Goal: Communication & Community: Answer question/provide support

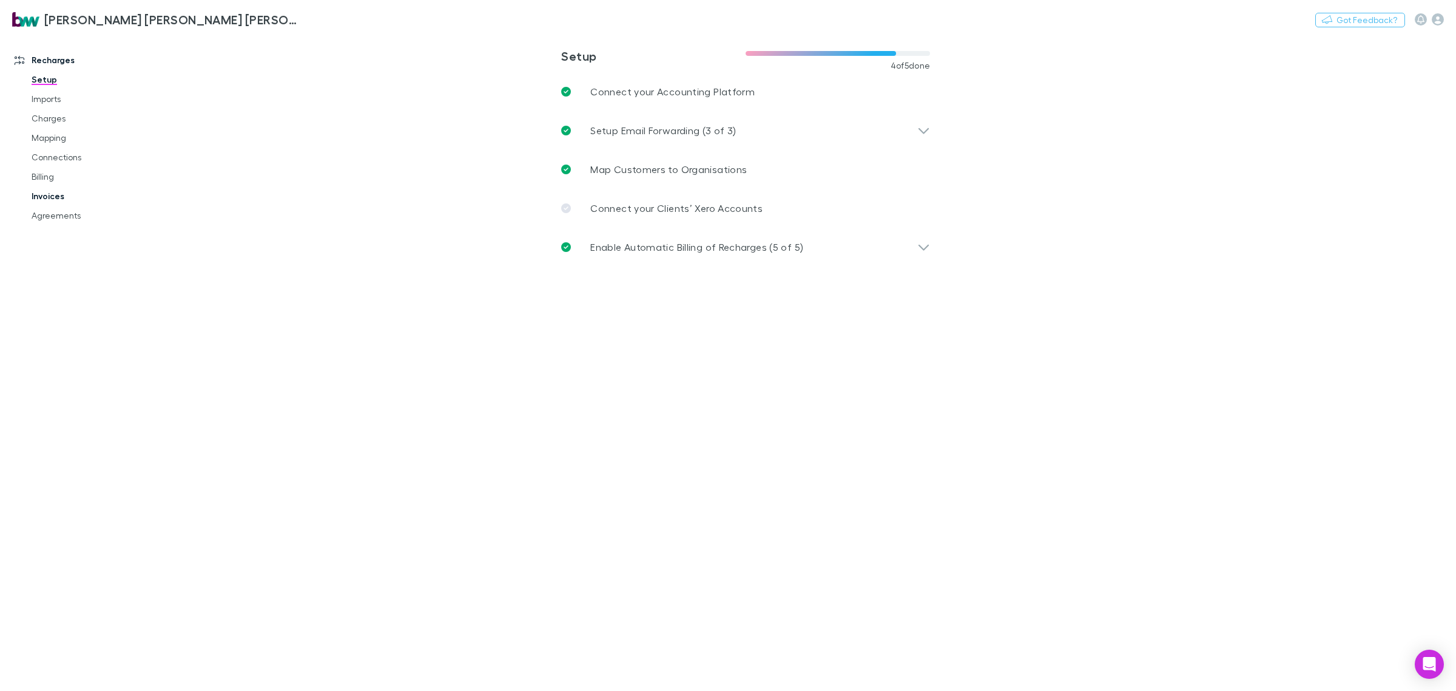
click at [55, 191] on link "Invoices" at bounding box center [95, 195] width 152 height 19
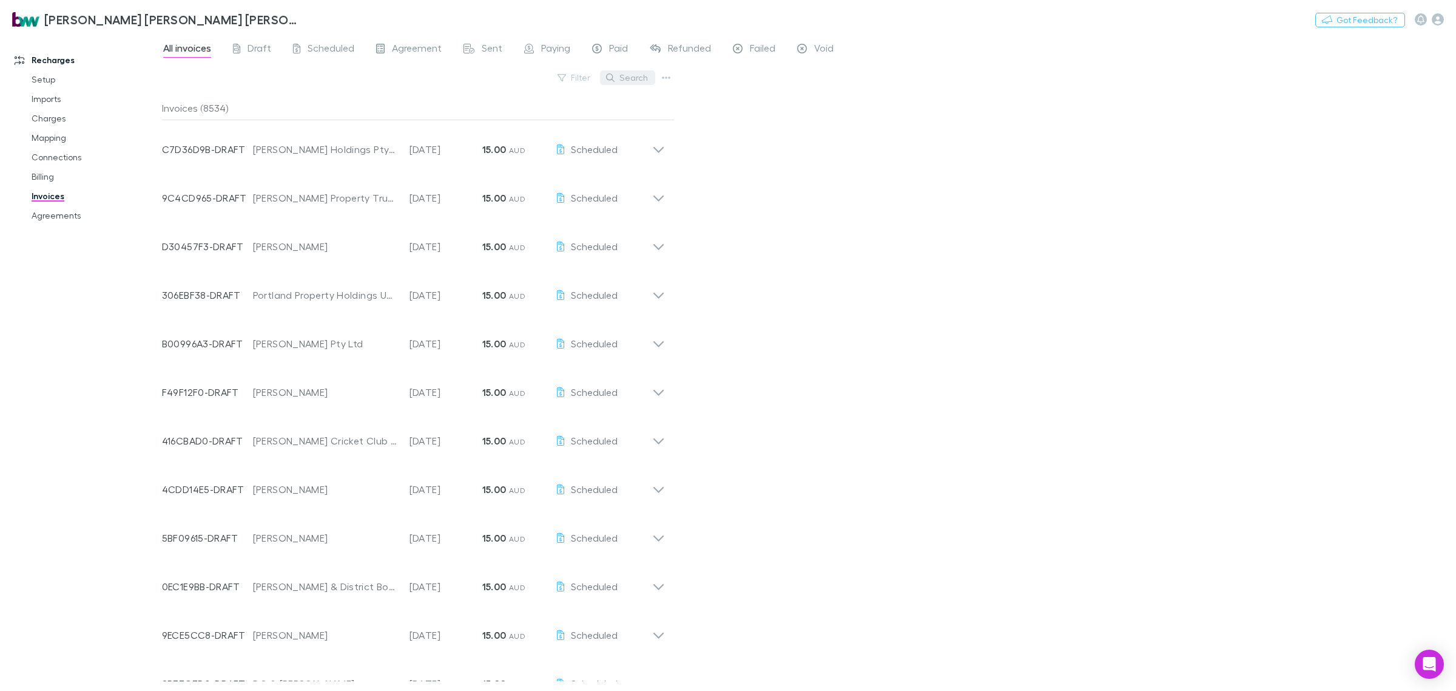
click at [623, 76] on button "Search" at bounding box center [627, 77] width 55 height 15
type input "******"
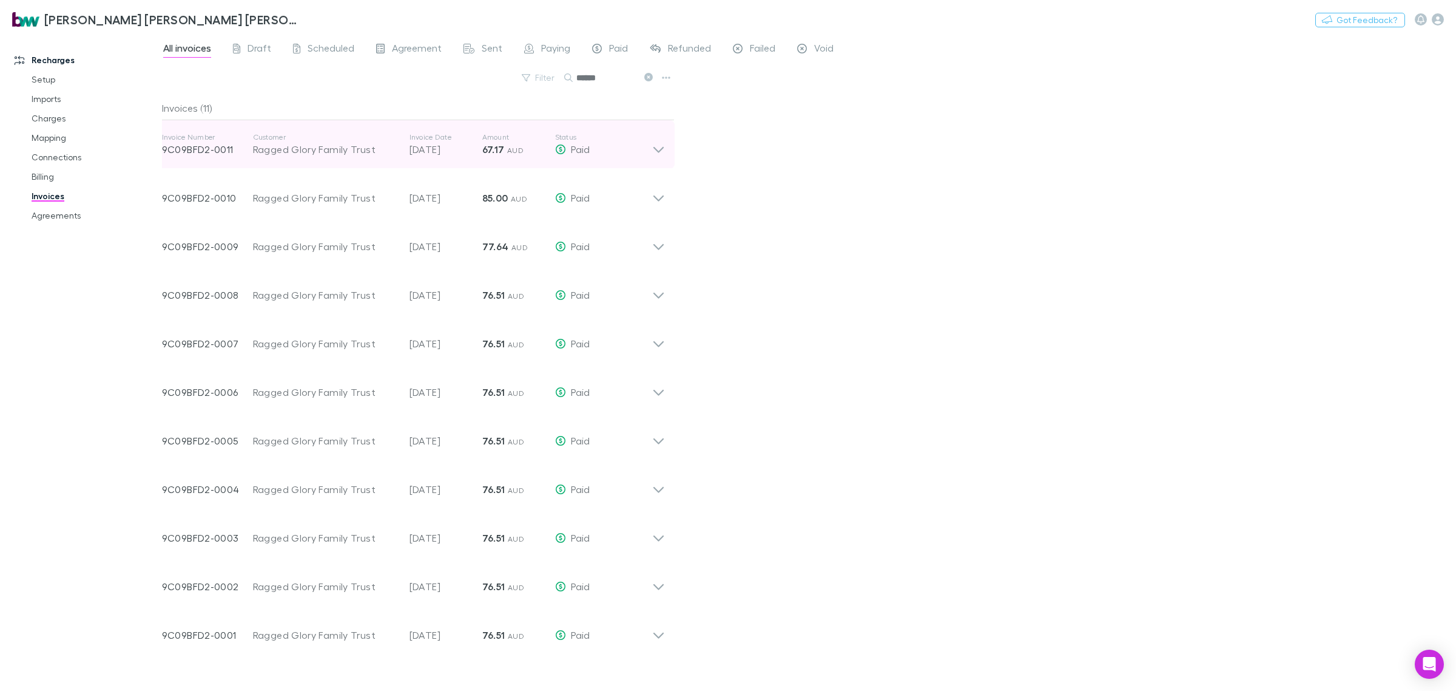
click at [660, 153] on icon at bounding box center [658, 144] width 13 height 24
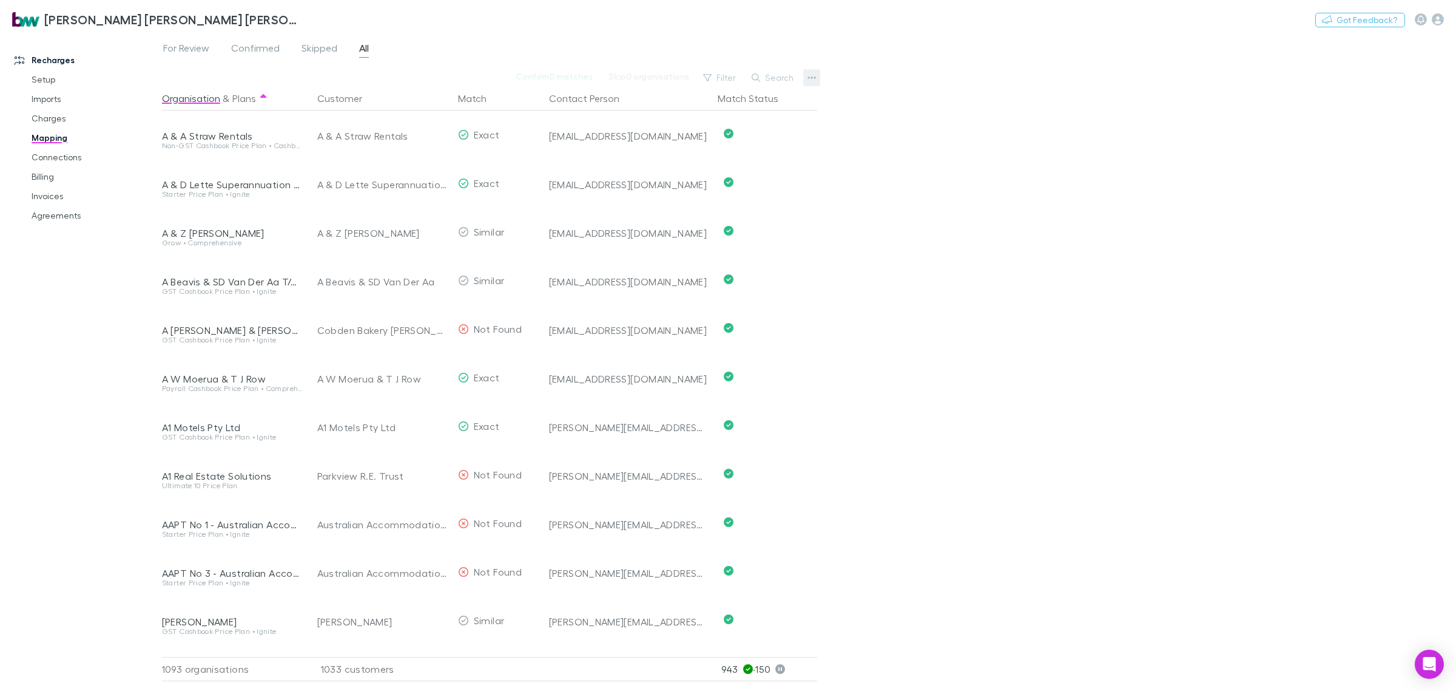
click at [814, 75] on icon "button" at bounding box center [812, 78] width 8 height 10
click at [728, 189] on p "Re-sync contacts" at bounding box center [736, 193] width 147 height 15
click at [779, 76] on button "Search" at bounding box center [773, 77] width 55 height 15
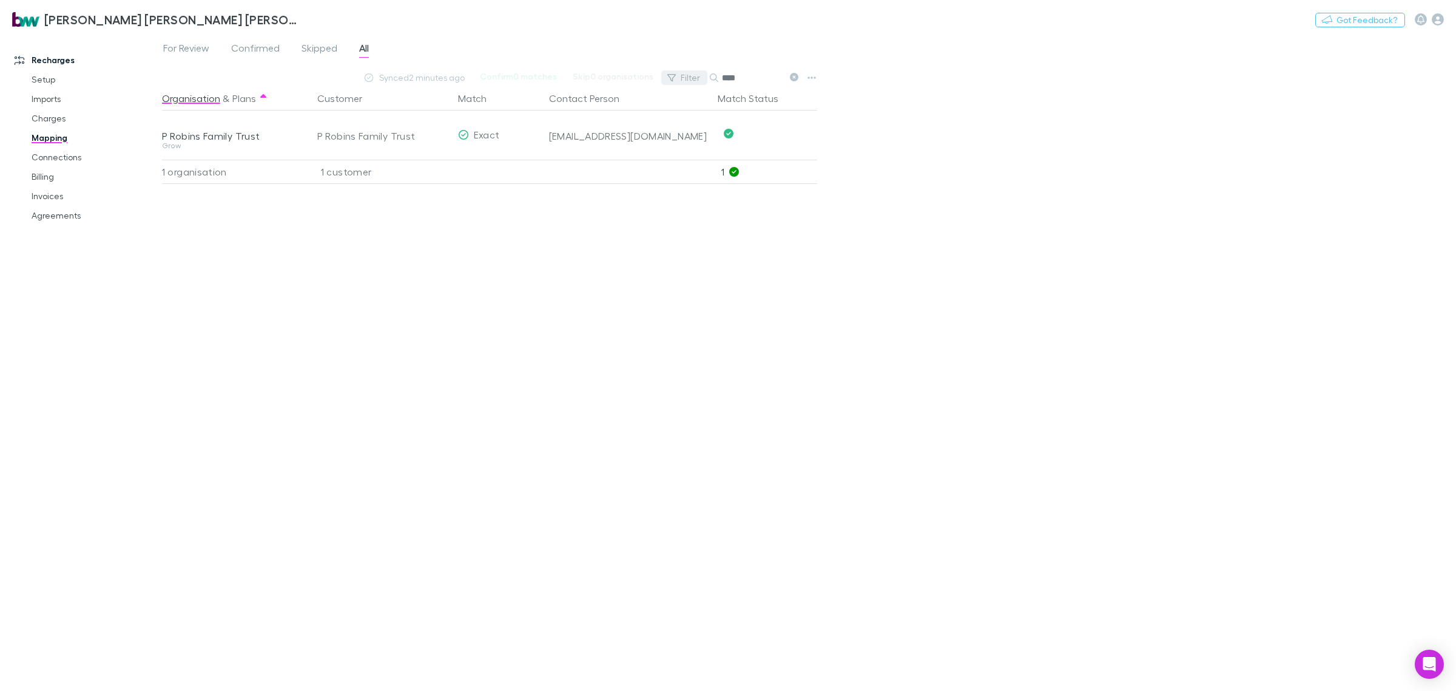
drag, startPoint x: 746, startPoint y: 73, endPoint x: 698, endPoint y: 82, distance: 49.3
click at [694, 81] on div "Filter Search ****" at bounding box center [732, 77] width 142 height 17
type input "**********"
click at [50, 174] on link "Billing" at bounding box center [95, 176] width 152 height 19
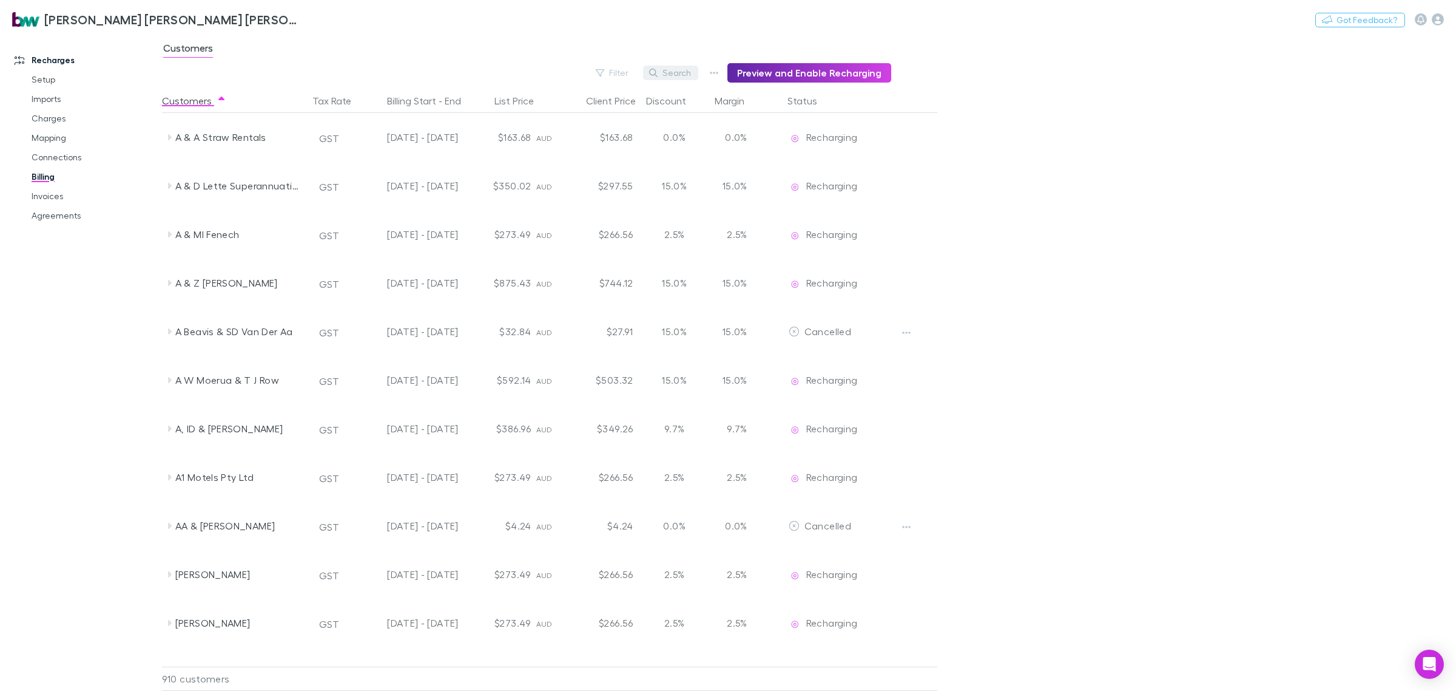
click at [680, 70] on button "Search" at bounding box center [670, 73] width 55 height 15
click at [680, 70] on input "**" at bounding box center [650, 72] width 61 height 17
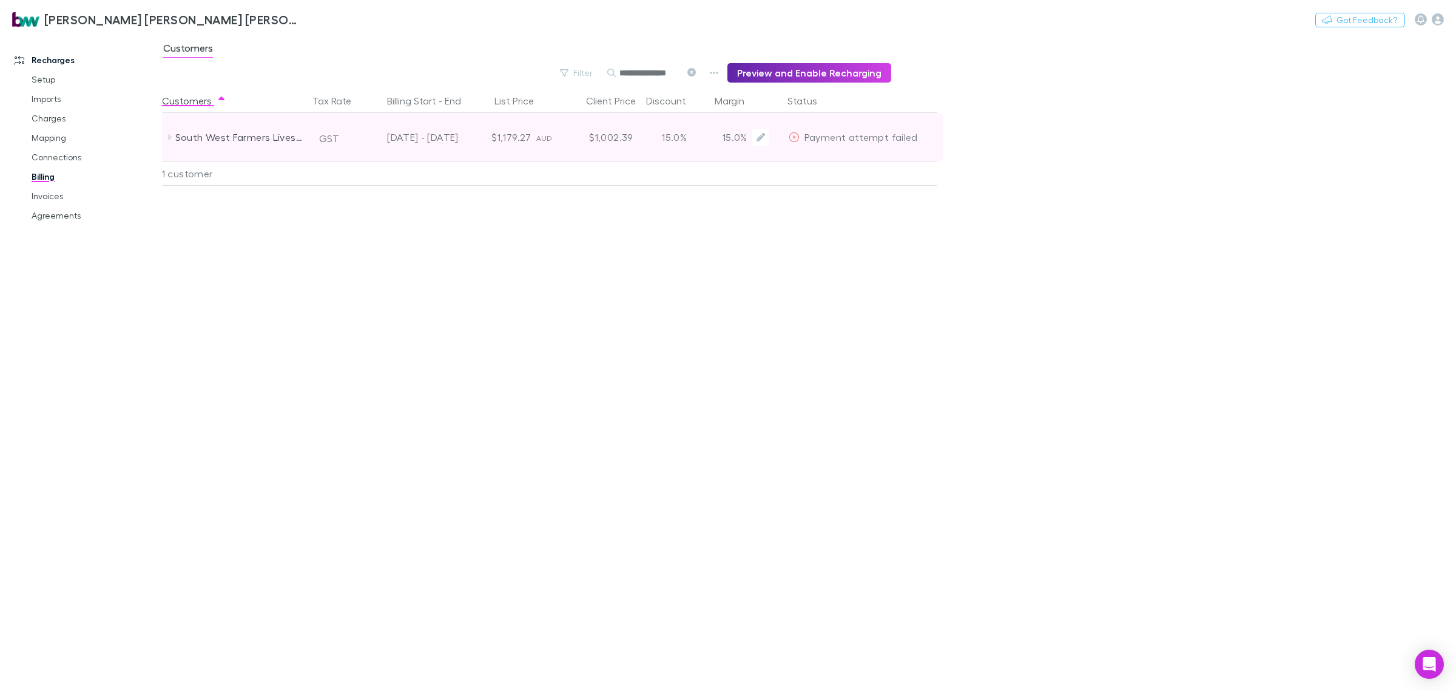
type input "**********"
click at [516, 137] on div "$1,179.27" at bounding box center [500, 137] width 73 height 49
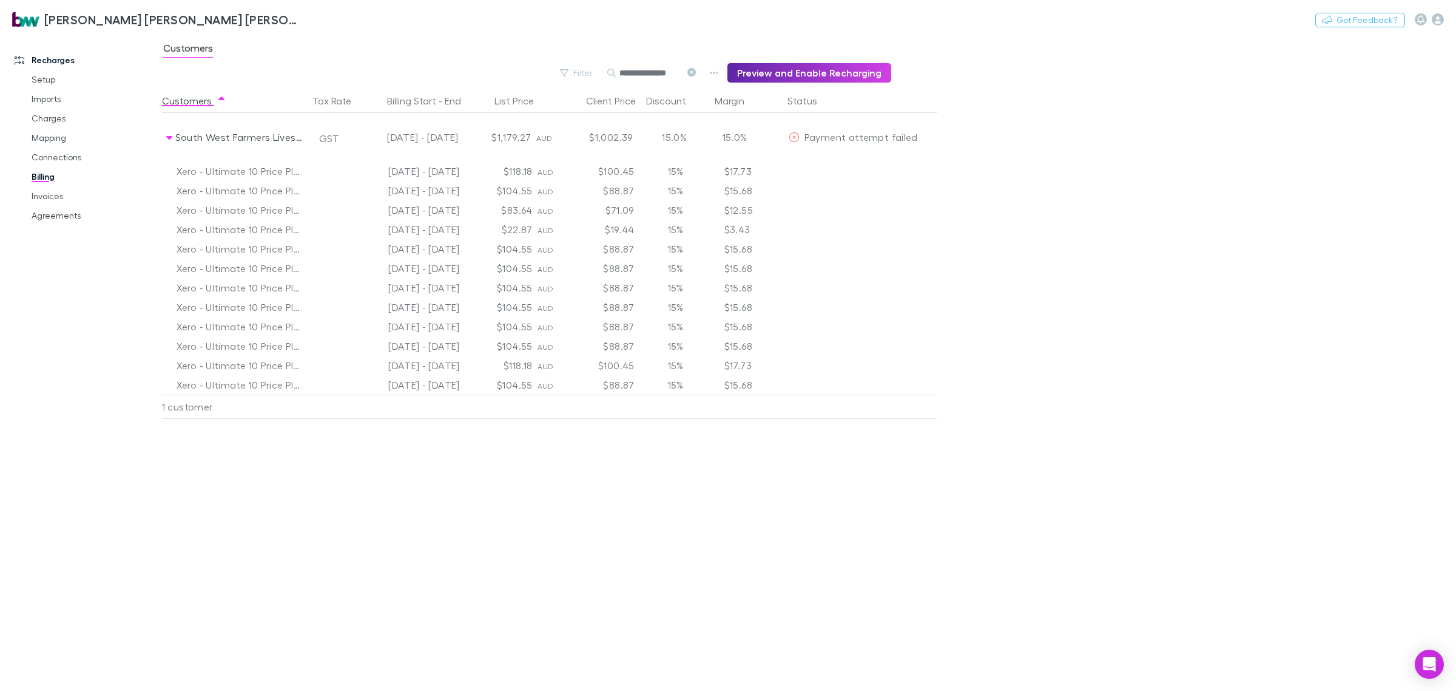
click at [668, 450] on div "Customers Tax Rate Billing Start - End List Price Client Price Discount Margin …" at bounding box center [579, 390] width 834 height 602
click at [50, 195] on link "Invoices" at bounding box center [95, 195] width 152 height 19
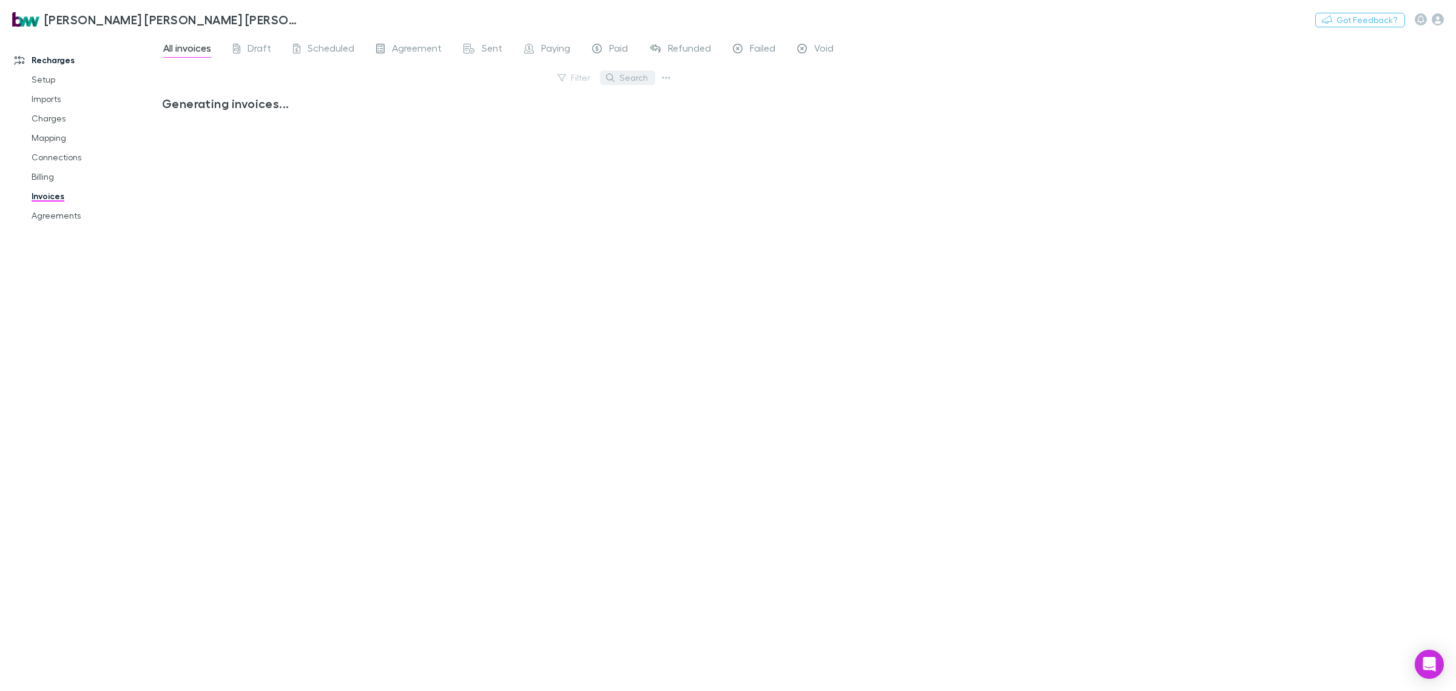
click at [627, 78] on button "Search" at bounding box center [627, 77] width 55 height 15
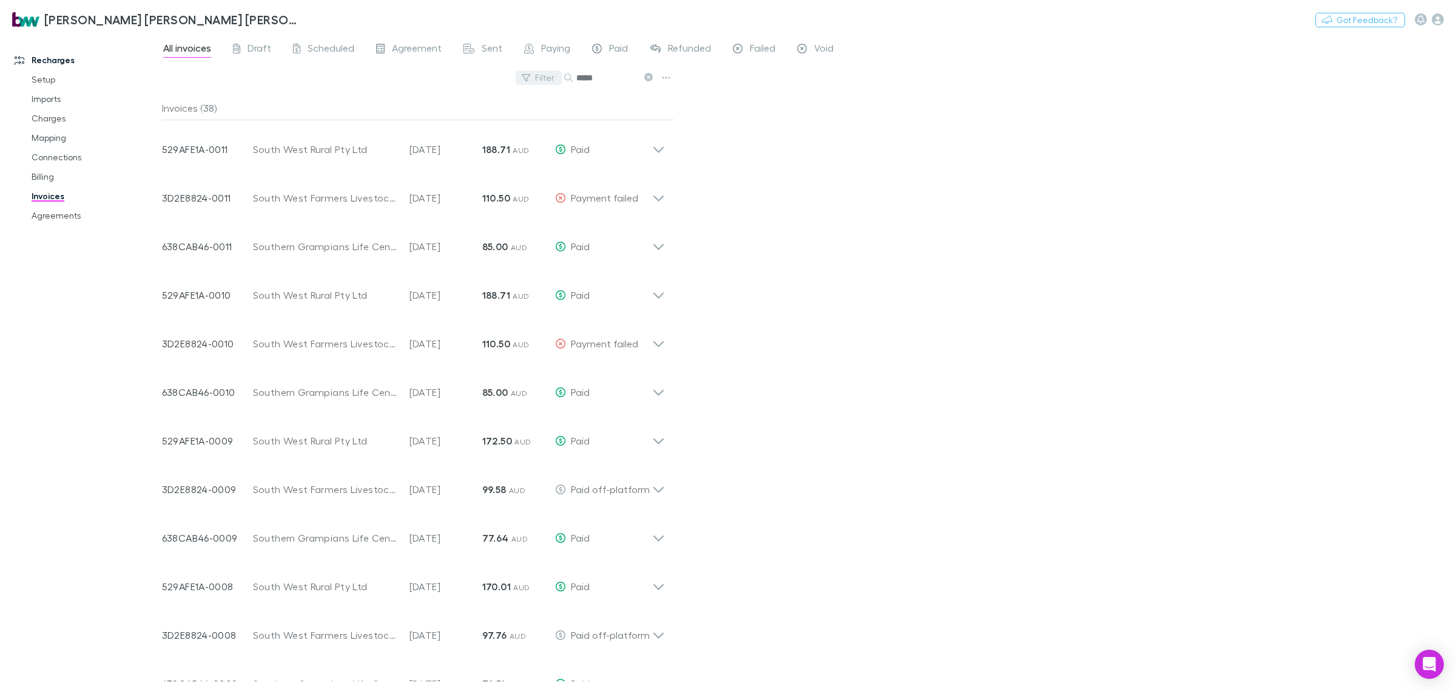
drag, startPoint x: 610, startPoint y: 74, endPoint x: 538, endPoint y: 77, distance: 72.3
click at [538, 77] on div "Filter Search *****" at bounding box center [418, 82] width 513 height 27
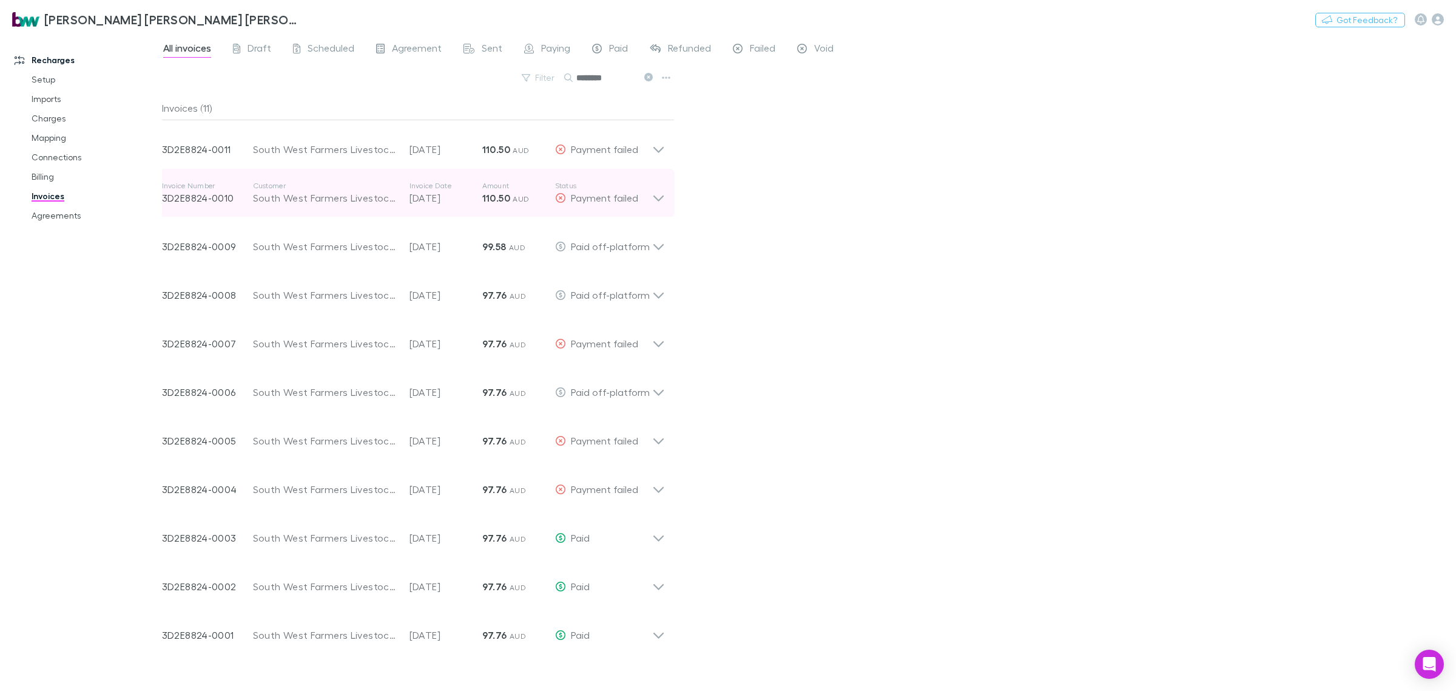
click at [659, 198] on icon at bounding box center [658, 193] width 13 height 24
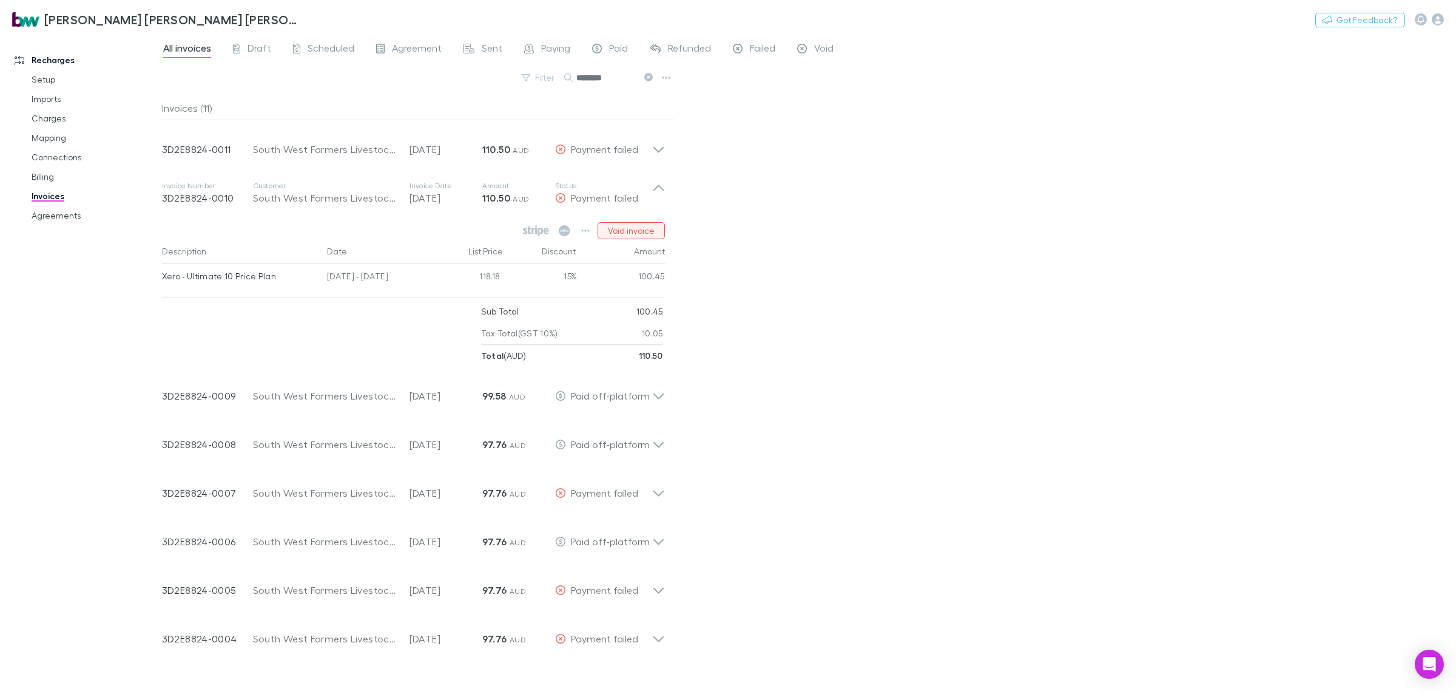
click at [636, 229] on button "Void invoice" at bounding box center [631, 230] width 67 height 17
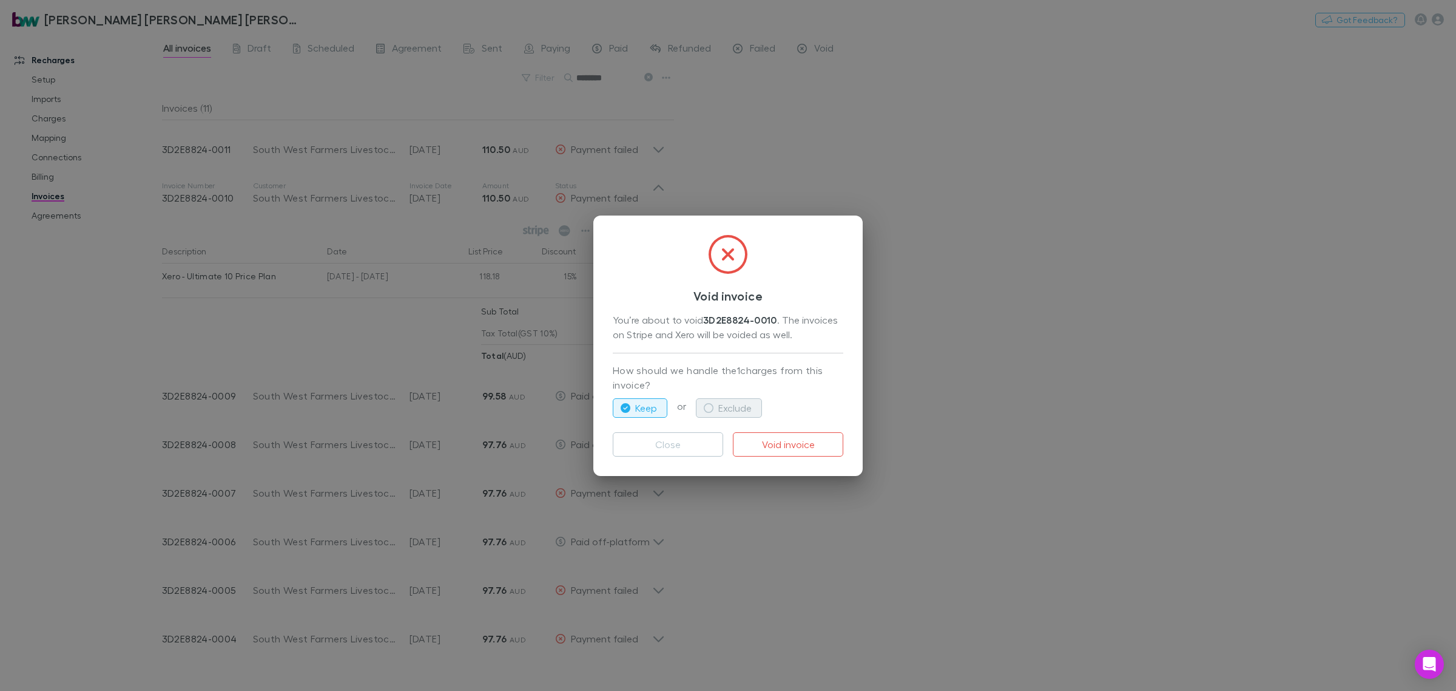
click at [723, 405] on button "Exclude" at bounding box center [729, 407] width 66 height 19
click at [791, 446] on button "Void invoice" at bounding box center [788, 444] width 110 height 24
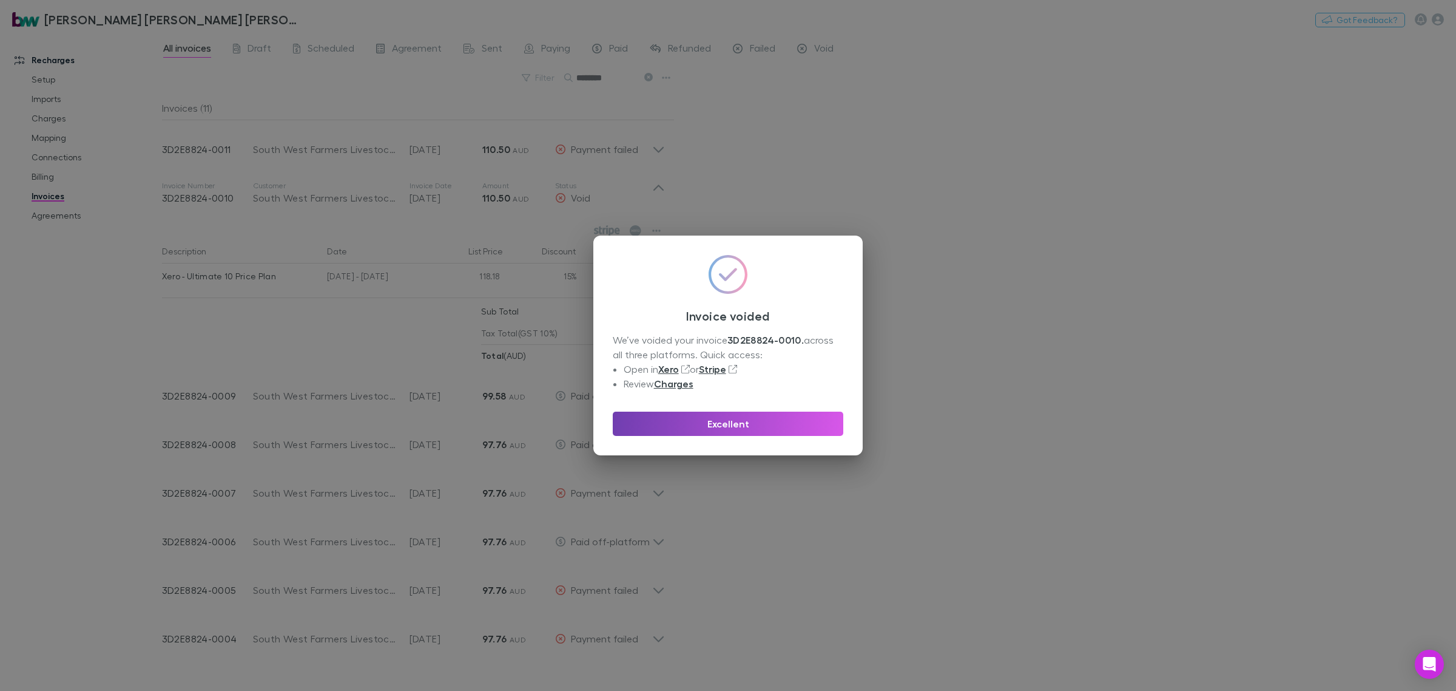
click at [765, 422] on button "Excellent" at bounding box center [728, 423] width 231 height 24
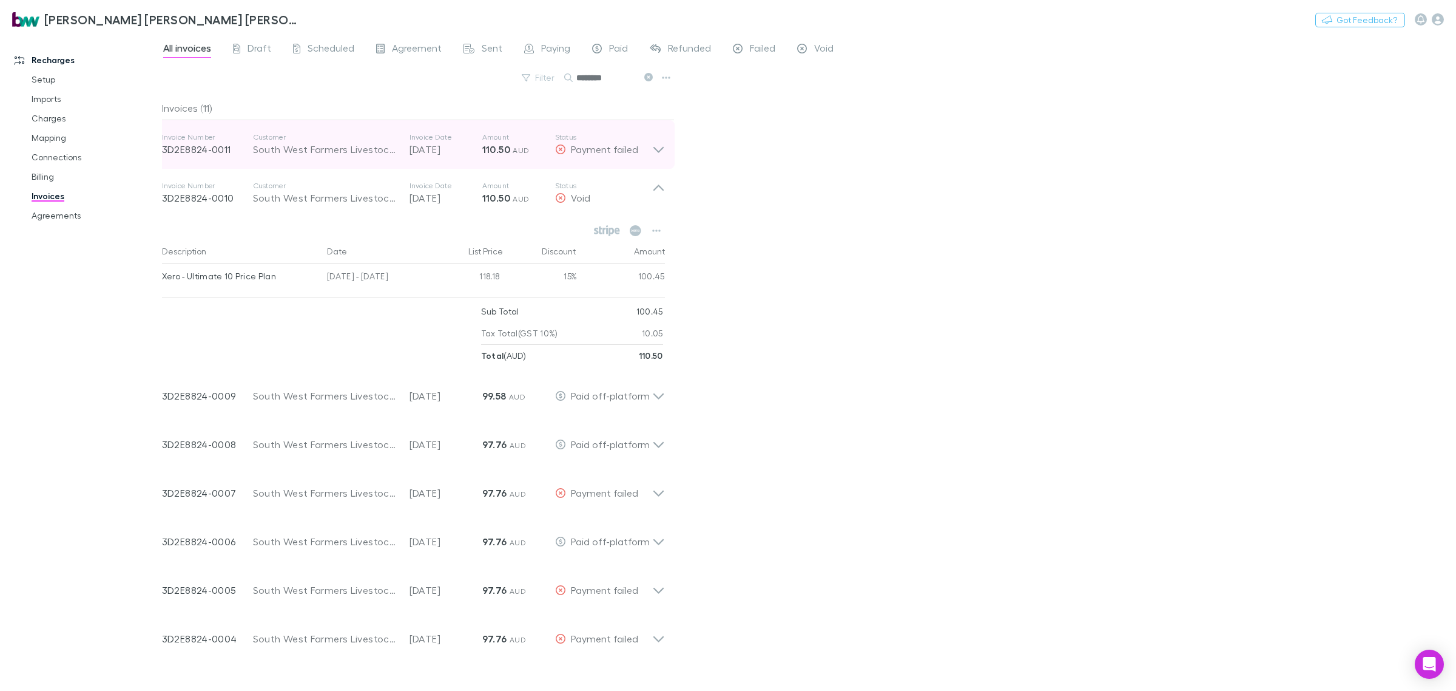
click at [665, 149] on div "Invoice Number 3D2E8824-0011 Customer South West Farmers Livestock Pty Ltd Invo…" at bounding box center [413, 144] width 522 height 49
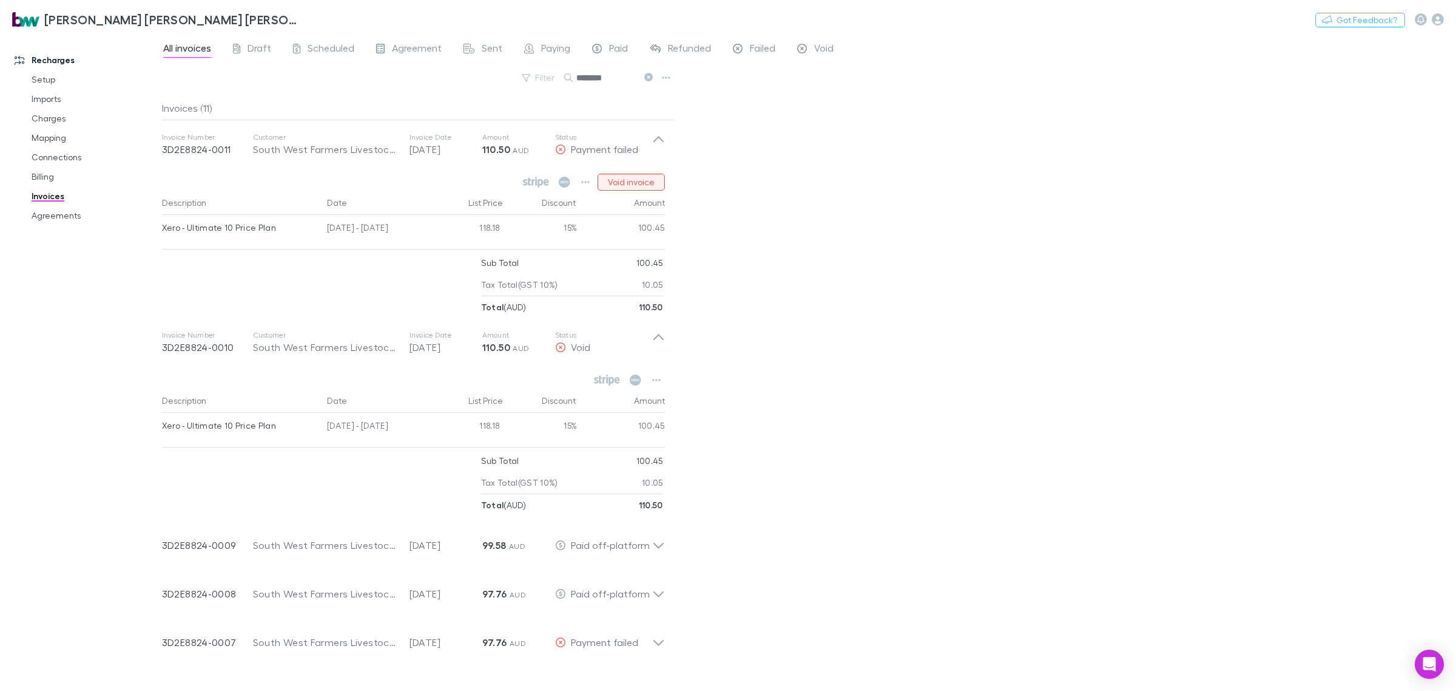
click at [635, 179] on button "Void invoice" at bounding box center [631, 182] width 67 height 17
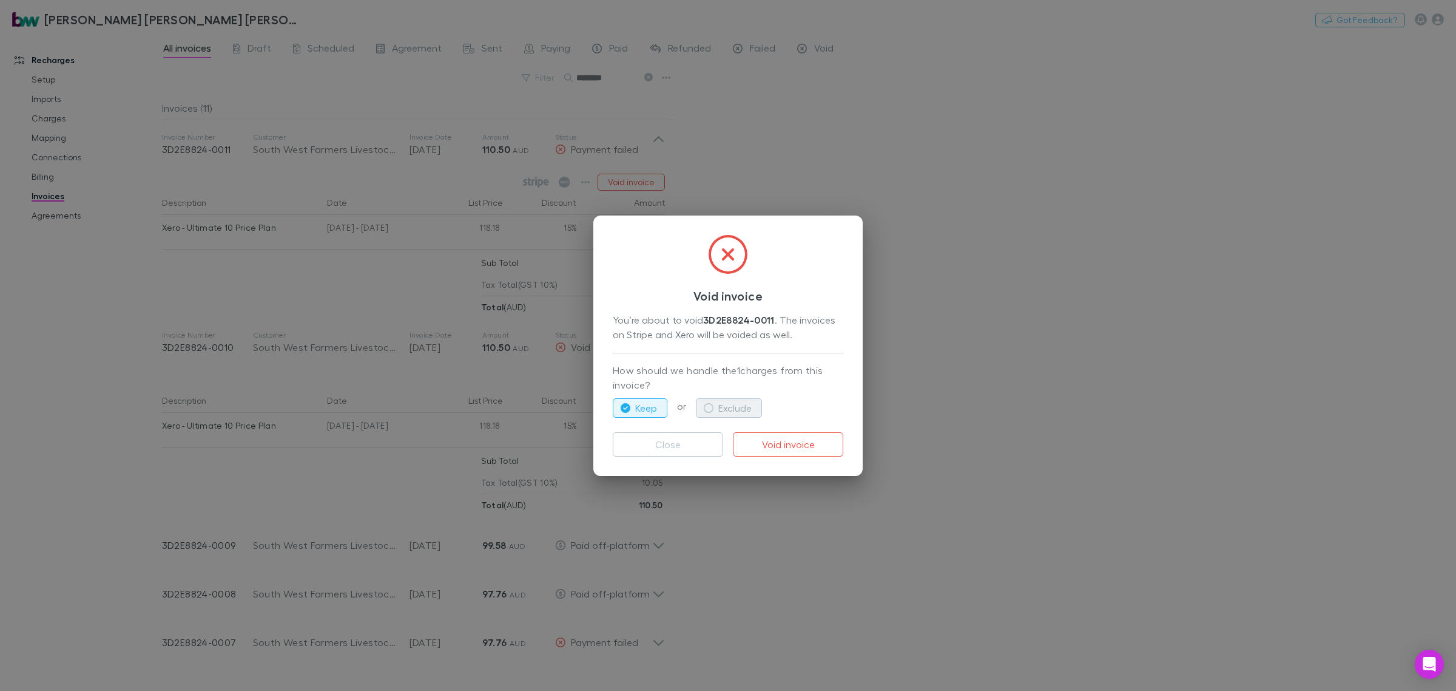
click at [719, 405] on button "Exclude" at bounding box center [729, 407] width 66 height 19
click at [779, 445] on button "Void invoice" at bounding box center [788, 444] width 110 height 24
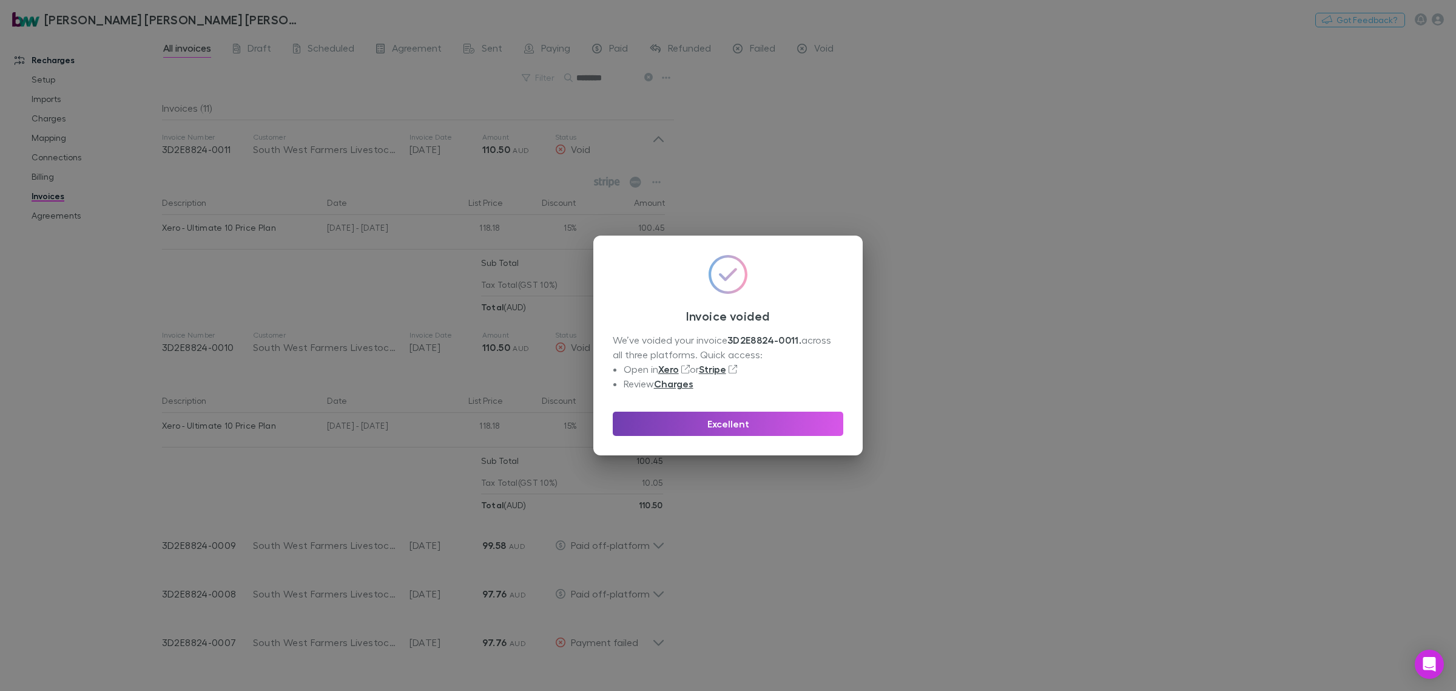
drag, startPoint x: 796, startPoint y: 419, endPoint x: 1408, endPoint y: 418, distance: 612.9
click at [796, 419] on button "Excellent" at bounding box center [728, 423] width 231 height 24
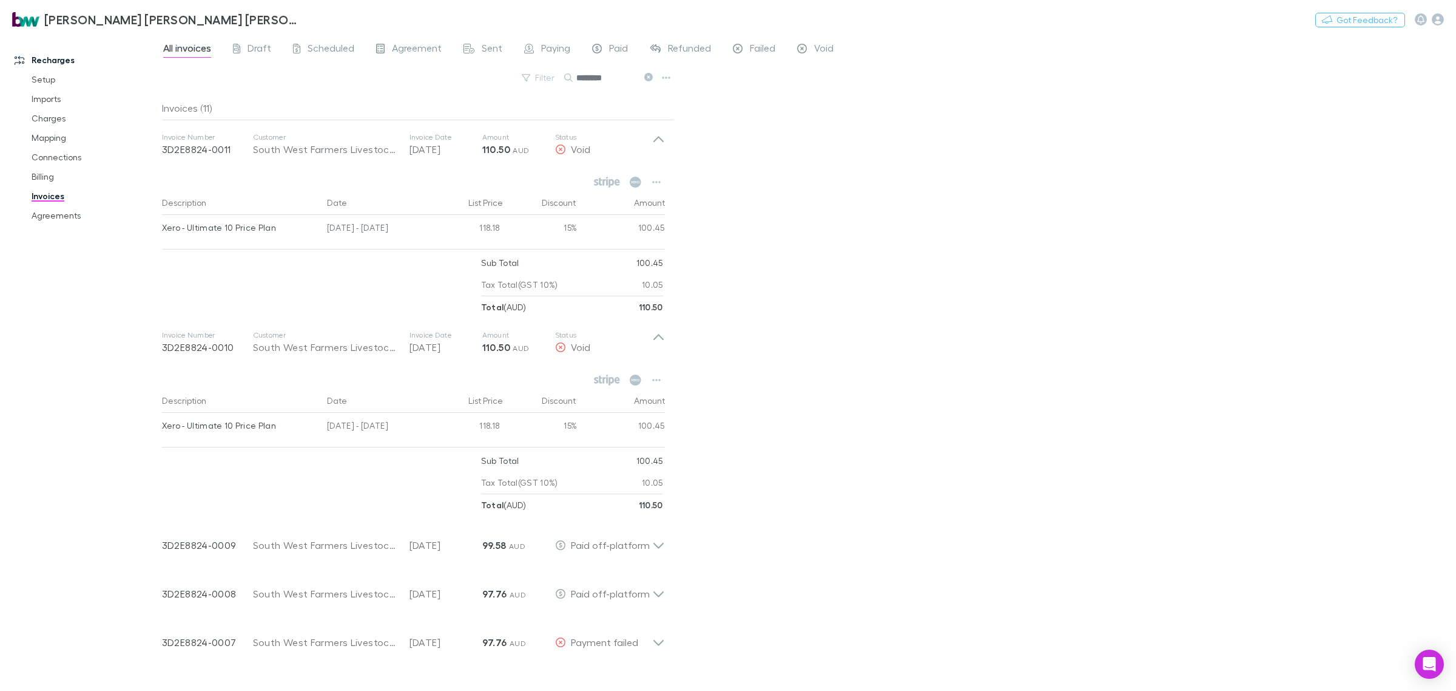
click at [1008, 436] on div "All invoices Draft Scheduled Agreement Sent Paying Paid Refunded Failed Void Fi…" at bounding box center [809, 362] width 1294 height 657
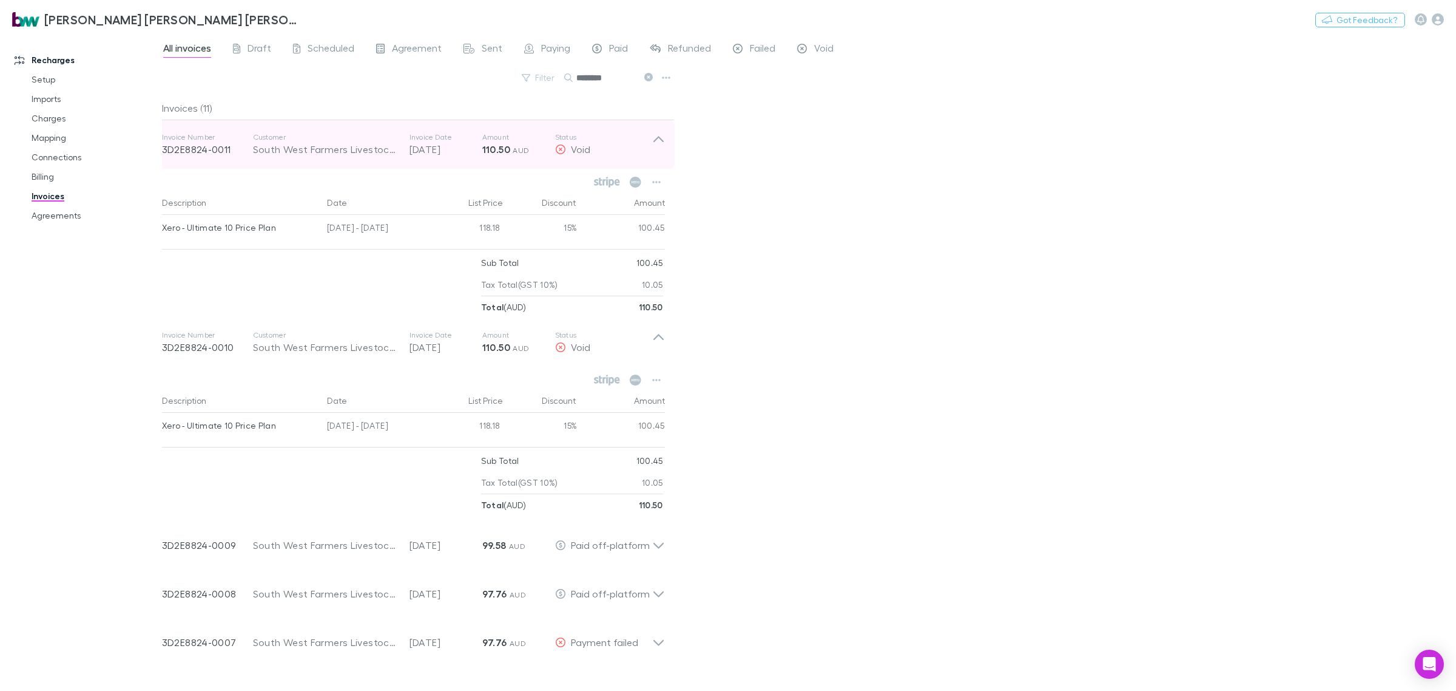
click at [663, 138] on icon at bounding box center [658, 144] width 13 height 24
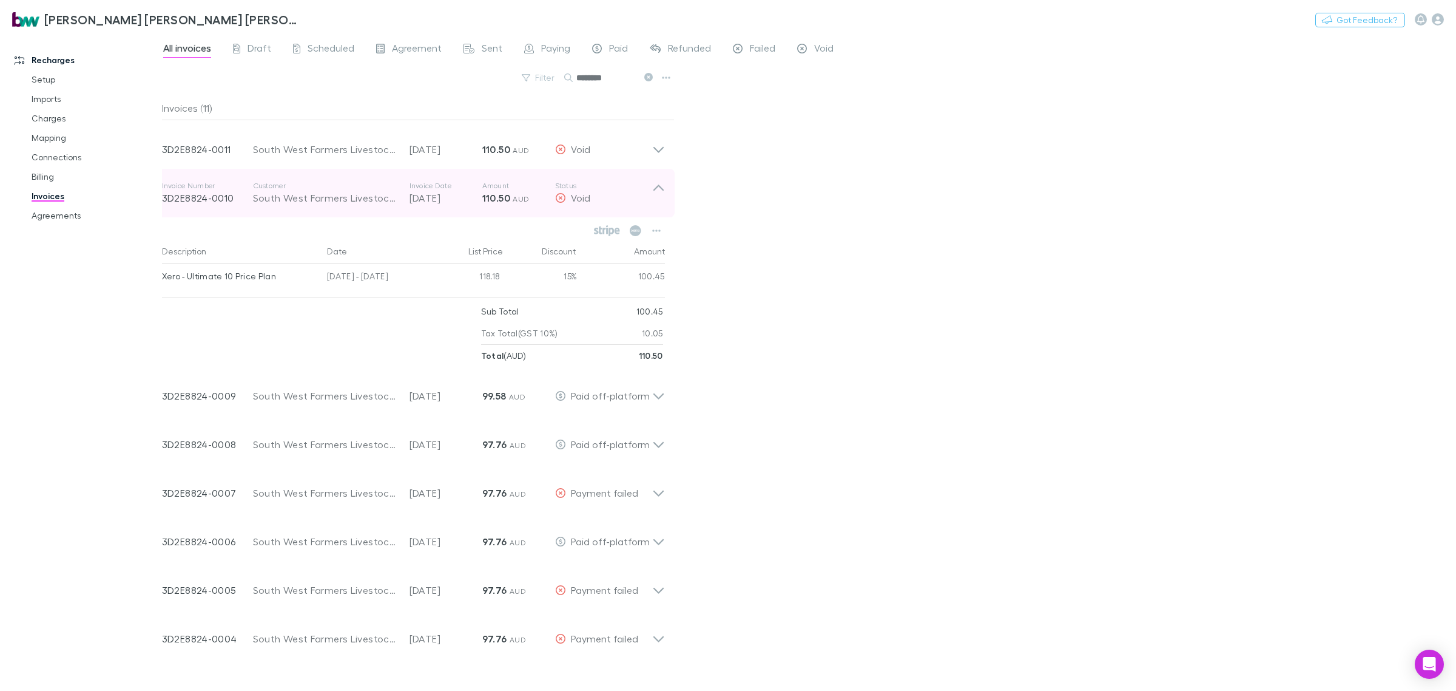
click at [659, 184] on icon at bounding box center [658, 193] width 13 height 24
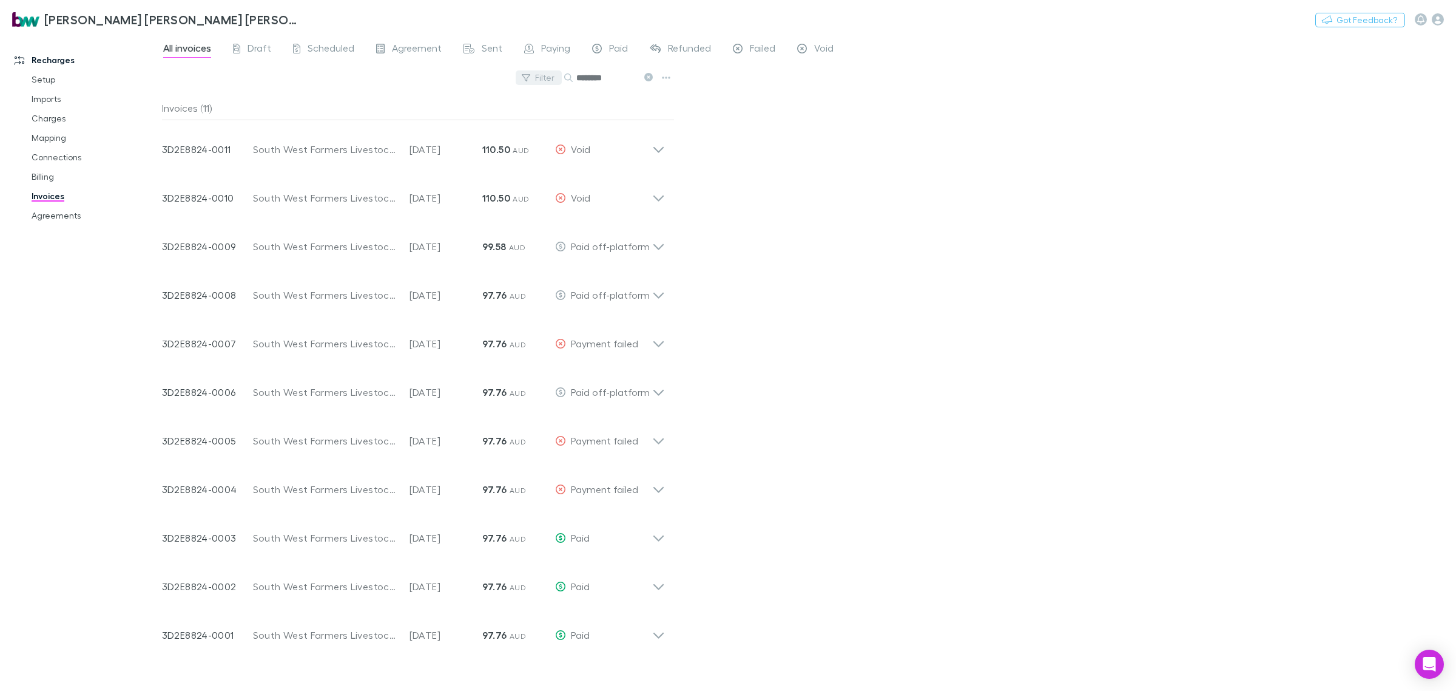
drag, startPoint x: 625, startPoint y: 76, endPoint x: 560, endPoint y: 79, distance: 65.0
click at [563, 76] on div "Filter Search ********" at bounding box center [418, 82] width 513 height 27
type input "********"
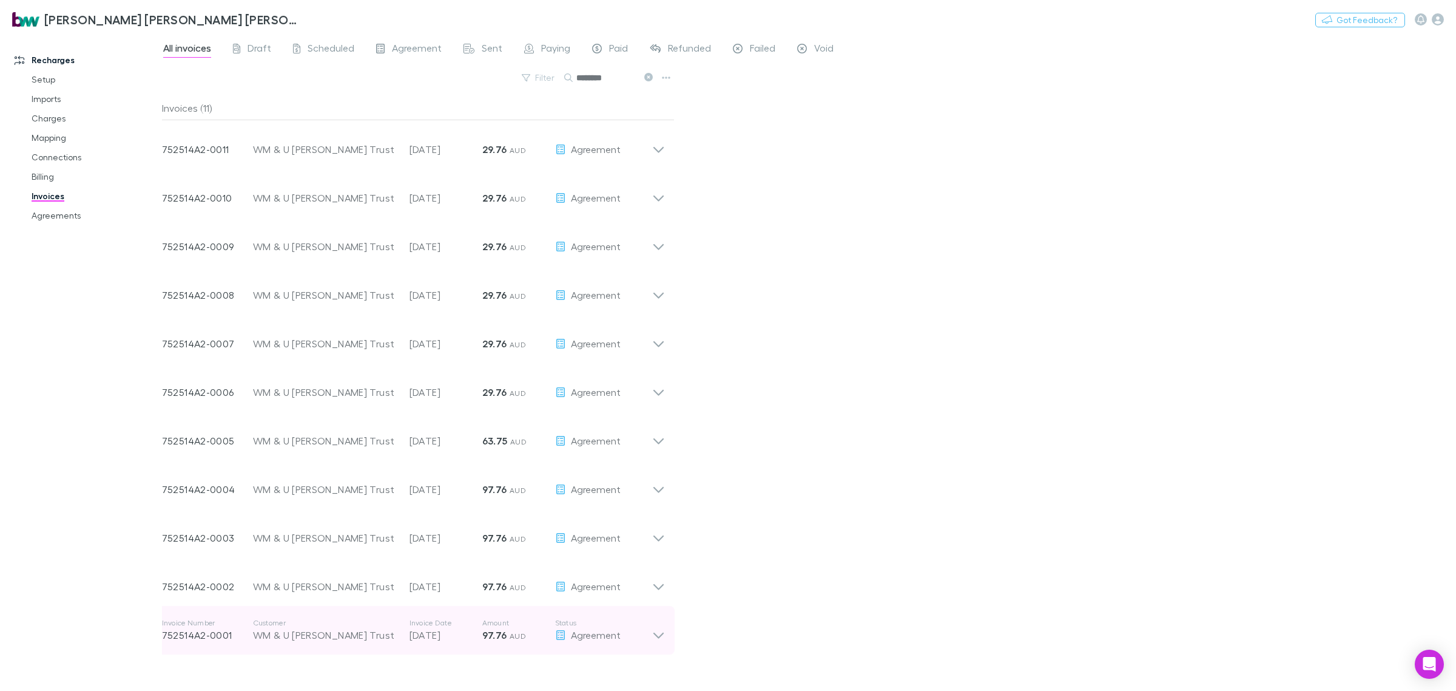
click at [659, 632] on icon at bounding box center [658, 630] width 13 height 24
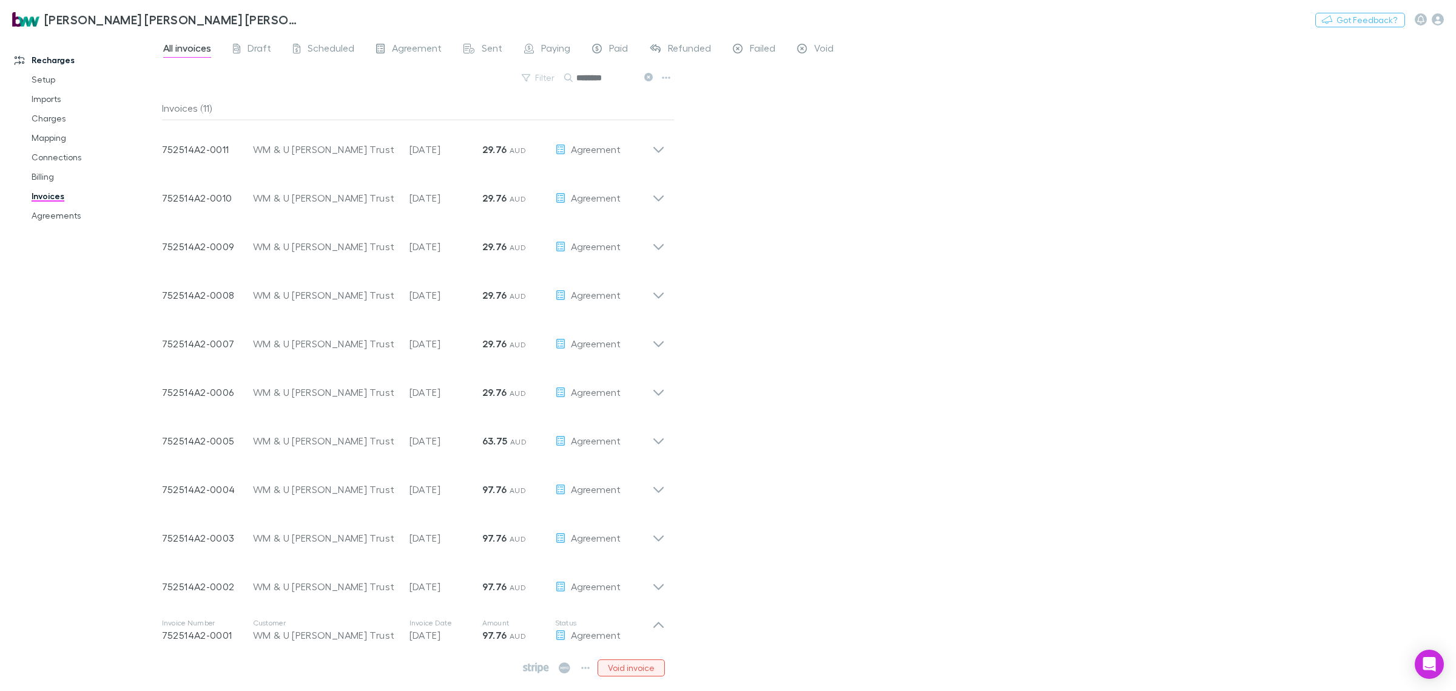
click at [647, 674] on button "Void invoice" at bounding box center [631, 667] width 67 height 17
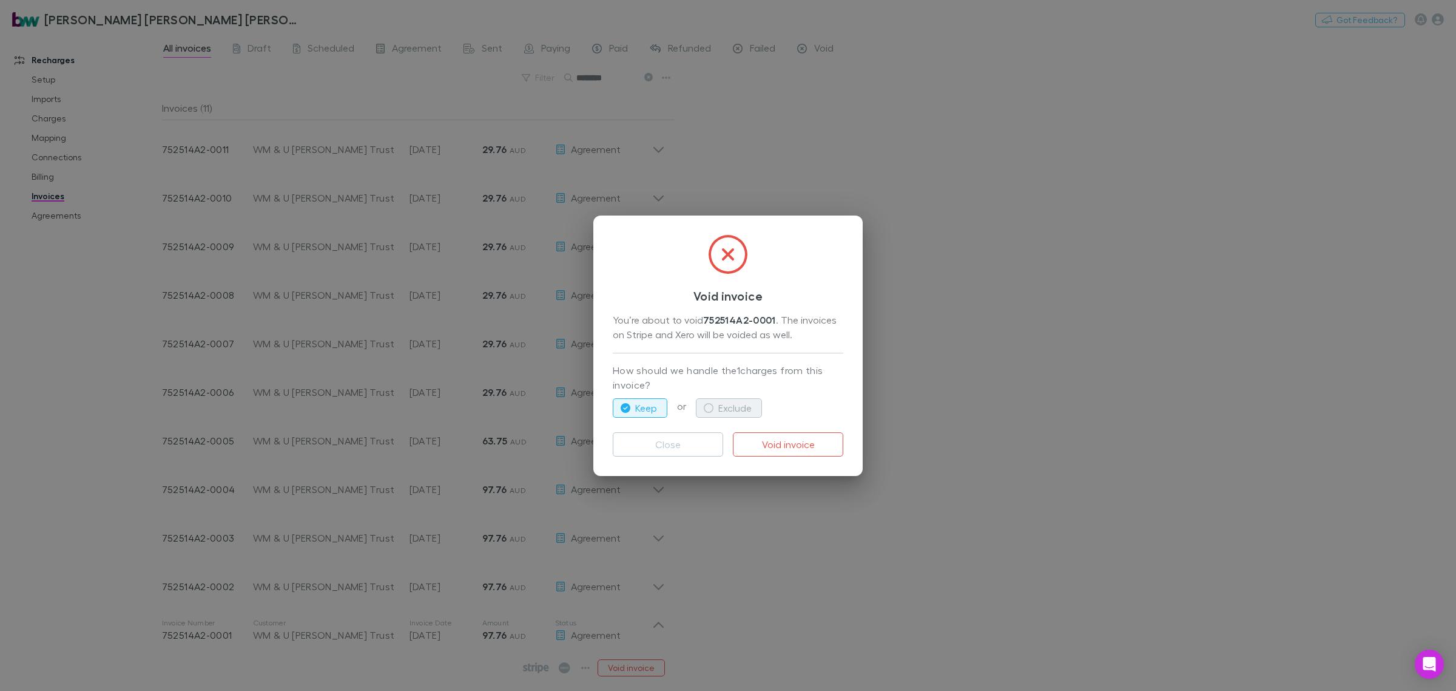
click at [741, 407] on button "Exclude" at bounding box center [729, 407] width 66 height 19
click at [800, 444] on button "Void invoice" at bounding box center [788, 444] width 110 height 24
click at [659, 587] on div "Void invoice You’re about to void 752514A2-0001 . The invoices on Stripe and Xe…" at bounding box center [728, 345] width 1456 height 691
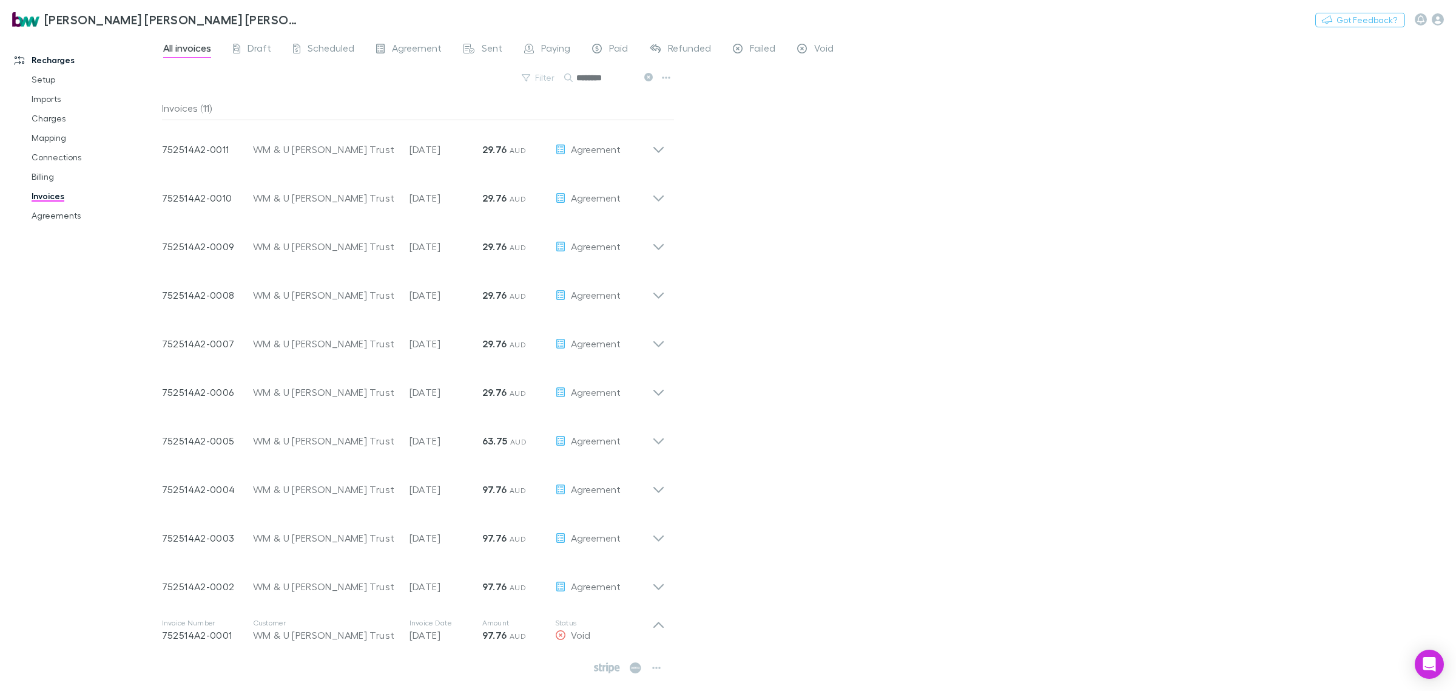
click at [654, 586] on icon at bounding box center [658, 581] width 13 height 24
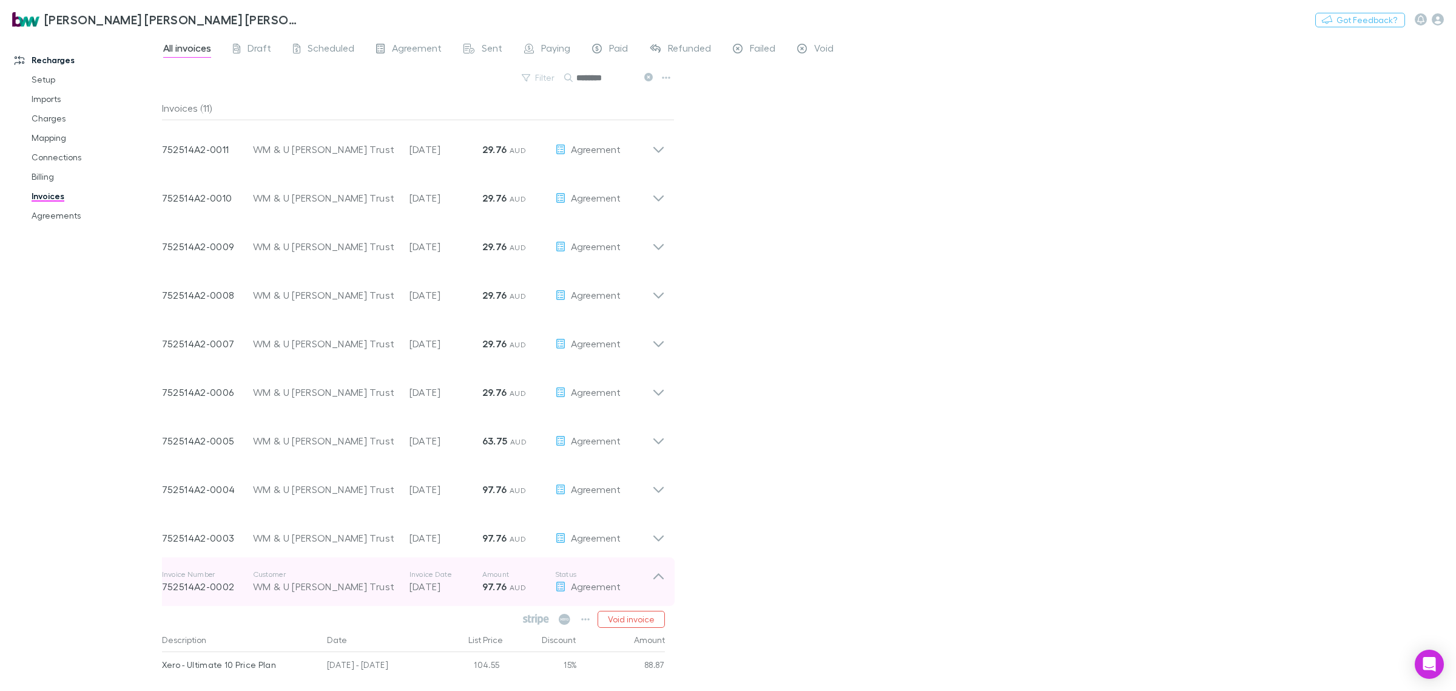
click at [657, 580] on icon at bounding box center [658, 581] width 13 height 24
click at [654, 584] on icon at bounding box center [659, 587] width 10 height 6
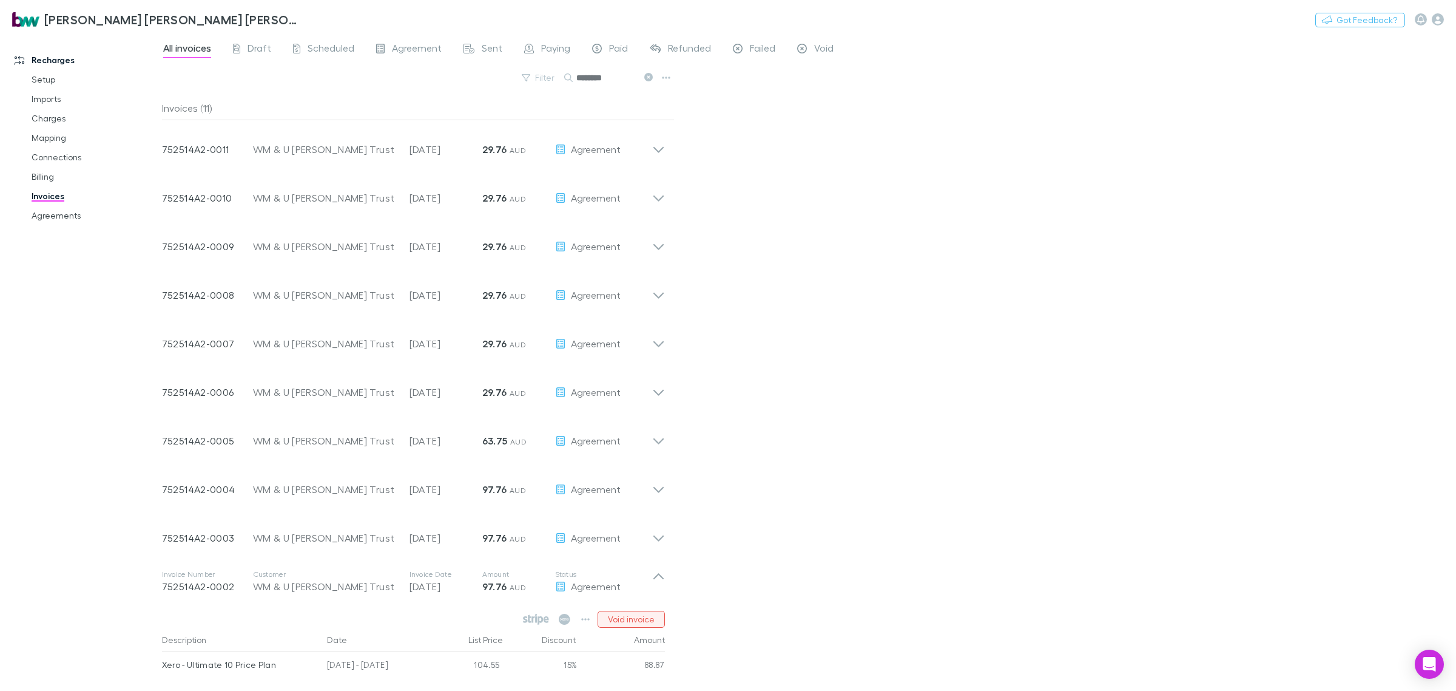
click at [645, 617] on button "Void invoice" at bounding box center [631, 618] width 67 height 17
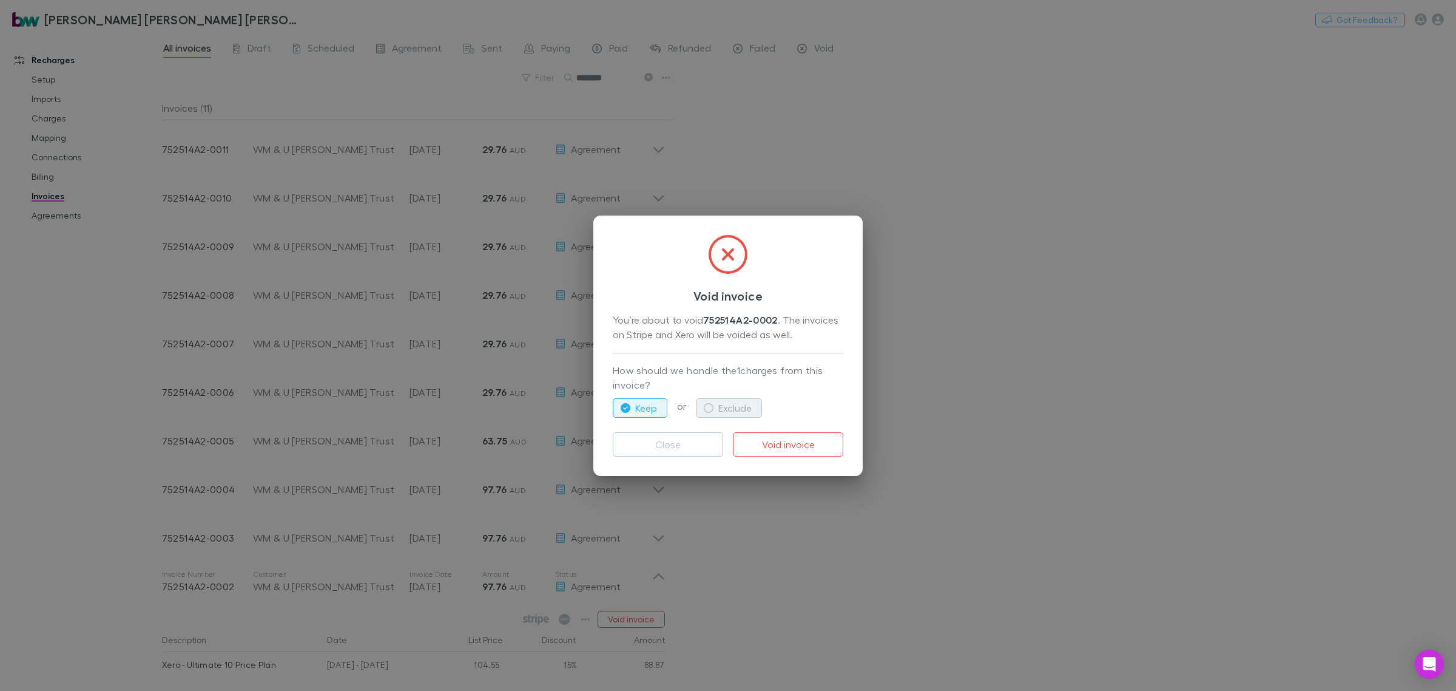
click at [741, 405] on button "Exclude" at bounding box center [729, 407] width 66 height 19
click at [795, 438] on button "Void invoice" at bounding box center [788, 444] width 110 height 24
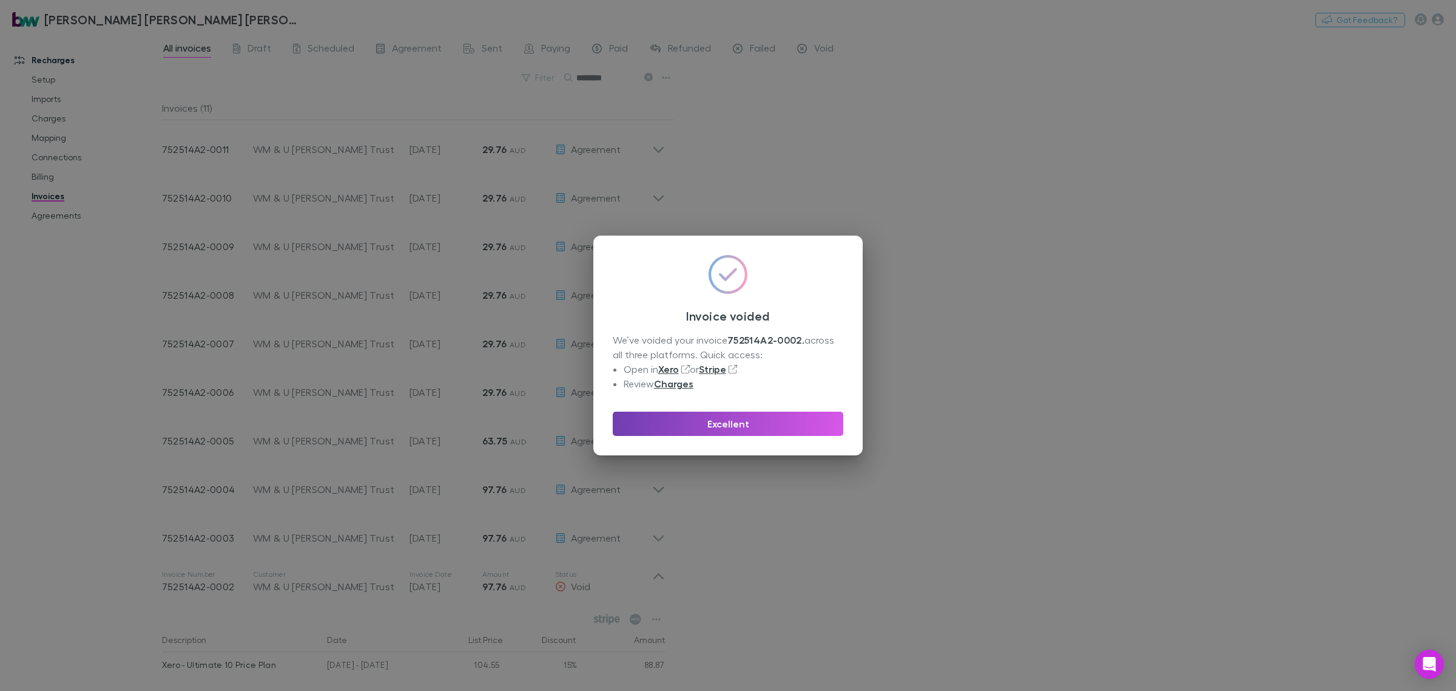
click at [745, 428] on button "Excellent" at bounding box center [728, 423] width 231 height 24
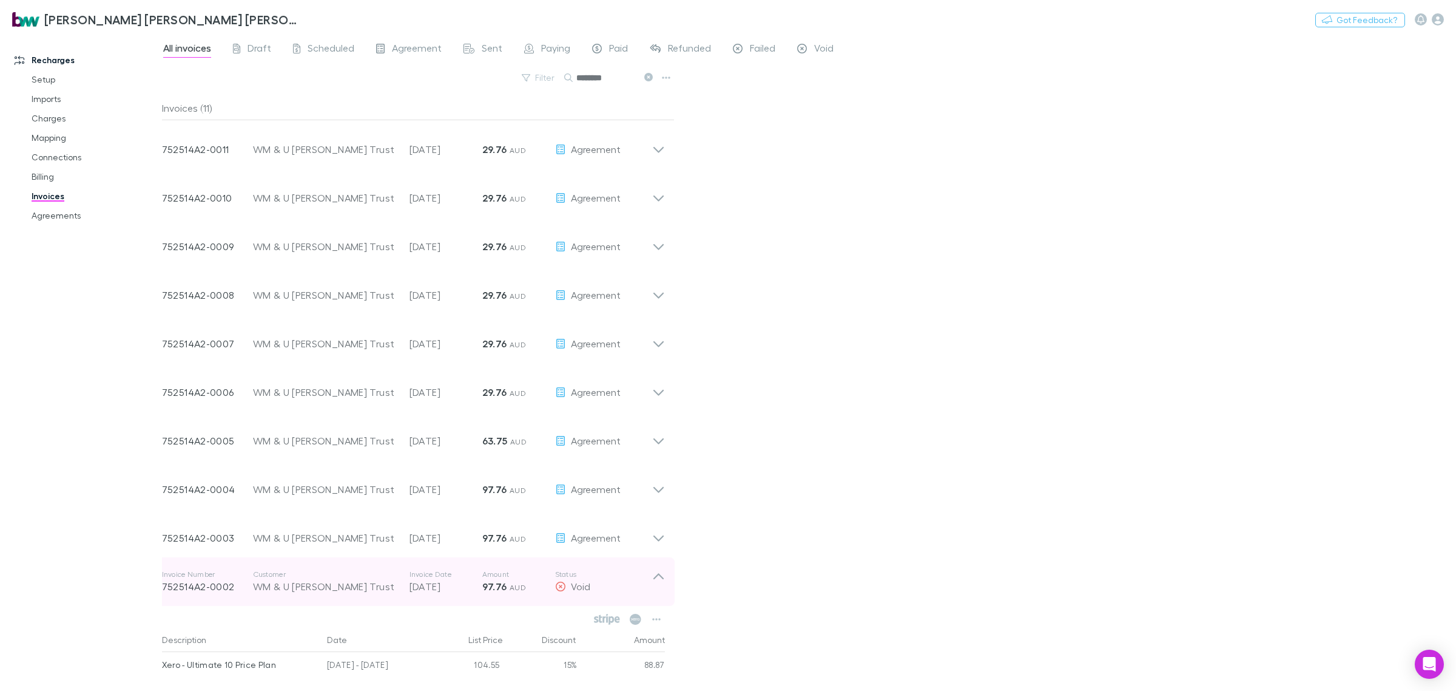
drag, startPoint x: 660, startPoint y: 577, endPoint x: 677, endPoint y: 575, distance: 17.2
click at [660, 577] on icon at bounding box center [658, 581] width 13 height 24
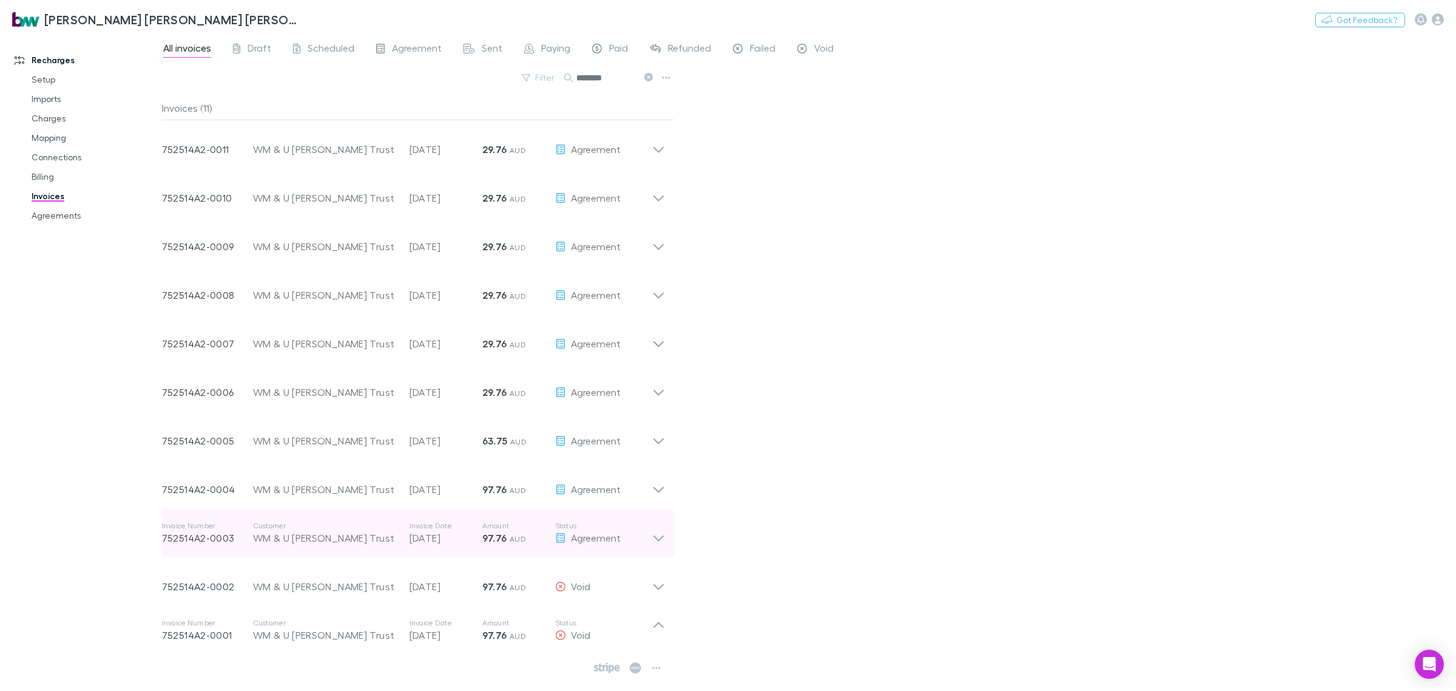
click at [661, 536] on icon at bounding box center [658, 533] width 13 height 24
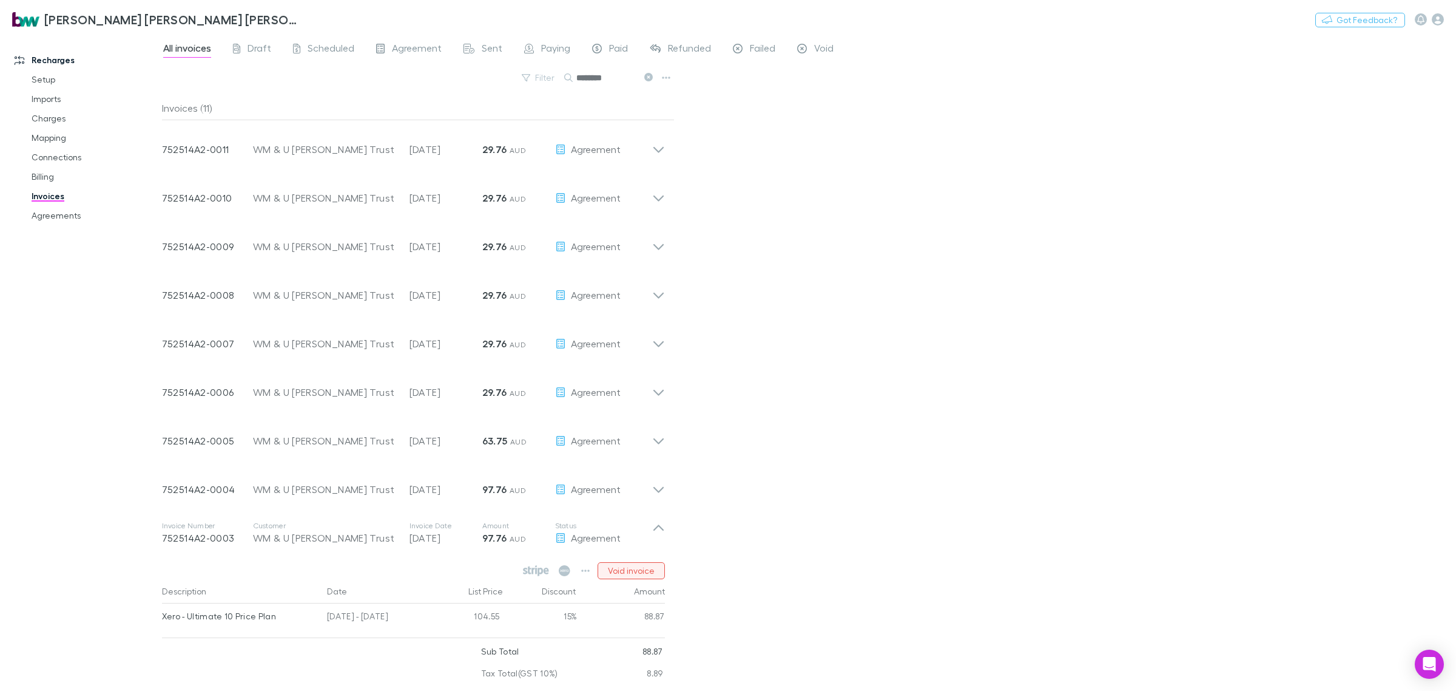
click at [644, 569] on button "Void invoice" at bounding box center [631, 570] width 67 height 17
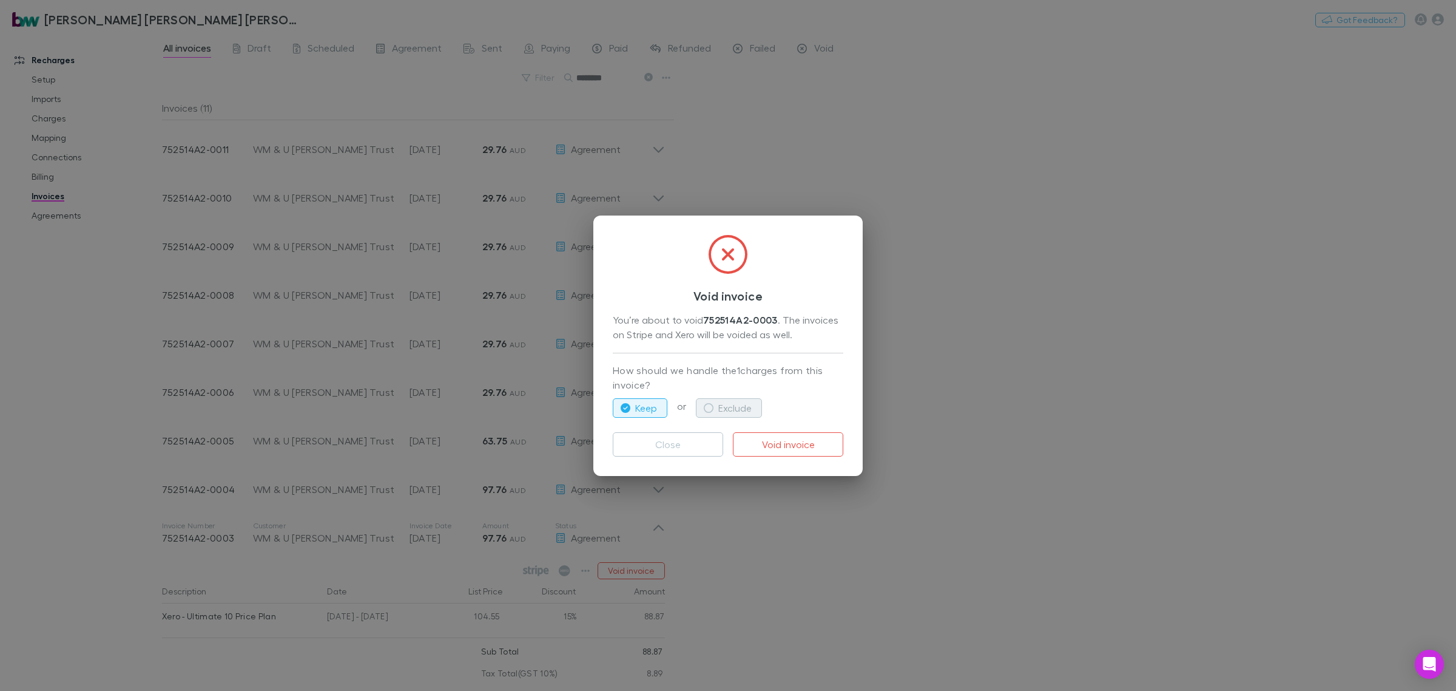
click at [722, 408] on button "Exclude" at bounding box center [729, 407] width 66 height 19
click at [796, 447] on button "Void invoice" at bounding box center [788, 444] width 110 height 24
click at [662, 525] on div "Void invoice You’re about to void 752514A2-0003 . The invoices on Stripe and Xe…" at bounding box center [728, 345] width 1456 height 691
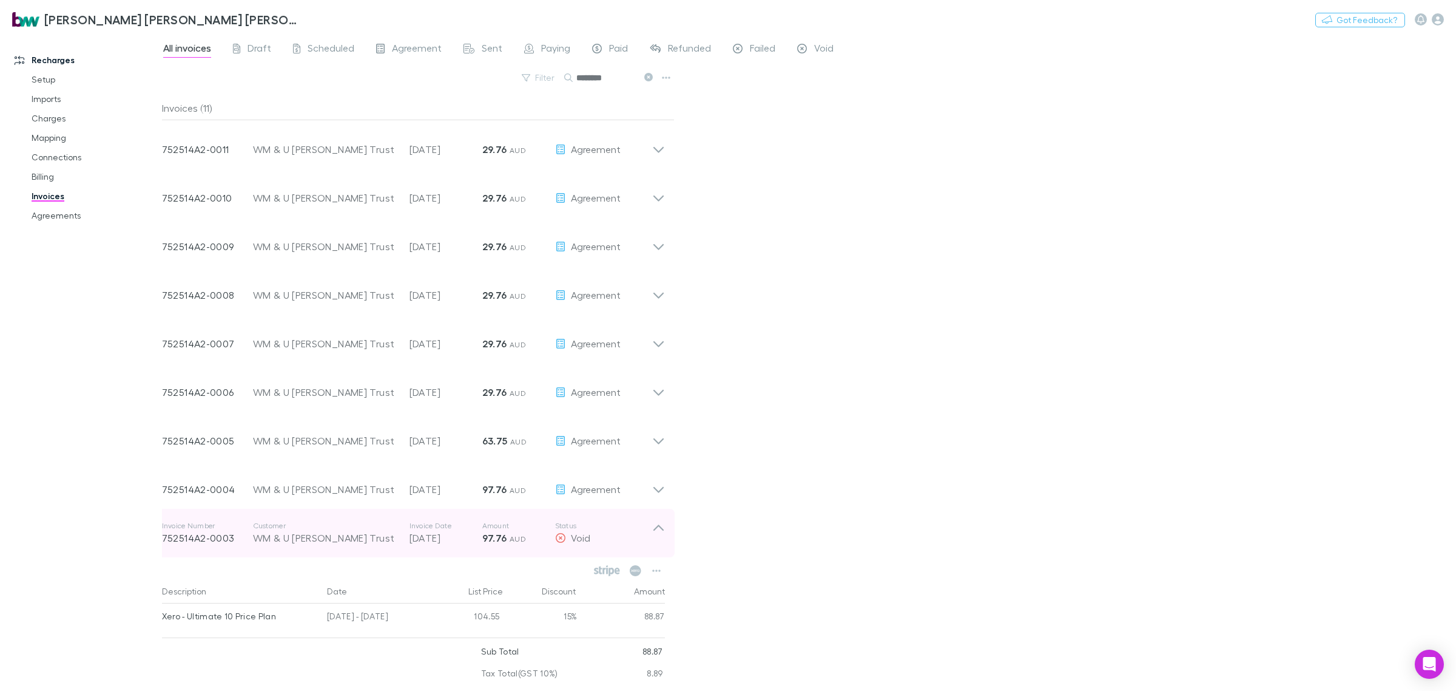
click at [663, 530] on icon at bounding box center [658, 533] width 13 height 24
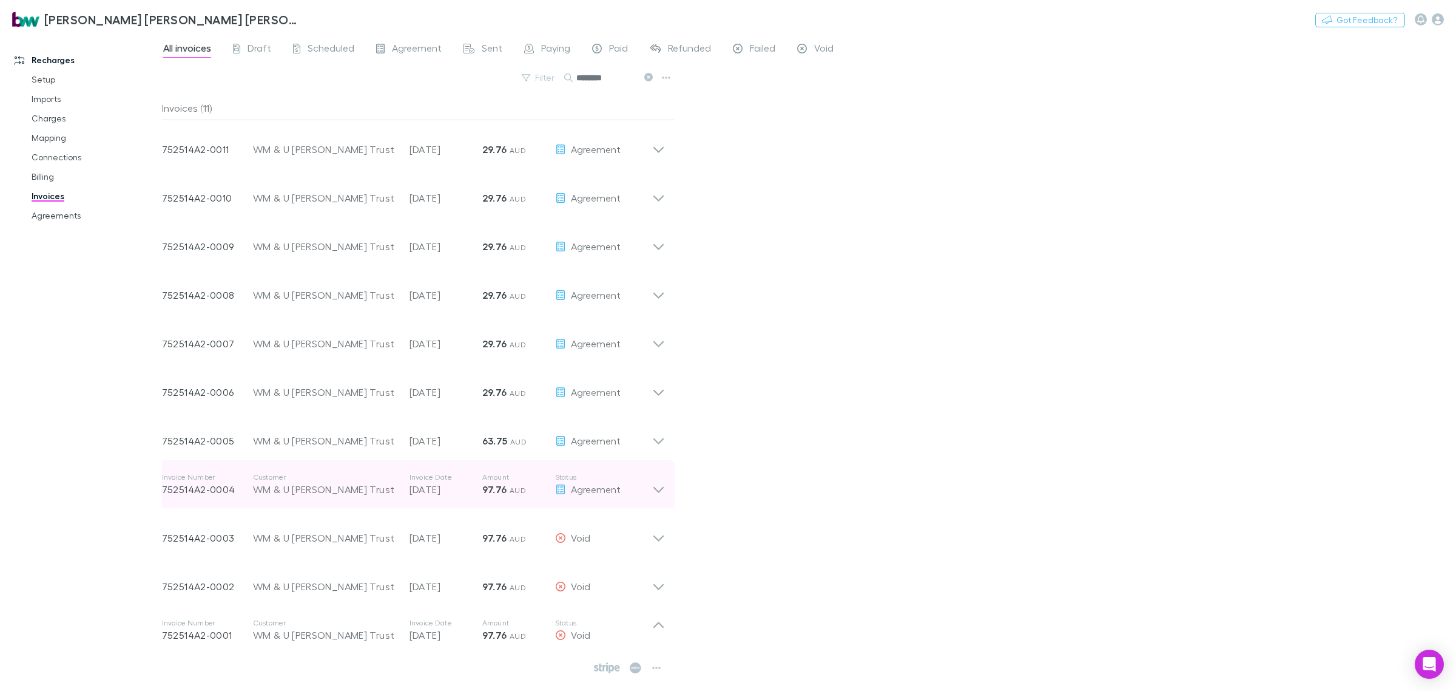
click at [669, 492] on div "Invoice Number 752514A2-0004 Customer WM & U Lyons Trust Invoice Date 15 Feb 20…" at bounding box center [413, 484] width 522 height 49
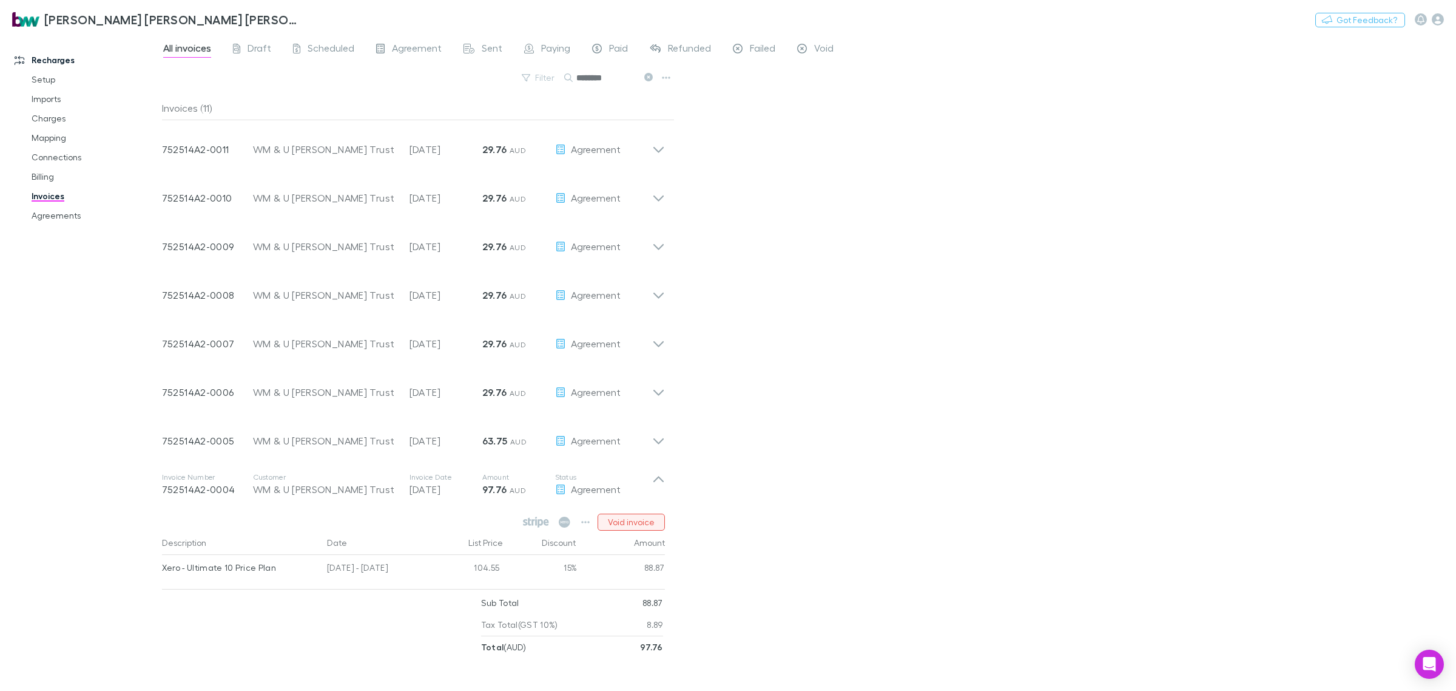
click at [651, 526] on button "Void invoice" at bounding box center [631, 521] width 67 height 17
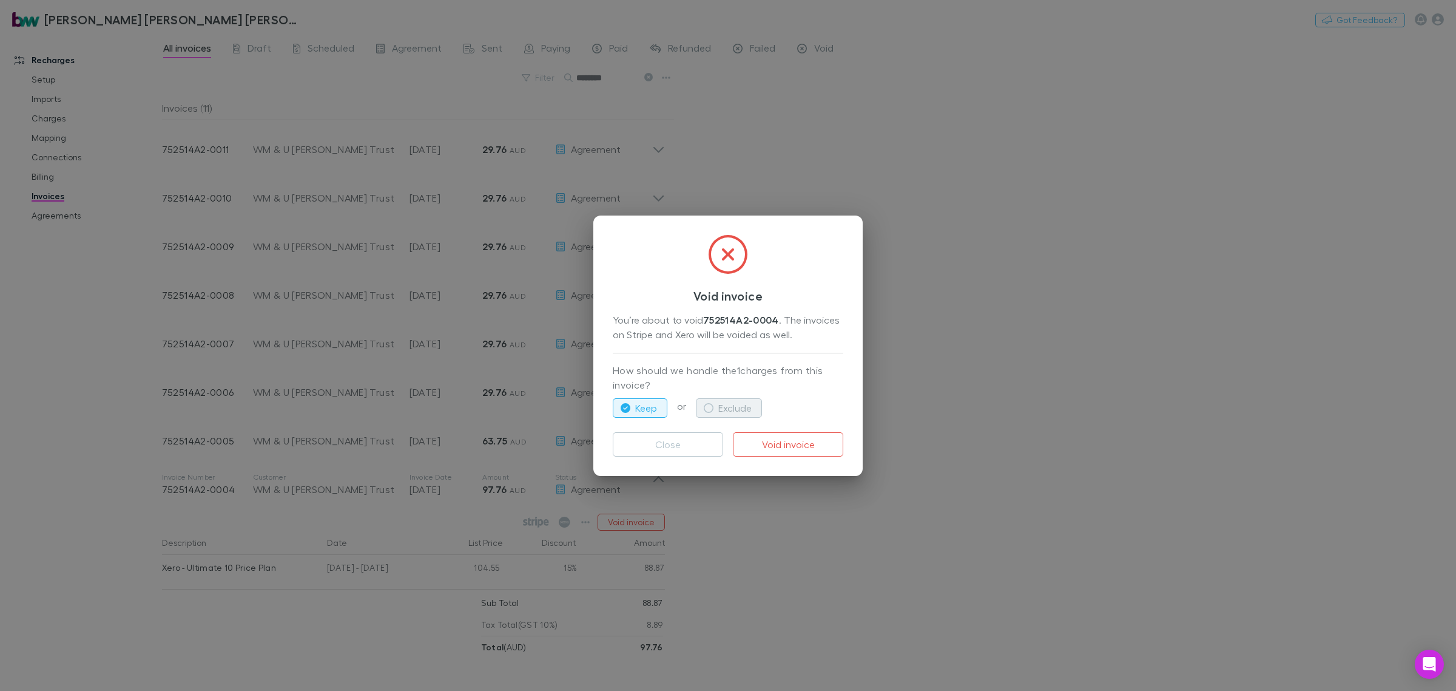
click at [724, 410] on button "Exclude" at bounding box center [729, 407] width 66 height 19
click at [765, 448] on button "Void invoice" at bounding box center [788, 444] width 110 height 24
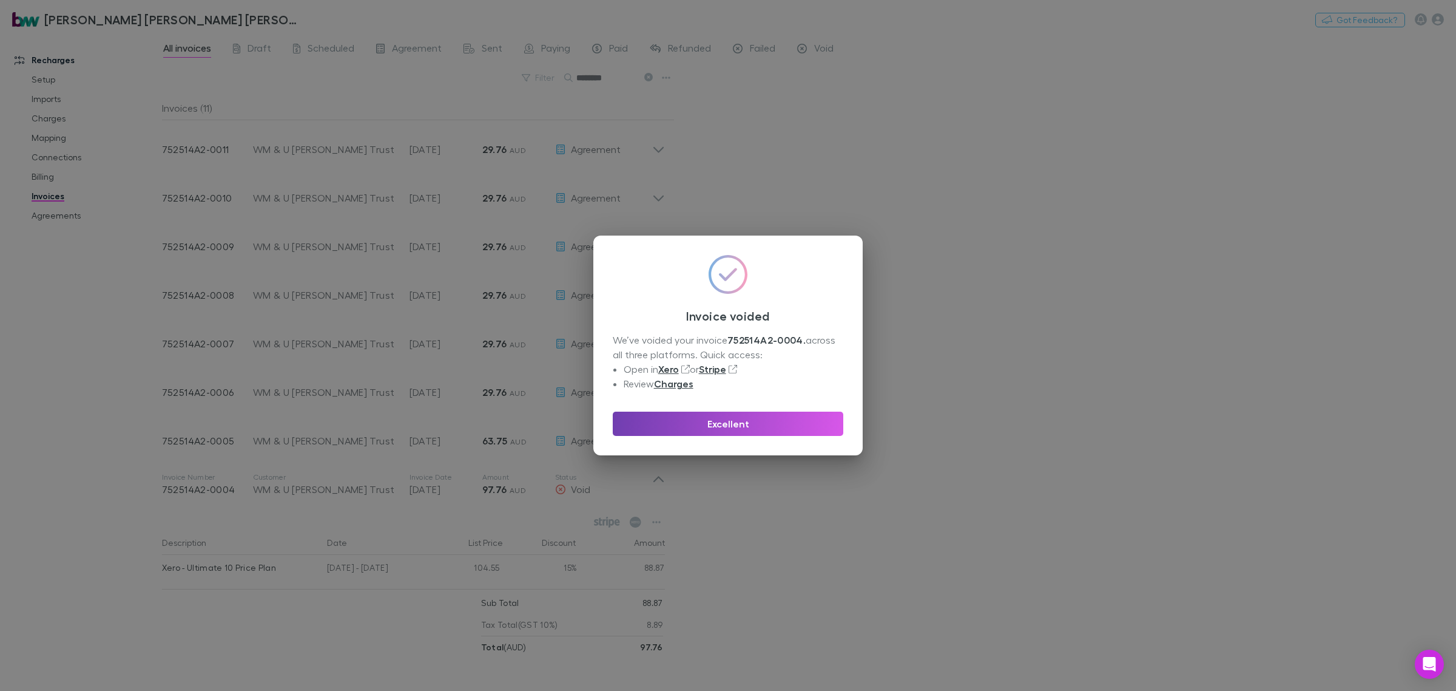
click at [775, 423] on button "Excellent" at bounding box center [728, 423] width 231 height 24
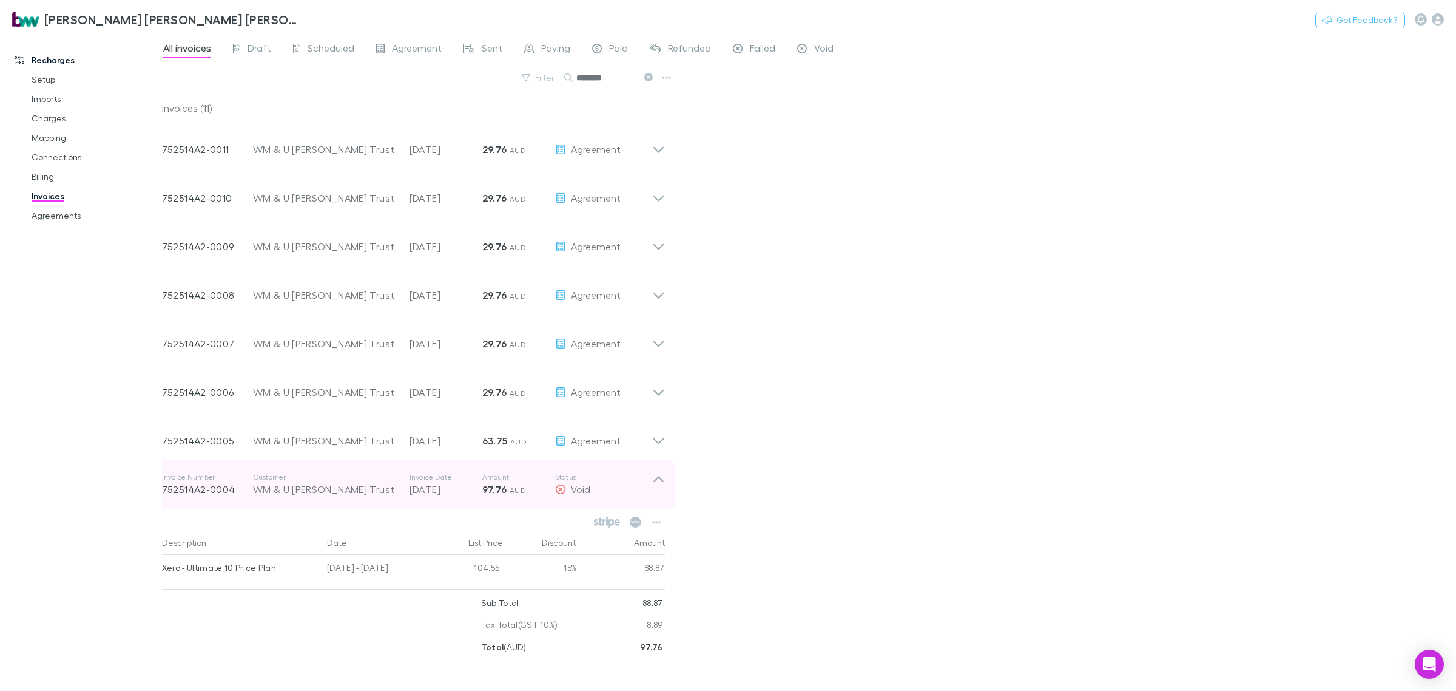
drag, startPoint x: 654, startPoint y: 484, endPoint x: 664, endPoint y: 476, distance: 12.6
click at [655, 484] on icon at bounding box center [658, 484] width 13 height 24
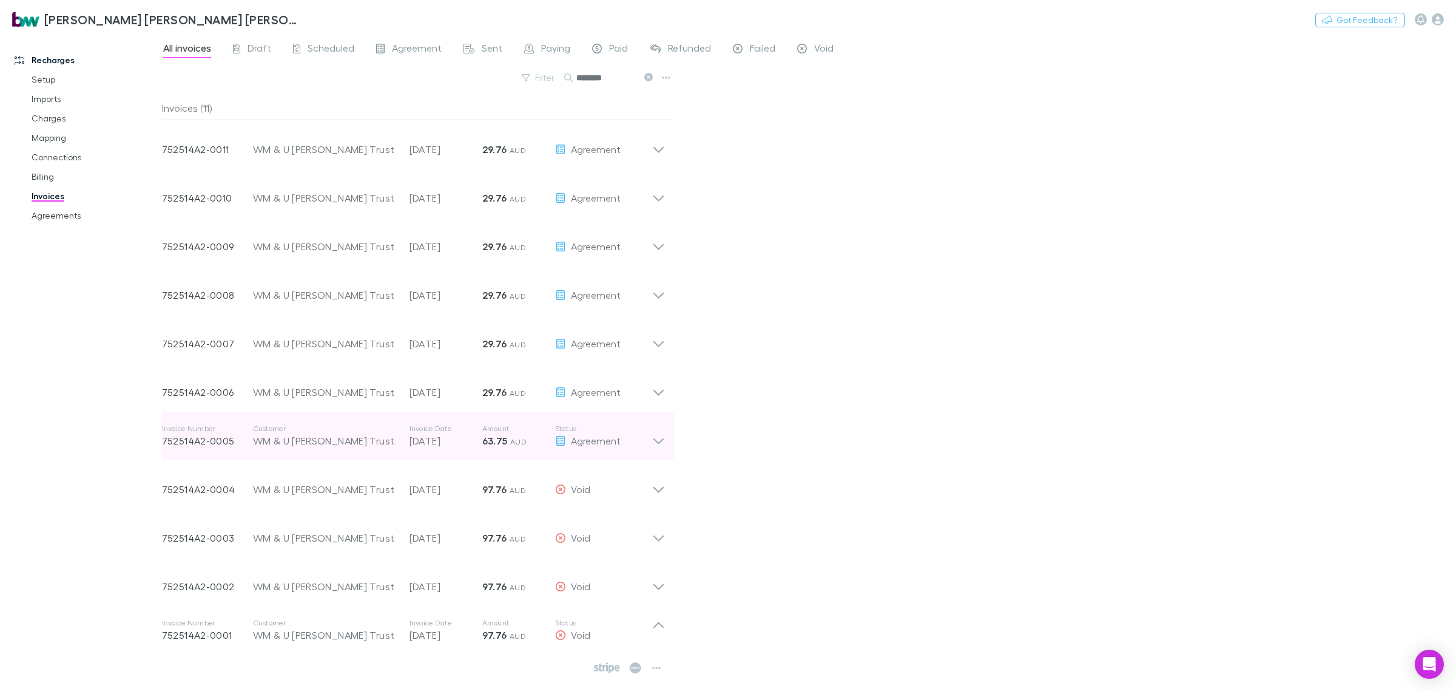
click at [661, 437] on icon at bounding box center [658, 436] width 13 height 24
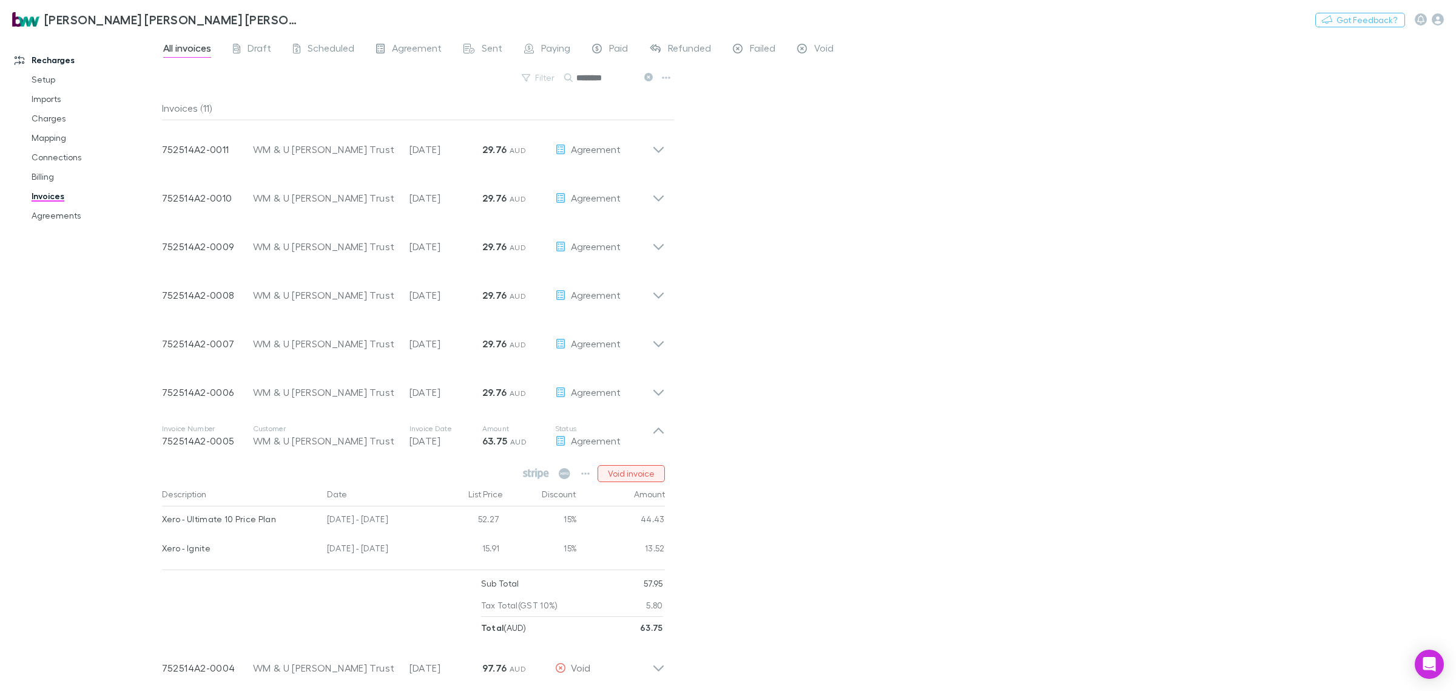
click at [645, 468] on button "Void invoice" at bounding box center [631, 473] width 67 height 17
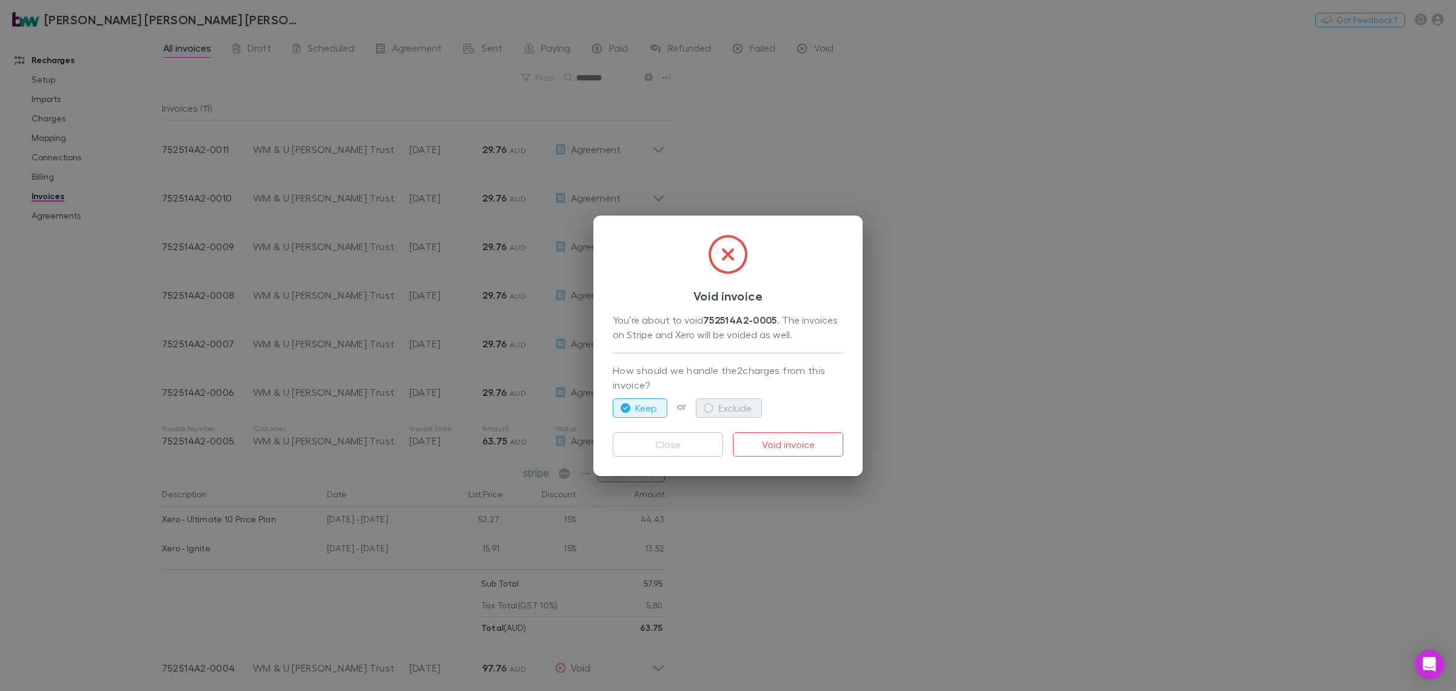
drag, startPoint x: 742, startPoint y: 408, endPoint x: 781, endPoint y: 453, distance: 59.3
click at [742, 410] on button "Exclude" at bounding box center [729, 407] width 66 height 19
click at [781, 453] on button "Void invoice" at bounding box center [788, 444] width 110 height 24
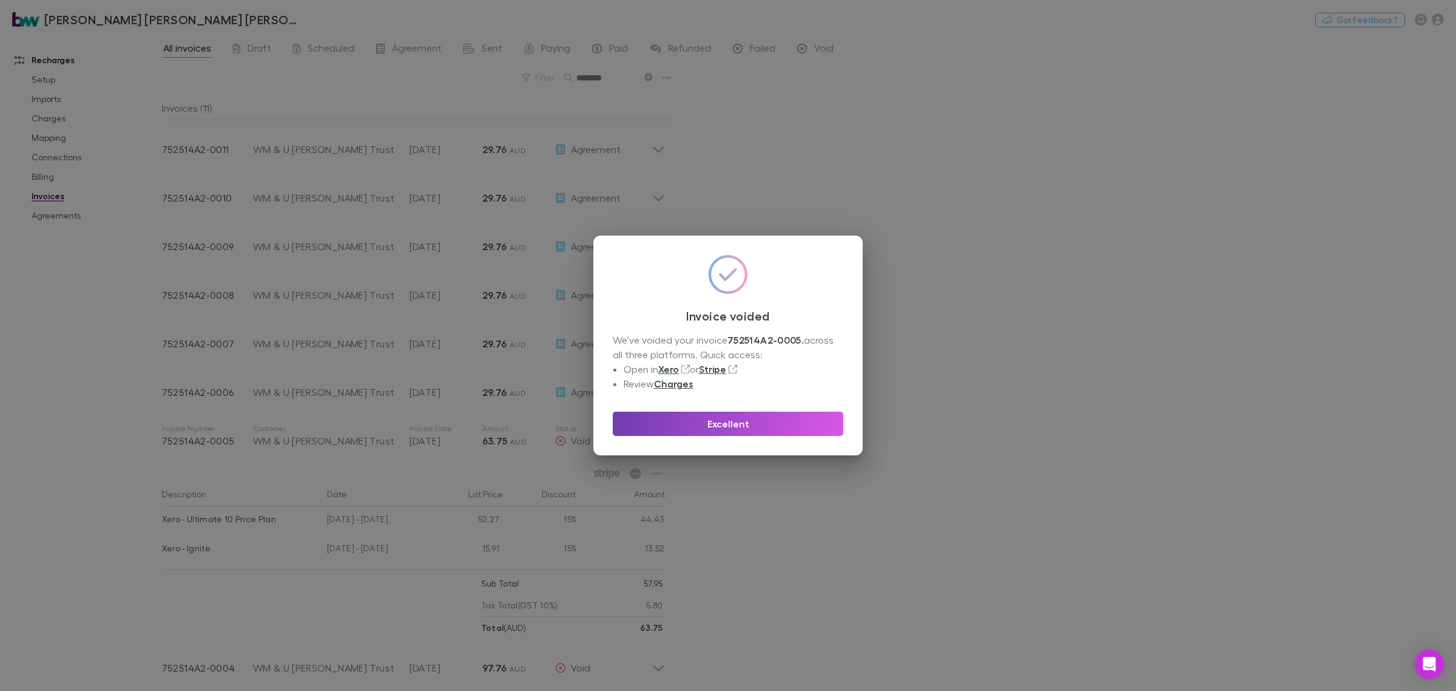
click at [779, 422] on button "Excellent" at bounding box center [728, 423] width 231 height 24
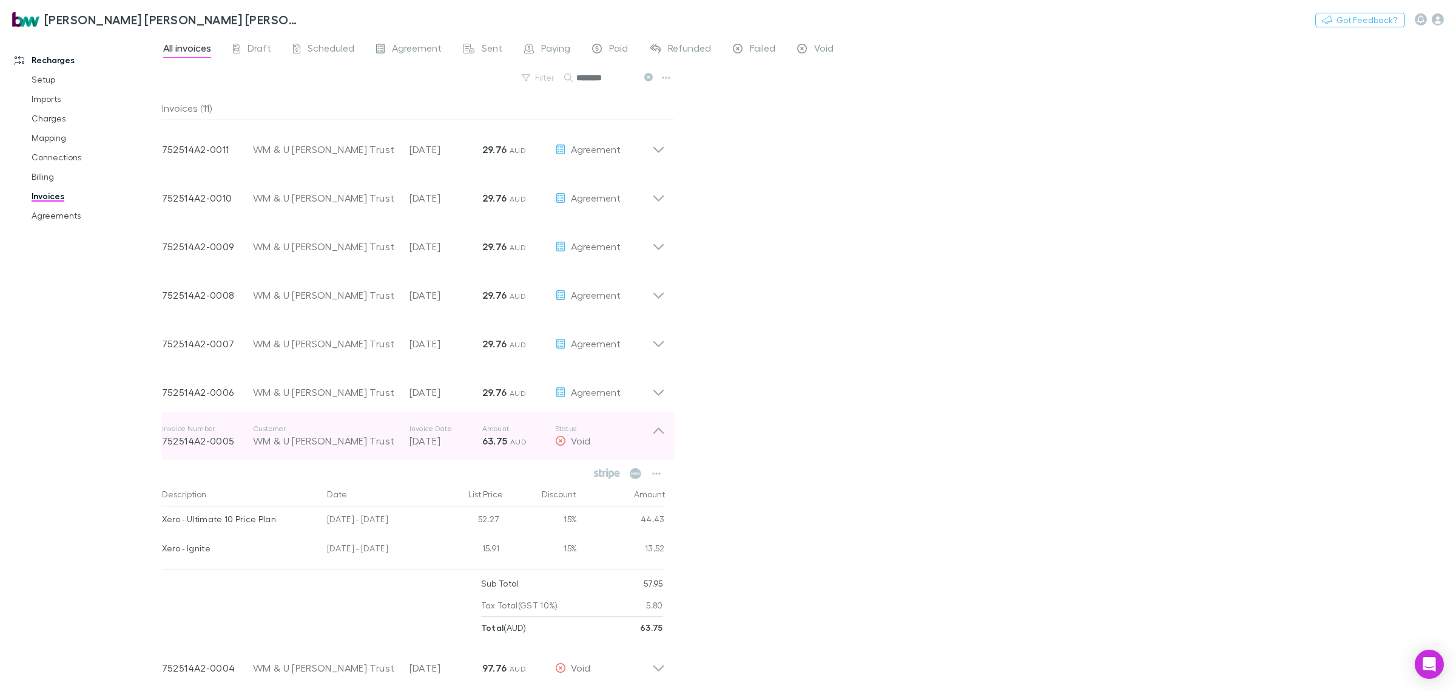
click at [654, 430] on icon at bounding box center [658, 436] width 13 height 24
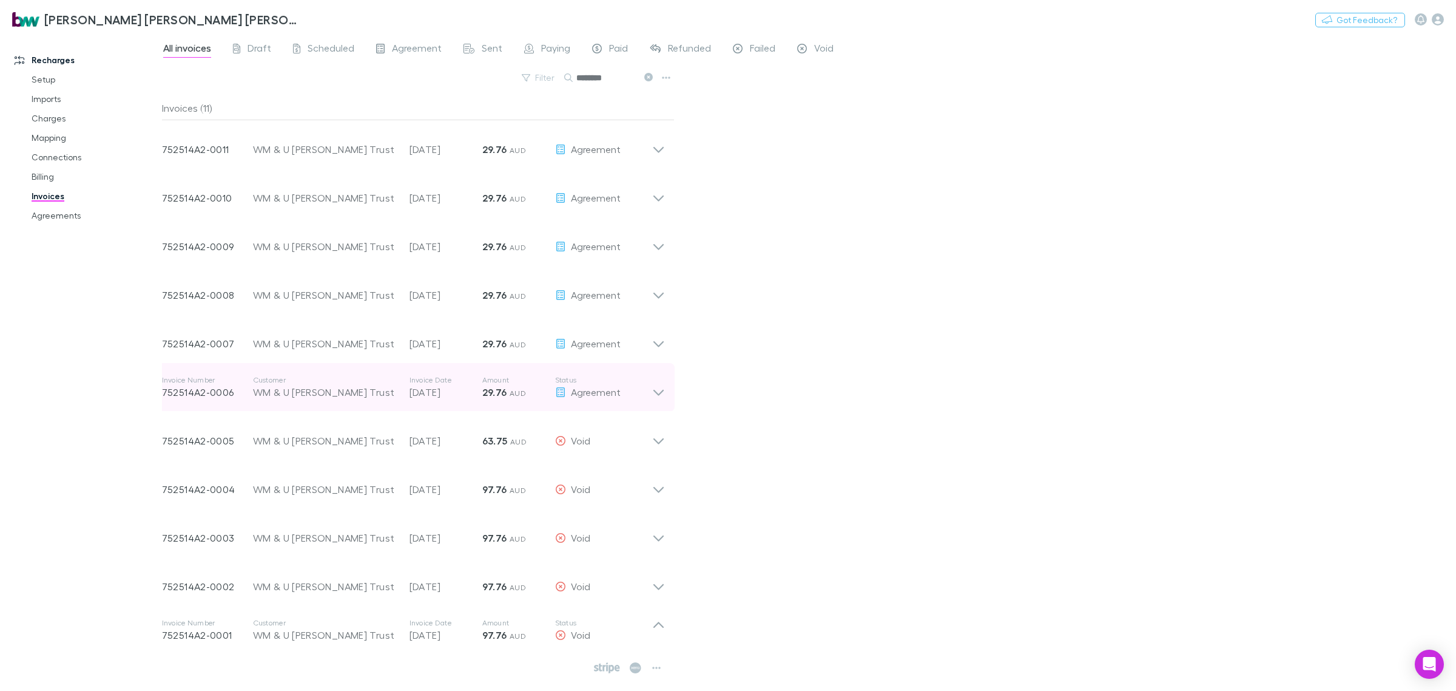
click at [663, 399] on div "Invoice Number 752514A2-0006 Customer WM & U Lyons Trust Invoice Date 15 Apr 20…" at bounding box center [413, 387] width 522 height 49
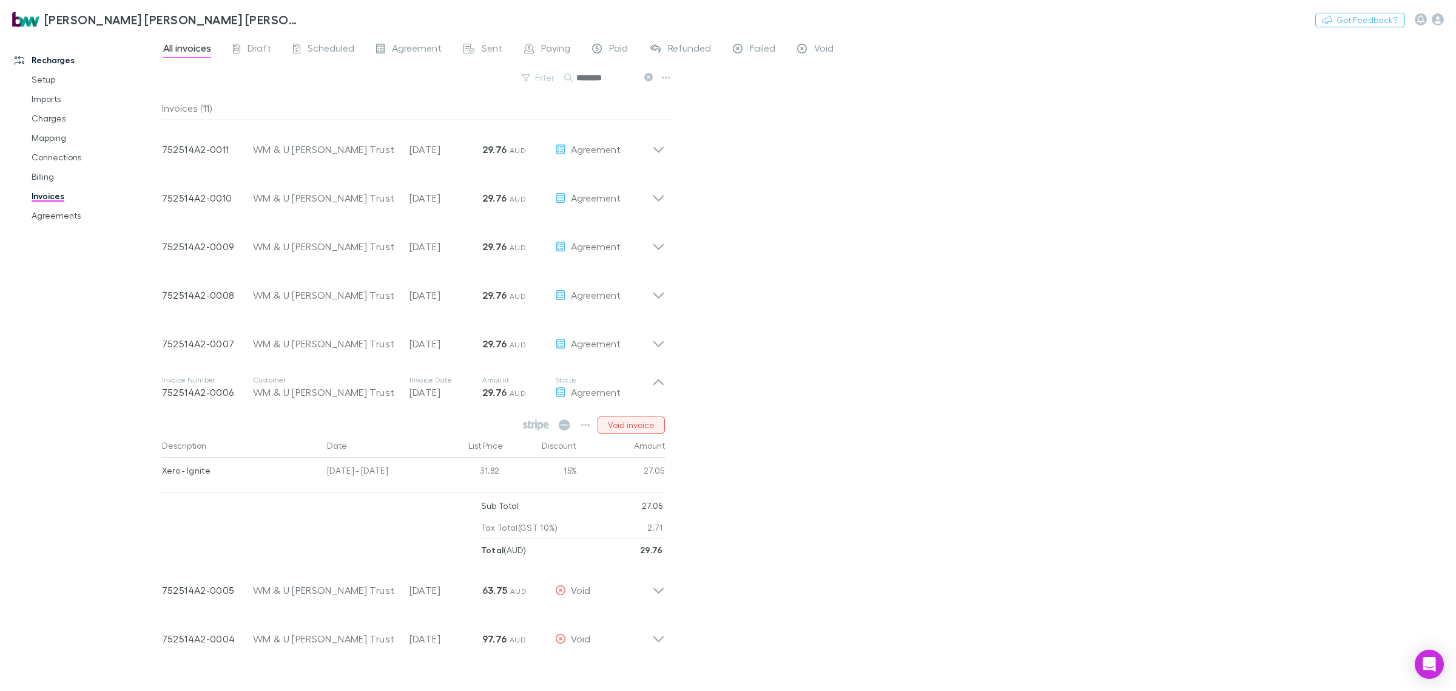
click at [648, 425] on button "Void invoice" at bounding box center [631, 424] width 67 height 17
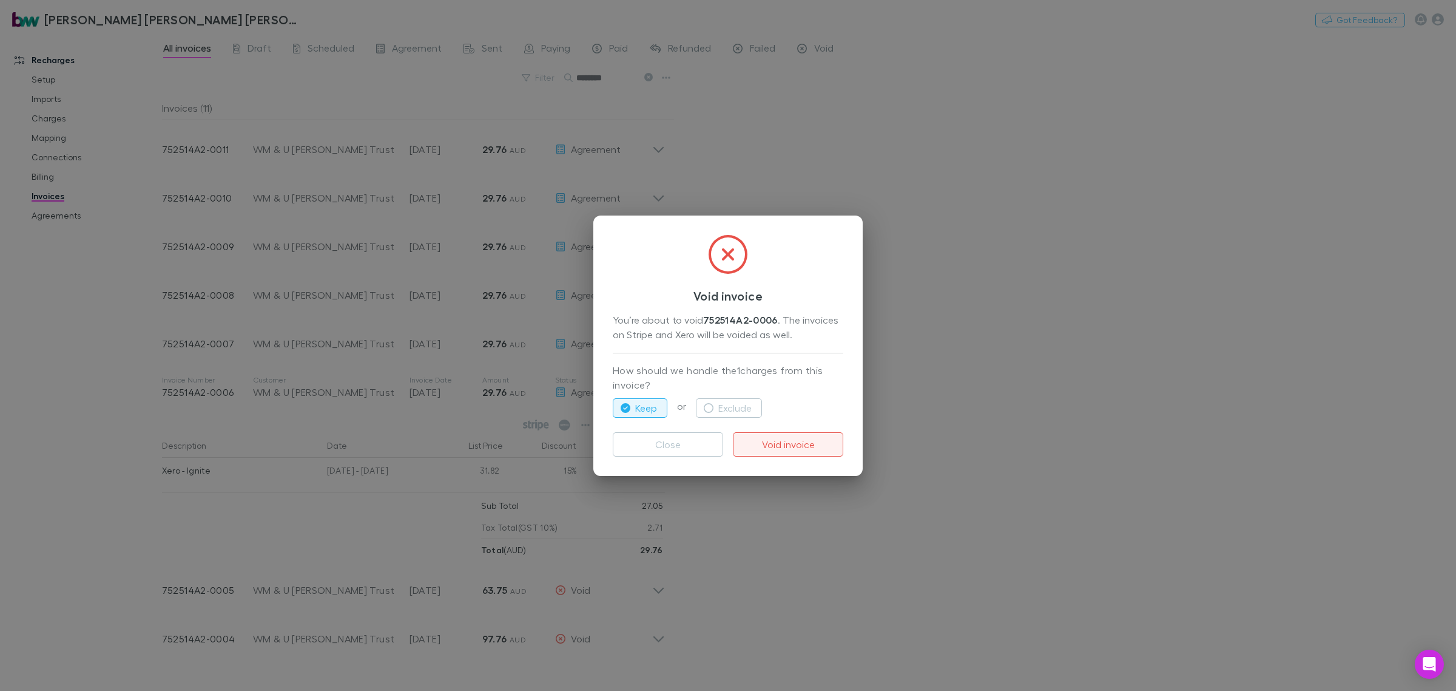
drag, startPoint x: 738, startPoint y: 398, endPoint x: 779, endPoint y: 440, distance: 58.4
click at [738, 399] on button "Exclude" at bounding box center [729, 407] width 66 height 19
click at [779, 440] on button "Void invoice" at bounding box center [788, 444] width 110 height 24
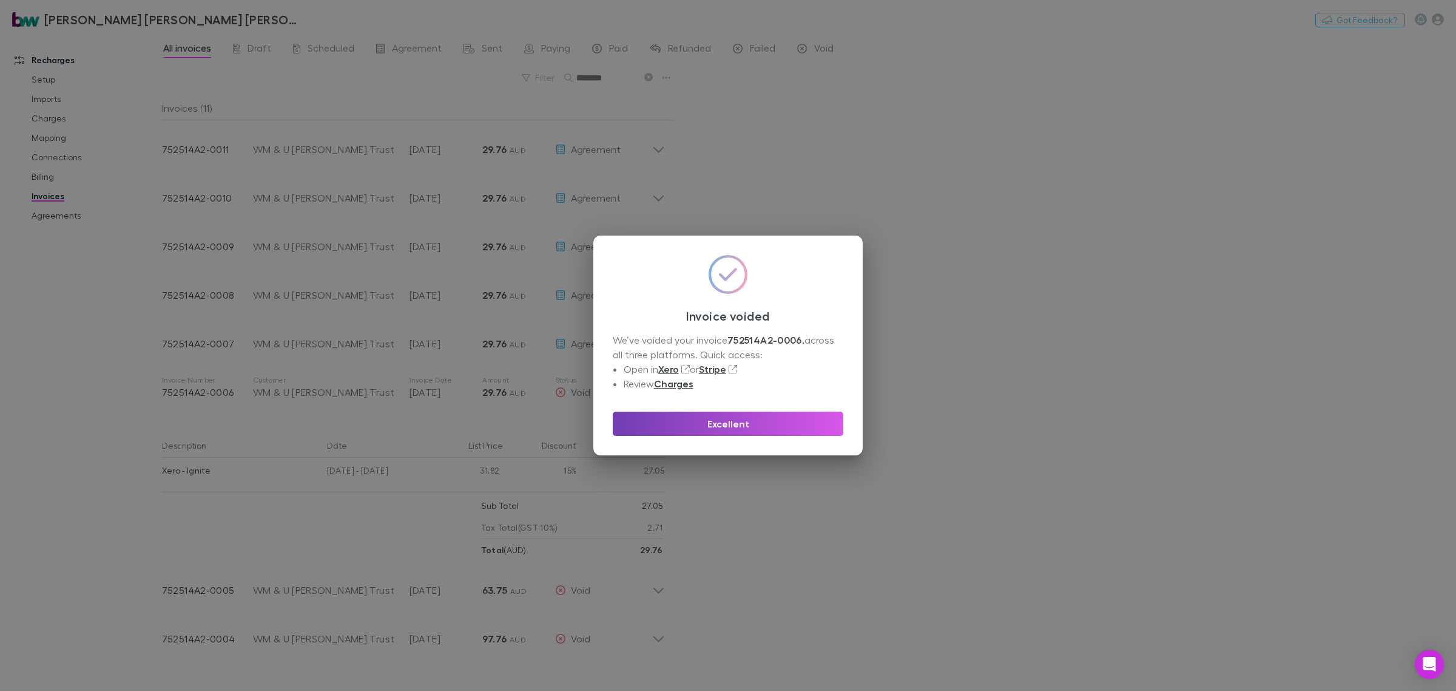
click at [780, 431] on button "Excellent" at bounding box center [728, 423] width 231 height 24
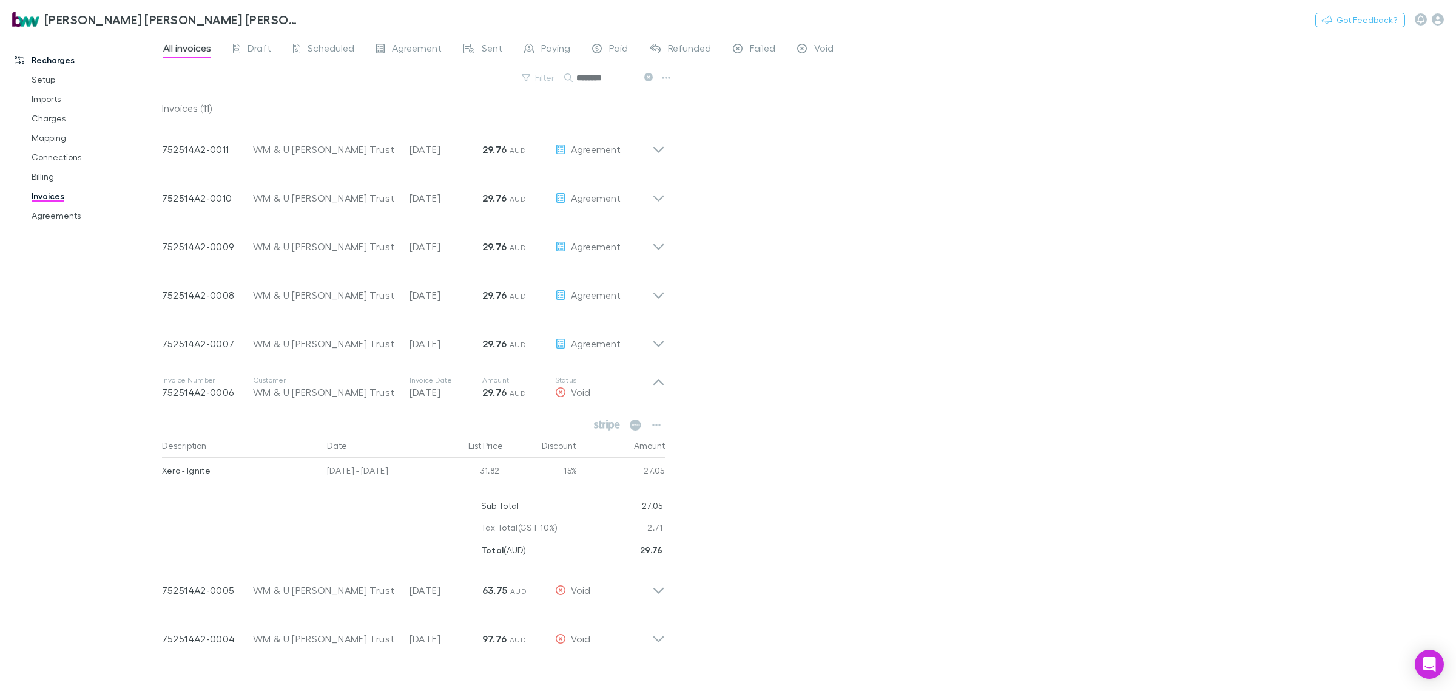
drag, startPoint x: 659, startPoint y: 383, endPoint x: 692, endPoint y: 390, distance: 34.0
click at [661, 383] on icon at bounding box center [658, 387] width 13 height 24
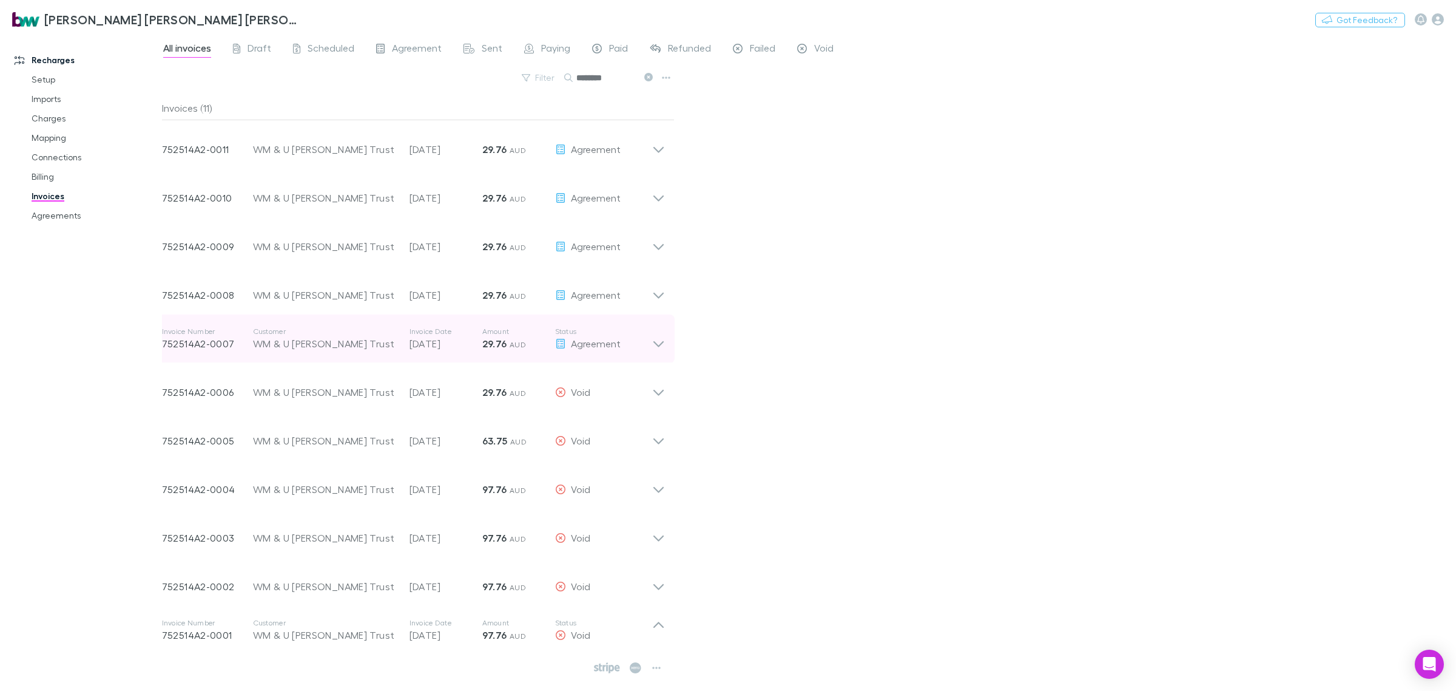
click at [657, 344] on icon at bounding box center [658, 338] width 13 height 24
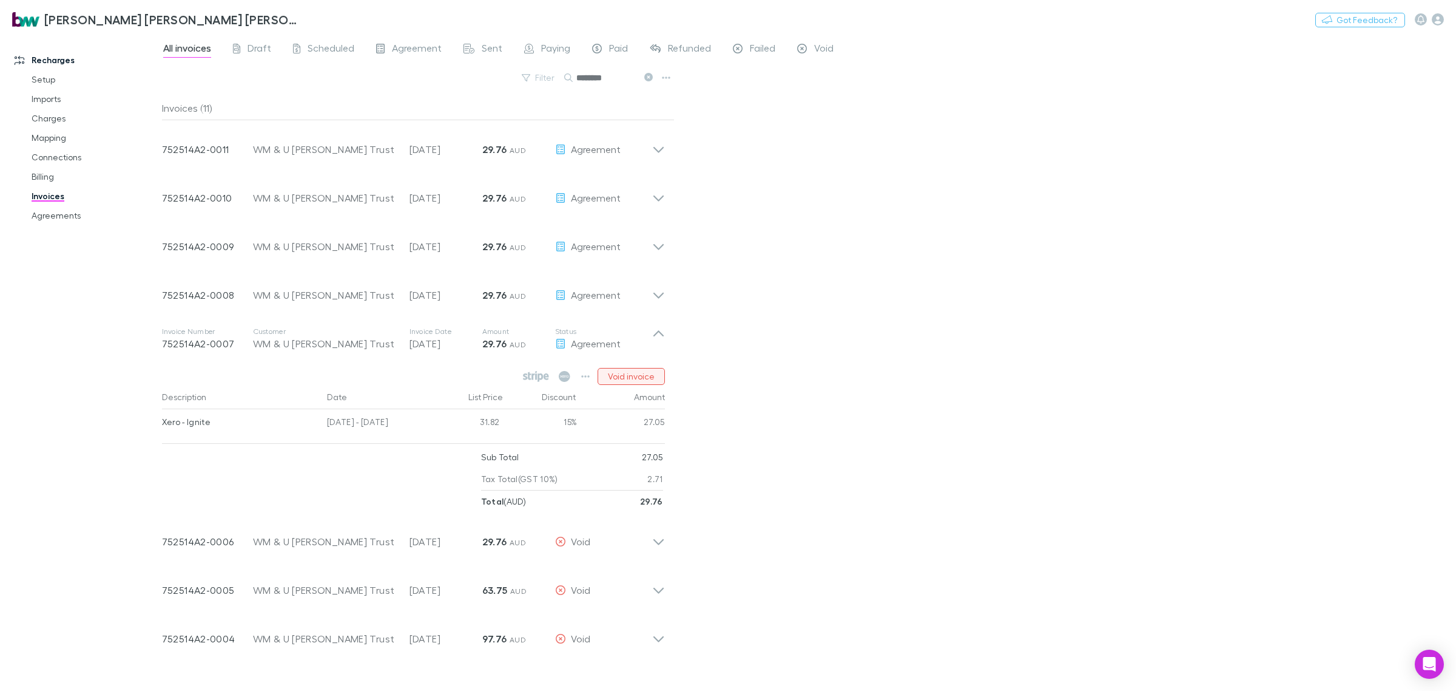
click at [632, 371] on button "Void invoice" at bounding box center [631, 376] width 67 height 17
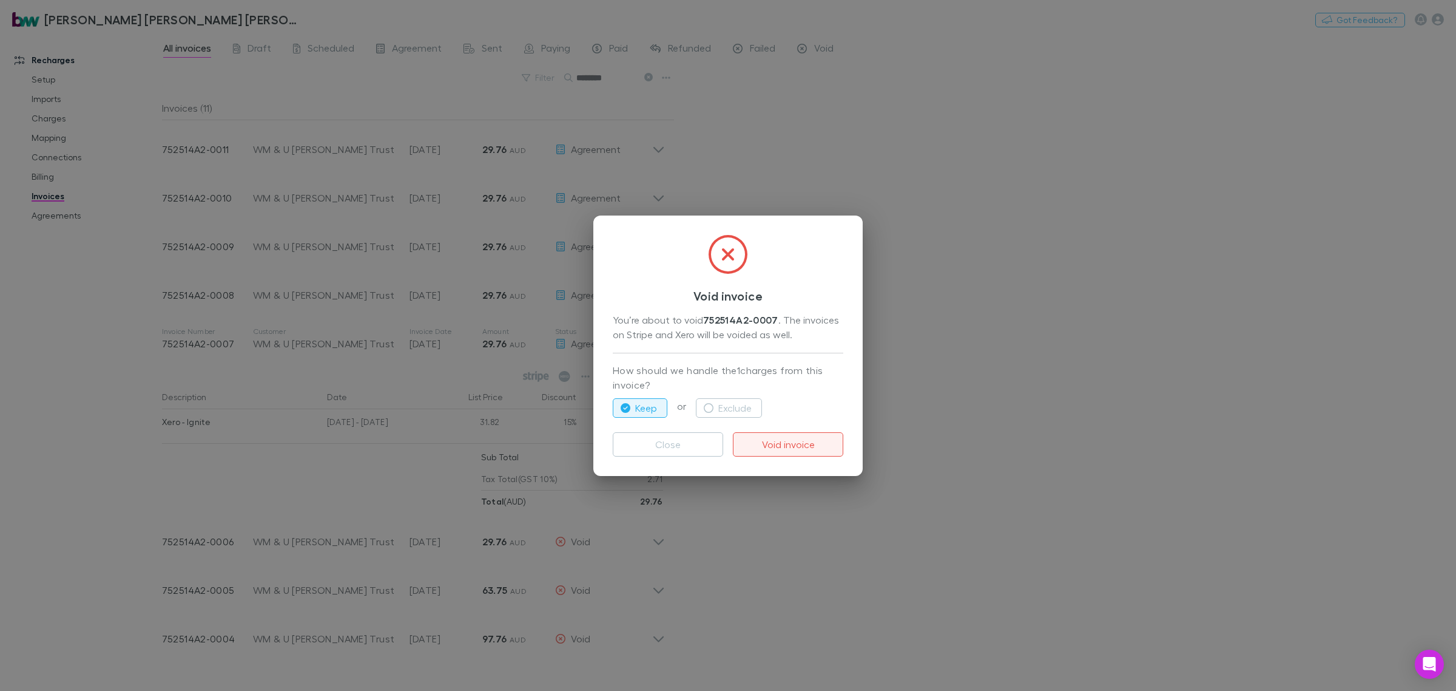
drag, startPoint x: 712, startPoint y: 407, endPoint x: 800, endPoint y: 435, distance: 92.3
click at [714, 407] on icon "button" at bounding box center [709, 408] width 10 height 10
click at [798, 445] on button "Void invoice" at bounding box center [788, 444] width 110 height 24
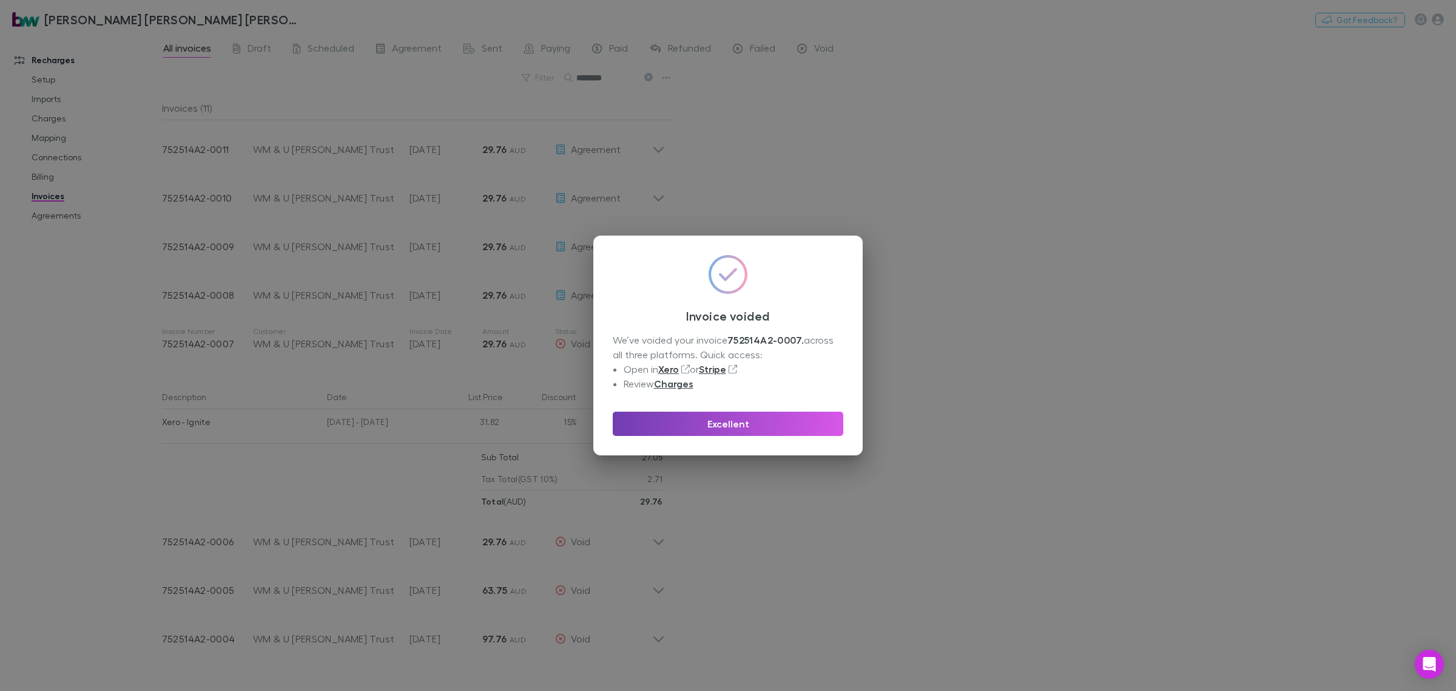
click at [757, 424] on button "Excellent" at bounding box center [728, 423] width 231 height 24
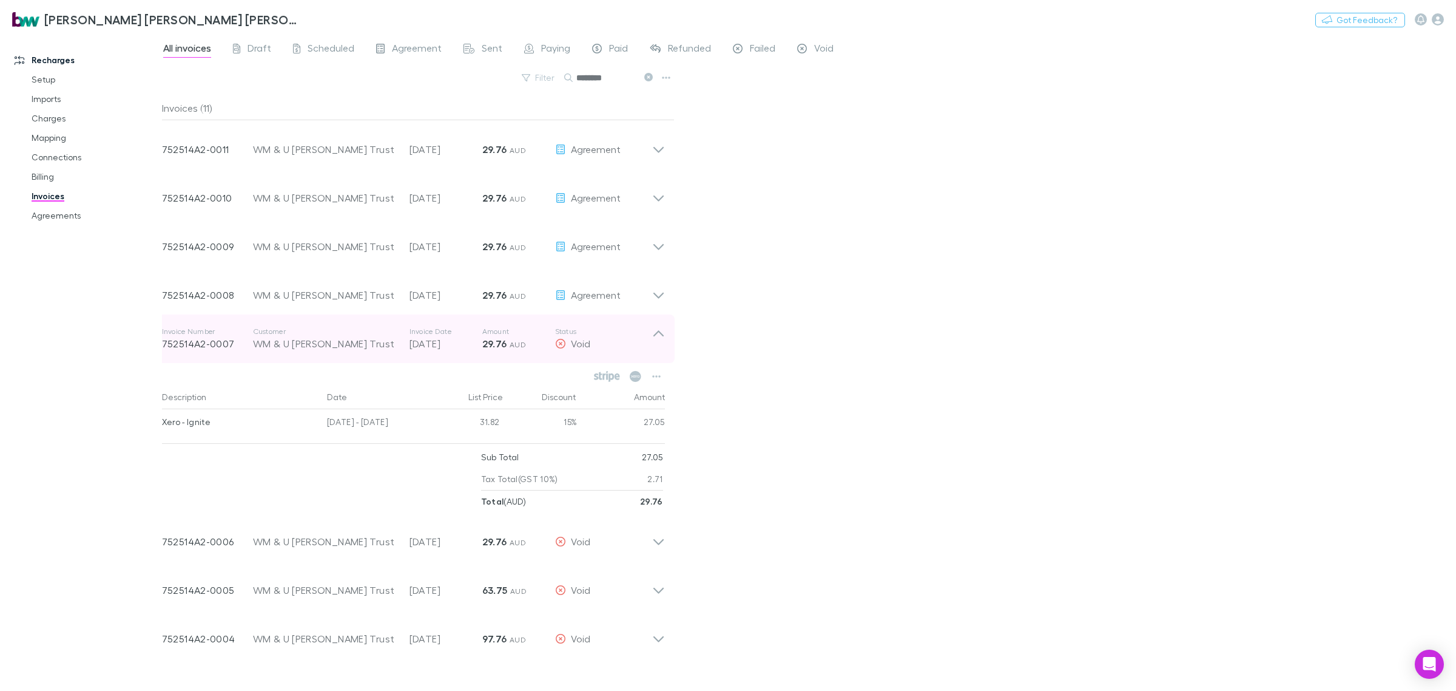
click at [659, 335] on icon at bounding box center [658, 338] width 13 height 24
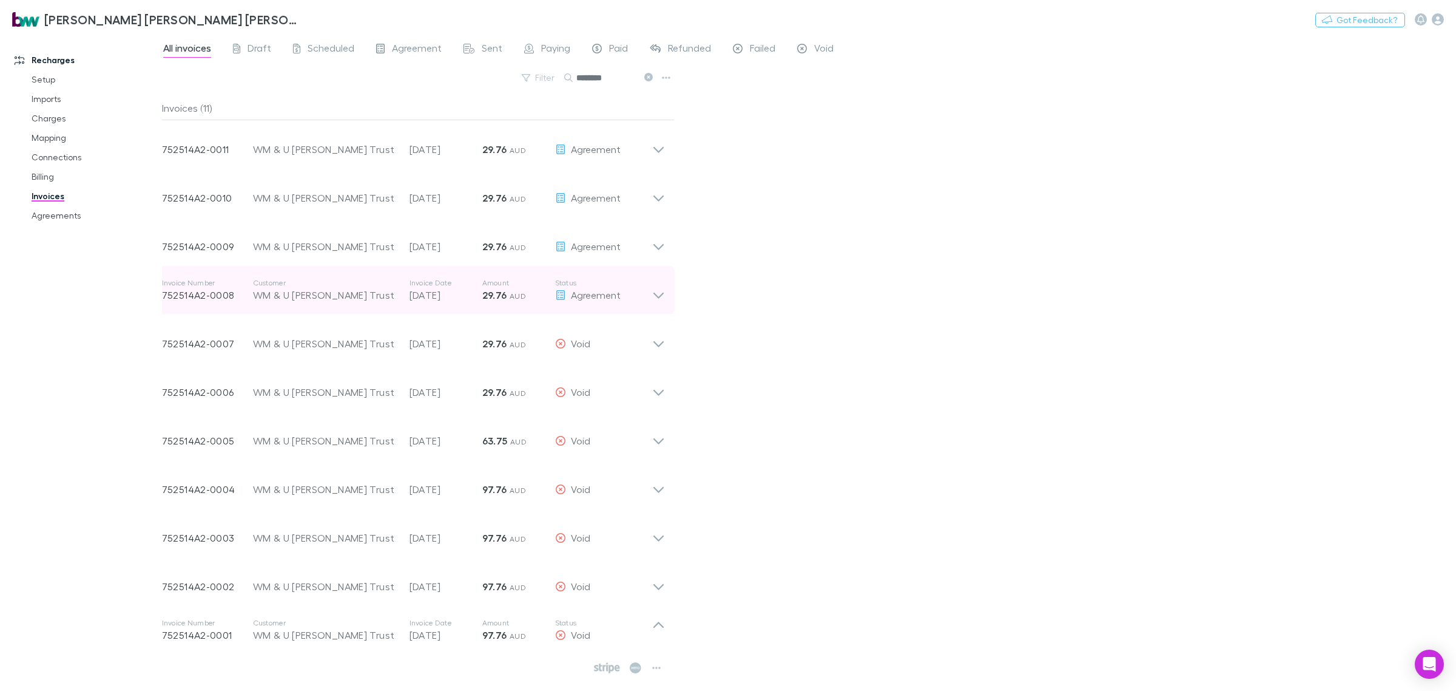
click at [663, 302] on icon at bounding box center [658, 290] width 13 height 24
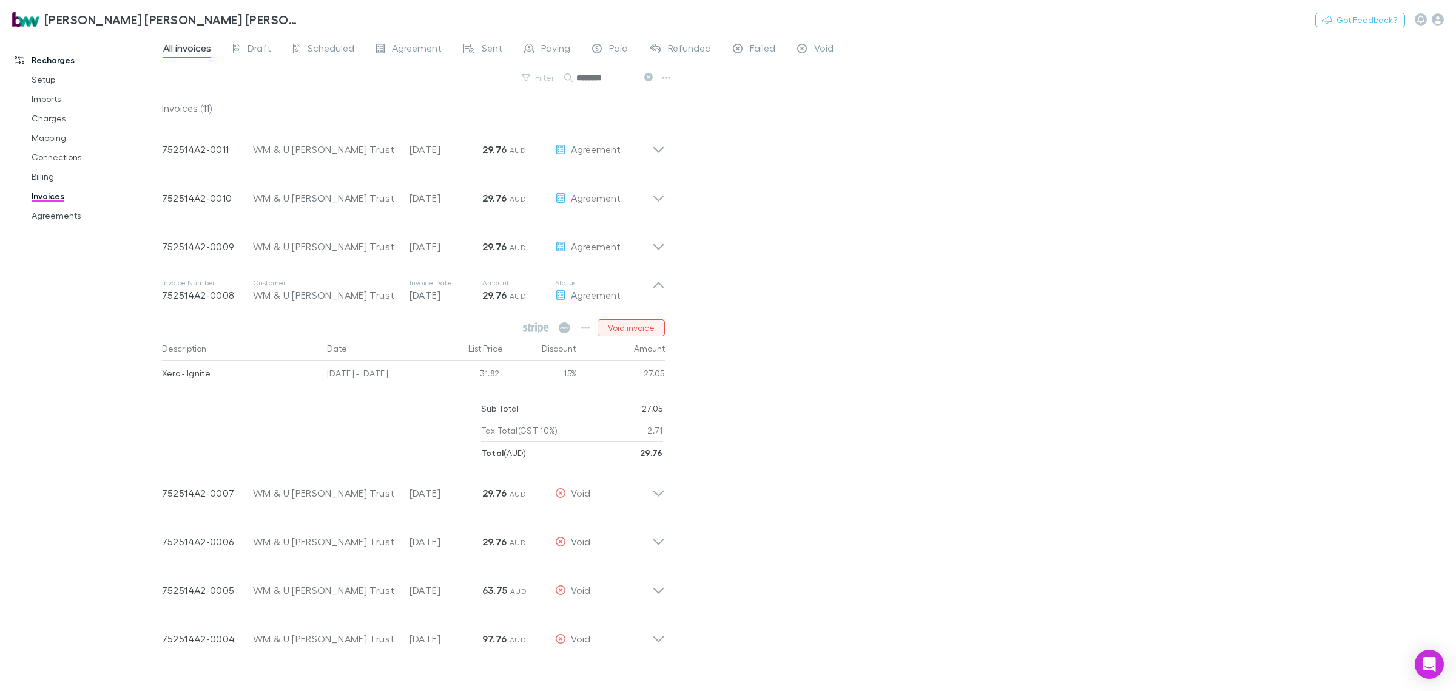
click at [648, 326] on button "Void invoice" at bounding box center [631, 327] width 67 height 17
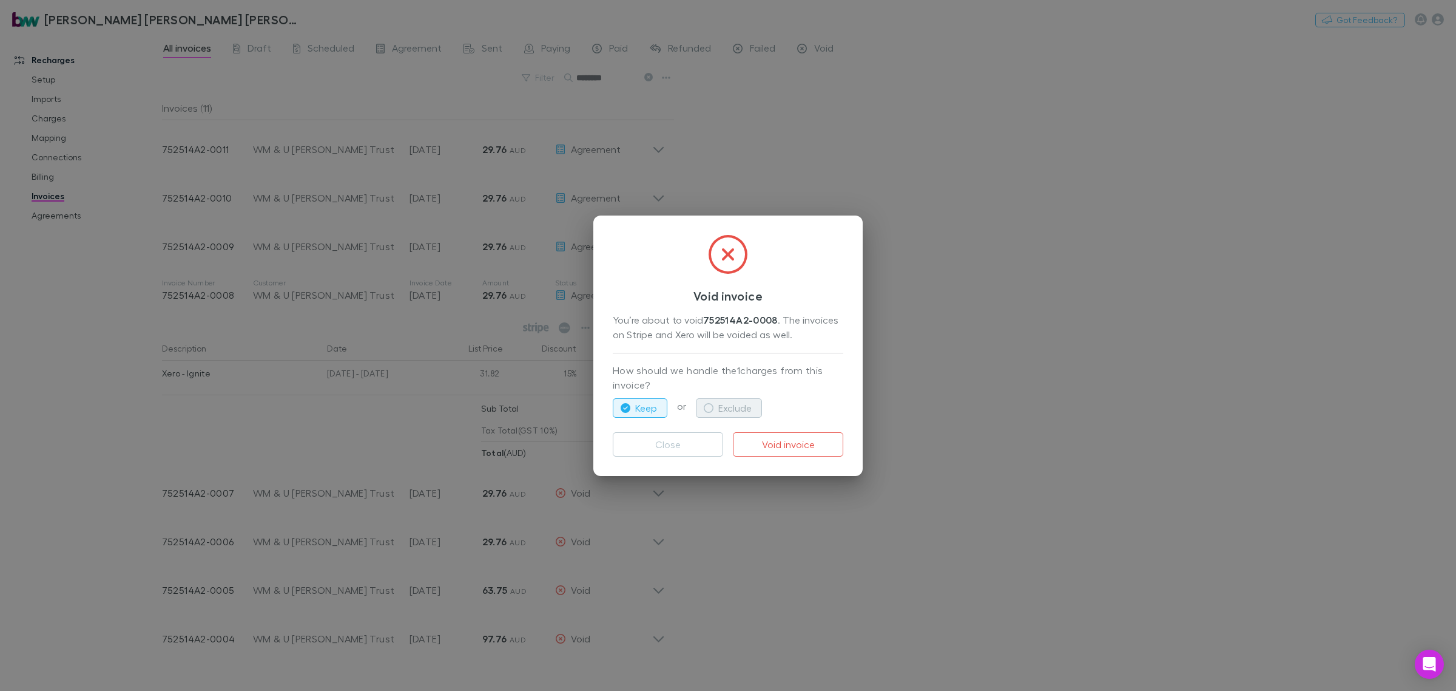
click at [734, 407] on button "Exclude" at bounding box center [729, 407] width 66 height 19
click at [777, 445] on button "Void invoice" at bounding box center [788, 444] width 110 height 24
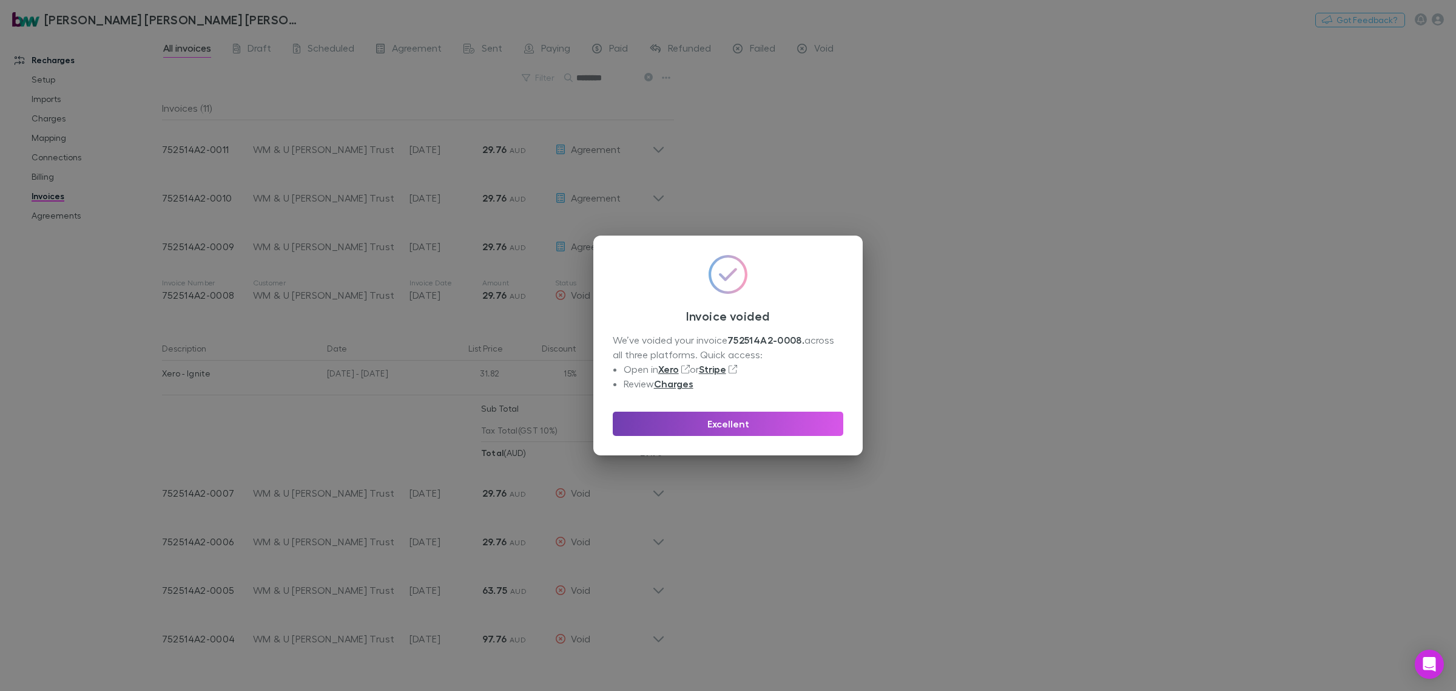
click at [816, 417] on button "Excellent" at bounding box center [728, 423] width 231 height 24
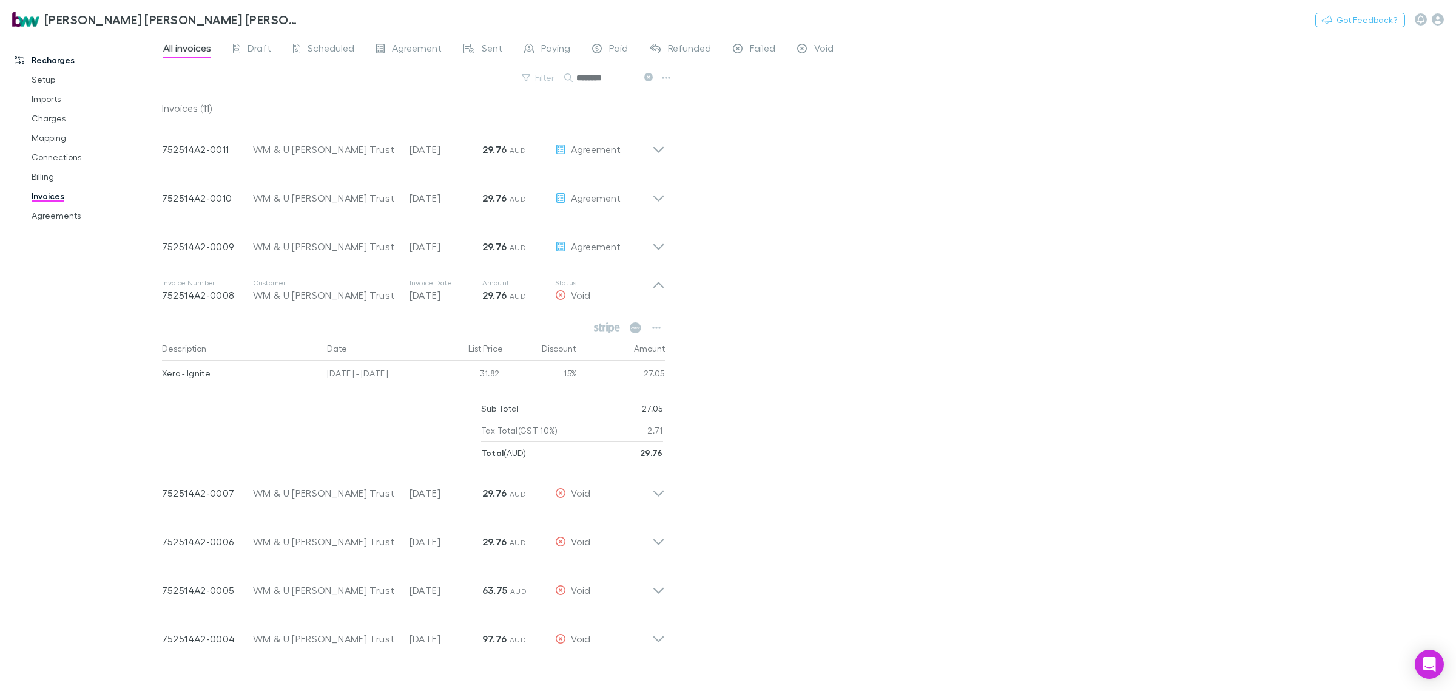
drag, startPoint x: 659, startPoint y: 282, endPoint x: 759, endPoint y: 298, distance: 101.4
click at [659, 283] on icon at bounding box center [658, 290] width 13 height 24
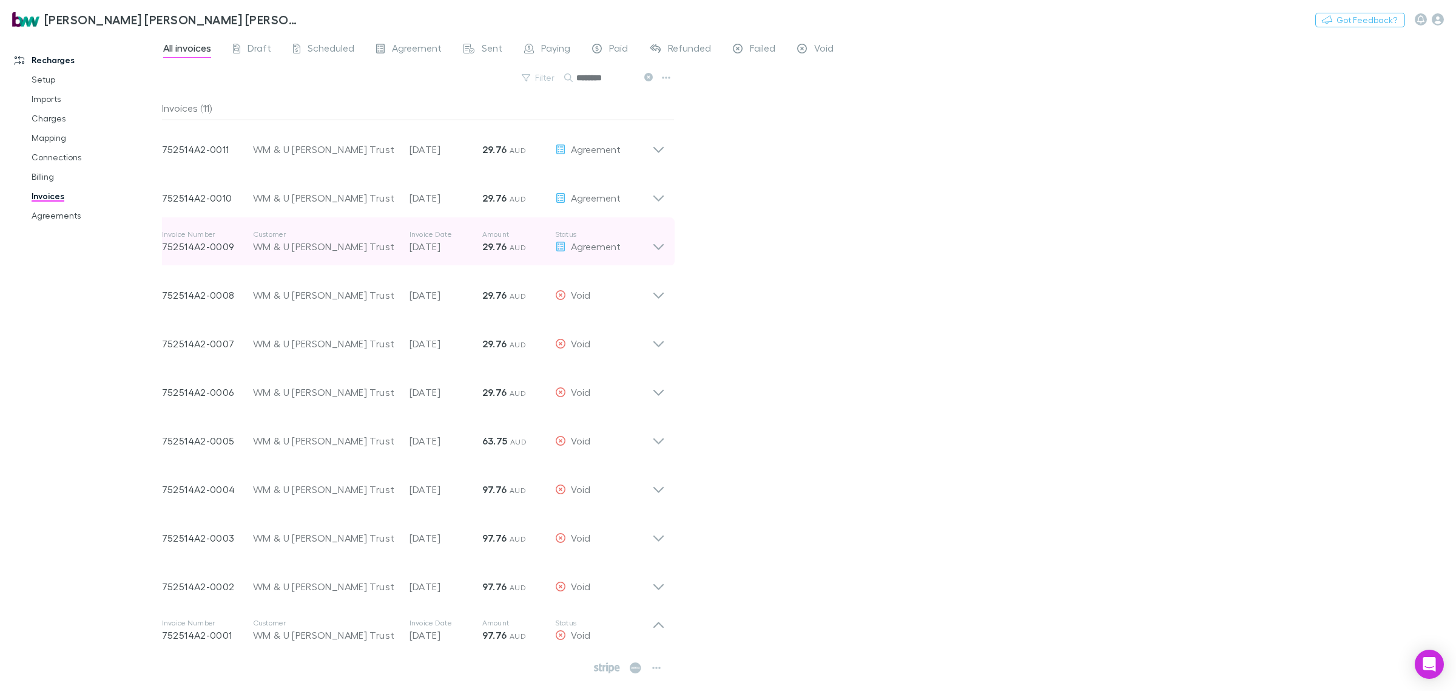
drag, startPoint x: 664, startPoint y: 245, endPoint x: 664, endPoint y: 253, distance: 8.5
click at [664, 246] on icon at bounding box center [658, 241] width 13 height 24
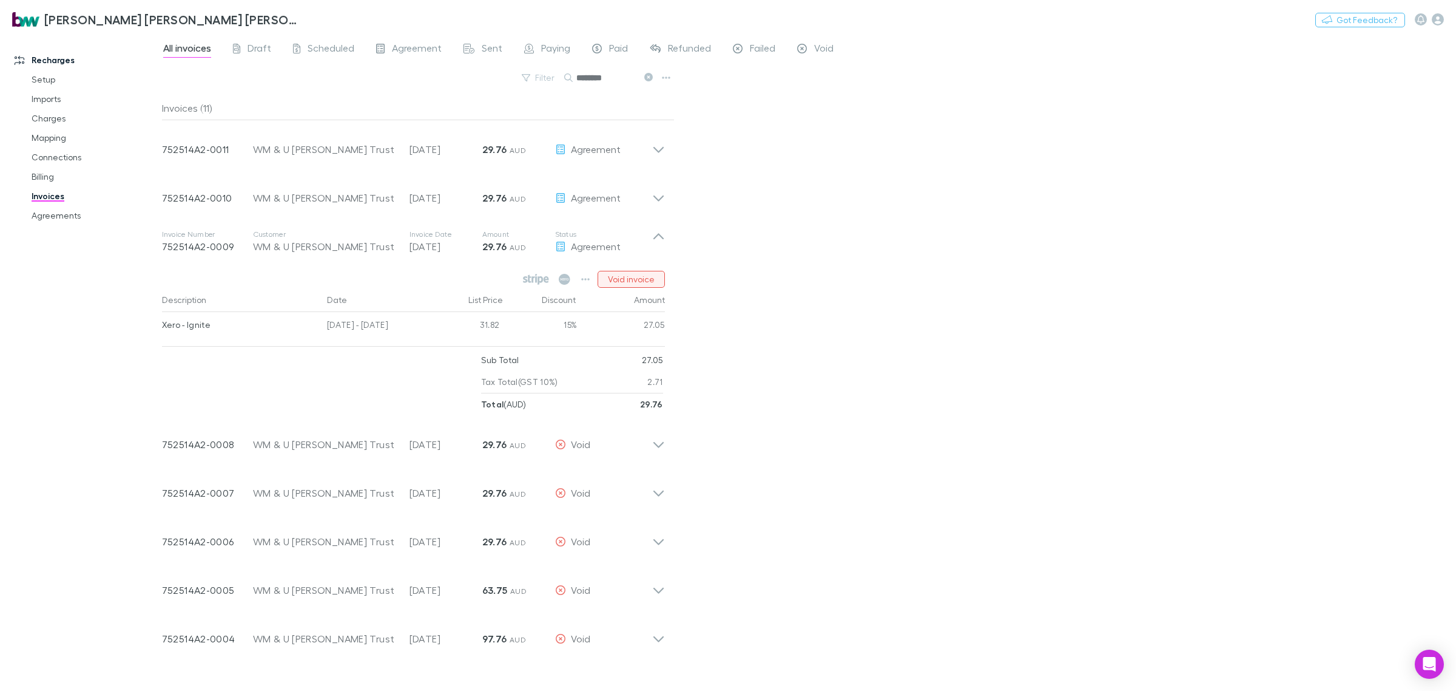
click at [638, 282] on button "Void invoice" at bounding box center [631, 279] width 67 height 17
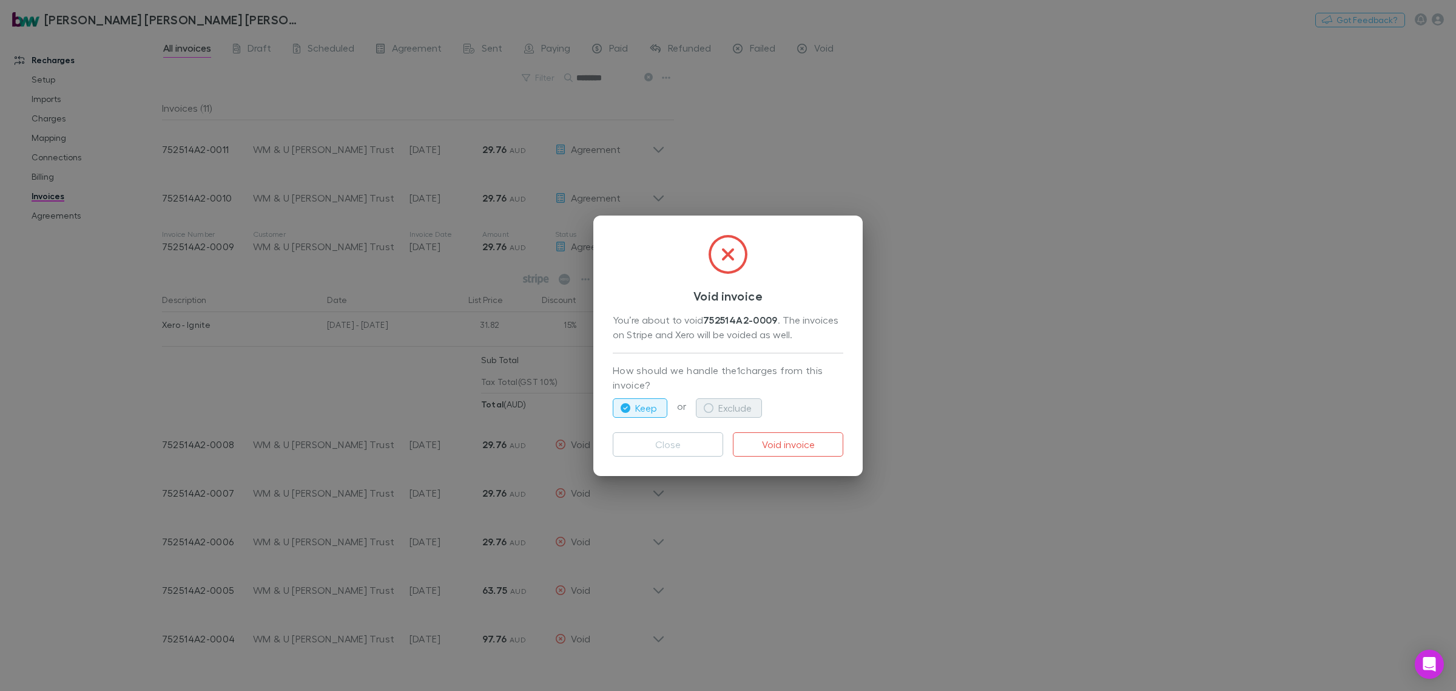
click at [745, 404] on button "Exclude" at bounding box center [729, 407] width 66 height 19
click at [786, 452] on button "Void invoice" at bounding box center [788, 444] width 110 height 24
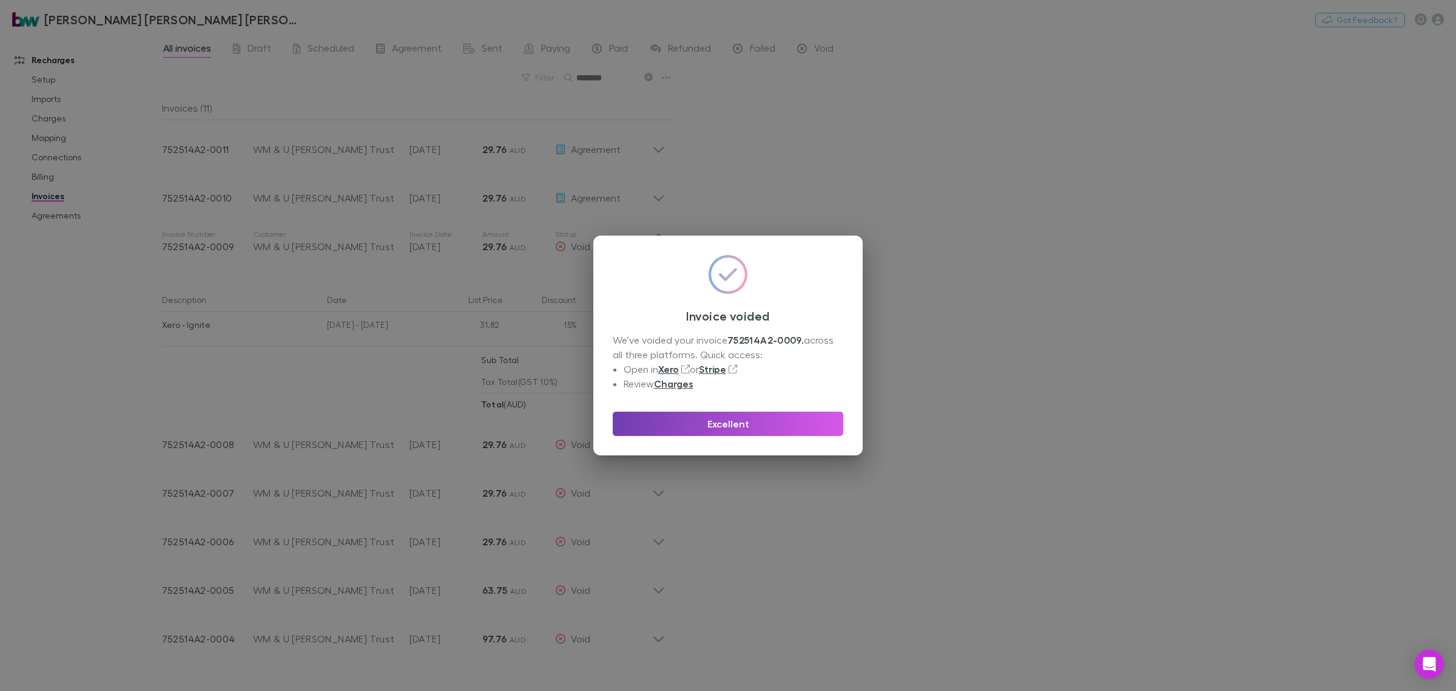
click at [814, 425] on button "Excellent" at bounding box center [728, 423] width 231 height 24
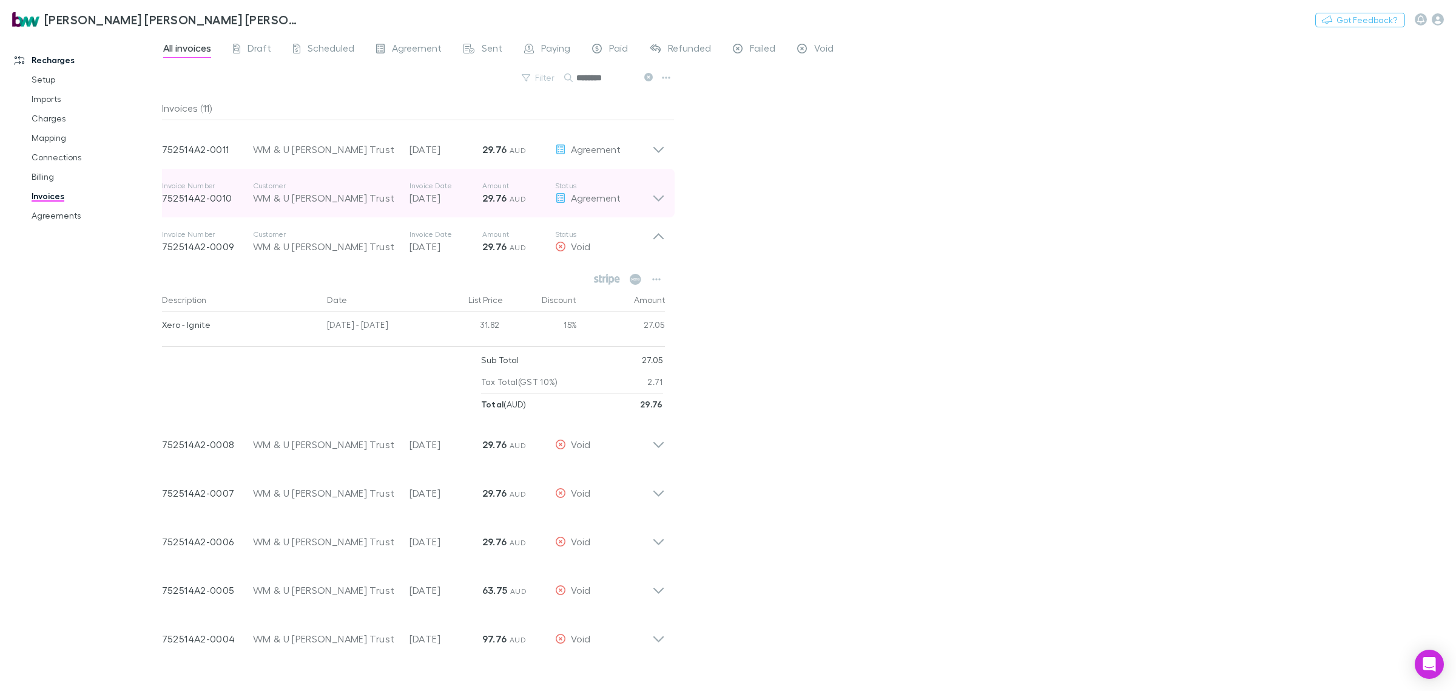
drag, startPoint x: 660, startPoint y: 198, endPoint x: 661, endPoint y: 206, distance: 8.6
click at [660, 199] on icon at bounding box center [659, 198] width 10 height 6
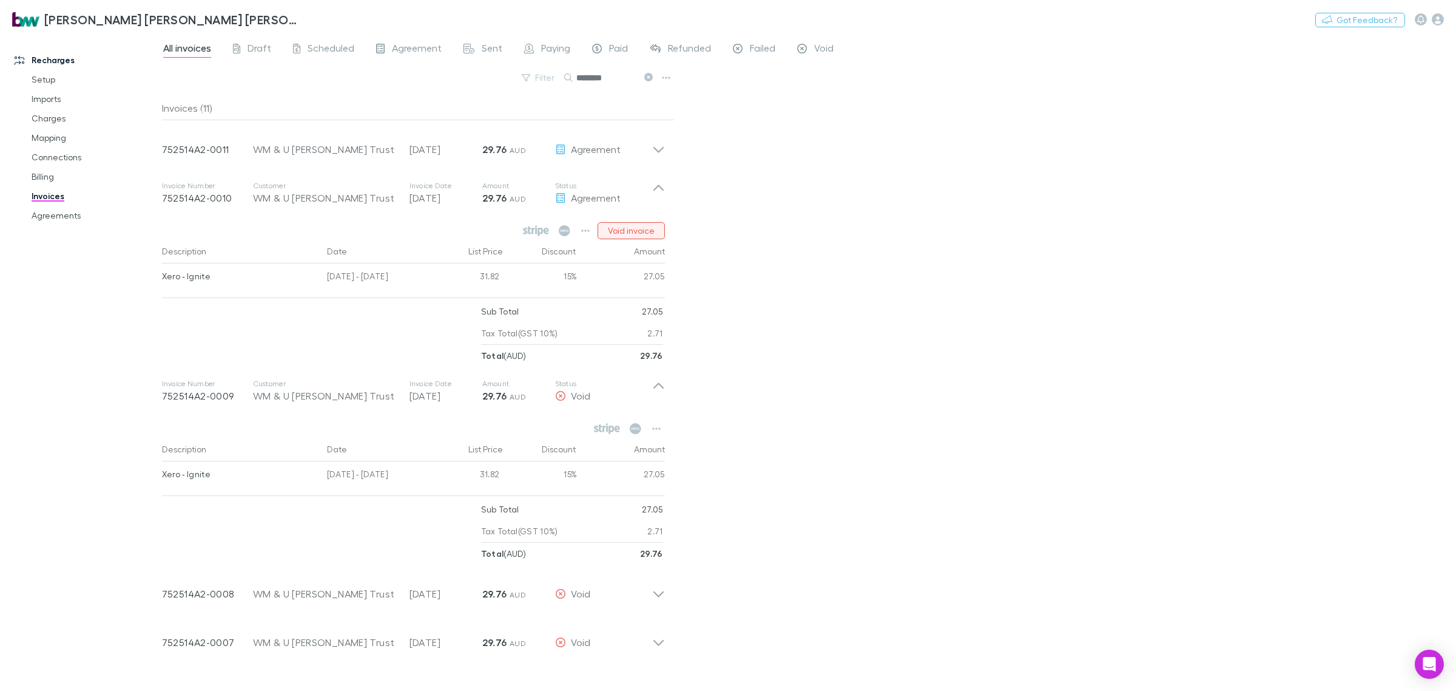
click at [657, 228] on button "Void invoice" at bounding box center [631, 230] width 67 height 17
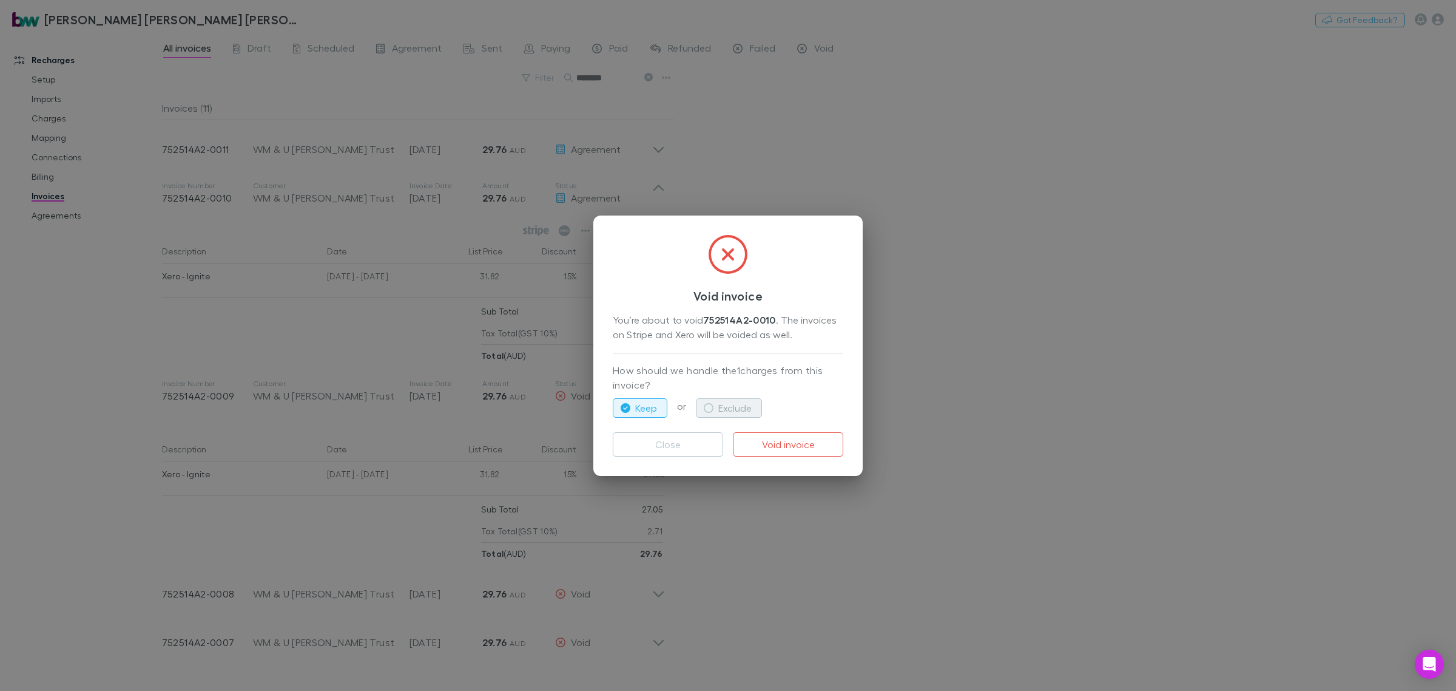
click at [742, 410] on button "Exclude" at bounding box center [729, 407] width 66 height 19
click at [791, 446] on button "Void invoice" at bounding box center [788, 444] width 110 height 24
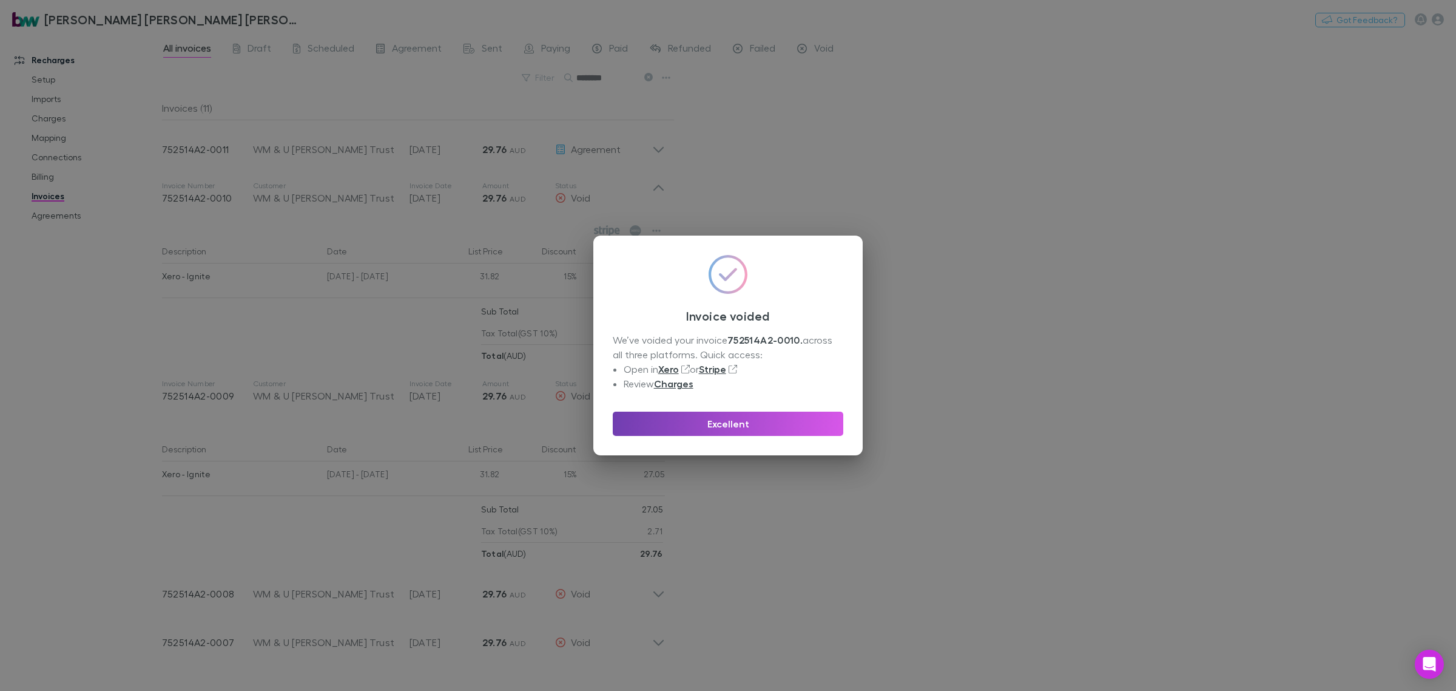
click at [791, 427] on button "Excellent" at bounding box center [728, 423] width 231 height 24
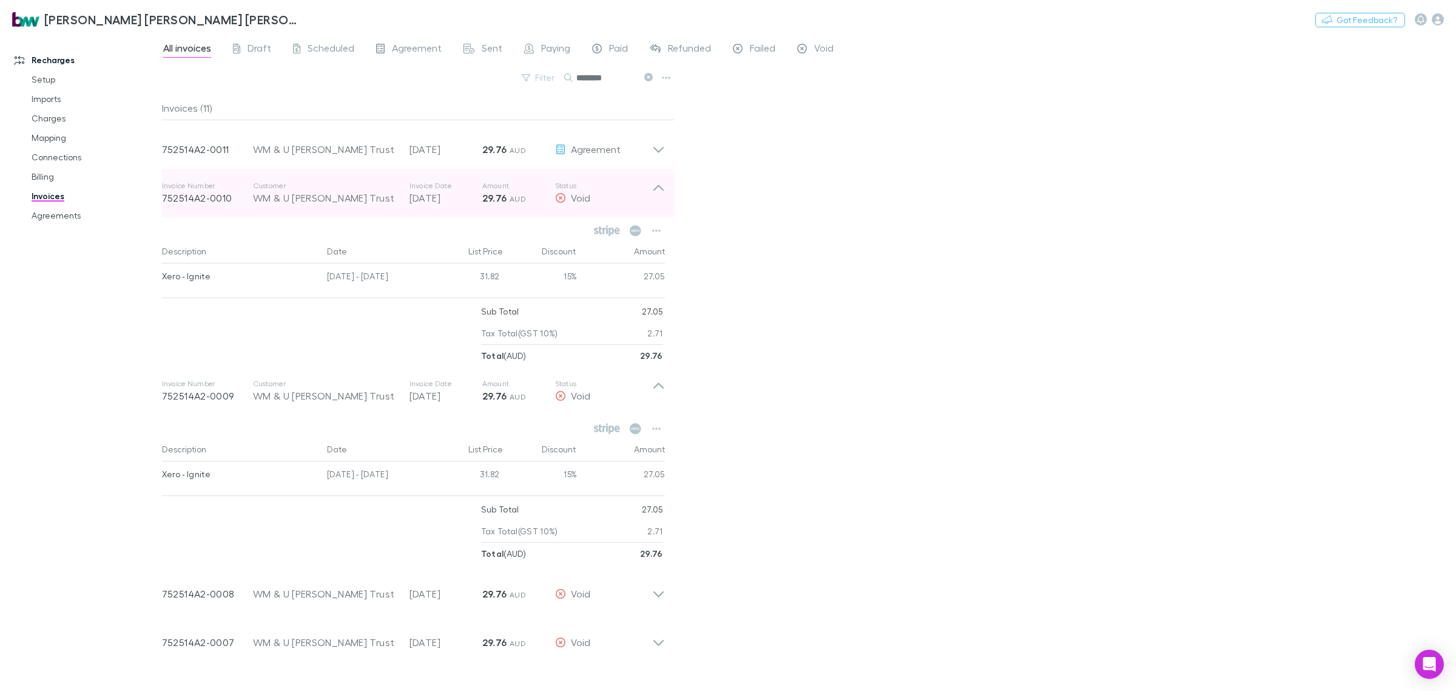
click at [661, 190] on icon at bounding box center [658, 193] width 13 height 24
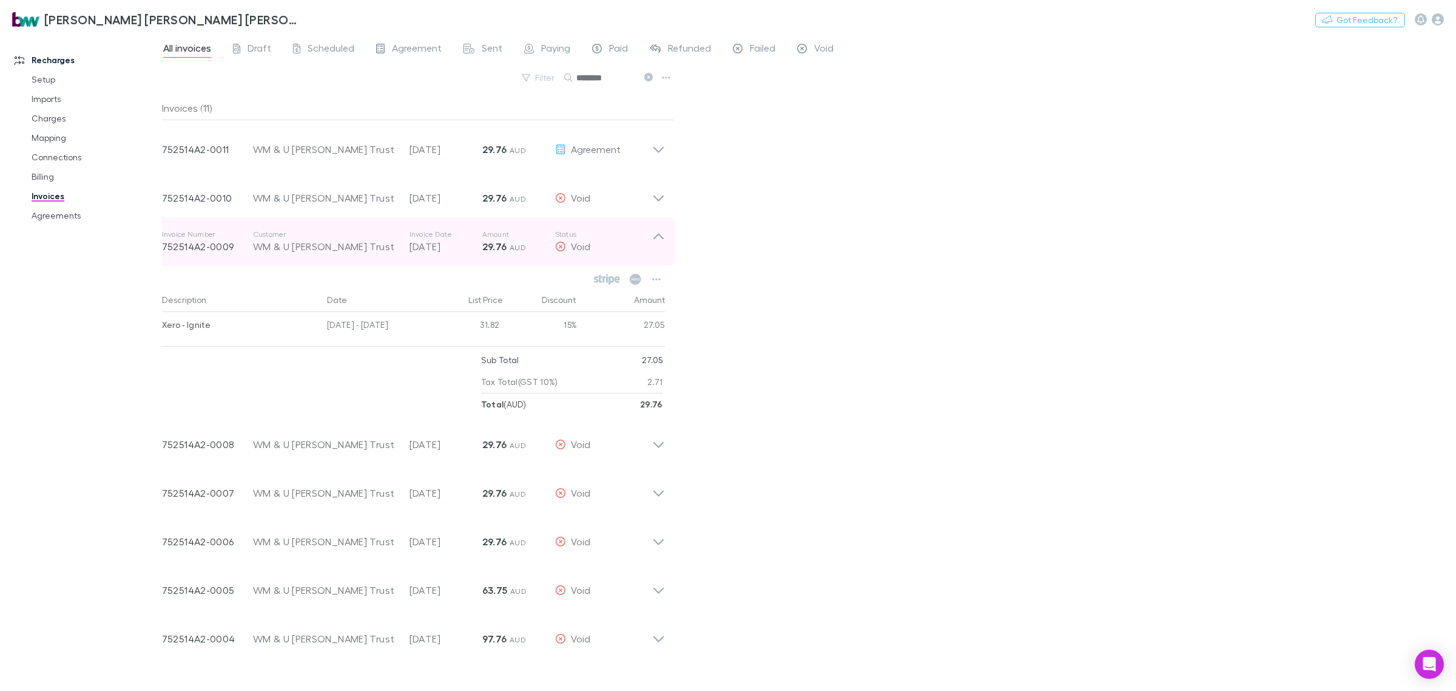
click at [666, 242] on div "Invoice Number 752514A2-0009 Customer WM & U Lyons Trust Invoice Date 15 Jul 20…" at bounding box center [413, 241] width 522 height 49
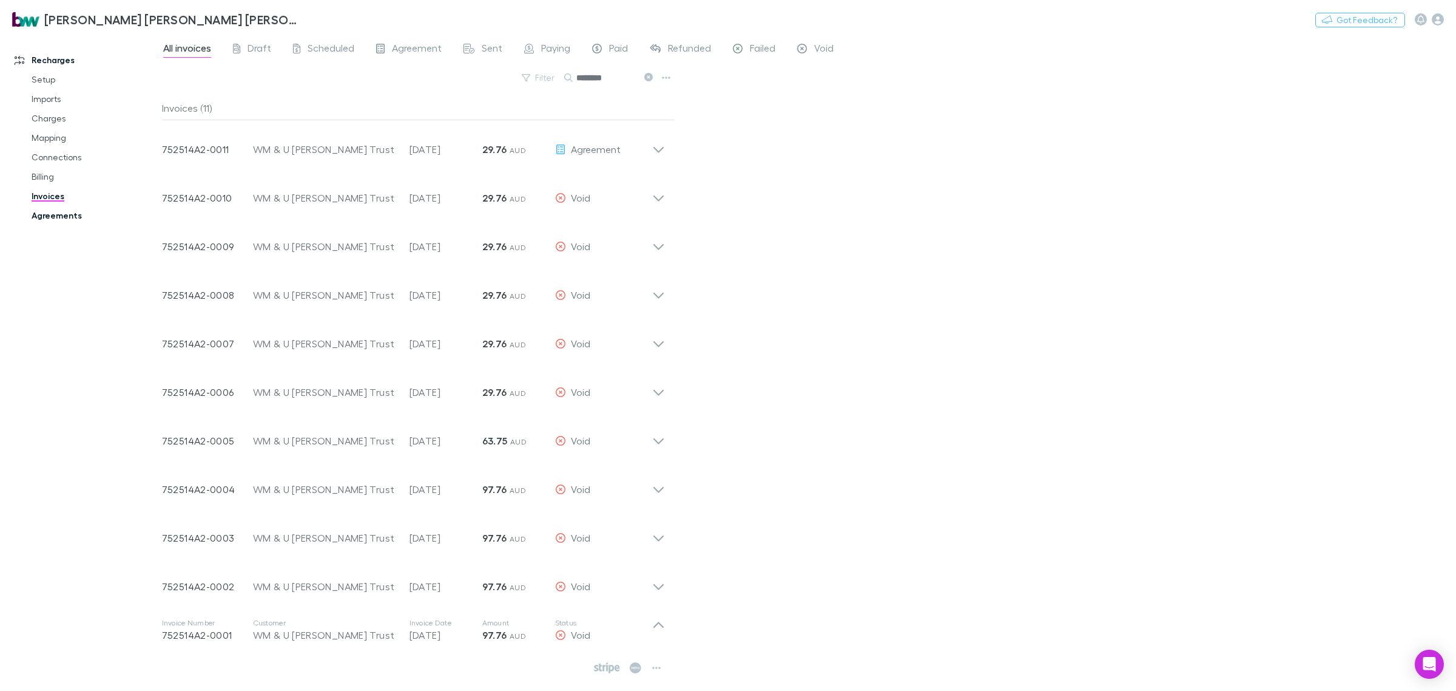
click at [68, 215] on link "Agreements" at bounding box center [95, 215] width 152 height 19
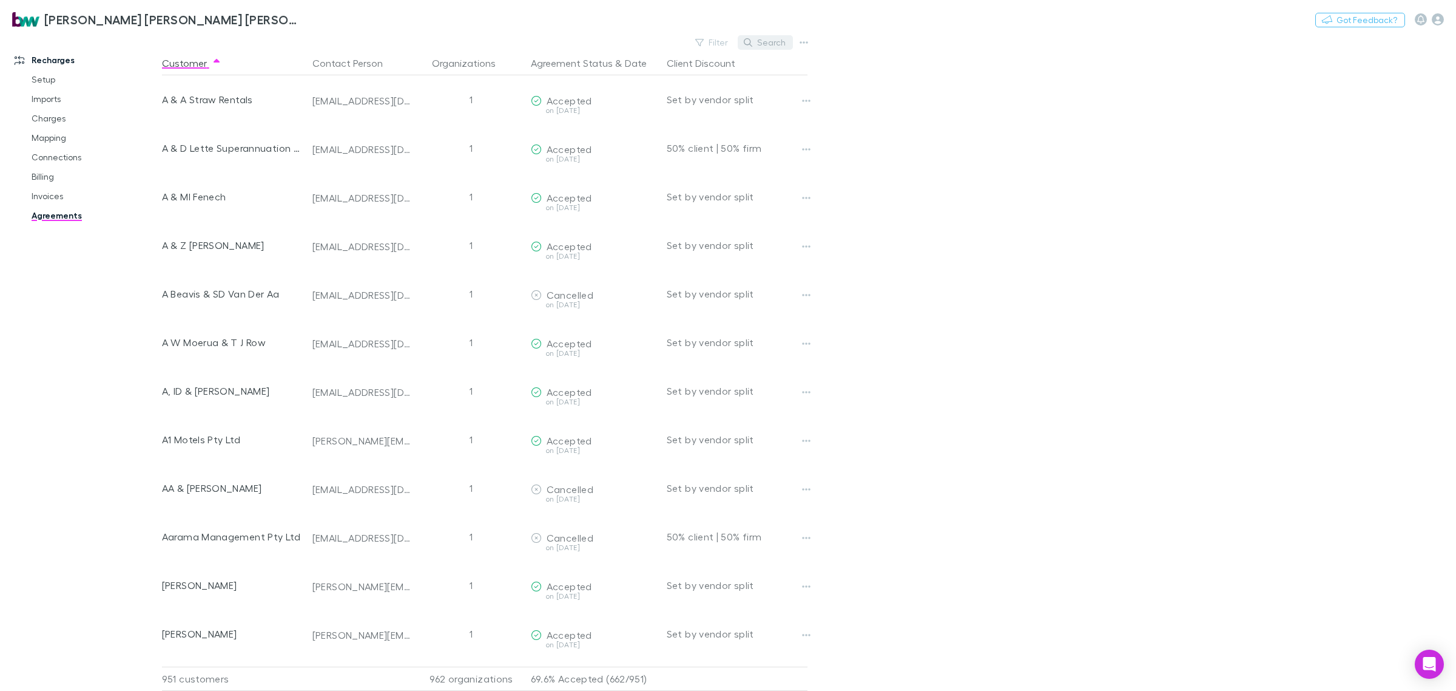
click at [771, 43] on button "Search" at bounding box center [765, 42] width 55 height 15
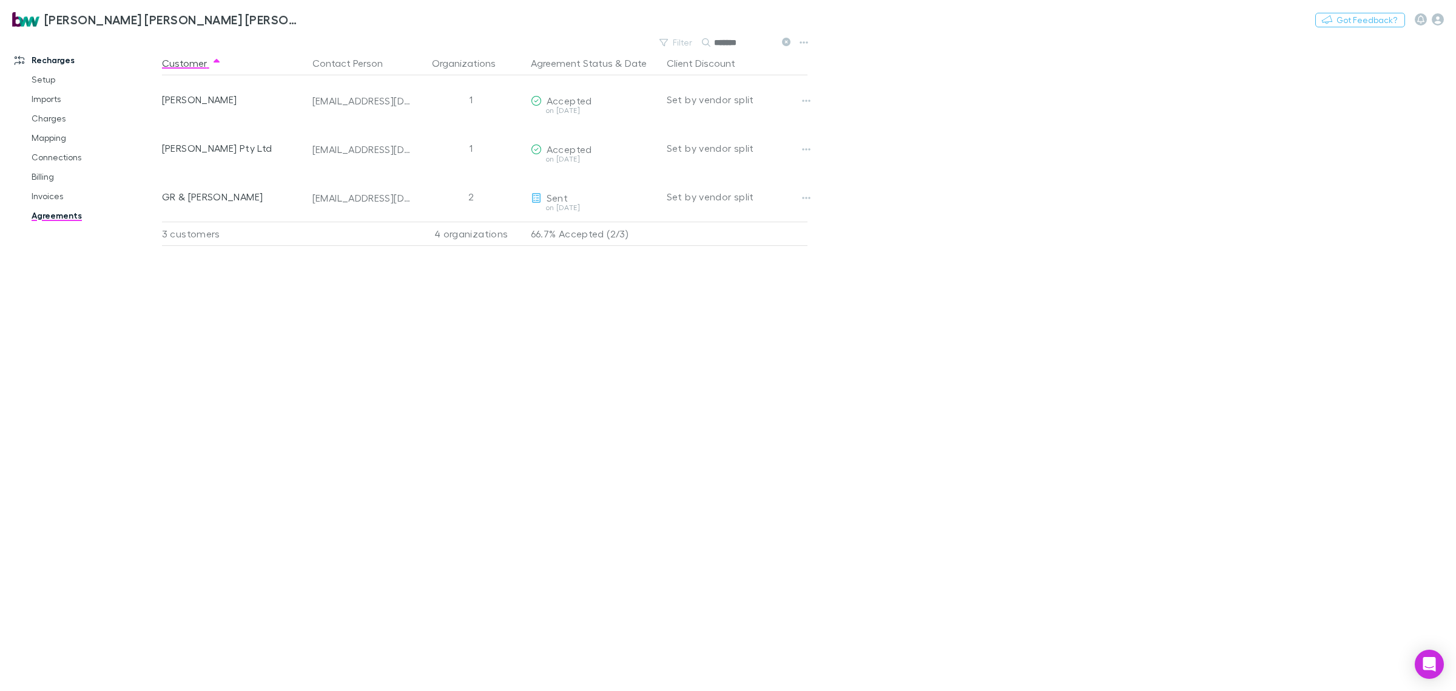
click at [633, 337] on div "Customer Contact Person Organizations Agreement Status & Date Client Discount B…" at bounding box center [496, 371] width 668 height 640
drag, startPoint x: 721, startPoint y: 47, endPoint x: 710, endPoint y: 50, distance: 11.3
click at [710, 49] on div "*******" at bounding box center [747, 42] width 91 height 15
type input "*"
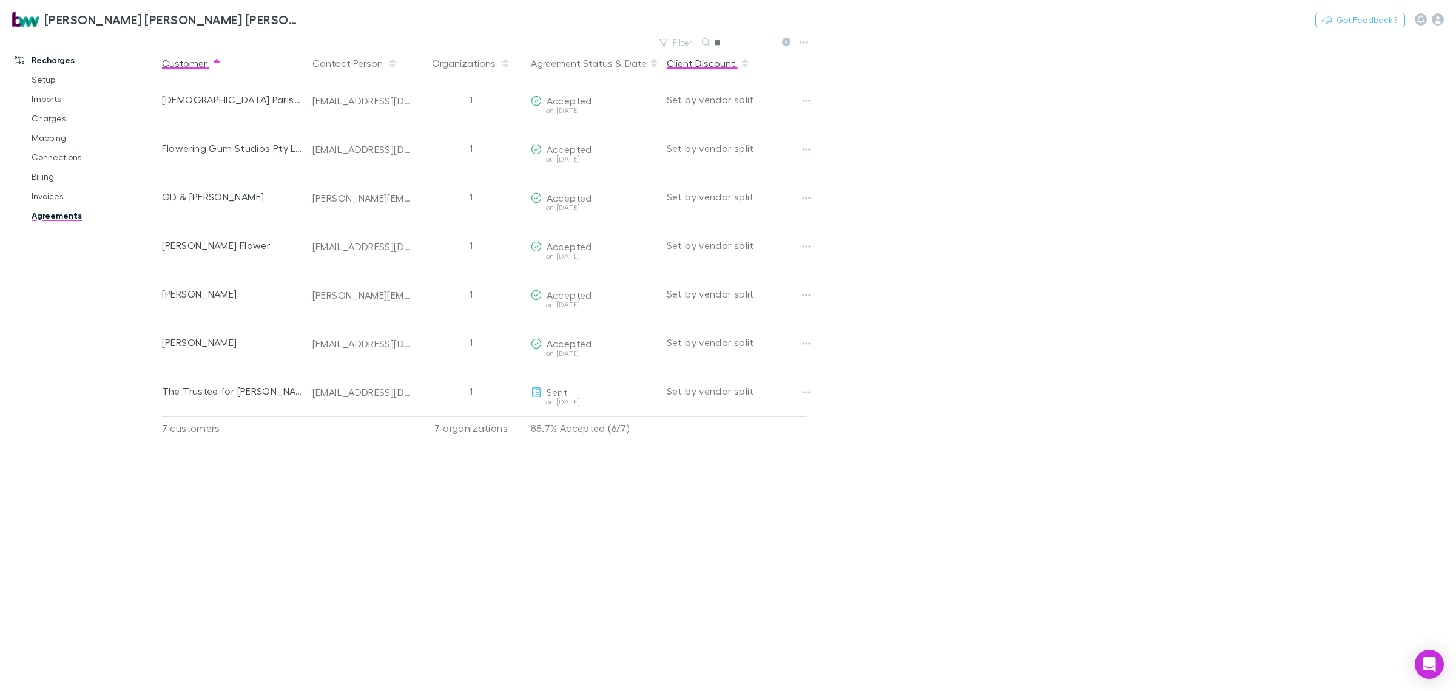
type input "*"
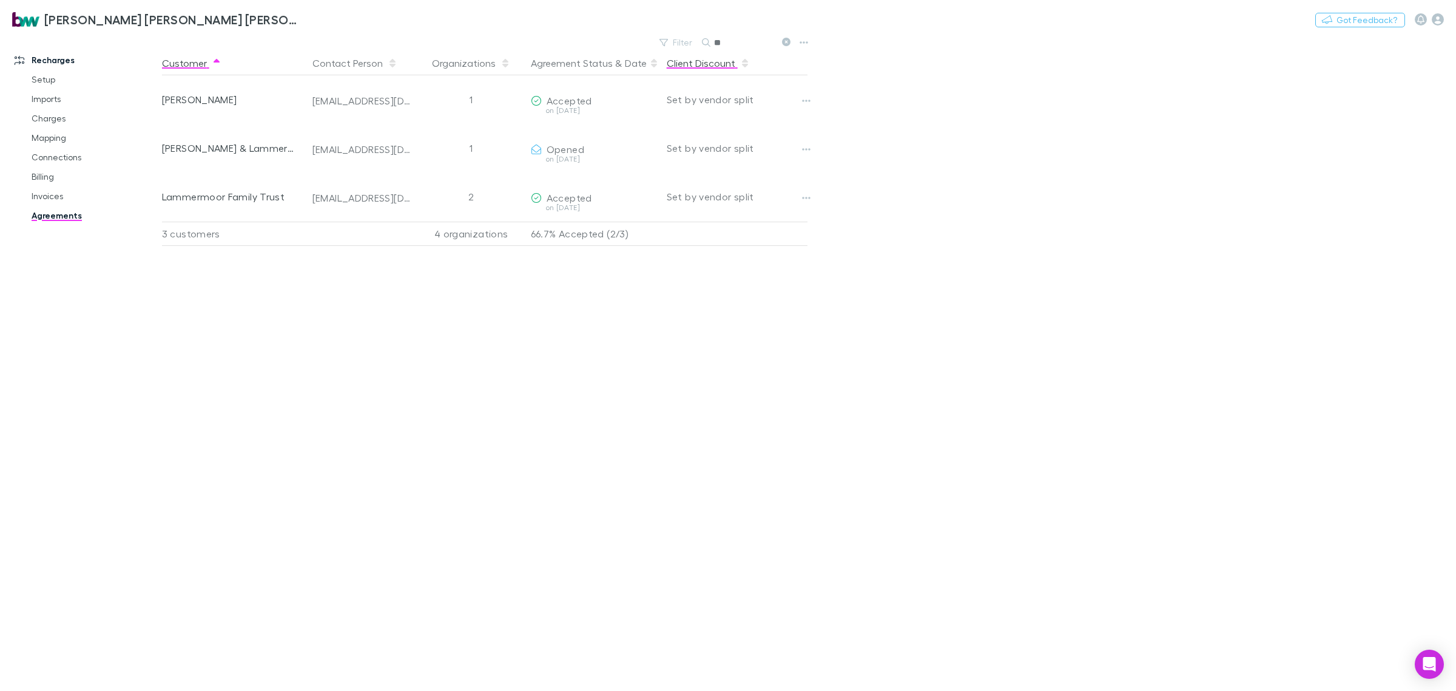
type input "*"
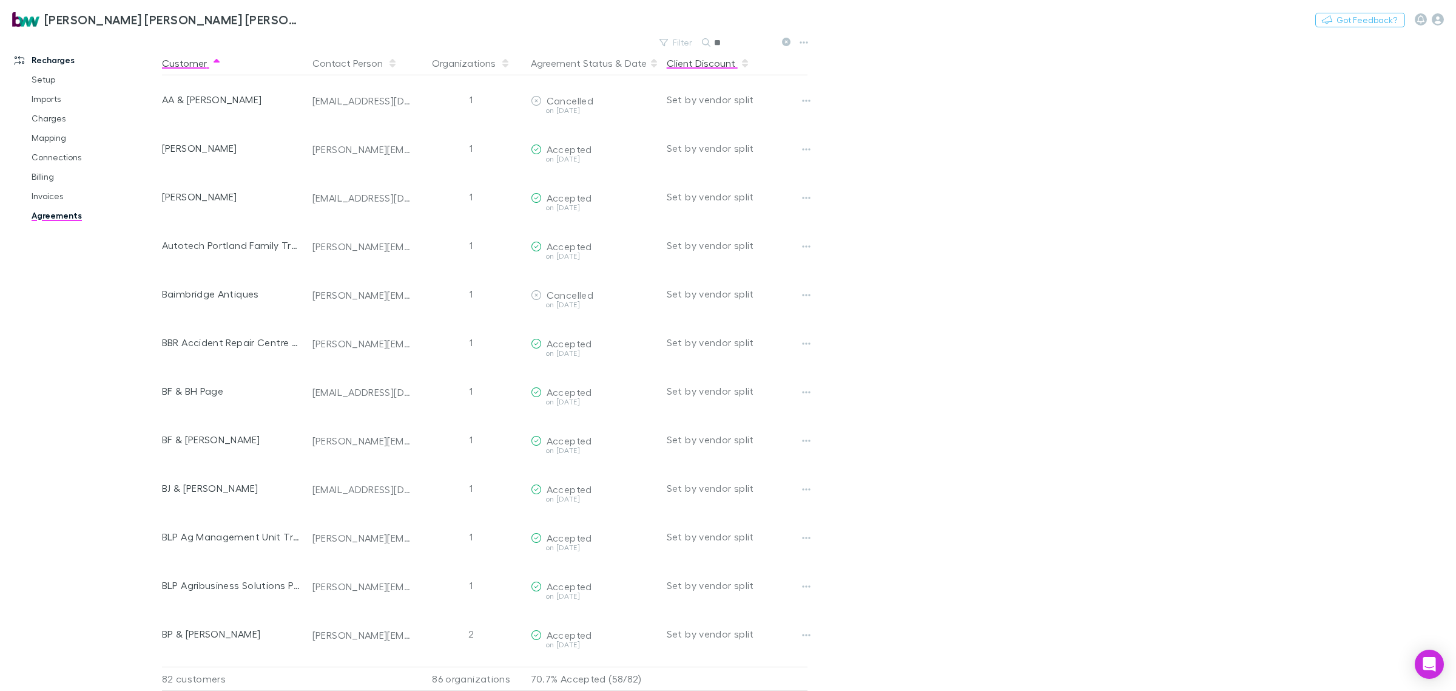
type input "*"
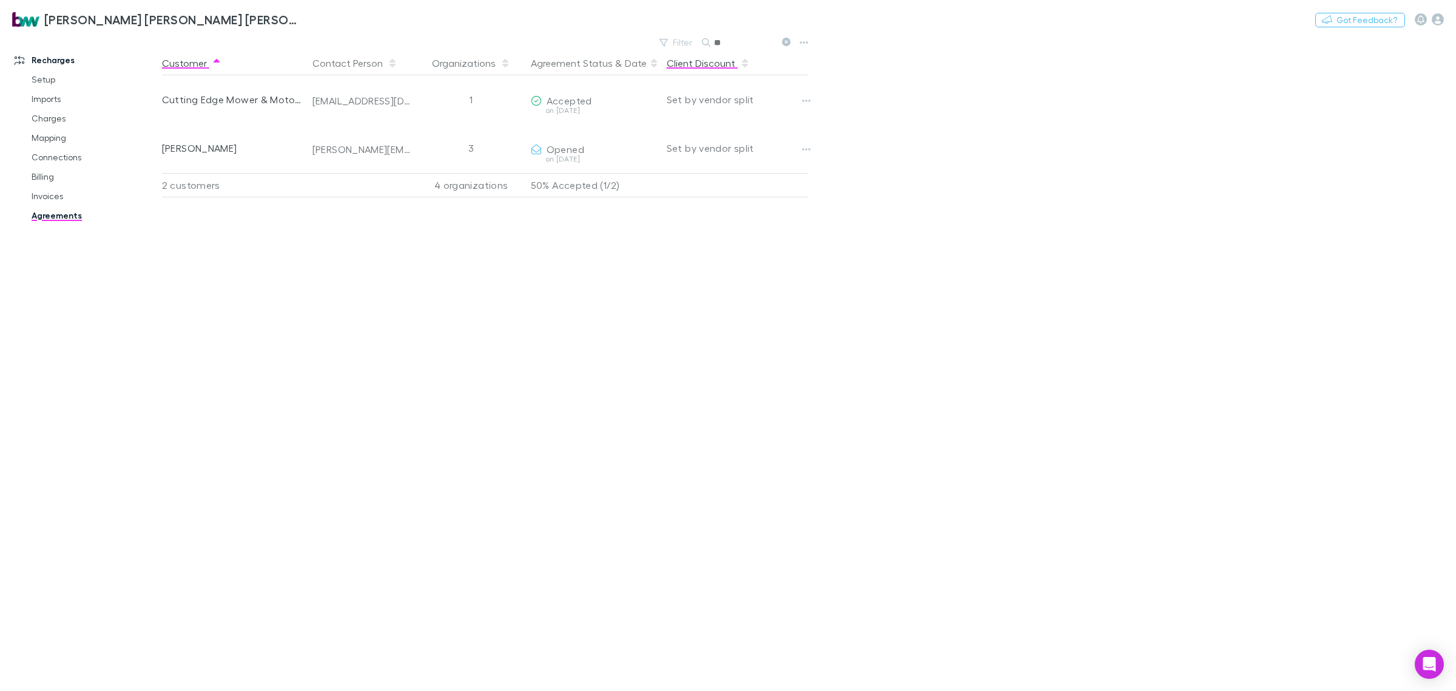
type input "*"
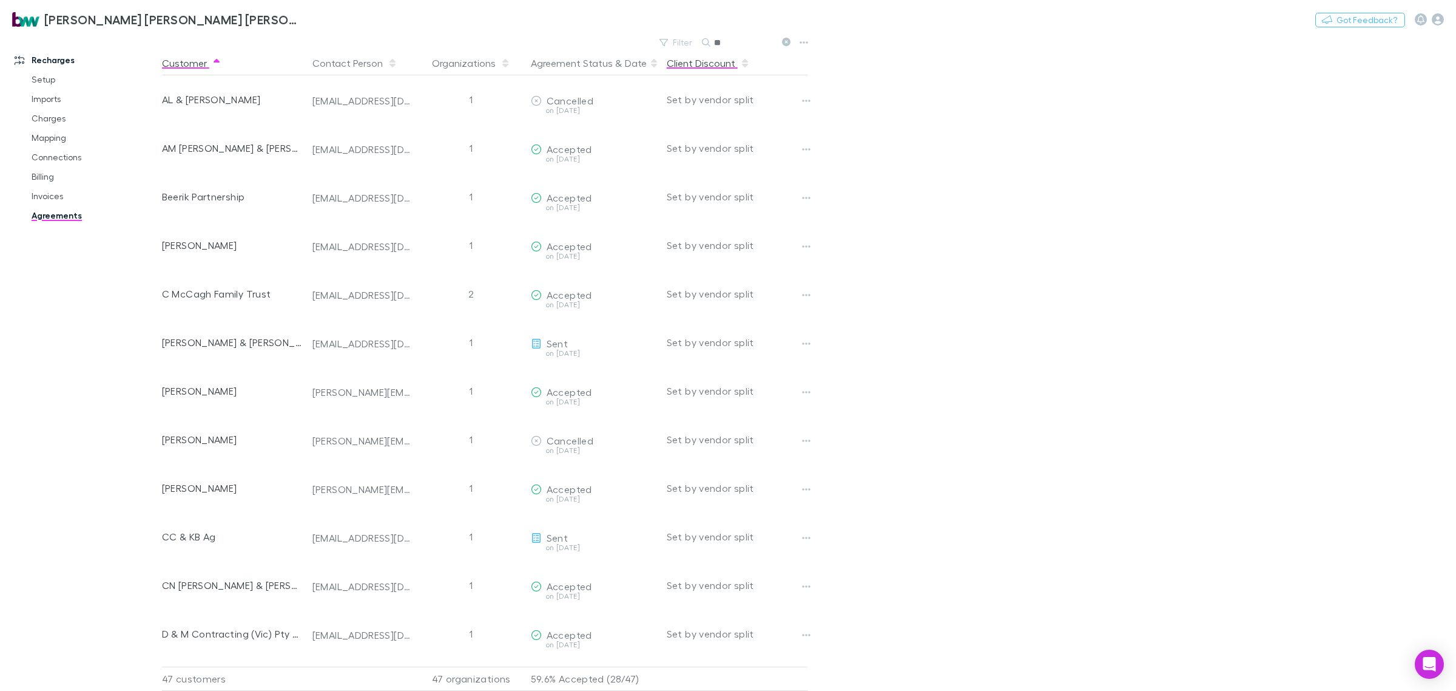
type input "*"
click at [769, 42] on button "Search" at bounding box center [765, 42] width 55 height 15
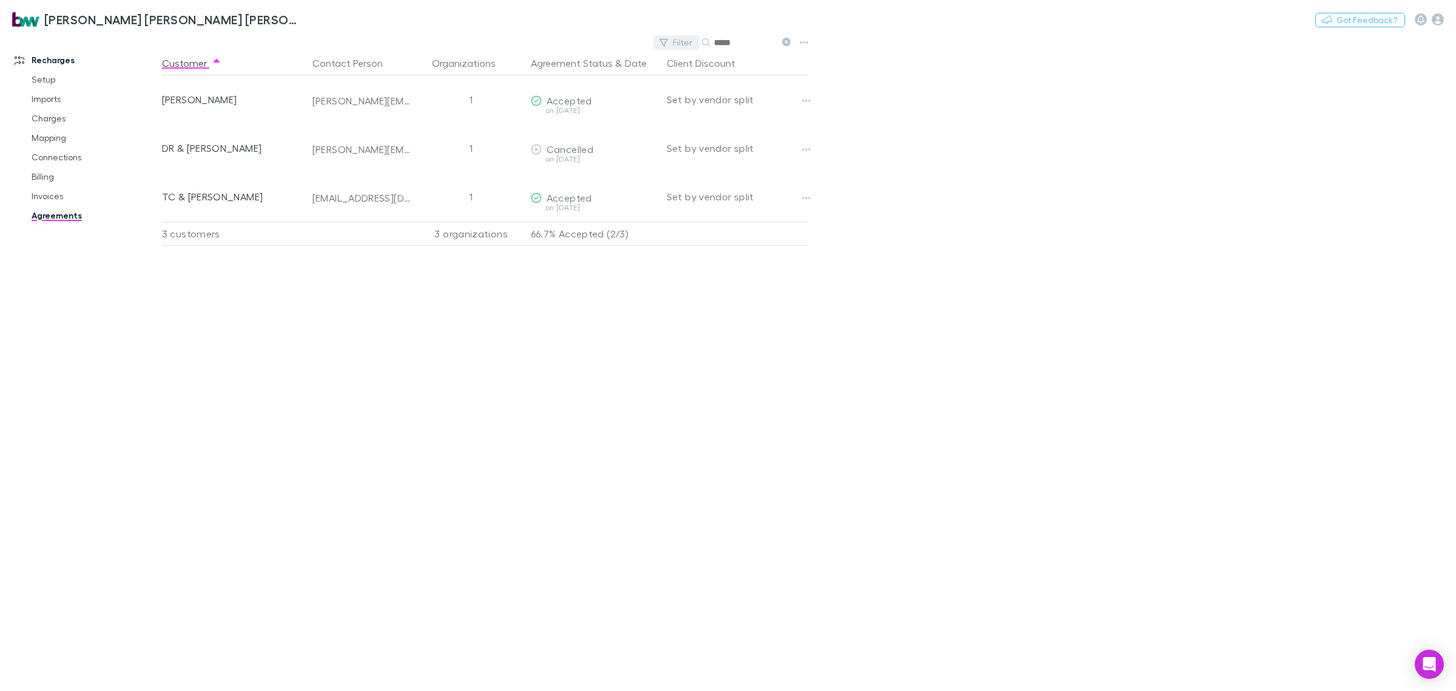
drag, startPoint x: 748, startPoint y: 41, endPoint x: 680, endPoint y: 43, distance: 68.0
click at [684, 43] on div "Filter Search *****" at bounding box center [725, 42] width 142 height 17
drag, startPoint x: 749, startPoint y: 41, endPoint x: 672, endPoint y: 44, distance: 77.1
click at [674, 43] on div "Filter Search ******" at bounding box center [725, 42] width 142 height 17
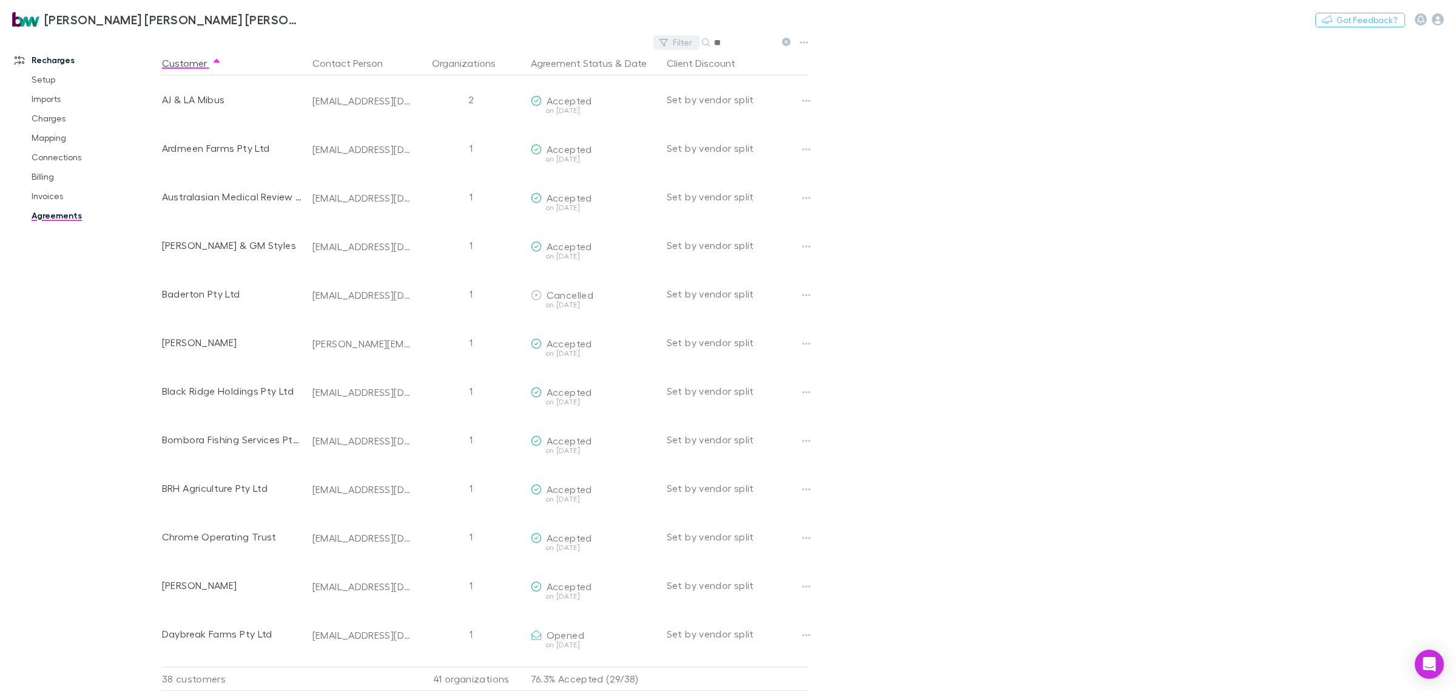
type input "*"
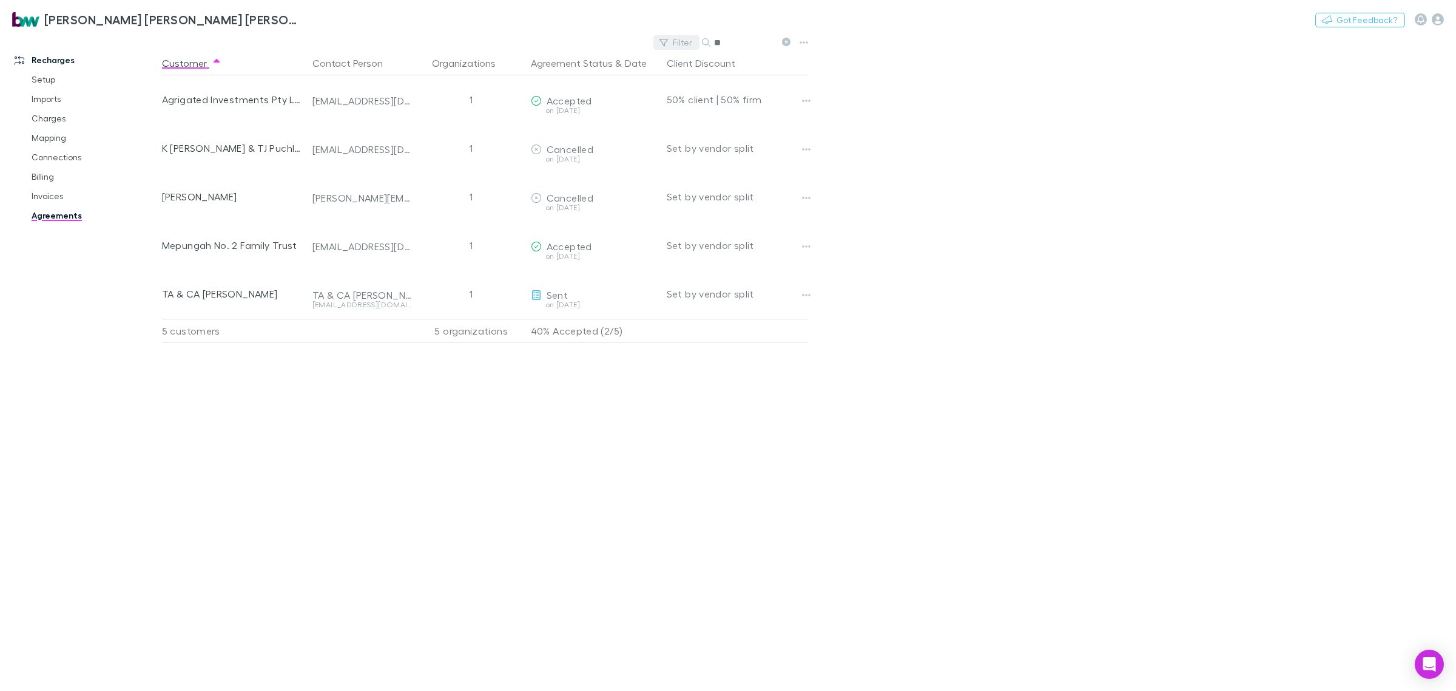
type input "*"
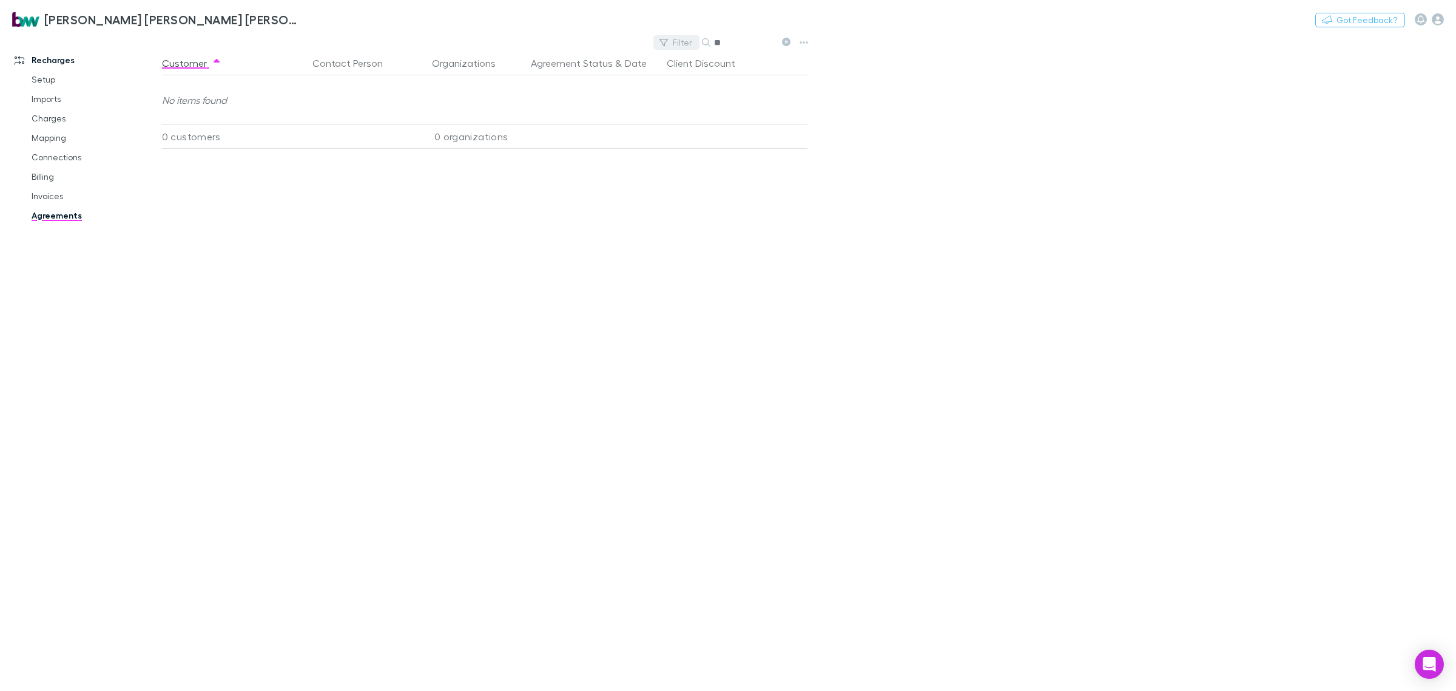
type input "*"
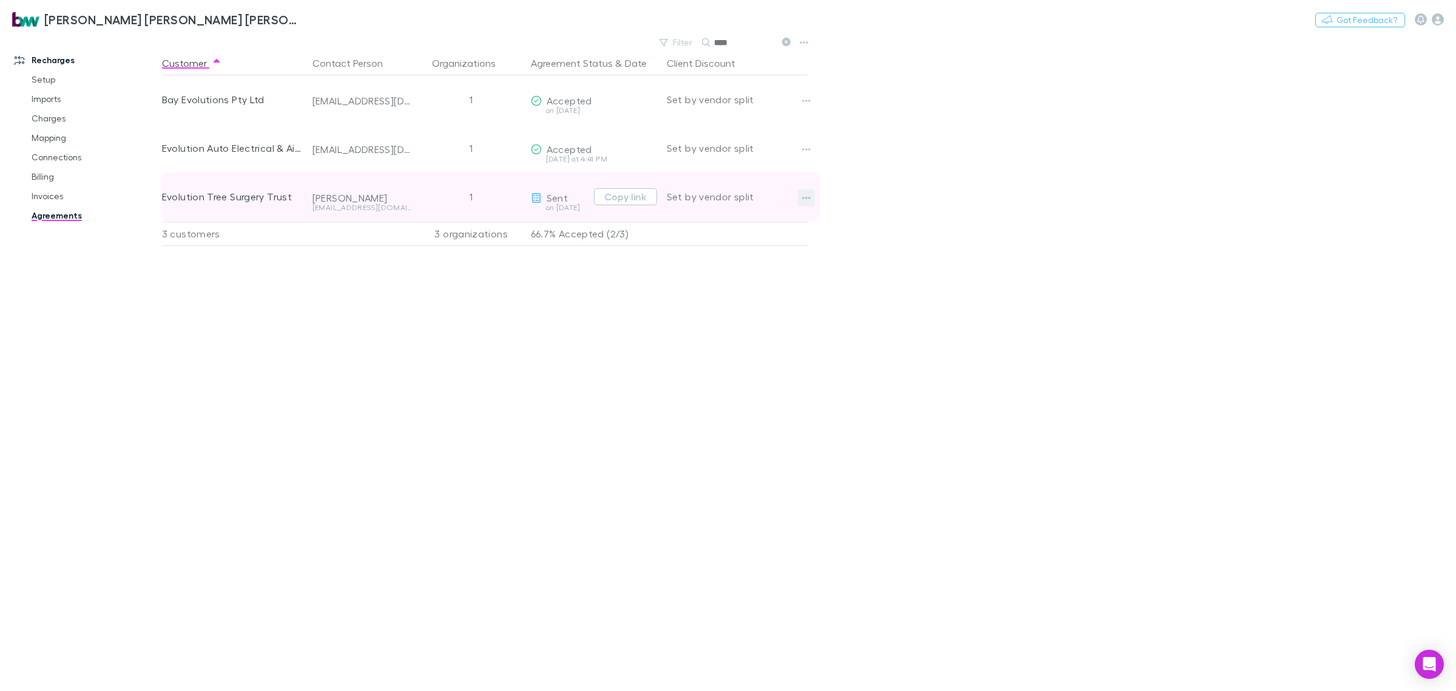
type input "****"
click at [811, 195] on button "button" at bounding box center [806, 197] width 17 height 17
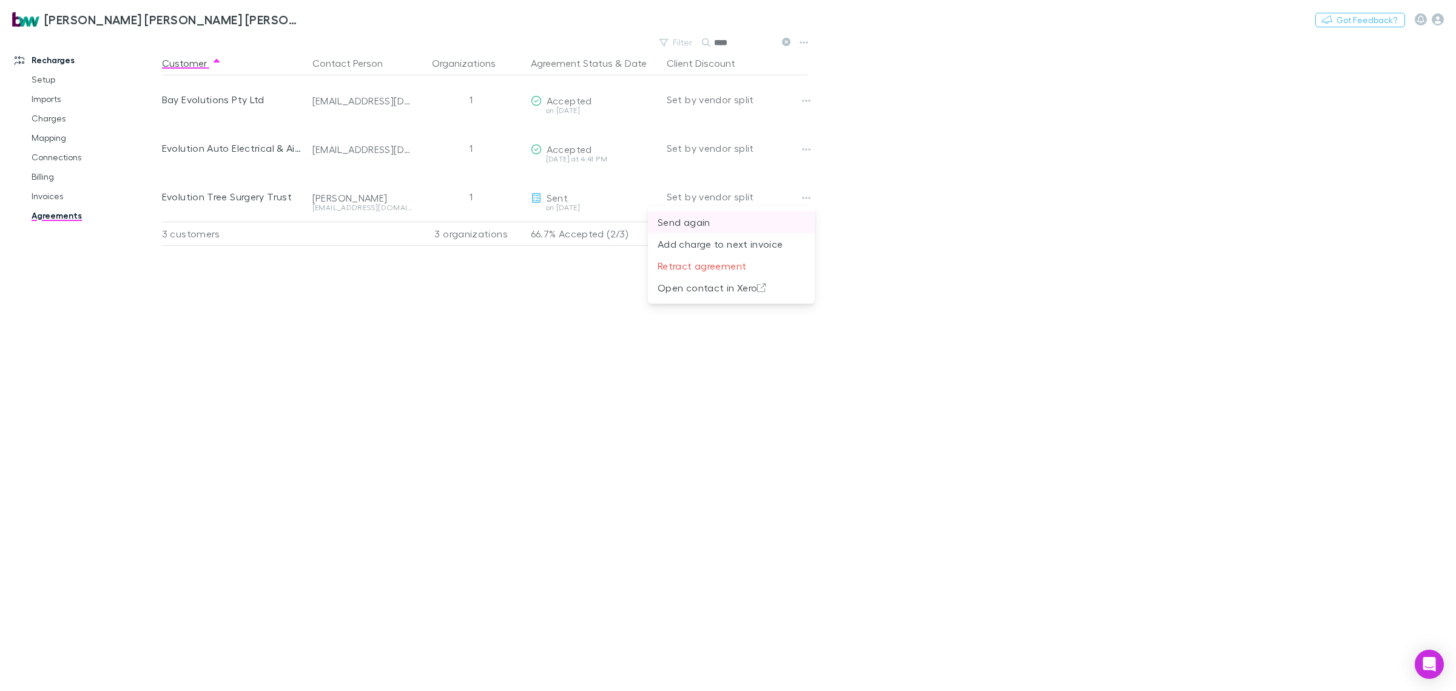
click at [748, 220] on p "Send again" at bounding box center [731, 222] width 147 height 15
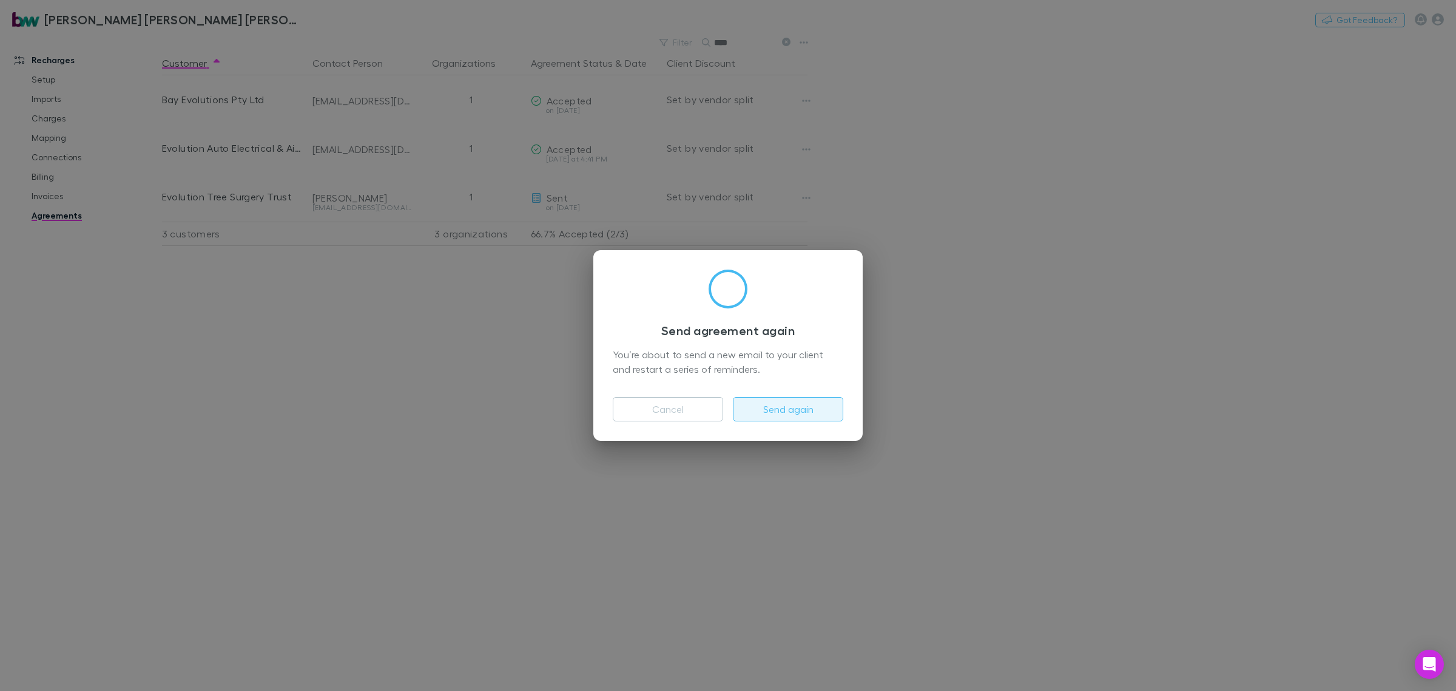
click at [802, 411] on button "Send again" at bounding box center [788, 409] width 110 height 24
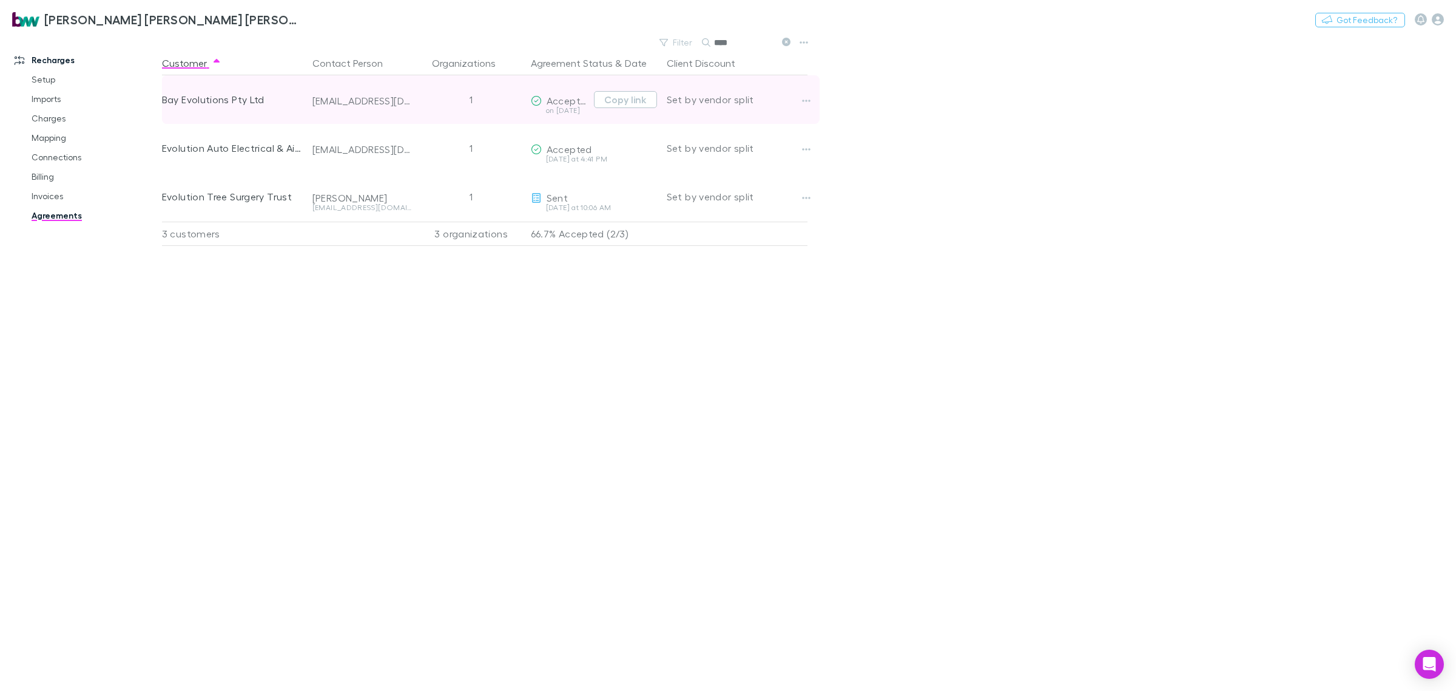
drag, startPoint x: 721, startPoint y: 38, endPoint x: 484, endPoint y: 83, distance: 240.8
click at [507, 71] on main "Filter Search **** Customer Contact Person Organizations Agreement Status & Dat…" at bounding box center [809, 362] width 1294 height 657
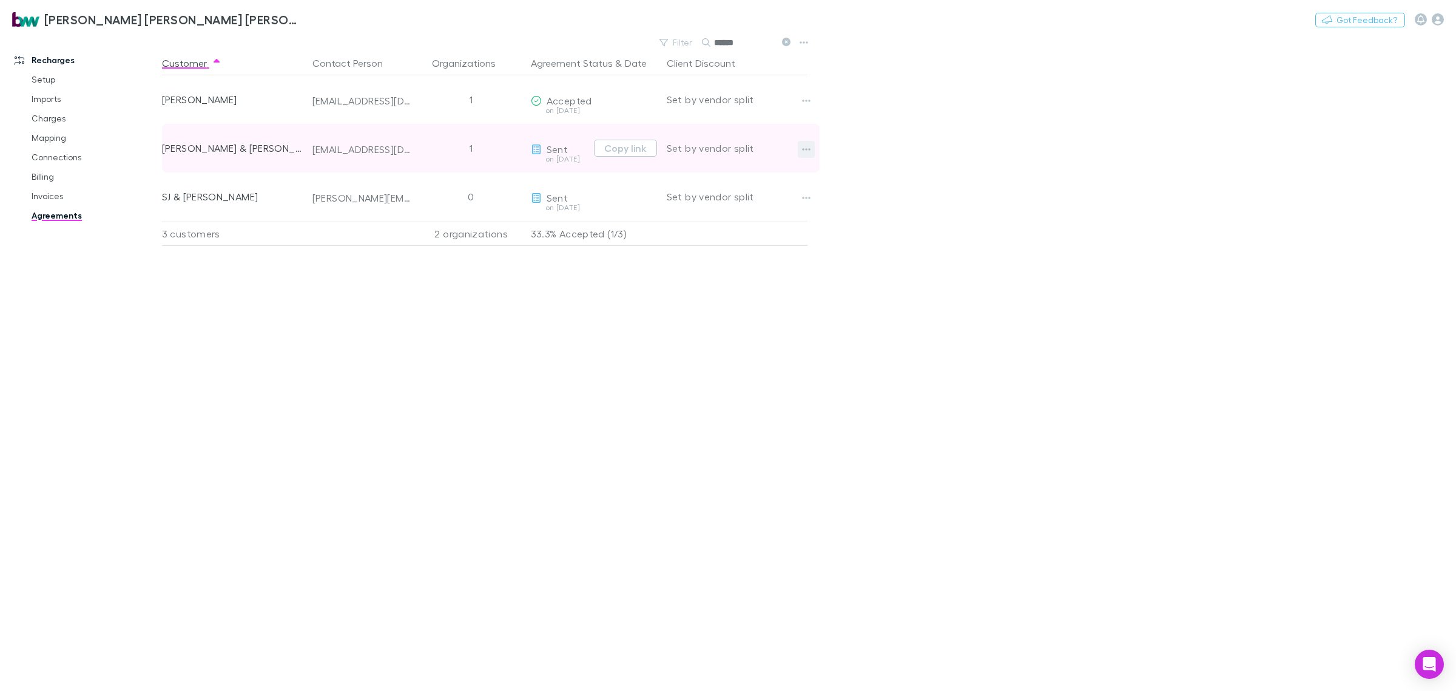
click at [809, 152] on icon "button" at bounding box center [806, 149] width 8 height 10
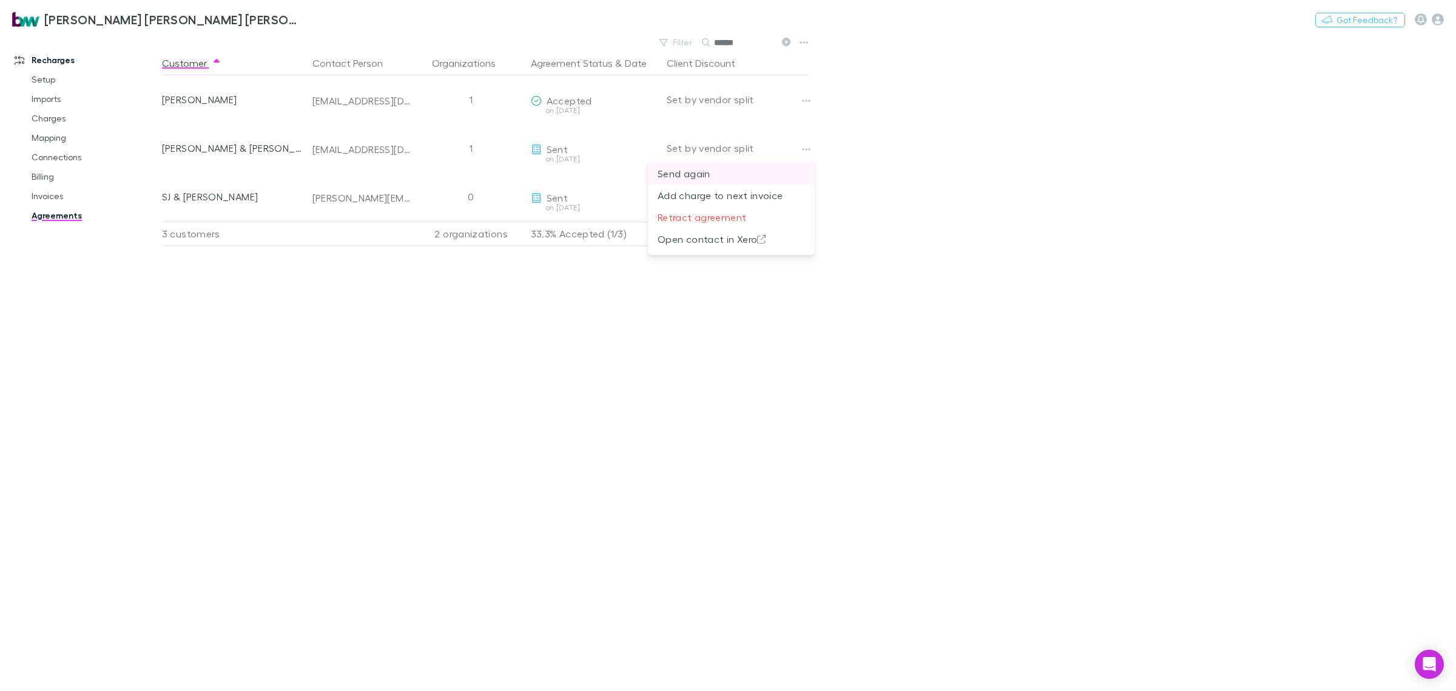
click at [706, 177] on p "Send again" at bounding box center [731, 173] width 147 height 15
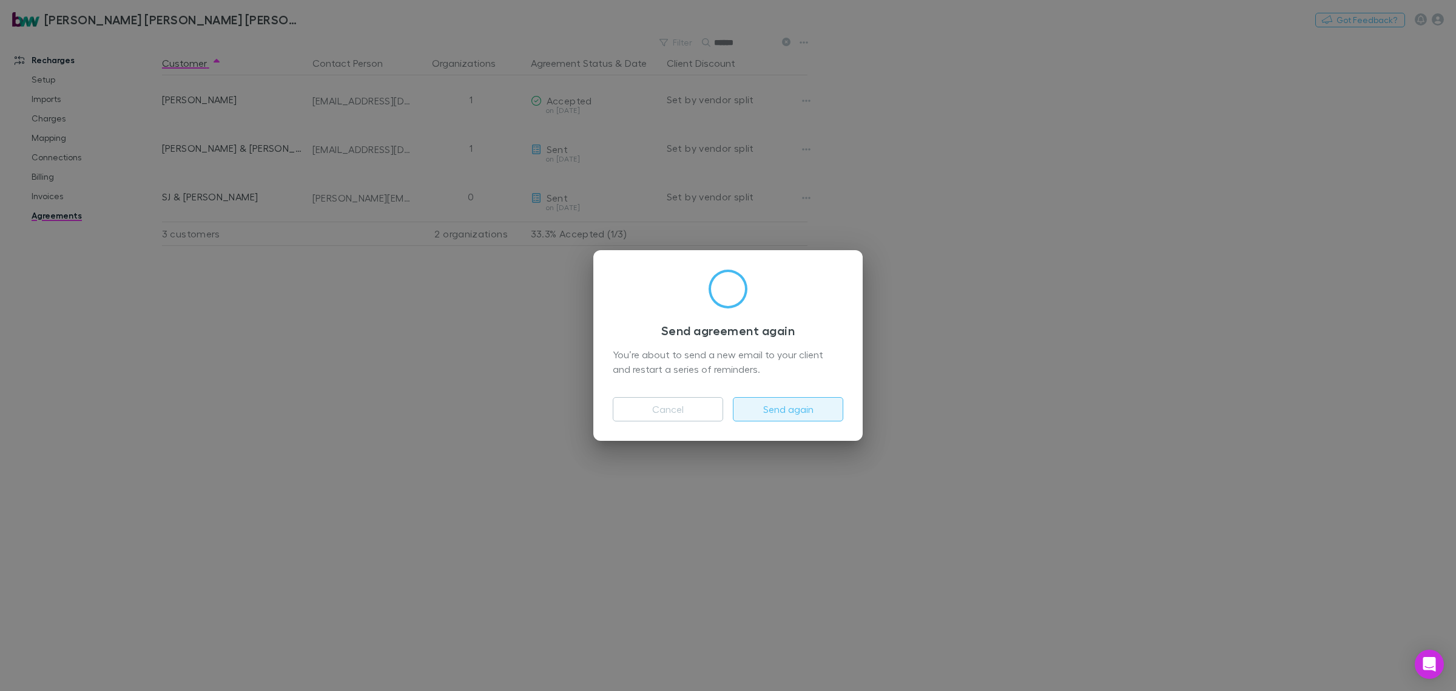
click at [771, 405] on button "Send again" at bounding box center [788, 409] width 110 height 24
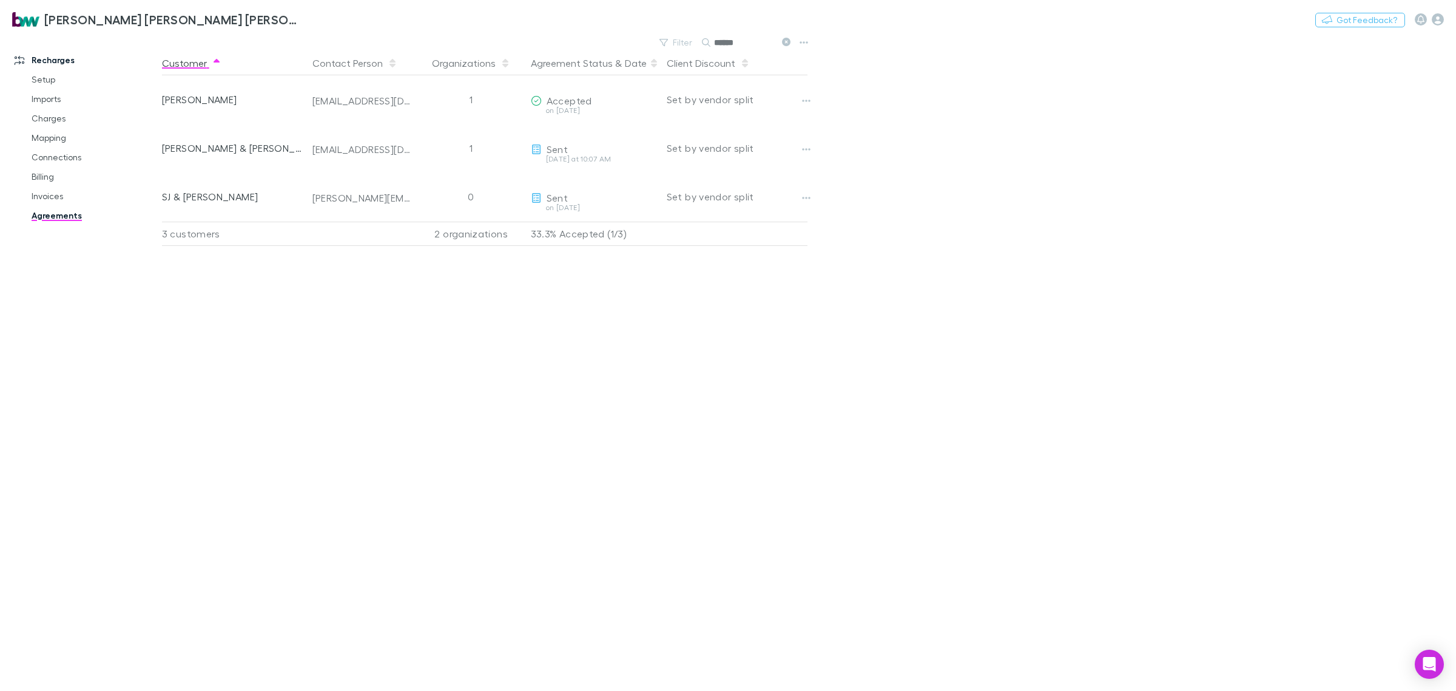
drag, startPoint x: 757, startPoint y: 41, endPoint x: 648, endPoint y: 50, distance: 109.1
click at [652, 47] on div "Filter Search ******" at bounding box center [487, 42] width 651 height 17
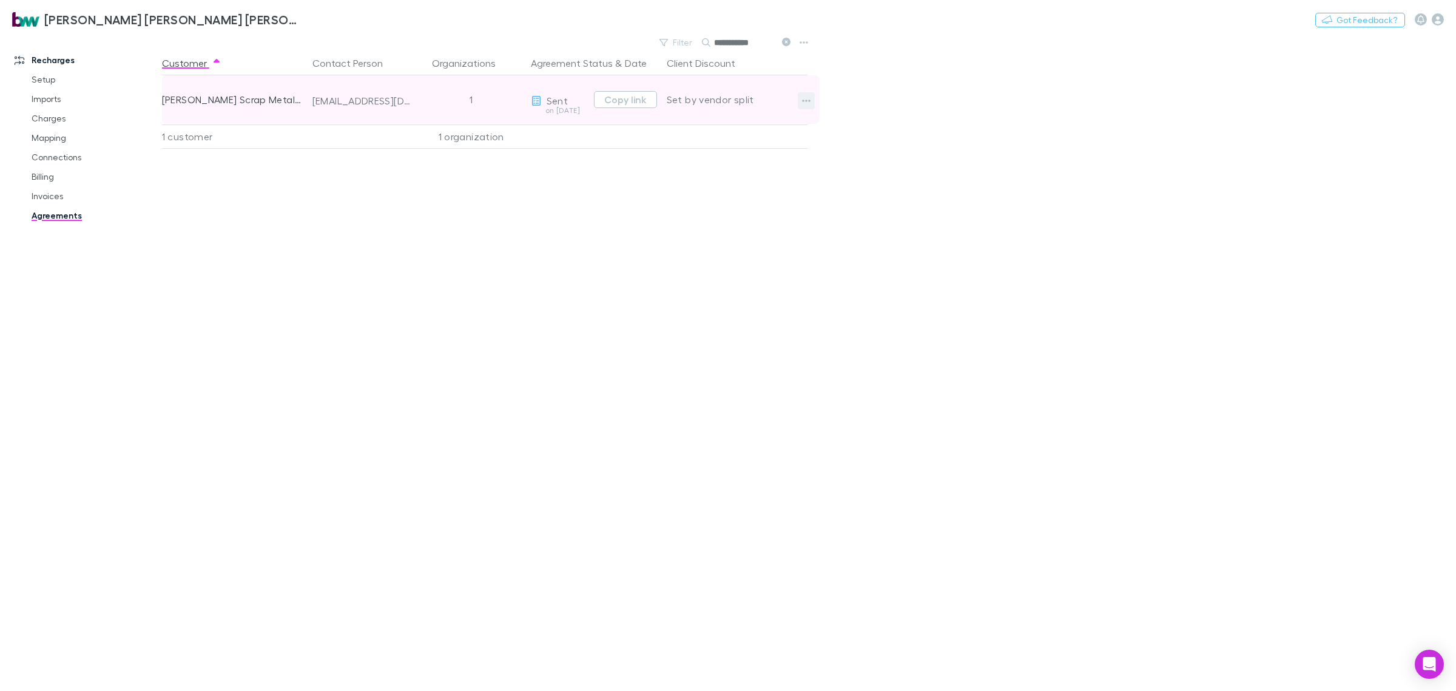
click at [805, 101] on icon "button" at bounding box center [806, 101] width 8 height 10
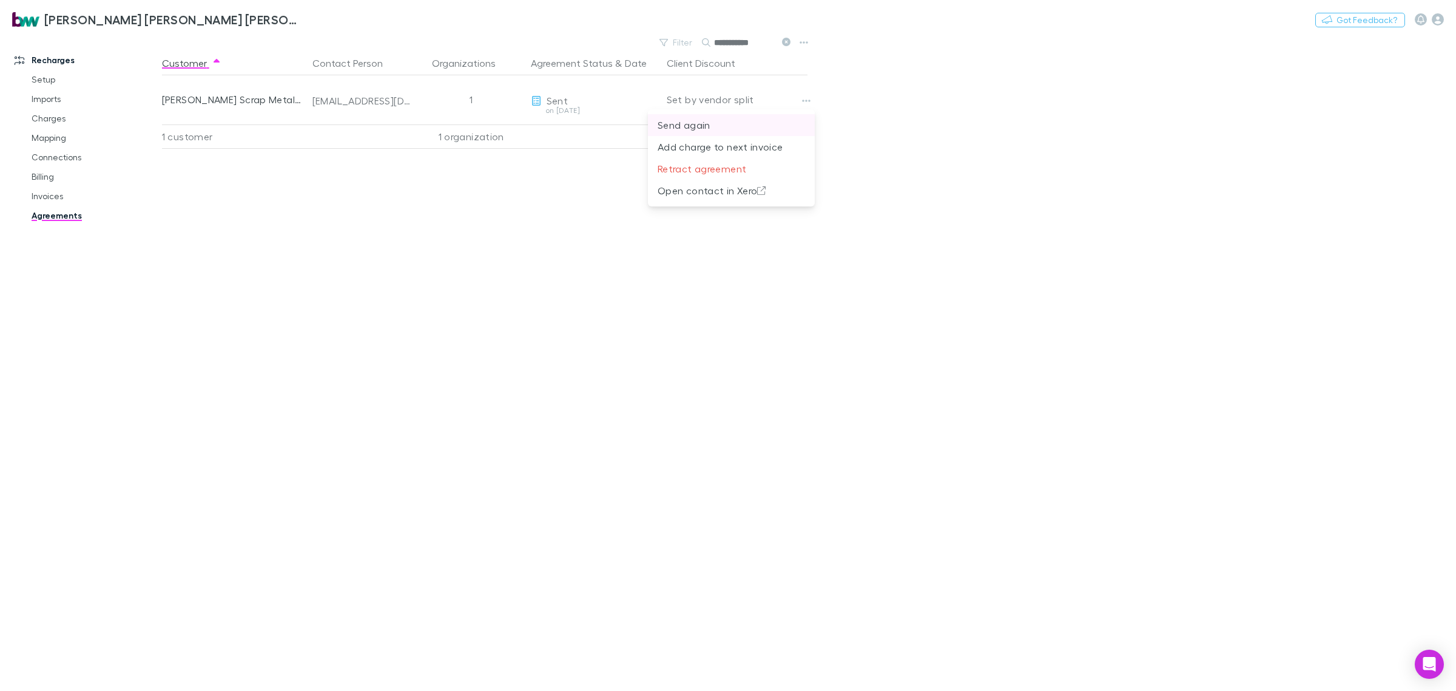
click at [701, 122] on p "Send again" at bounding box center [731, 125] width 147 height 15
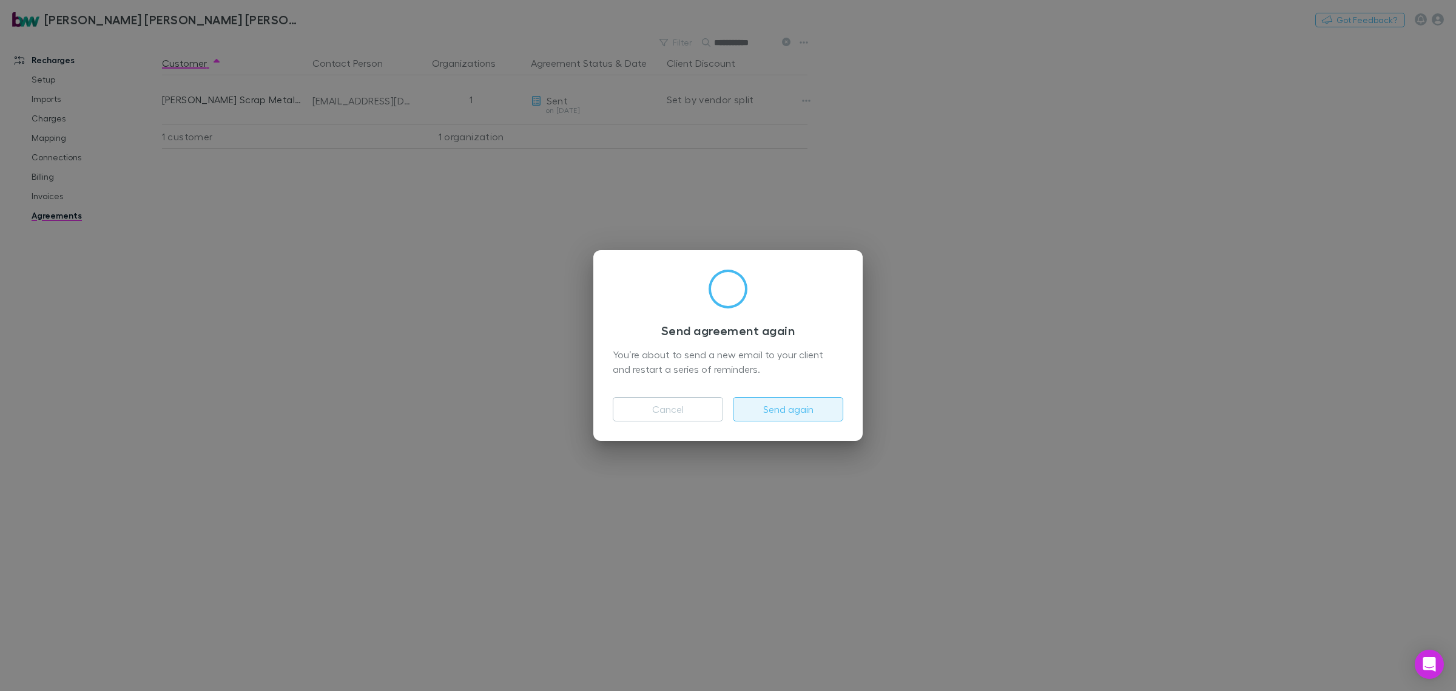
click at [808, 404] on button "Send again" at bounding box center [788, 409] width 110 height 24
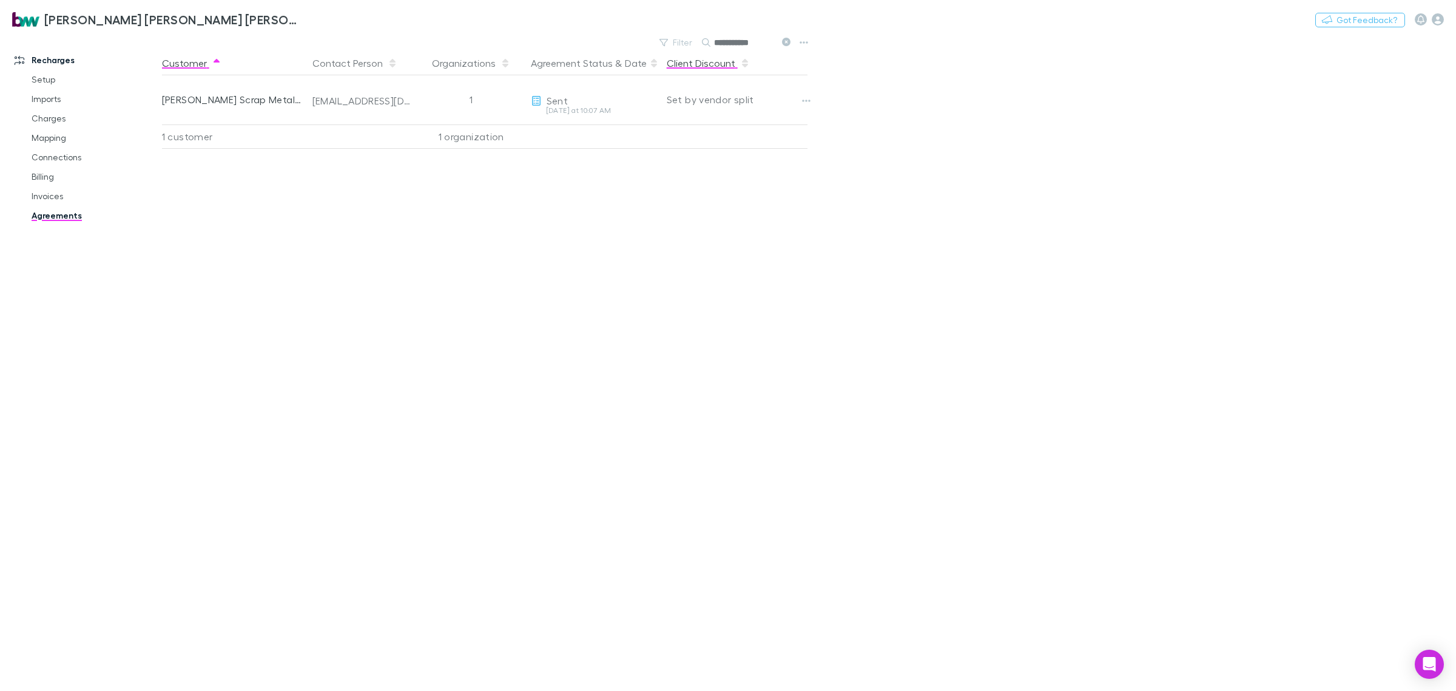
drag, startPoint x: 768, startPoint y: 44, endPoint x: 697, endPoint y: 53, distance: 72.2
click at [697, 52] on main "**********" at bounding box center [809, 362] width 1294 height 657
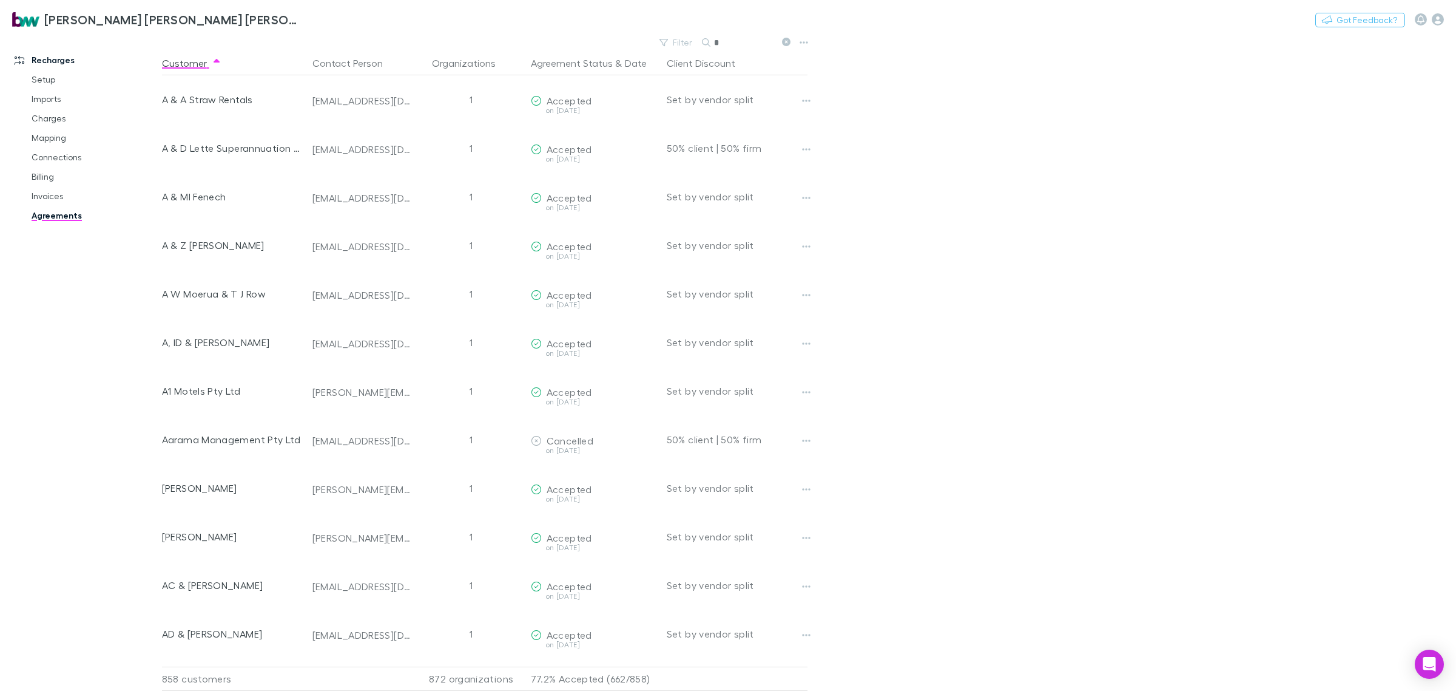
click at [765, 40] on input "*" at bounding box center [744, 42] width 61 height 17
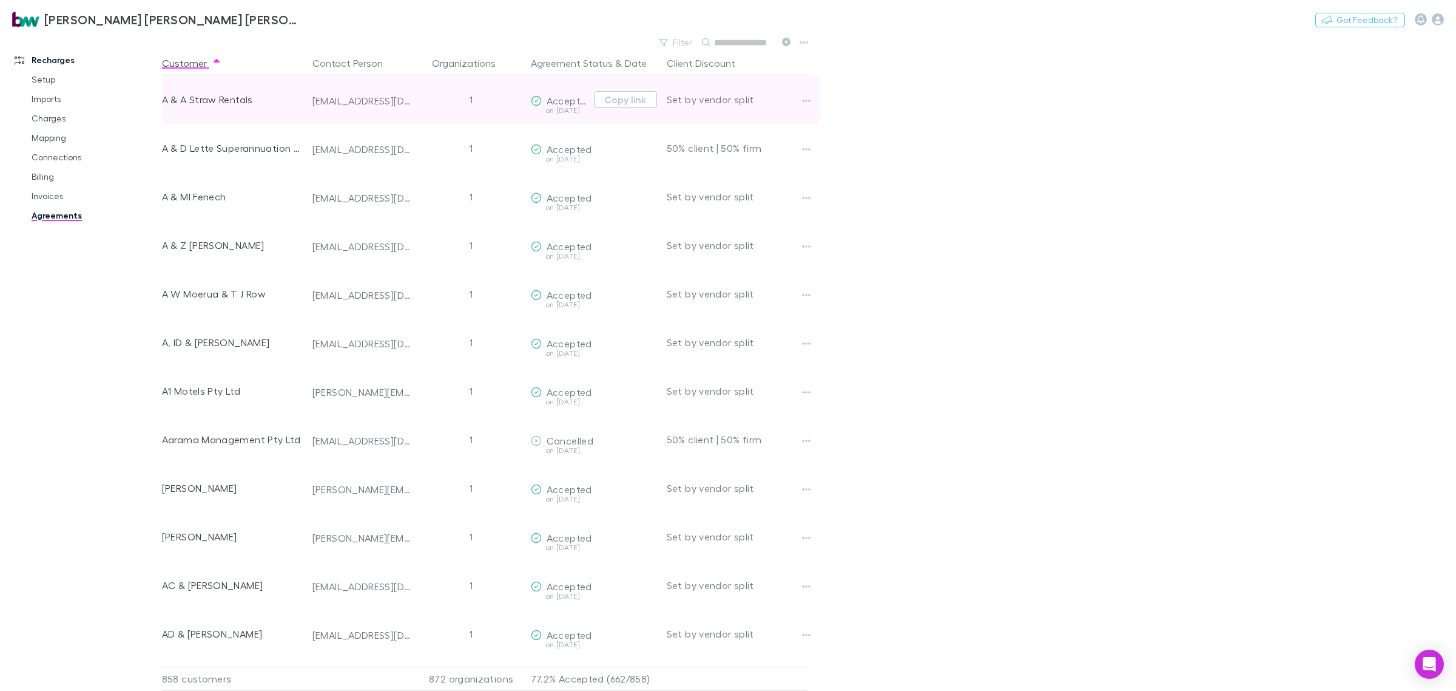
click at [768, 38] on input "text" at bounding box center [744, 42] width 61 height 17
click at [805, 213] on div at bounding box center [817, 196] width 39 height 49
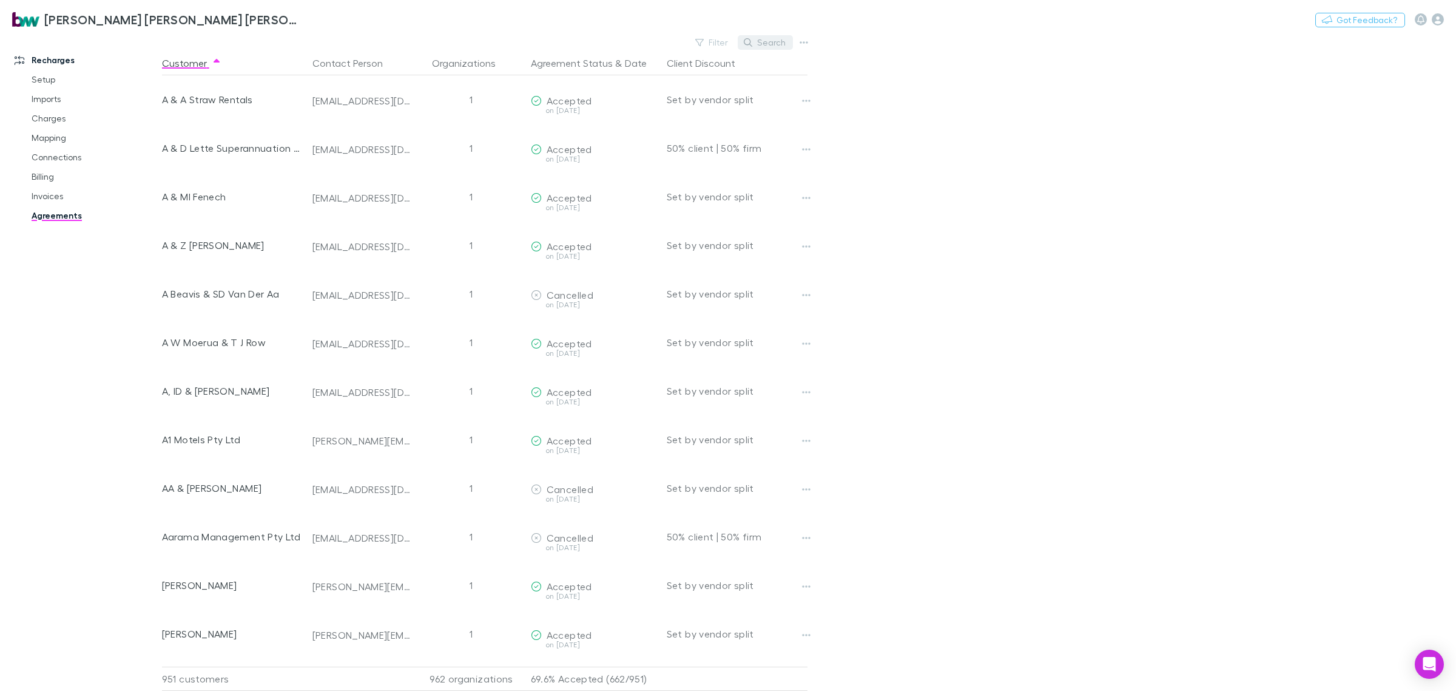
click at [762, 44] on button "Search" at bounding box center [765, 42] width 55 height 15
type input "*"
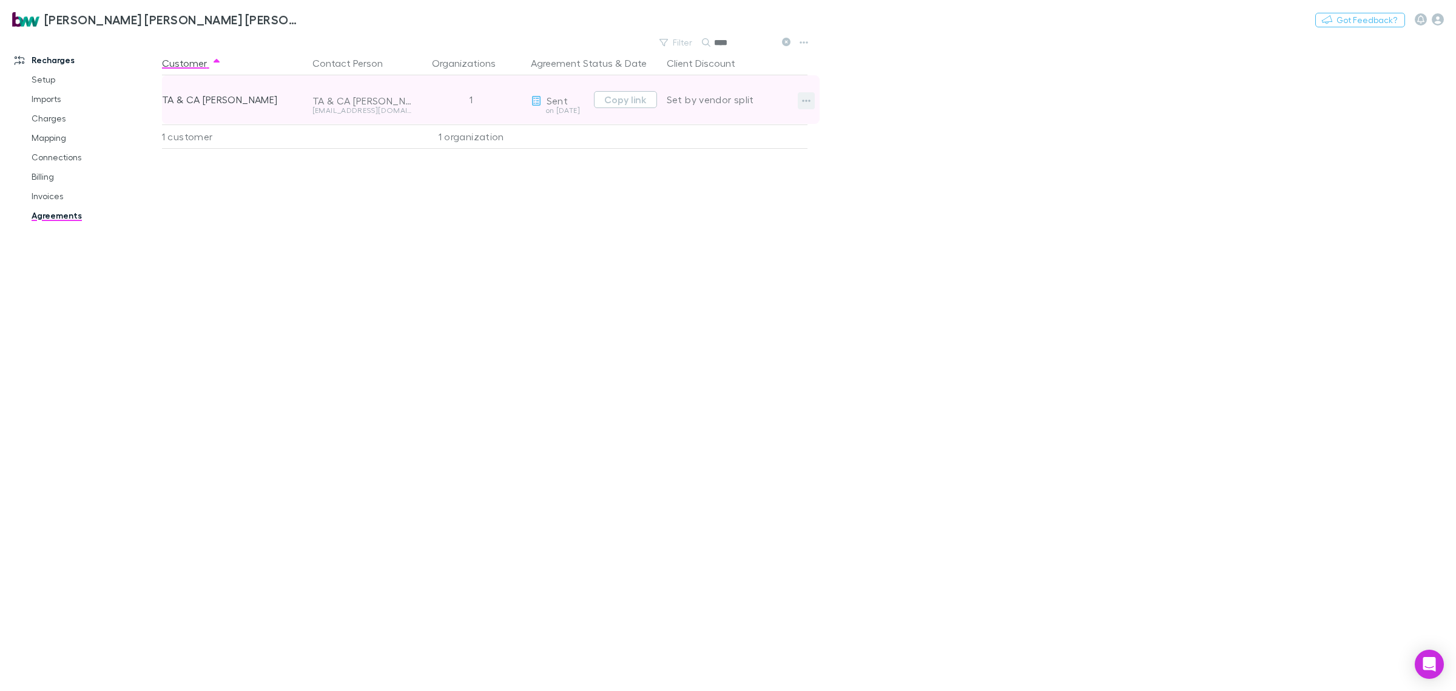
click at [805, 100] on icon "button" at bounding box center [806, 101] width 8 height 10
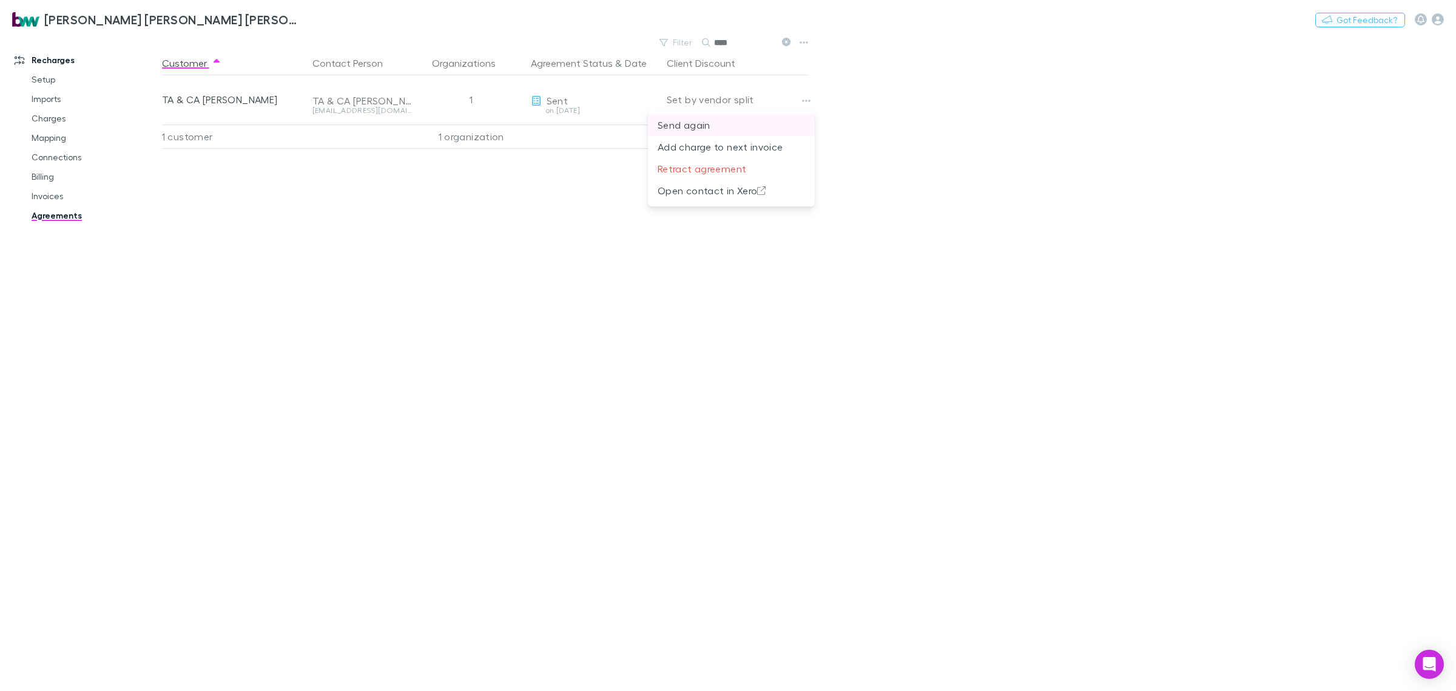
click at [714, 118] on p "Send again" at bounding box center [731, 125] width 147 height 15
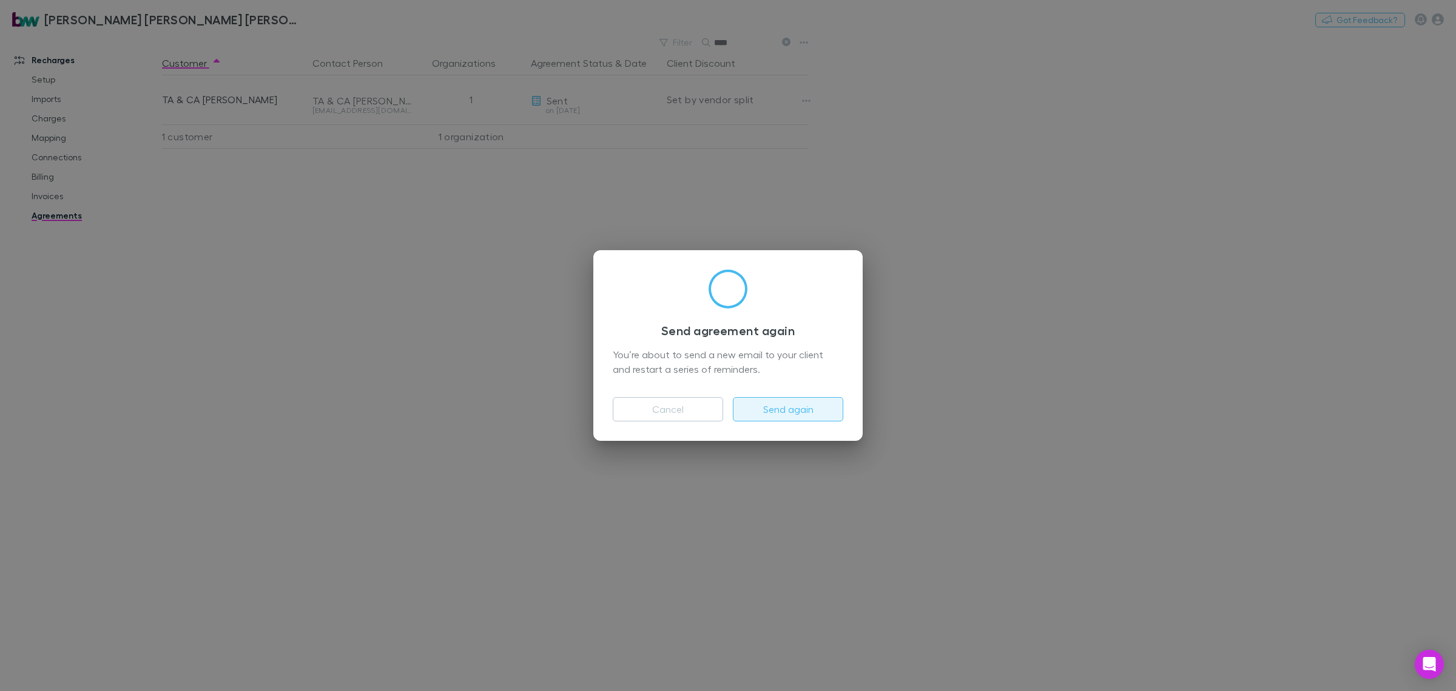
click at [808, 397] on button "Send again" at bounding box center [788, 409] width 110 height 24
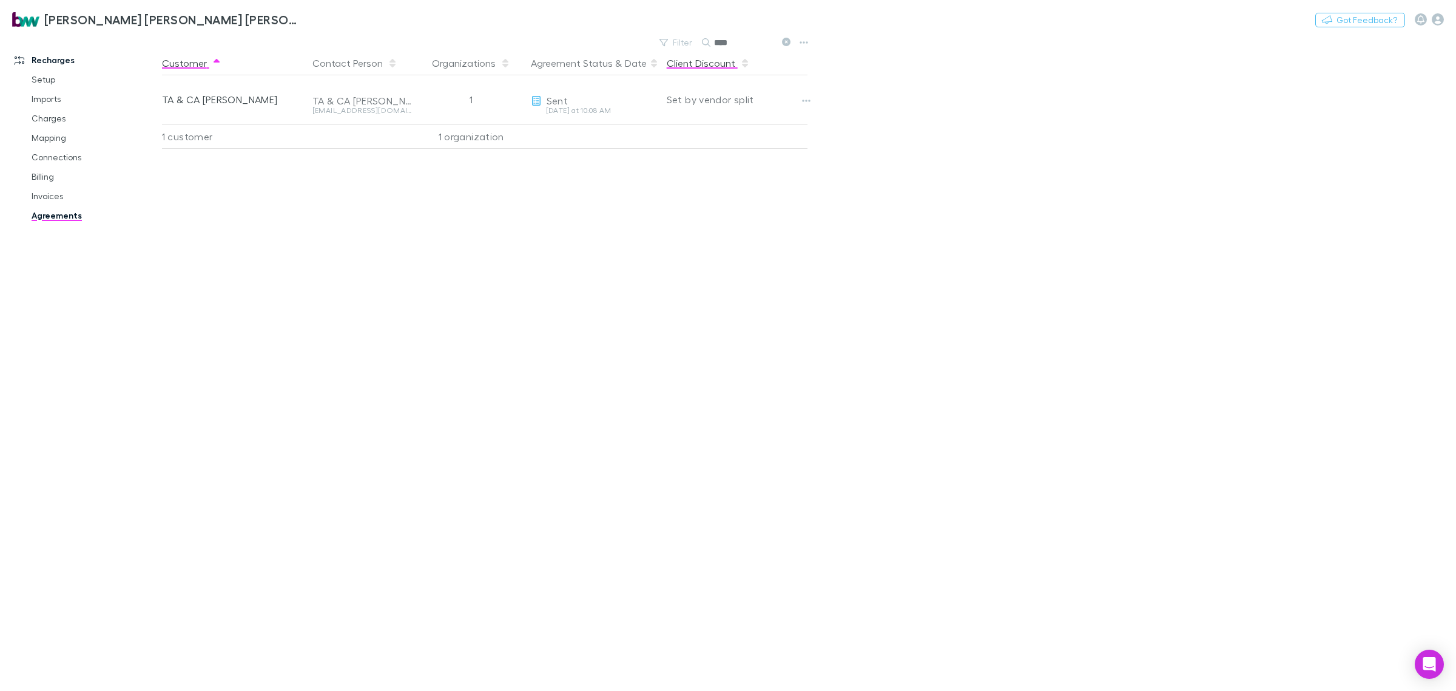
drag, startPoint x: 737, startPoint y: 43, endPoint x: 683, endPoint y: 53, distance: 54.9
click at [686, 50] on div "Filter Search ****" at bounding box center [725, 42] width 142 height 17
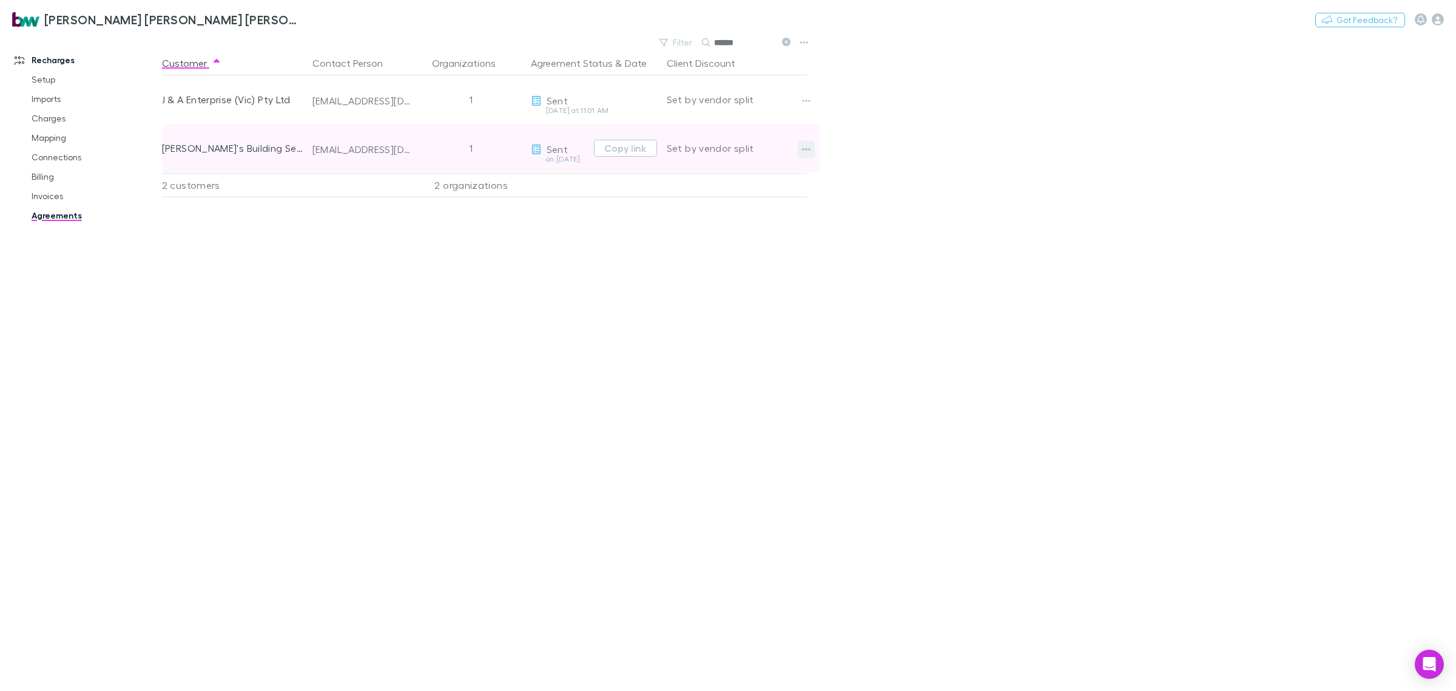
click at [802, 149] on icon "button" at bounding box center [806, 149] width 8 height 2
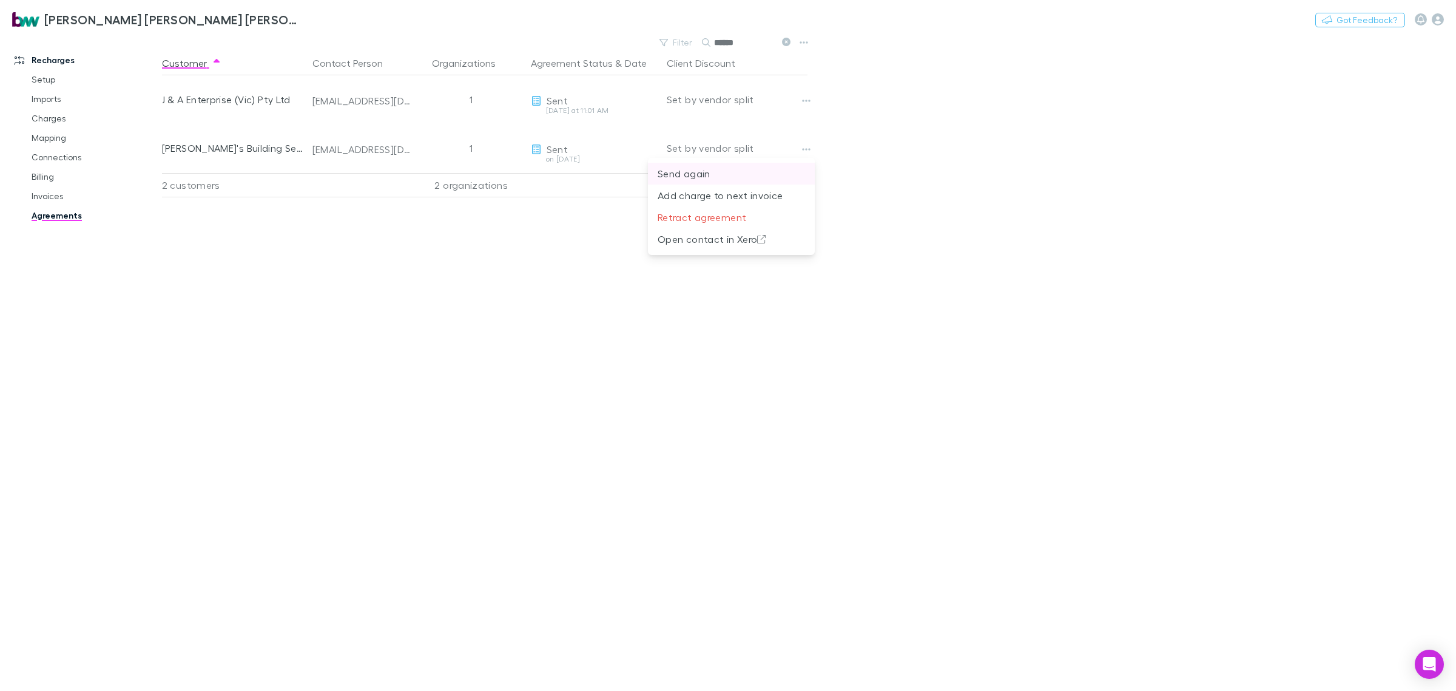
click at [696, 174] on p "Send again" at bounding box center [731, 173] width 147 height 15
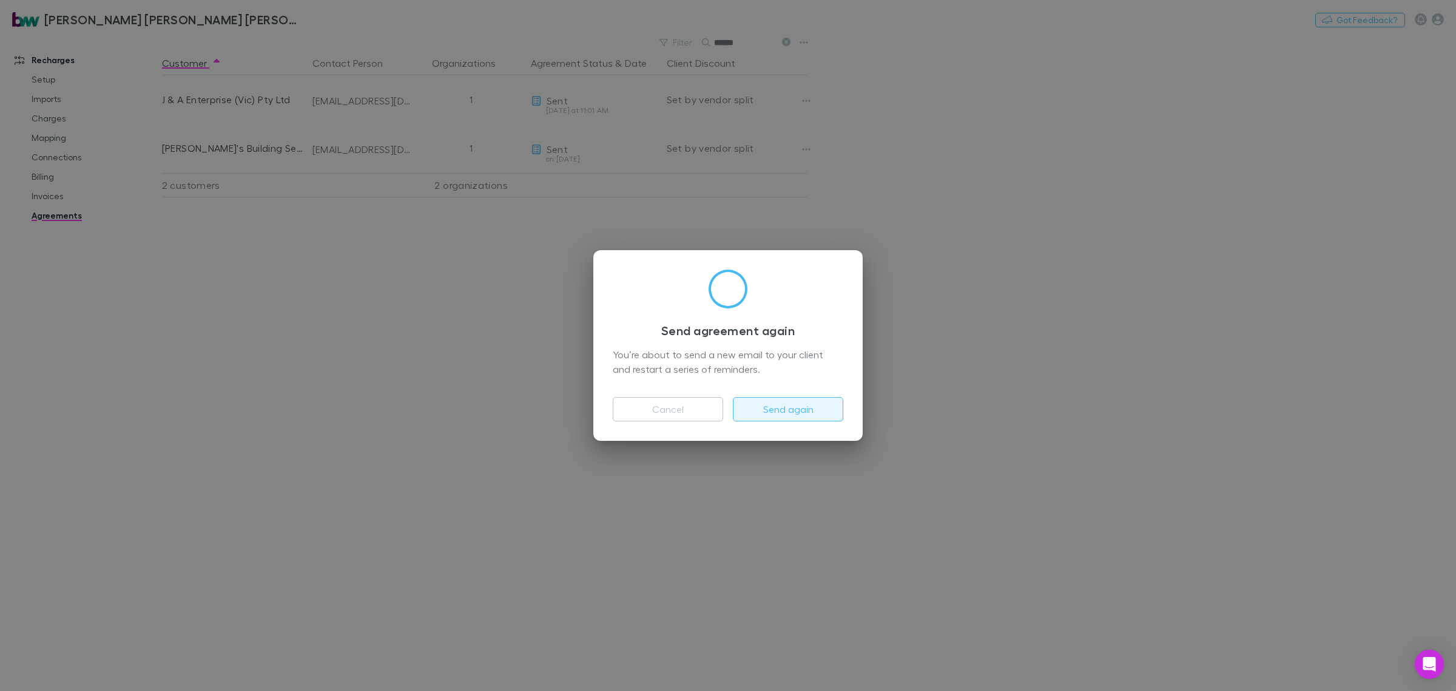
click at [780, 410] on button "Send again" at bounding box center [788, 409] width 110 height 24
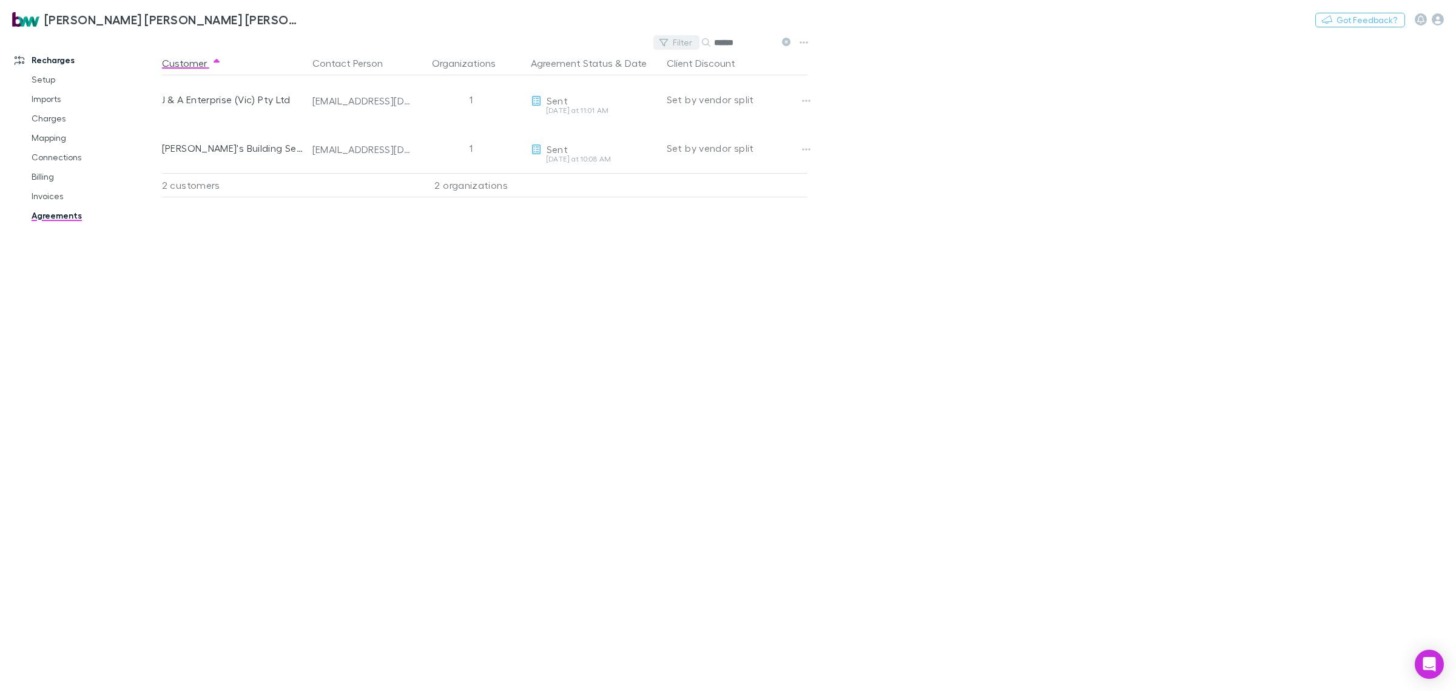
drag, startPoint x: 683, startPoint y: 43, endPoint x: 674, endPoint y: 44, distance: 9.2
click at [675, 43] on div "Filter Search ******" at bounding box center [725, 42] width 142 height 17
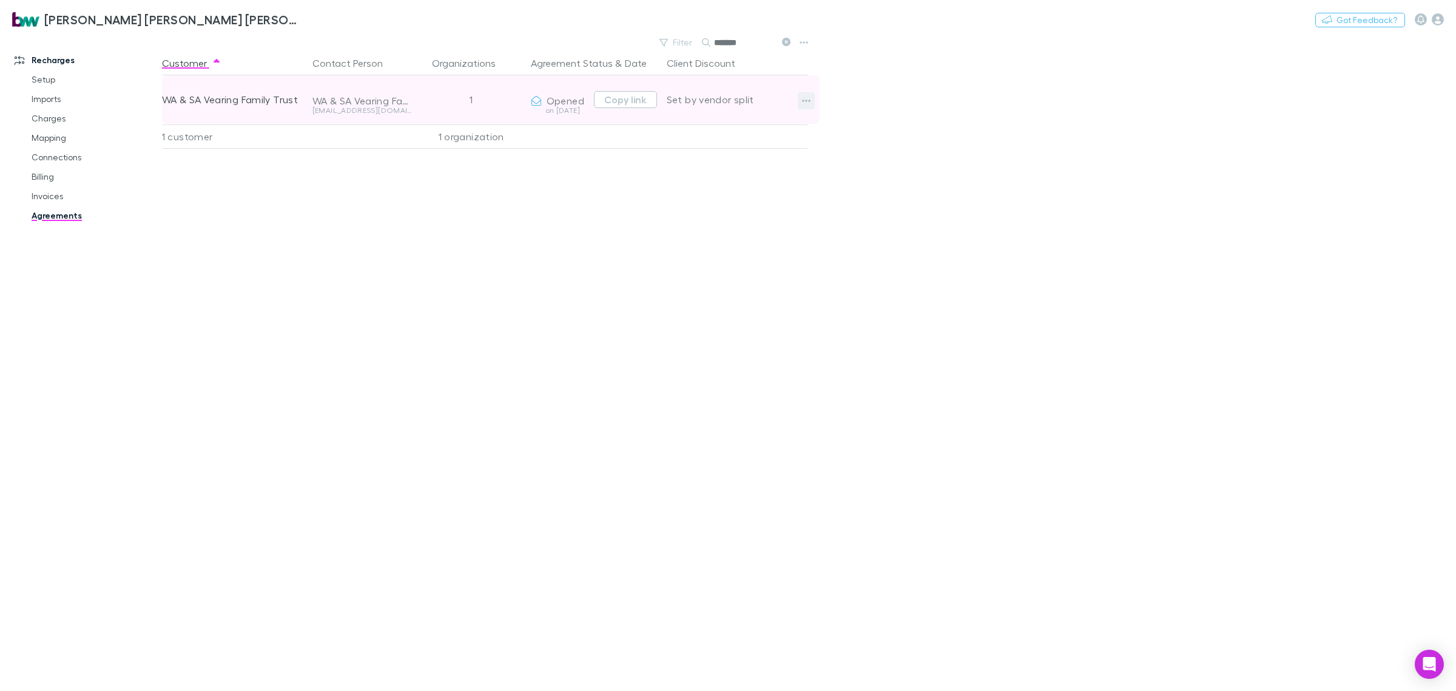
click at [805, 102] on icon "button" at bounding box center [806, 101] width 8 height 10
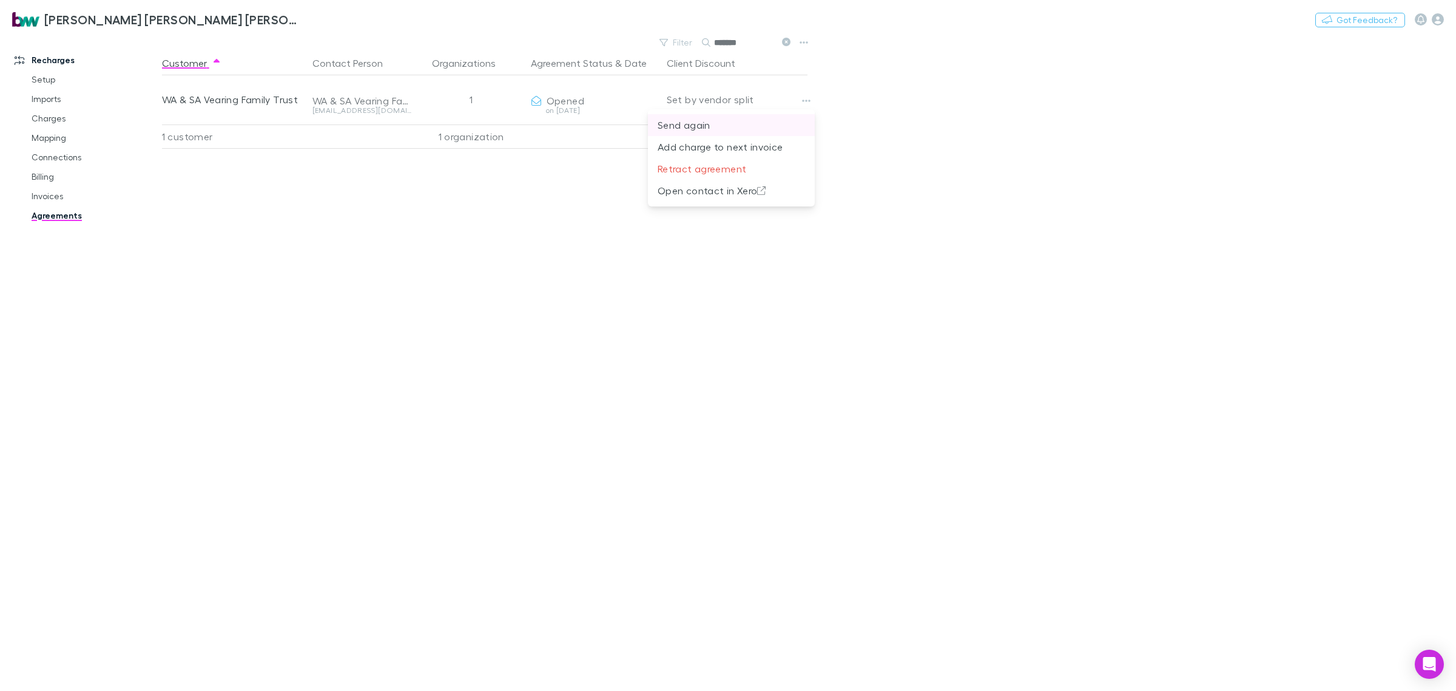
click at [745, 121] on p "Send again" at bounding box center [731, 125] width 147 height 15
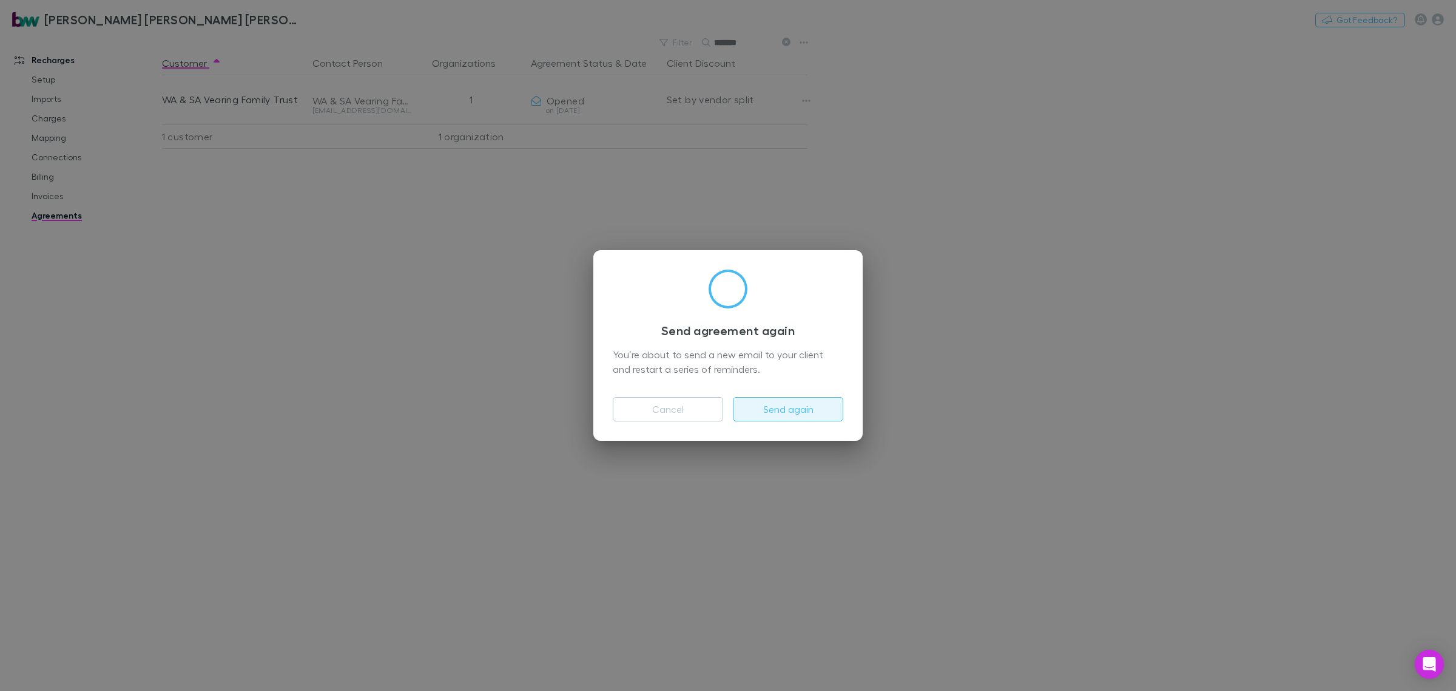
click at [827, 404] on button "Send again" at bounding box center [788, 409] width 110 height 24
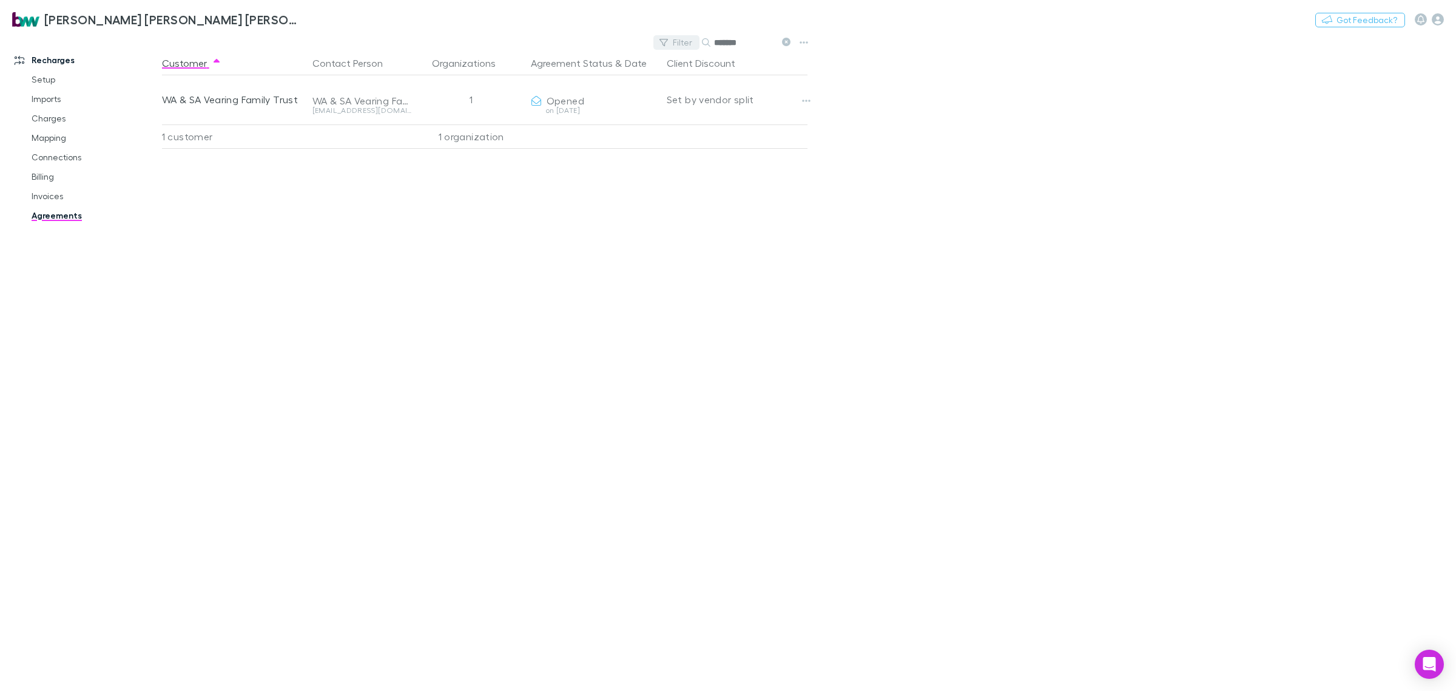
drag, startPoint x: 715, startPoint y: 44, endPoint x: 666, endPoint y: 44, distance: 49.2
click at [666, 44] on div "Filter Search *******" at bounding box center [725, 42] width 142 height 17
drag, startPoint x: 742, startPoint y: 41, endPoint x: 653, endPoint y: 62, distance: 91.1
click at [664, 55] on main "Filter Search **** Customer Contact Person Organizations Agreement Status & Dat…" at bounding box center [809, 362] width 1294 height 657
type input "*"
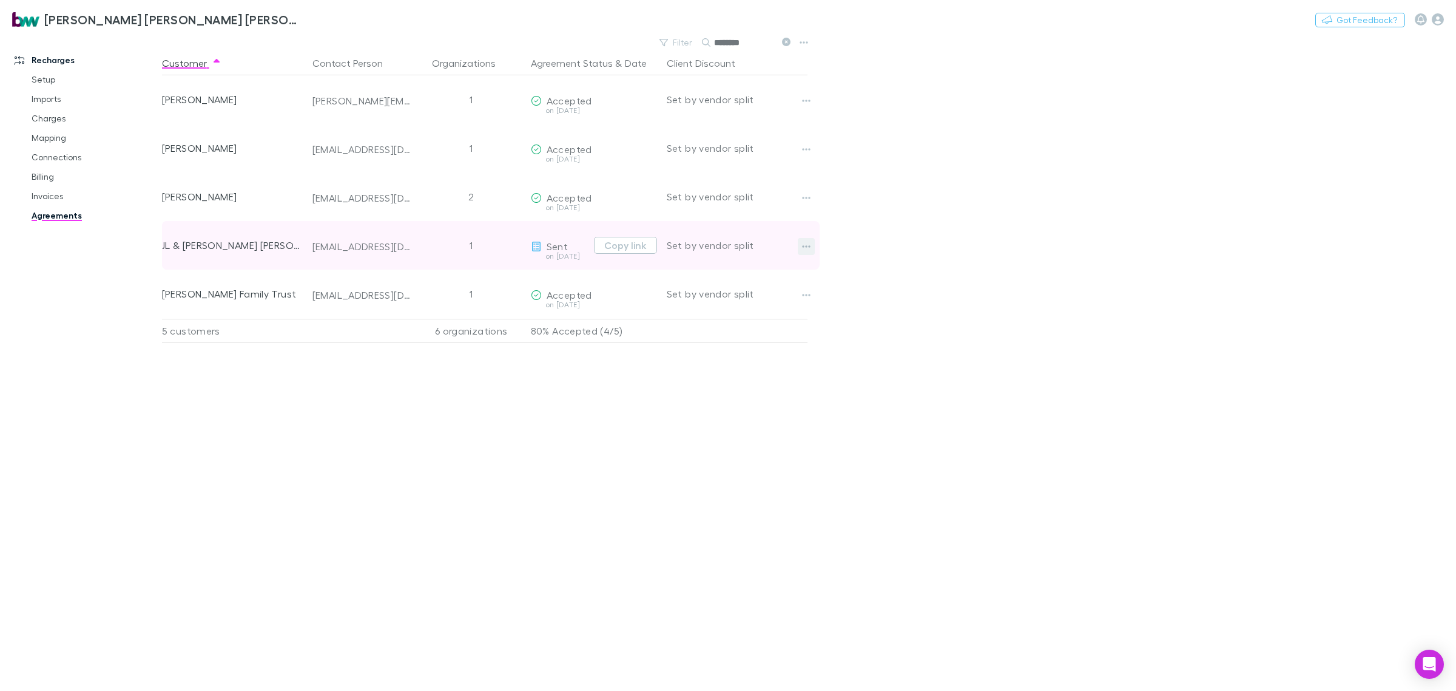
click at [810, 249] on icon "button" at bounding box center [806, 247] width 8 height 10
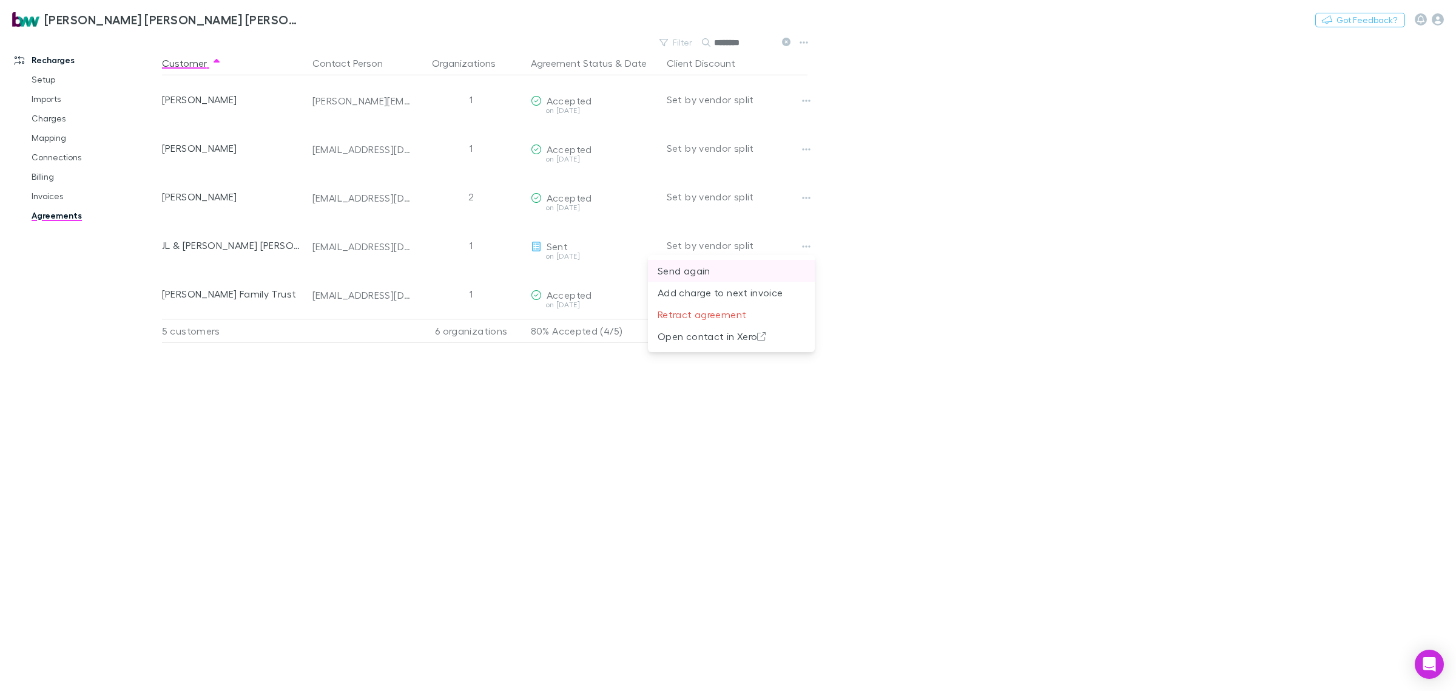
click at [720, 274] on p "Send again" at bounding box center [731, 270] width 147 height 15
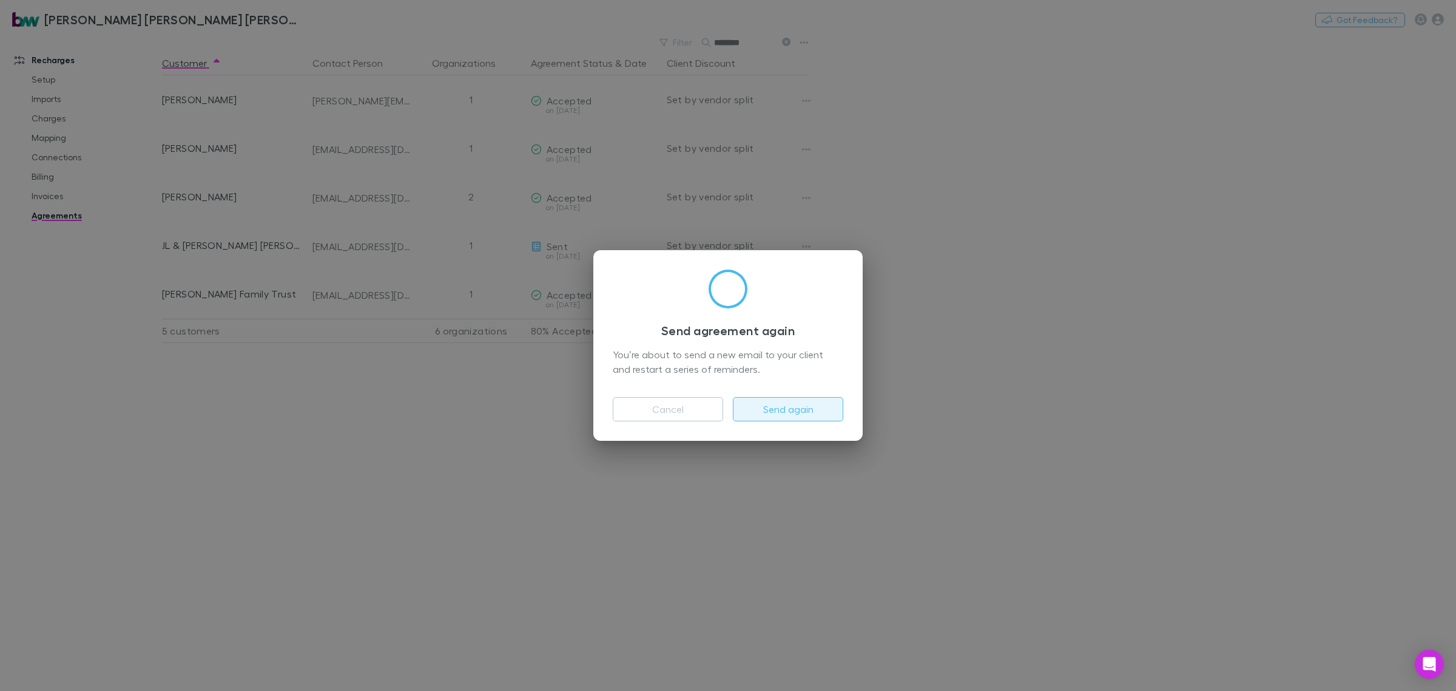
click at [781, 404] on button "Send again" at bounding box center [788, 409] width 110 height 24
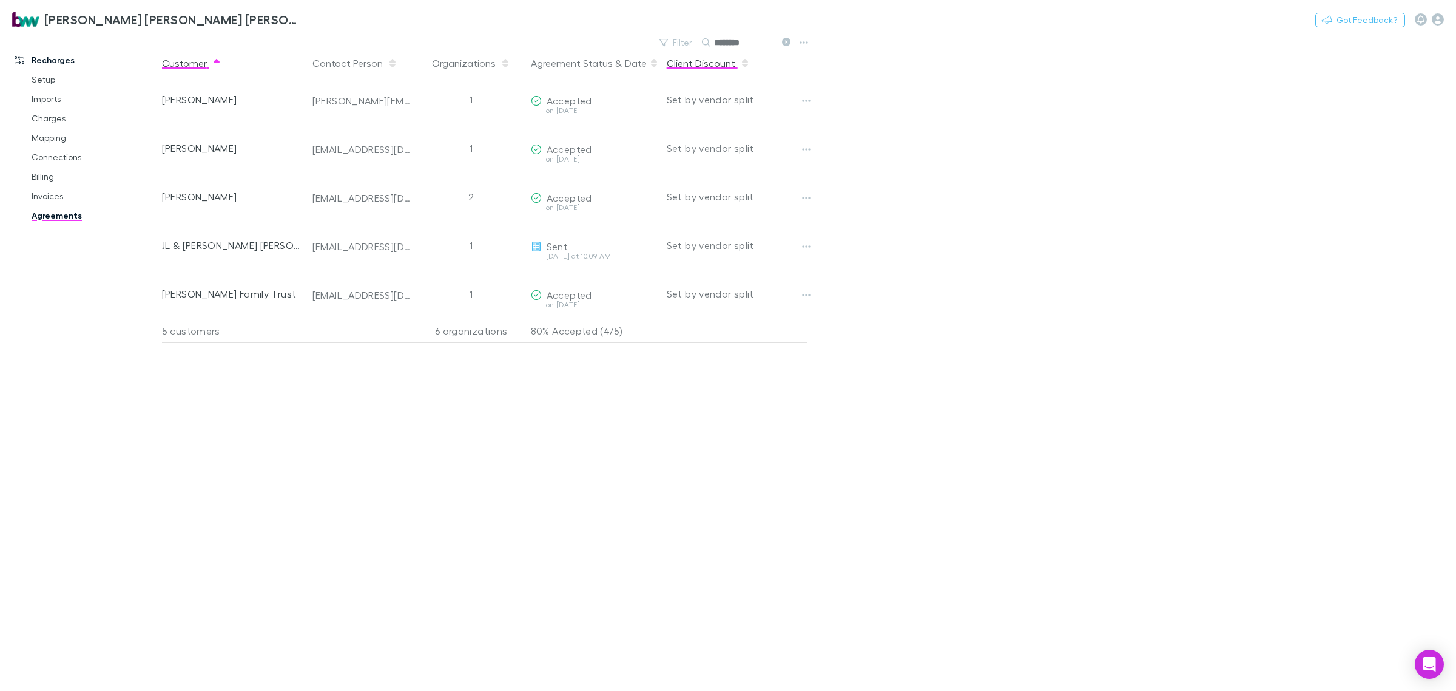
drag, startPoint x: 750, startPoint y: 47, endPoint x: 691, endPoint y: 52, distance: 59.7
click at [691, 50] on div "Filter Search ********" at bounding box center [725, 42] width 142 height 17
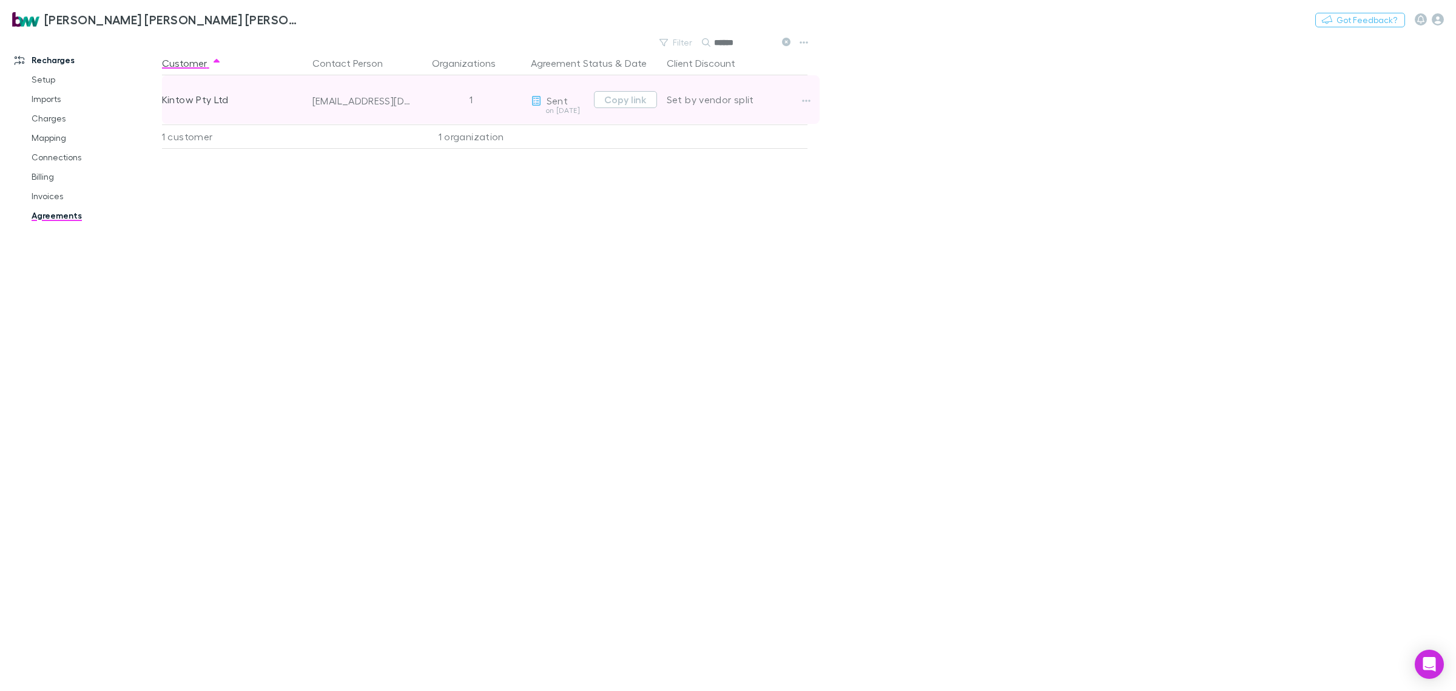
click at [816, 98] on div at bounding box center [817, 99] width 39 height 49
click at [803, 97] on icon "button" at bounding box center [806, 101] width 8 height 10
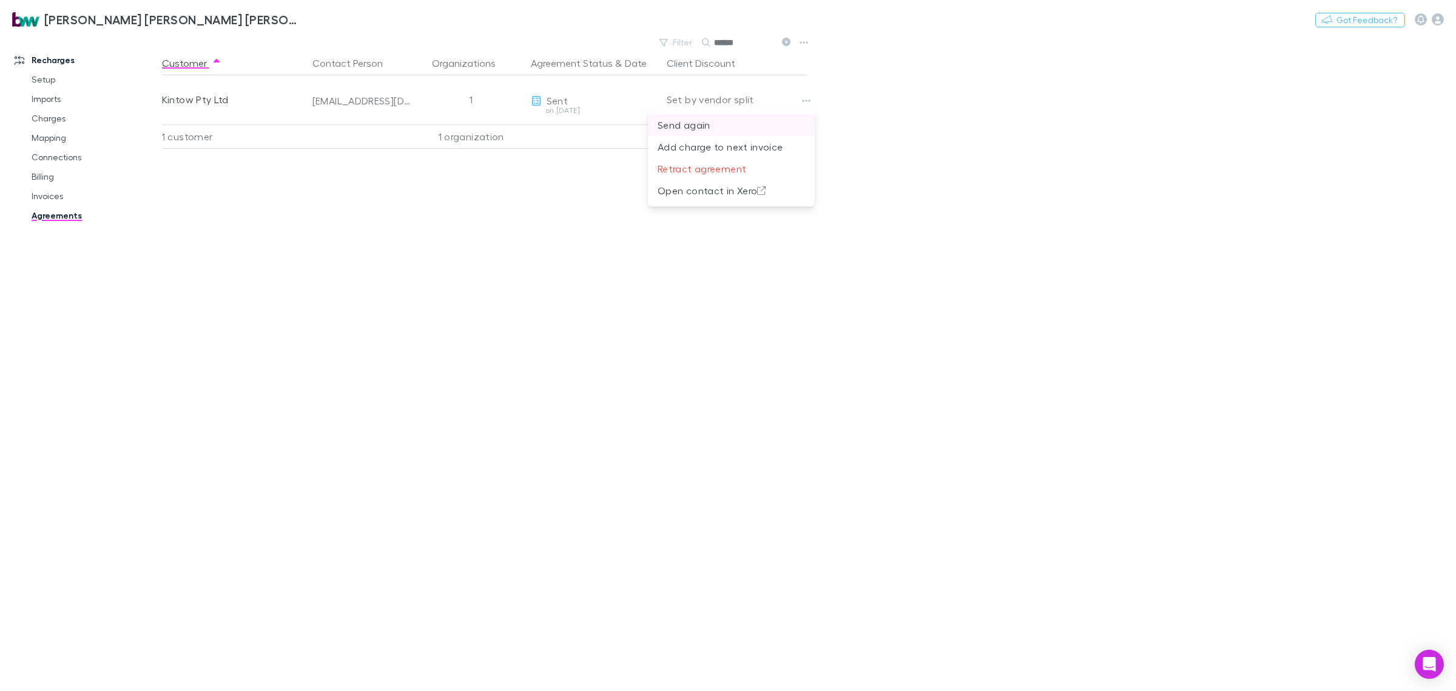
click at [748, 126] on p "Send again" at bounding box center [731, 125] width 147 height 15
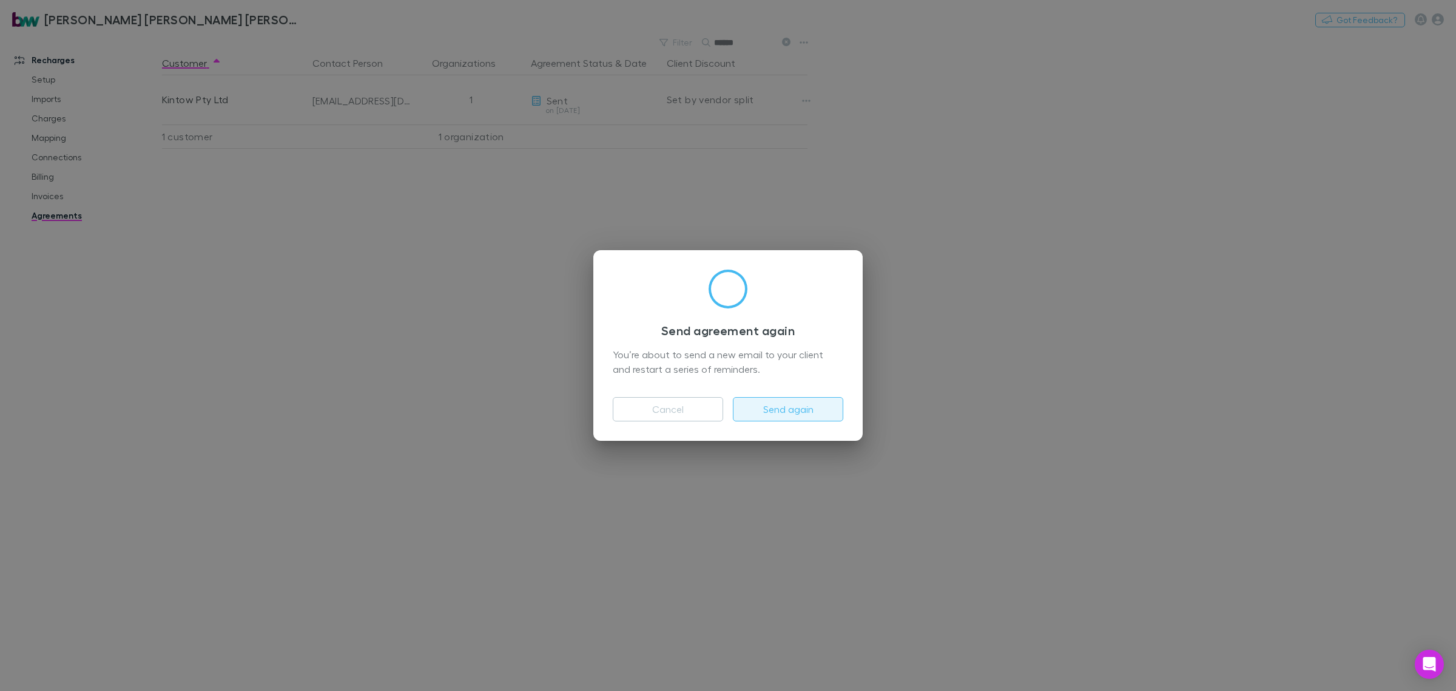
click at [763, 408] on button "Send again" at bounding box center [788, 409] width 110 height 24
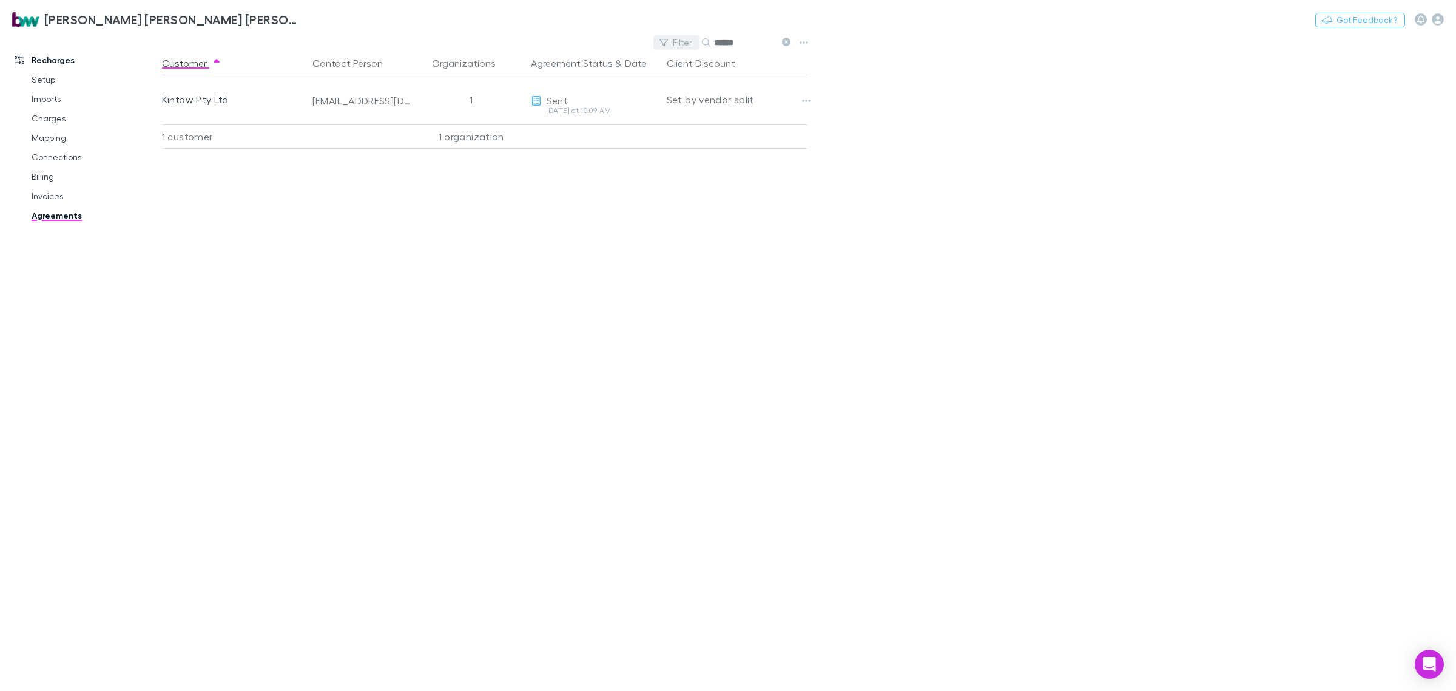
drag, startPoint x: 677, startPoint y: 43, endPoint x: 660, endPoint y: 46, distance: 17.2
click at [661, 46] on div "Filter Search ******" at bounding box center [725, 42] width 142 height 17
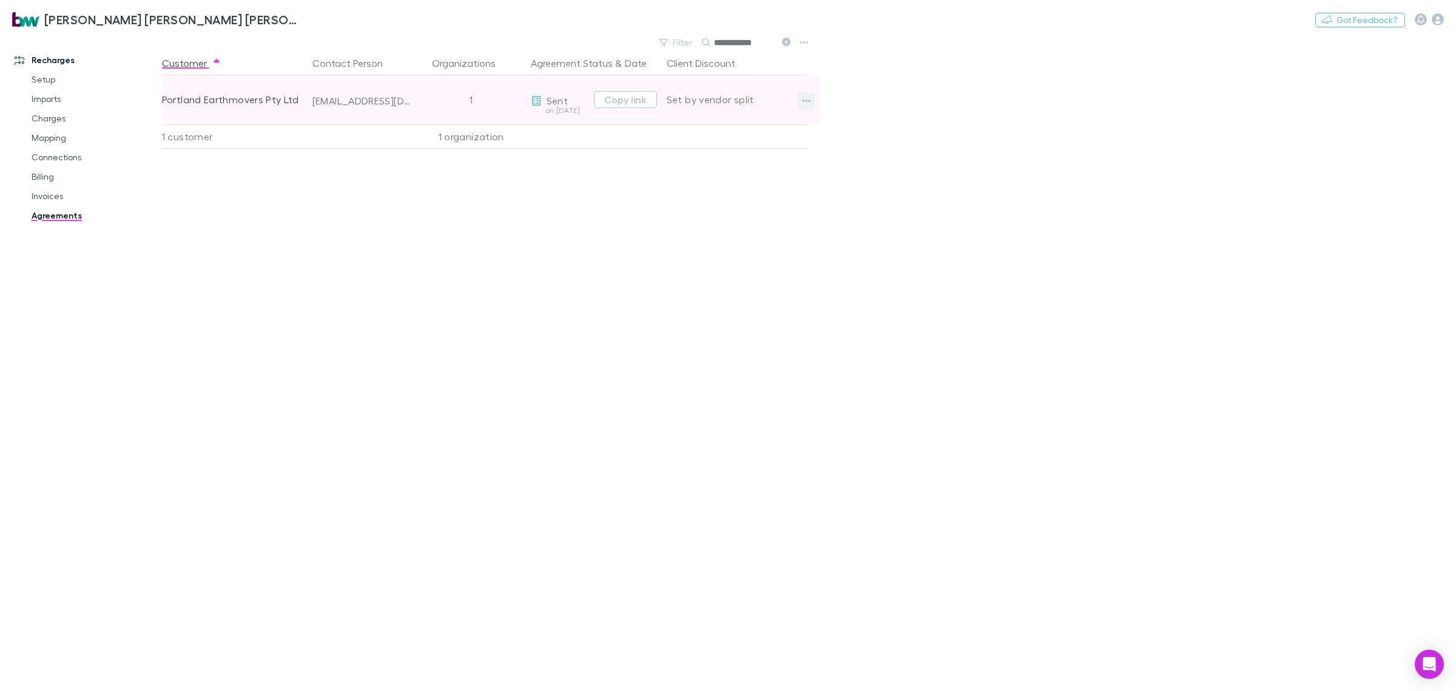
click at [810, 96] on icon "button" at bounding box center [806, 101] width 8 height 10
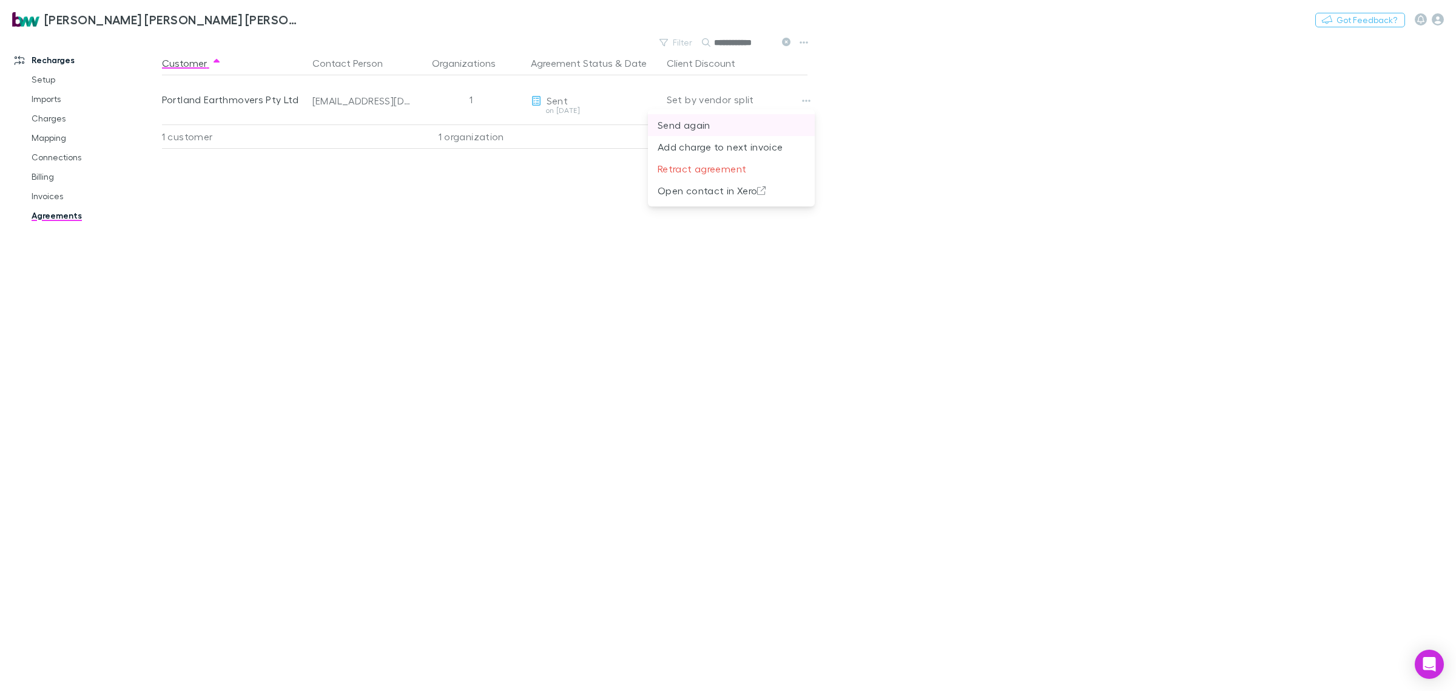
click at [729, 127] on p "Send again" at bounding box center [731, 125] width 147 height 15
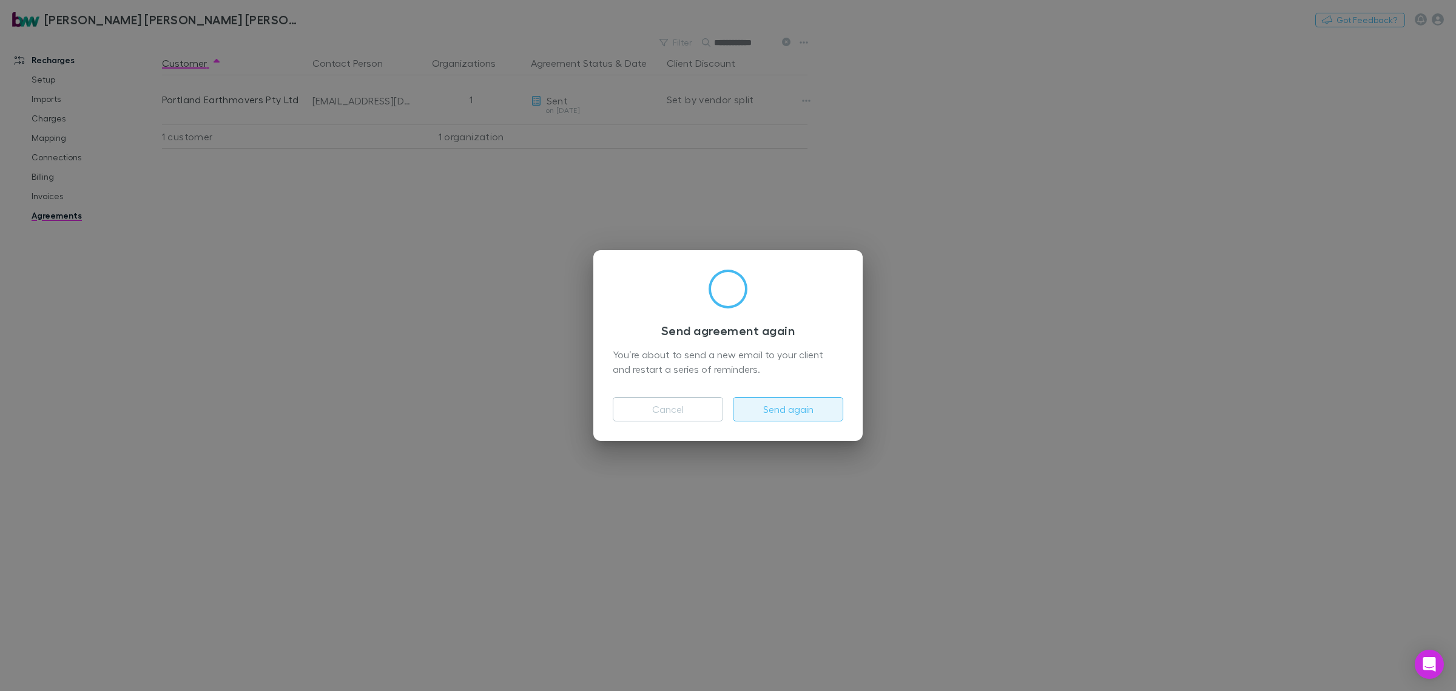
click at [815, 401] on button "Send again" at bounding box center [788, 409] width 110 height 24
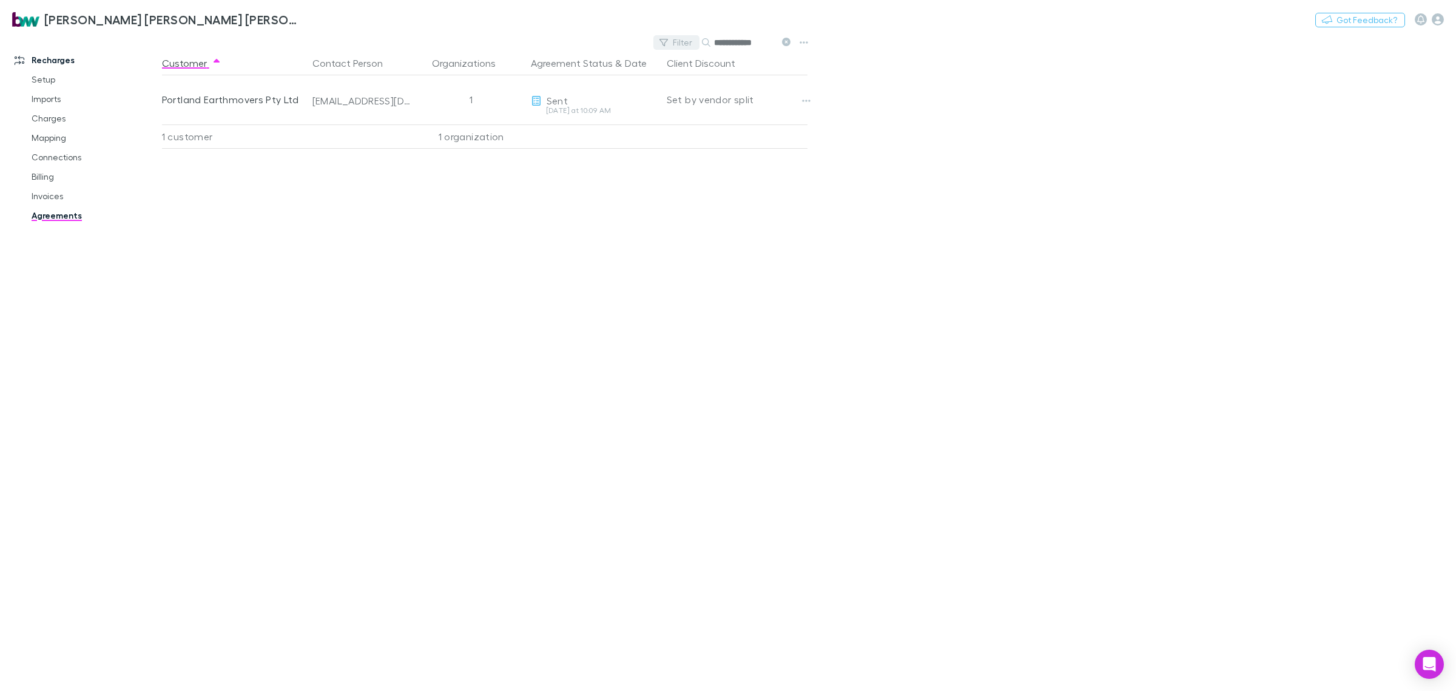
drag, startPoint x: 766, startPoint y: 41, endPoint x: 658, endPoint y: 46, distance: 107.5
click at [660, 44] on div "**********" at bounding box center [725, 42] width 142 height 17
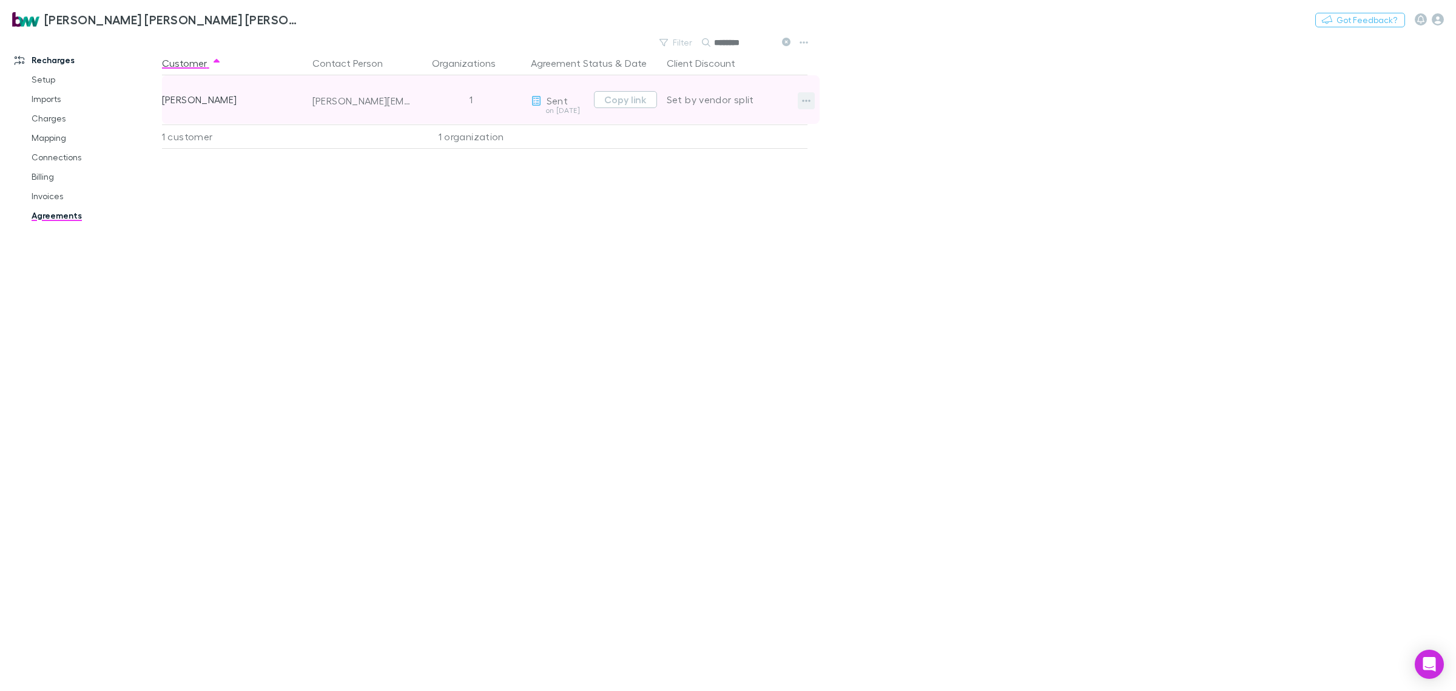
click at [806, 100] on icon "button" at bounding box center [806, 101] width 8 height 2
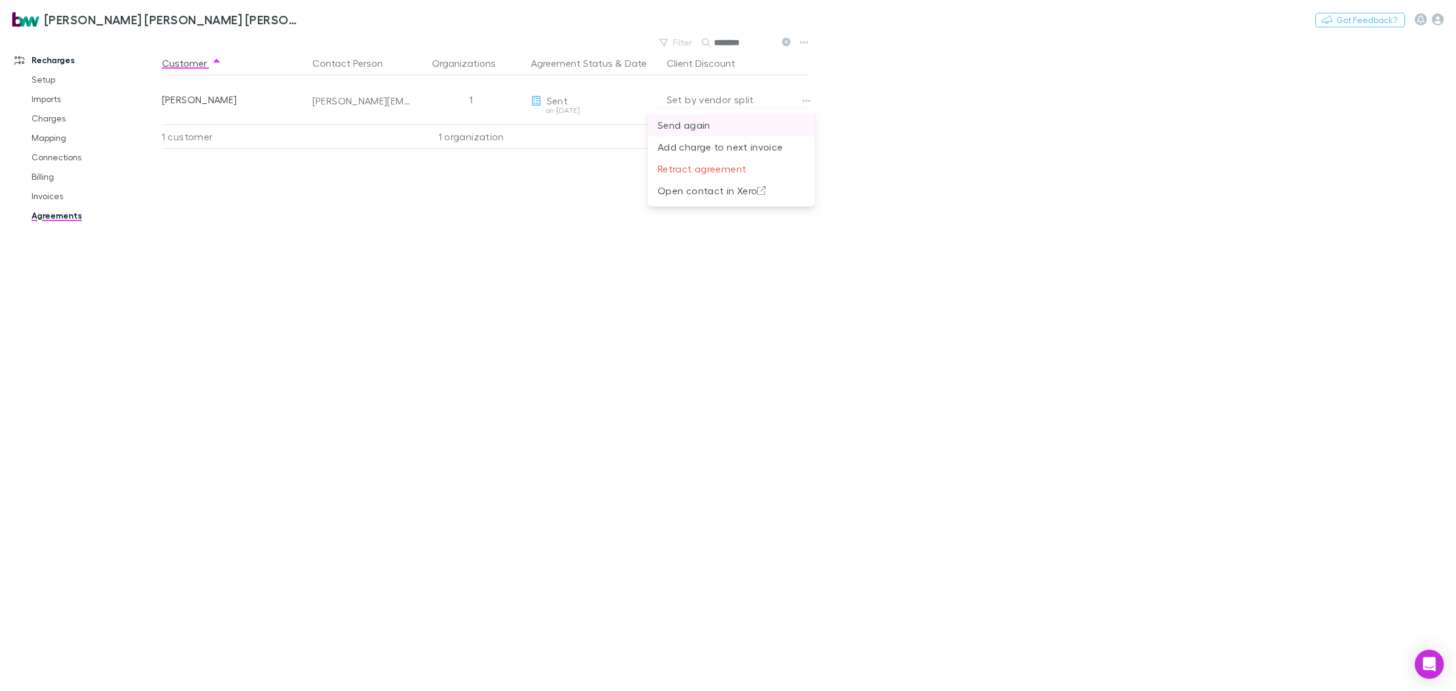
click at [695, 127] on p "Send again" at bounding box center [731, 125] width 147 height 15
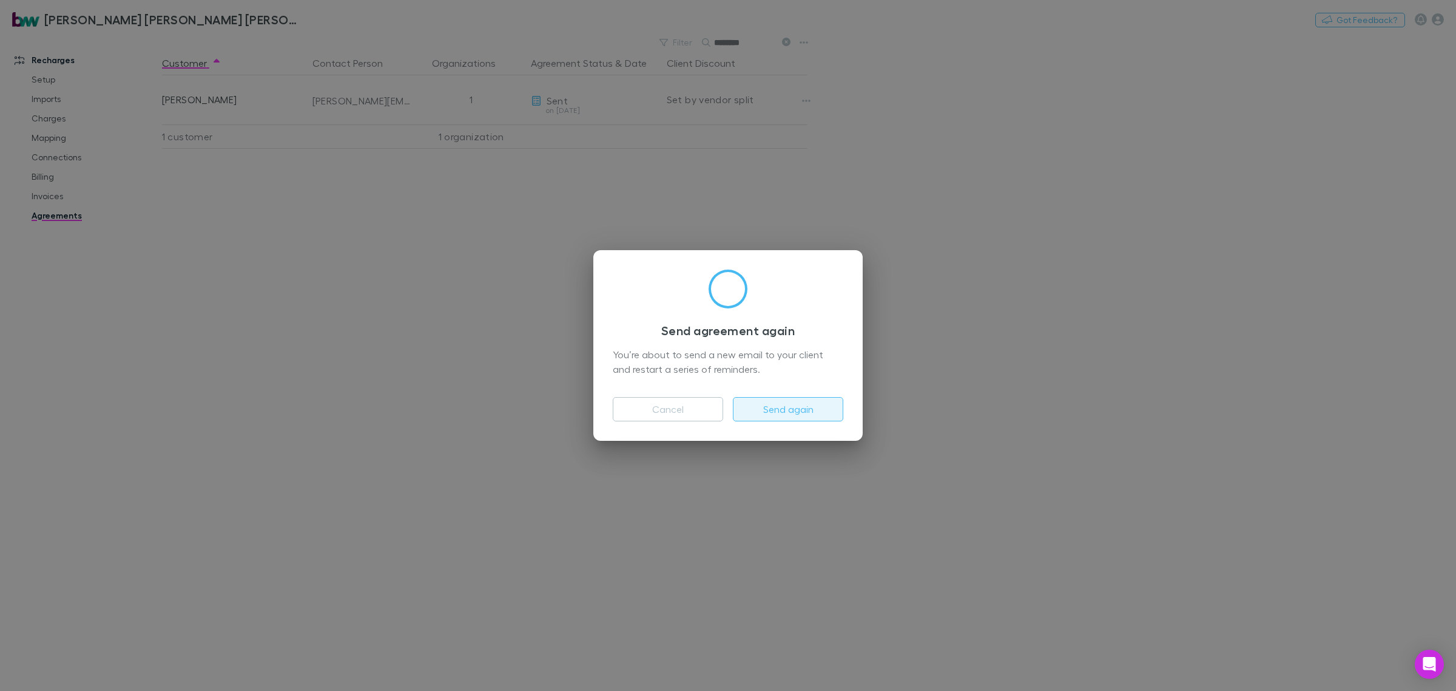
click at [830, 407] on button "Send again" at bounding box center [788, 409] width 110 height 24
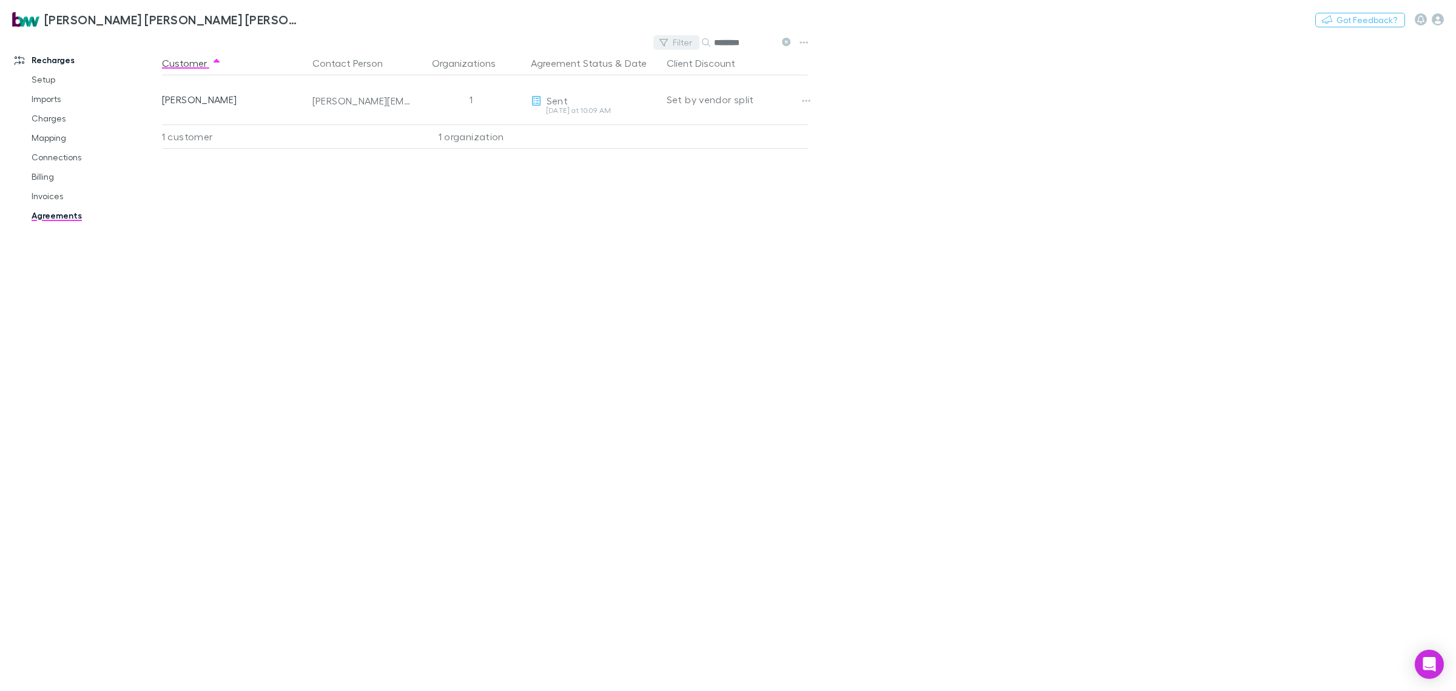
drag, startPoint x: 762, startPoint y: 47, endPoint x: 661, endPoint y: 49, distance: 100.1
click at [662, 47] on div "Filter Search ********" at bounding box center [725, 42] width 142 height 17
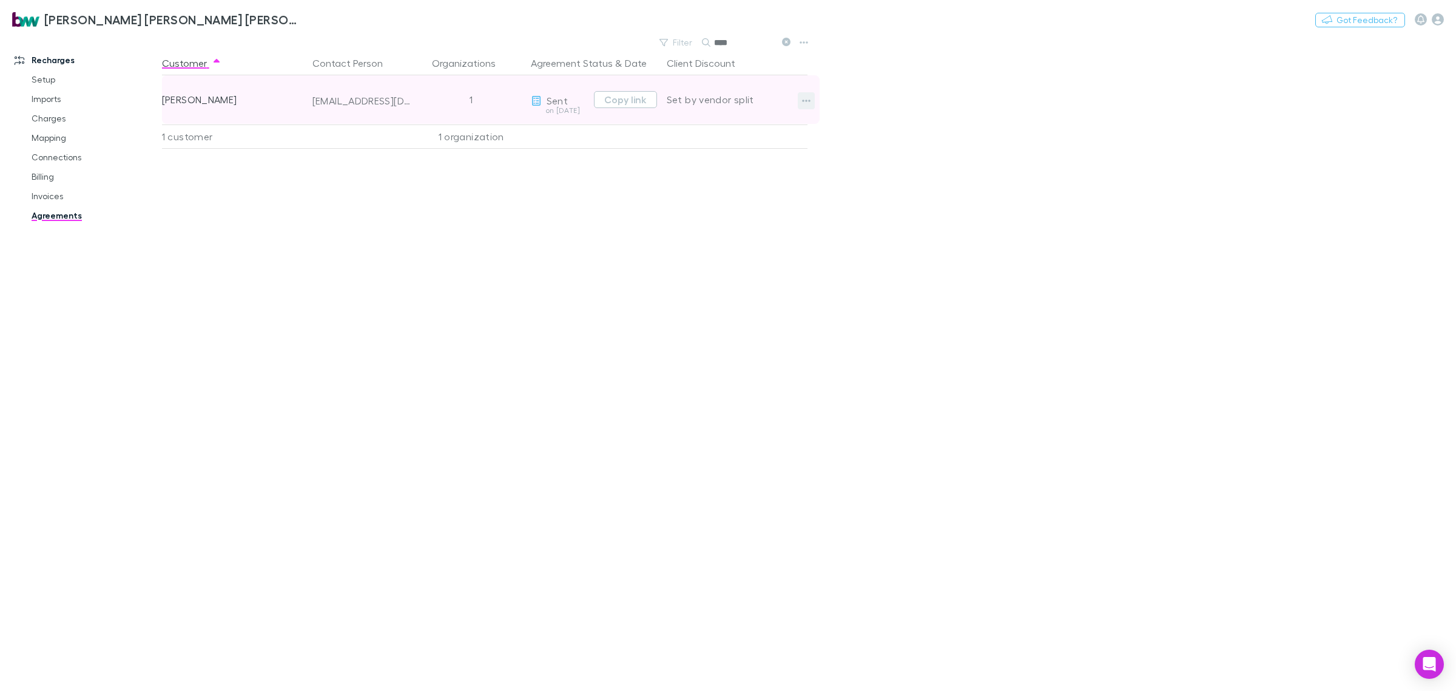
click at [802, 101] on icon "button" at bounding box center [806, 101] width 8 height 10
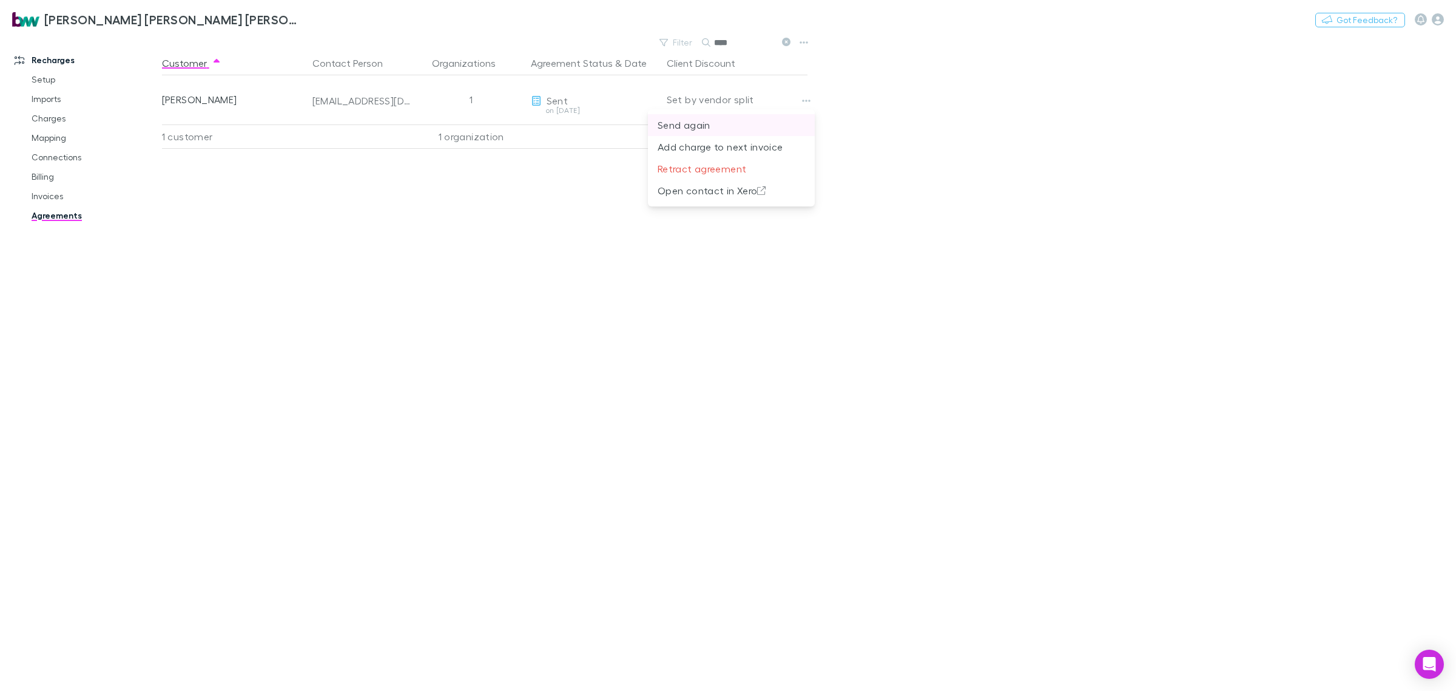
click at [729, 128] on p "Send again" at bounding box center [731, 125] width 147 height 15
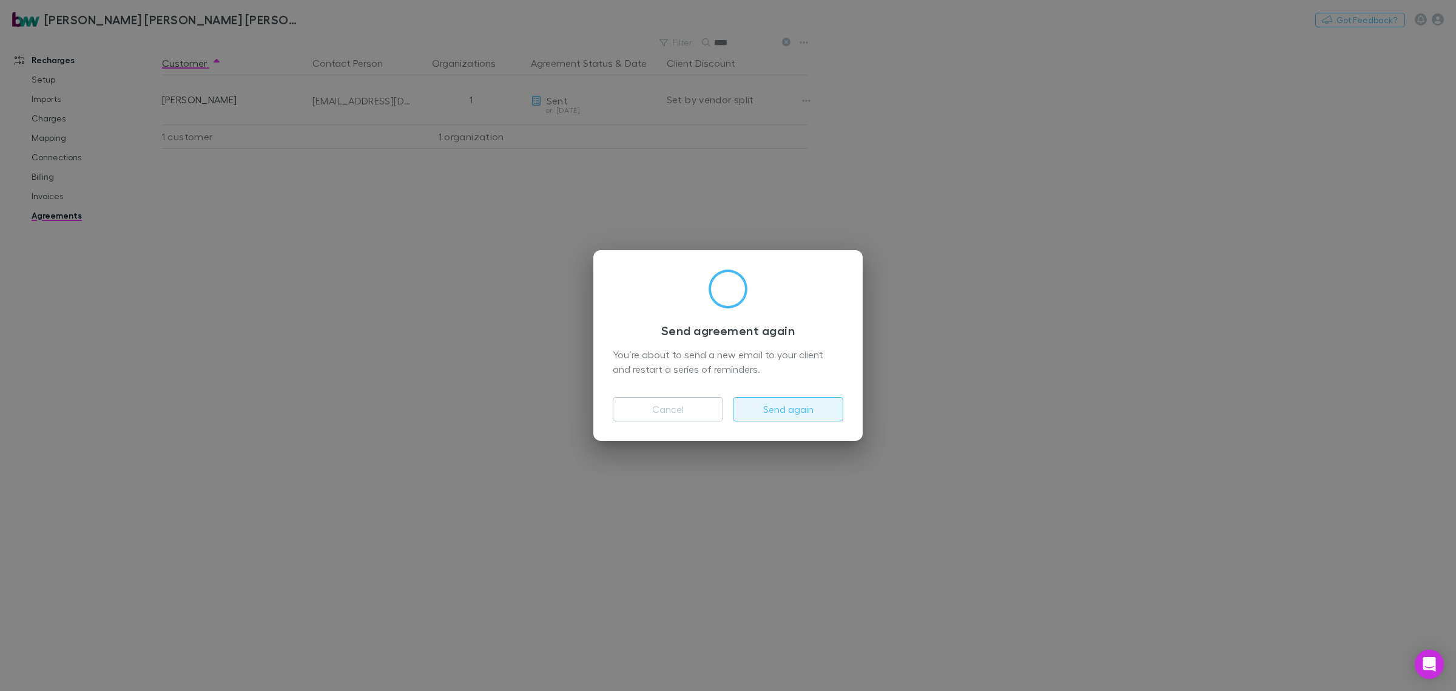
click at [783, 411] on button "Send again" at bounding box center [788, 409] width 110 height 24
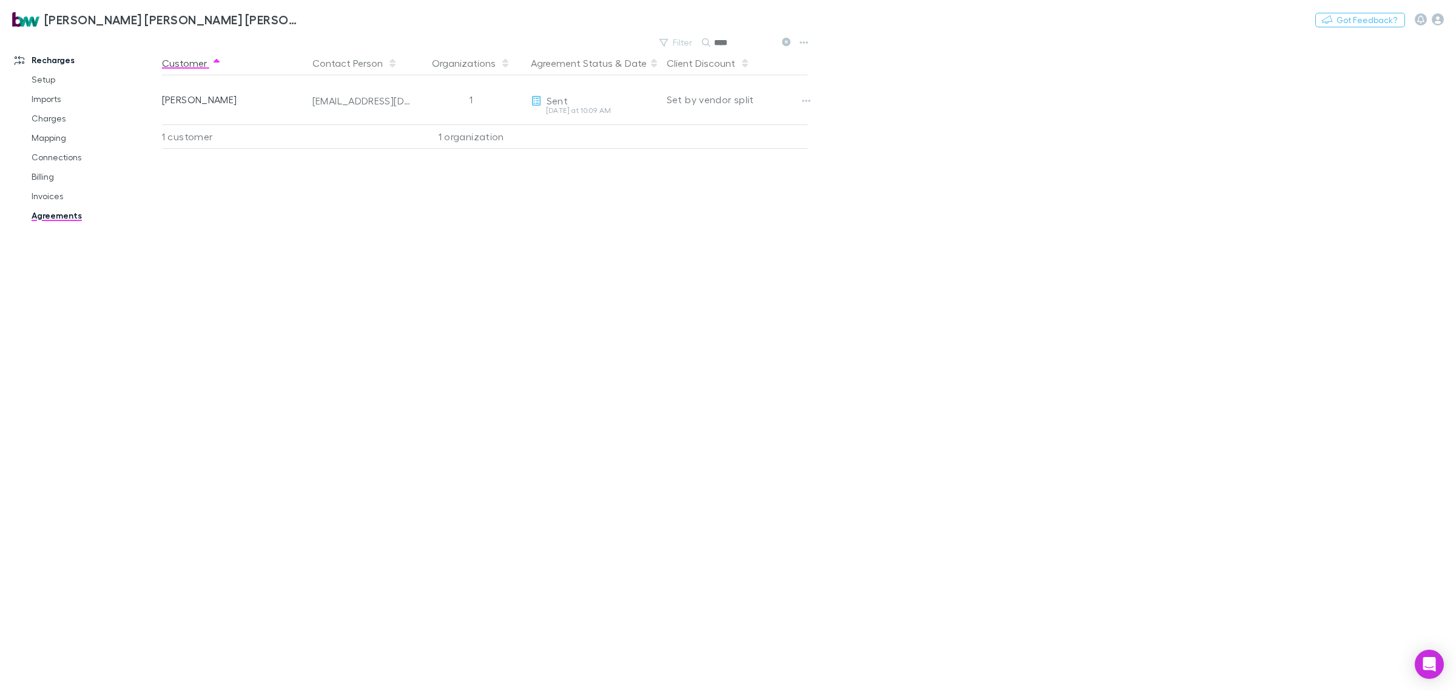
drag, startPoint x: 661, startPoint y: 56, endPoint x: 652, endPoint y: 59, distance: 9.8
click at [654, 58] on main "Filter Search **** Customer Contact Person Organizations Agreement Status & Dat…" at bounding box center [809, 362] width 1294 height 657
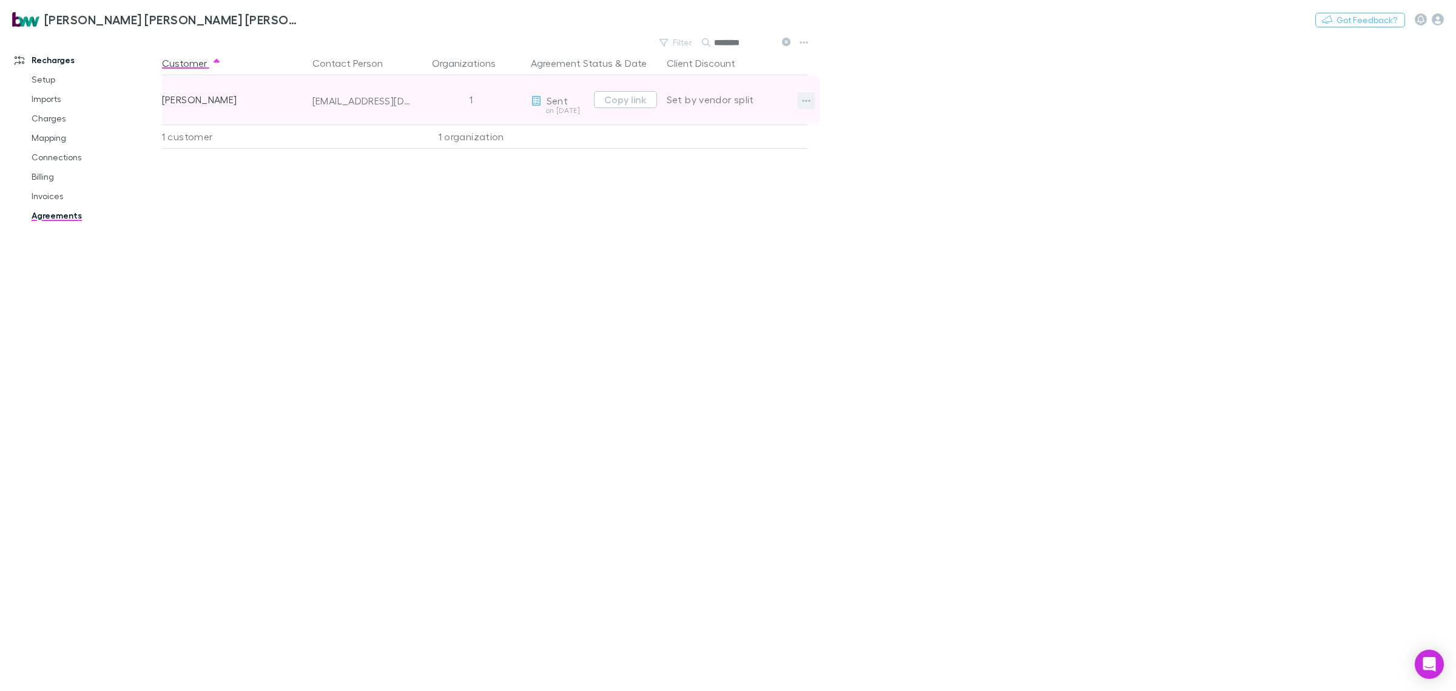
click at [813, 101] on button "button" at bounding box center [806, 100] width 17 height 17
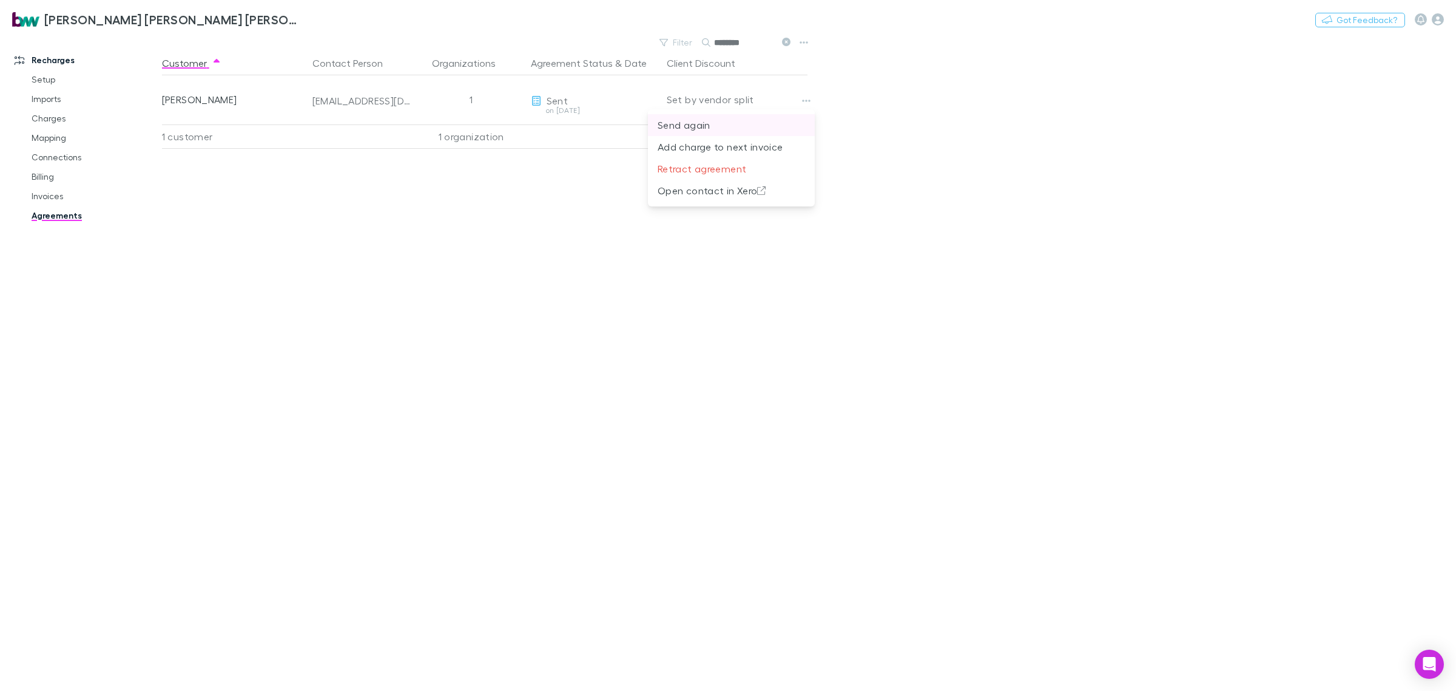
click at [741, 123] on p "Send again" at bounding box center [731, 125] width 147 height 15
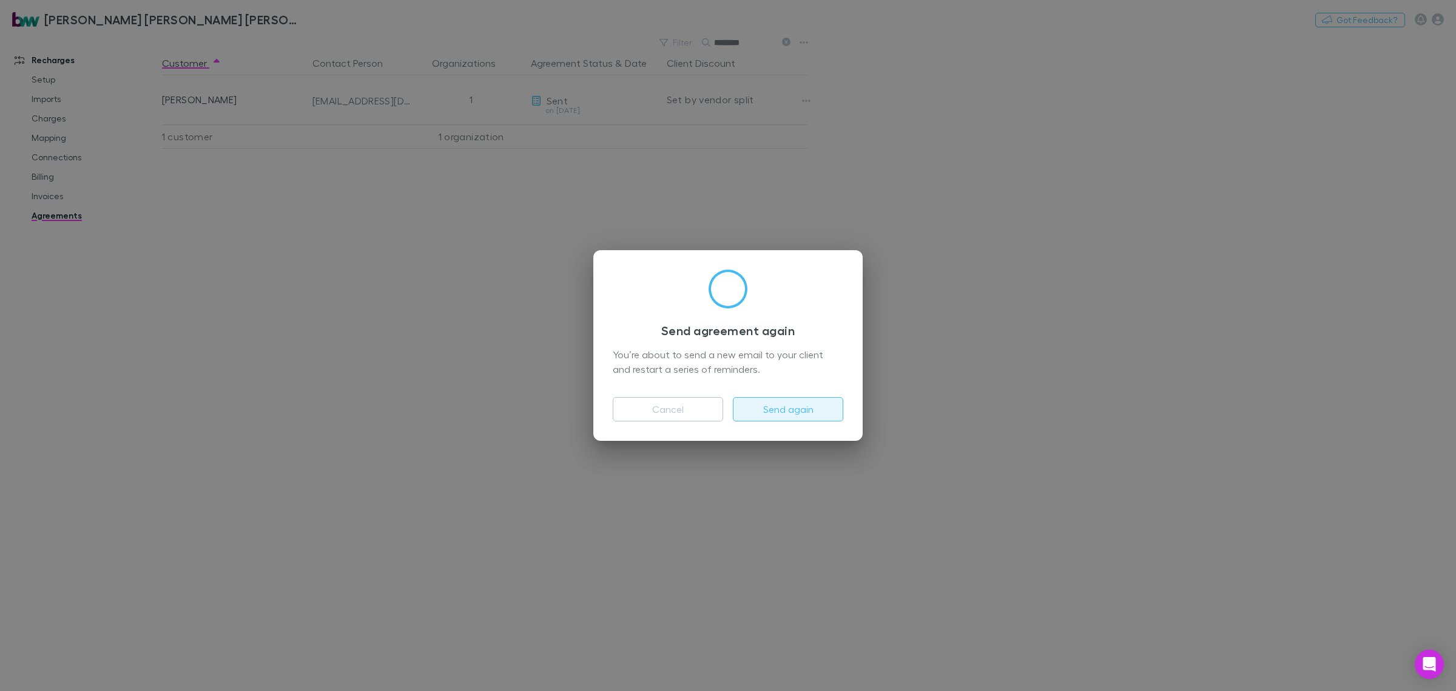
click at [824, 407] on button "Send again" at bounding box center [788, 409] width 110 height 24
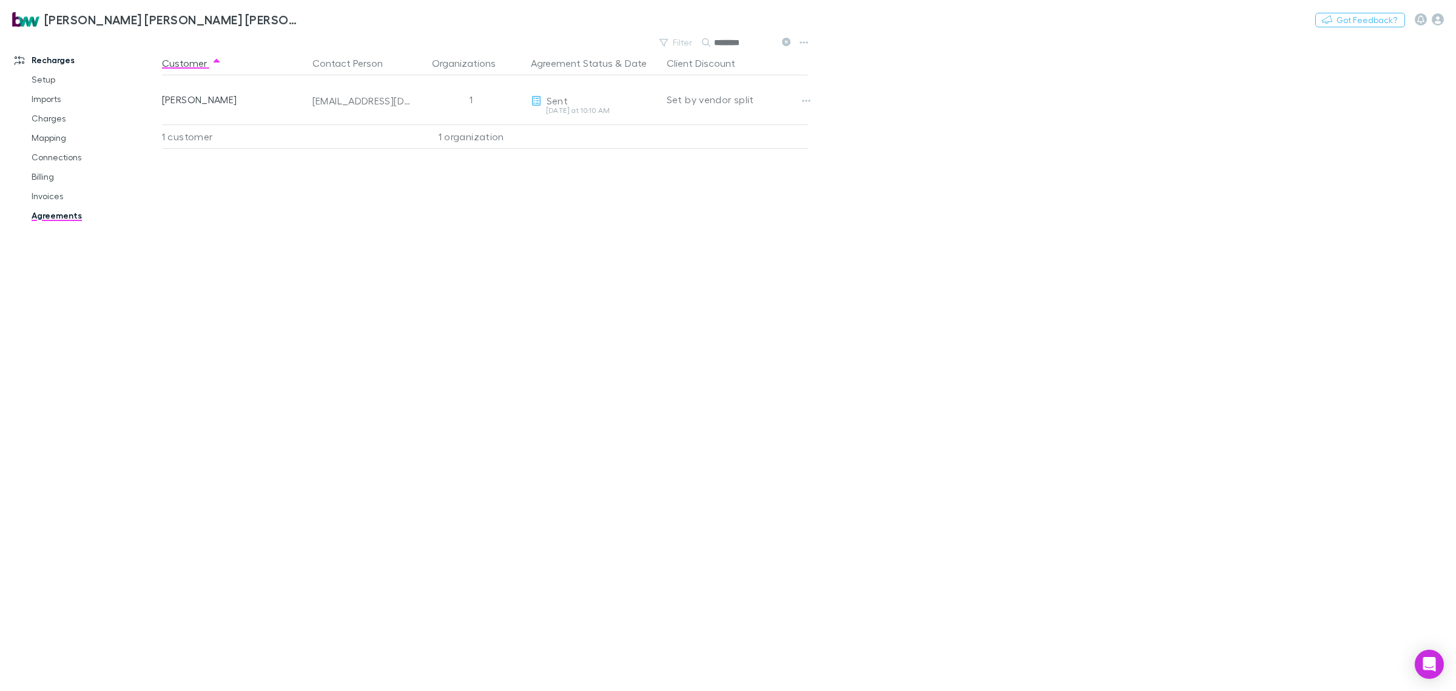
drag, startPoint x: 759, startPoint y: 44, endPoint x: 640, endPoint y: 50, distance: 118.5
click at [641, 49] on div "Filter Search ********" at bounding box center [487, 42] width 651 height 17
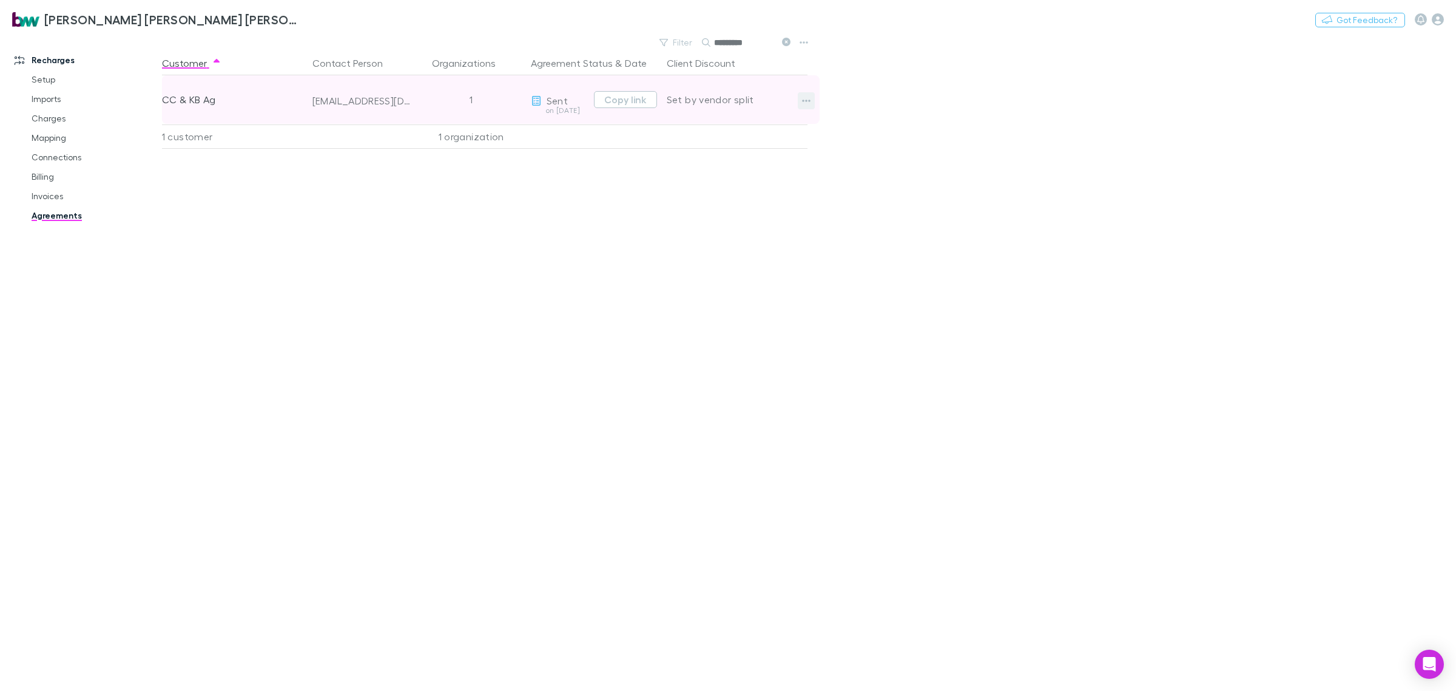
click at [804, 100] on icon "button" at bounding box center [806, 101] width 8 height 10
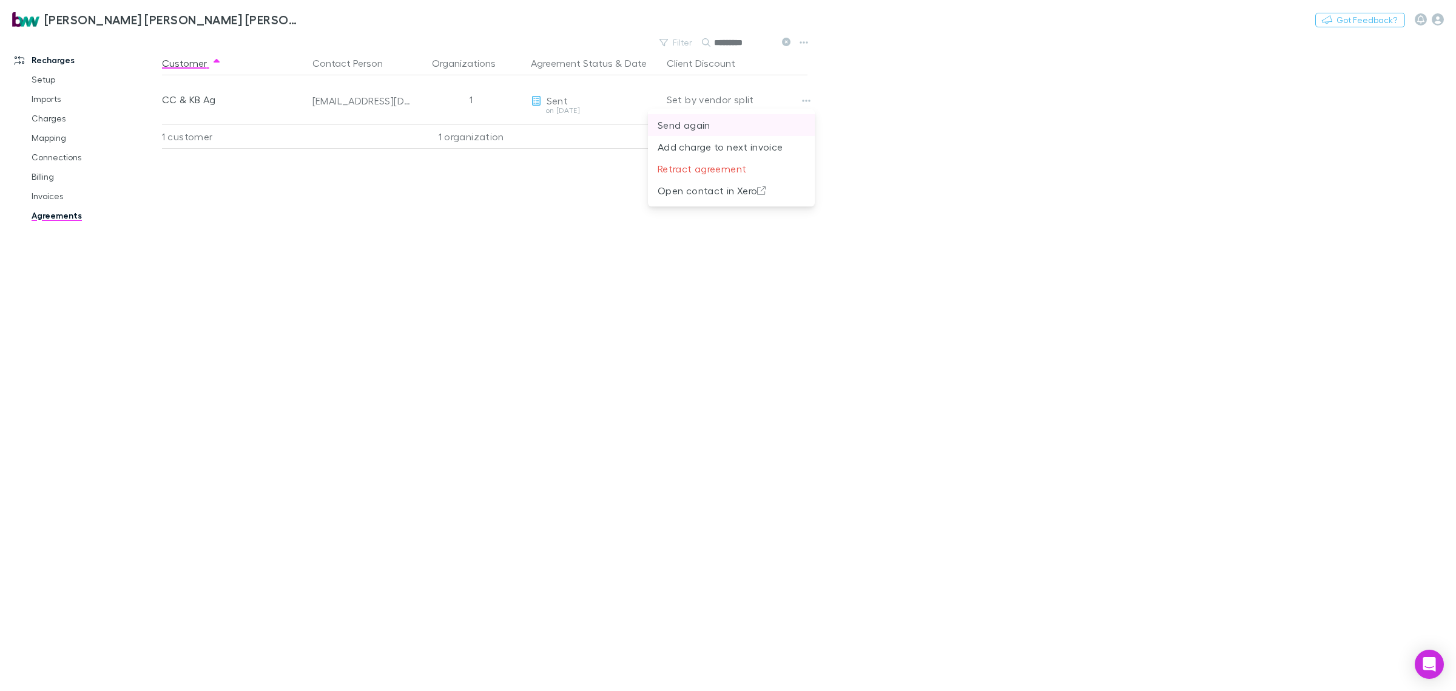
click at [752, 125] on p "Send again" at bounding box center [731, 125] width 147 height 15
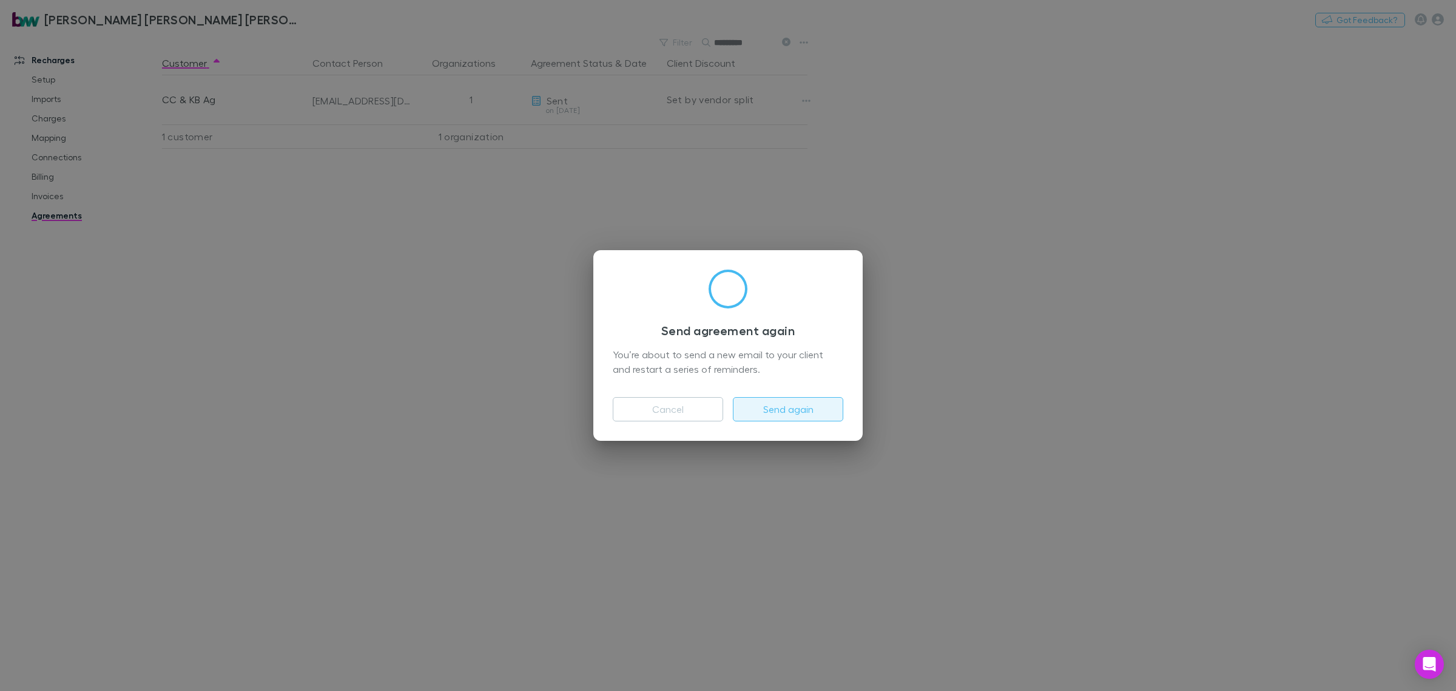
click at [816, 405] on button "Send again" at bounding box center [788, 409] width 110 height 24
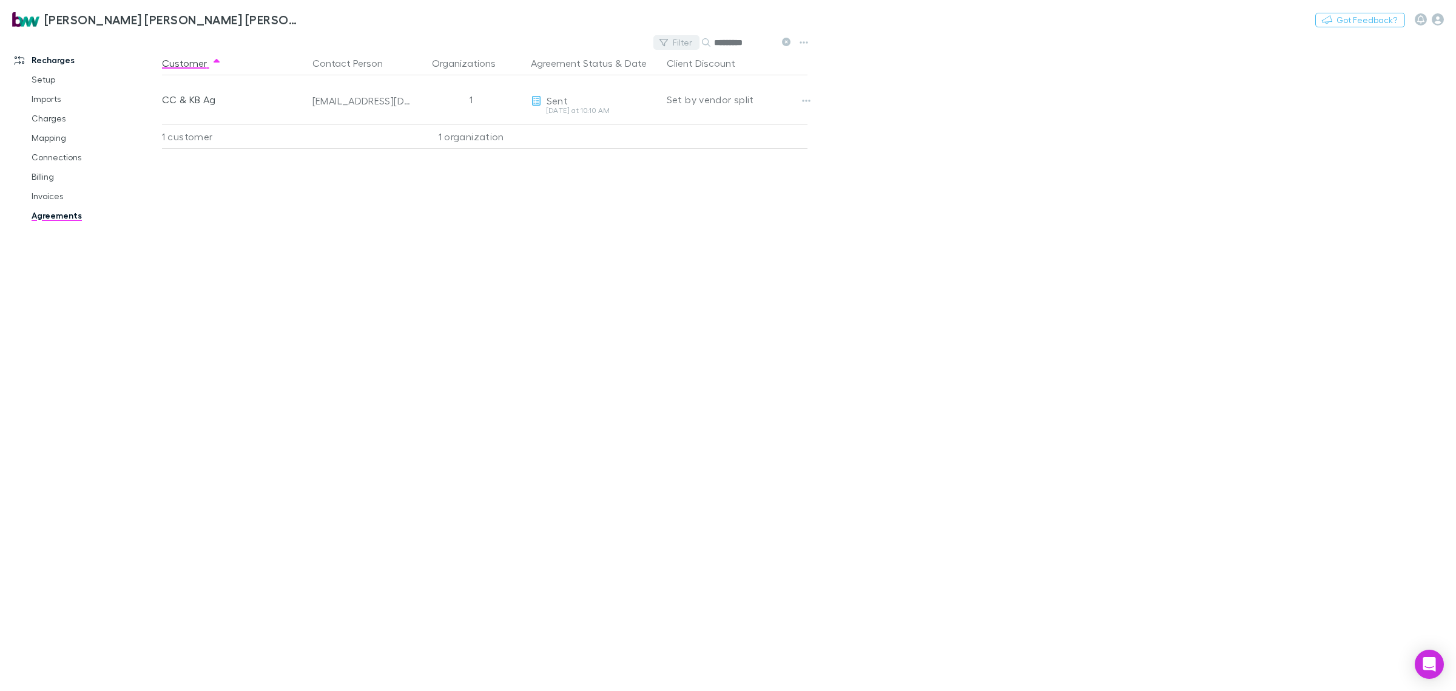
drag, startPoint x: 765, startPoint y: 40, endPoint x: 687, endPoint y: 46, distance: 78.5
click at [687, 46] on div "Filter Search *********" at bounding box center [725, 42] width 142 height 17
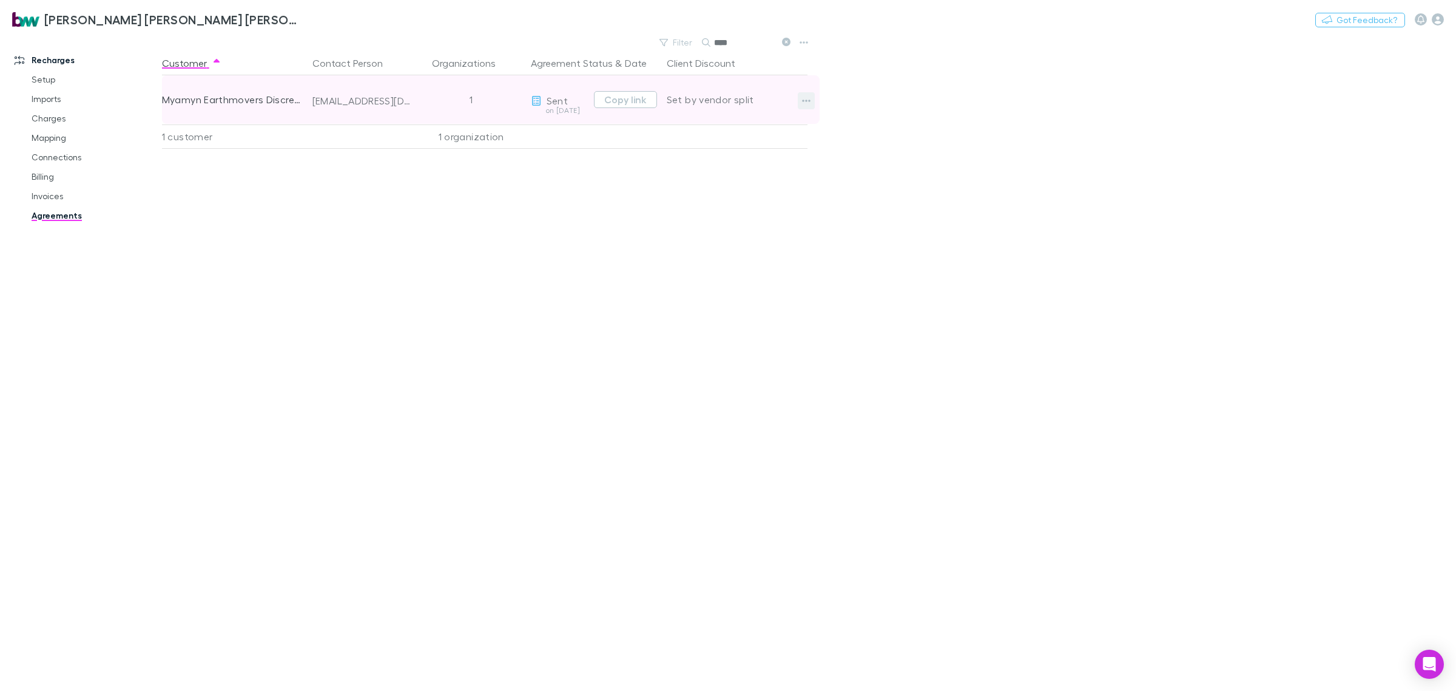
click at [813, 96] on button "button" at bounding box center [806, 100] width 17 height 17
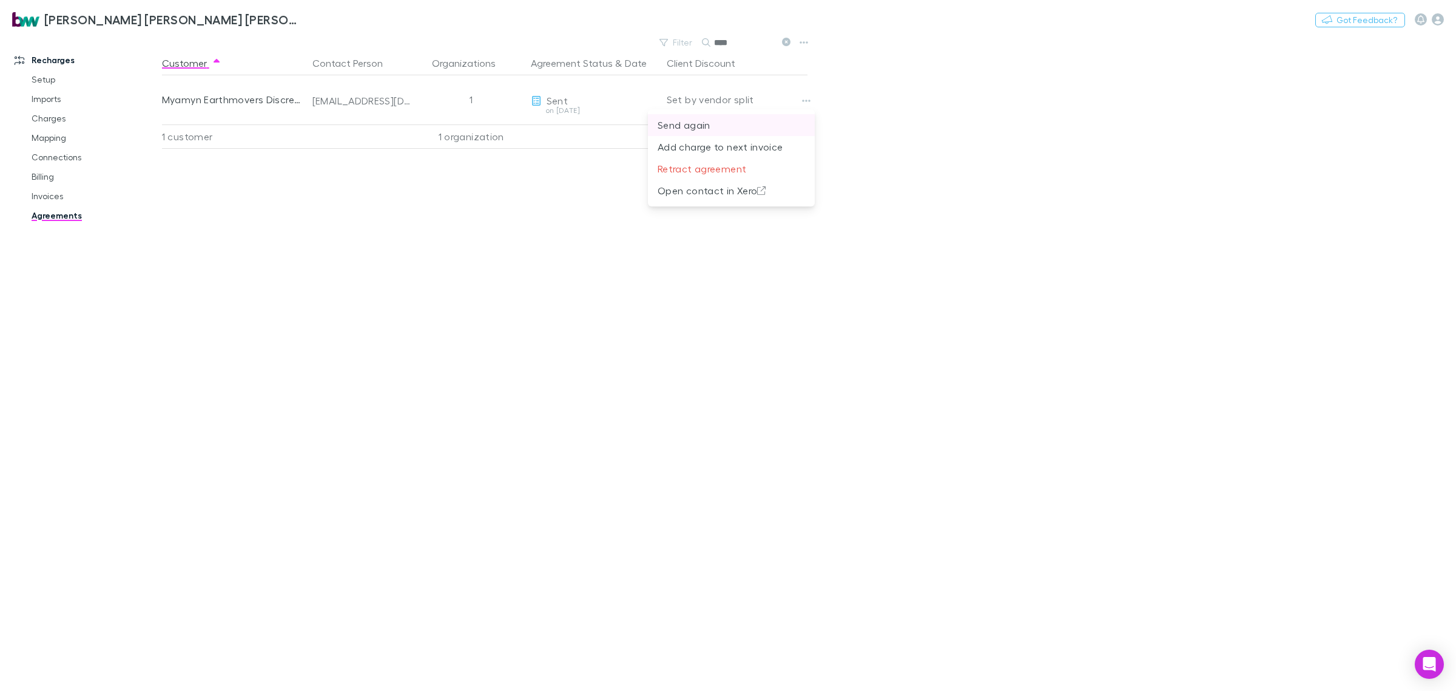
click at [729, 129] on p "Send again" at bounding box center [731, 125] width 147 height 15
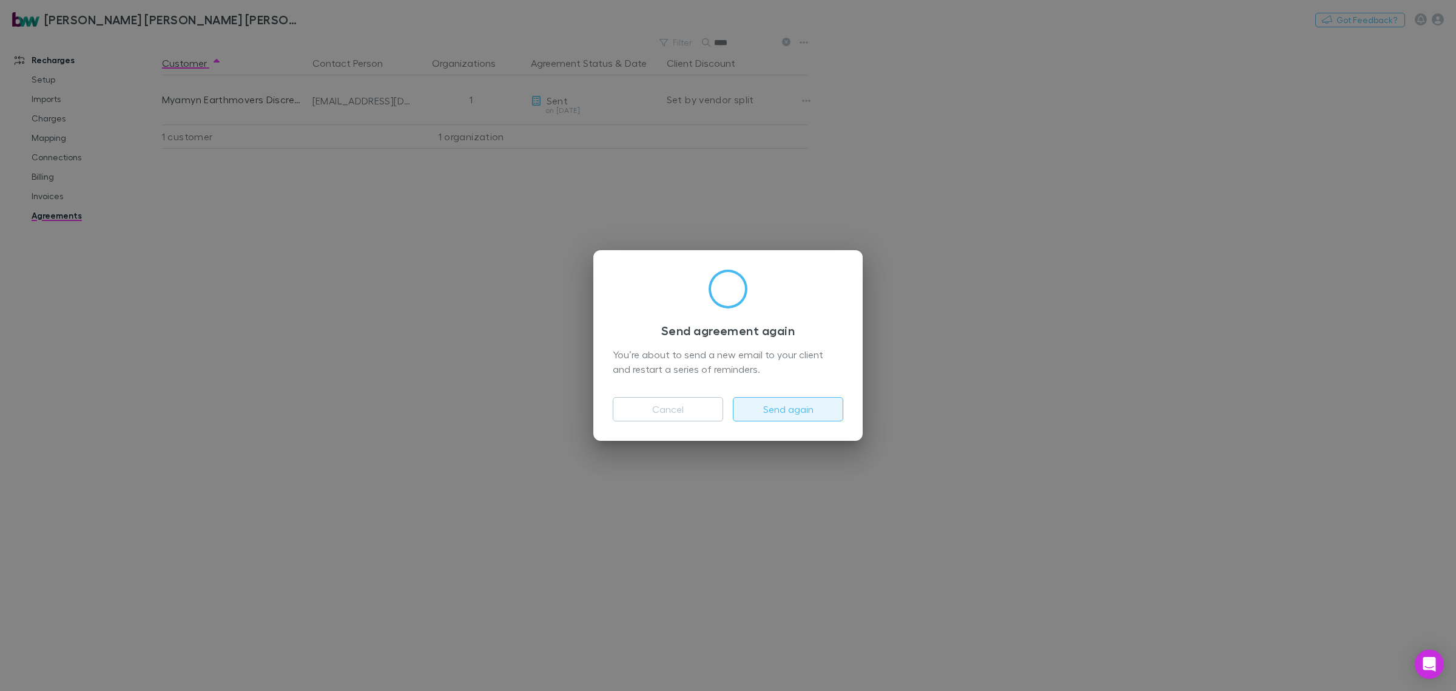
click at [792, 398] on button "Send again" at bounding box center [788, 409] width 110 height 24
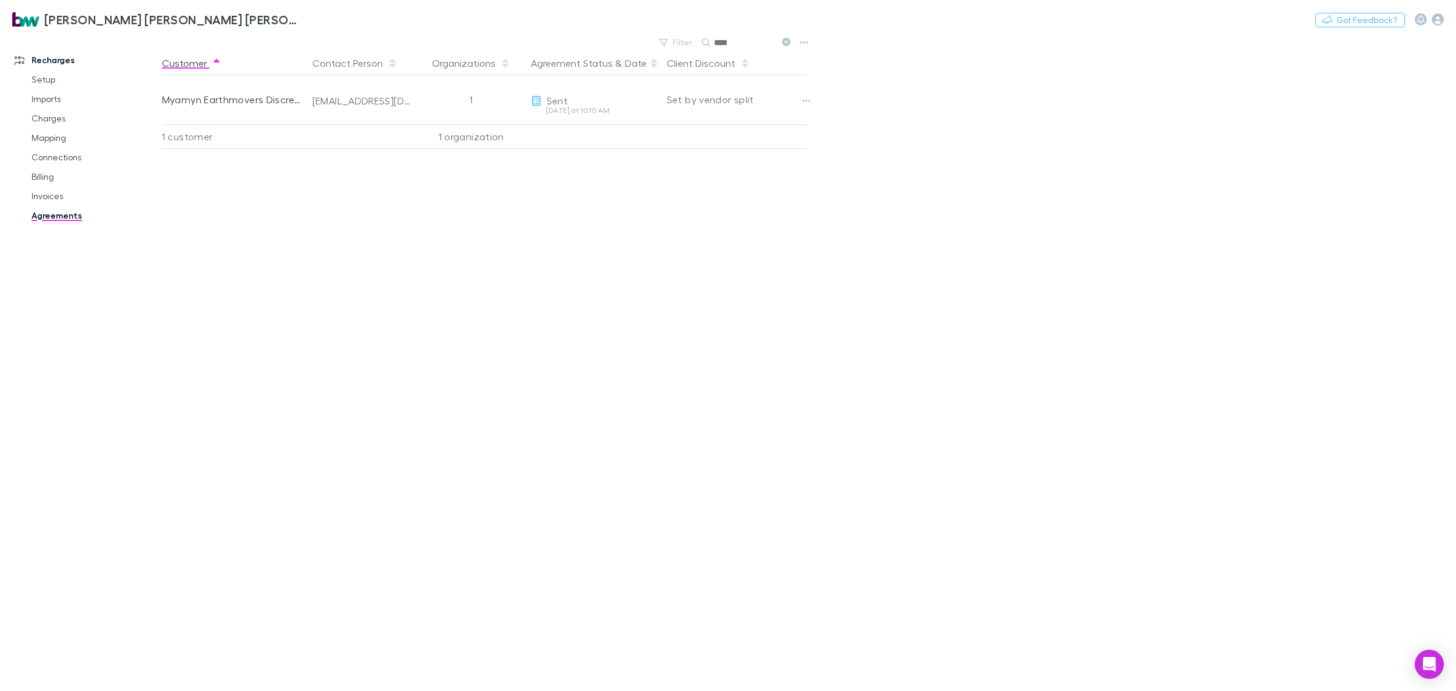
drag, startPoint x: 729, startPoint y: 42, endPoint x: 663, endPoint y: 58, distance: 68.6
click at [664, 56] on main "Filter Search **** Customer Contact Person Organizations Agreement Status & Dat…" at bounding box center [809, 362] width 1294 height 657
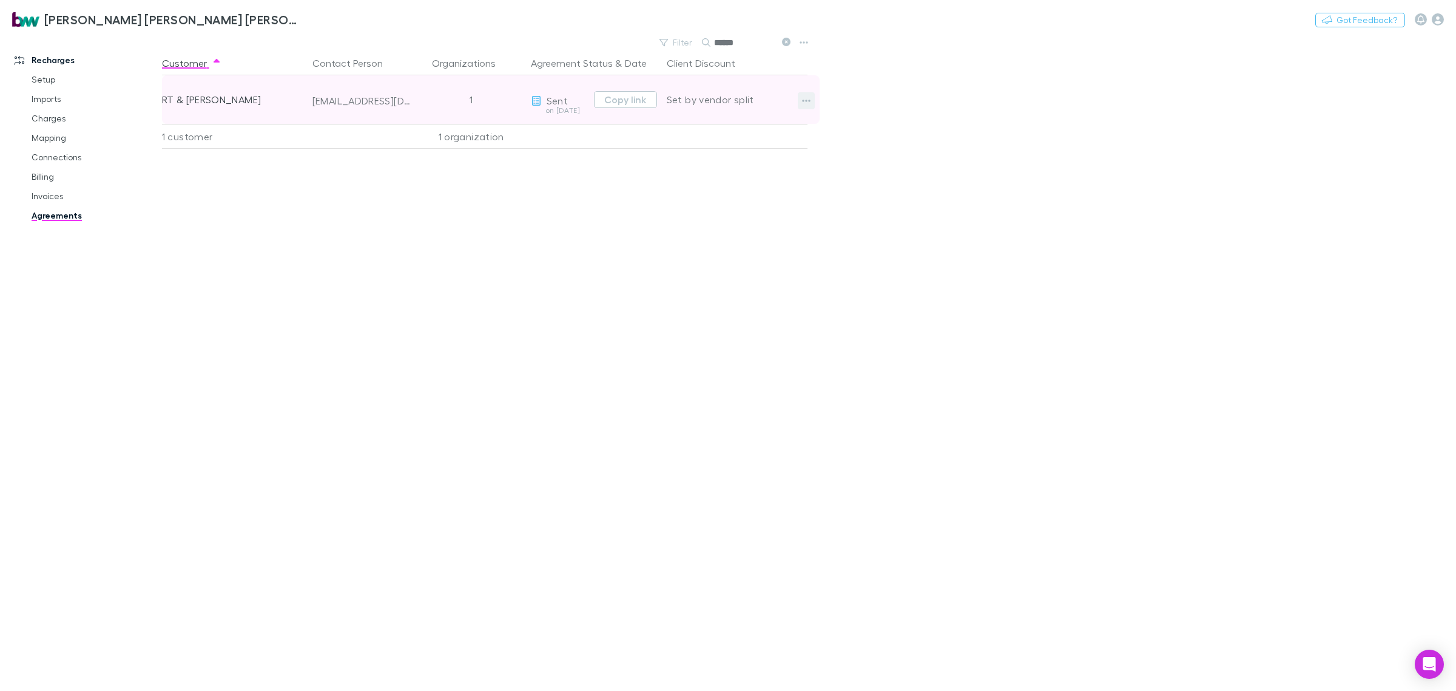
click at [807, 101] on icon "button" at bounding box center [806, 101] width 8 height 10
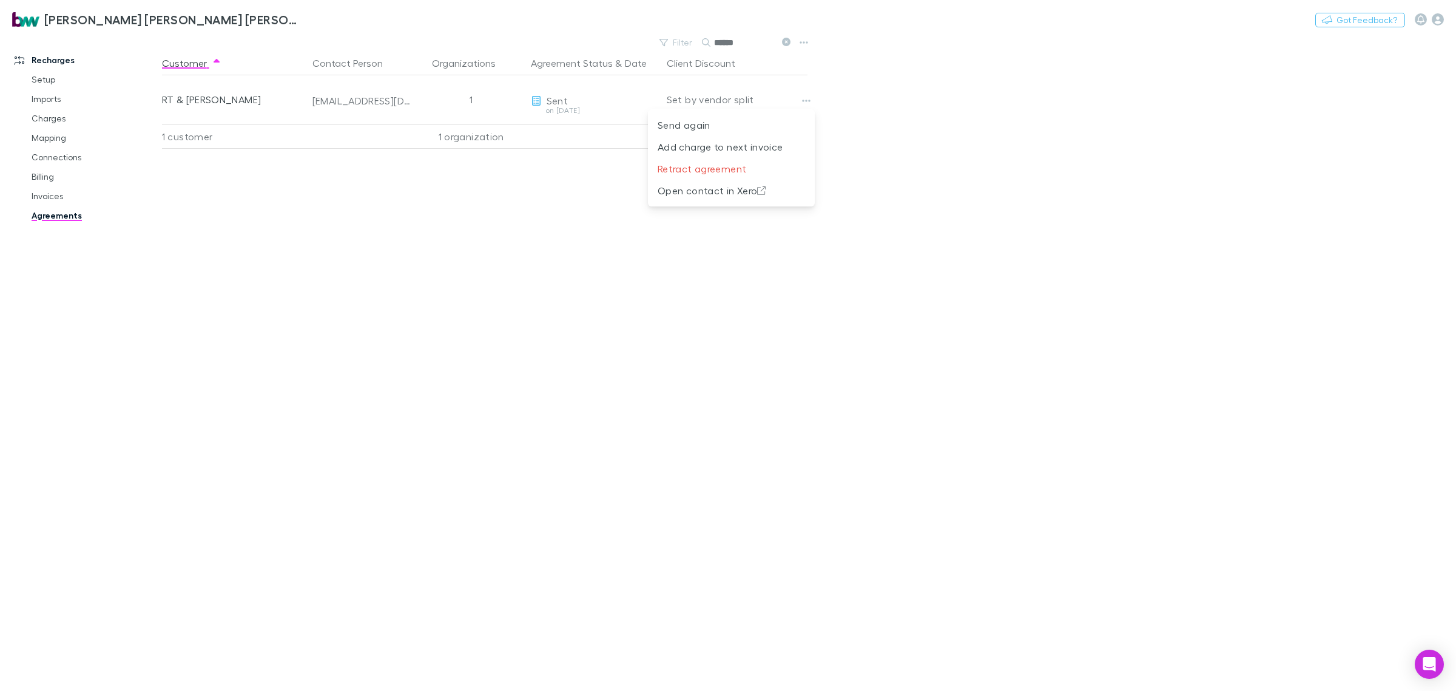
click at [410, 255] on div at bounding box center [728, 345] width 1456 height 691
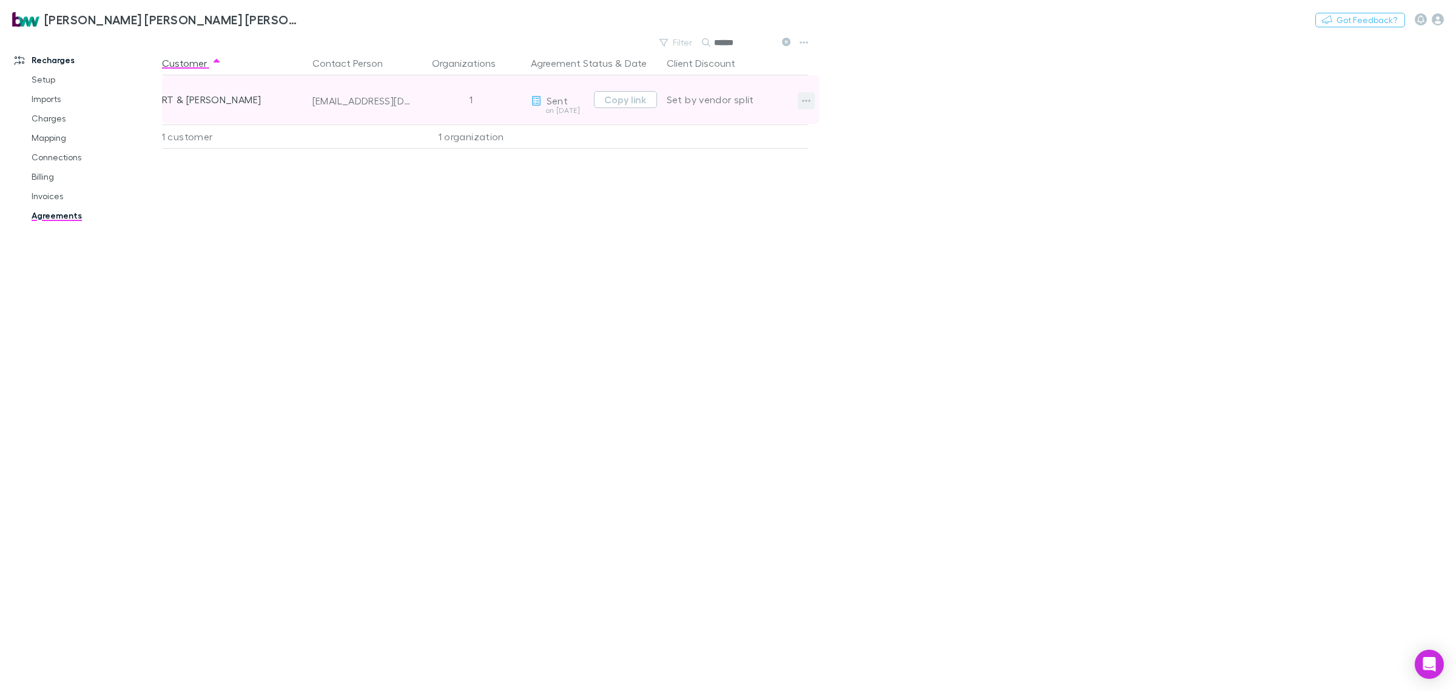
click at [802, 100] on icon "button" at bounding box center [806, 101] width 8 height 10
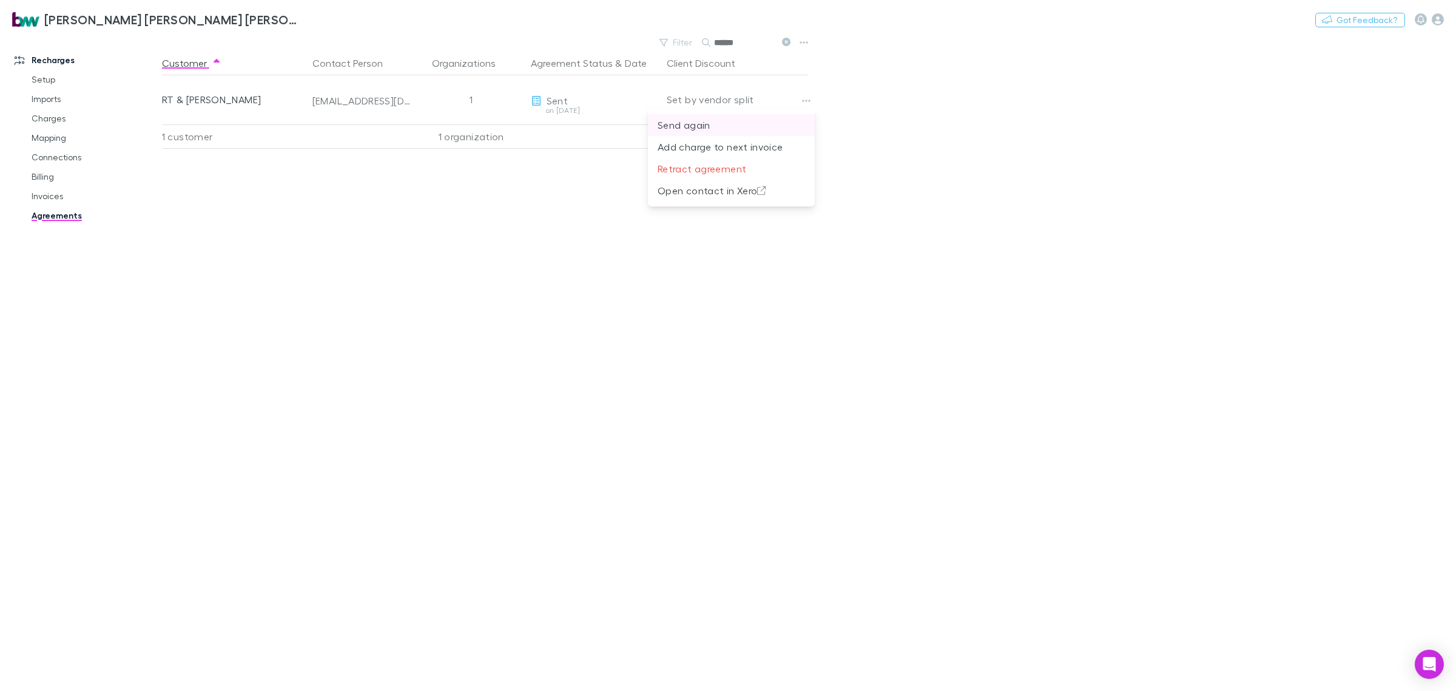
click at [733, 129] on p "Send again" at bounding box center [731, 125] width 147 height 15
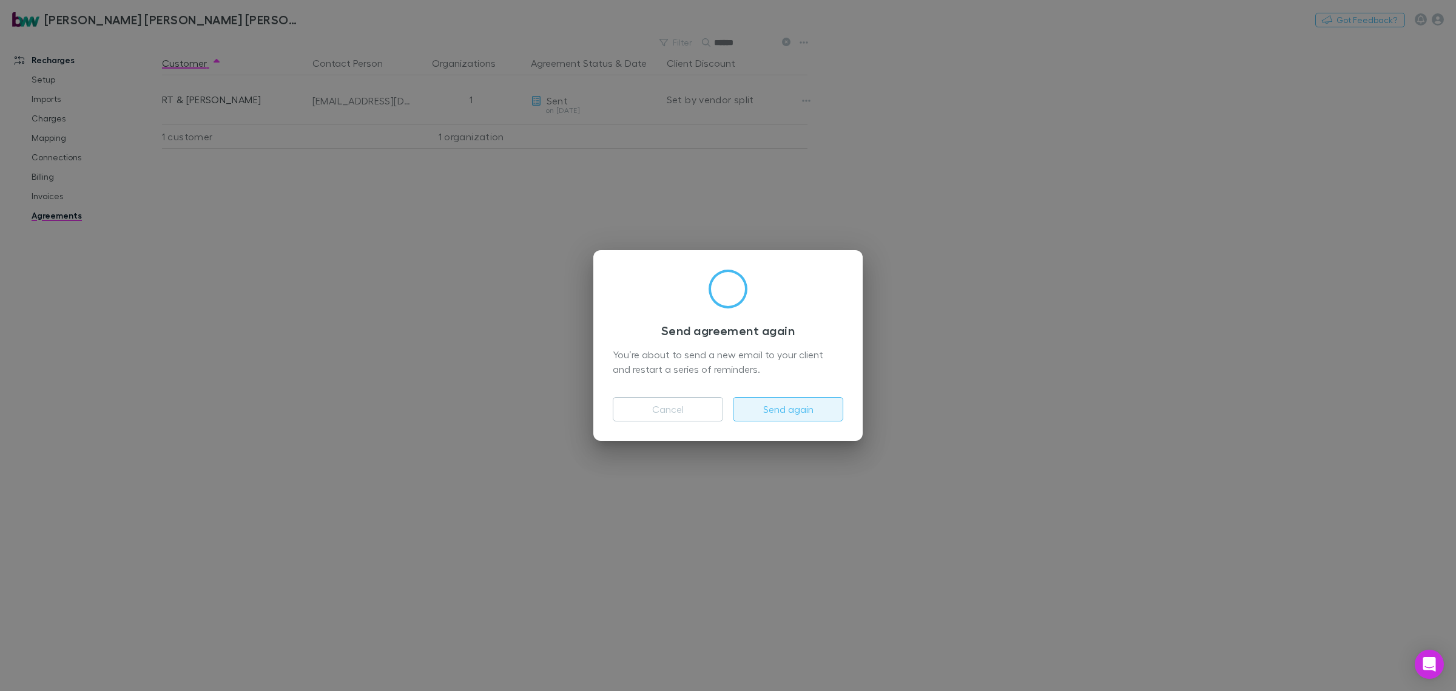
click at [805, 407] on button "Send again" at bounding box center [788, 409] width 110 height 24
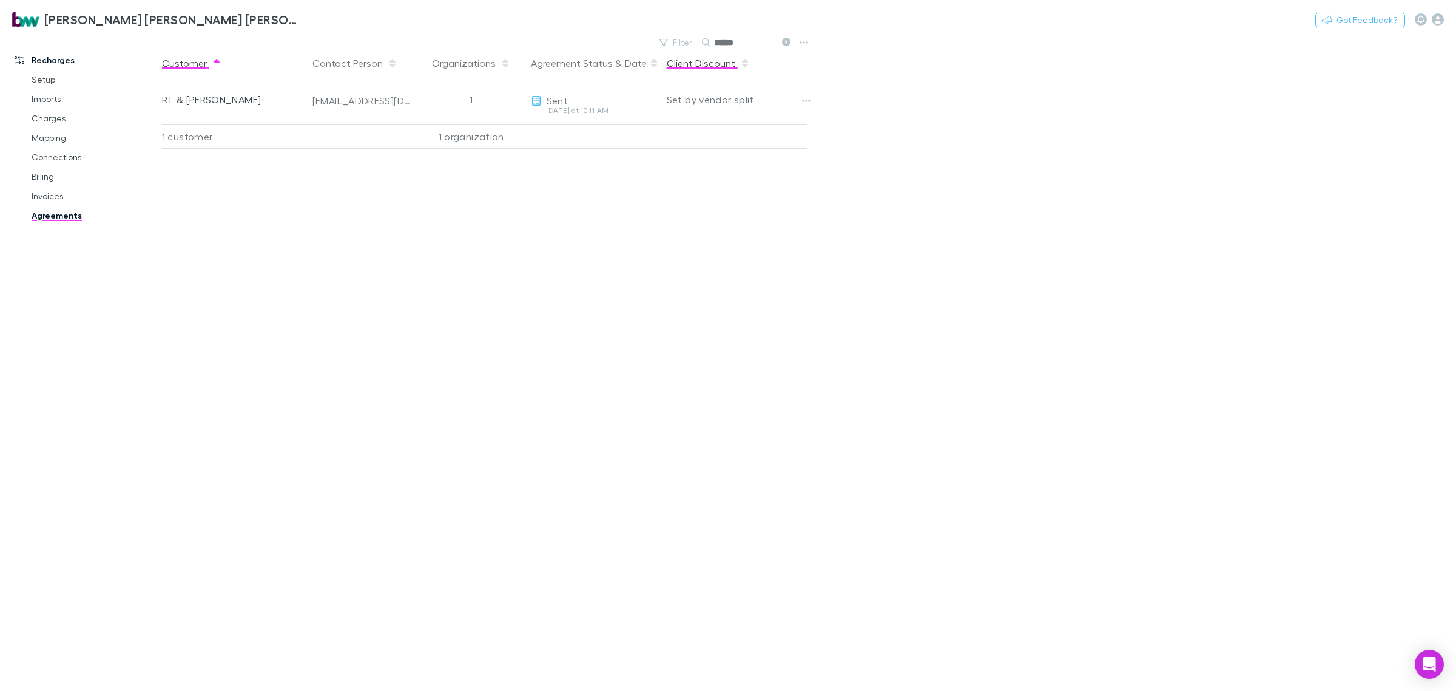
drag, startPoint x: 753, startPoint y: 41, endPoint x: 672, endPoint y: 52, distance: 82.0
click at [675, 49] on div "Filter Search ******" at bounding box center [725, 42] width 142 height 17
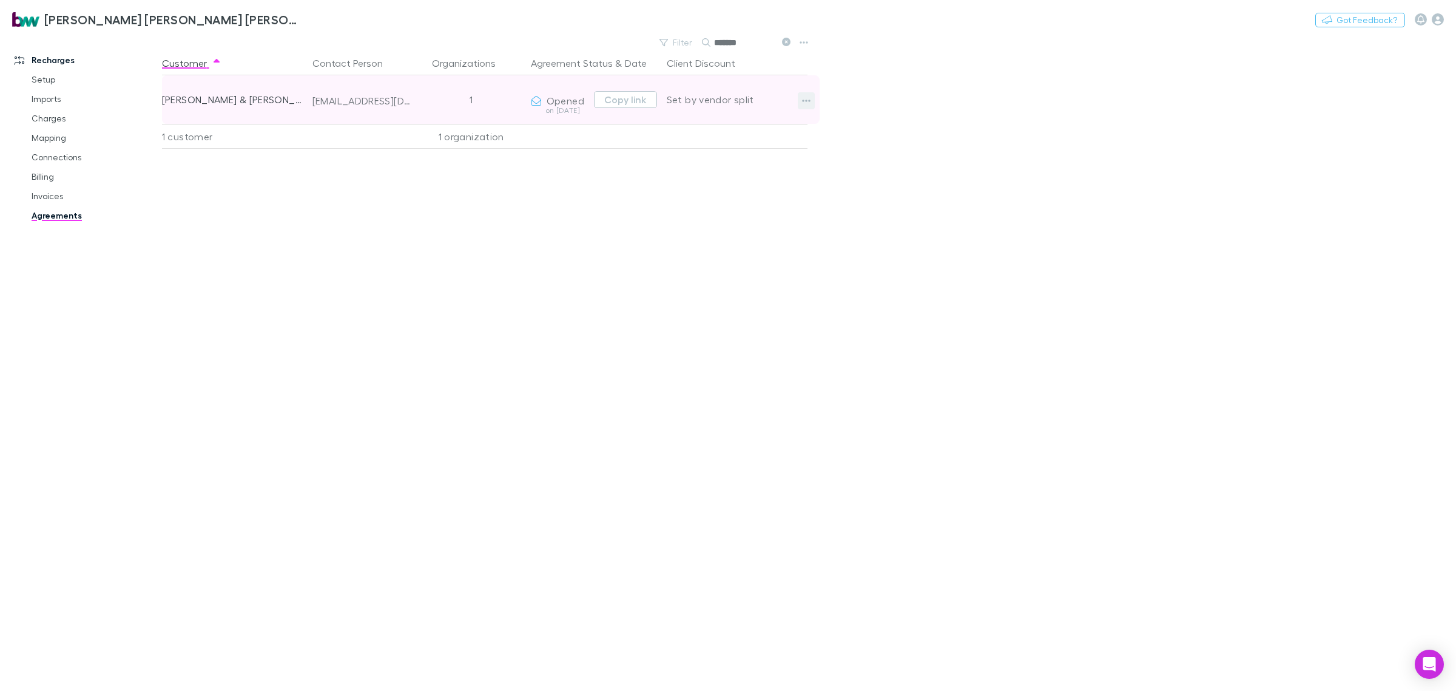
click at [805, 101] on icon "button" at bounding box center [806, 101] width 8 height 2
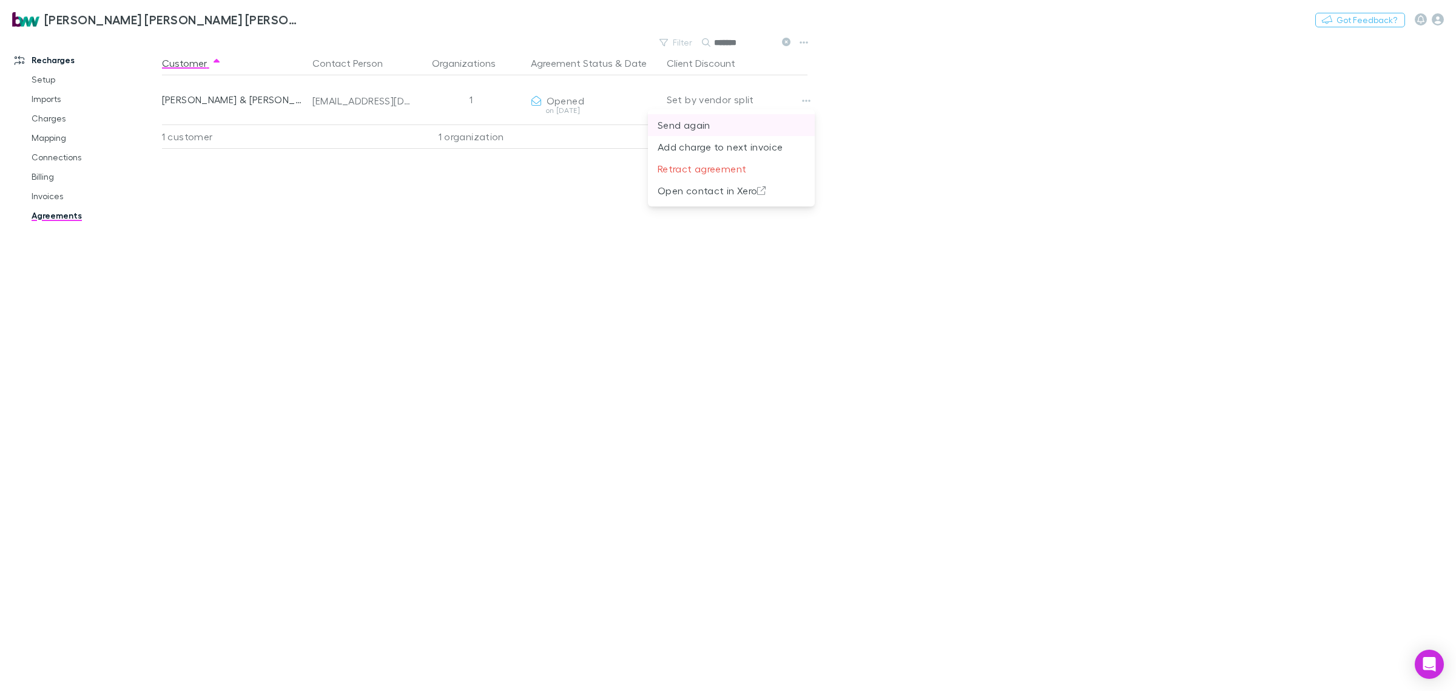
click at [735, 127] on p "Send again" at bounding box center [731, 125] width 147 height 15
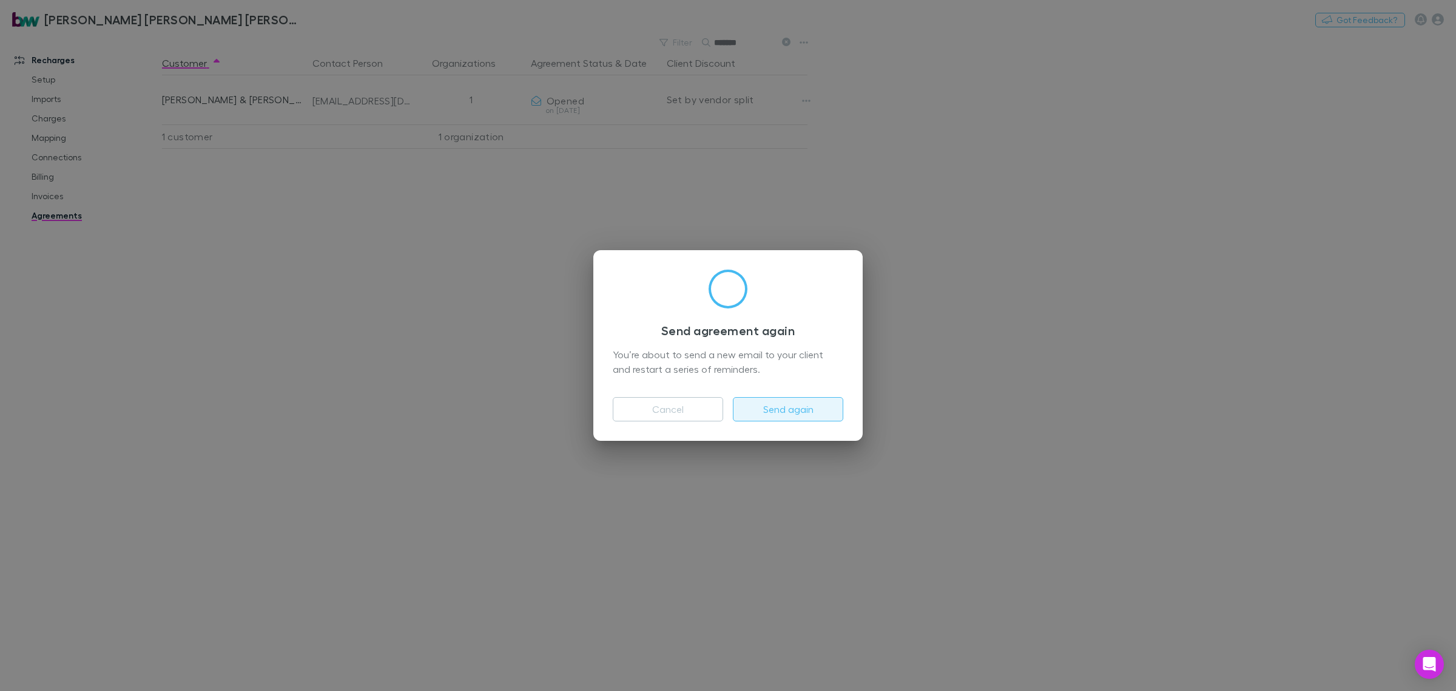
click at [817, 404] on button "Send again" at bounding box center [788, 409] width 110 height 24
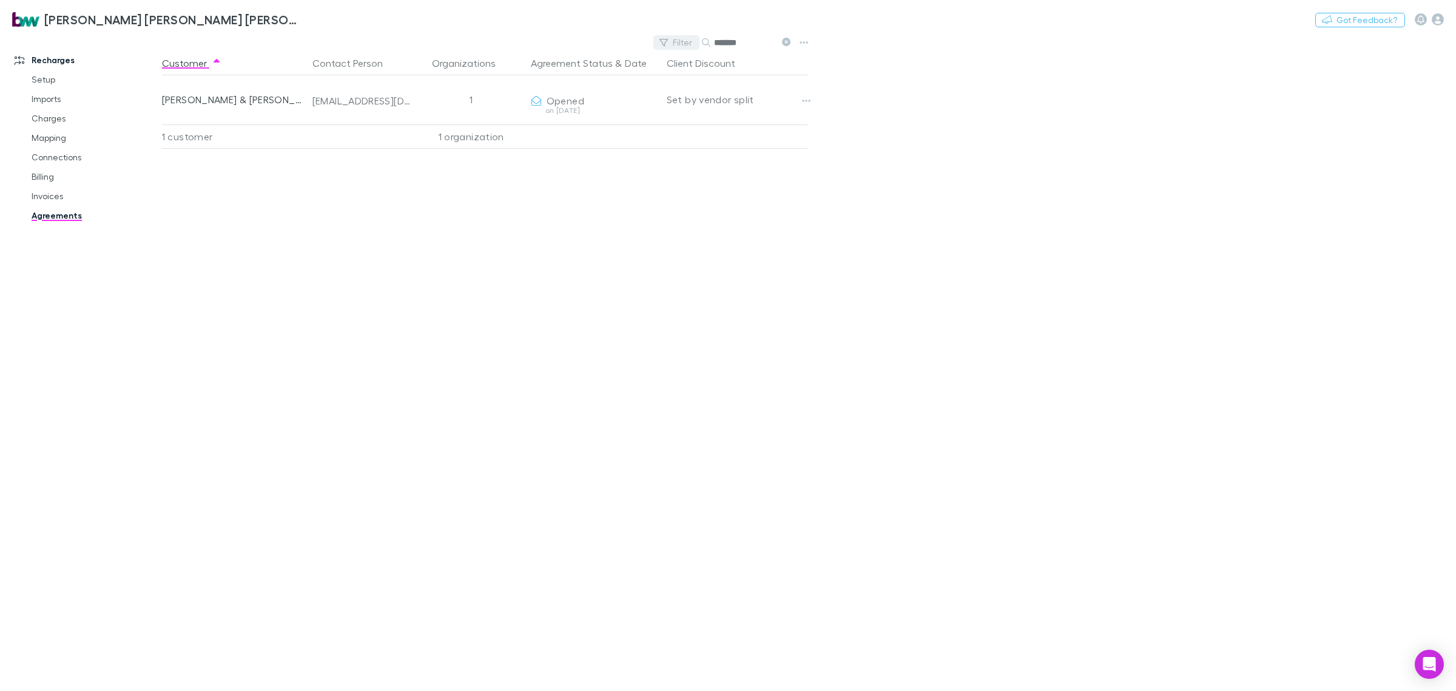
drag, startPoint x: 729, startPoint y: 42, endPoint x: 671, endPoint y: 49, distance: 59.2
click at [671, 49] on div "Filter Search *******" at bounding box center [725, 42] width 142 height 17
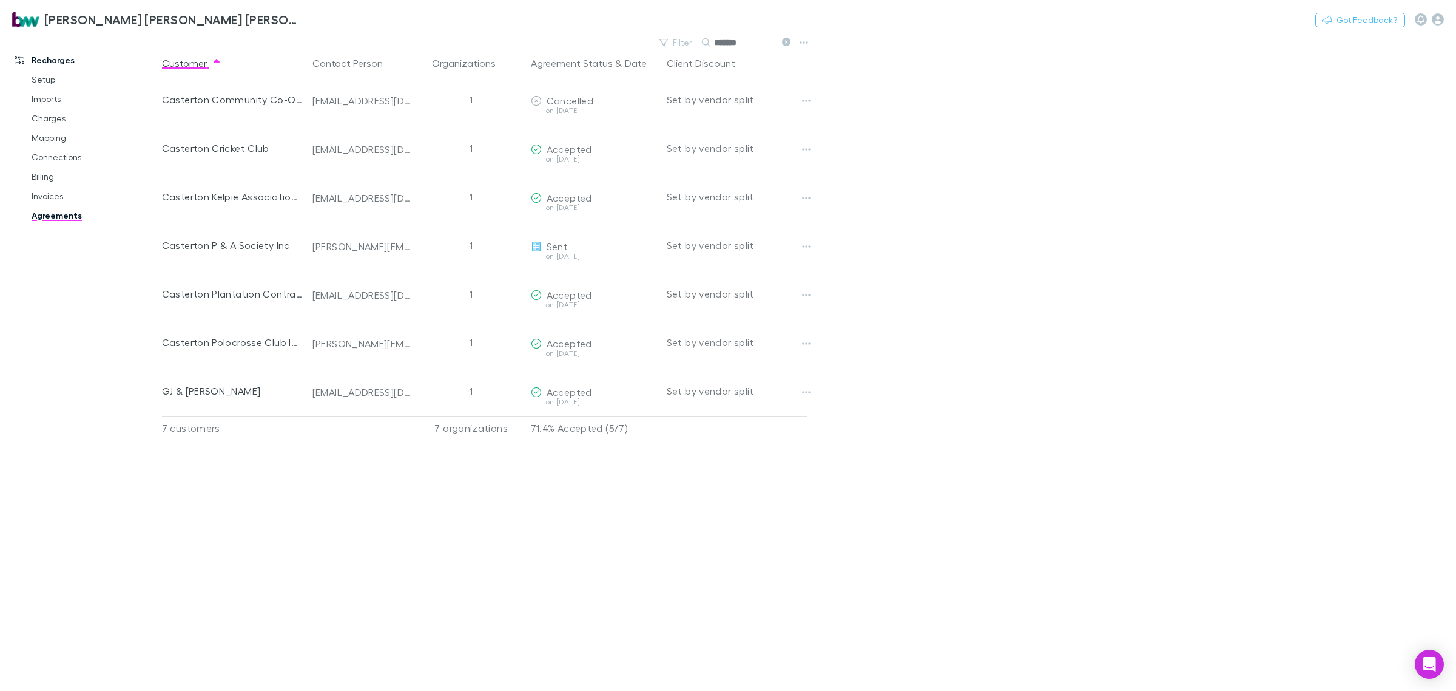
click at [1139, 440] on main "Filter Search ******* Customer Contact Person Organizations Agreement Status & …" at bounding box center [809, 362] width 1294 height 657
drag, startPoint x: 754, startPoint y: 44, endPoint x: 648, endPoint y: 44, distance: 105.6
click at [649, 44] on div "Filter Search *******" at bounding box center [487, 42] width 651 height 17
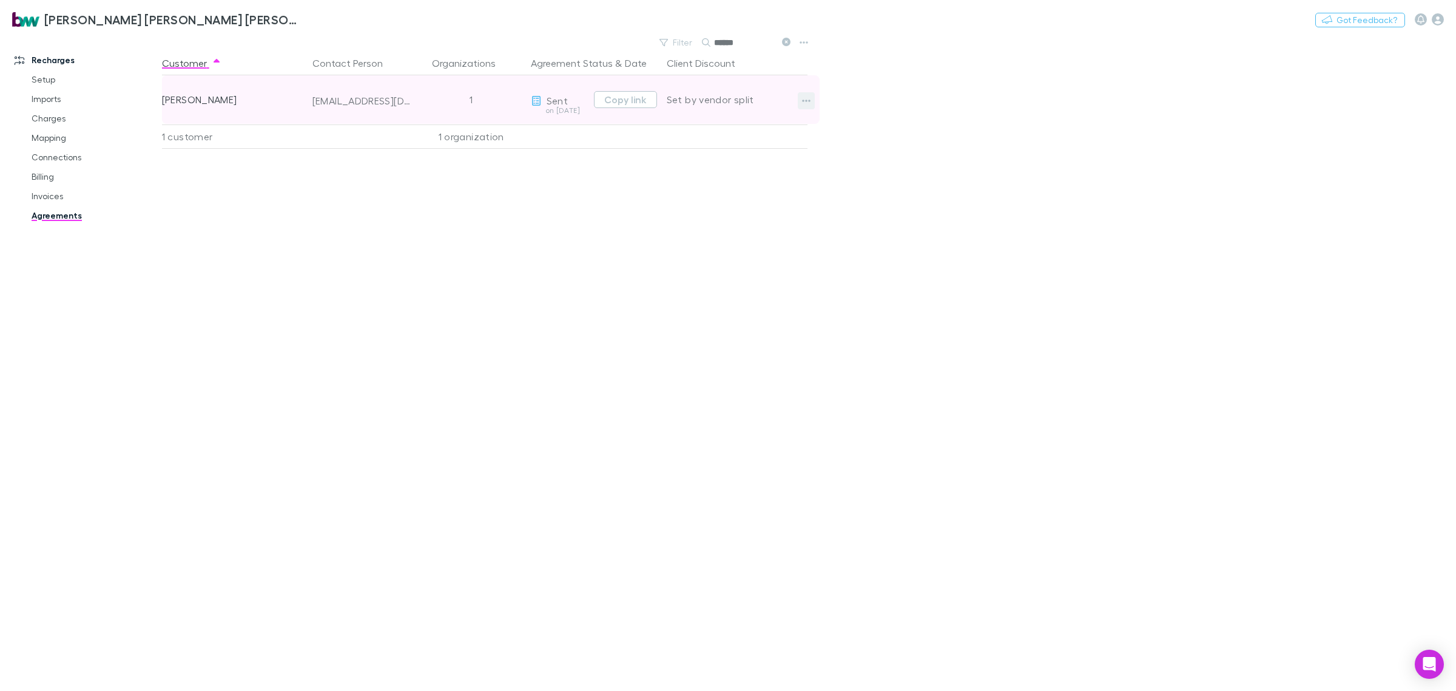
click at [808, 98] on icon "button" at bounding box center [806, 101] width 8 height 10
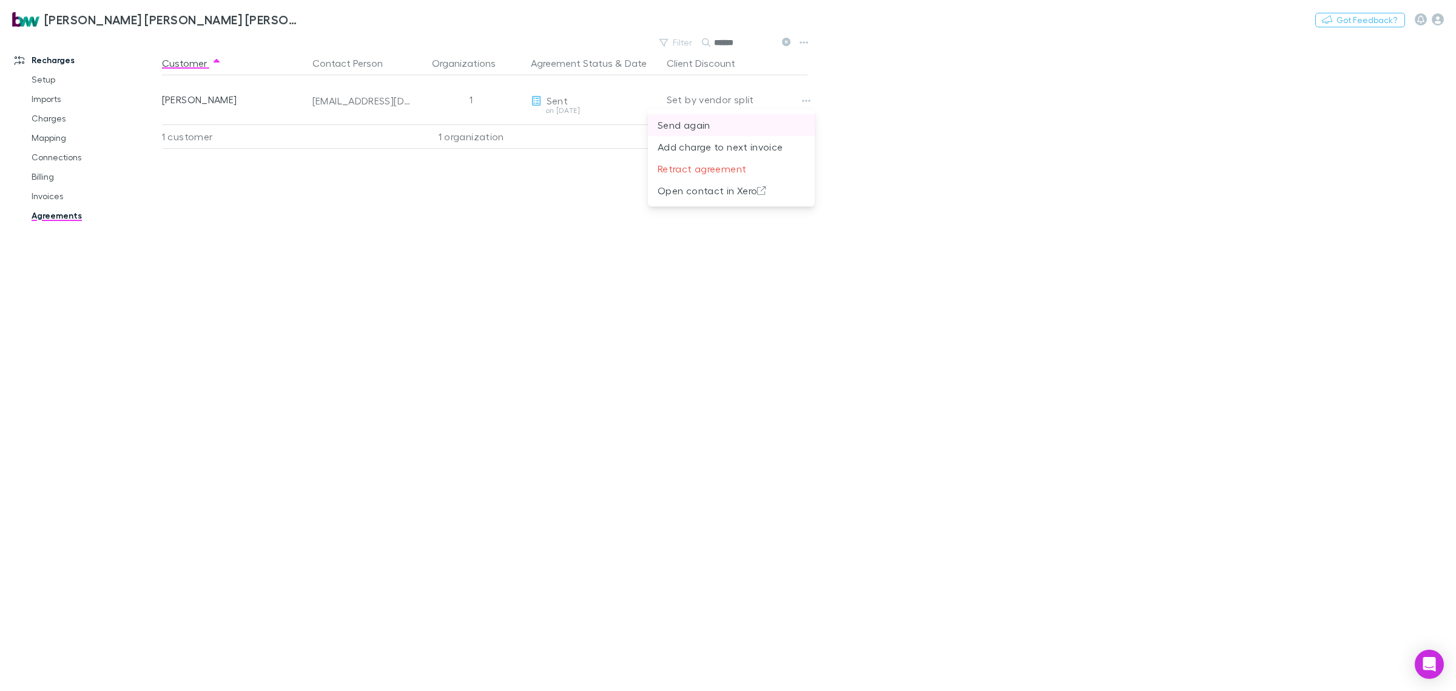
click at [733, 123] on p "Send again" at bounding box center [731, 125] width 147 height 15
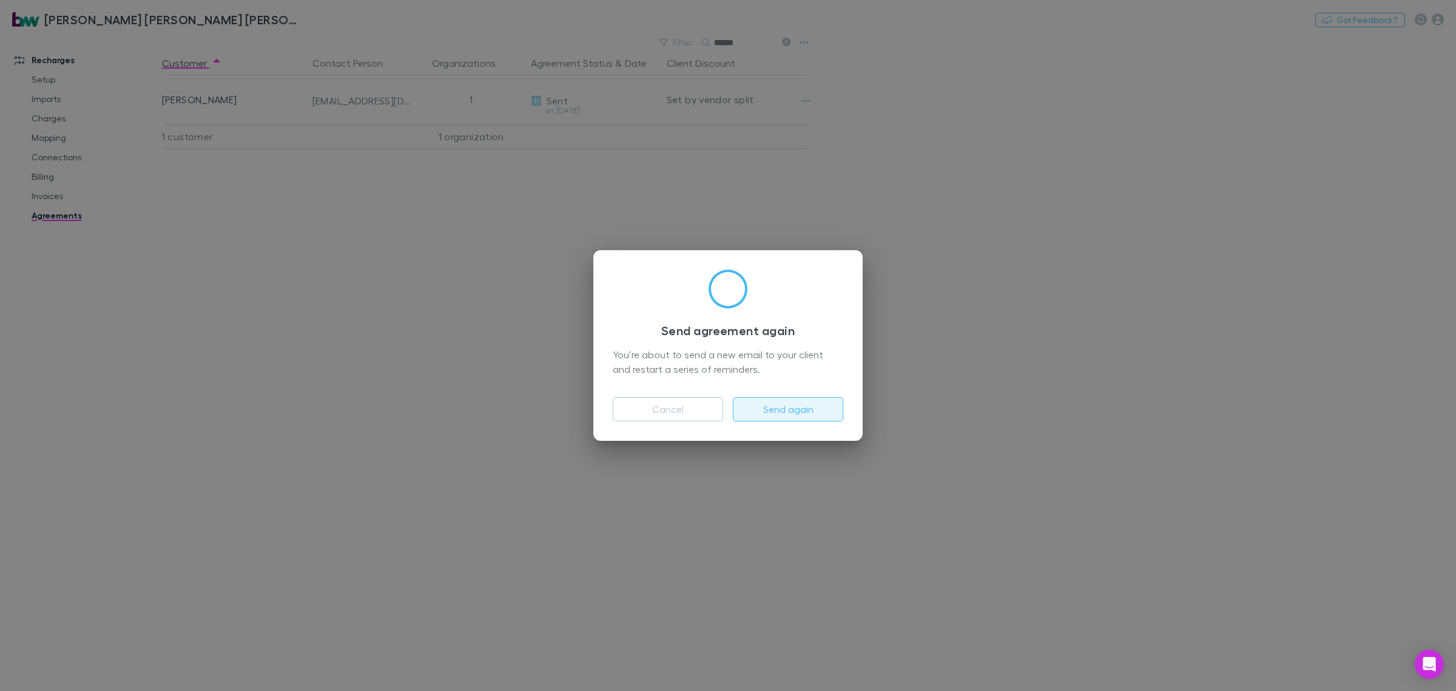
click at [773, 410] on button "Send again" at bounding box center [788, 409] width 110 height 24
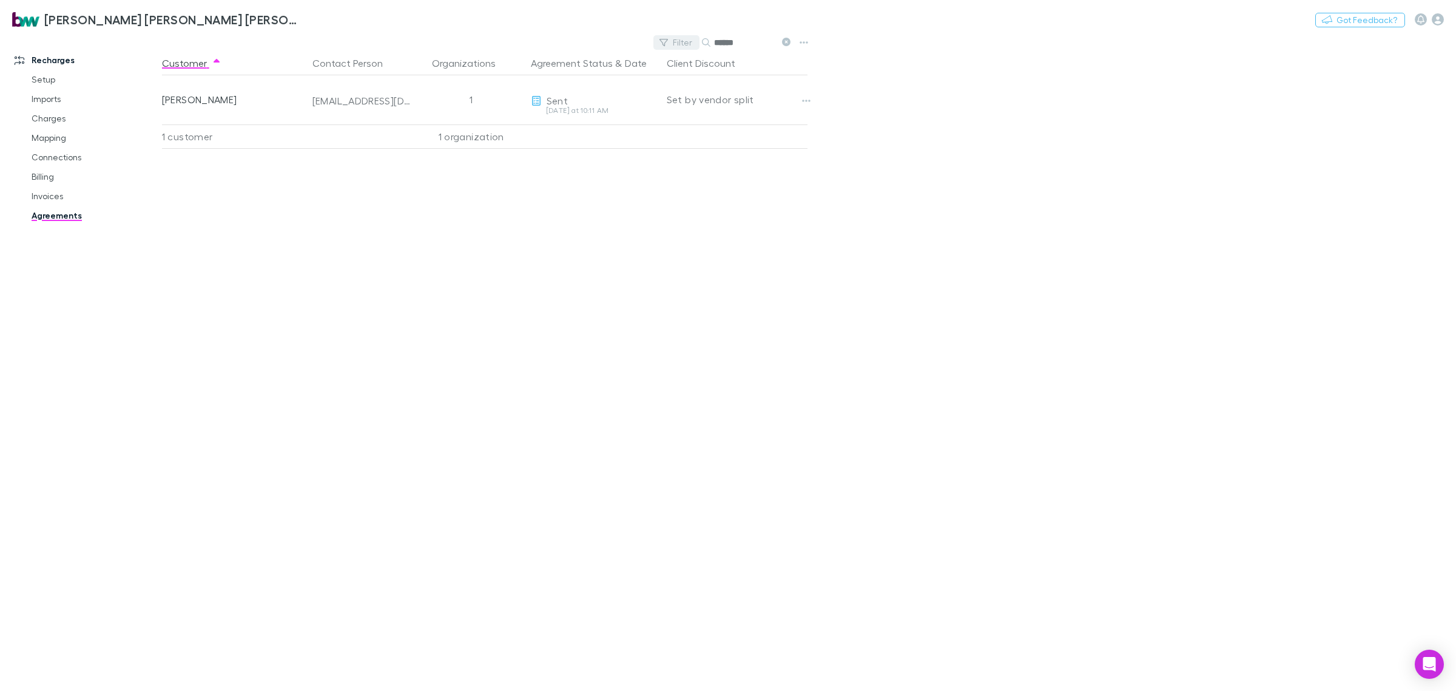
drag, startPoint x: 675, startPoint y: 44, endPoint x: 664, endPoint y: 47, distance: 10.9
click at [665, 46] on div "Filter Search ******" at bounding box center [725, 42] width 142 height 17
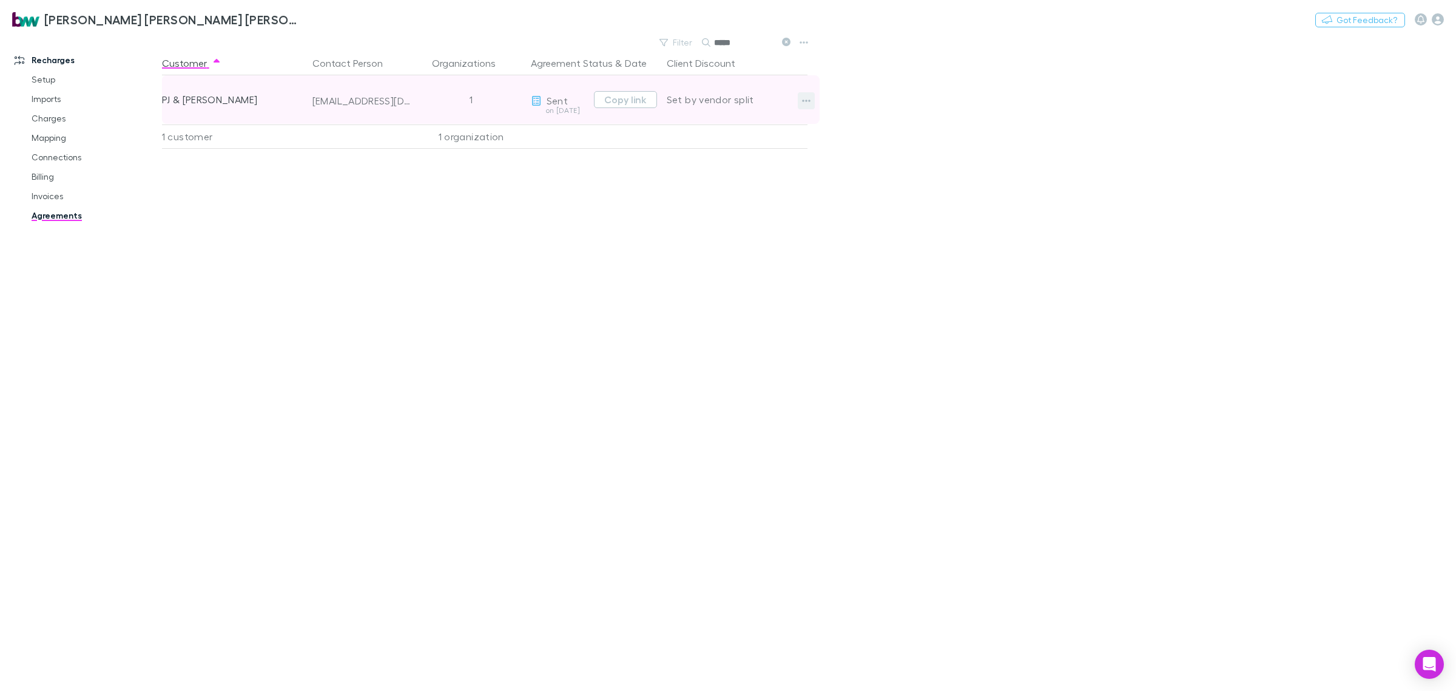
click at [806, 99] on icon "button" at bounding box center [806, 101] width 8 height 10
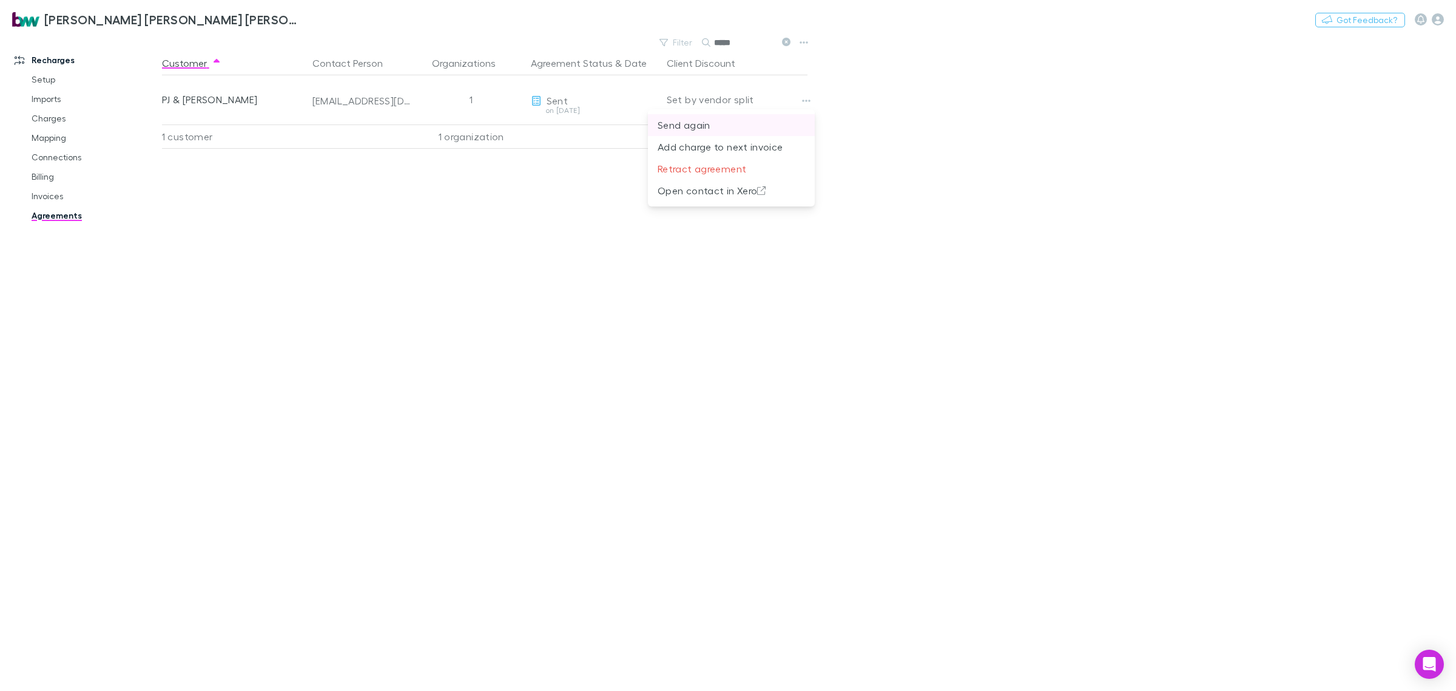
click at [718, 129] on p "Send again" at bounding box center [731, 125] width 147 height 15
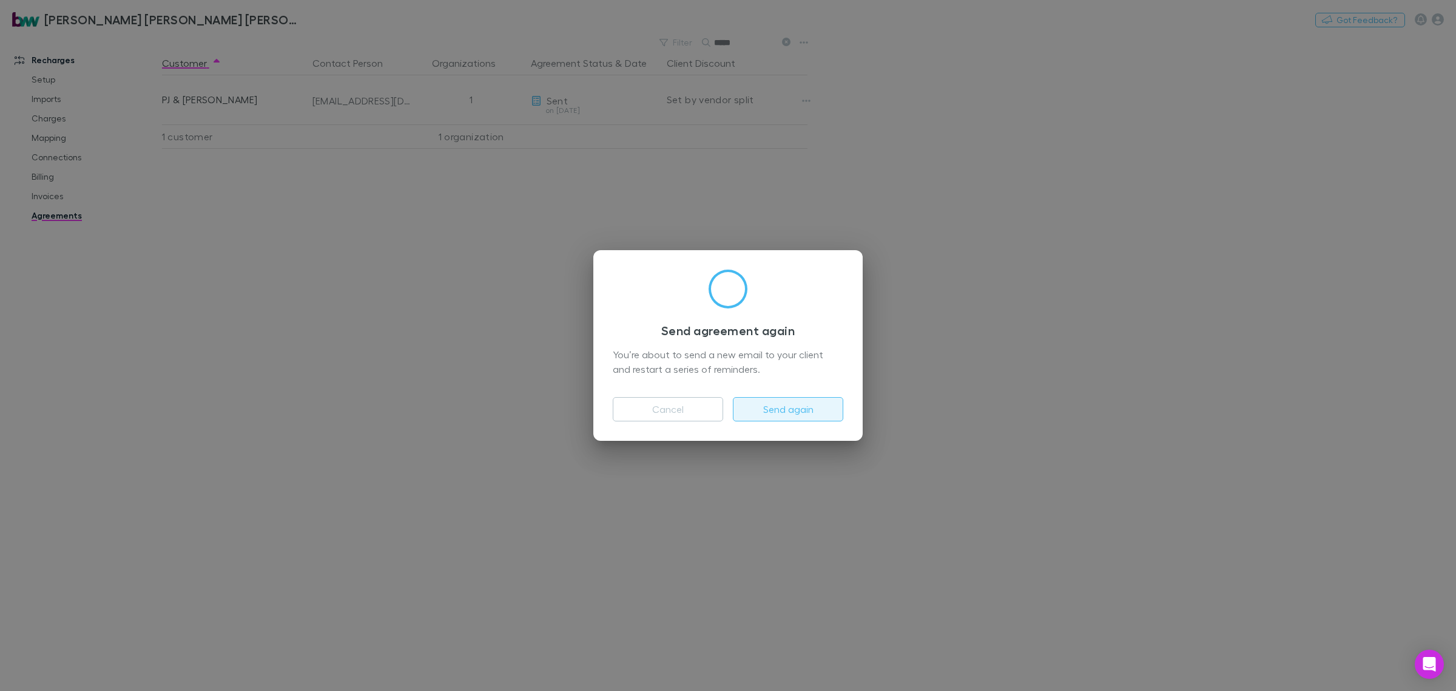
click at [814, 408] on button "Send again" at bounding box center [788, 409] width 110 height 24
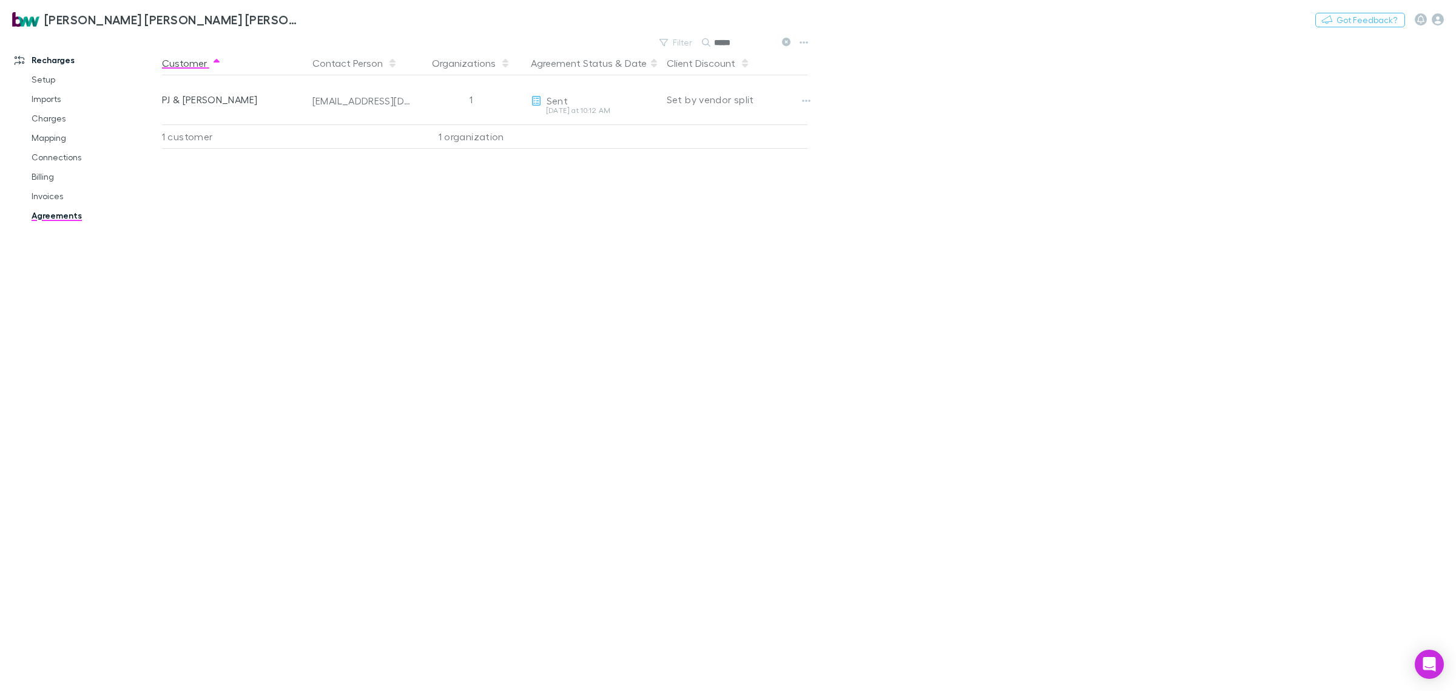
drag, startPoint x: 746, startPoint y: 43, endPoint x: 661, endPoint y: 53, distance: 85.6
click at [661, 52] on main "Filter Search ***** Customer Contact Person Organizations Agreement Status & Da…" at bounding box center [809, 362] width 1294 height 657
drag, startPoint x: 751, startPoint y: 47, endPoint x: 666, endPoint y: 52, distance: 85.1
click at [671, 50] on div "Filter Search *****" at bounding box center [725, 42] width 142 height 17
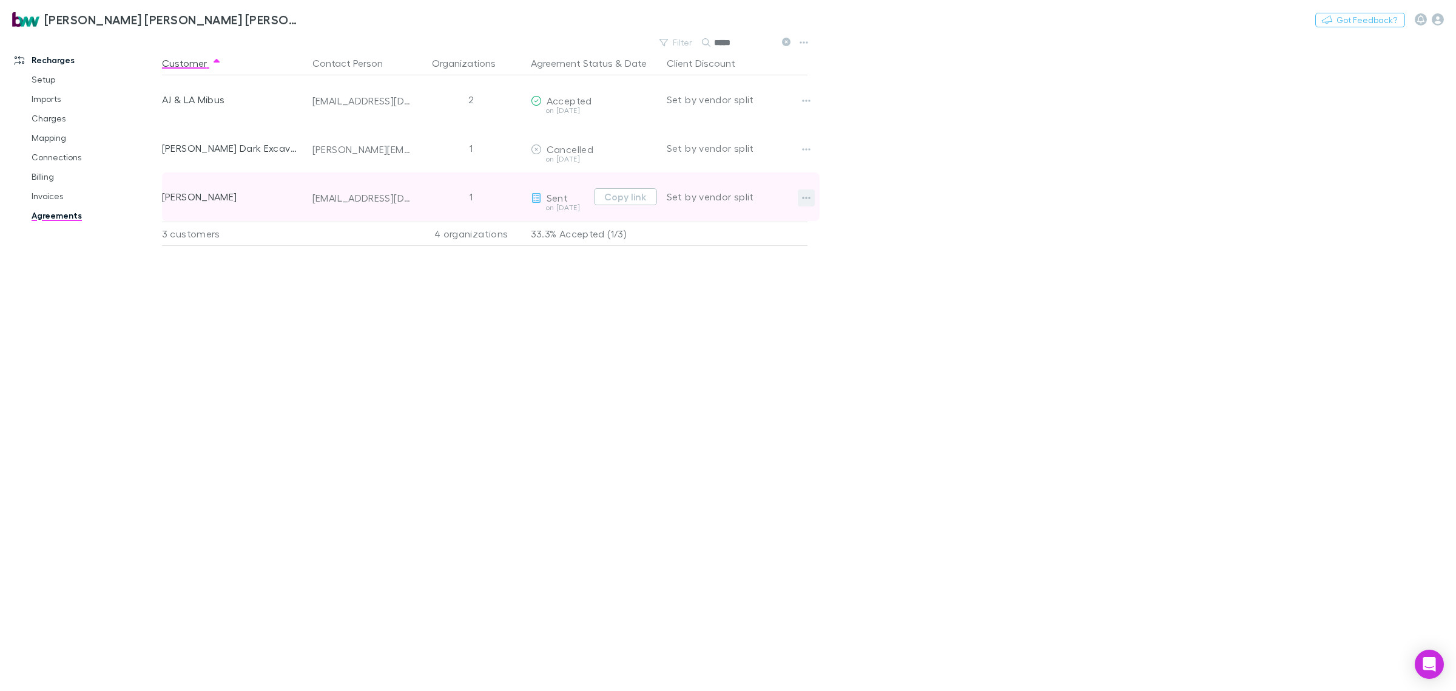
click at [800, 203] on button "button" at bounding box center [806, 197] width 17 height 17
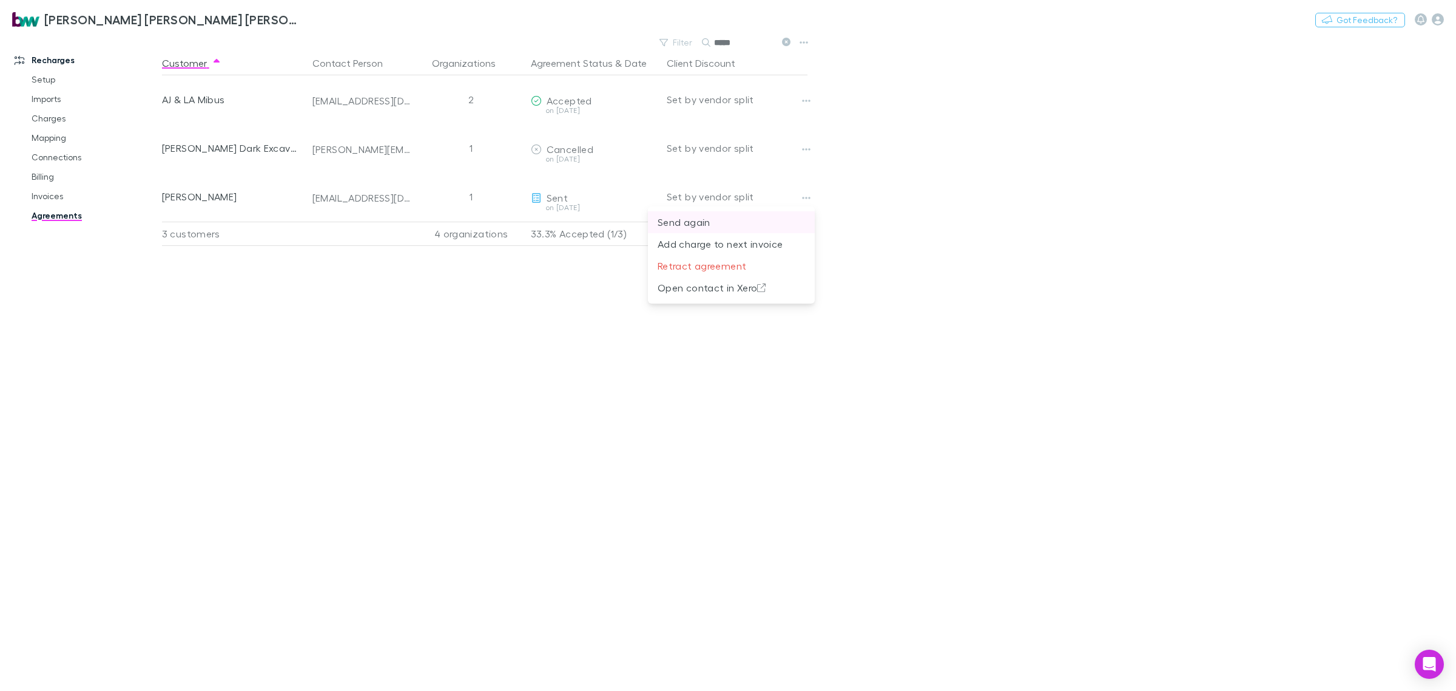
click at [737, 221] on p "Send again" at bounding box center [731, 222] width 147 height 15
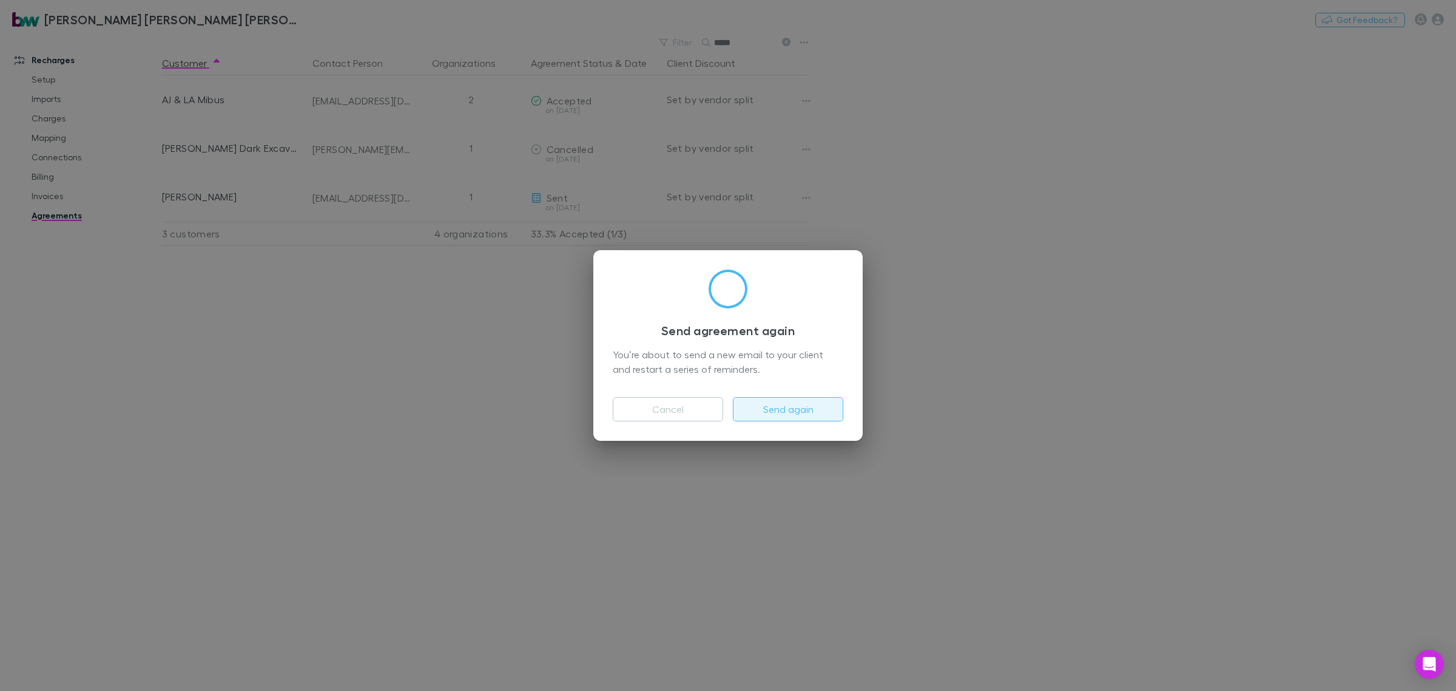
click at [768, 410] on button "Send again" at bounding box center [788, 409] width 110 height 24
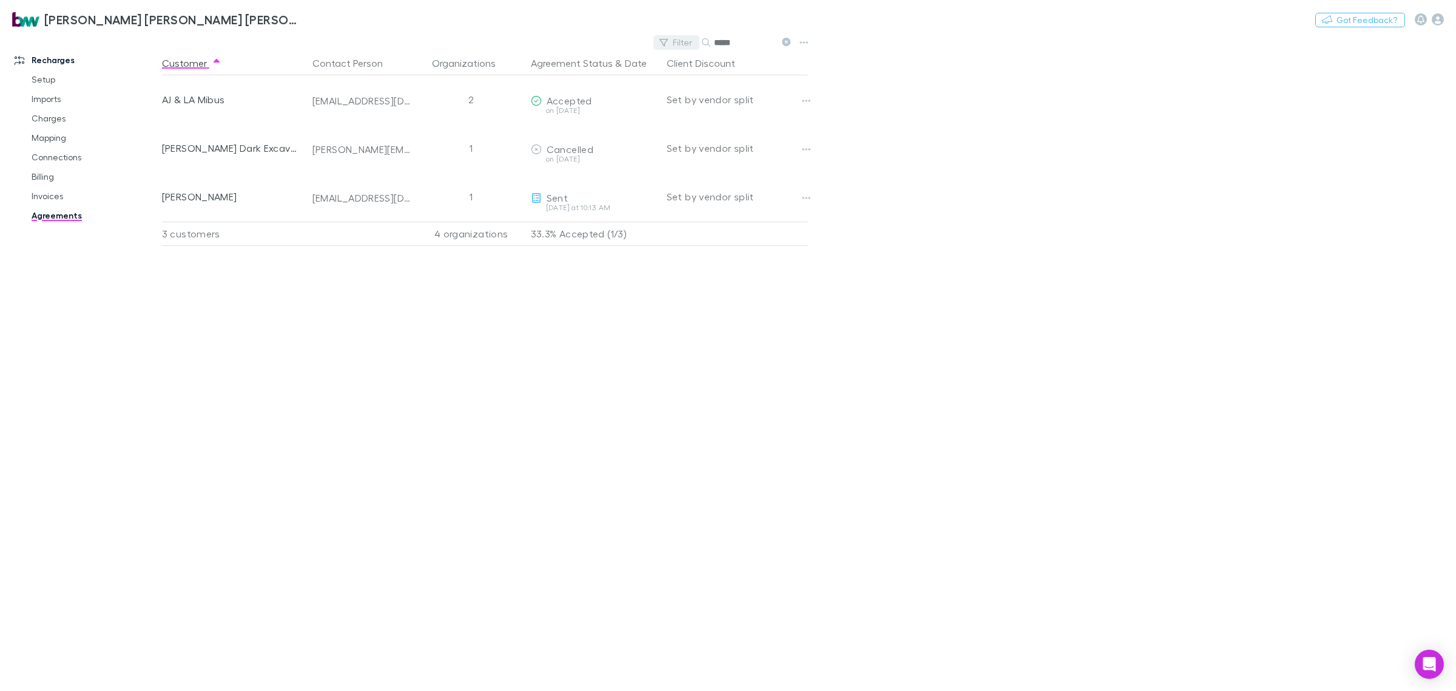
drag, startPoint x: 757, startPoint y: 43, endPoint x: 663, endPoint y: 44, distance: 94.1
click at [663, 44] on div "Filter Search *****" at bounding box center [725, 42] width 142 height 17
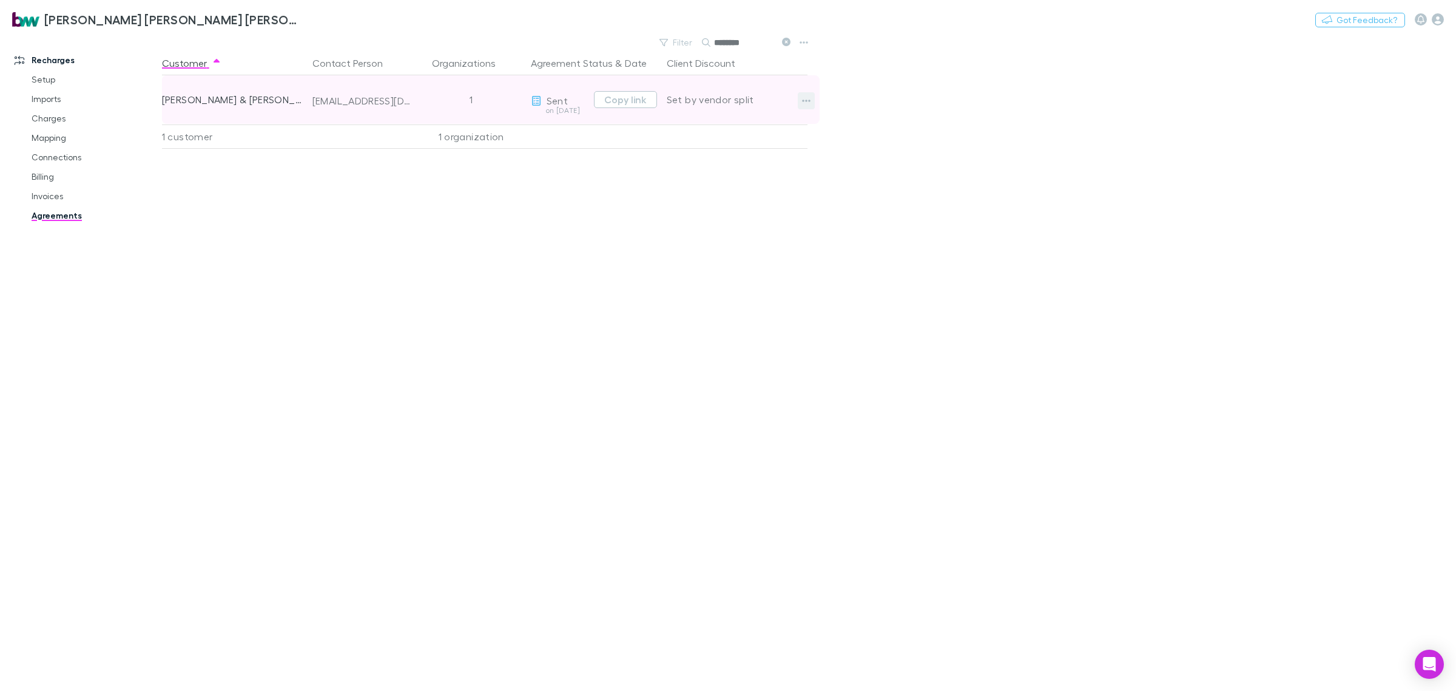
click at [809, 105] on icon "button" at bounding box center [806, 101] width 8 height 10
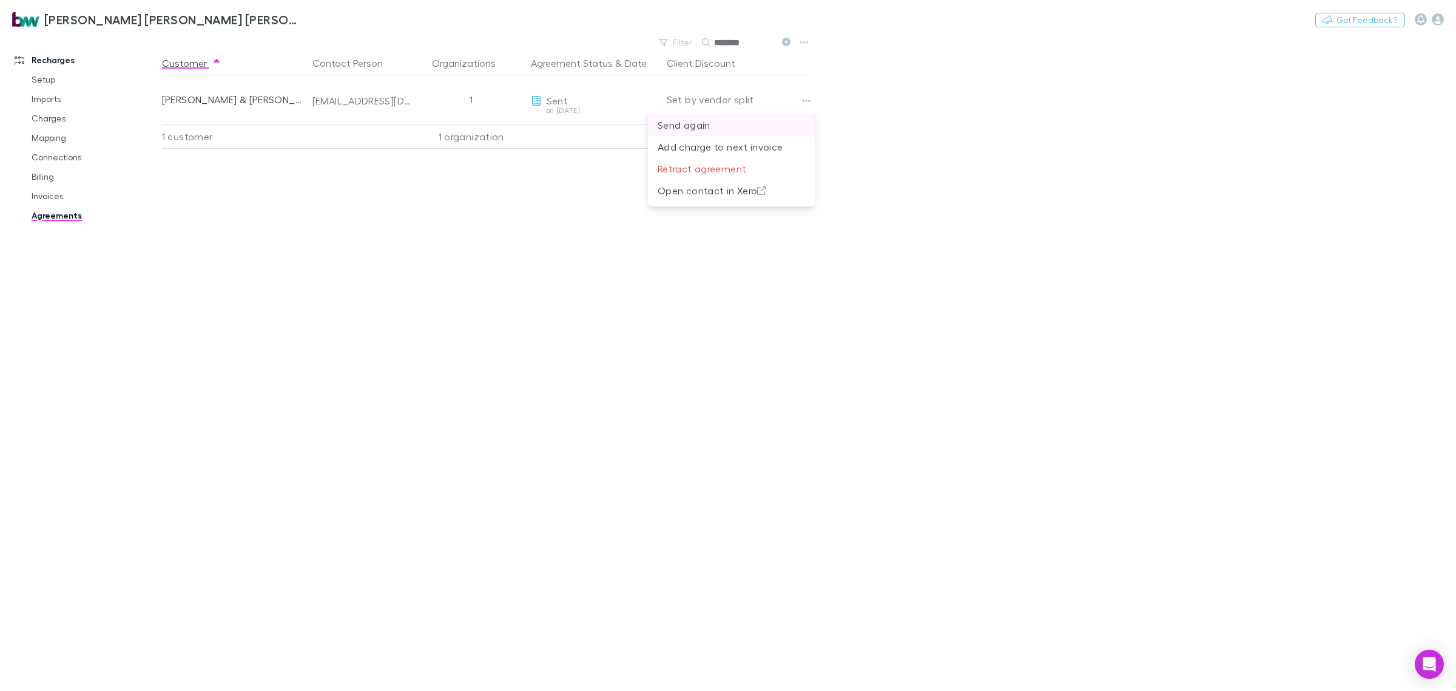
click at [706, 125] on p "Send again" at bounding box center [731, 125] width 147 height 15
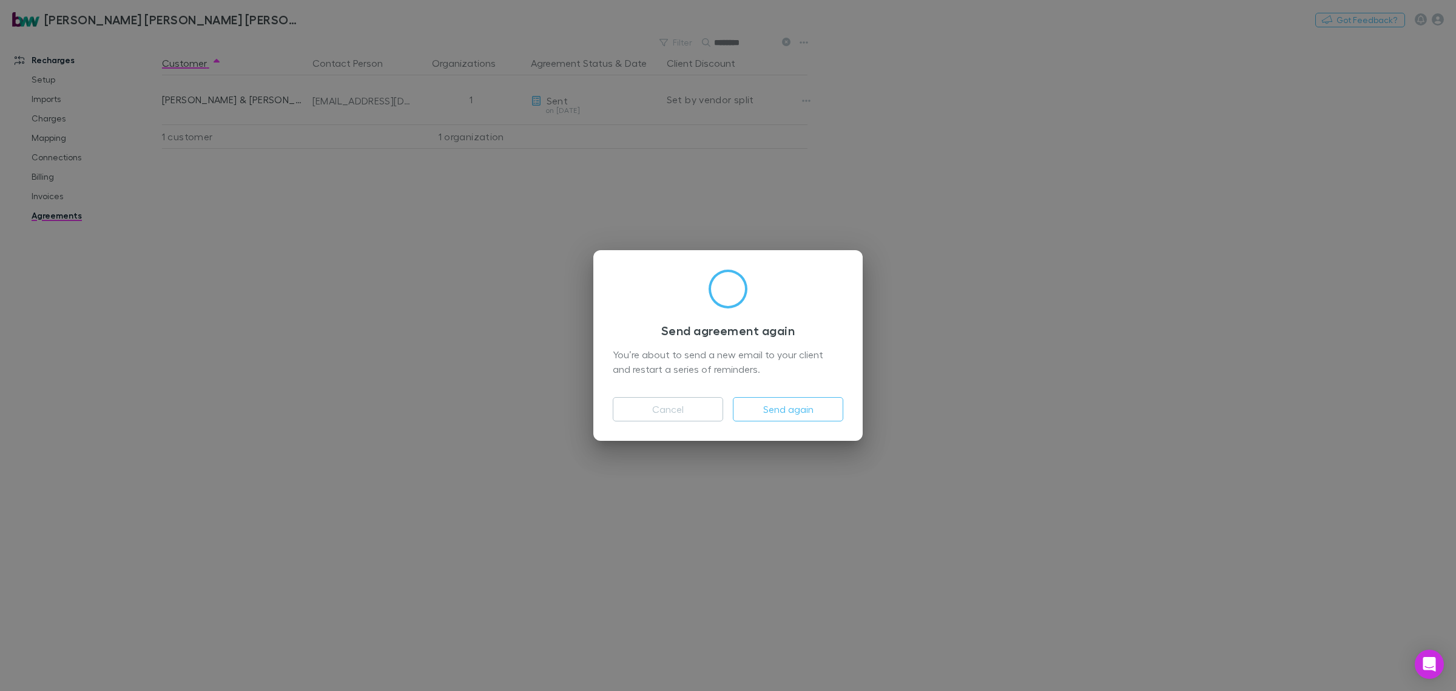
drag, startPoint x: 825, startPoint y: 410, endPoint x: 1150, endPoint y: 404, distance: 324.7
click at [828, 410] on button "Send again" at bounding box center [788, 409] width 110 height 24
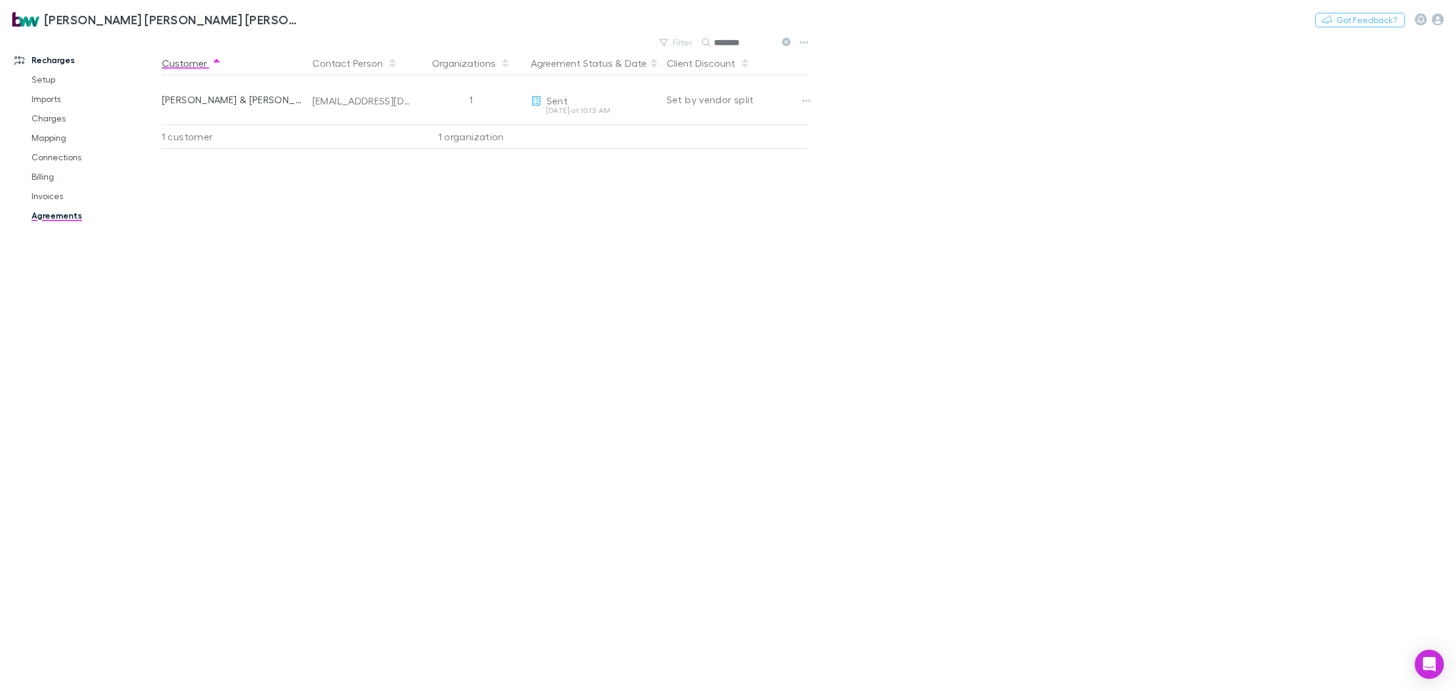
drag, startPoint x: 740, startPoint y: 43, endPoint x: 655, endPoint y: 56, distance: 85.9
click at [655, 56] on main "Filter Search ******** Customer Contact Person Organizations Agreement Status &…" at bounding box center [809, 362] width 1294 height 657
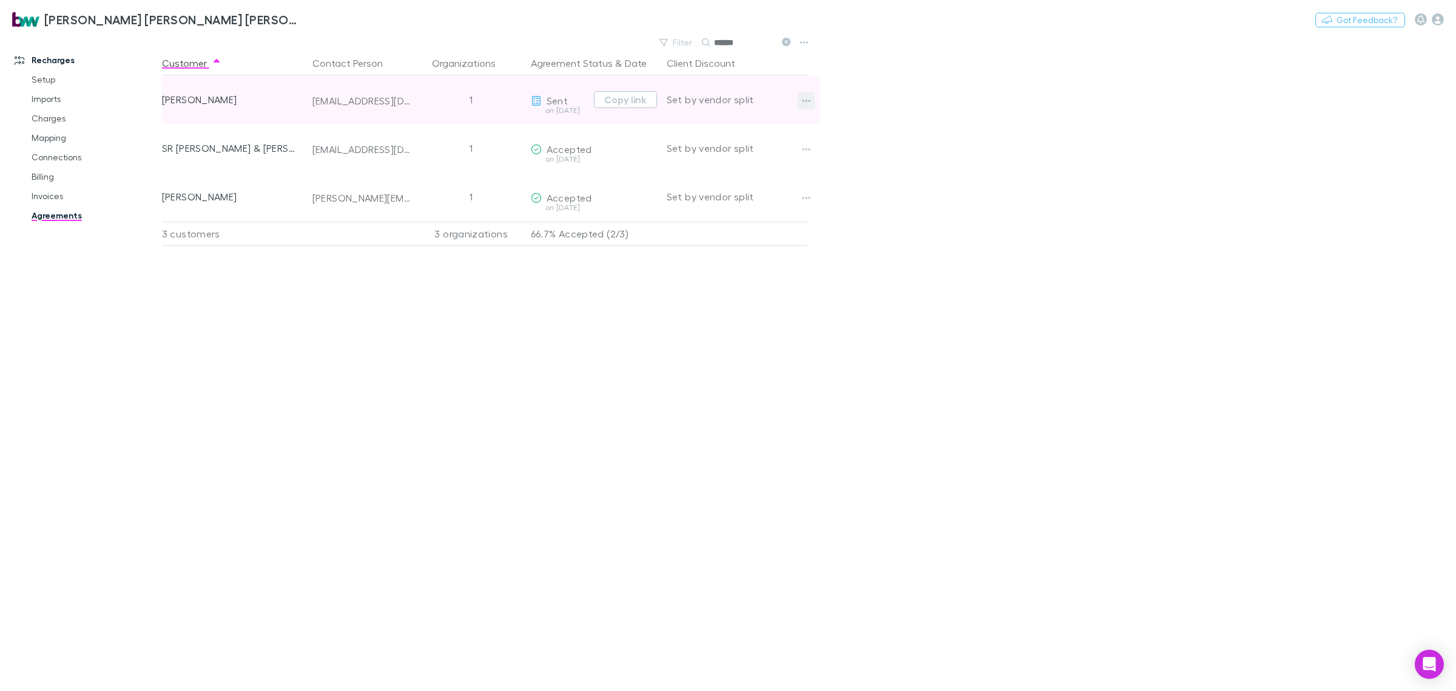
click at [808, 96] on icon "button" at bounding box center [806, 101] width 8 height 10
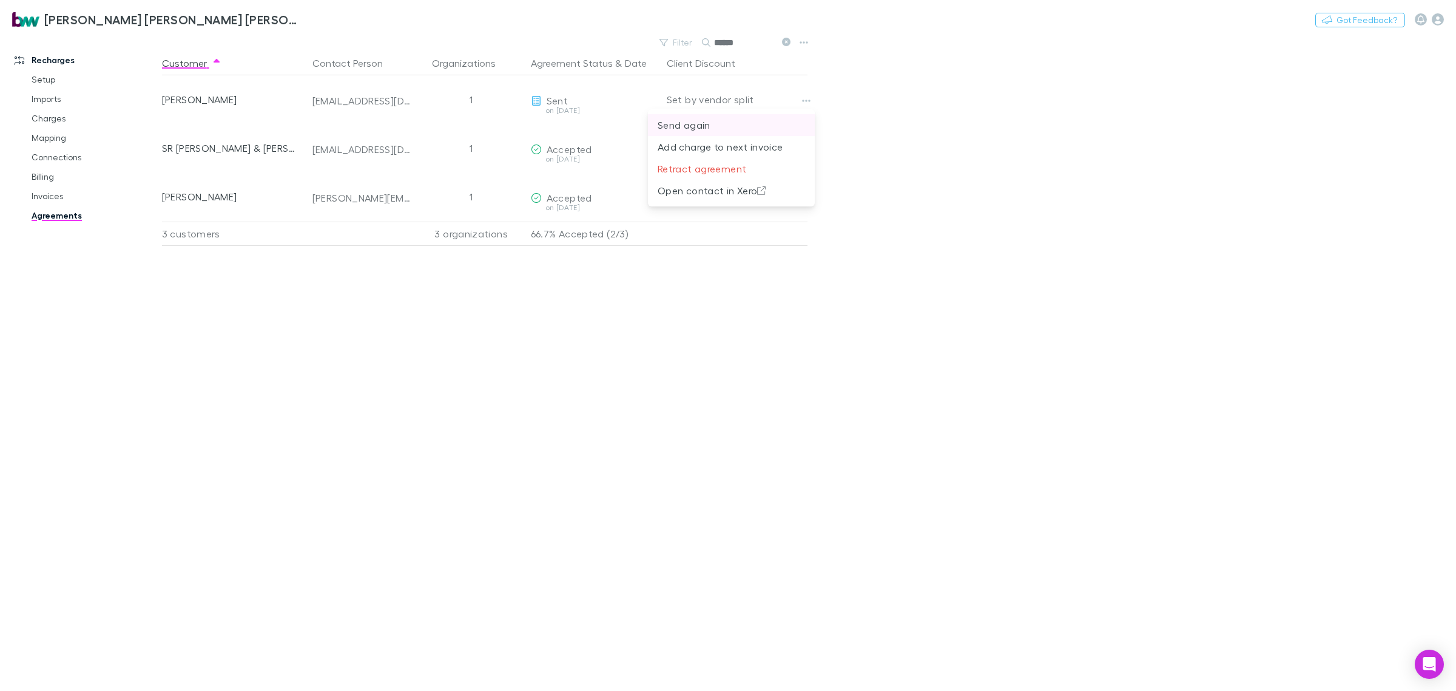
click at [675, 121] on p "Send again" at bounding box center [731, 125] width 147 height 15
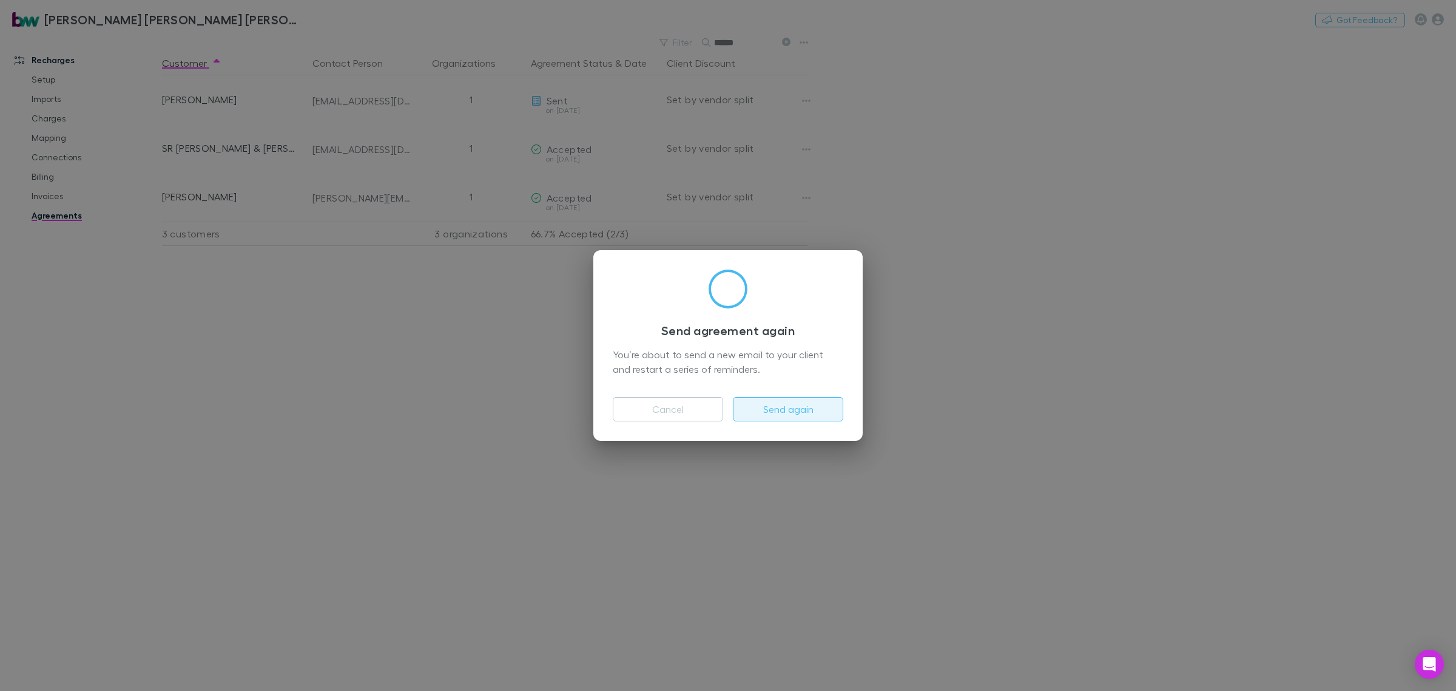
click at [813, 407] on button "Send again" at bounding box center [788, 409] width 110 height 24
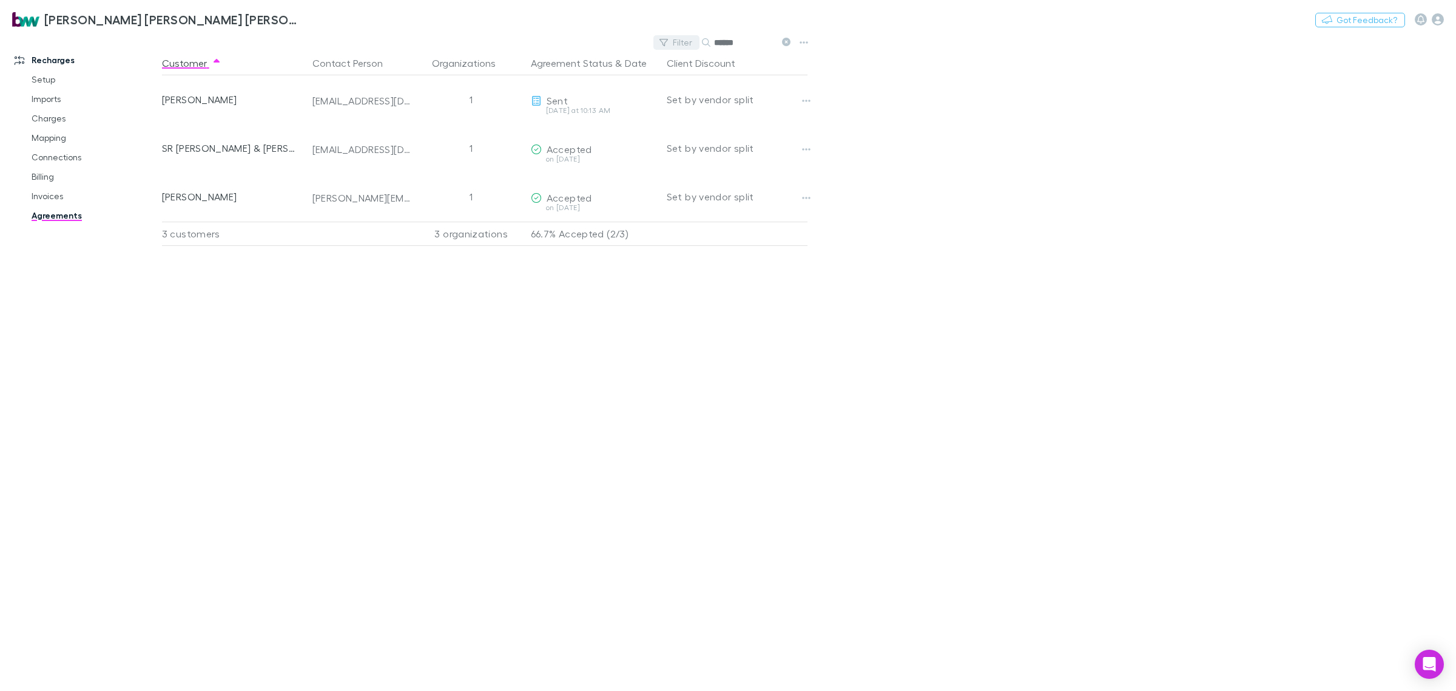
drag, startPoint x: 742, startPoint y: 40, endPoint x: 674, endPoint y: 47, distance: 67.8
click at [674, 47] on div "Filter Search ******" at bounding box center [725, 42] width 142 height 17
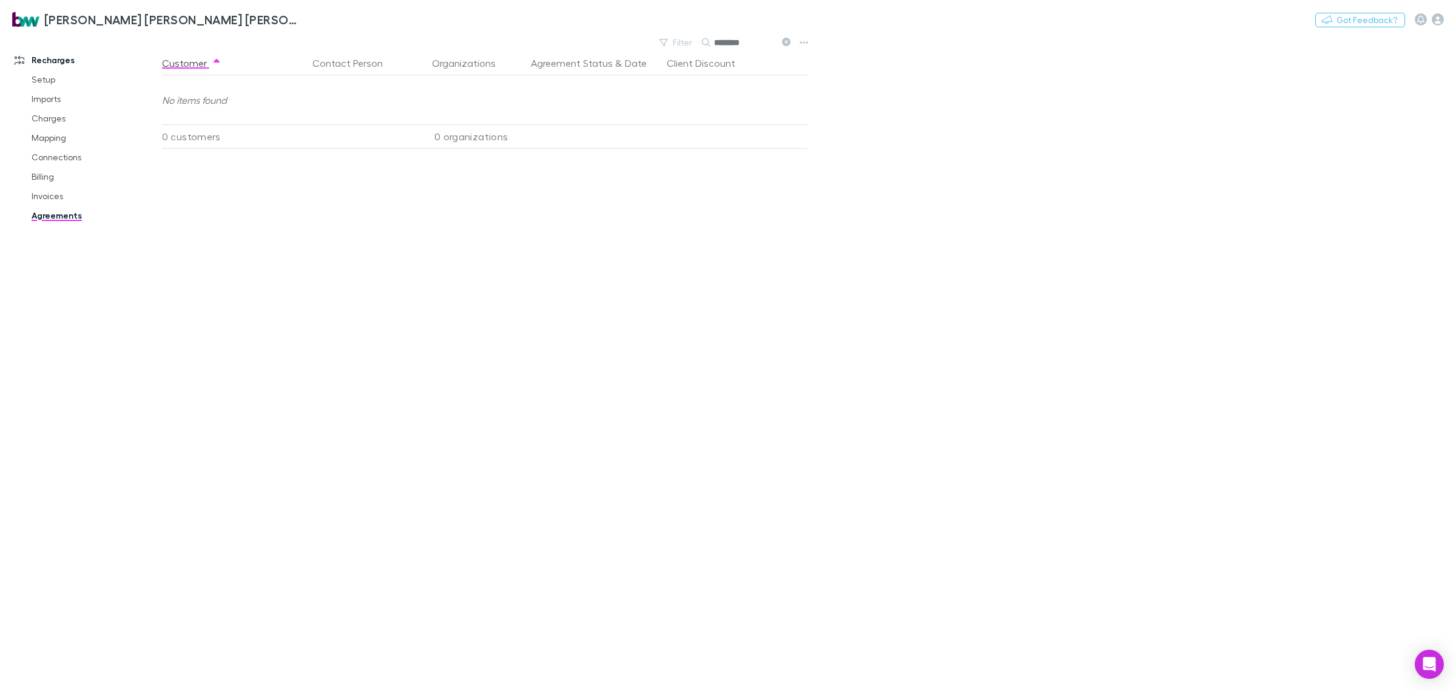
drag, startPoint x: 751, startPoint y: 39, endPoint x: 571, endPoint y: 83, distance: 185.3
click at [584, 76] on main "Filter Search ******** Customer Contact Person Organizations Agreement Status &…" at bounding box center [809, 362] width 1294 height 657
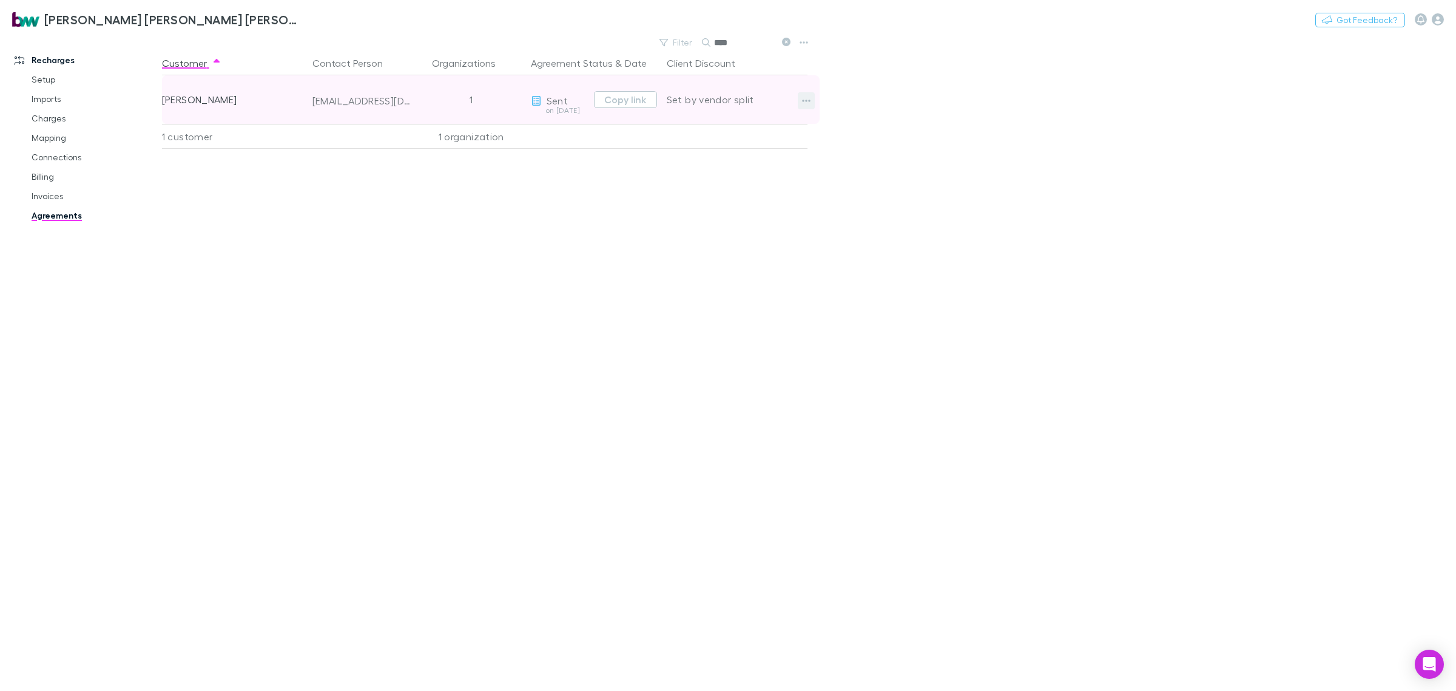
click at [809, 101] on icon "button" at bounding box center [806, 101] width 8 height 2
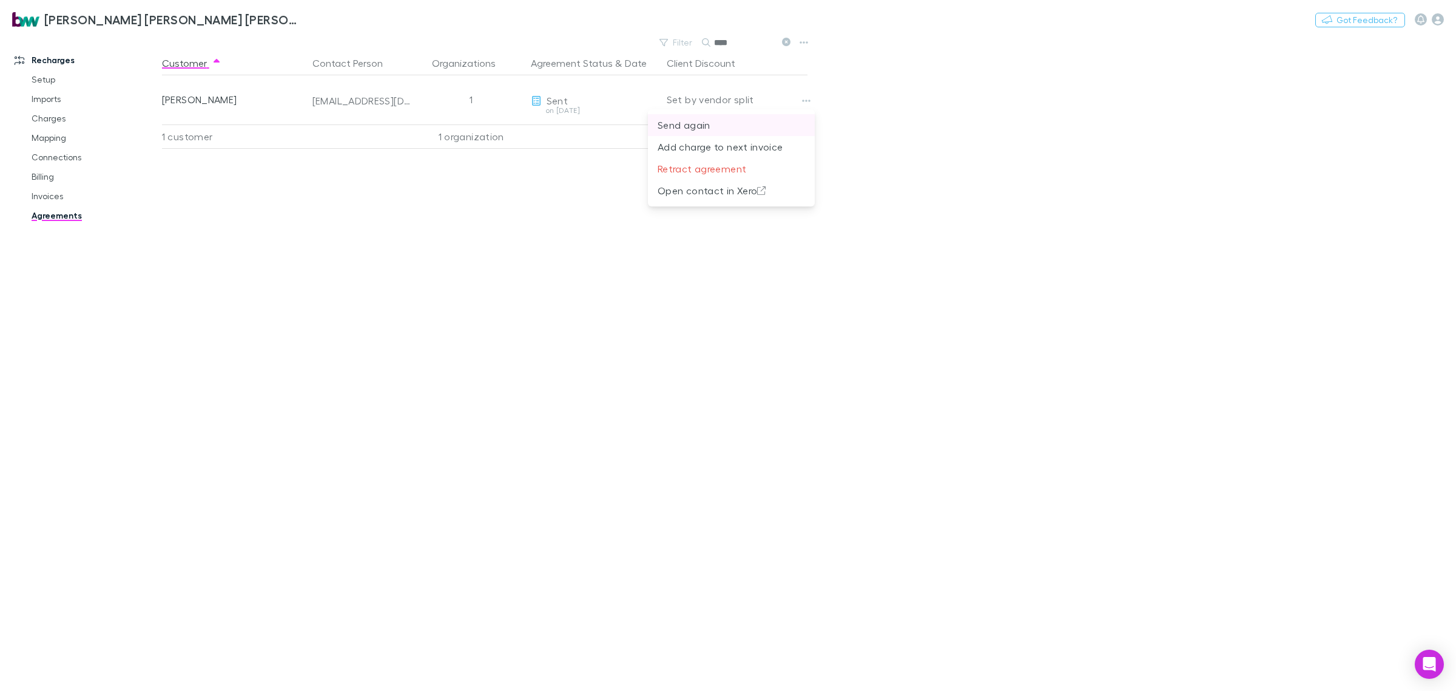
click at [718, 126] on p "Send again" at bounding box center [731, 125] width 147 height 15
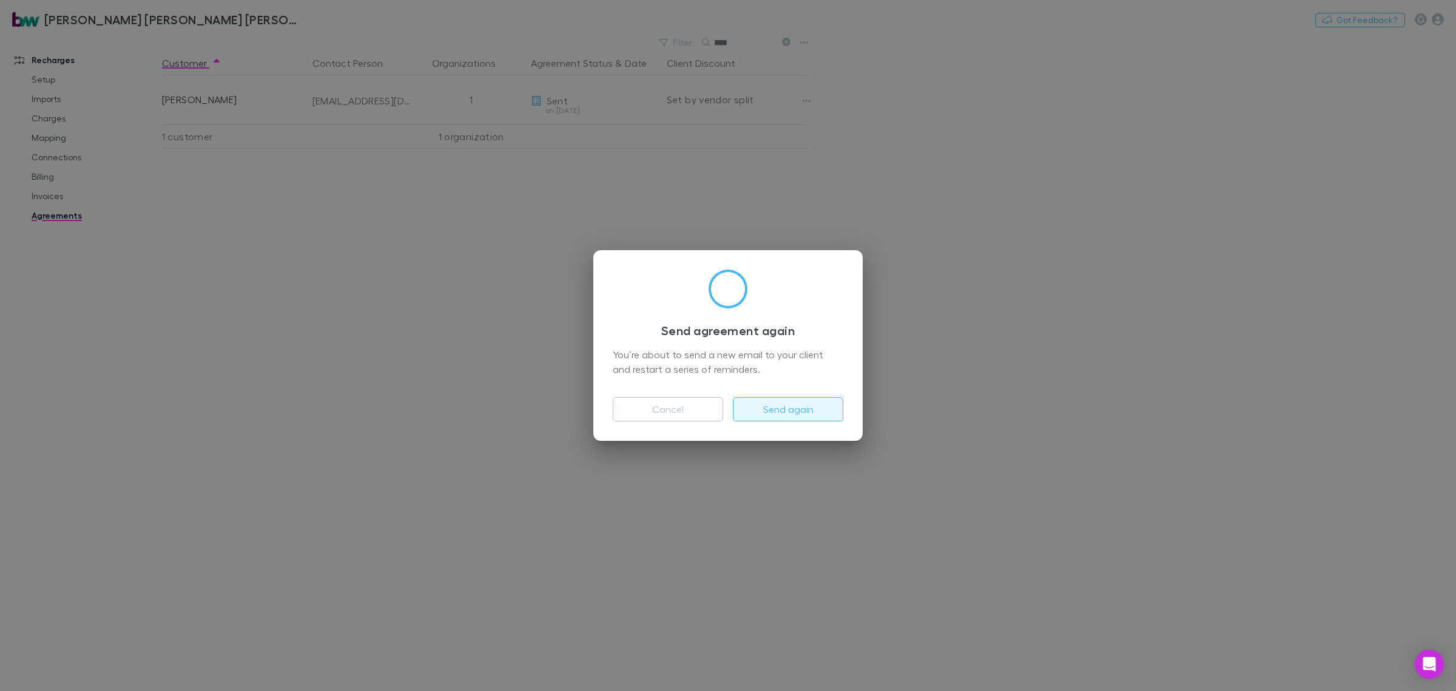
click at [821, 410] on button "Send again" at bounding box center [788, 409] width 110 height 24
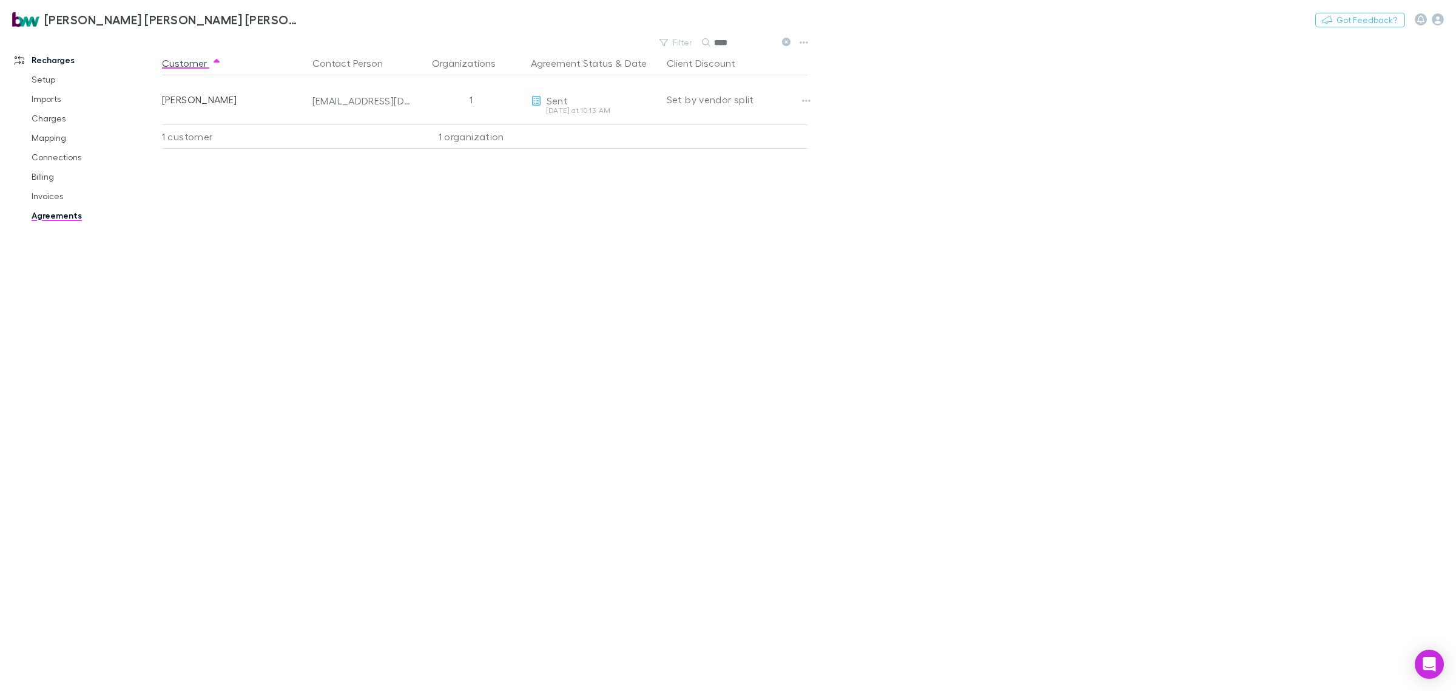
drag, startPoint x: 723, startPoint y: 38, endPoint x: 650, endPoint y: 42, distance: 72.9
click at [650, 42] on div "Filter Search ****" at bounding box center [487, 42] width 651 height 17
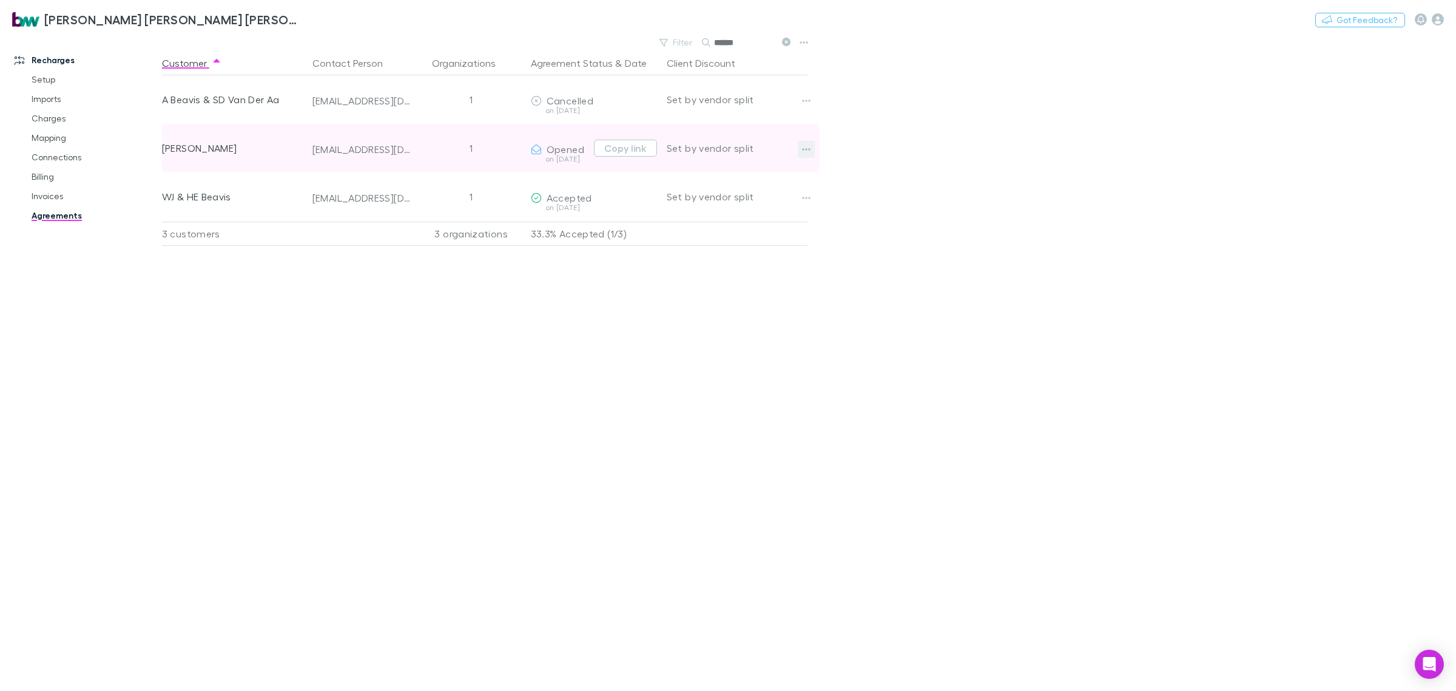
click at [805, 146] on icon "button" at bounding box center [806, 149] width 8 height 10
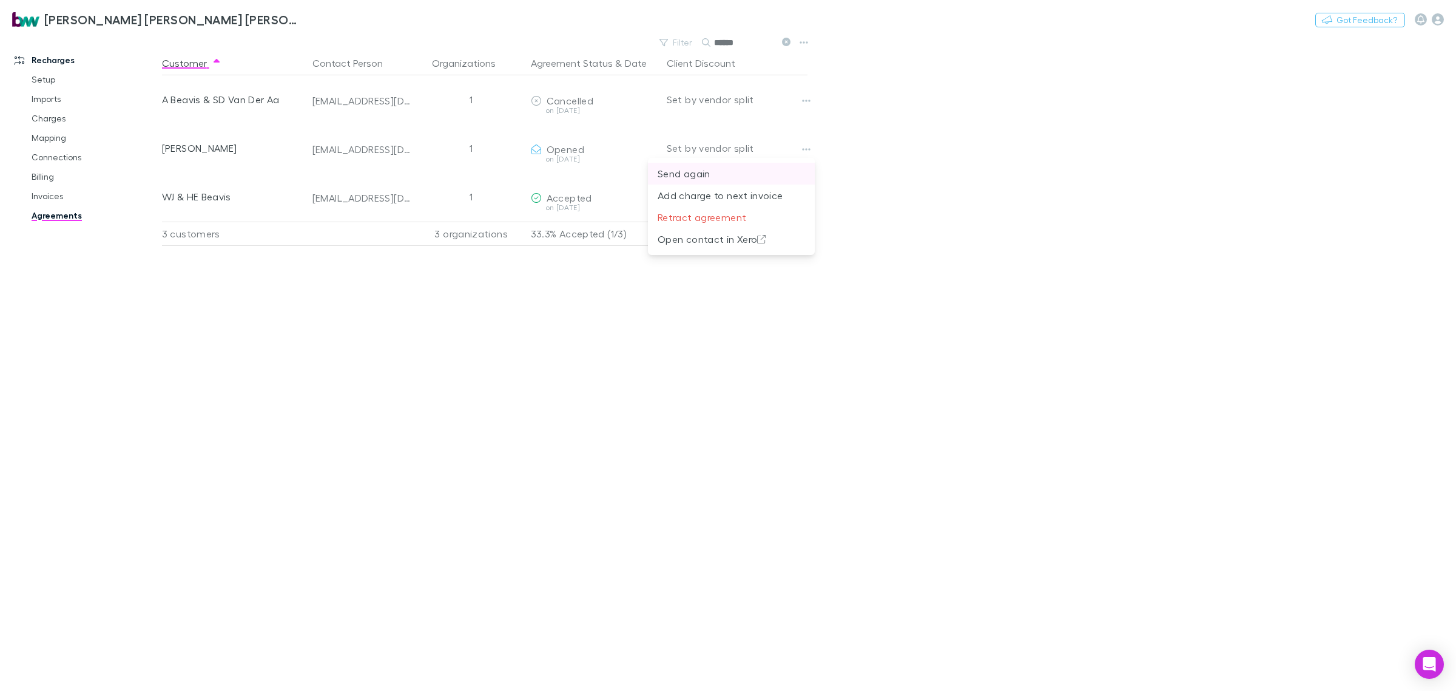
click at [732, 171] on p "Send again" at bounding box center [731, 173] width 147 height 15
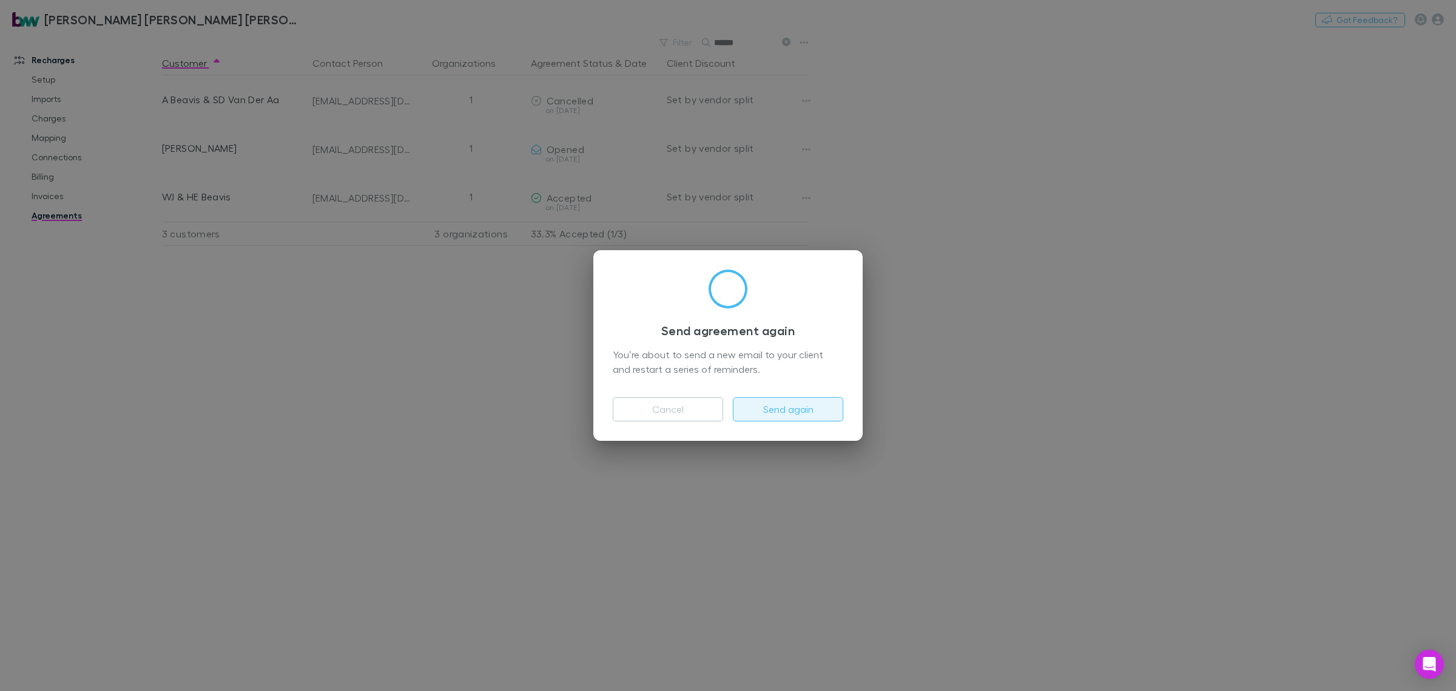
drag, startPoint x: 803, startPoint y: 401, endPoint x: 884, endPoint y: 407, distance: 81.5
click at [805, 401] on button "Send again" at bounding box center [788, 409] width 110 height 24
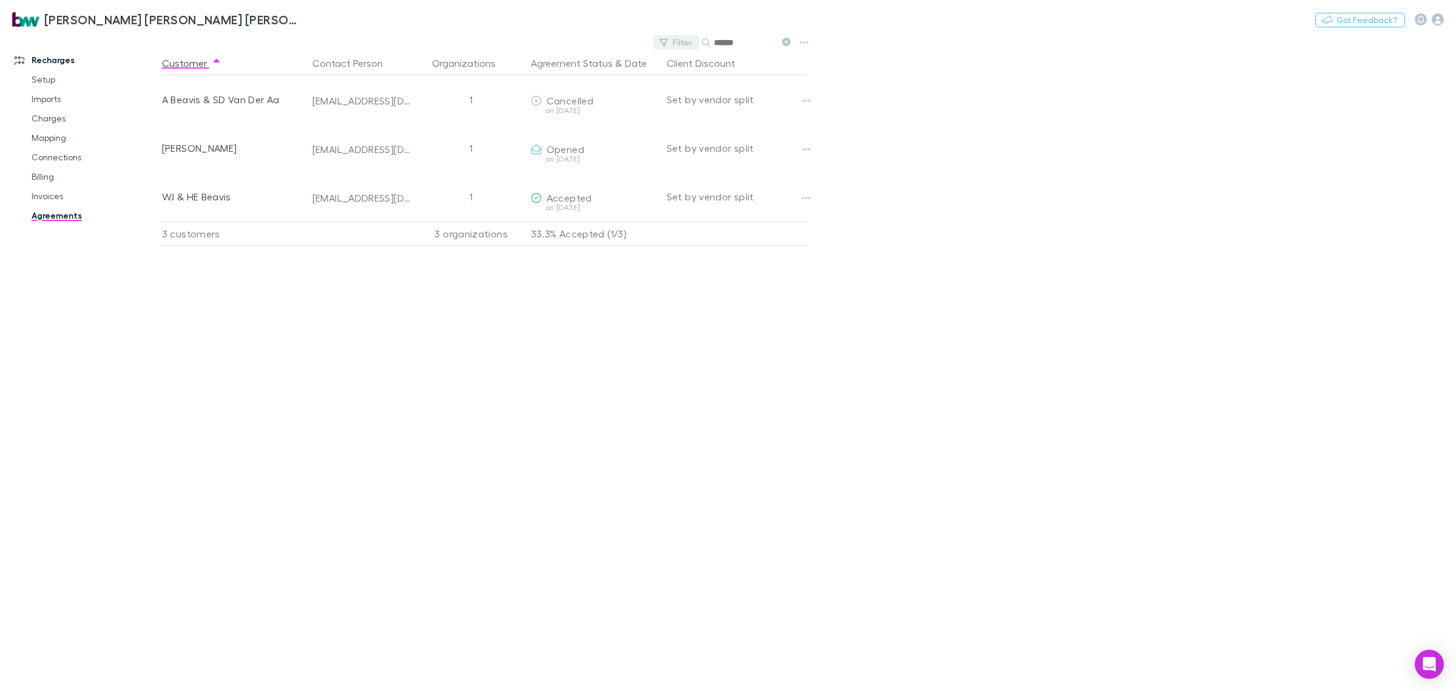
drag, startPoint x: 762, startPoint y: 37, endPoint x: 674, endPoint y: 37, distance: 88.6
click at [675, 37] on div "Filter Search ******" at bounding box center [725, 42] width 142 height 17
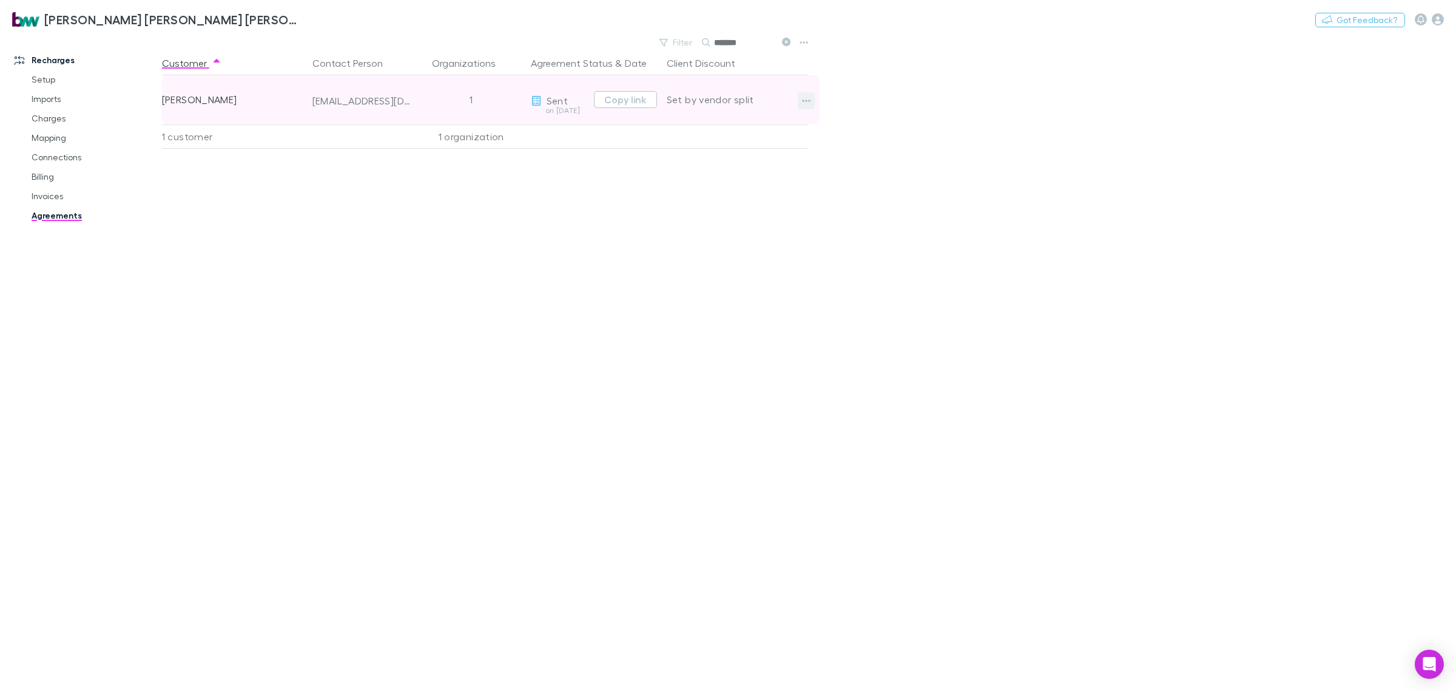
click at [810, 103] on icon "button" at bounding box center [806, 101] width 8 height 10
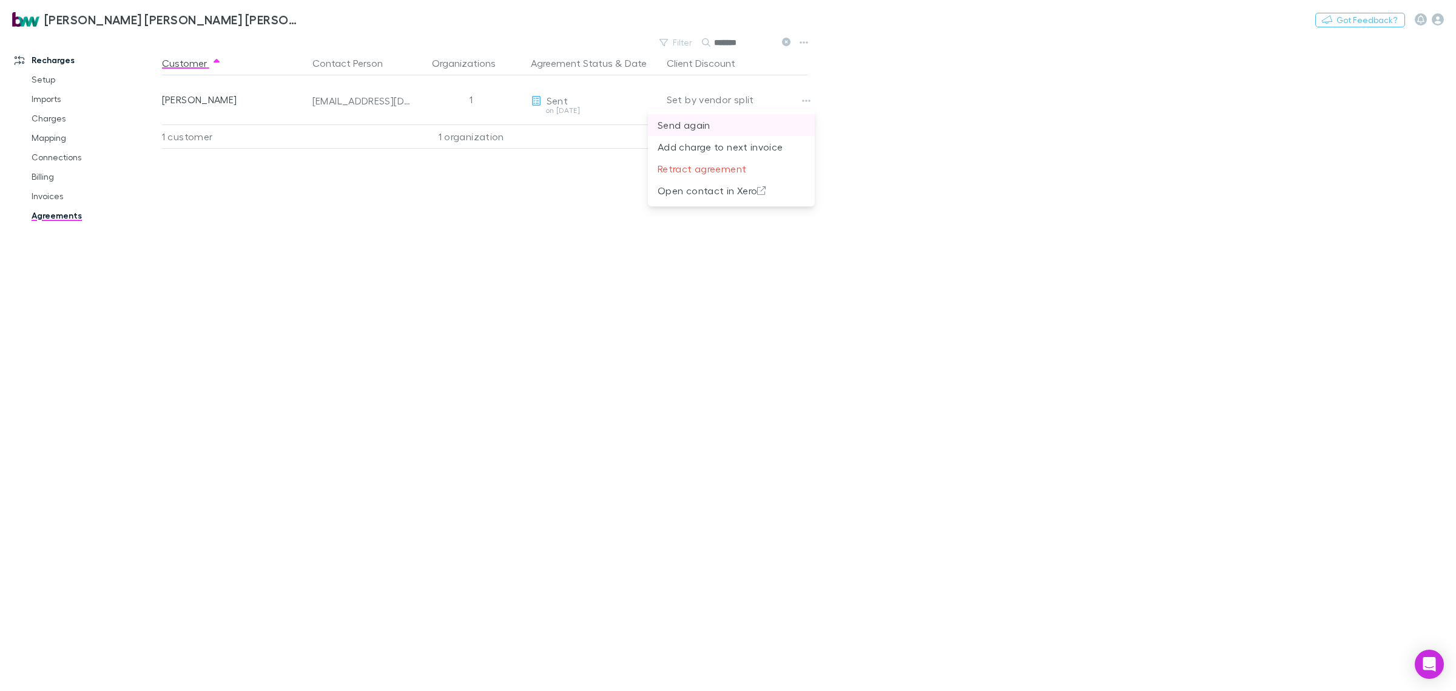
click at [748, 123] on p "Send again" at bounding box center [731, 125] width 147 height 15
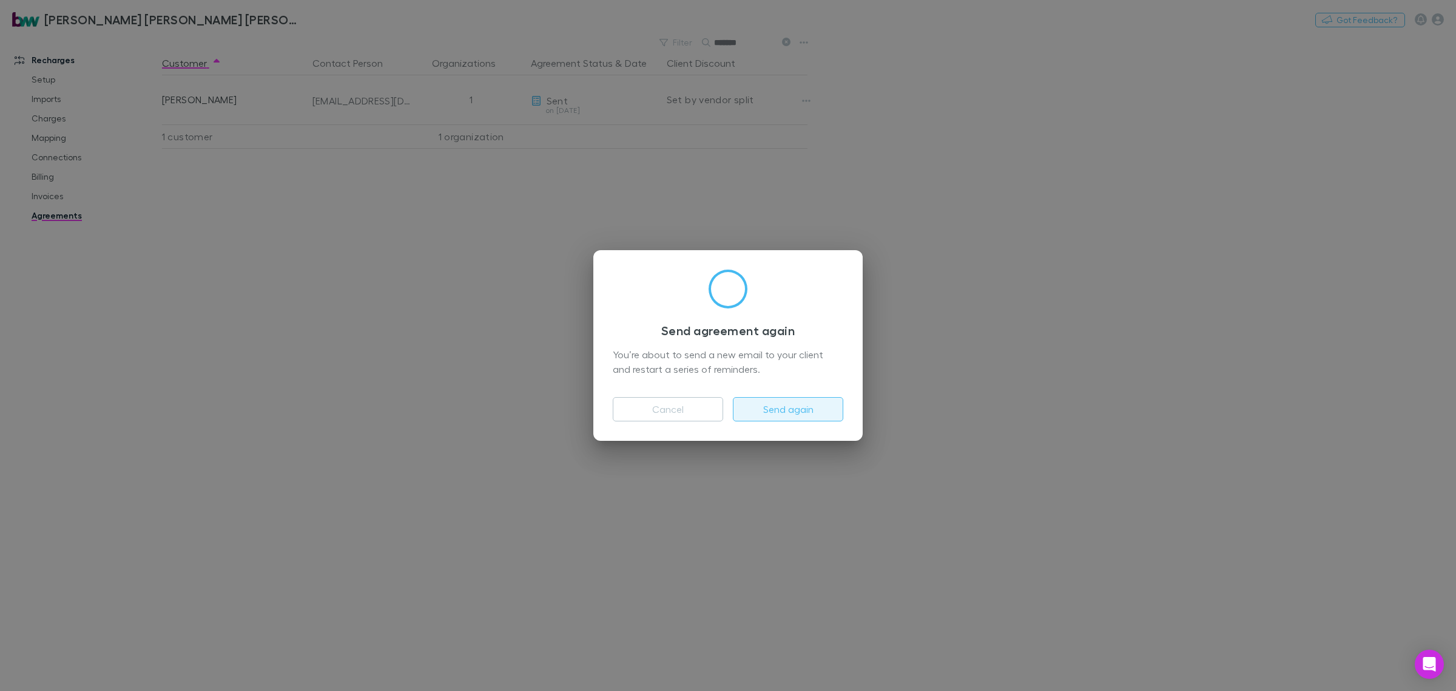
click at [820, 407] on button "Send again" at bounding box center [788, 409] width 110 height 24
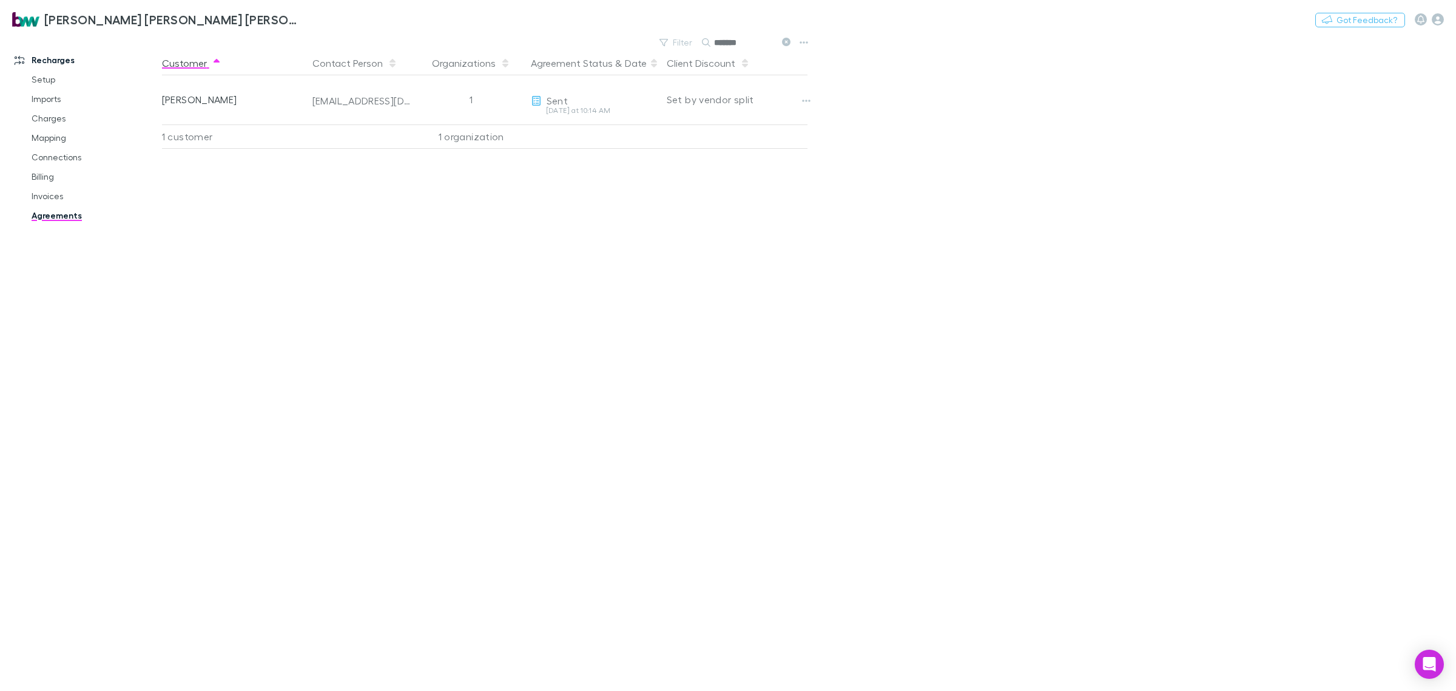
drag, startPoint x: 757, startPoint y: 35, endPoint x: 617, endPoint y: 56, distance: 141.2
click at [618, 56] on main "Filter Search ******* Customer Contact Person Organizations Agreement Status & …" at bounding box center [809, 362] width 1294 height 657
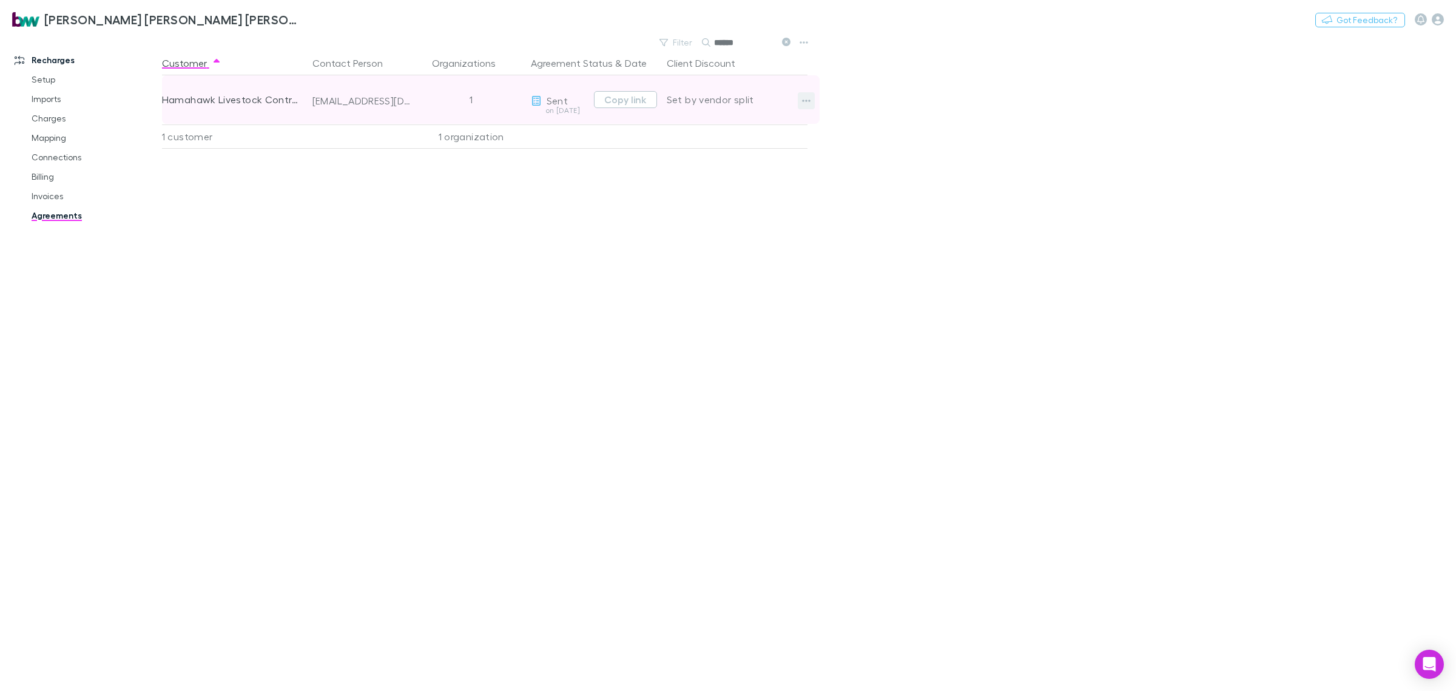
click at [814, 102] on button "button" at bounding box center [806, 100] width 17 height 17
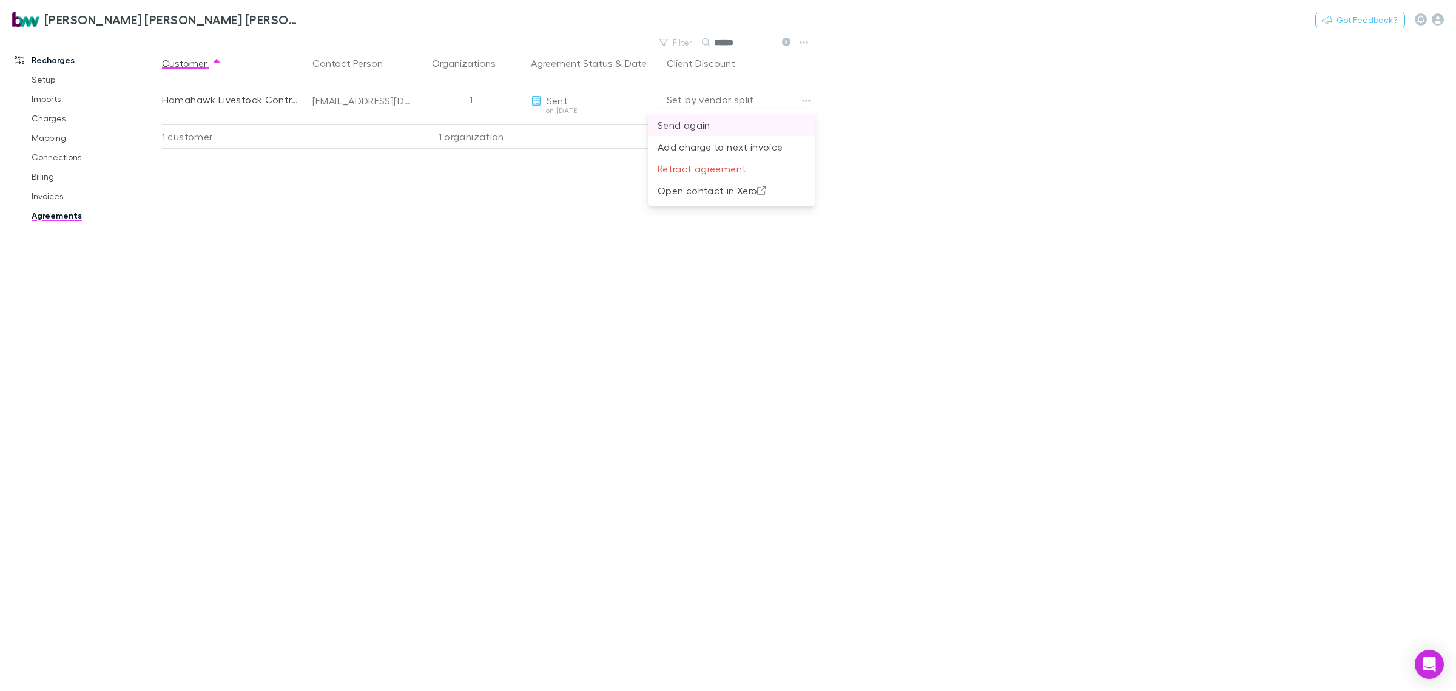
click at [757, 127] on p "Send again" at bounding box center [731, 125] width 147 height 15
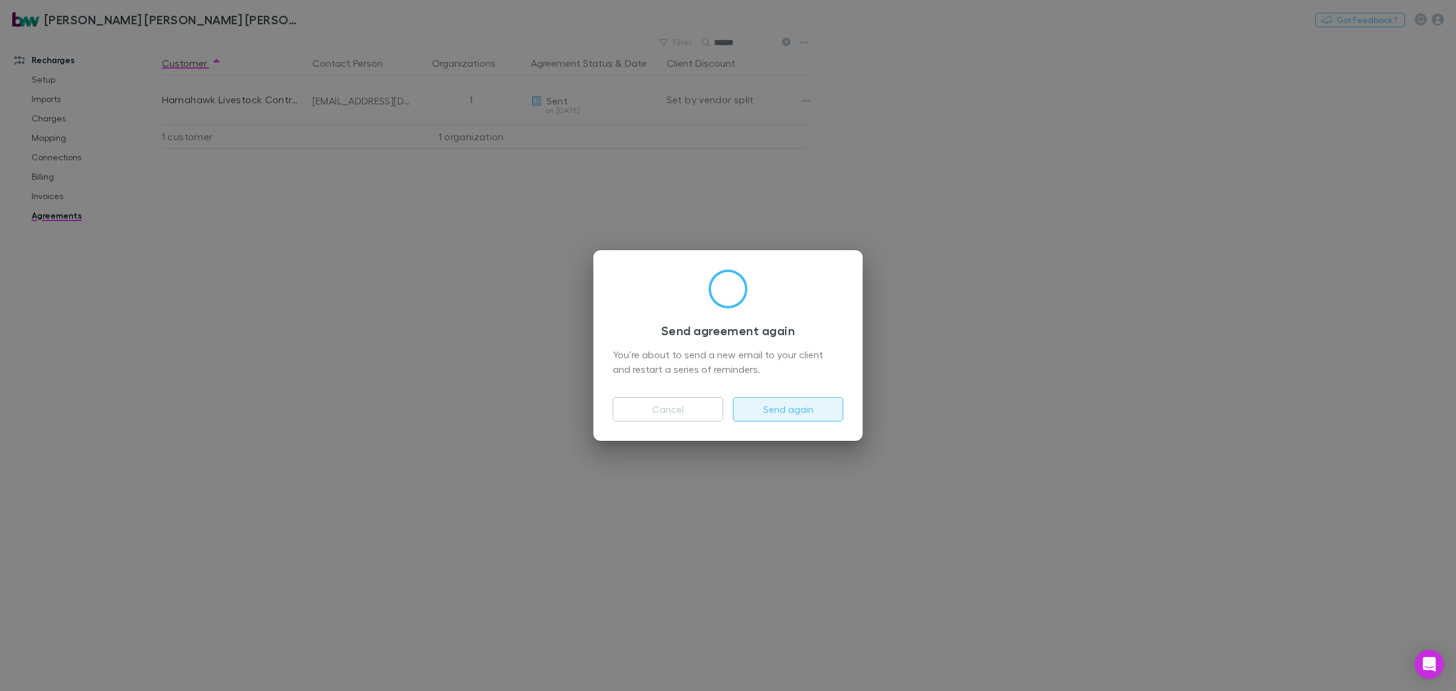
click at [806, 413] on button "Send again" at bounding box center [788, 409] width 110 height 24
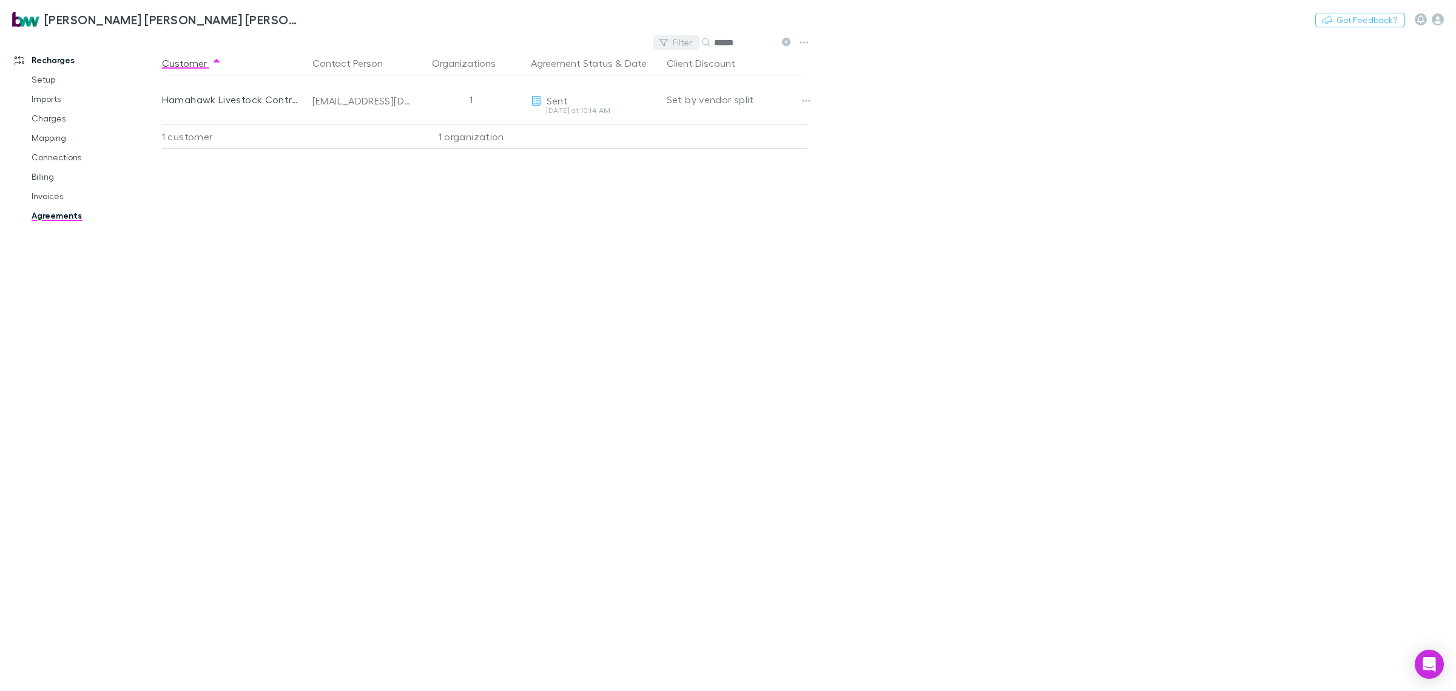
drag, startPoint x: 757, startPoint y: 42, endPoint x: 675, endPoint y: 44, distance: 81.3
click at [675, 44] on div "Filter Search ******" at bounding box center [725, 42] width 142 height 17
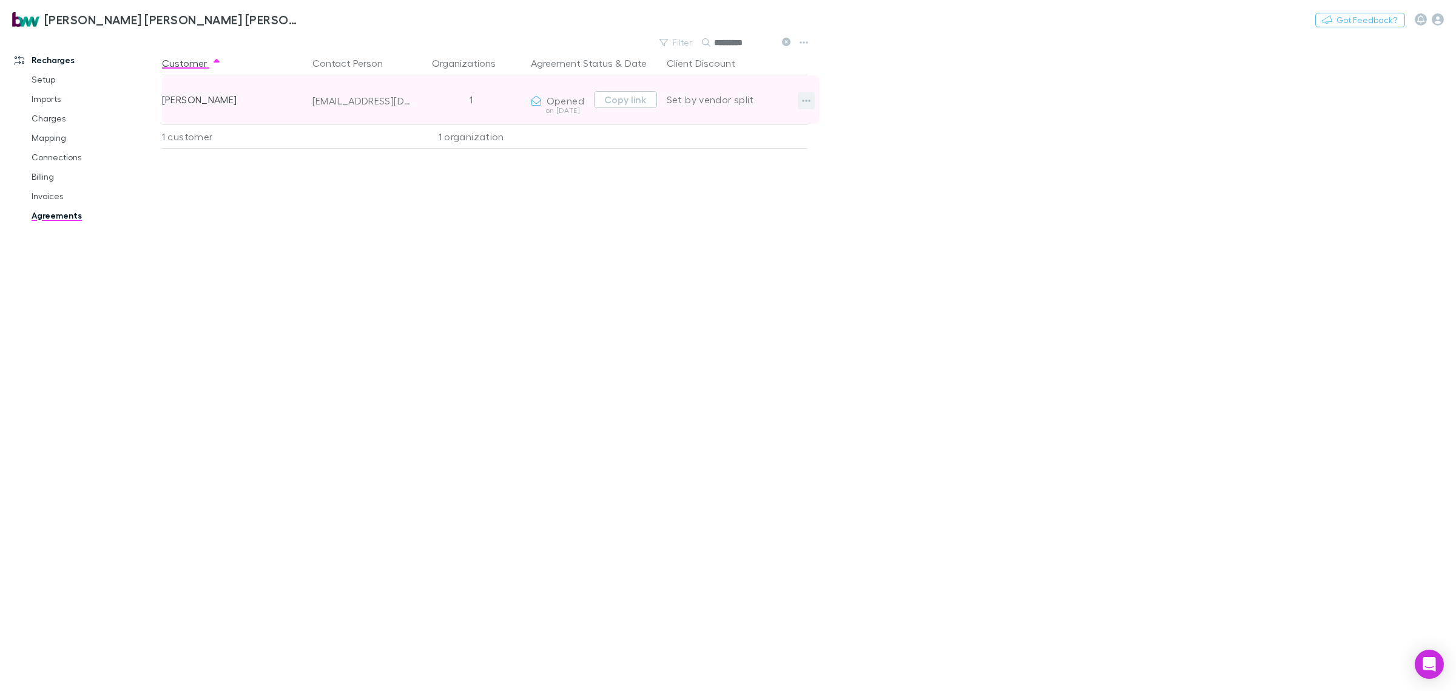
click at [804, 104] on icon "button" at bounding box center [806, 101] width 8 height 10
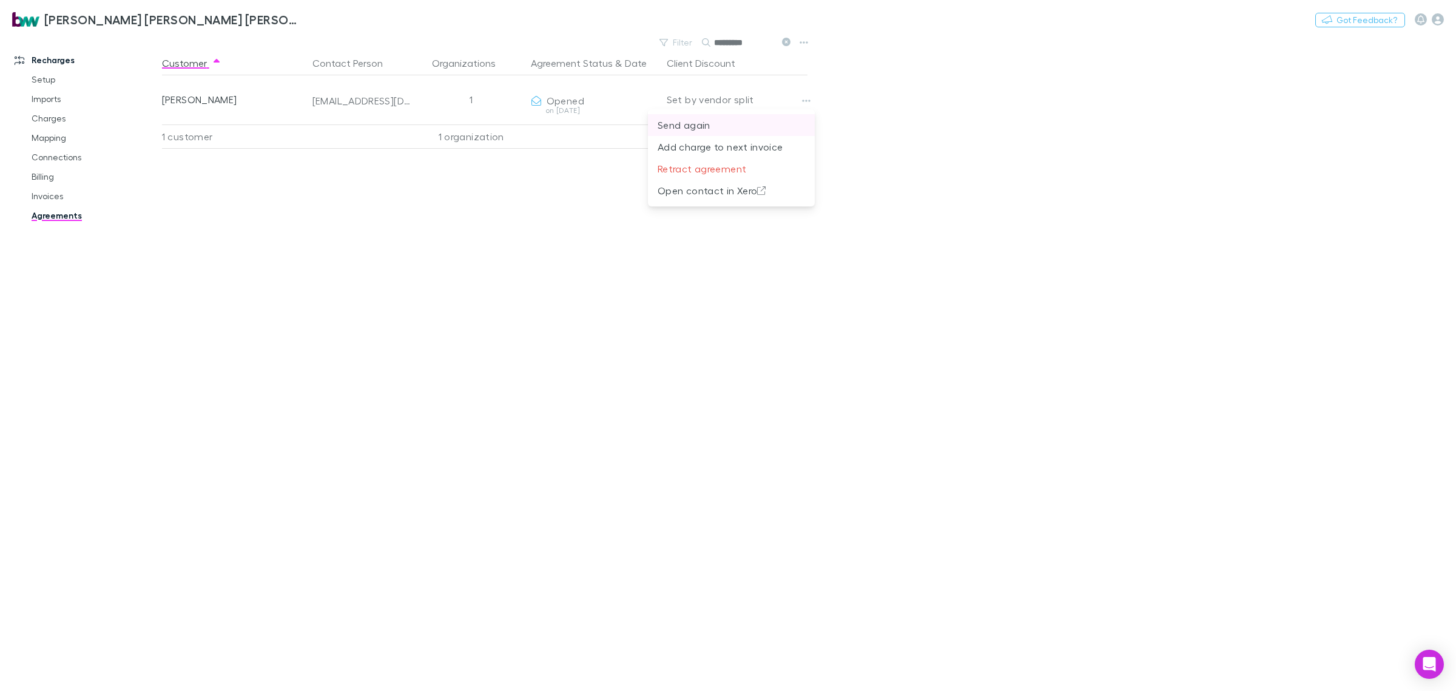
click at [726, 121] on p "Send again" at bounding box center [731, 125] width 147 height 15
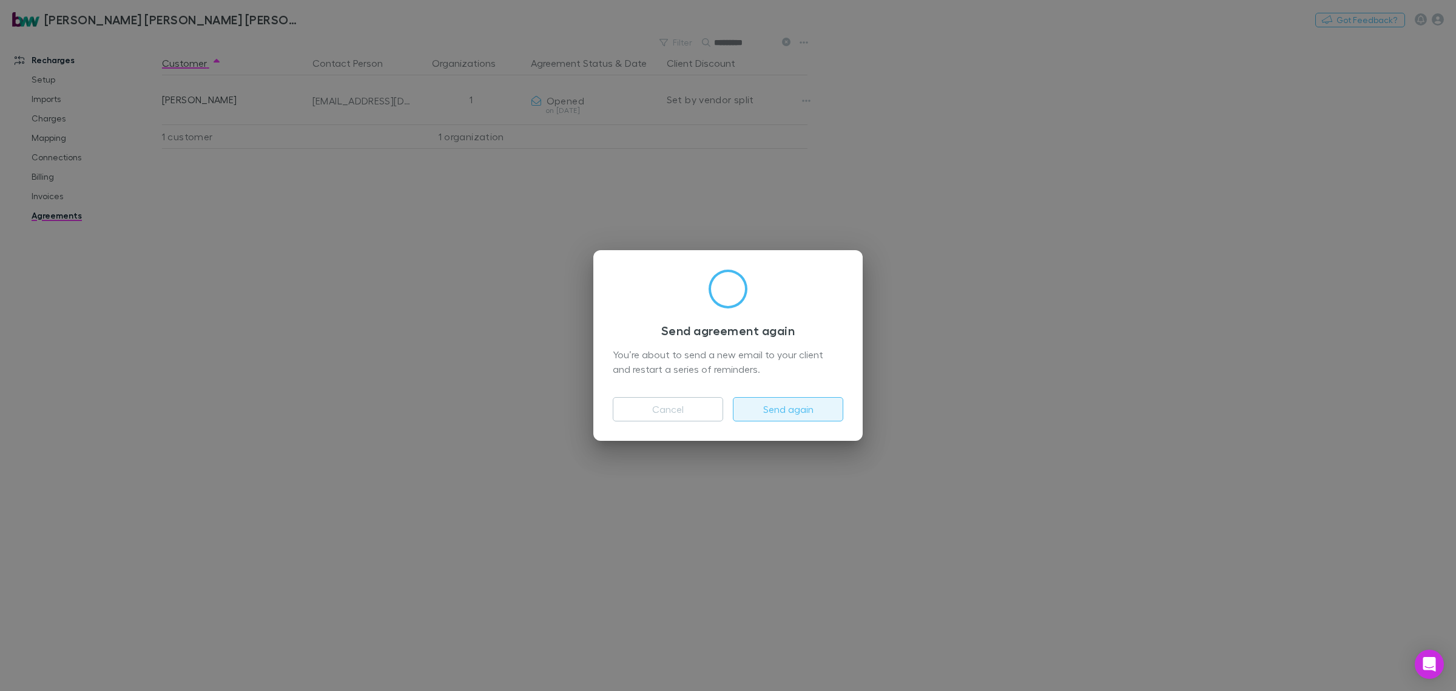
drag, startPoint x: 786, startPoint y: 404, endPoint x: 784, endPoint y: 417, distance: 13.5
click at [786, 405] on button "Send again" at bounding box center [788, 409] width 110 height 24
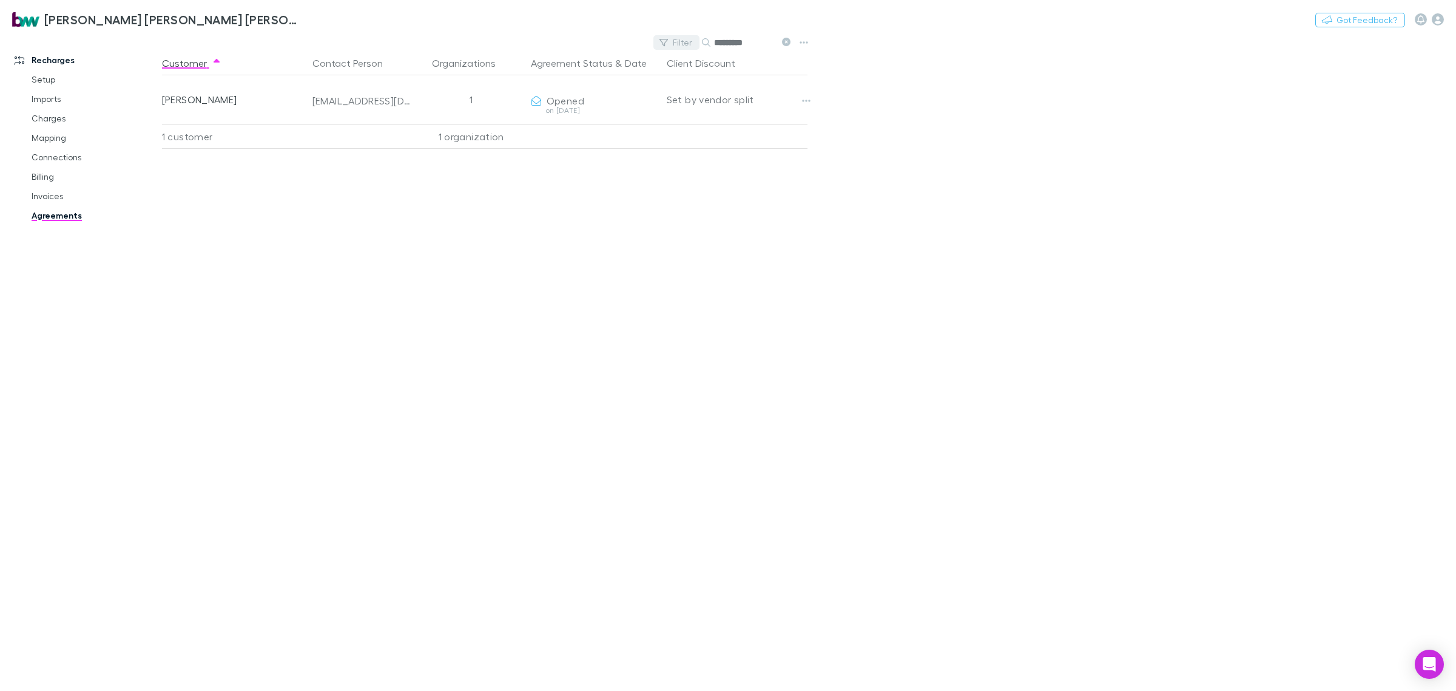
drag, startPoint x: 748, startPoint y: 44, endPoint x: 655, endPoint y: 44, distance: 92.8
click at [655, 44] on div "Filter Search *********" at bounding box center [725, 42] width 142 height 17
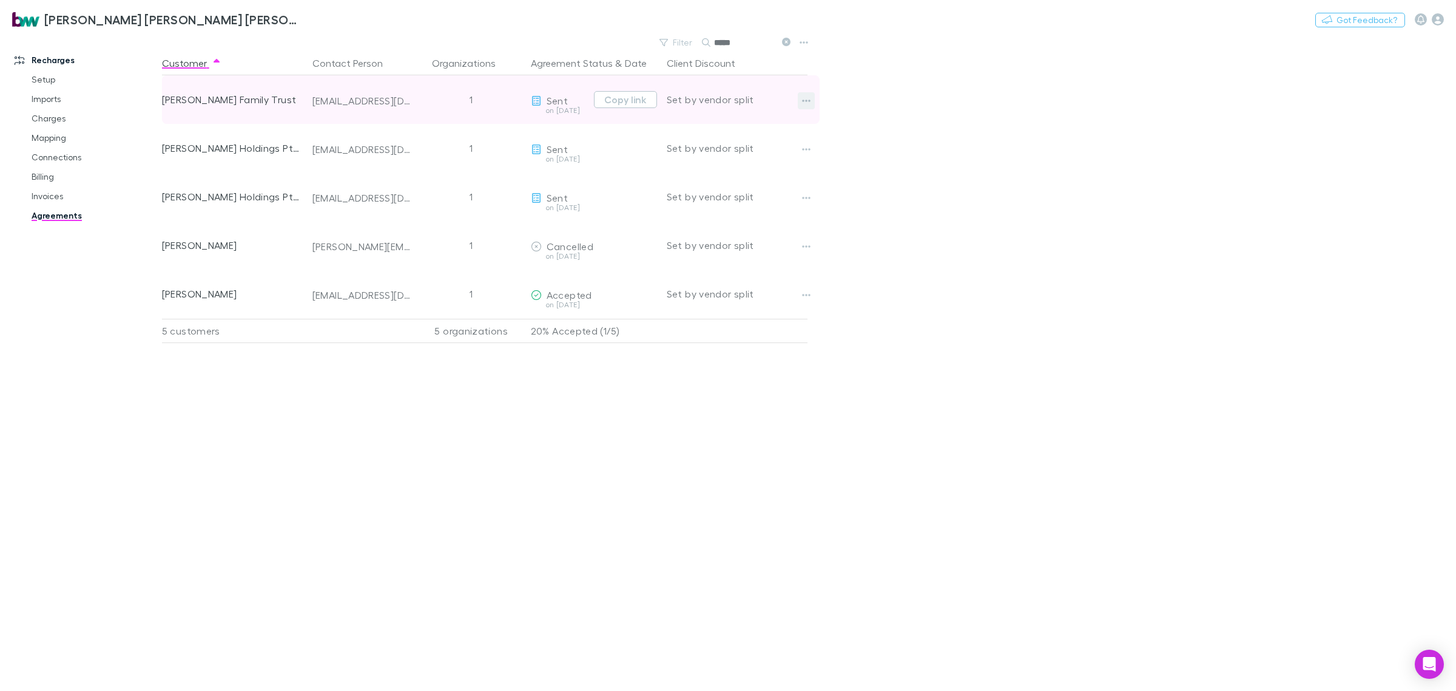
click at [811, 102] on button "button" at bounding box center [806, 100] width 17 height 17
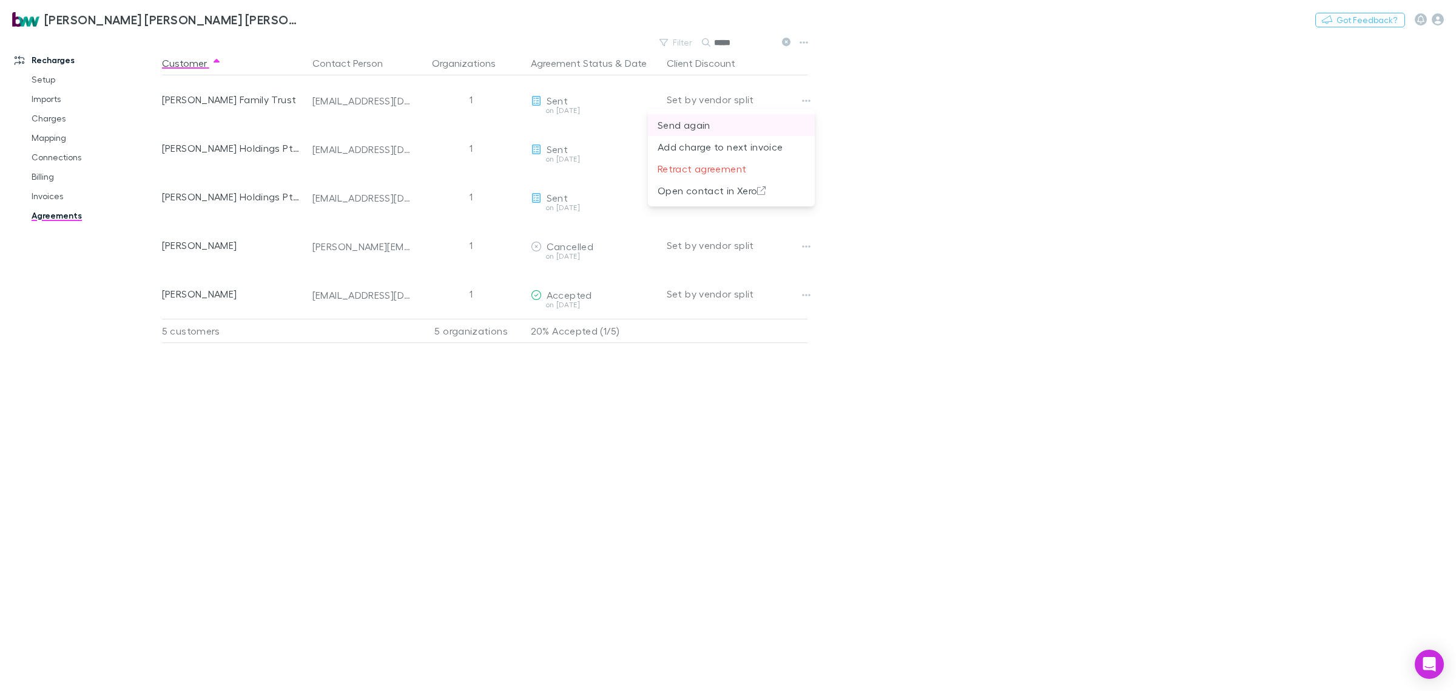
click at [759, 119] on p "Send again" at bounding box center [731, 125] width 147 height 15
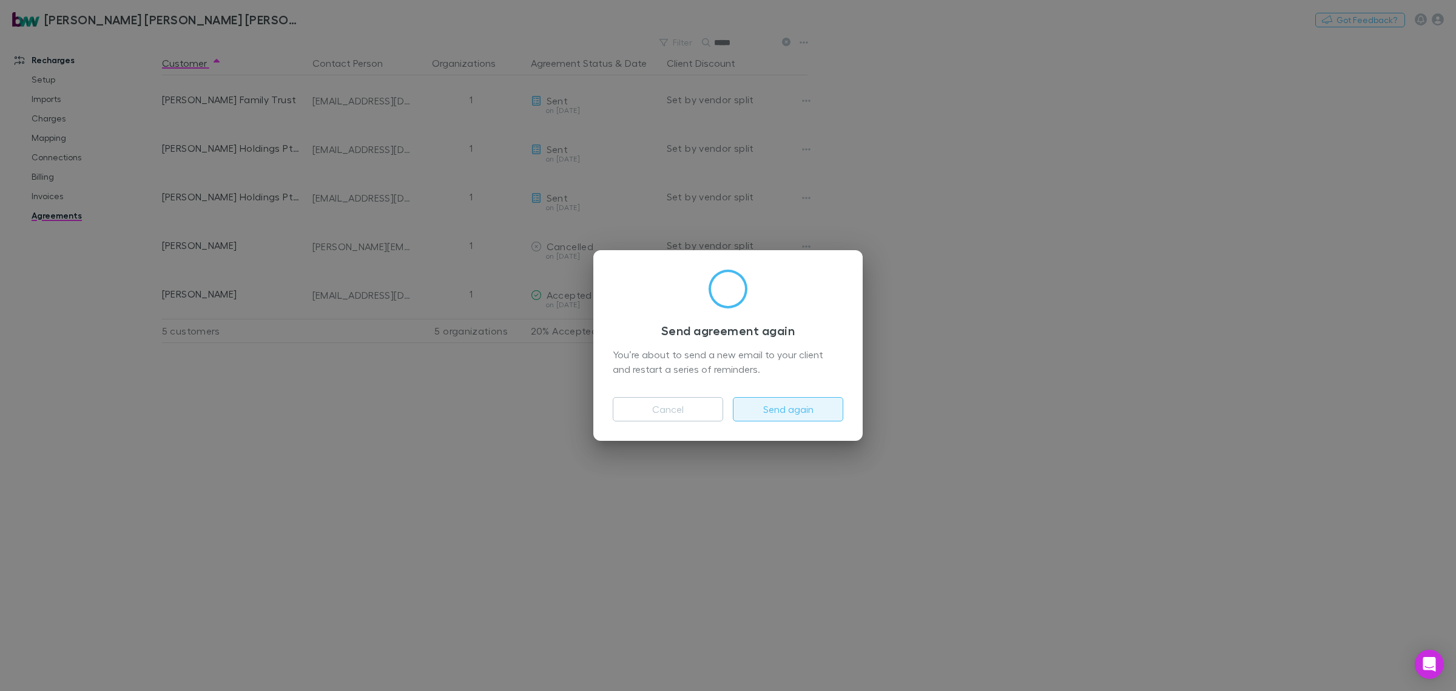
click at [790, 407] on button "Send again" at bounding box center [788, 409] width 110 height 24
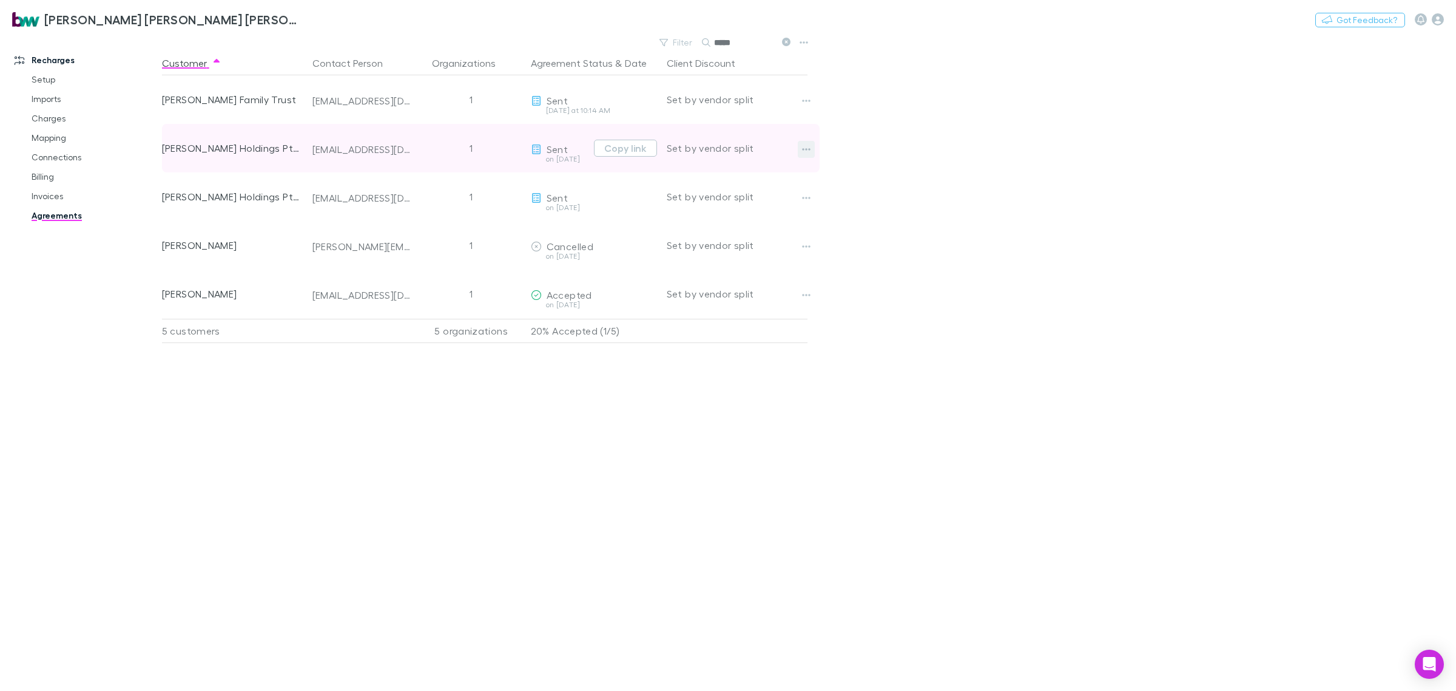
click at [806, 149] on icon "button" at bounding box center [806, 149] width 8 height 2
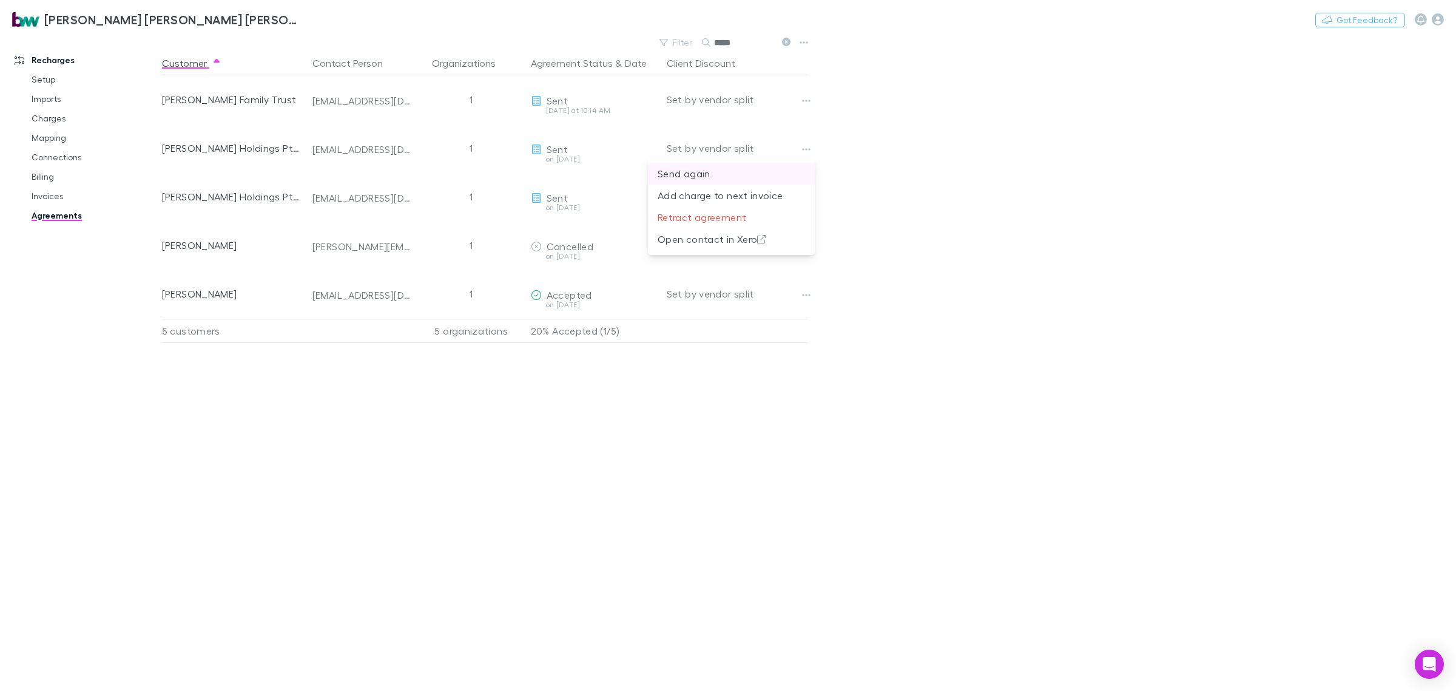
click at [725, 166] on li "Send again" at bounding box center [731, 174] width 167 height 22
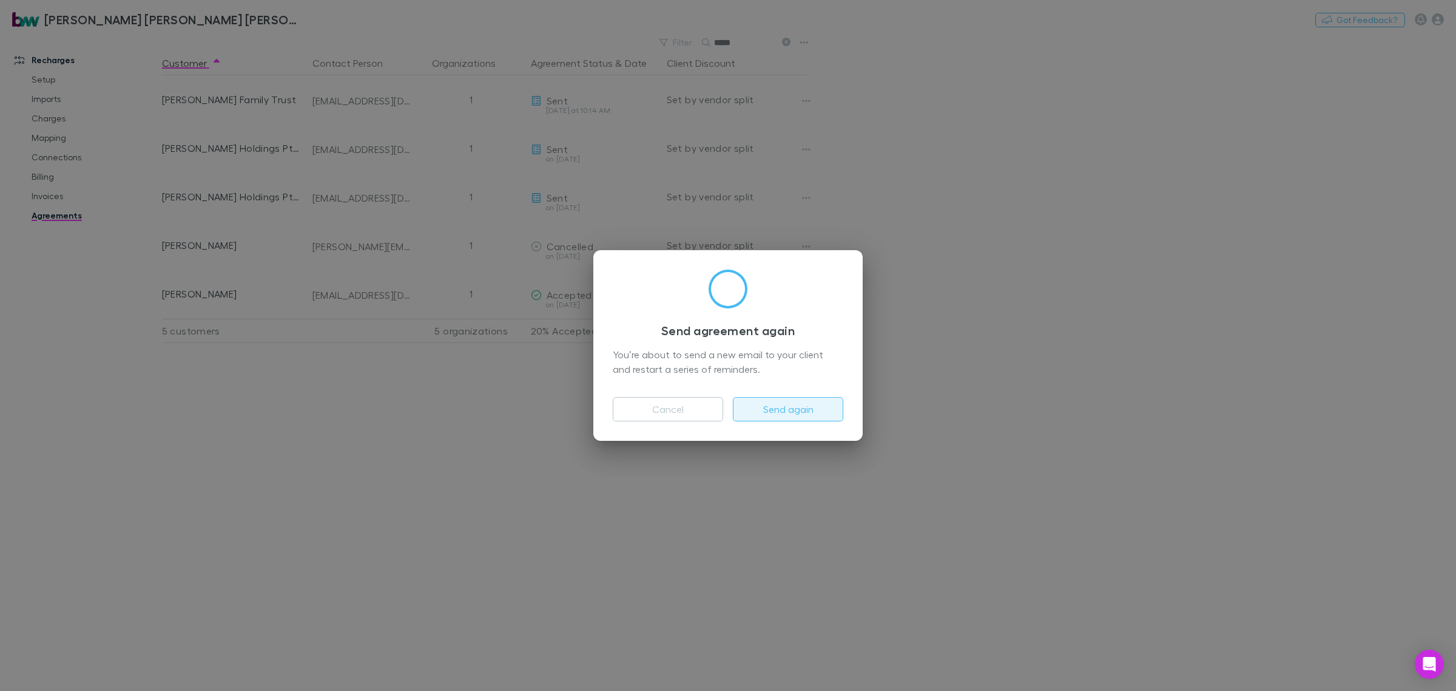
click at [823, 414] on button "Send again" at bounding box center [788, 409] width 110 height 24
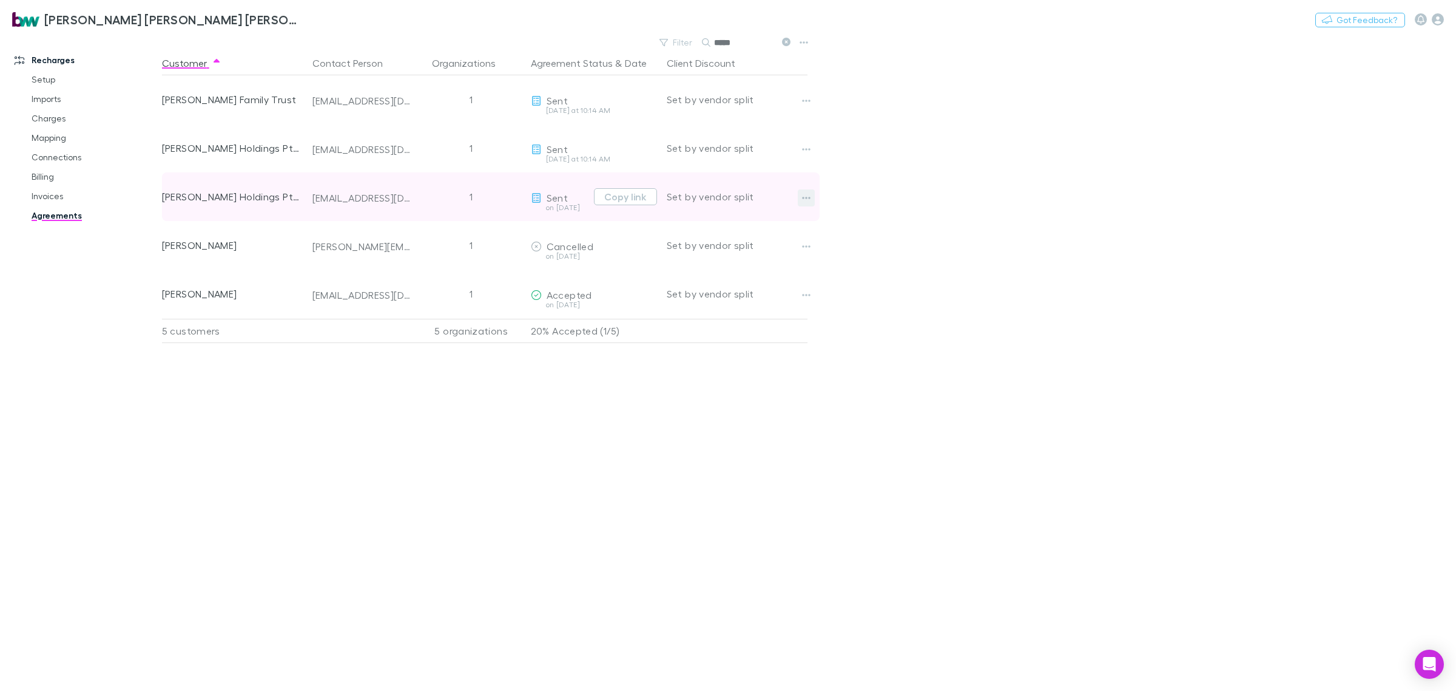
click at [807, 198] on icon "button" at bounding box center [806, 198] width 8 height 2
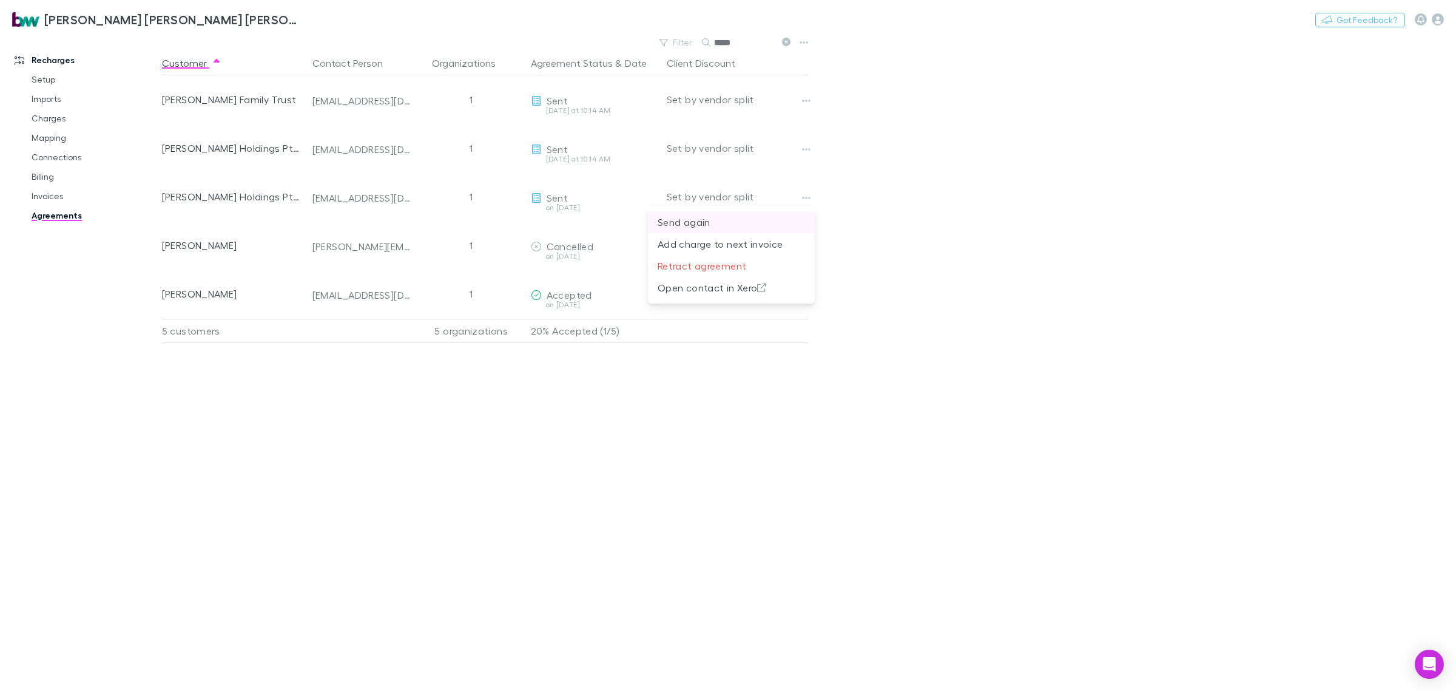
click at [732, 221] on p "Send again" at bounding box center [731, 222] width 147 height 15
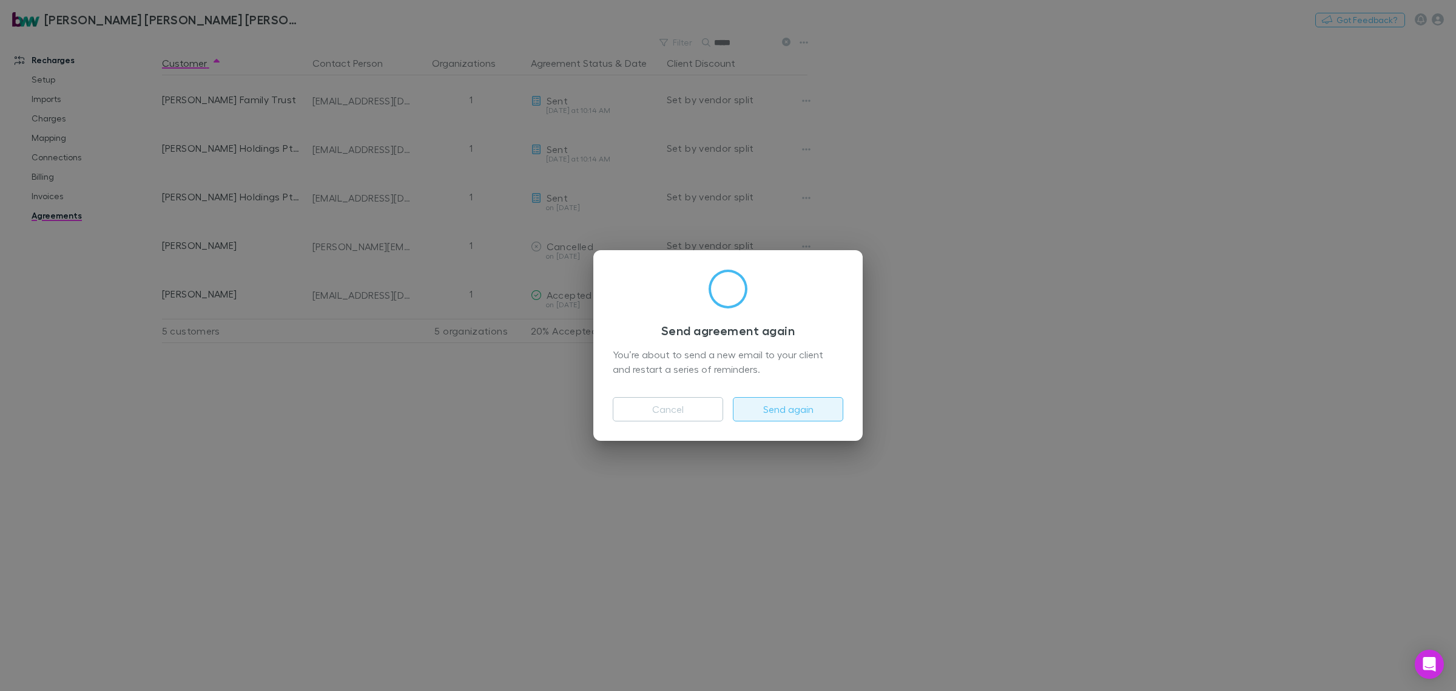
drag, startPoint x: 817, startPoint y: 410, endPoint x: 821, endPoint y: 405, distance: 6.5
click at [817, 408] on button "Send again" at bounding box center [788, 409] width 110 height 24
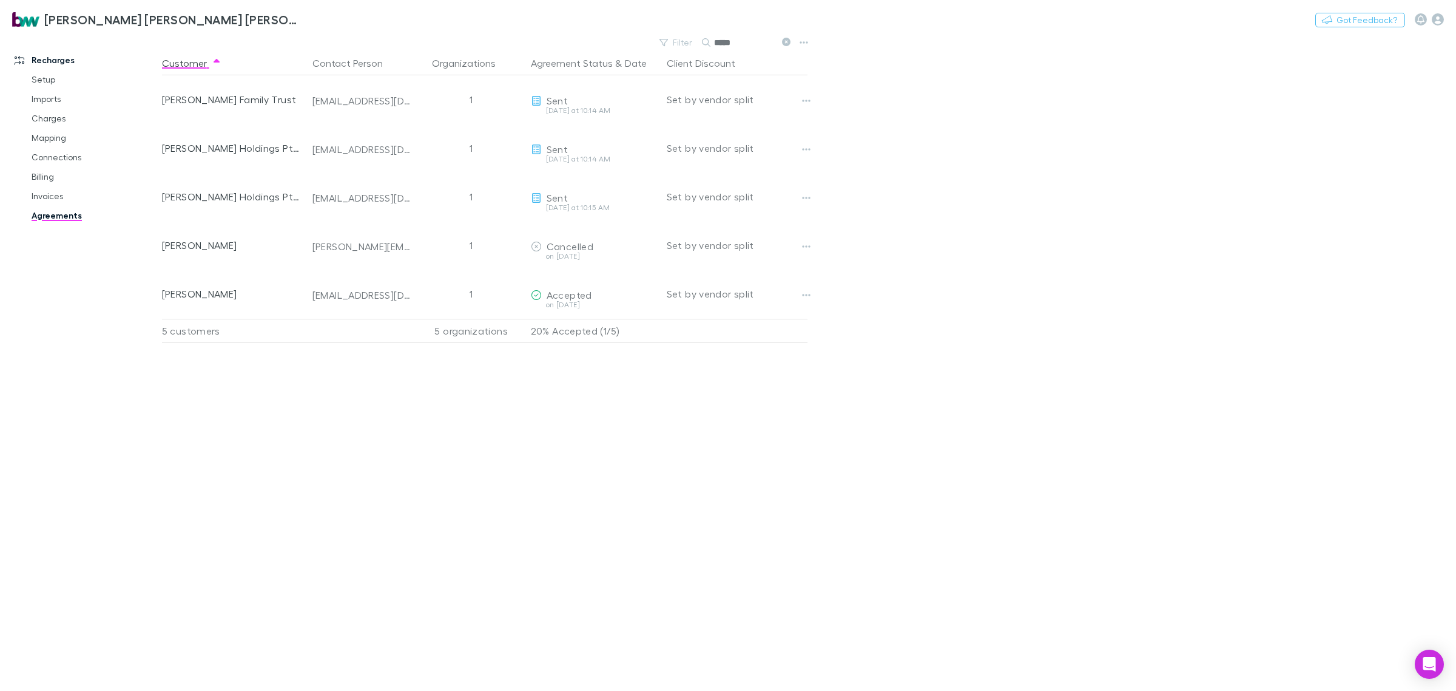
drag, startPoint x: 750, startPoint y: 40, endPoint x: 700, endPoint y: 50, distance: 51.3
click at [700, 50] on div "Filter Search *****" at bounding box center [725, 42] width 142 height 17
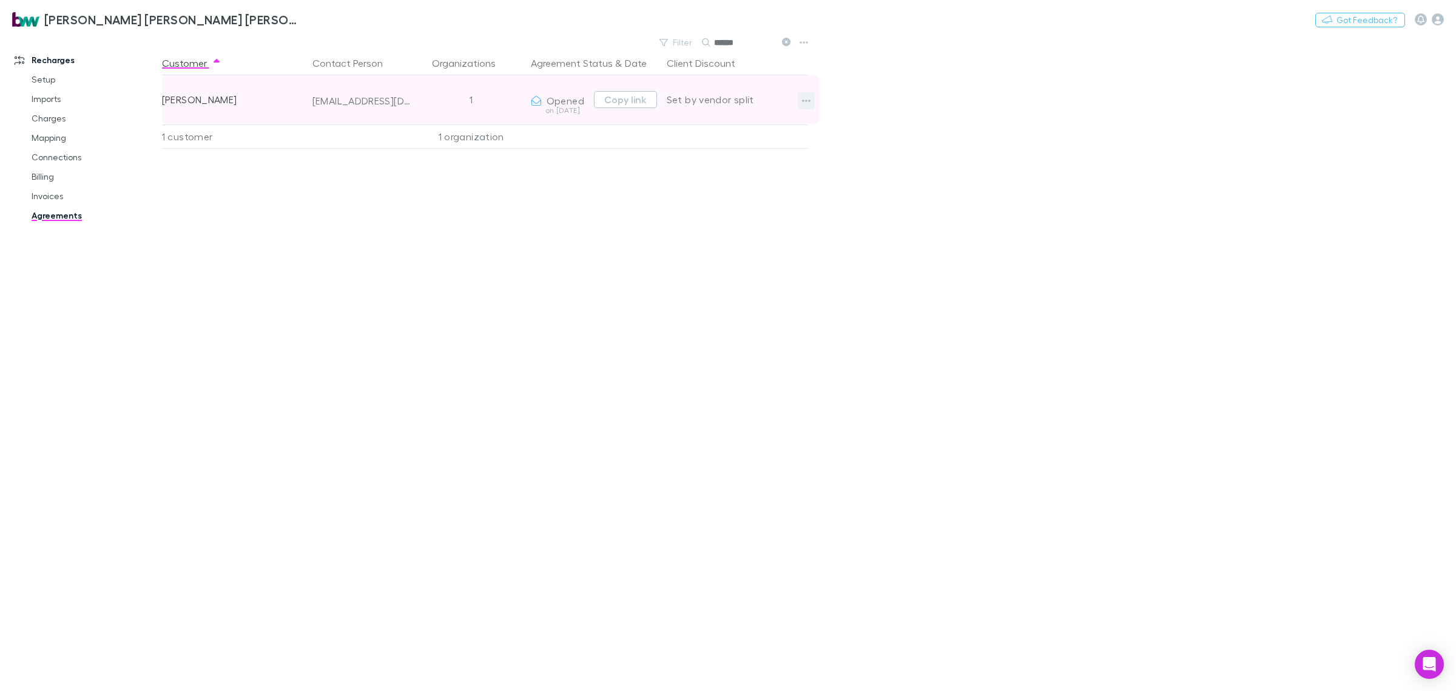
click at [800, 103] on button "button" at bounding box center [806, 100] width 17 height 17
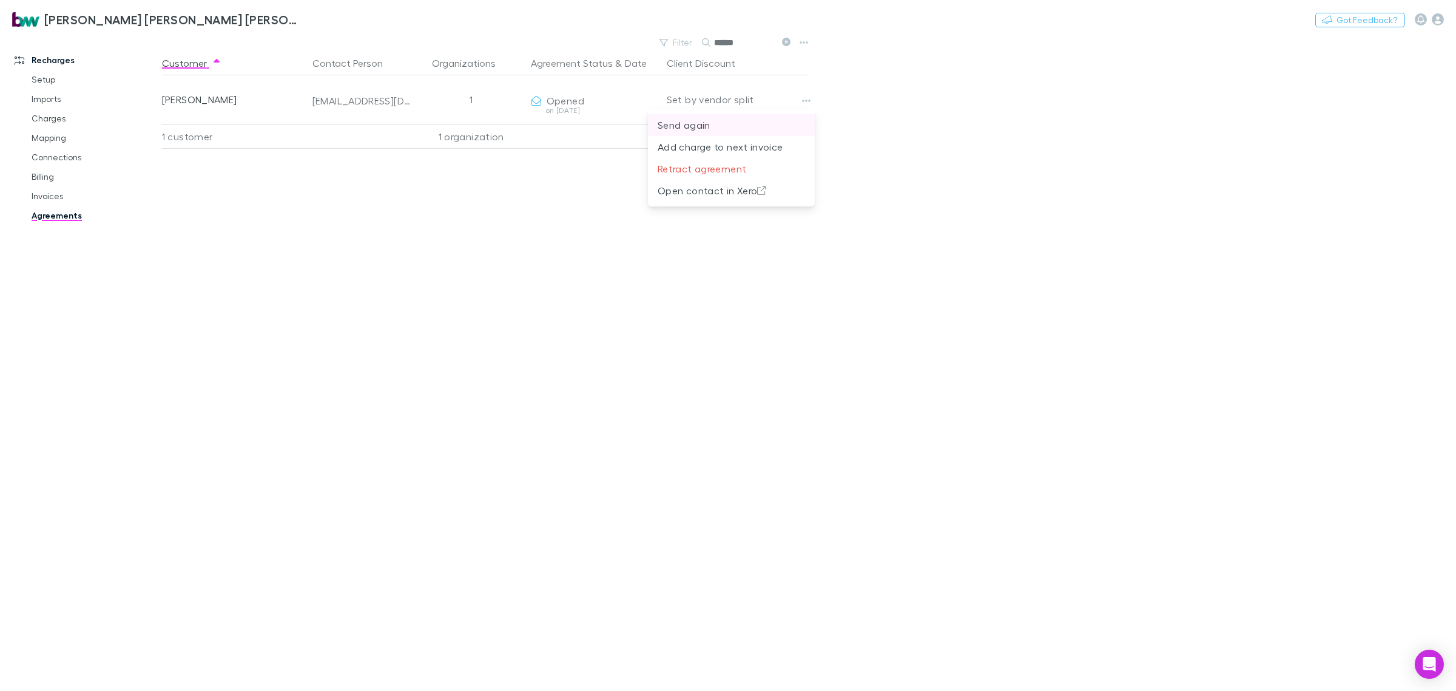
click at [748, 125] on p "Send again" at bounding box center [731, 125] width 147 height 15
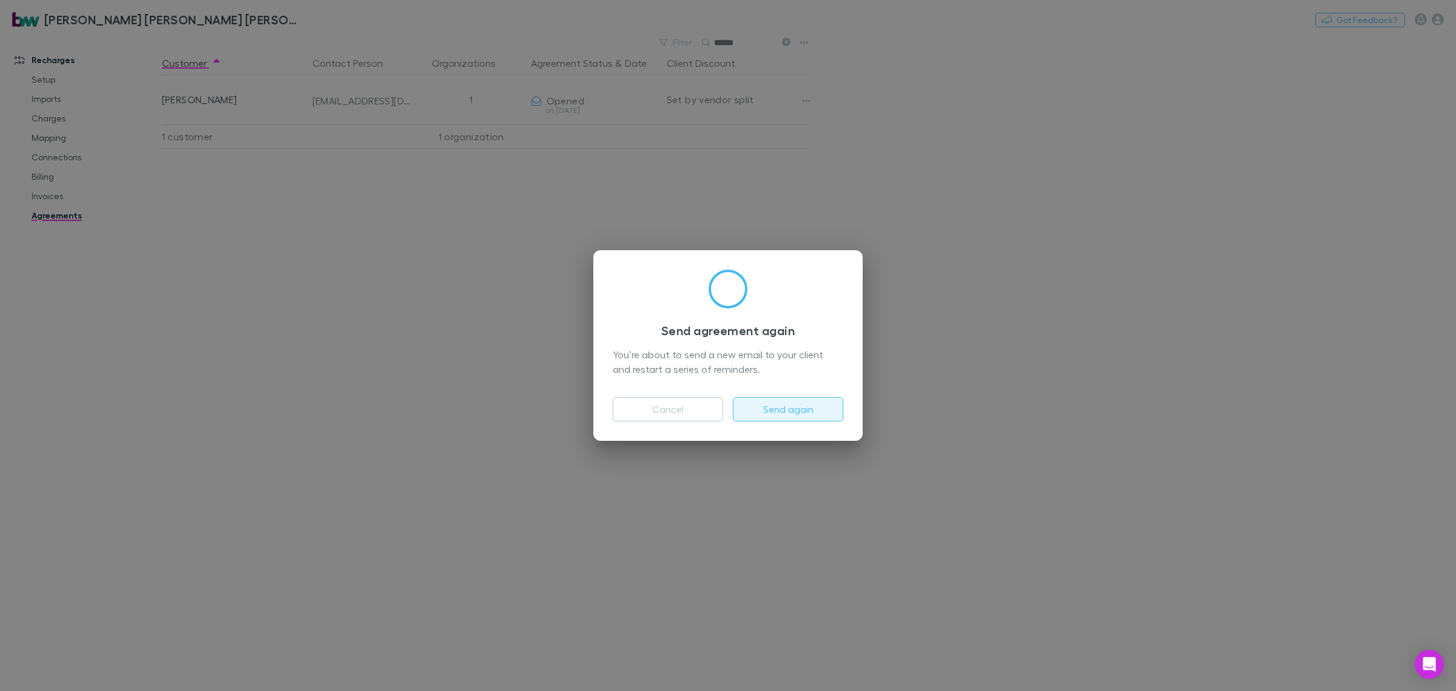
click at [802, 407] on button "Send again" at bounding box center [788, 409] width 110 height 24
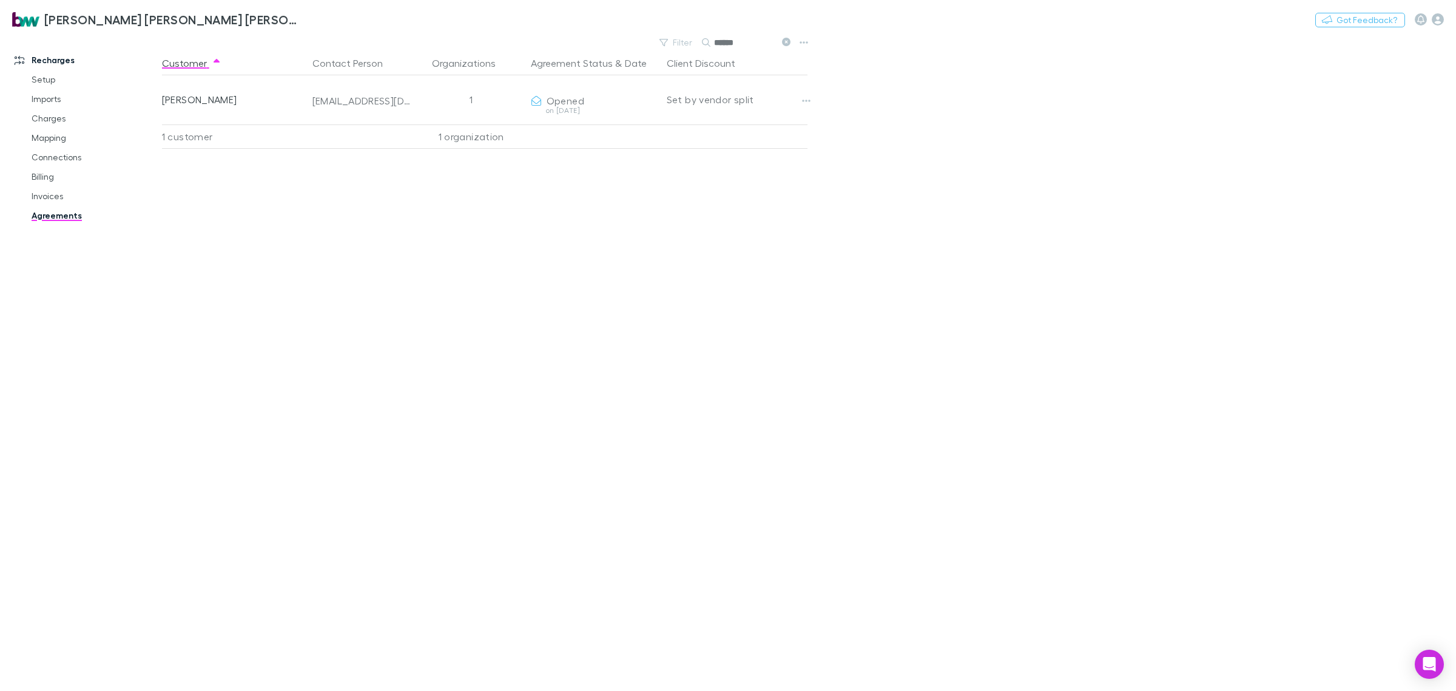
drag, startPoint x: 736, startPoint y: 40, endPoint x: 637, endPoint y: 50, distance: 98.8
click at [642, 47] on div "Filter Search ******" at bounding box center [487, 42] width 651 height 17
type input "*"
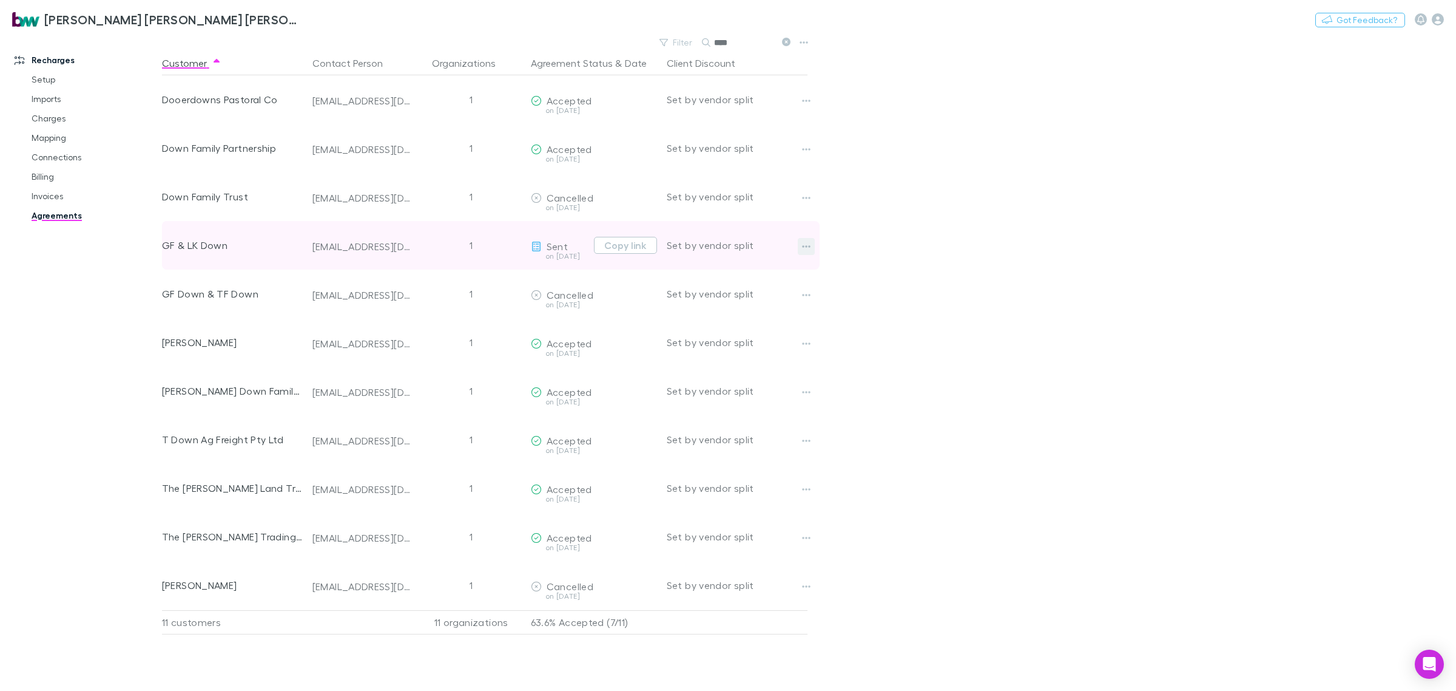
click at [802, 247] on icon "button" at bounding box center [806, 246] width 8 height 2
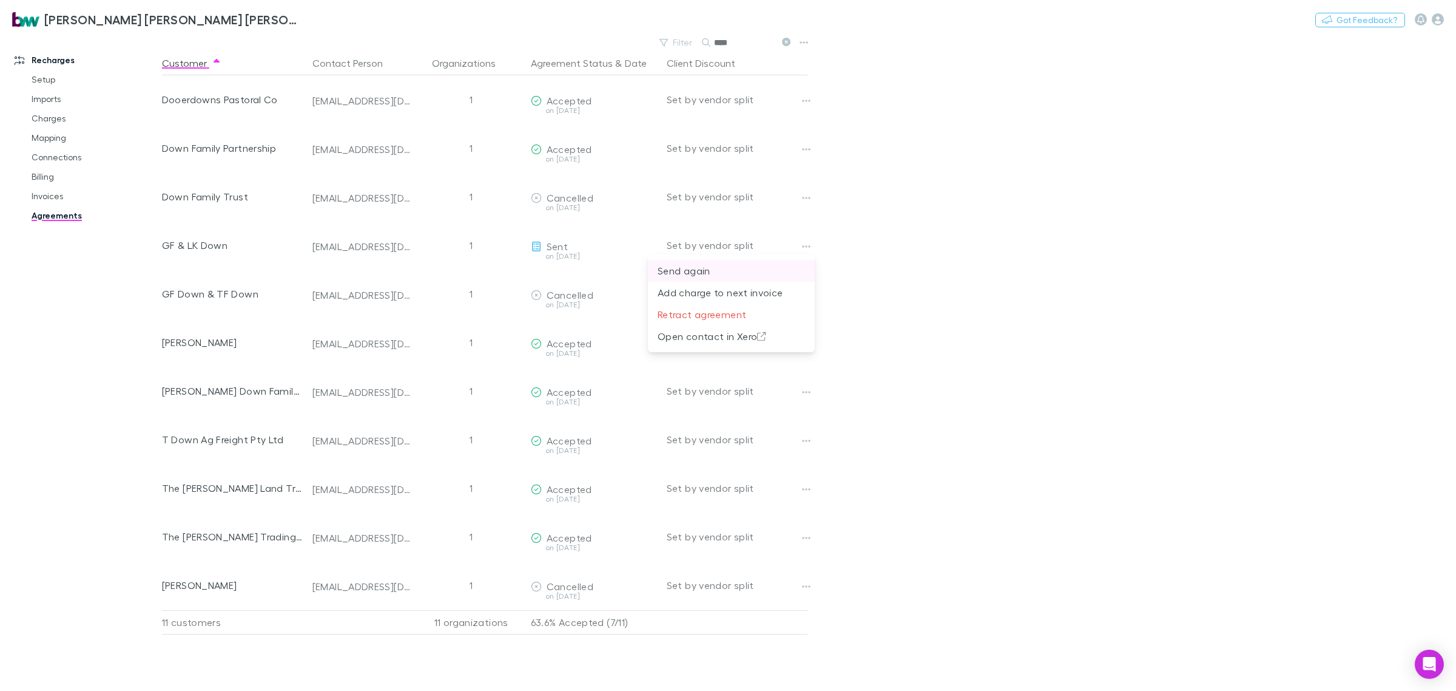
click at [713, 271] on p "Send again" at bounding box center [731, 270] width 147 height 15
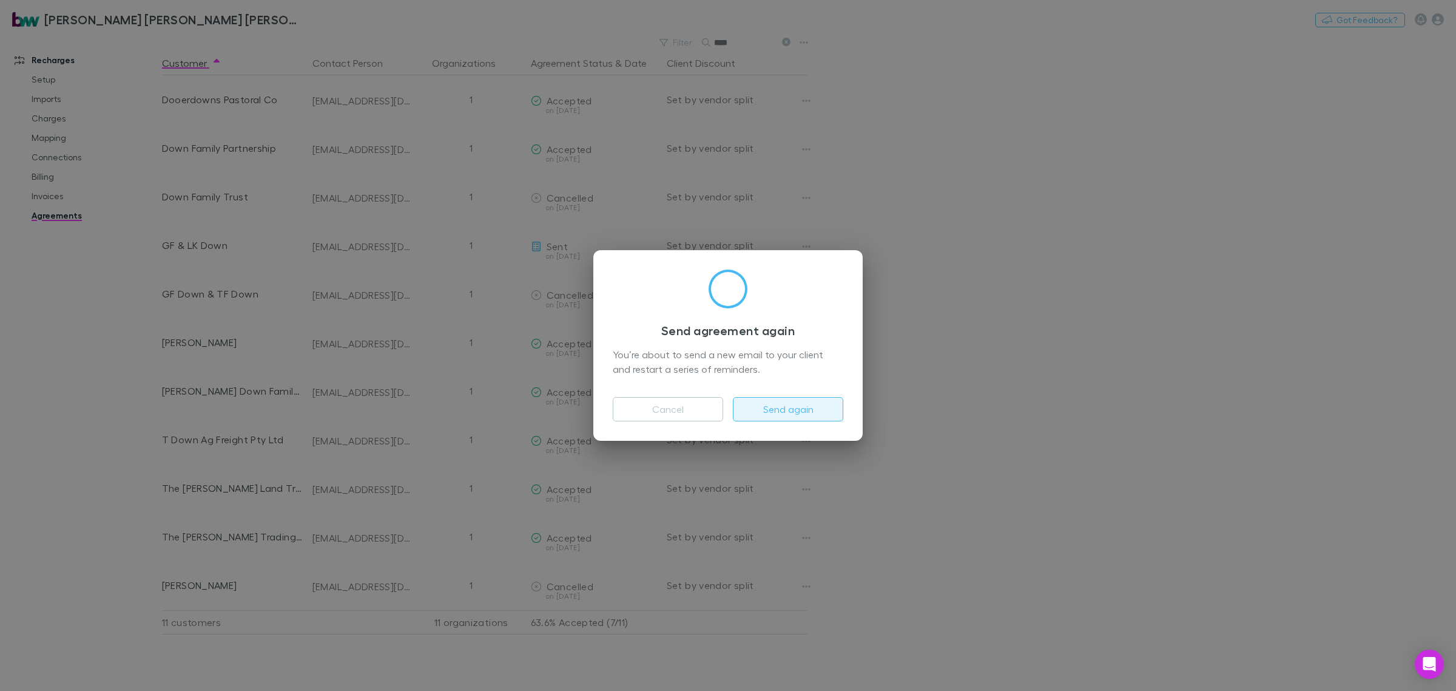
drag, startPoint x: 813, startPoint y: 402, endPoint x: 820, endPoint y: 401, distance: 6.7
click at [813, 401] on button "Send again" at bounding box center [788, 409] width 110 height 24
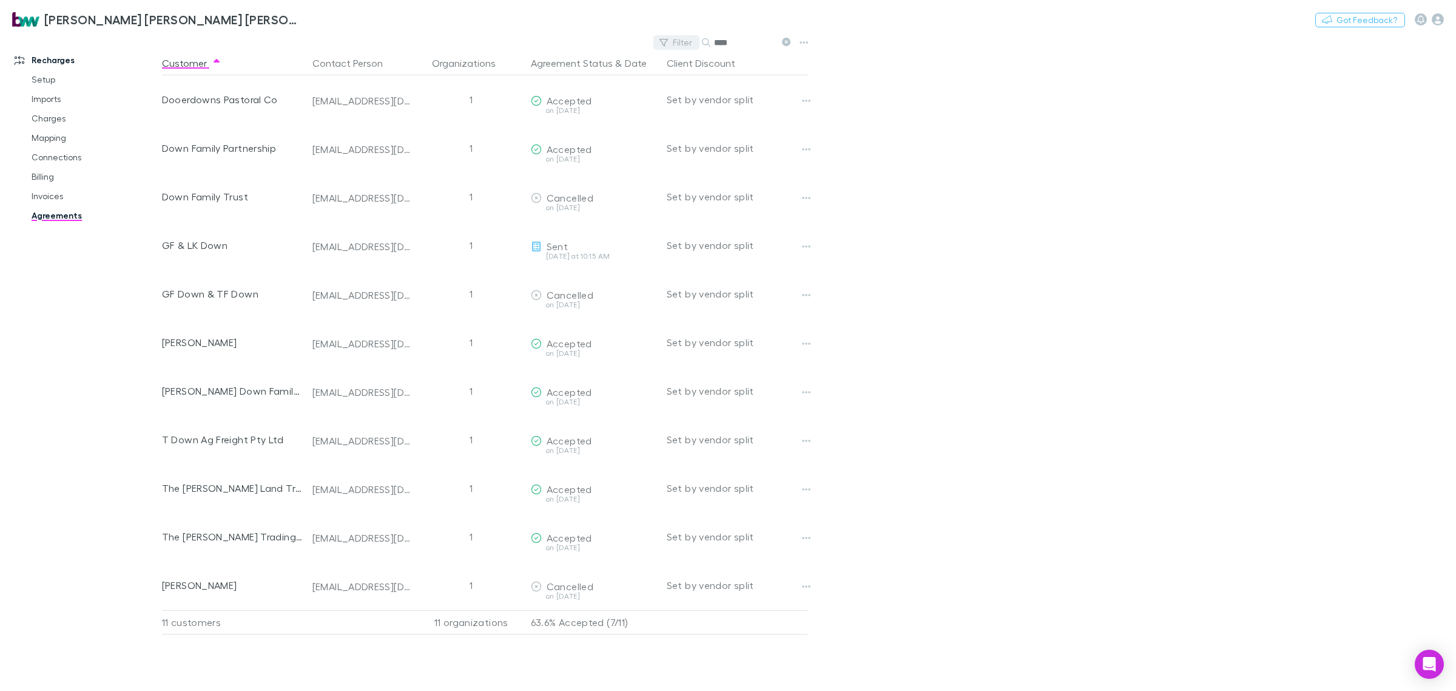
drag, startPoint x: 705, startPoint y: 44, endPoint x: 668, endPoint y: 47, distance: 37.1
click at [669, 46] on div "Filter Search ****" at bounding box center [725, 42] width 142 height 17
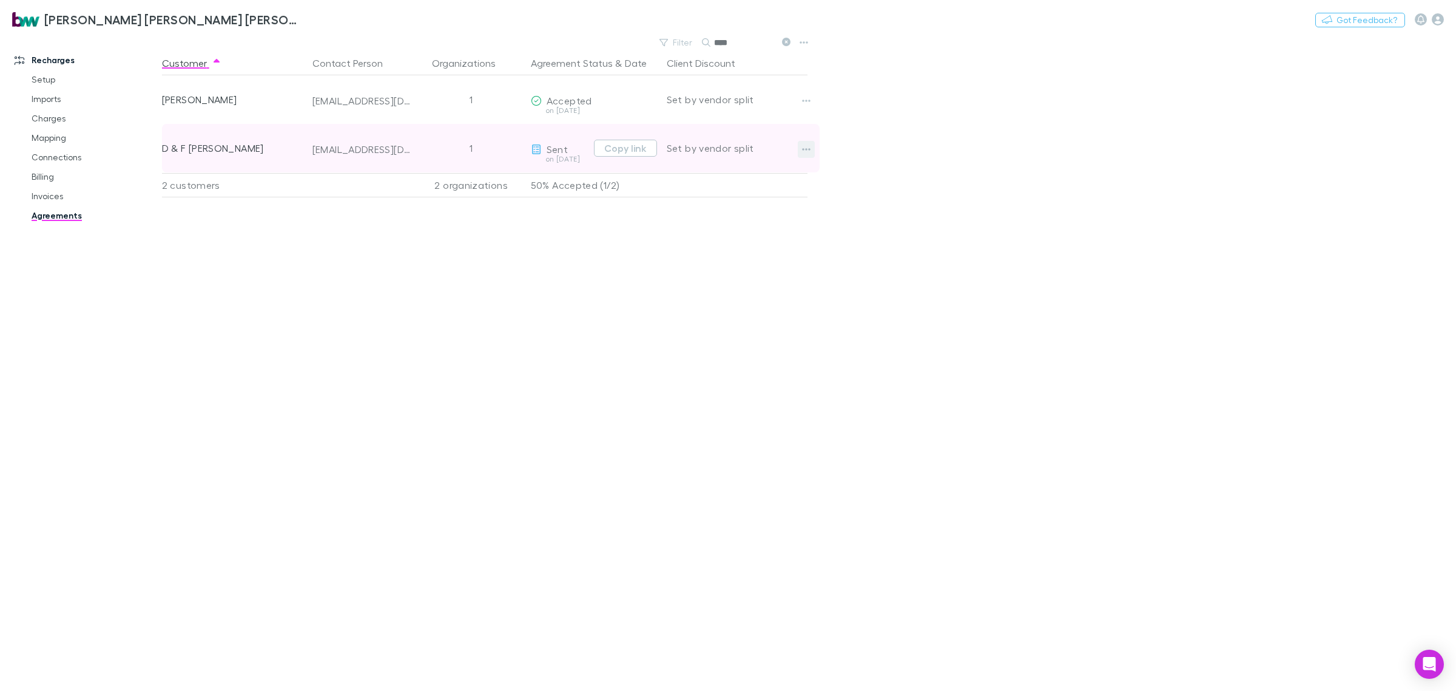
click at [811, 150] on button "button" at bounding box center [806, 149] width 17 height 17
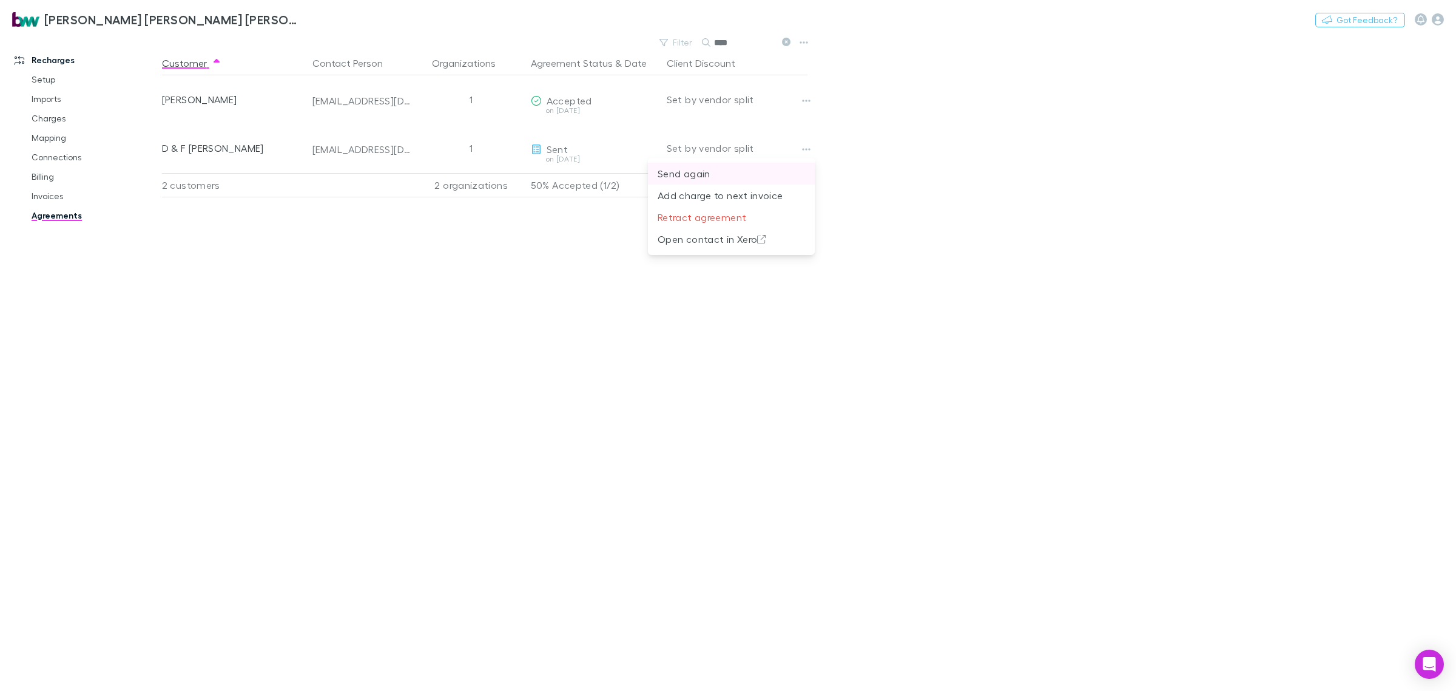
click at [749, 171] on p "Send again" at bounding box center [731, 173] width 147 height 15
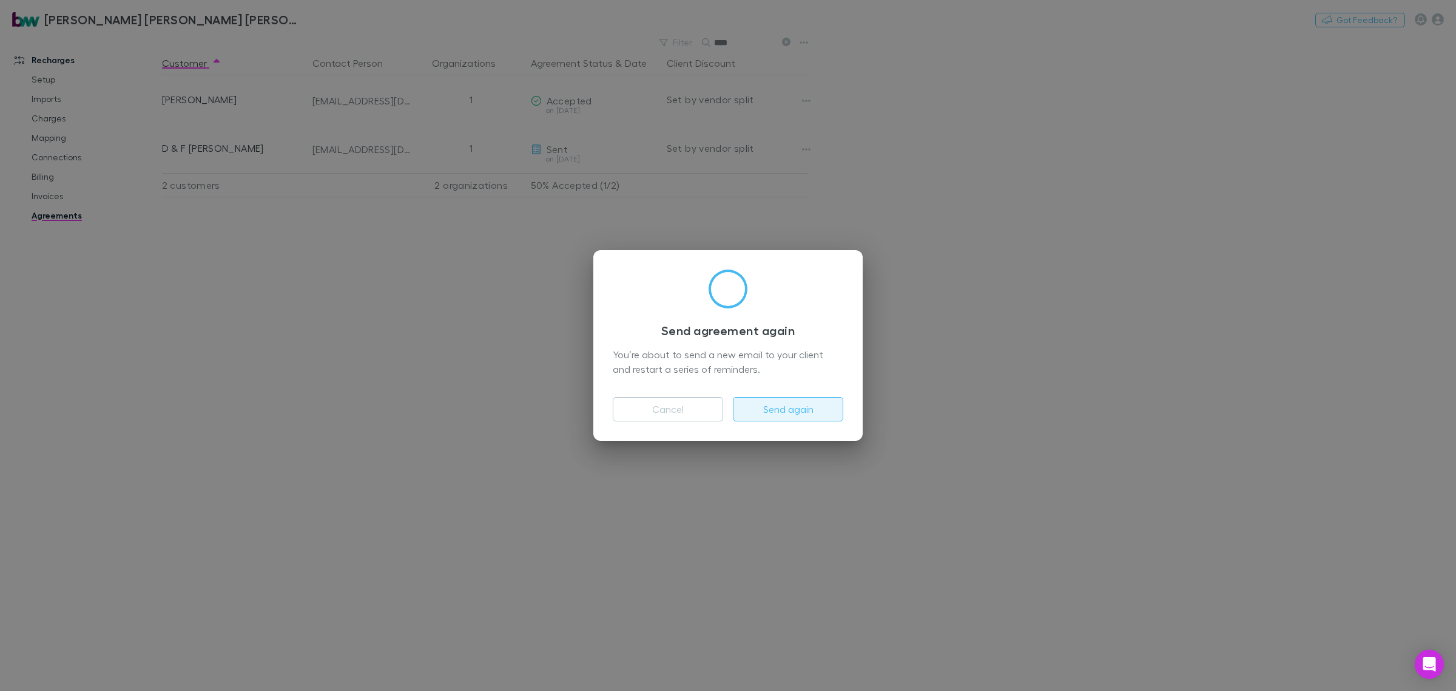
click at [823, 401] on button "Send again" at bounding box center [788, 409] width 110 height 24
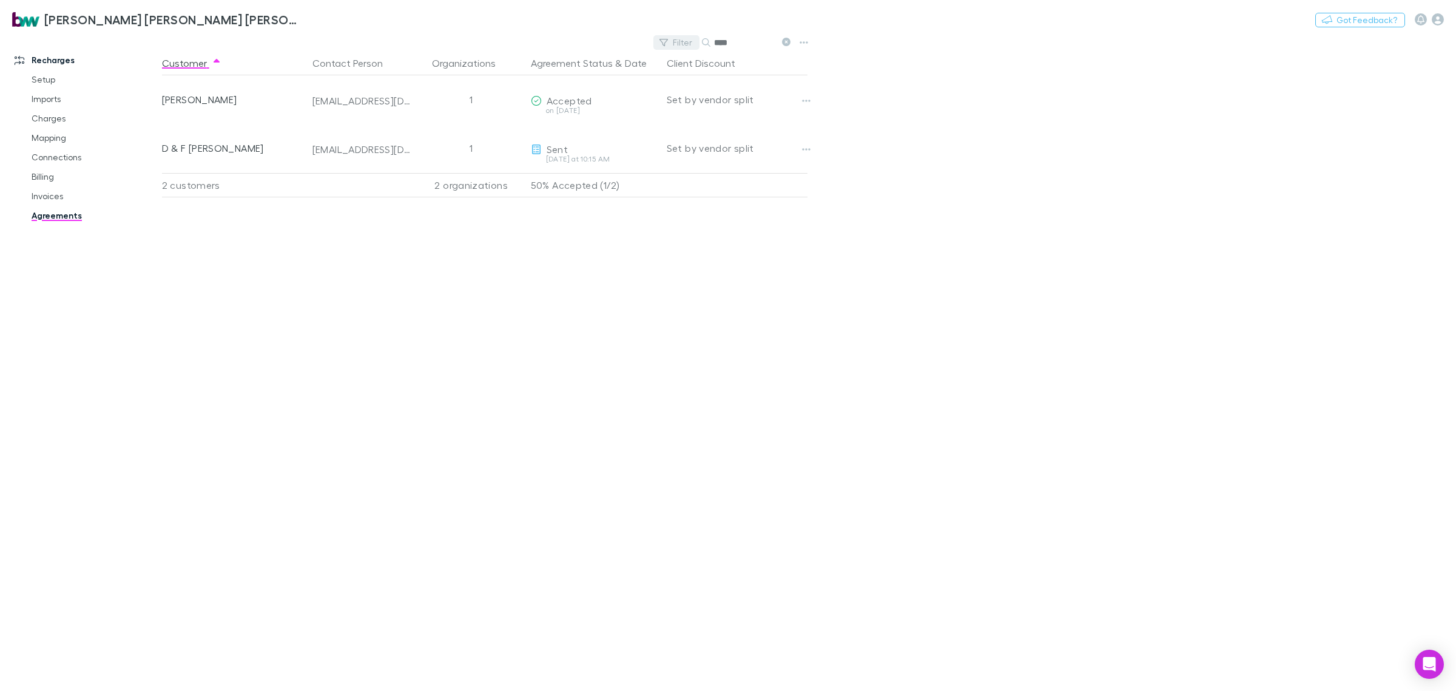
drag, startPoint x: 726, startPoint y: 43, endPoint x: 660, endPoint y: 49, distance: 67.0
click at [660, 49] on div "Filter Search ****" at bounding box center [725, 42] width 142 height 17
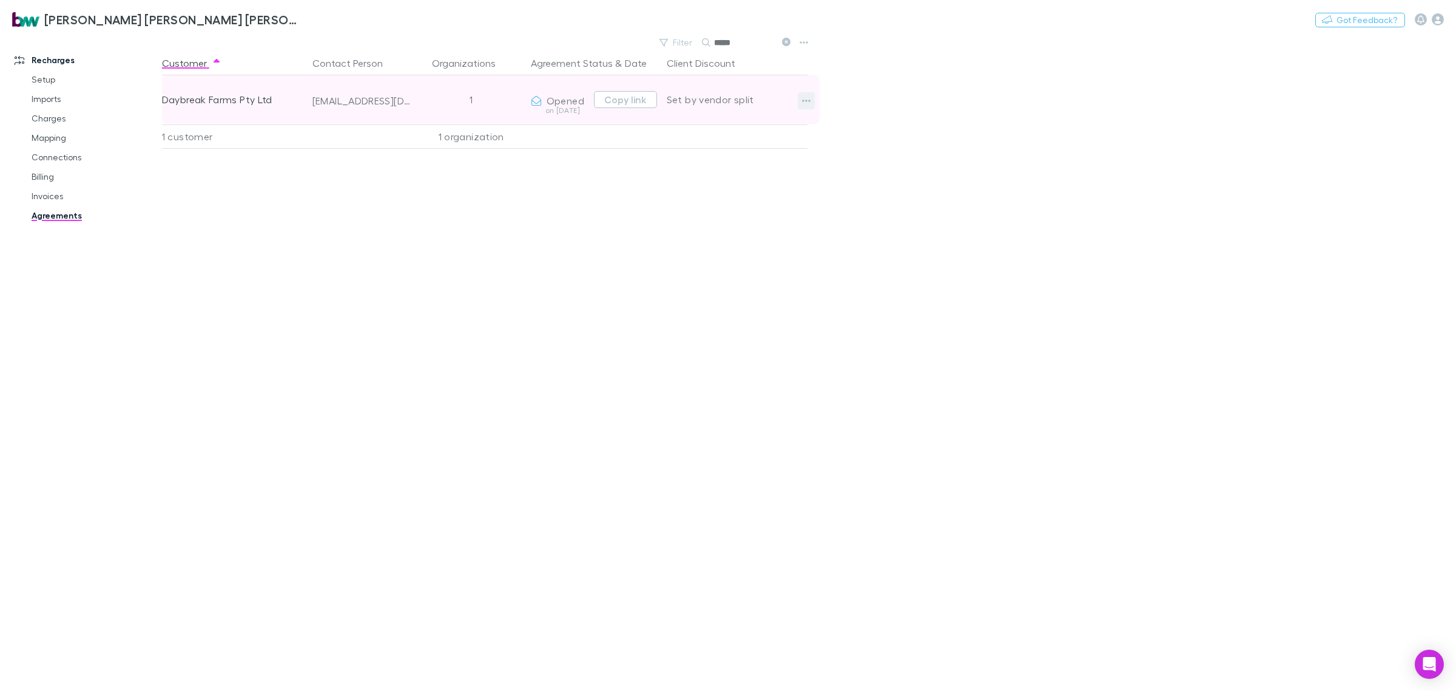
click at [812, 105] on button "button" at bounding box center [806, 100] width 17 height 17
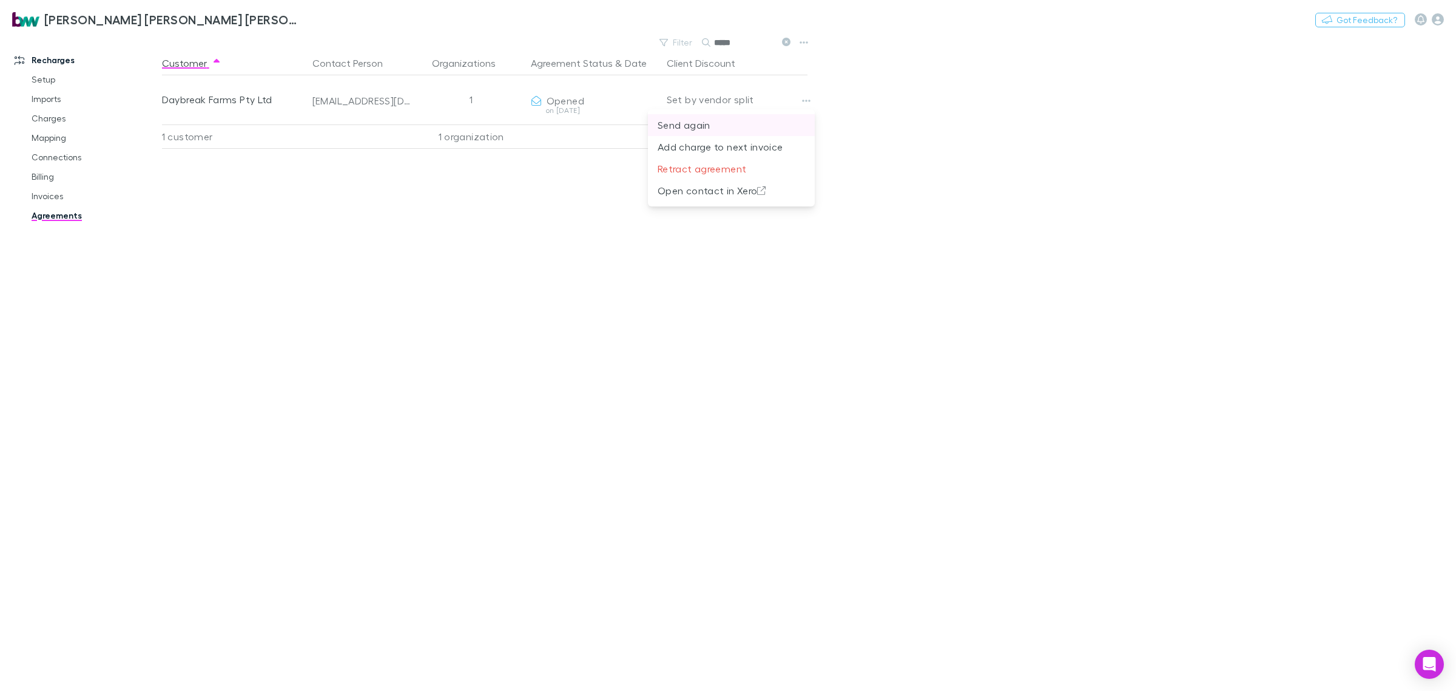
click at [723, 125] on p "Send again" at bounding box center [731, 125] width 147 height 15
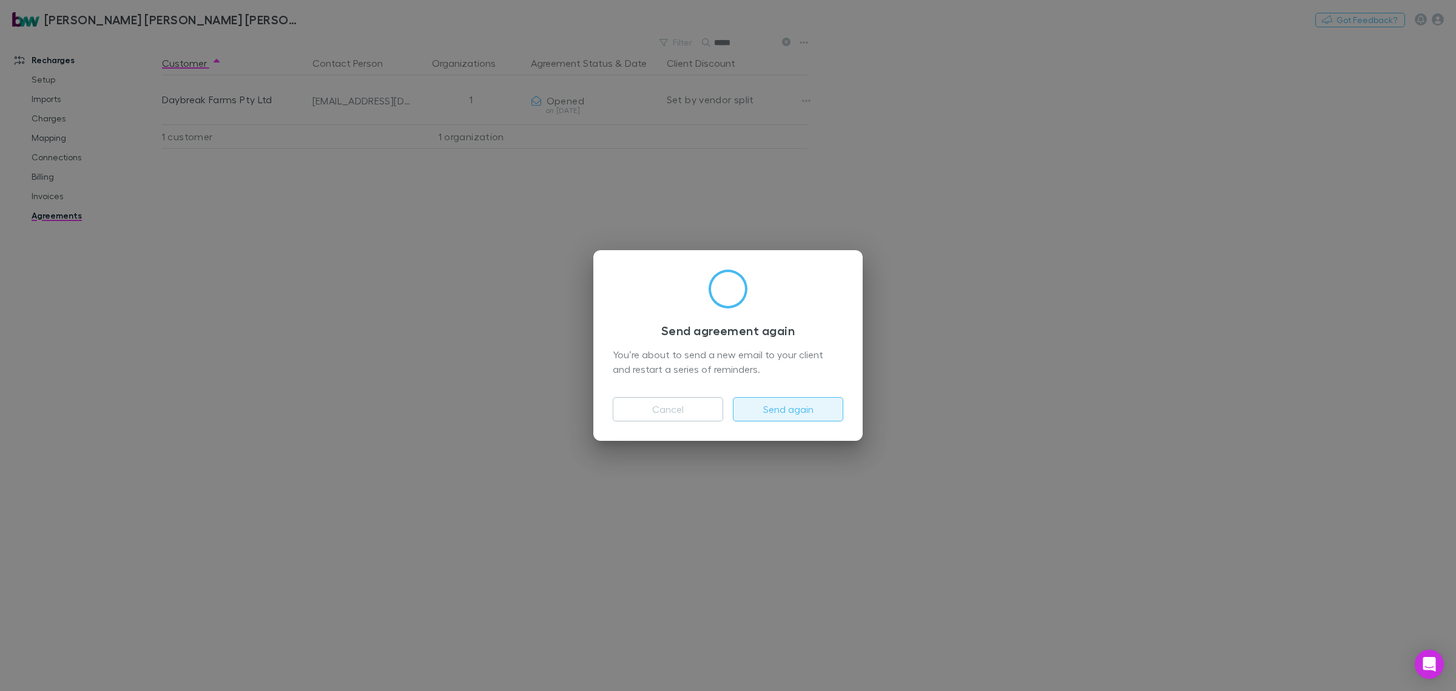
click at [809, 410] on button "Send again" at bounding box center [788, 409] width 110 height 24
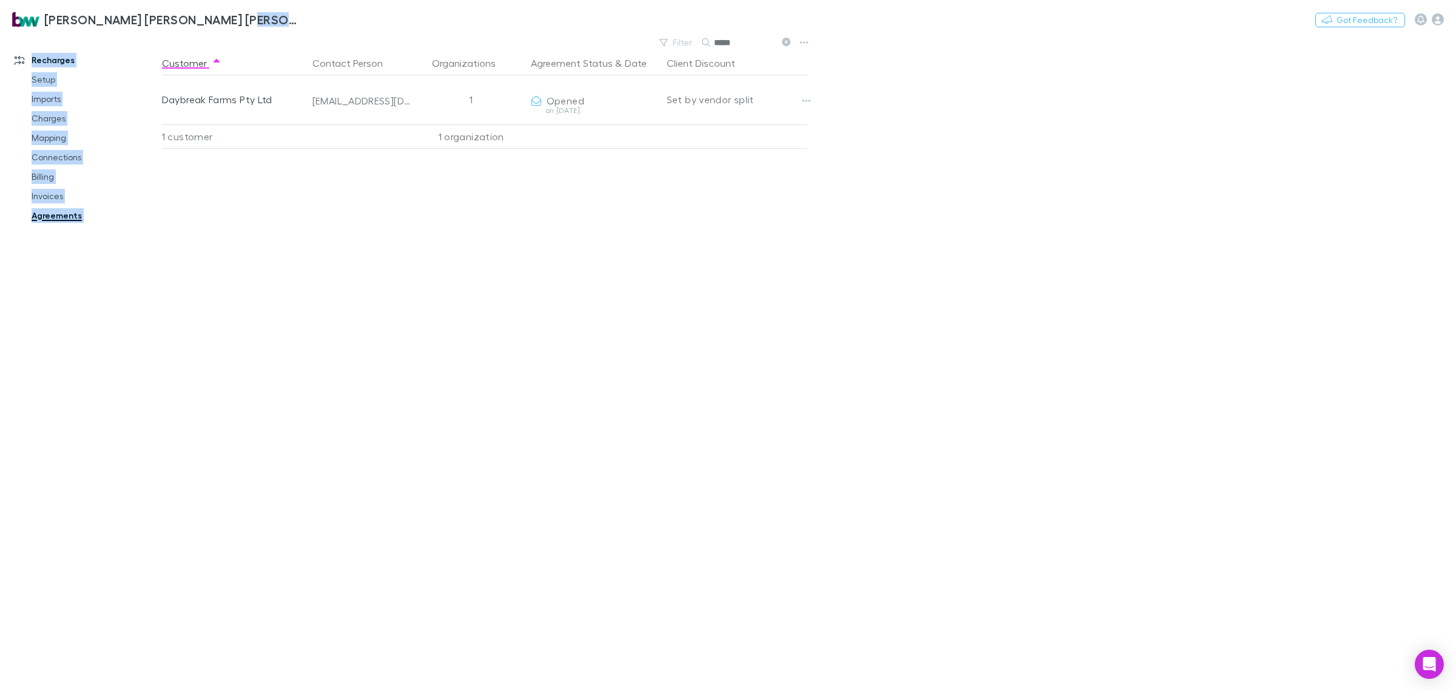
drag, startPoint x: 752, startPoint y: 31, endPoint x: 710, endPoint y: 47, distance: 45.5
click at [710, 47] on div "Brewster Walsh Waters Partners Nothing Got Feedback? Recharges Setup Imports Ch…" at bounding box center [728, 345] width 1456 height 691
drag, startPoint x: 735, startPoint y: 42, endPoint x: 766, endPoint y: 44, distance: 31.6
click at [736, 42] on input "*****" at bounding box center [744, 42] width 61 height 17
drag, startPoint x: 717, startPoint y: 49, endPoint x: 702, endPoint y: 49, distance: 15.2
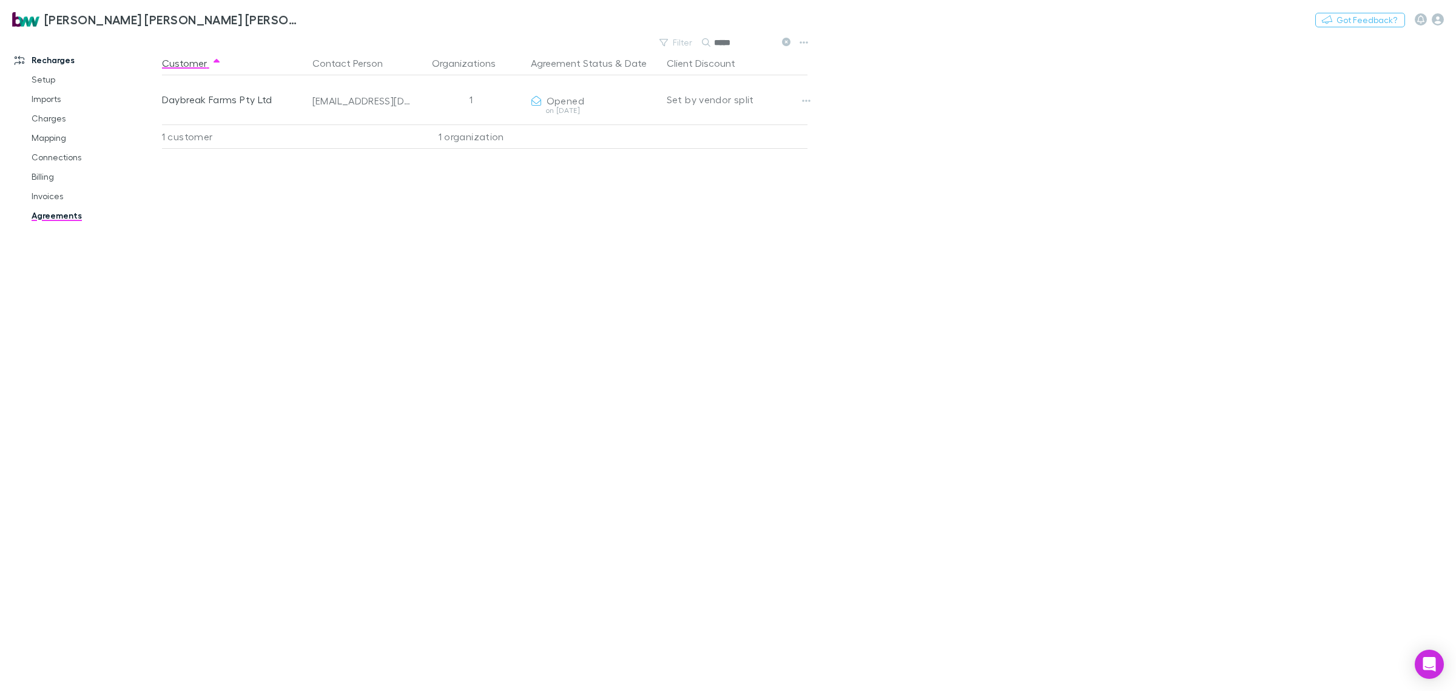
click at [704, 49] on div "*****" at bounding box center [747, 42] width 91 height 15
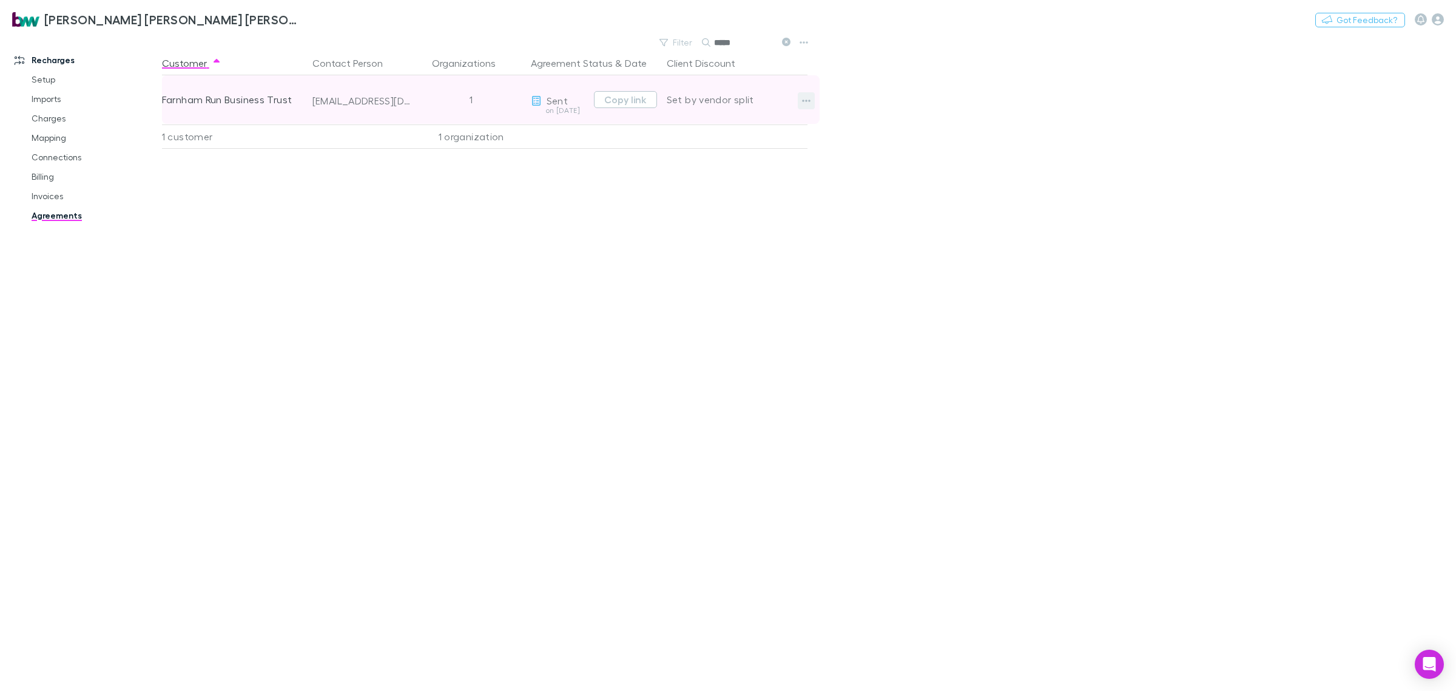
click at [799, 103] on button "button" at bounding box center [806, 100] width 17 height 17
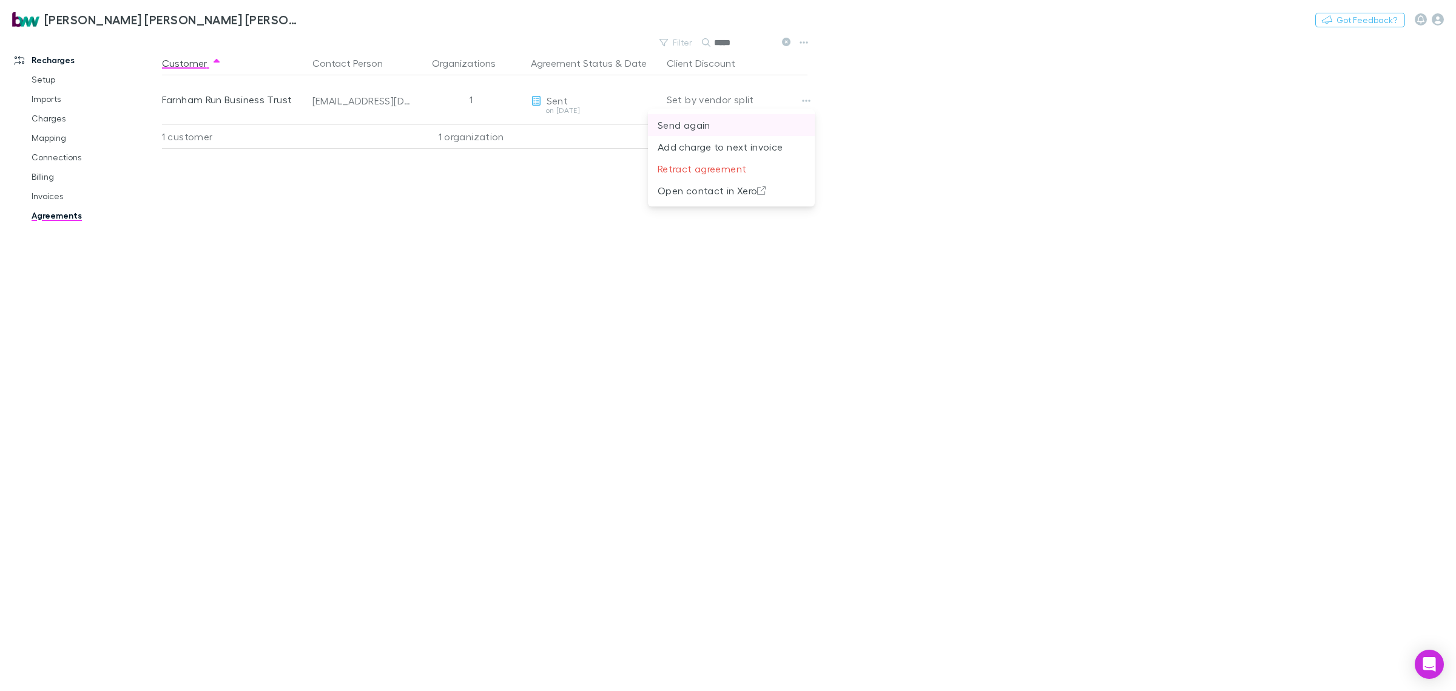
click at [751, 129] on p "Send again" at bounding box center [731, 125] width 147 height 15
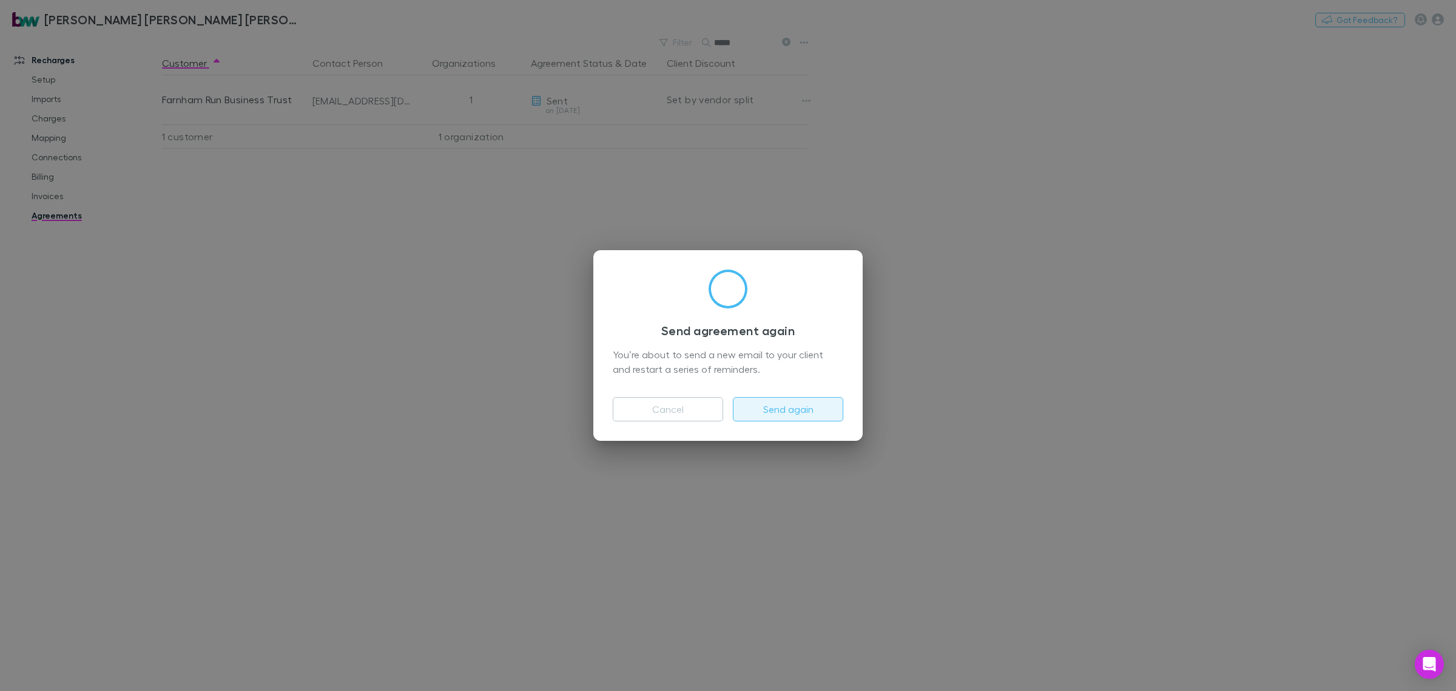
drag, startPoint x: 782, startPoint y: 399, endPoint x: 800, endPoint y: 407, distance: 19.8
click at [783, 399] on button "Send again" at bounding box center [788, 409] width 110 height 24
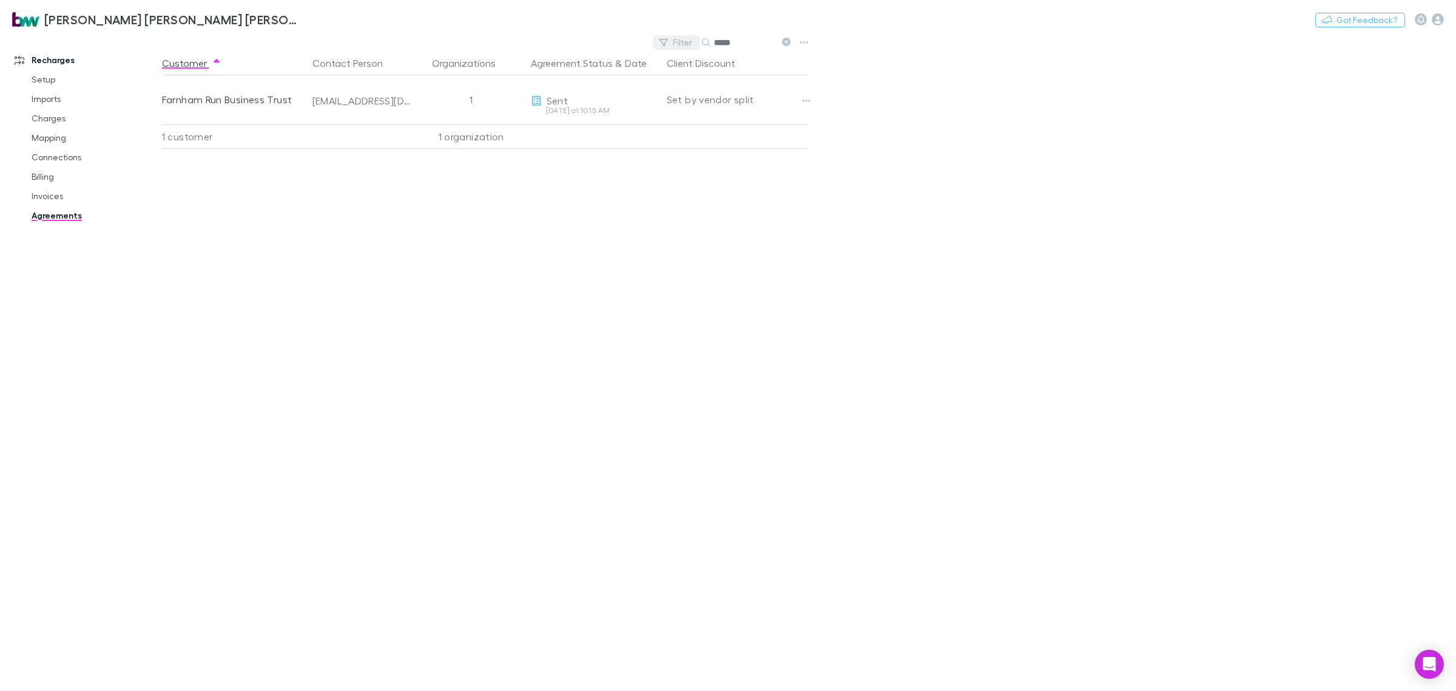
drag, startPoint x: 732, startPoint y: 44, endPoint x: 699, endPoint y: 44, distance: 33.4
click at [703, 44] on div "*****" at bounding box center [747, 42] width 91 height 15
type input "******"
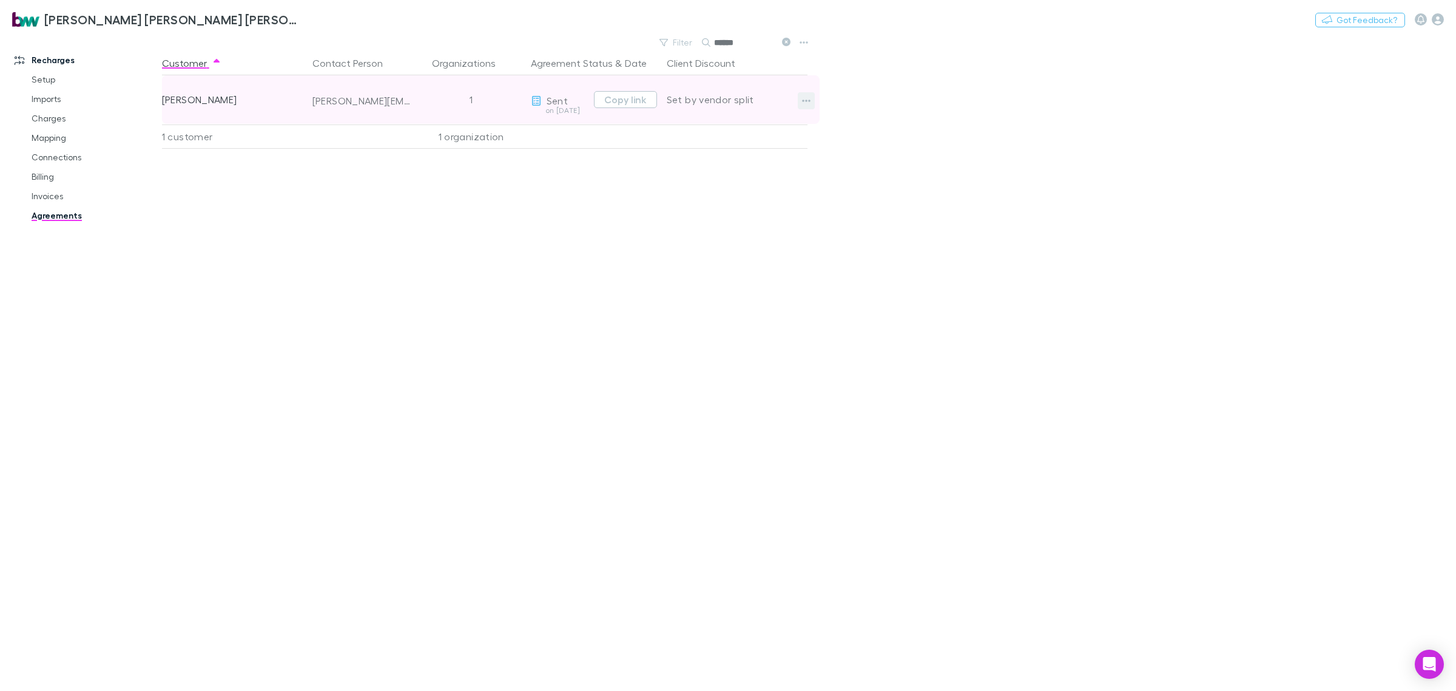
click at [809, 101] on icon "button" at bounding box center [806, 101] width 8 height 2
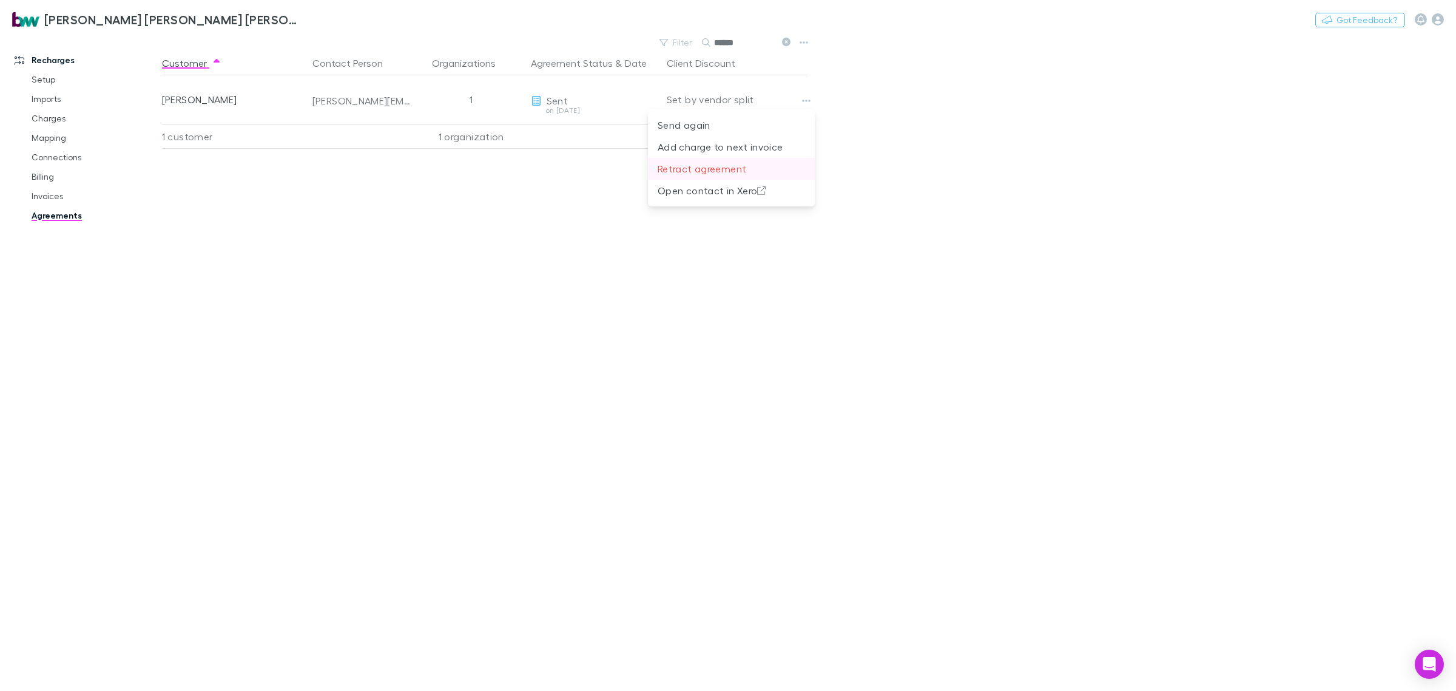
click at [722, 164] on p "Retract agreement" at bounding box center [731, 168] width 147 height 15
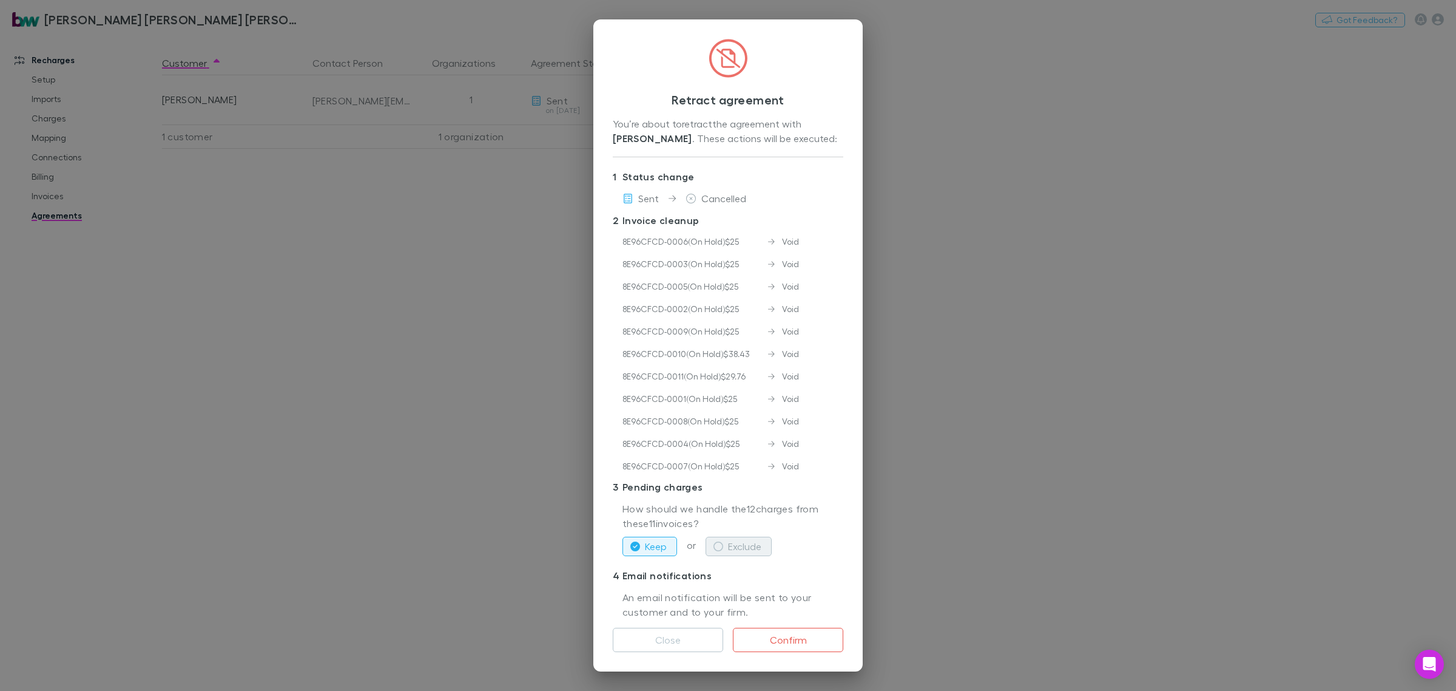
click at [752, 544] on button "Exclude" at bounding box center [739, 545] width 66 height 19
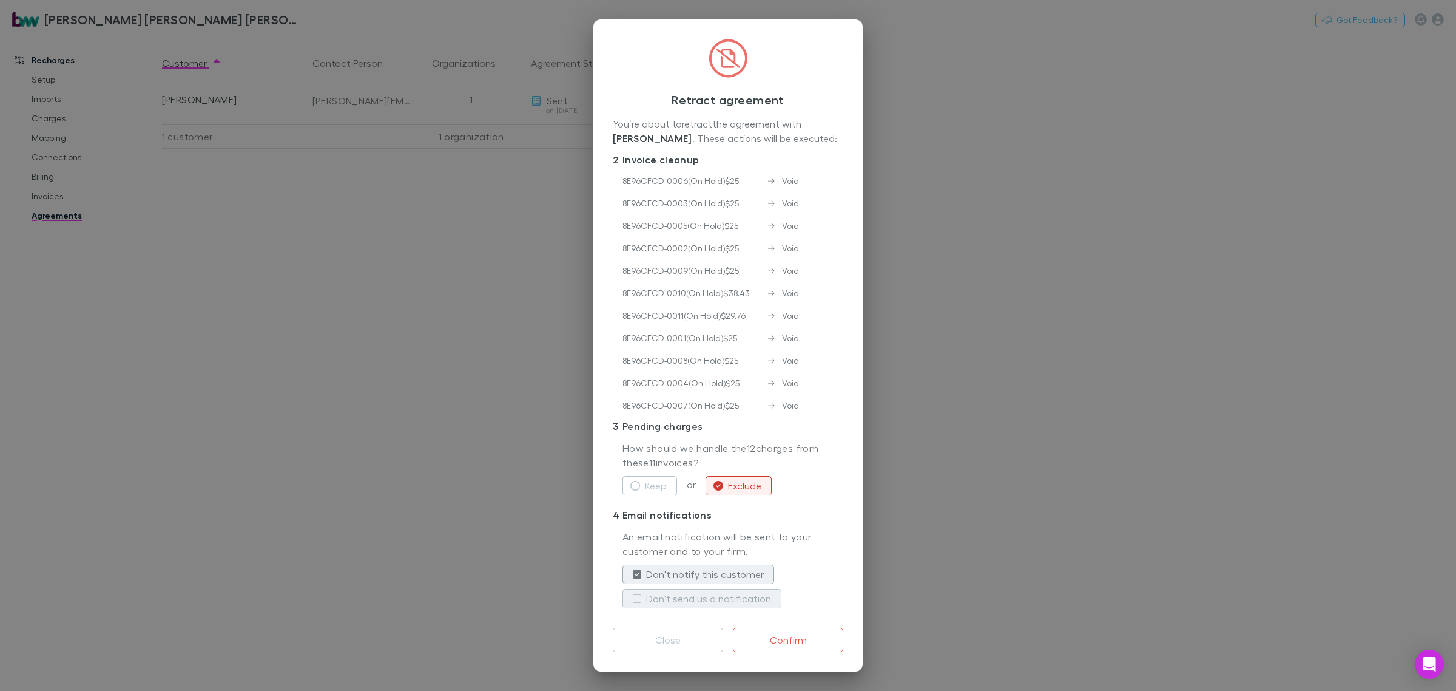
click at [646, 592] on label "Don't send us a notification" at bounding box center [708, 598] width 125 height 15
click at [800, 638] on button "Confirm" at bounding box center [788, 639] width 110 height 24
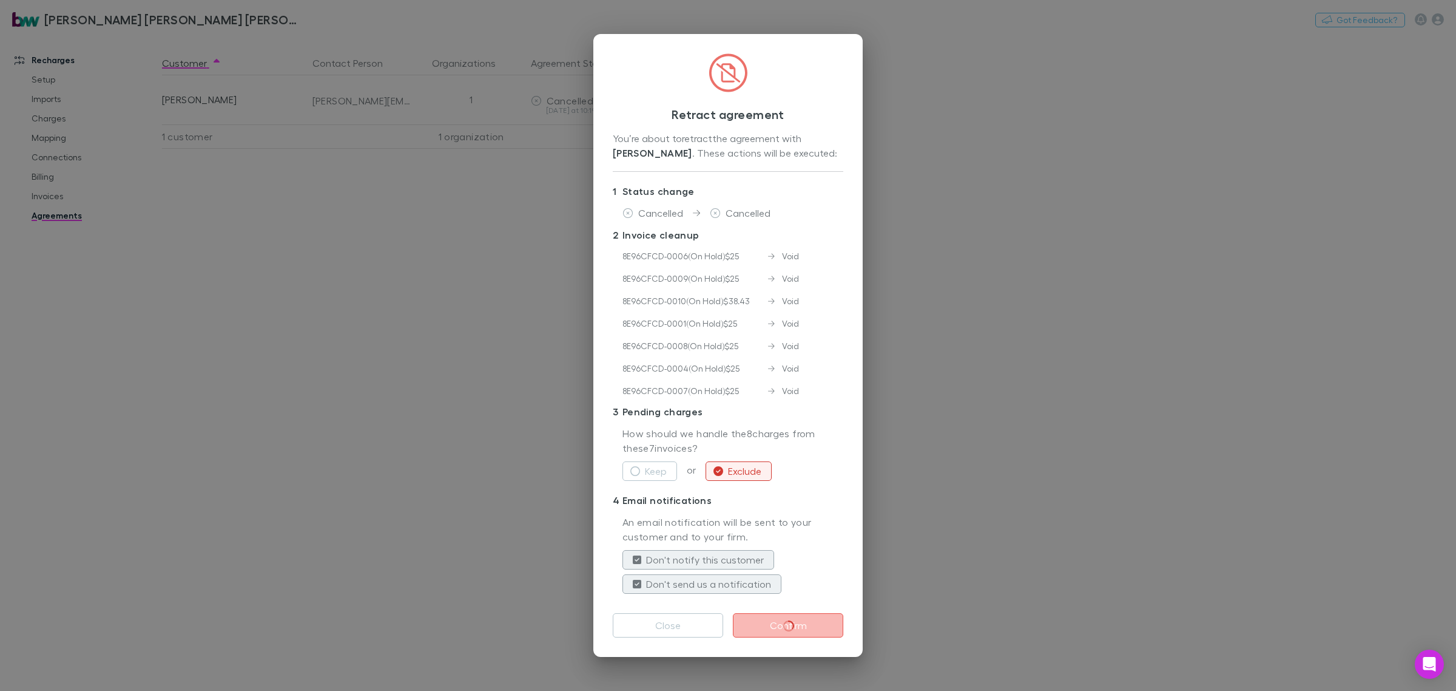
scroll to position [0, 0]
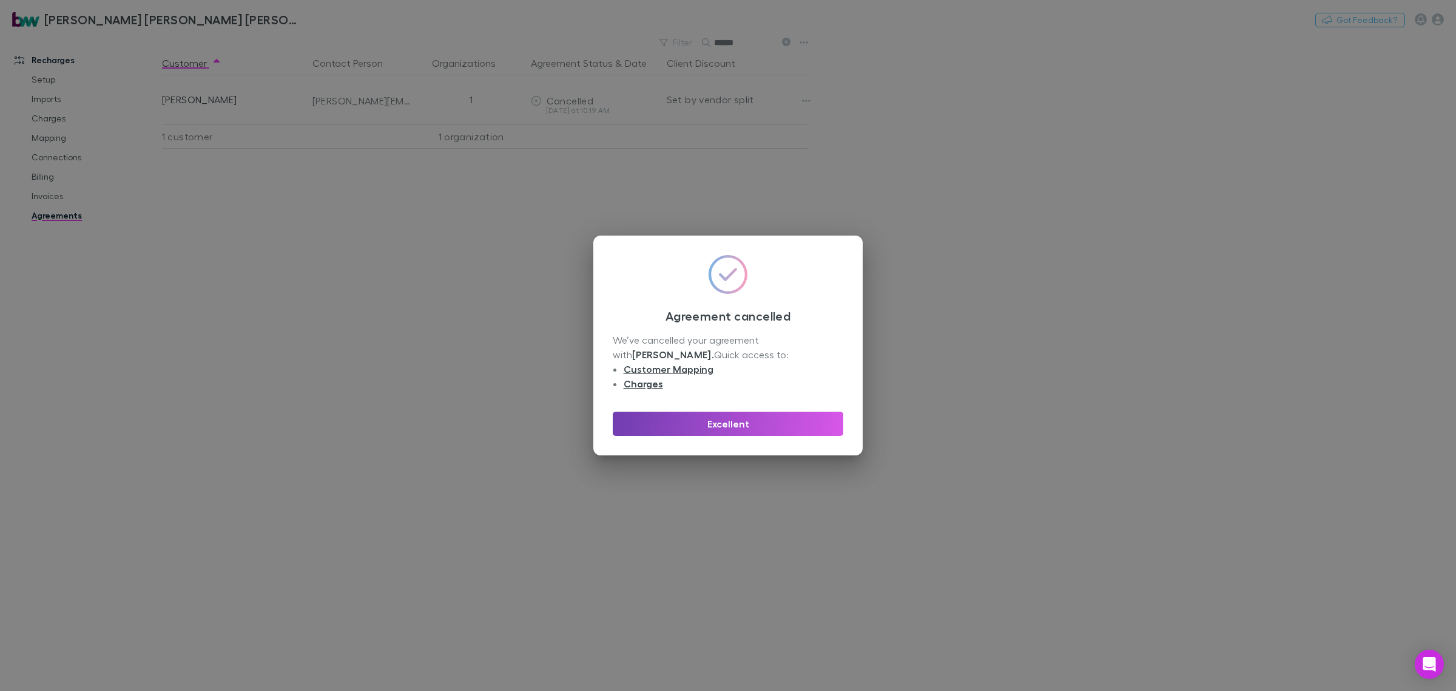
click at [817, 432] on button "Excellent" at bounding box center [728, 423] width 231 height 24
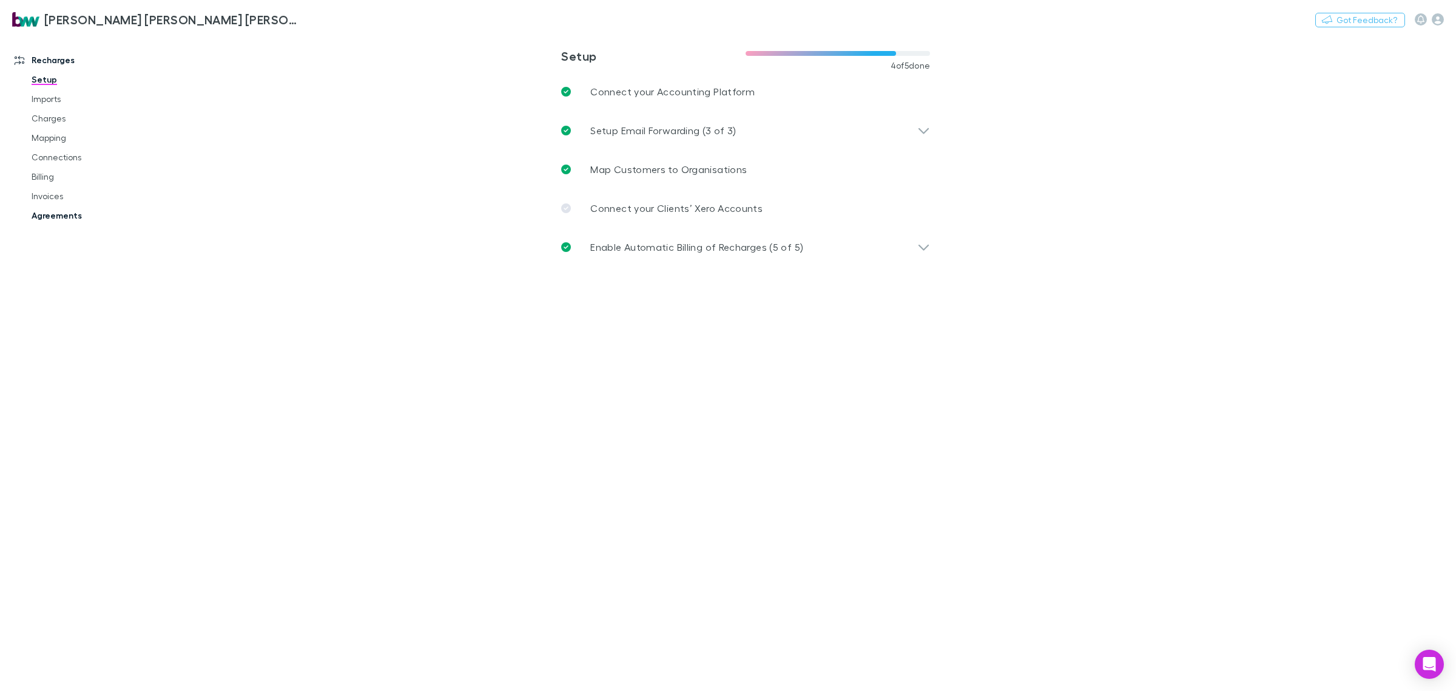
click at [50, 216] on link "Agreements" at bounding box center [95, 215] width 152 height 19
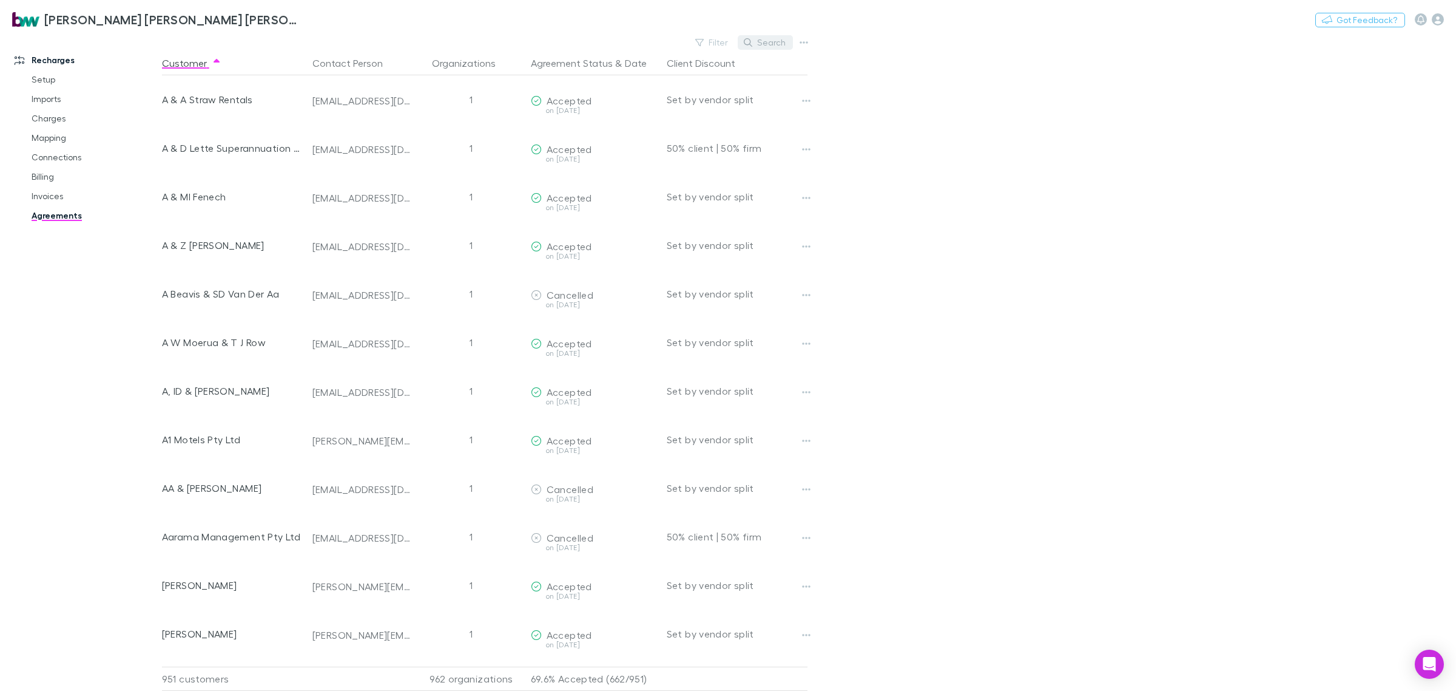
click at [768, 47] on button "Search" at bounding box center [765, 42] width 55 height 15
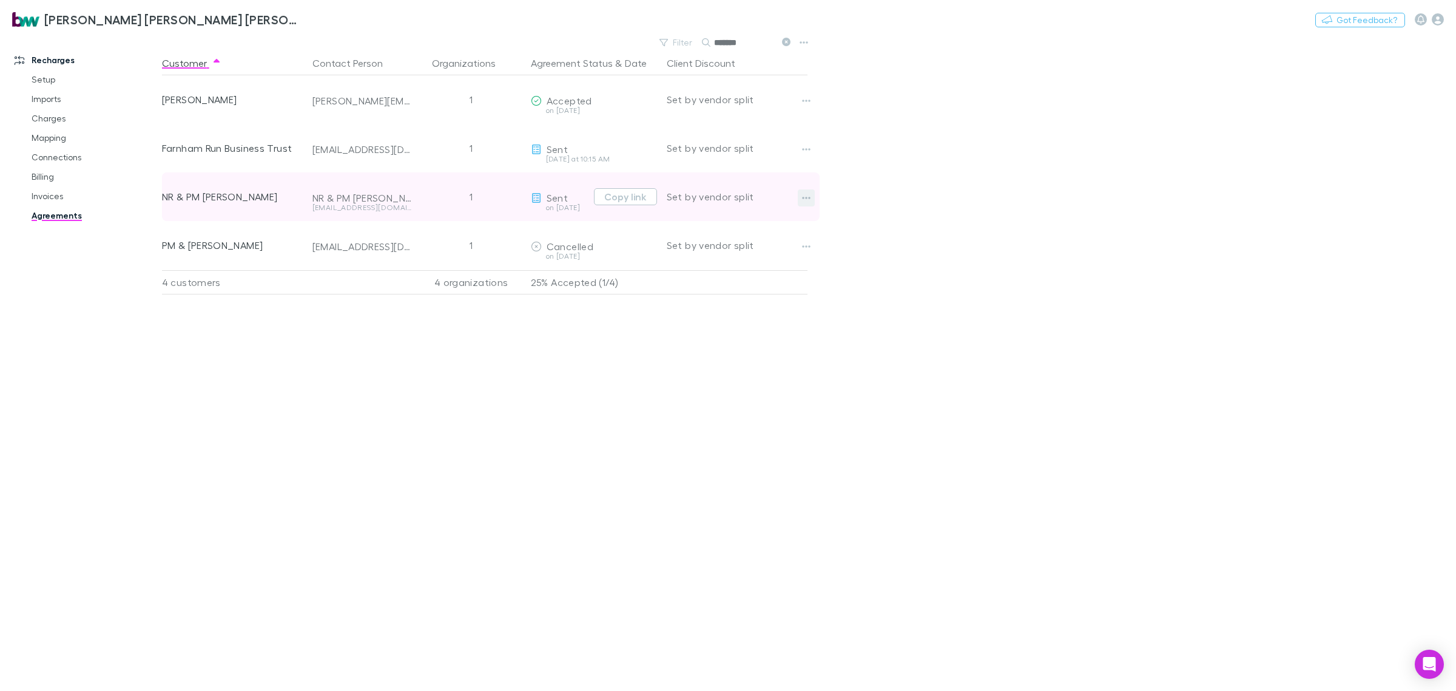
click at [804, 198] on icon "button" at bounding box center [806, 198] width 8 height 2
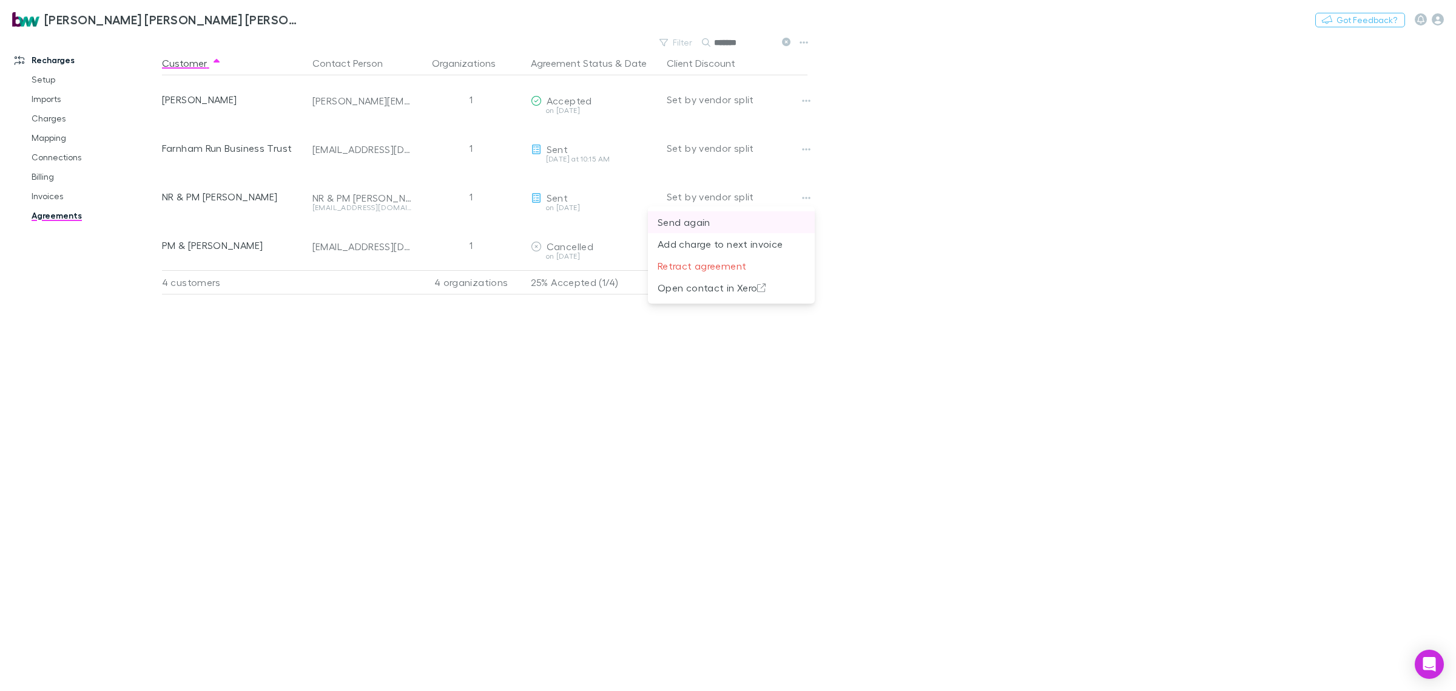
click at [725, 223] on p "Send again" at bounding box center [731, 222] width 147 height 15
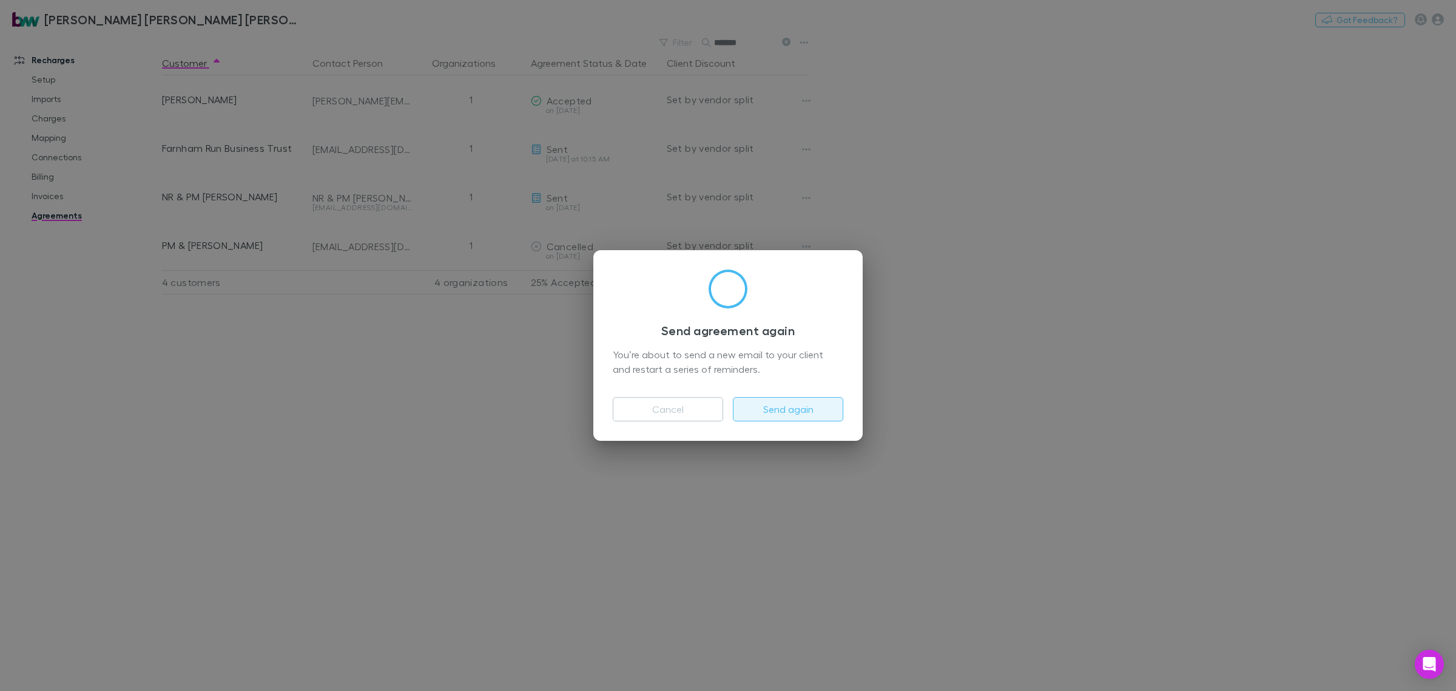
drag, startPoint x: 816, startPoint y: 410, endPoint x: 823, endPoint y: 410, distance: 6.7
click at [817, 410] on button "Send again" at bounding box center [788, 409] width 110 height 24
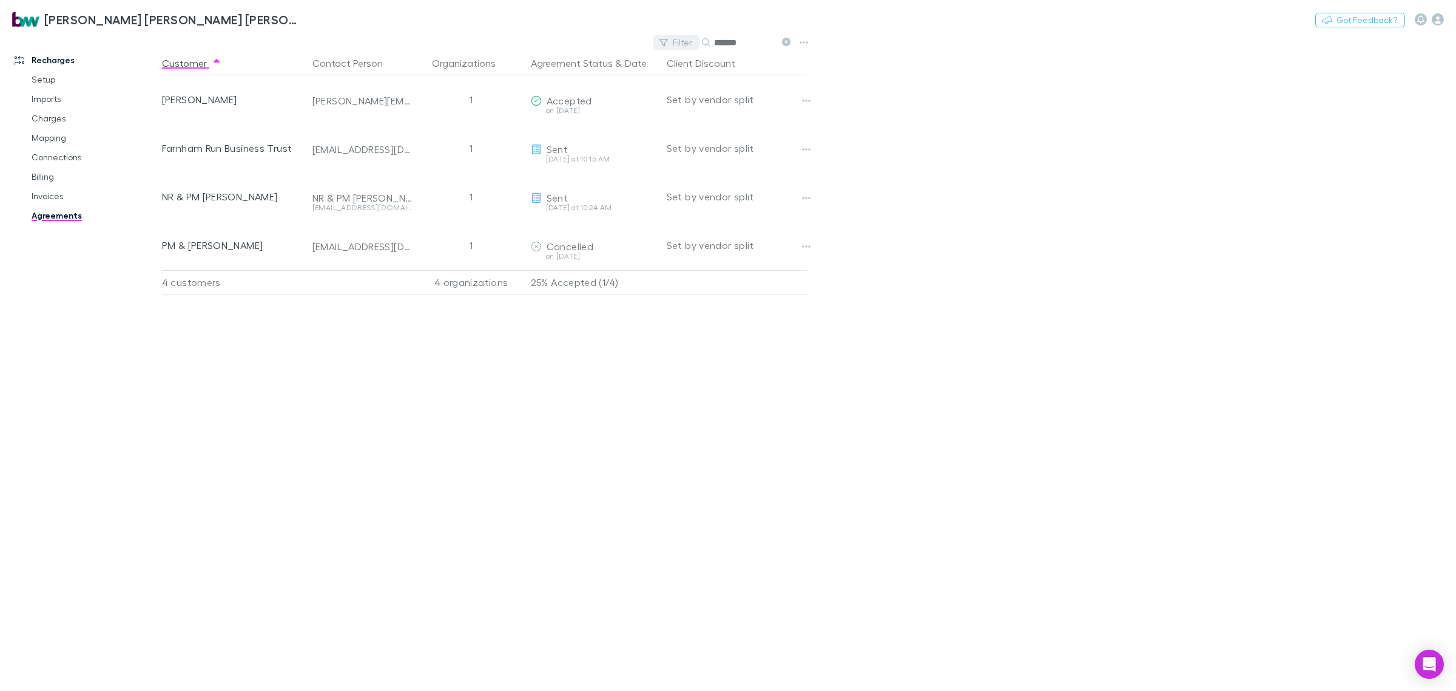
drag, startPoint x: 762, startPoint y: 44, endPoint x: 678, endPoint y: 49, distance: 84.5
click at [680, 49] on div "Filter Search *******" at bounding box center [725, 42] width 142 height 17
click at [641, 271] on div "Customer Contact Person Organizations Agreement Status & Date Client Discount M…" at bounding box center [496, 371] width 668 height 640
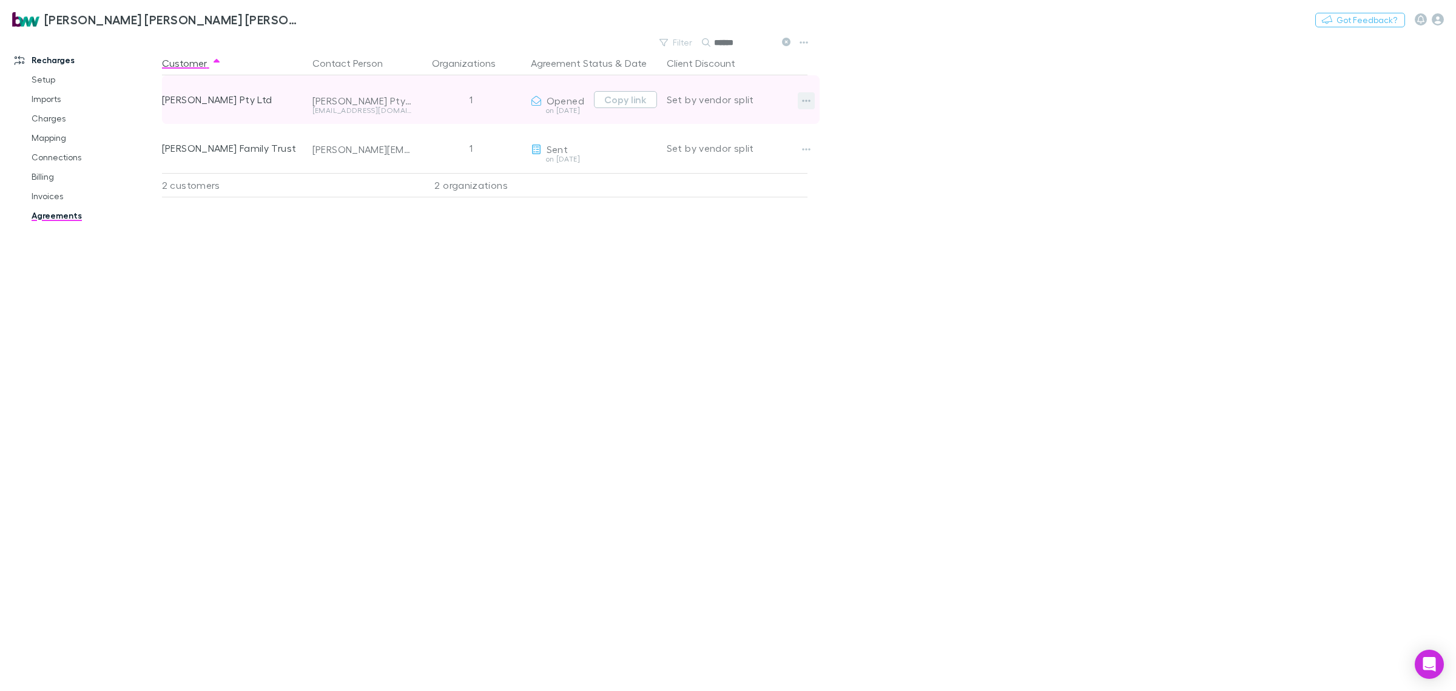
click at [808, 96] on icon "button" at bounding box center [806, 101] width 8 height 10
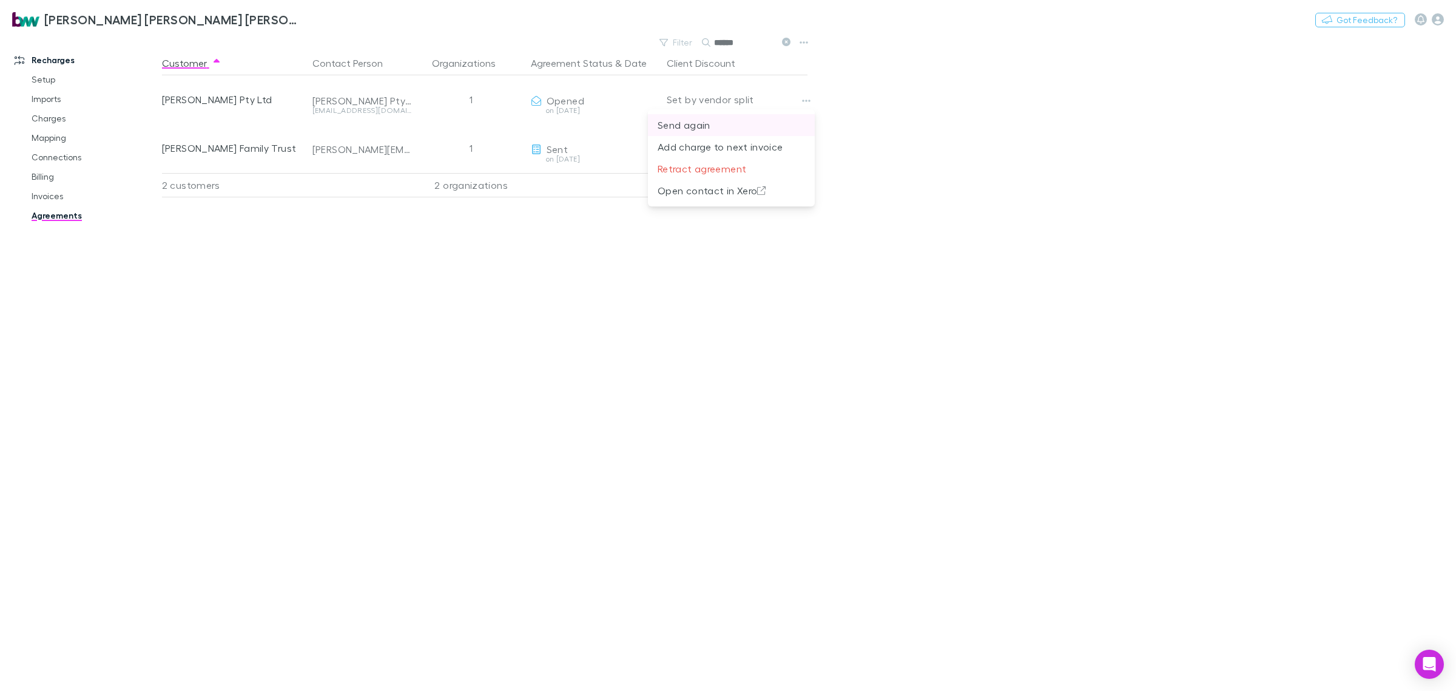
click at [740, 117] on li "Send again" at bounding box center [731, 125] width 167 height 22
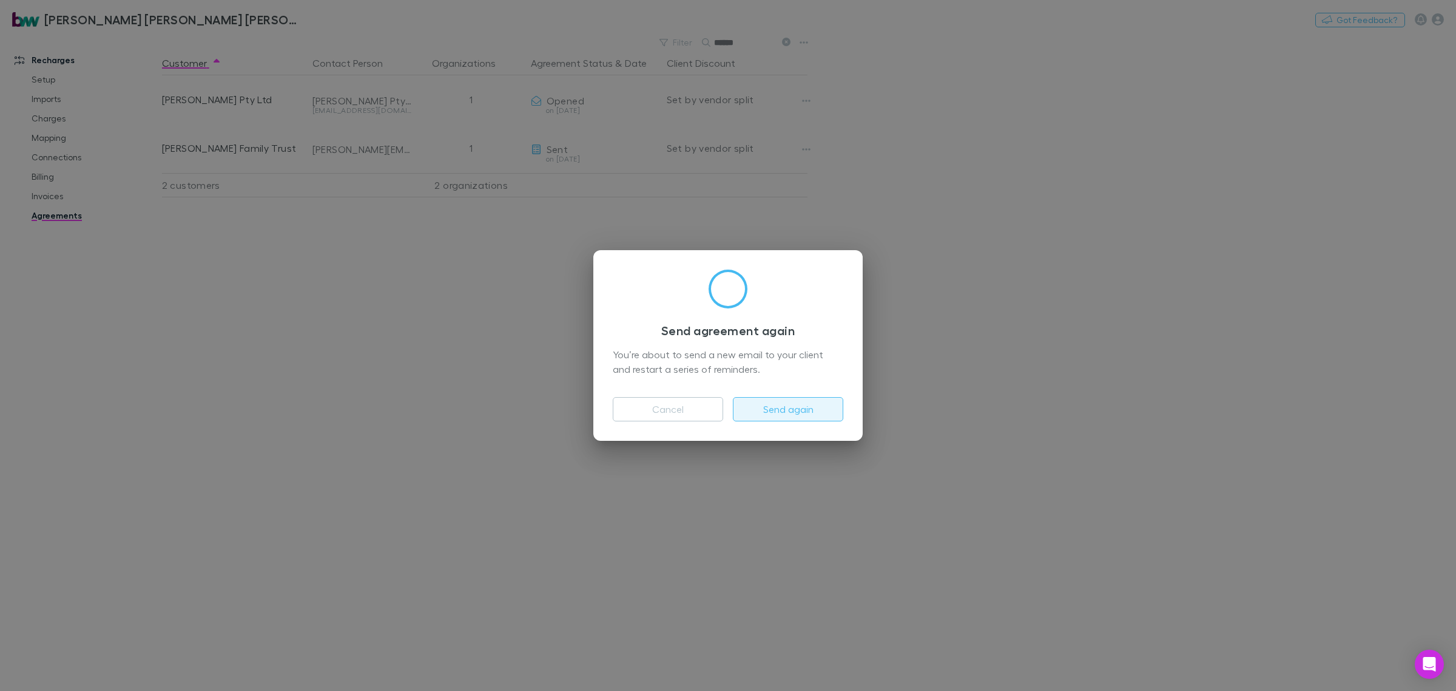
click at [807, 414] on button "Send again" at bounding box center [788, 409] width 110 height 24
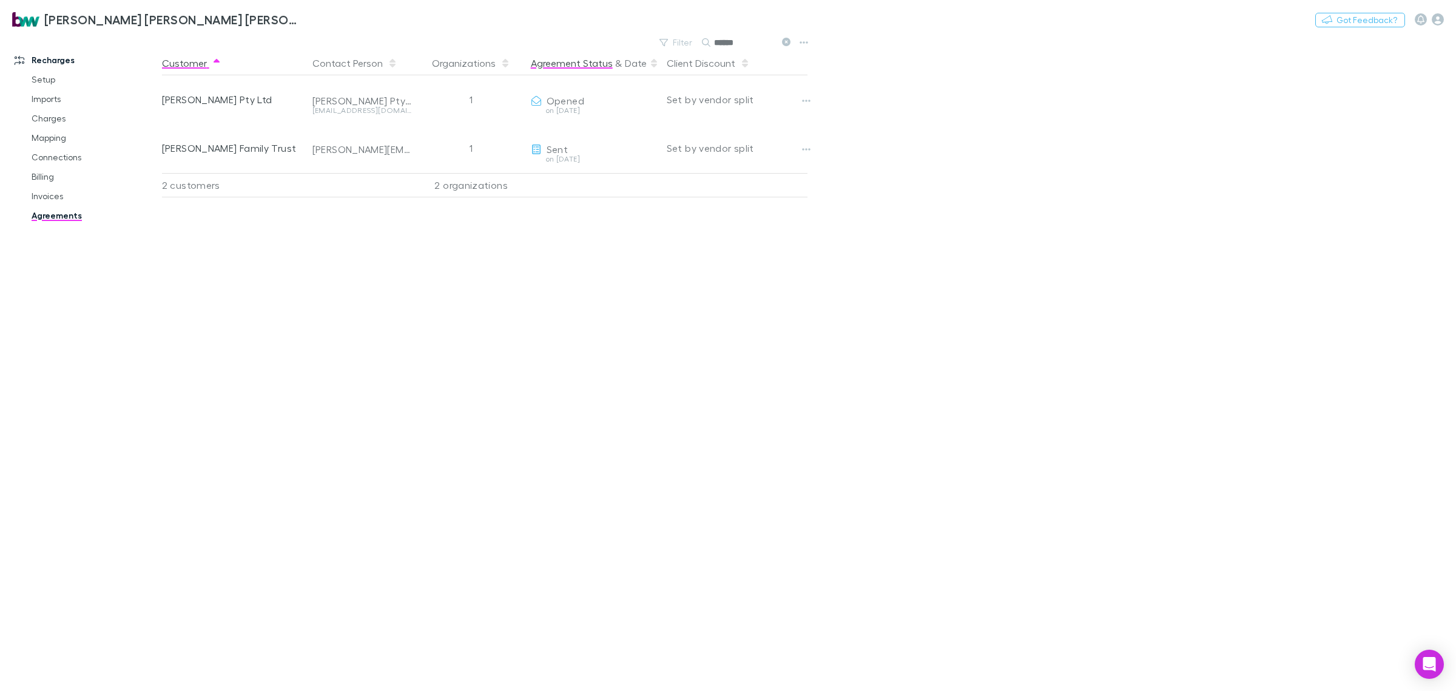
drag, startPoint x: 695, startPoint y: 47, endPoint x: 596, endPoint y: 70, distance: 101.6
click at [601, 68] on main "Filter Search ****** Customer Contact Person Organizations Agreement Status & D…" at bounding box center [809, 362] width 1294 height 657
type input "*******"
click at [1440, 16] on icon "button" at bounding box center [1438, 19] width 12 height 12
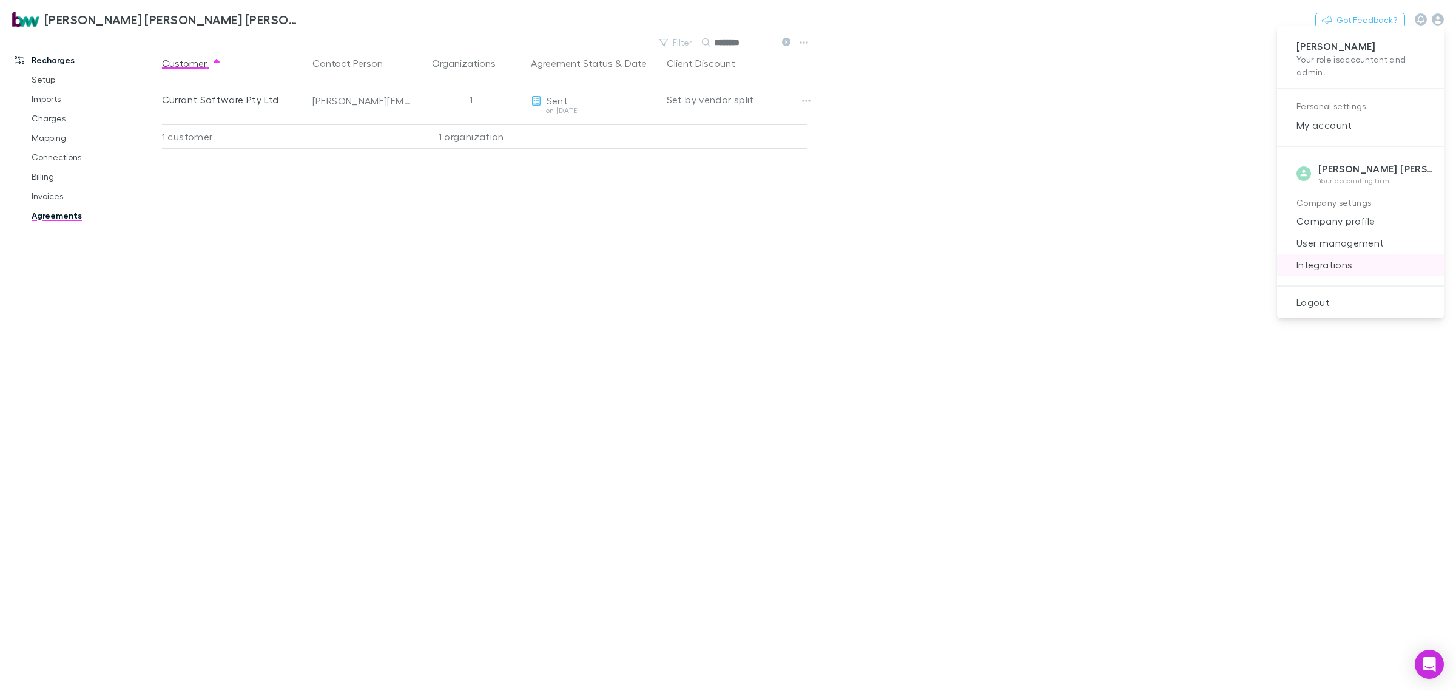
click at [1354, 266] on span "Integrations" at bounding box center [1360, 264] width 147 height 15
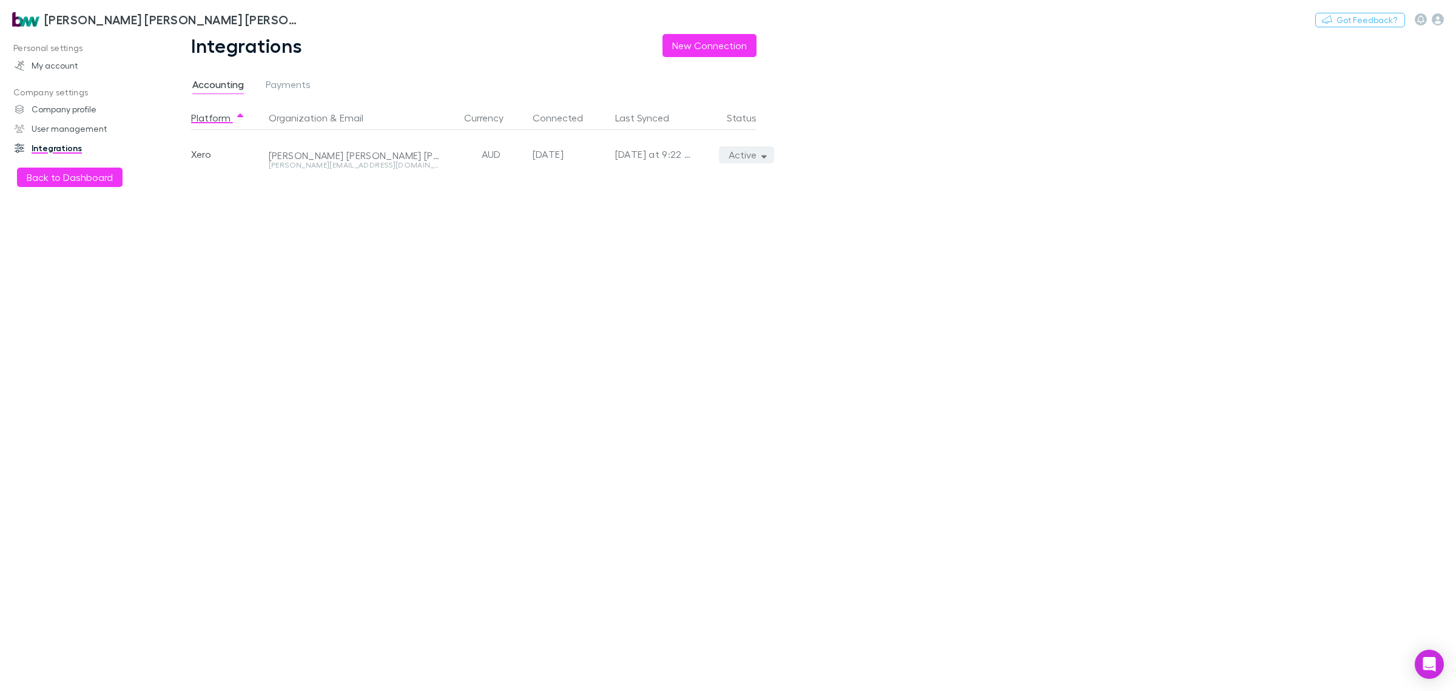
click at [769, 156] on button "Active" at bounding box center [746, 154] width 55 height 17
click at [684, 196] on p "We'll fetch all new contacts since last sync" at bounding box center [690, 197] width 147 height 22
click at [98, 179] on div at bounding box center [728, 345] width 1456 height 691
click at [47, 178] on button "Back to Dashboard" at bounding box center [70, 176] width 106 height 19
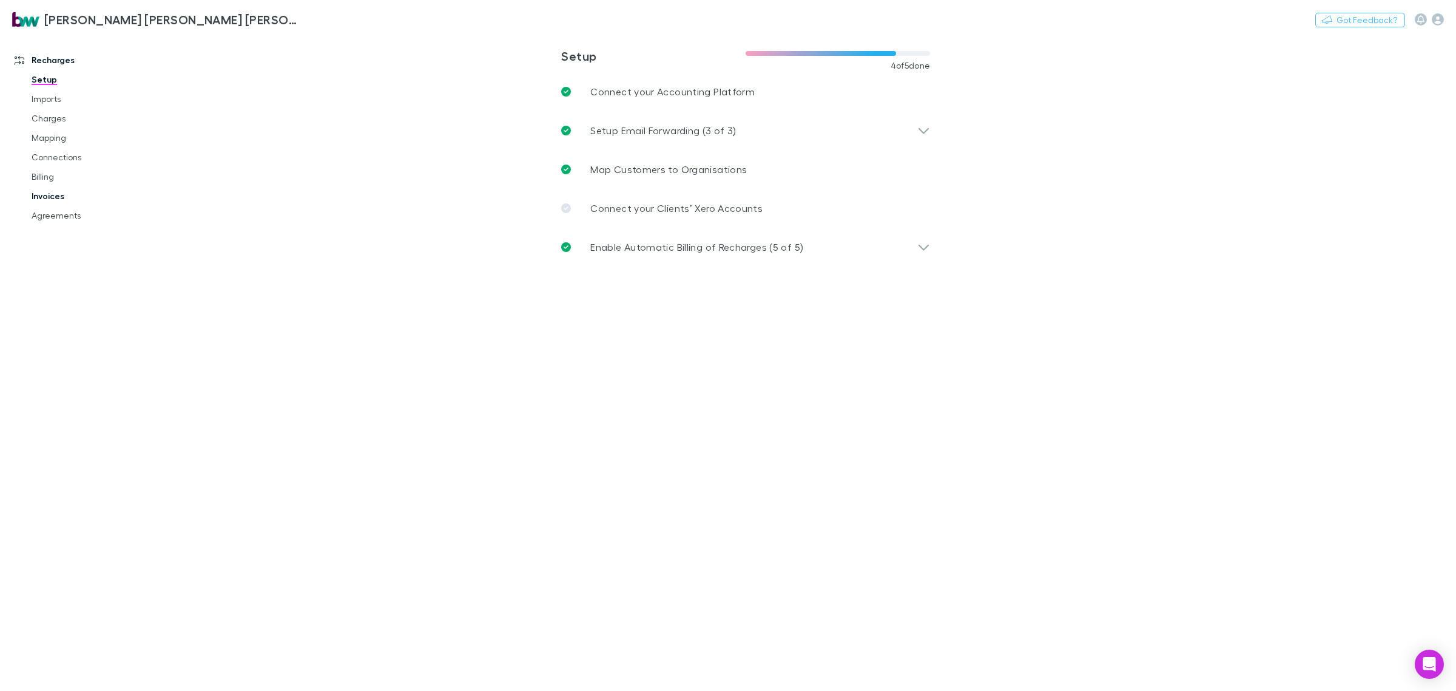
click at [44, 195] on link "Invoices" at bounding box center [95, 195] width 152 height 19
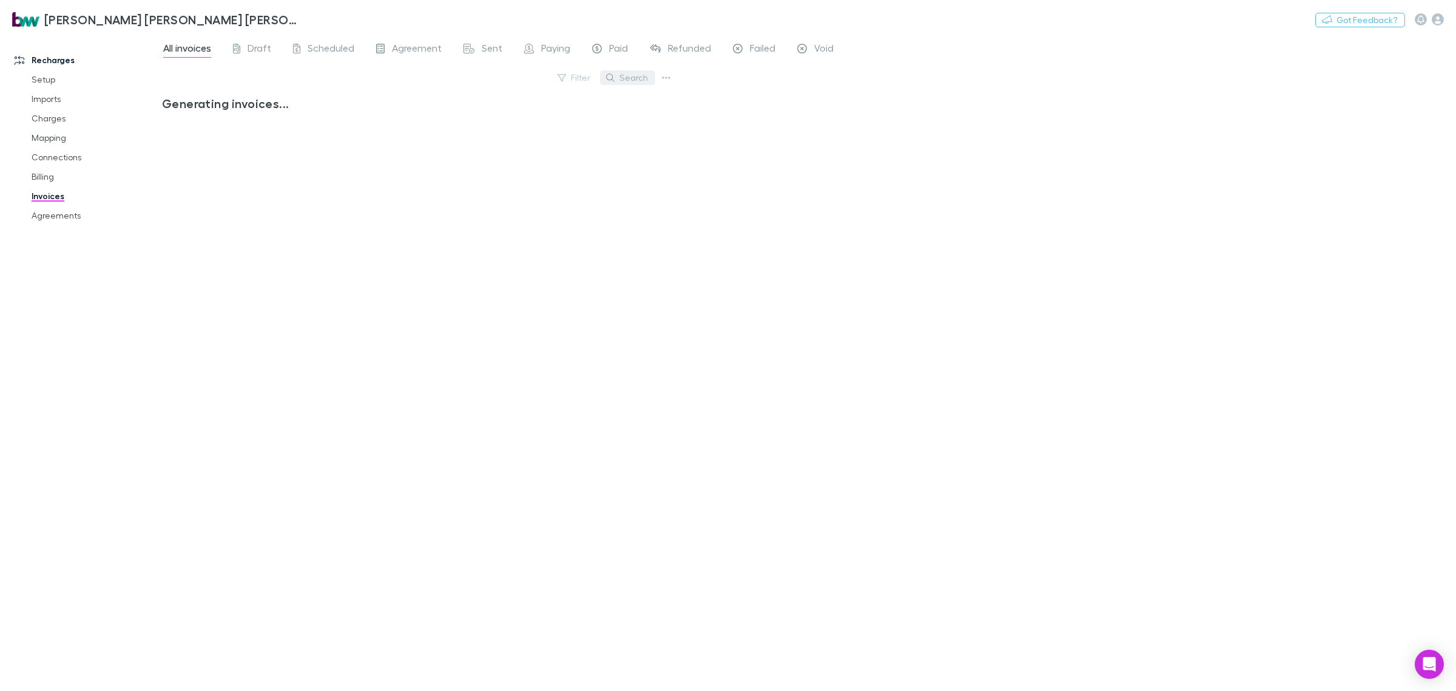
click at [629, 78] on button "Search" at bounding box center [627, 77] width 55 height 15
click at [47, 214] on link "Agreements" at bounding box center [95, 215] width 152 height 19
click at [69, 222] on link "Agreements" at bounding box center [95, 215] width 152 height 19
click at [62, 211] on link "Agreements" at bounding box center [95, 215] width 152 height 19
click at [629, 79] on button "Search" at bounding box center [627, 77] width 55 height 15
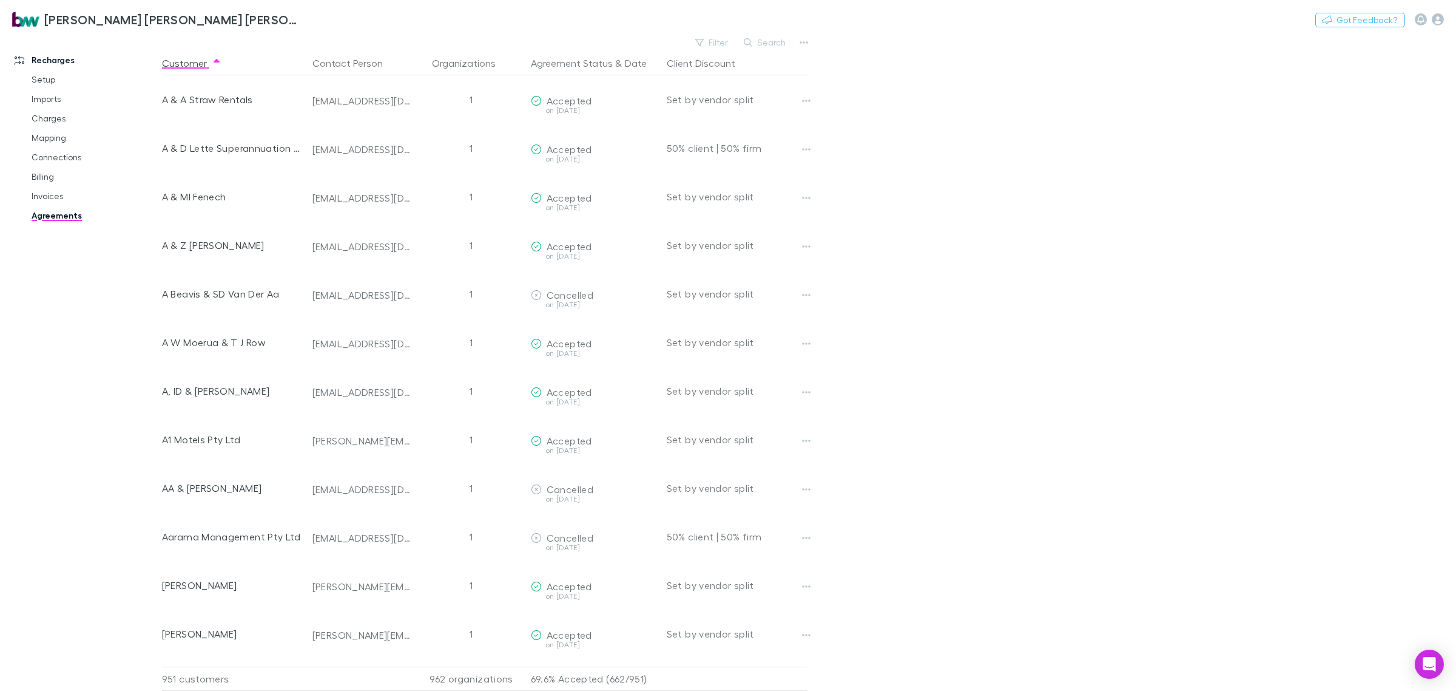
click at [775, 29] on div "Brewster Walsh Waters Partners Nothing Got Feedback?" at bounding box center [728, 19] width 1456 height 39
click at [776, 35] on div "Brewster Walsh Waters Partners Nothing Got Feedback? Recharges Setup Imports Ch…" at bounding box center [728, 345] width 1456 height 691
click at [776, 36] on button "Search" at bounding box center [765, 42] width 55 height 15
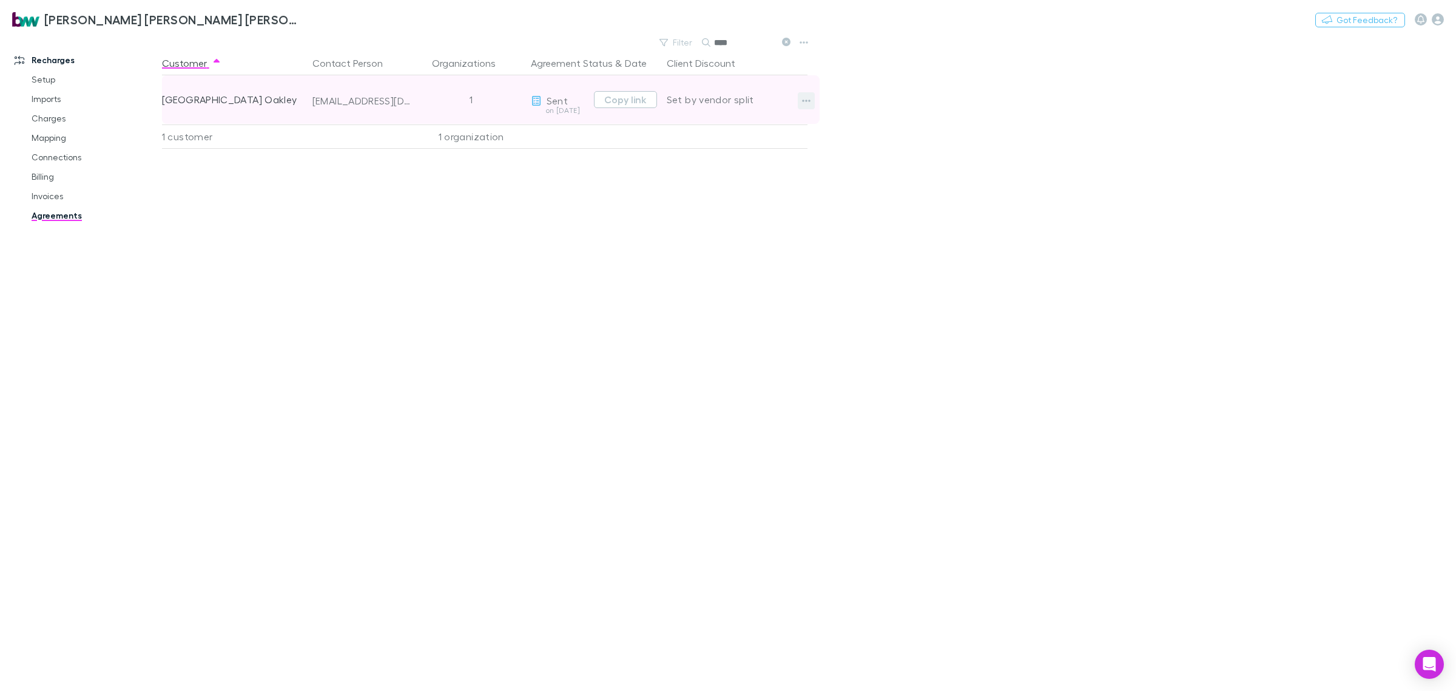
click at [806, 103] on icon "button" at bounding box center [806, 101] width 8 height 10
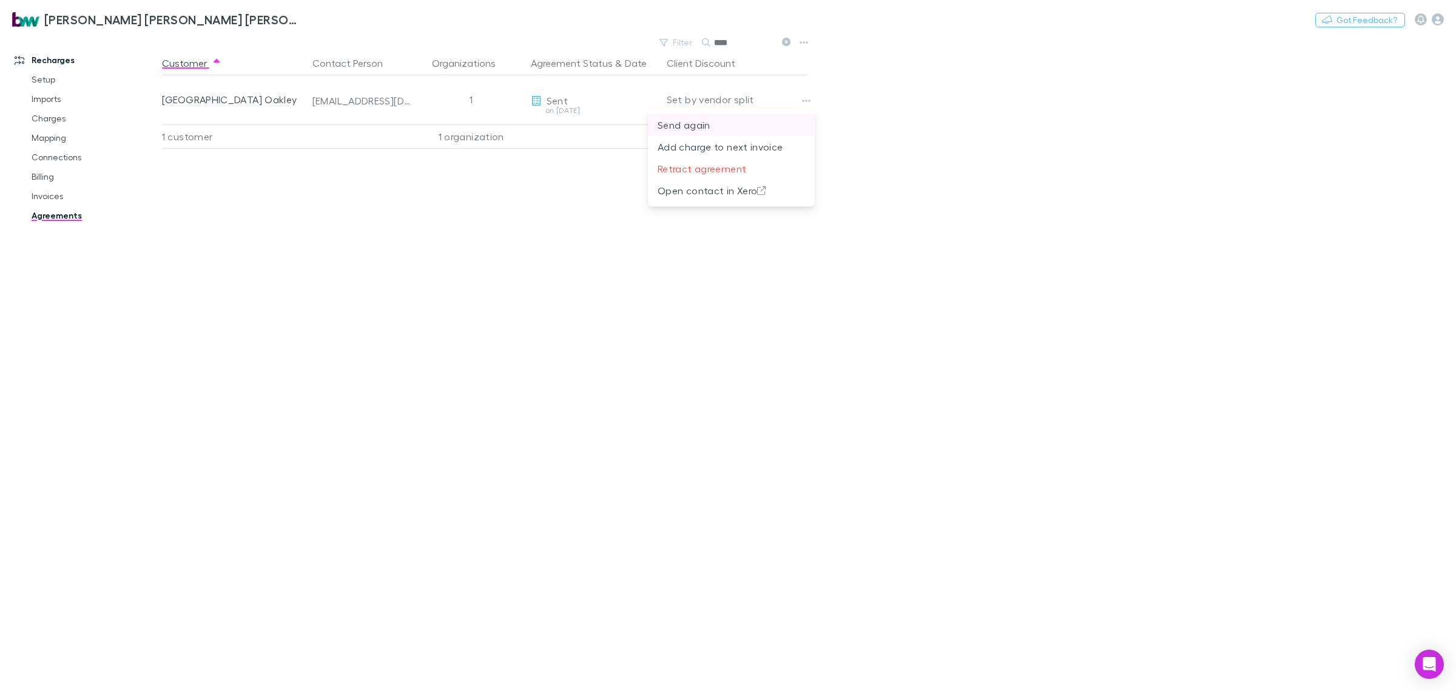
click at [723, 129] on p "Send again" at bounding box center [731, 125] width 147 height 15
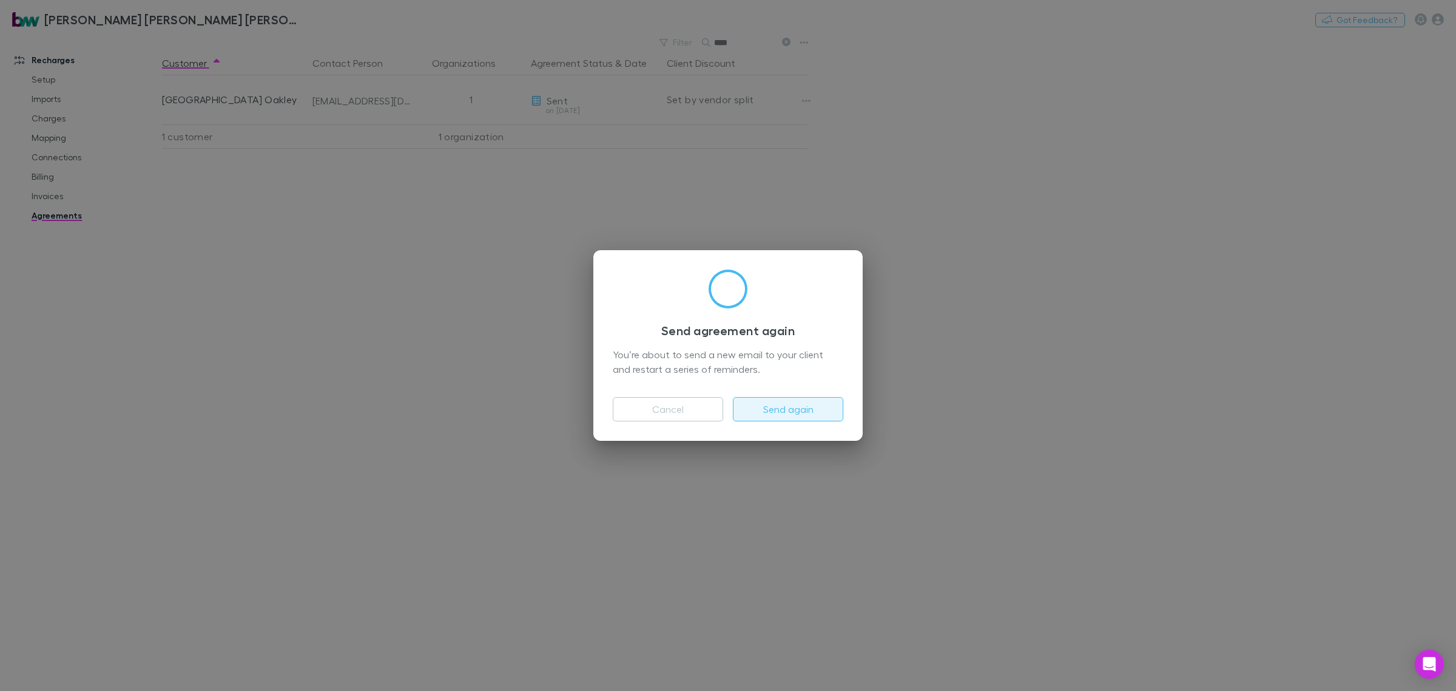
click at [792, 411] on button "Send again" at bounding box center [788, 409] width 110 height 24
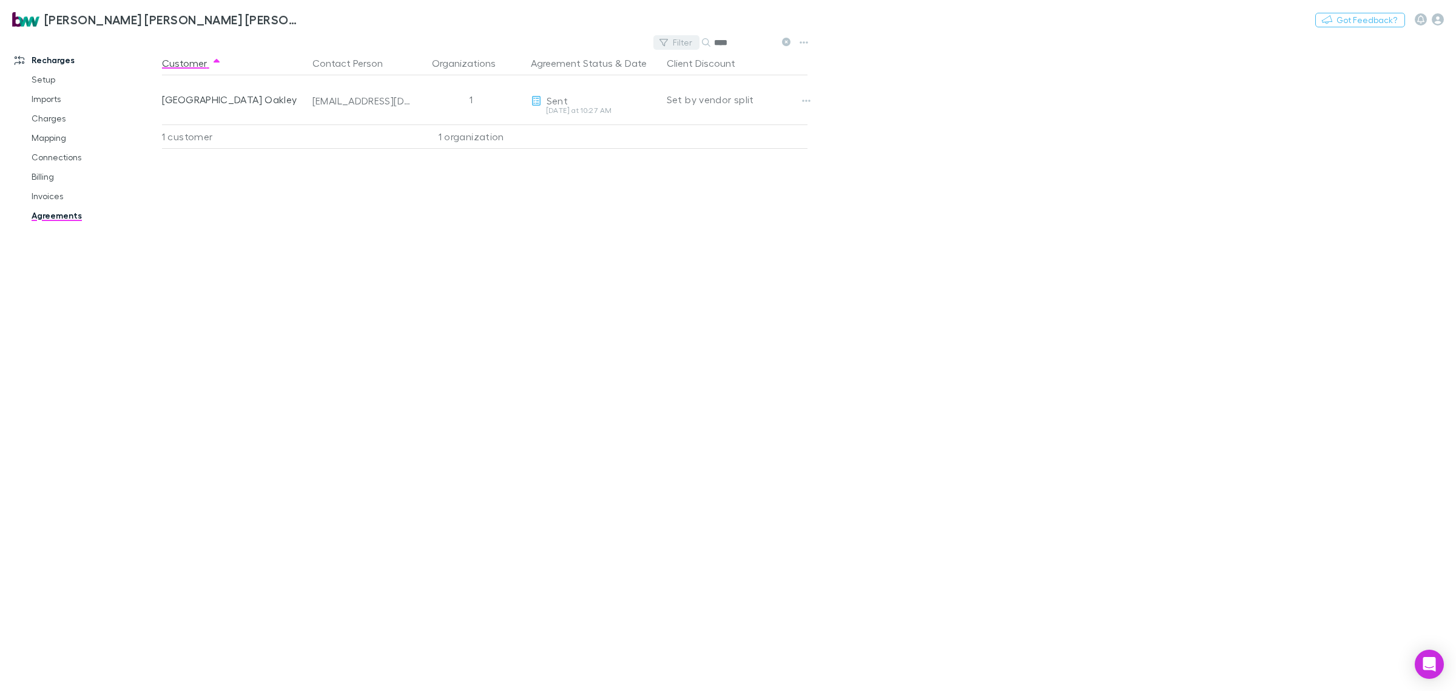
drag, startPoint x: 749, startPoint y: 44, endPoint x: 664, endPoint y: 47, distance: 85.0
click at [665, 44] on div "Filter Search ****" at bounding box center [725, 42] width 142 height 17
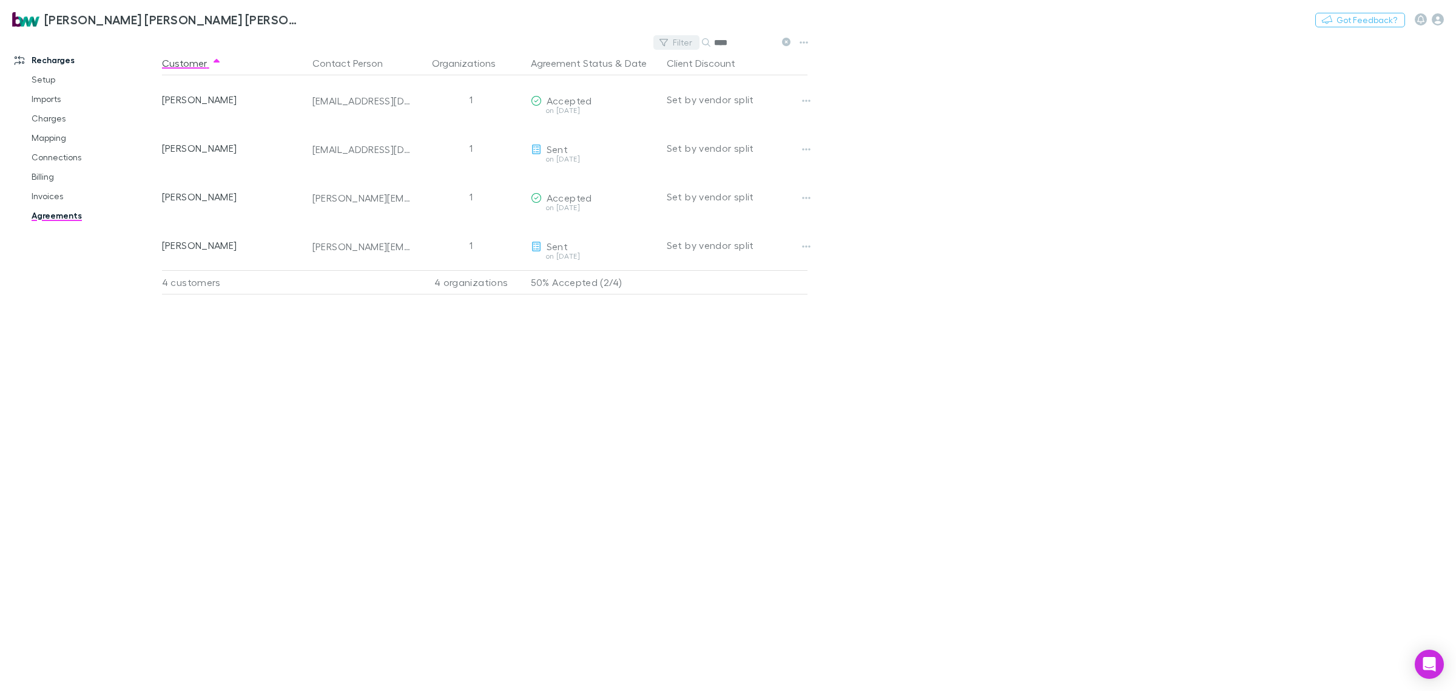
drag, startPoint x: 753, startPoint y: 41, endPoint x: 674, endPoint y: 44, distance: 79.0
click at [674, 44] on div "Filter Search ****" at bounding box center [725, 42] width 142 height 17
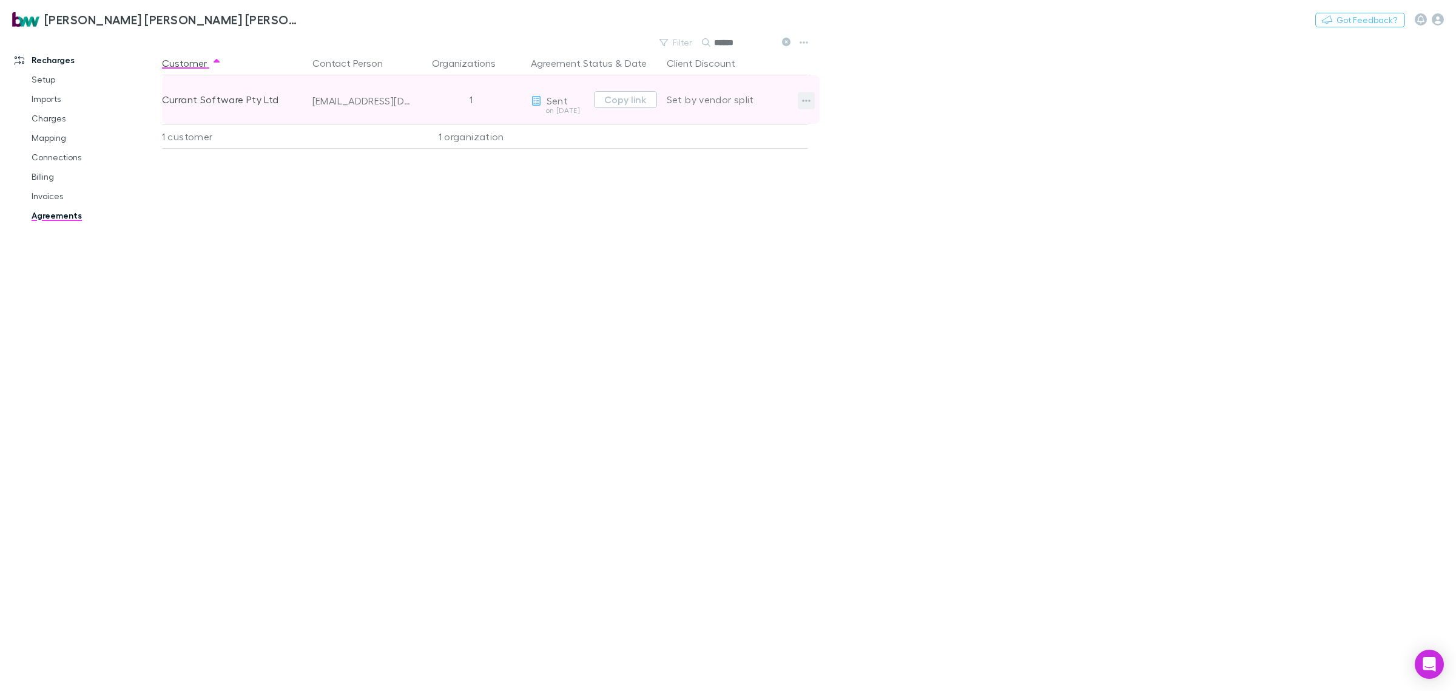
click at [805, 104] on icon "button" at bounding box center [806, 101] width 8 height 10
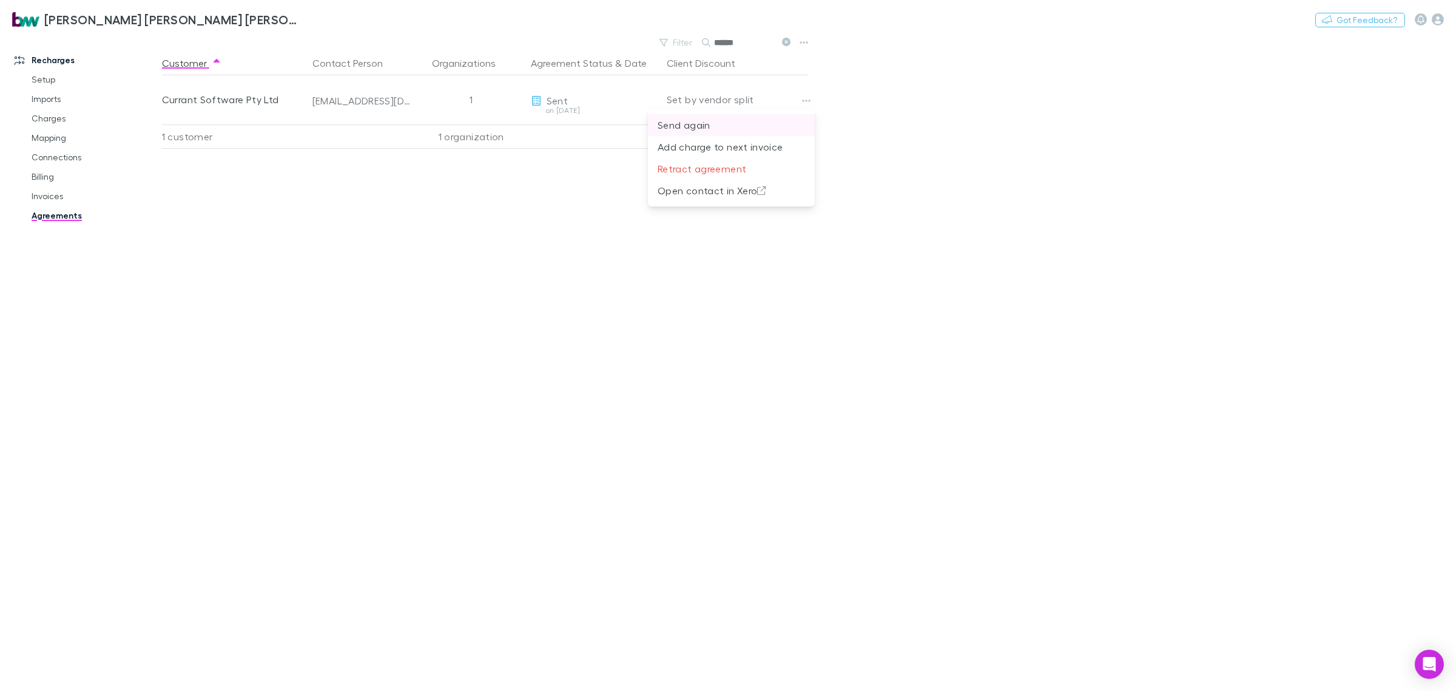
click at [737, 128] on p "Send again" at bounding box center [731, 125] width 147 height 15
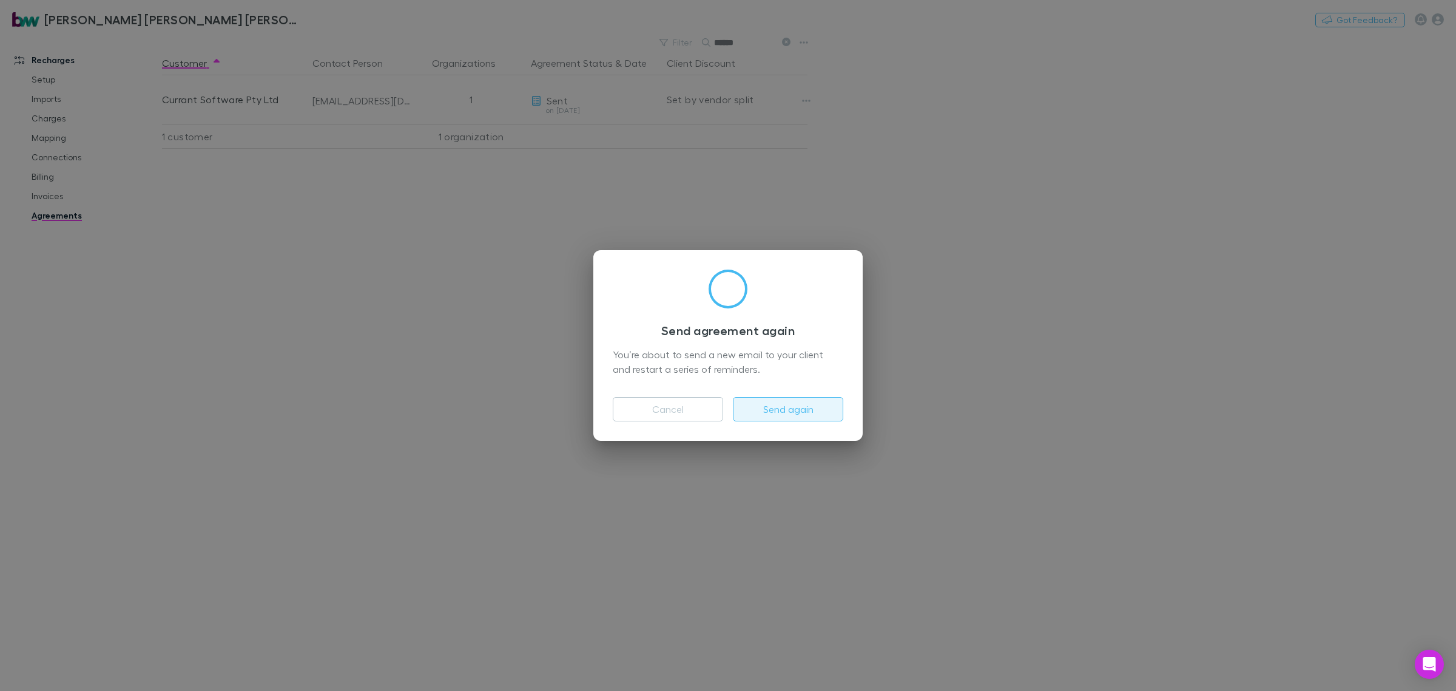
click at [784, 407] on button "Send again" at bounding box center [788, 409] width 110 height 24
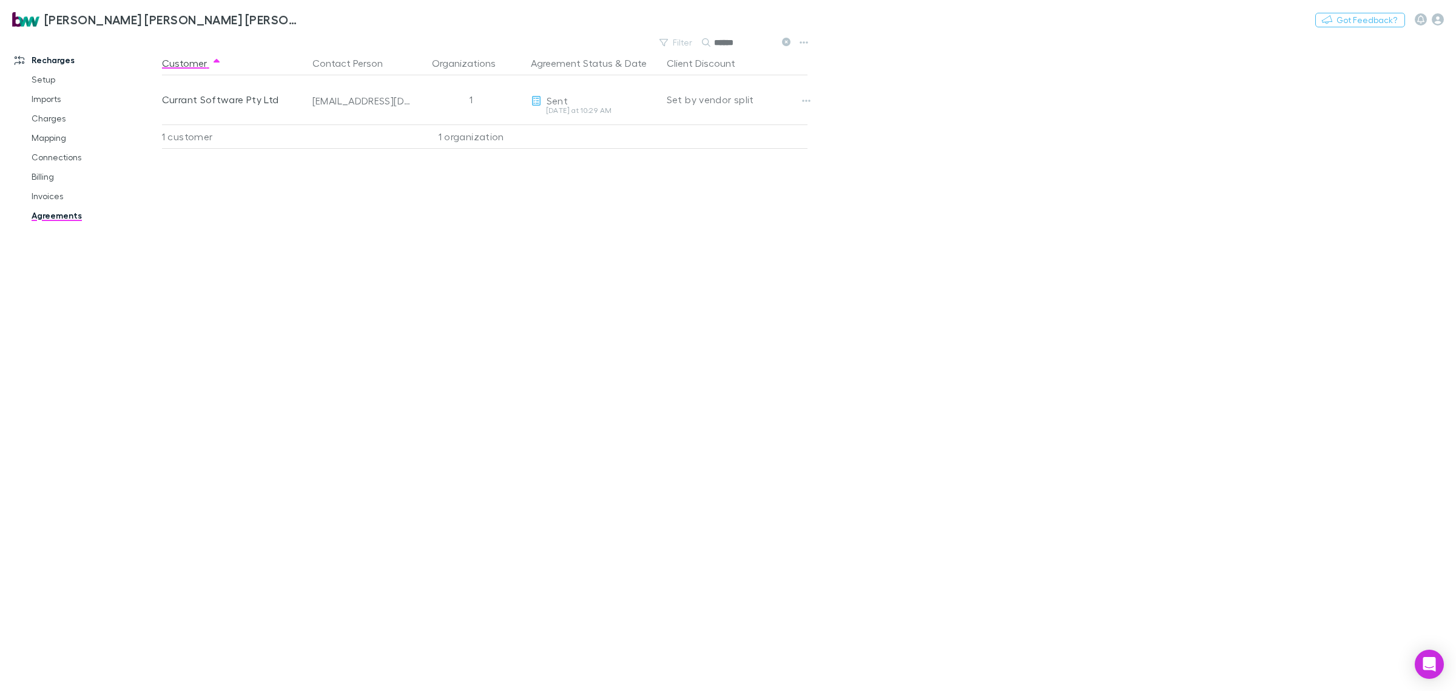
drag, startPoint x: 745, startPoint y: 43, endPoint x: 648, endPoint y: 44, distance: 97.1
click at [649, 44] on div "Filter Search ******" at bounding box center [487, 42] width 651 height 17
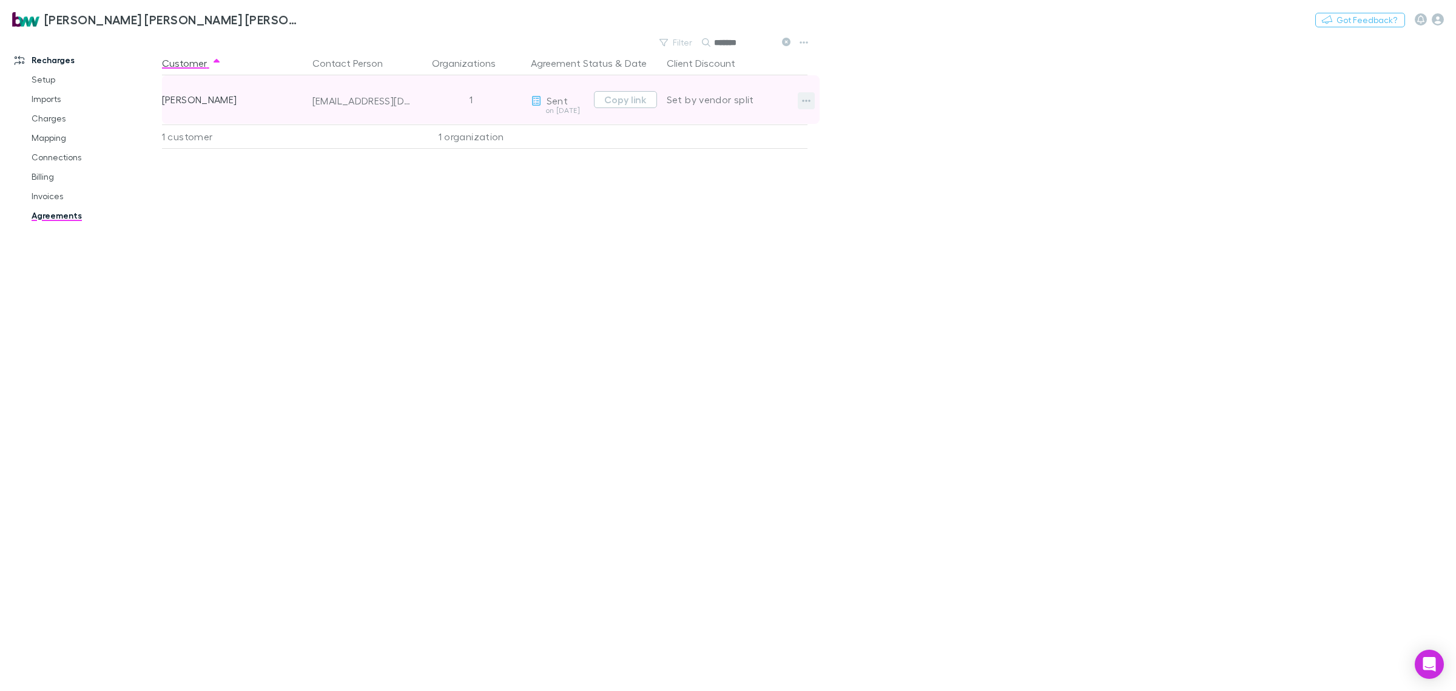
click at [805, 97] on icon "button" at bounding box center [806, 101] width 8 height 10
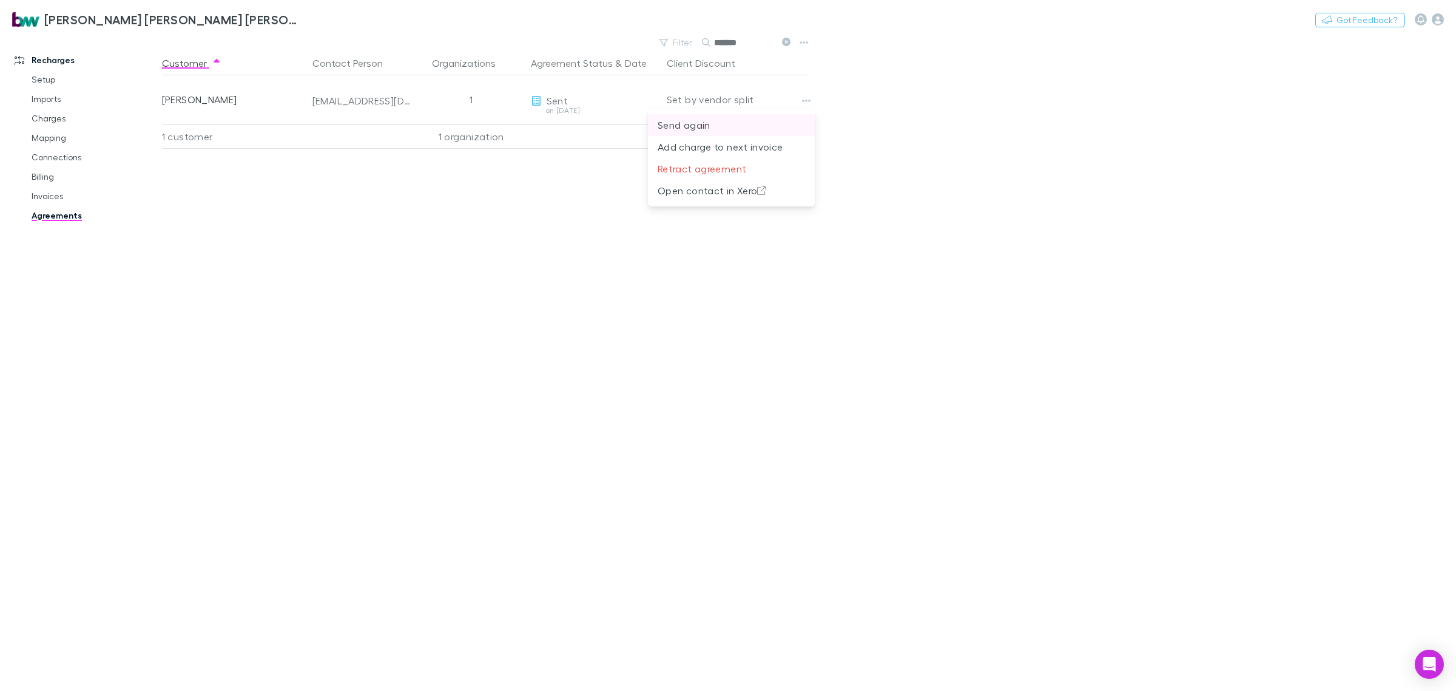
click at [727, 129] on p "Send again" at bounding box center [731, 125] width 147 height 15
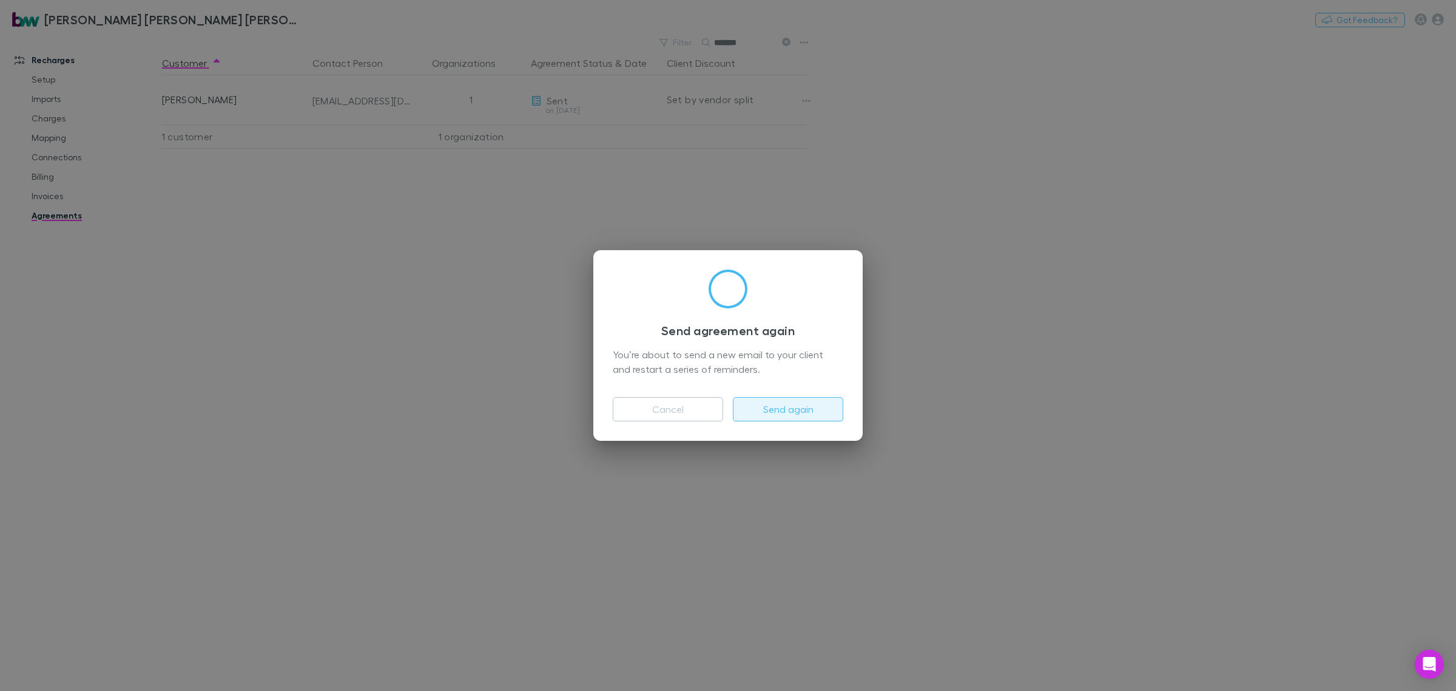
click at [800, 408] on button "Send again" at bounding box center [788, 409] width 110 height 24
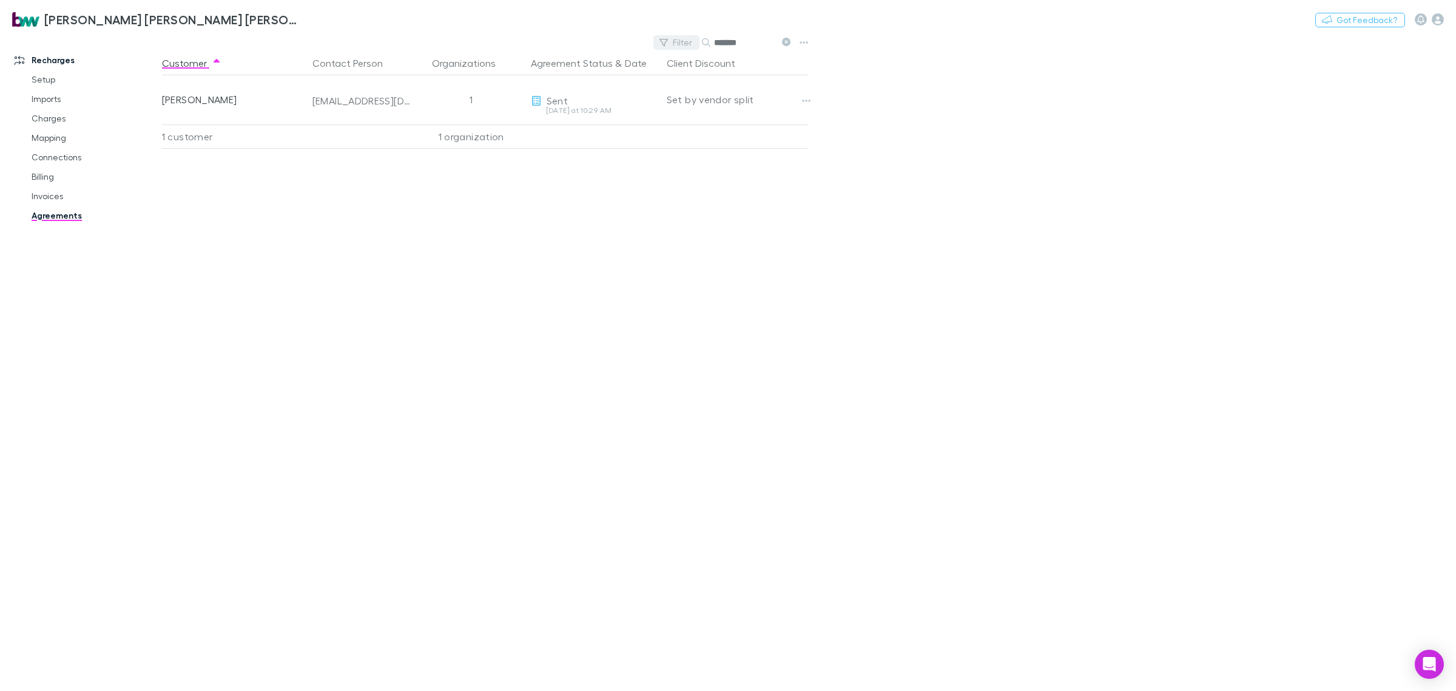
drag, startPoint x: 771, startPoint y: 35, endPoint x: 663, endPoint y: 40, distance: 108.2
click at [666, 37] on div "Filter Search *******" at bounding box center [725, 42] width 142 height 17
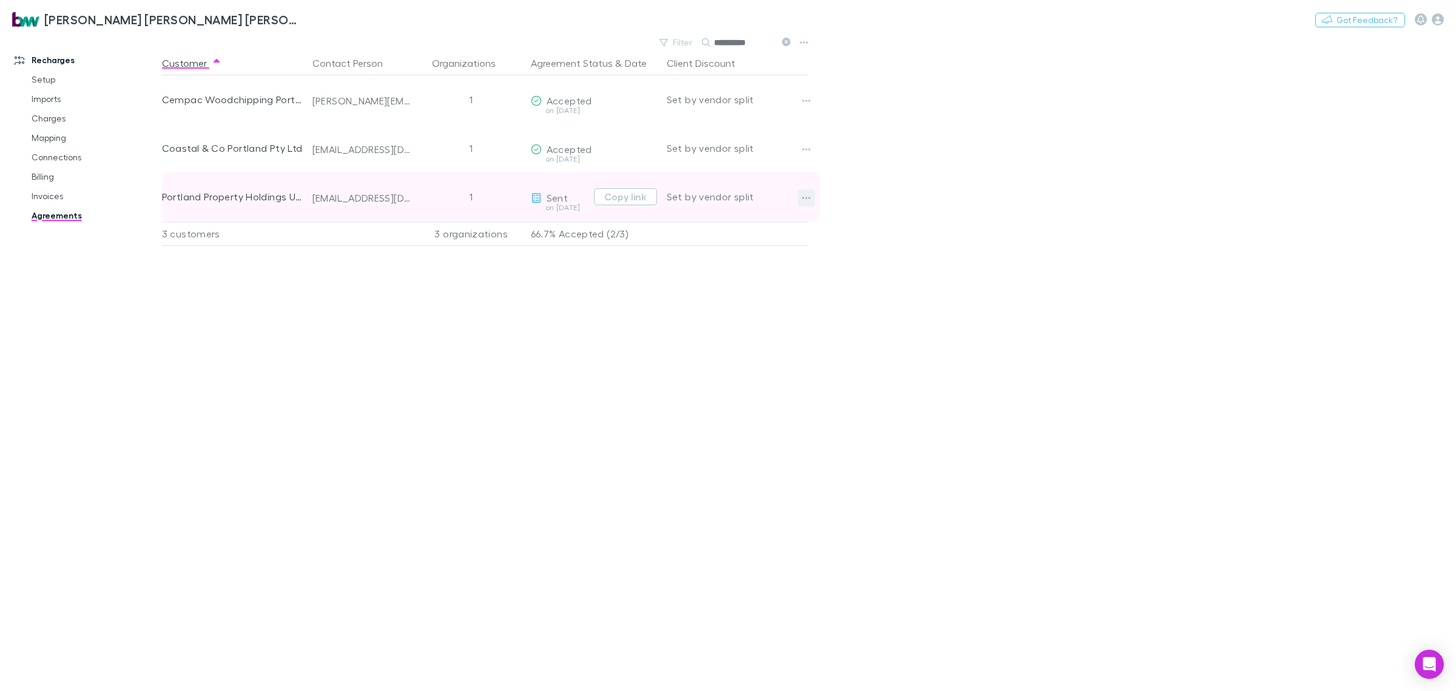
click at [811, 197] on button "button" at bounding box center [806, 197] width 17 height 17
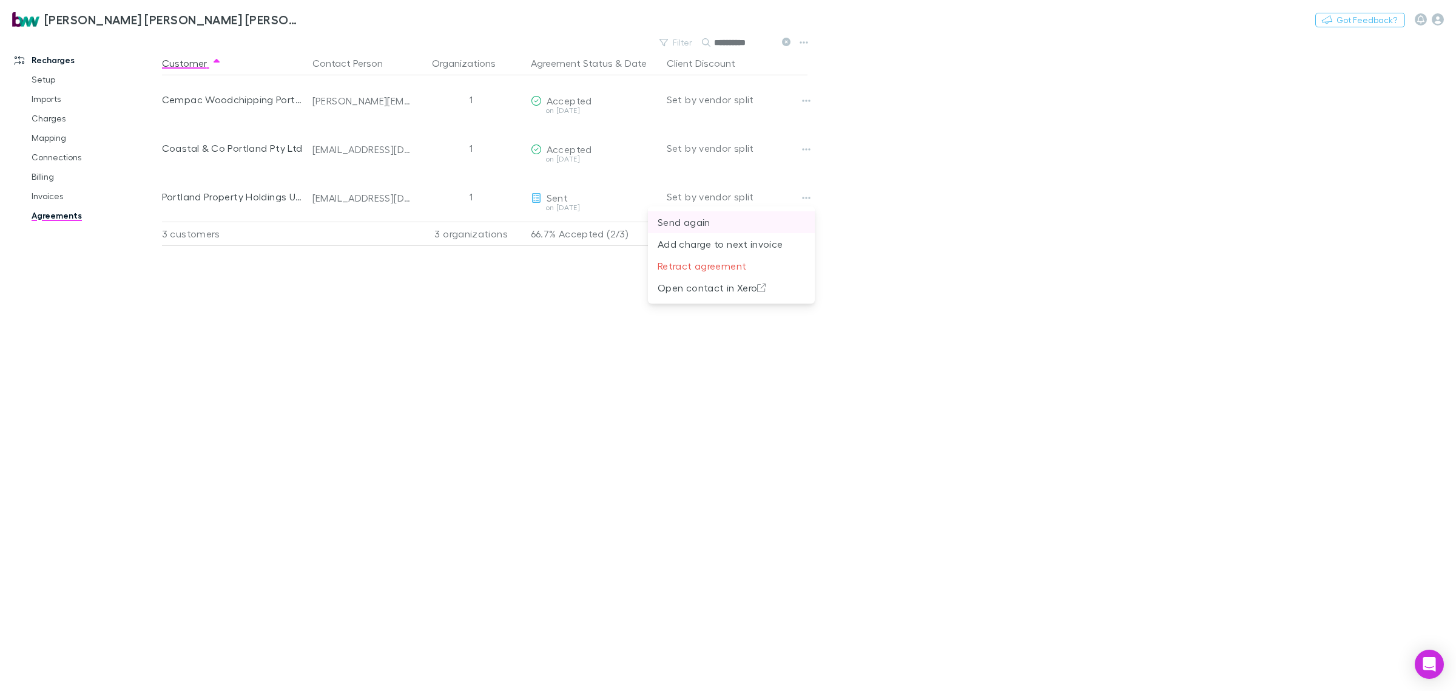
click at [731, 222] on p "Send again" at bounding box center [731, 222] width 147 height 15
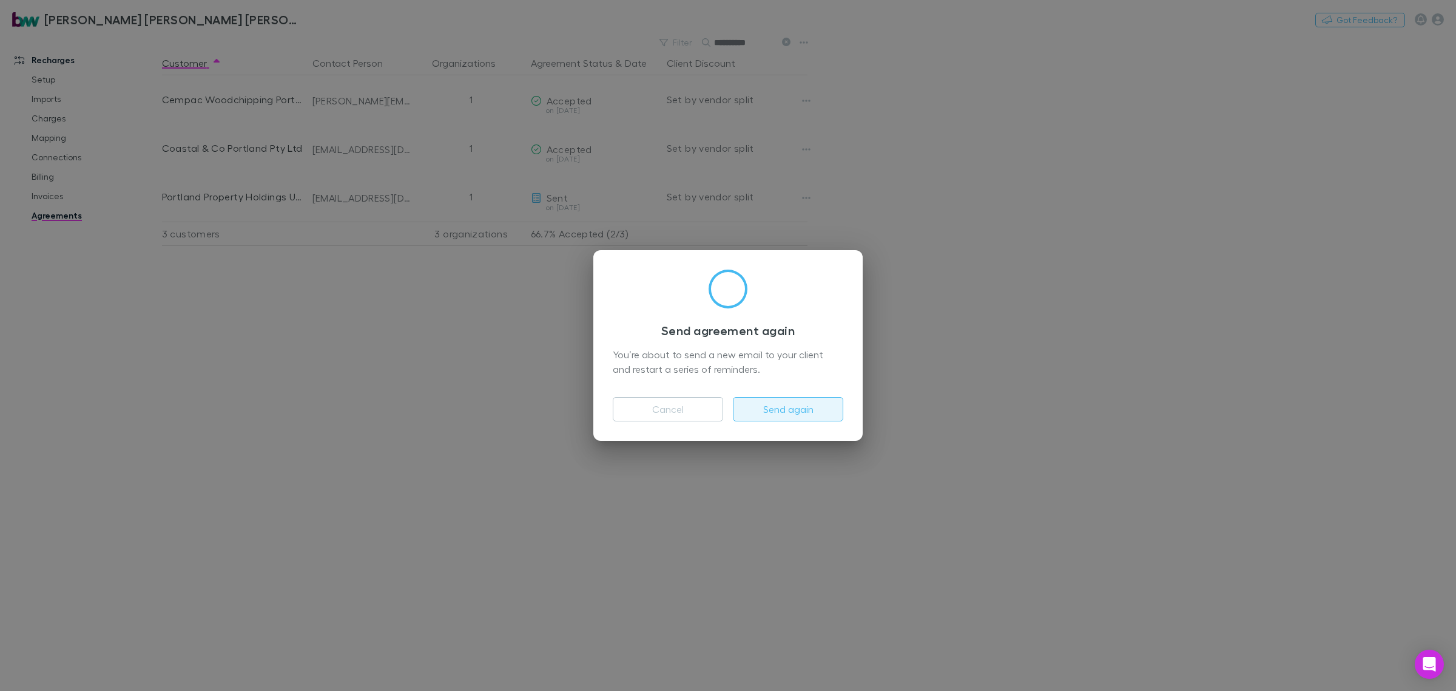
click at [797, 407] on button "Send again" at bounding box center [788, 409] width 110 height 24
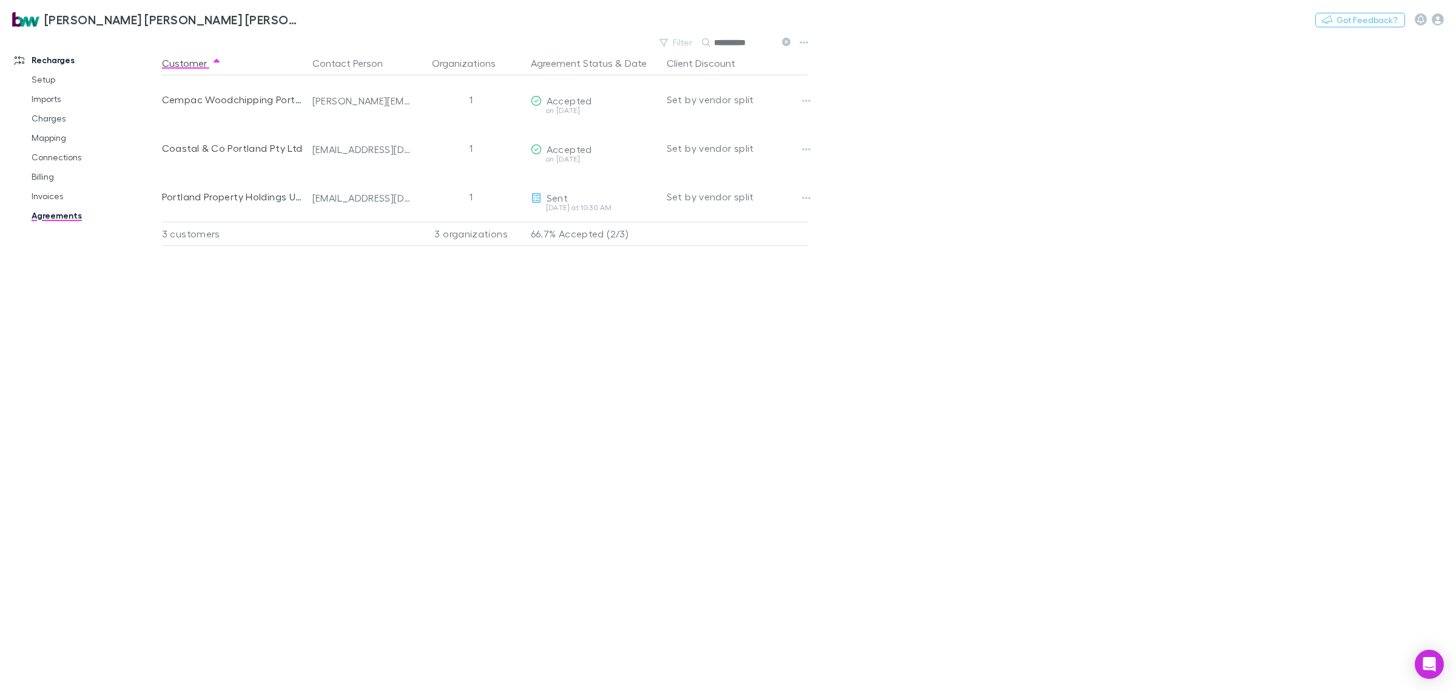
drag, startPoint x: 751, startPoint y: 41, endPoint x: 651, endPoint y: 47, distance: 99.7
click at [655, 46] on div "**********" at bounding box center [725, 42] width 142 height 17
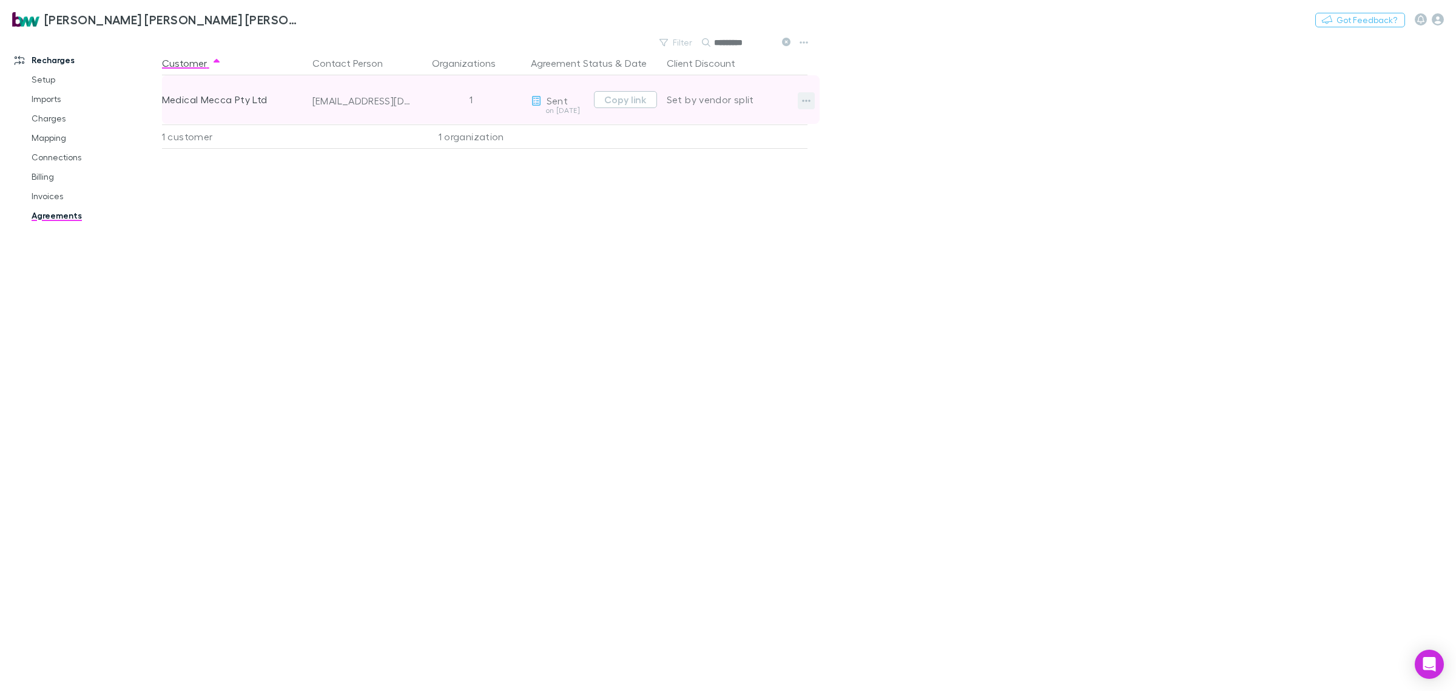
click at [807, 99] on icon "button" at bounding box center [806, 101] width 8 height 10
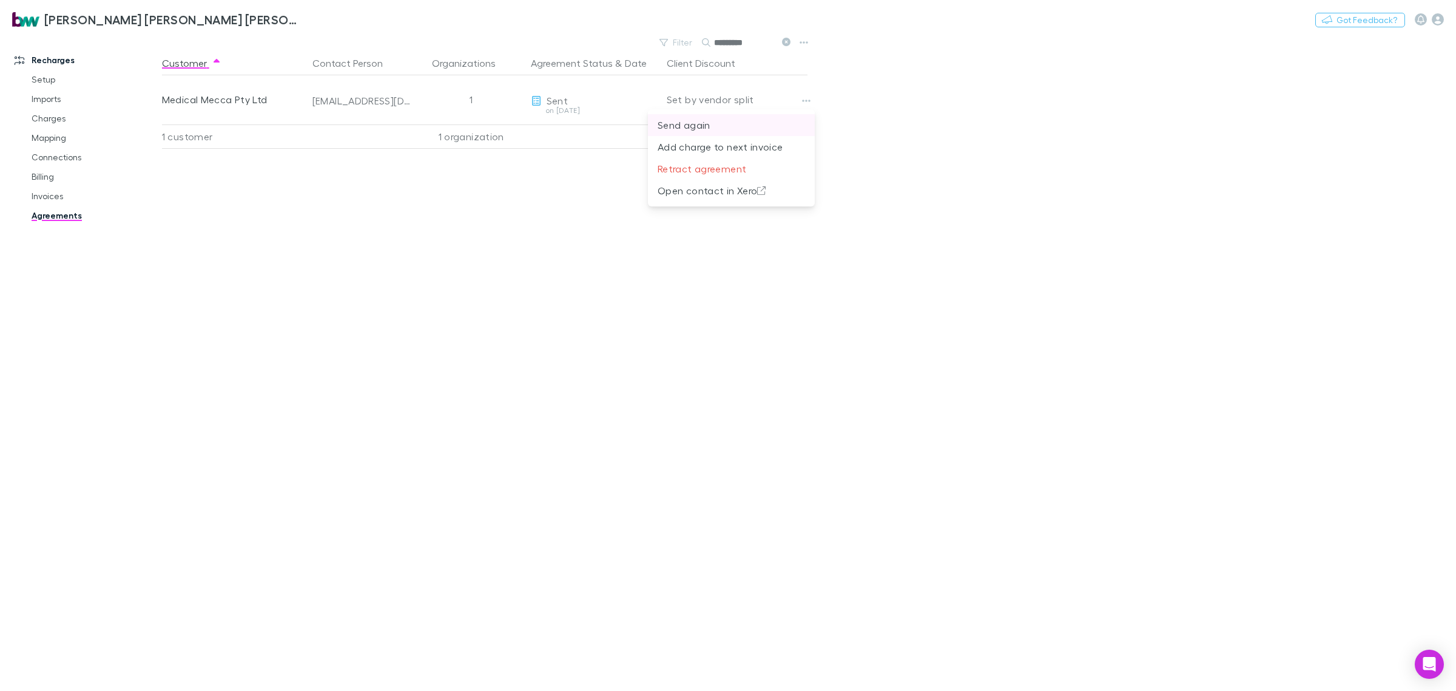
click at [738, 126] on p "Send again" at bounding box center [731, 125] width 147 height 15
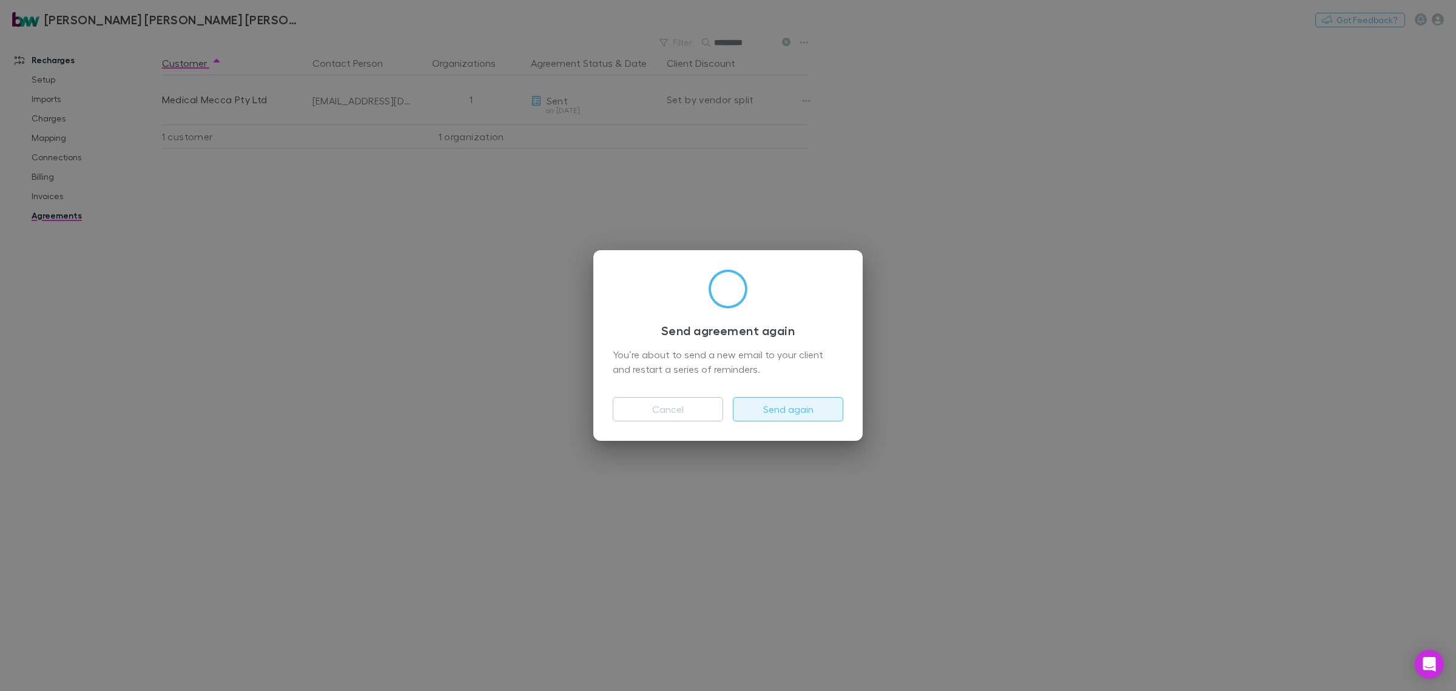
click at [822, 411] on button "Send again" at bounding box center [788, 409] width 110 height 24
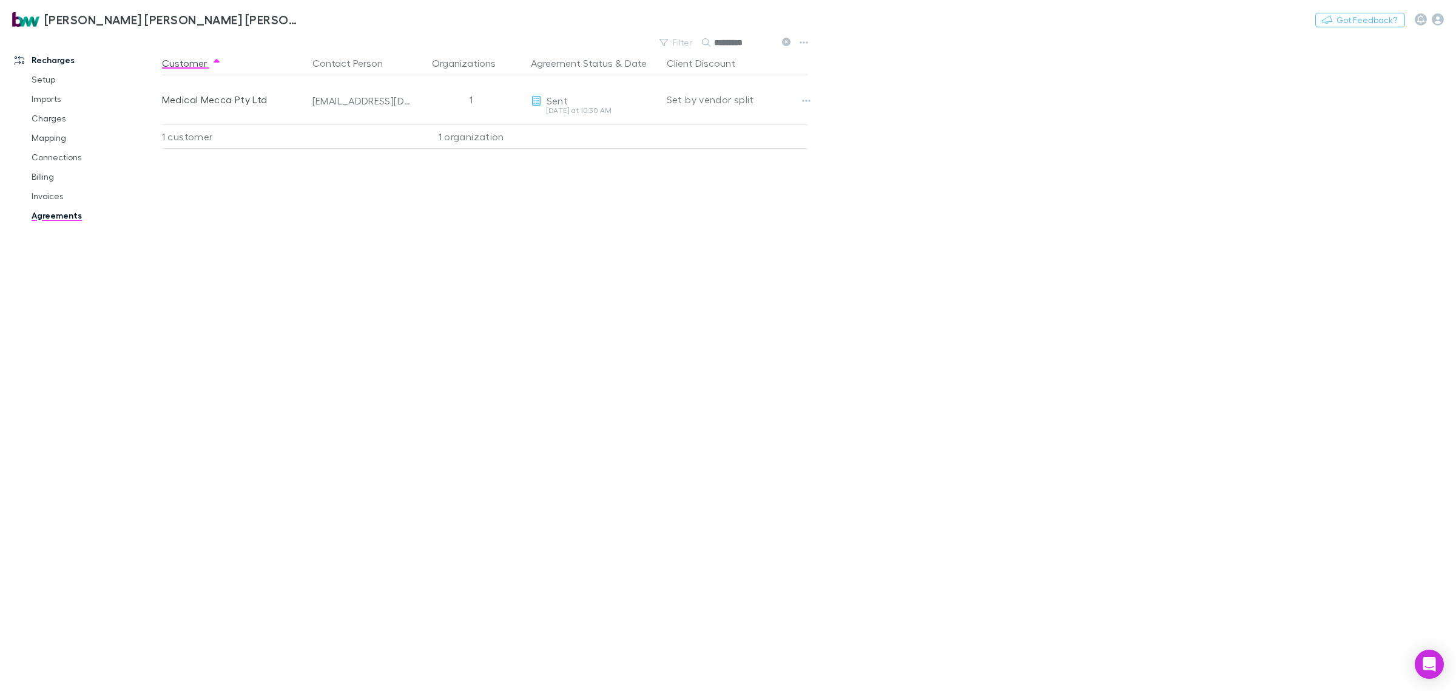
drag, startPoint x: 769, startPoint y: 43, endPoint x: 637, endPoint y: 50, distance: 131.9
click at [639, 47] on div "Filter Search *********" at bounding box center [487, 42] width 651 height 17
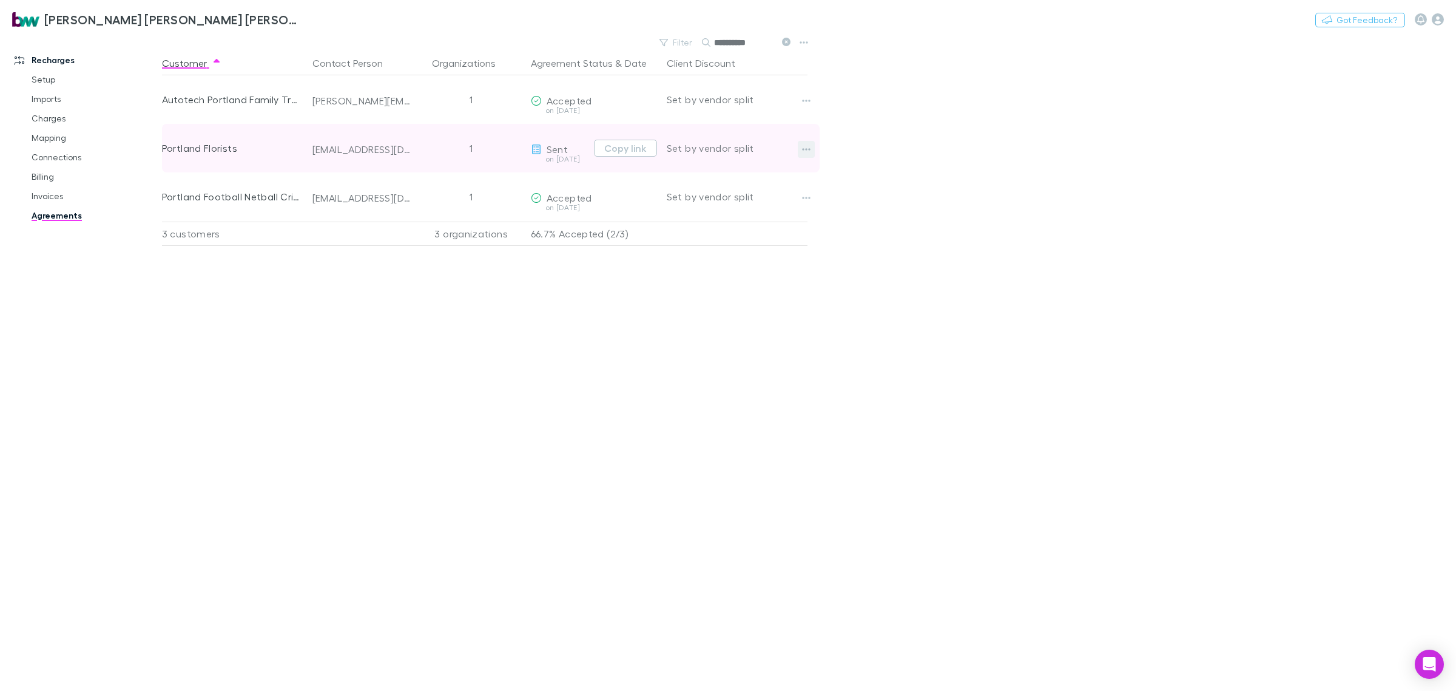
click at [808, 153] on icon "button" at bounding box center [806, 149] width 8 height 10
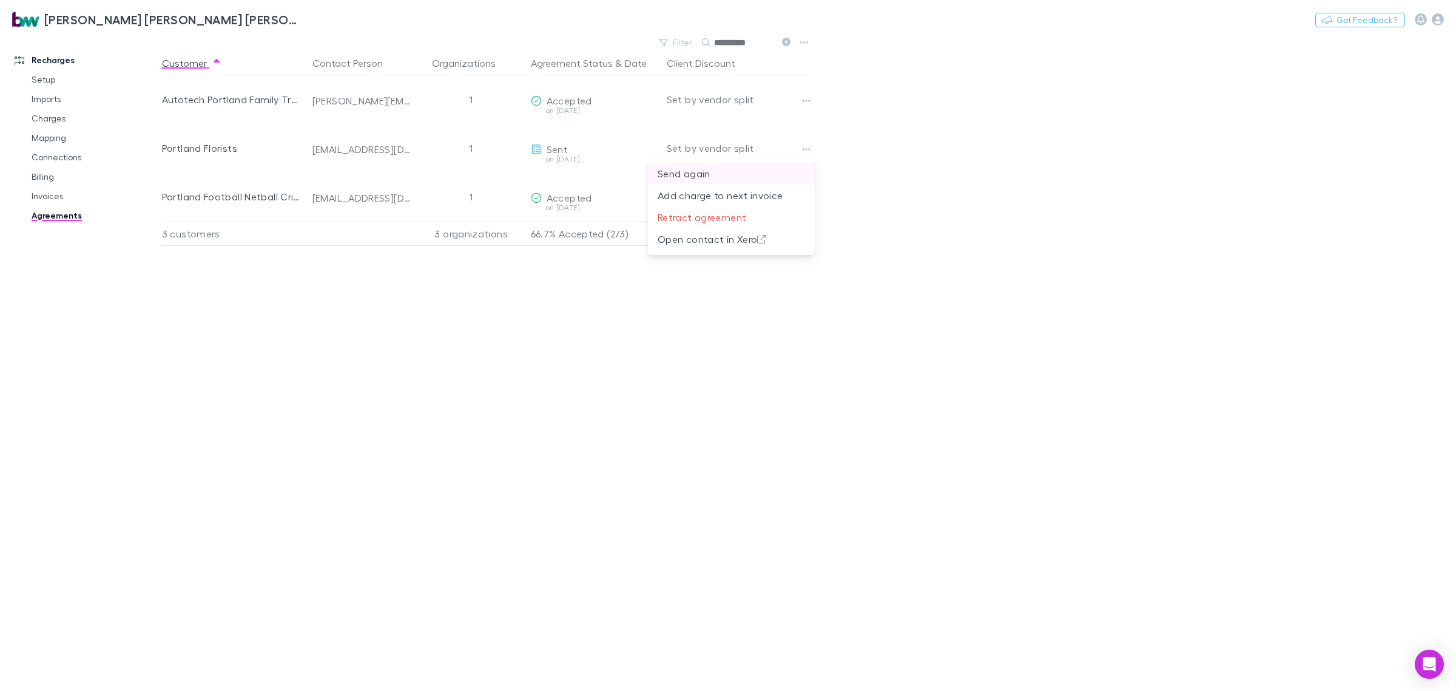
click at [762, 173] on p "Send again" at bounding box center [731, 173] width 147 height 15
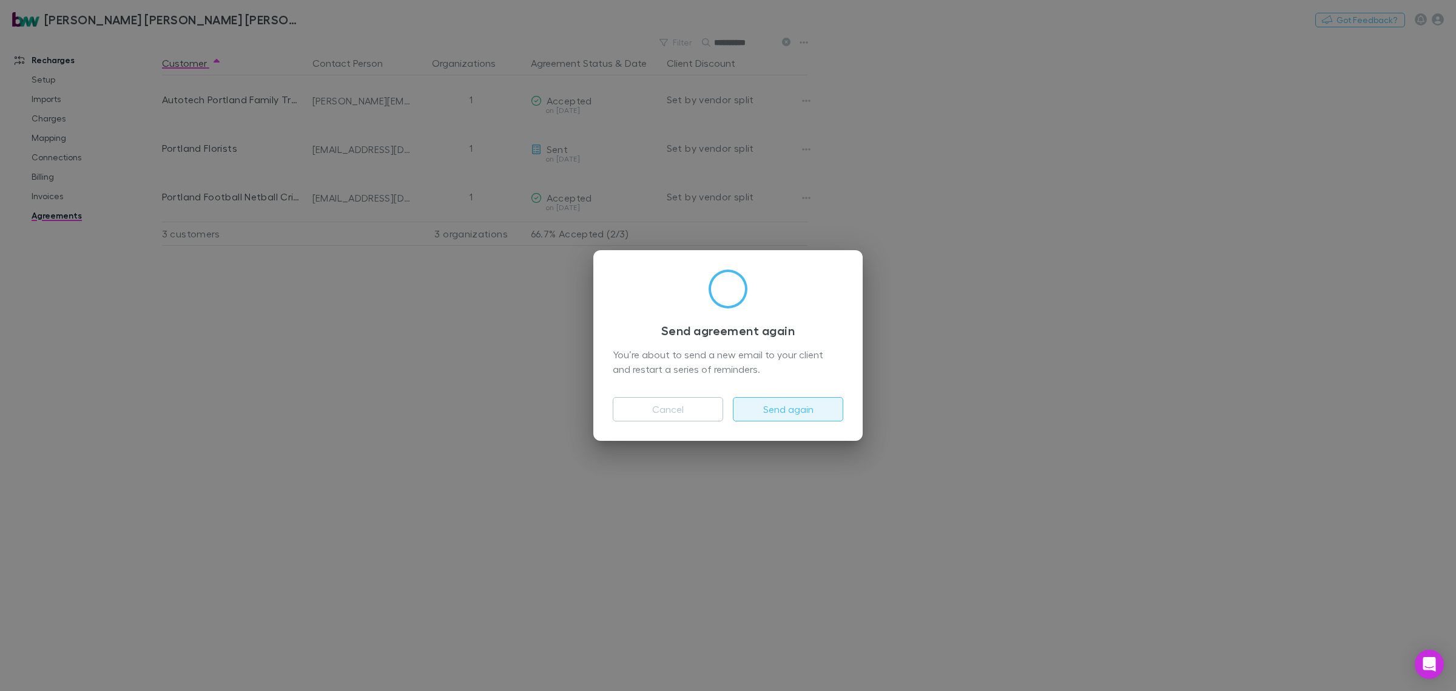
click at [787, 408] on button "Send again" at bounding box center [788, 409] width 110 height 24
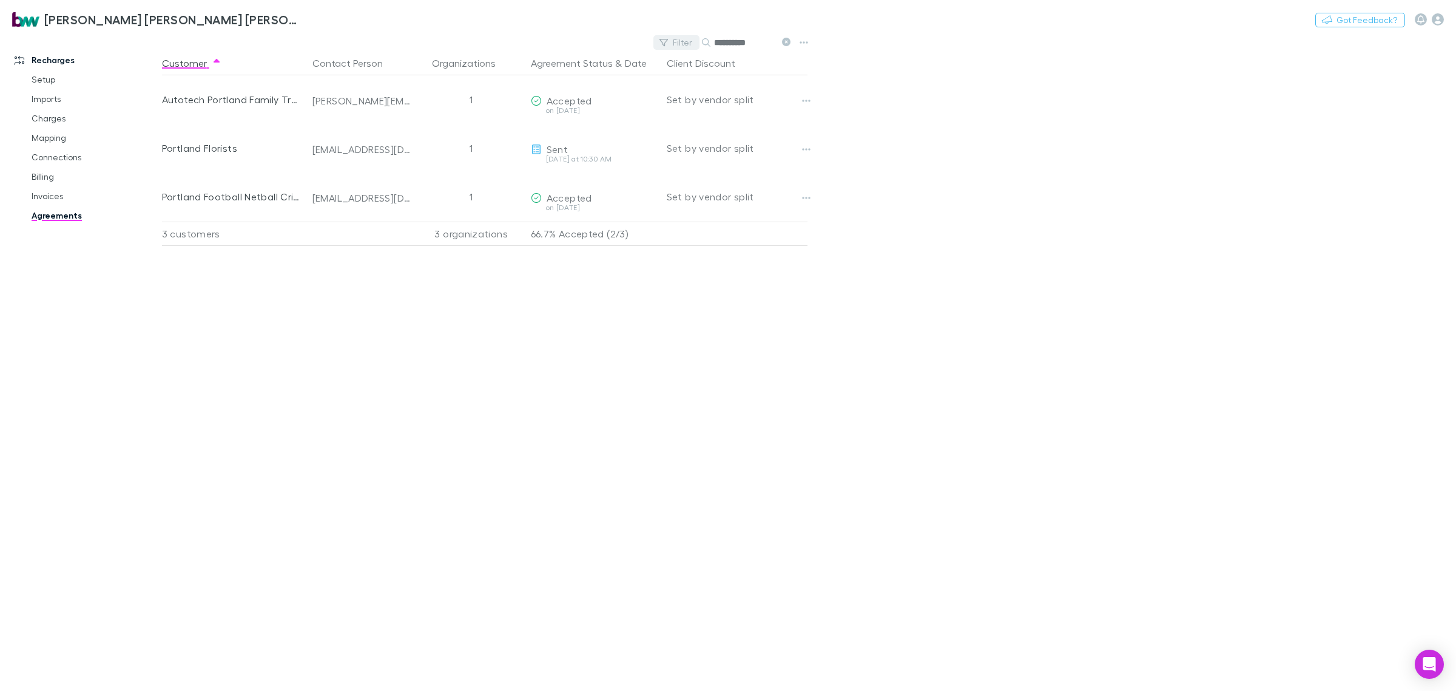
drag, startPoint x: 769, startPoint y: 39, endPoint x: 669, endPoint y: 37, distance: 100.8
click at [669, 37] on div "**********" at bounding box center [725, 42] width 142 height 17
type input "******"
click at [44, 197] on link "Invoices" at bounding box center [95, 195] width 152 height 19
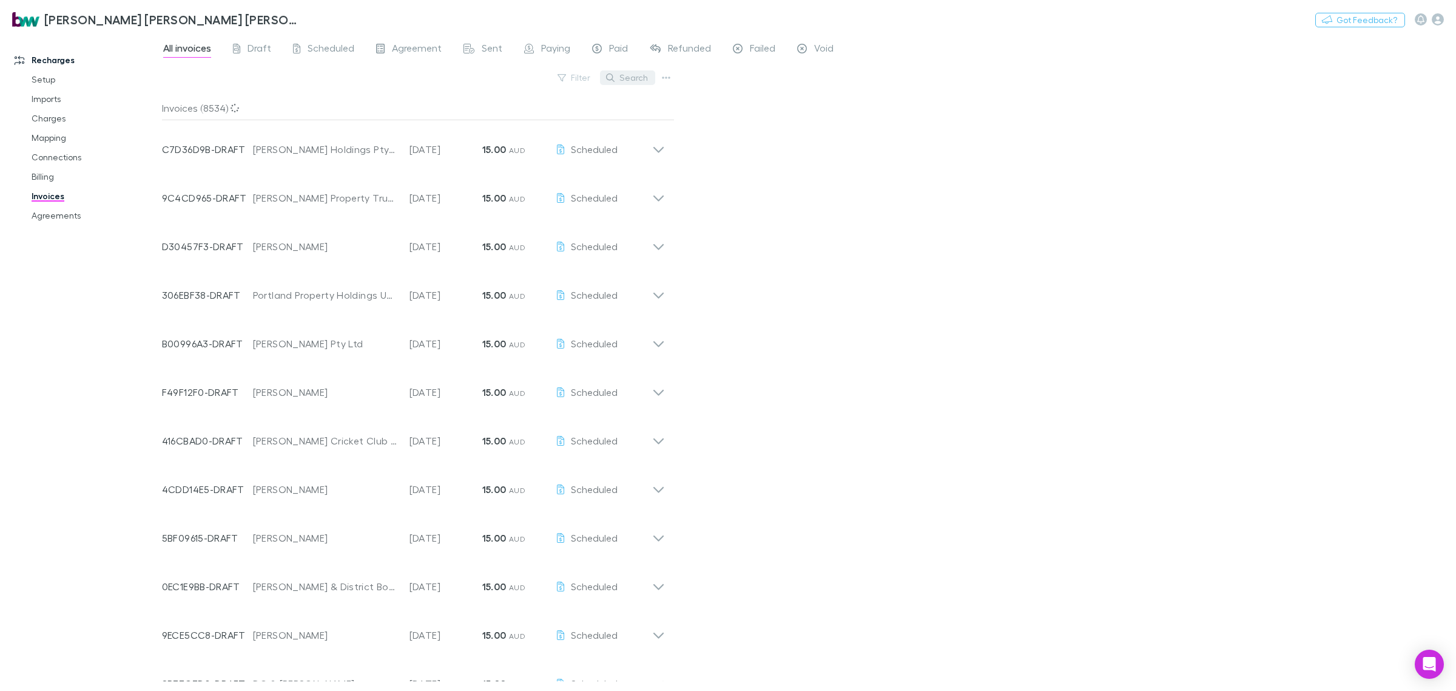
click at [643, 77] on button "Search" at bounding box center [627, 77] width 55 height 15
click at [795, 308] on div "All invoices Draft Scheduled Agreement Sent Paying Paid Refunded Failed Void Fi…" at bounding box center [809, 362] width 1294 height 657
click at [851, 330] on div "All invoices Draft Scheduled Agreement Sent Paying Paid Refunded Failed Void Fi…" at bounding box center [809, 362] width 1294 height 657
click at [1009, 423] on div "All invoices Draft Scheduled Agreement Sent Paying Paid Refunded Failed Void Fi…" at bounding box center [809, 362] width 1294 height 657
drag, startPoint x: 604, startPoint y: 78, endPoint x: 560, endPoint y: 79, distance: 44.3
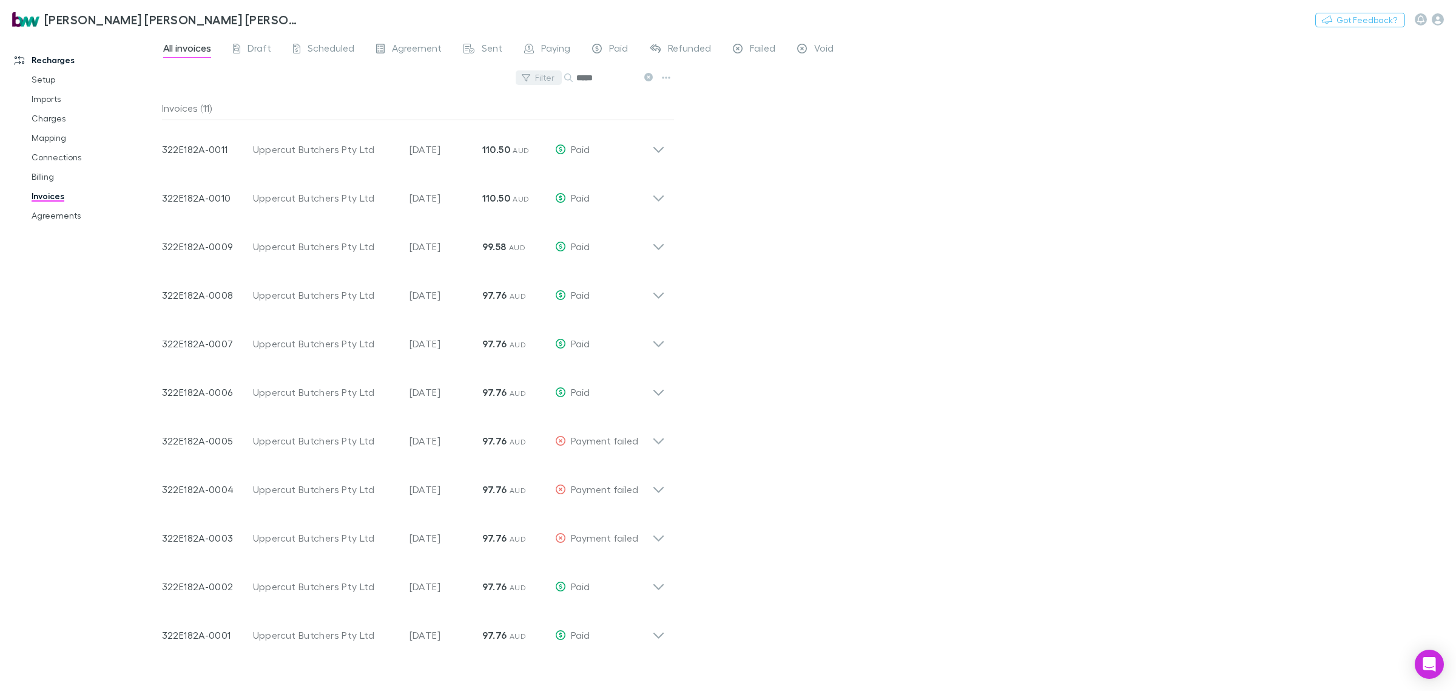
click at [560, 79] on div "Filter Search *****" at bounding box center [418, 82] width 513 height 27
type input "*******"
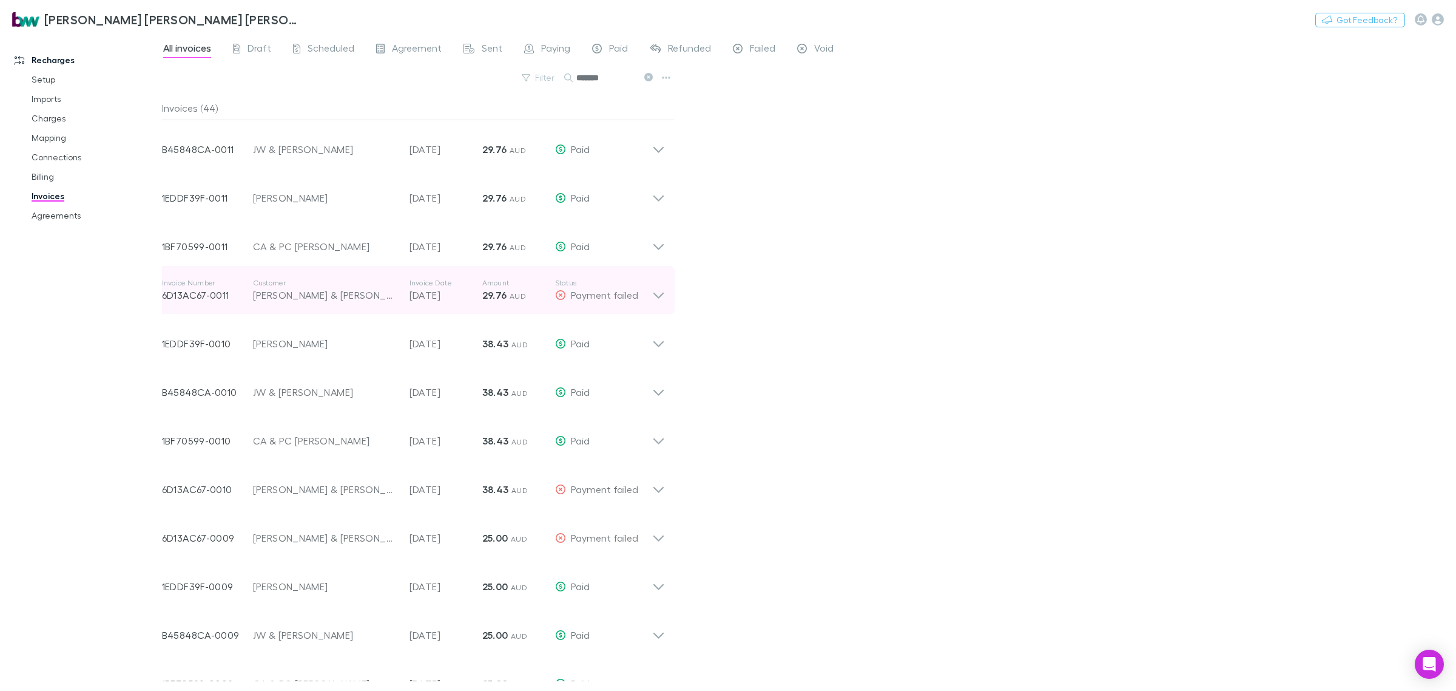
click at [338, 293] on div "RP Malseed & AJ Malseed" at bounding box center [325, 295] width 144 height 15
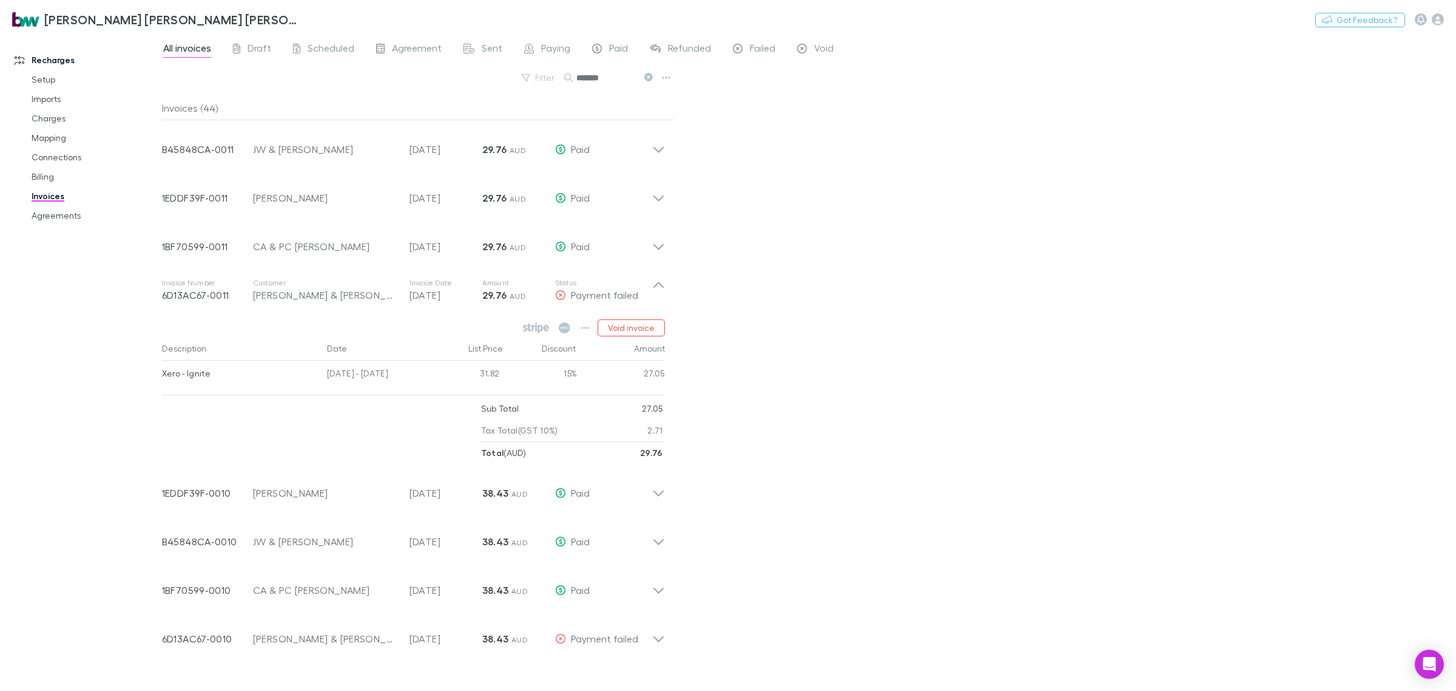
click at [975, 341] on div "All invoices Draft Scheduled Agreement Sent Paying Paid Refunded Failed Void Fi…" at bounding box center [809, 362] width 1294 height 657
click at [61, 212] on link "Agreements" at bounding box center [95, 215] width 152 height 19
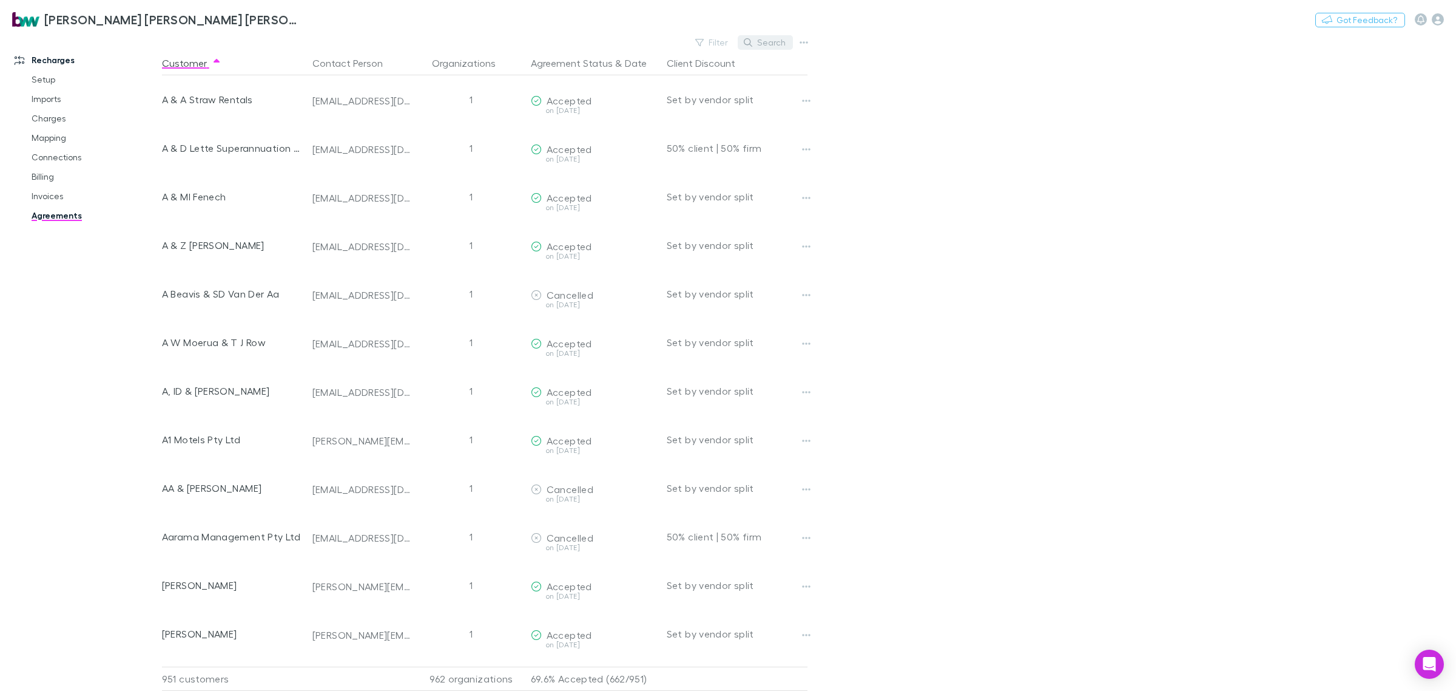
click at [773, 41] on button "Search" at bounding box center [765, 42] width 55 height 15
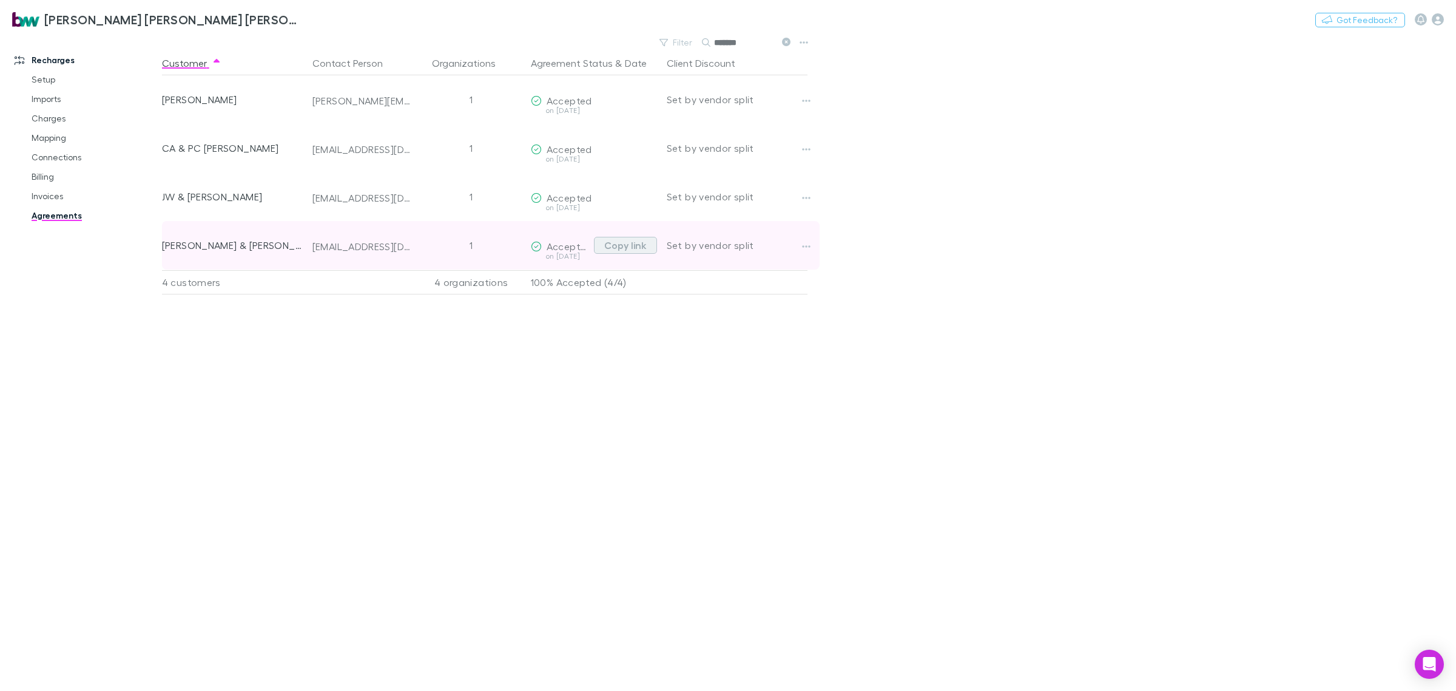
click at [620, 244] on button "Copy link" at bounding box center [625, 245] width 63 height 17
click at [637, 246] on button "Copy link" at bounding box center [625, 245] width 63 height 17
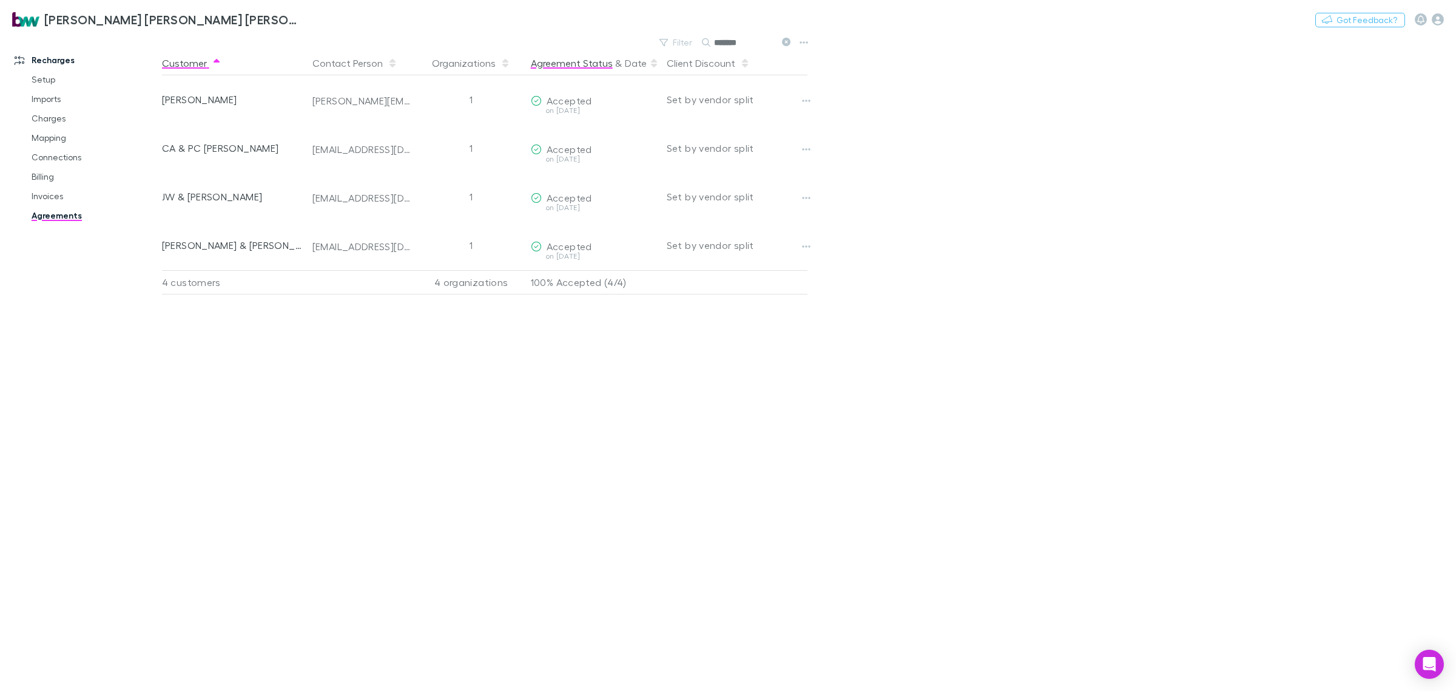
drag, startPoint x: 705, startPoint y: 46, endPoint x: 601, endPoint y: 52, distance: 103.9
click at [602, 49] on div "Filter Search *******" at bounding box center [487, 42] width 651 height 17
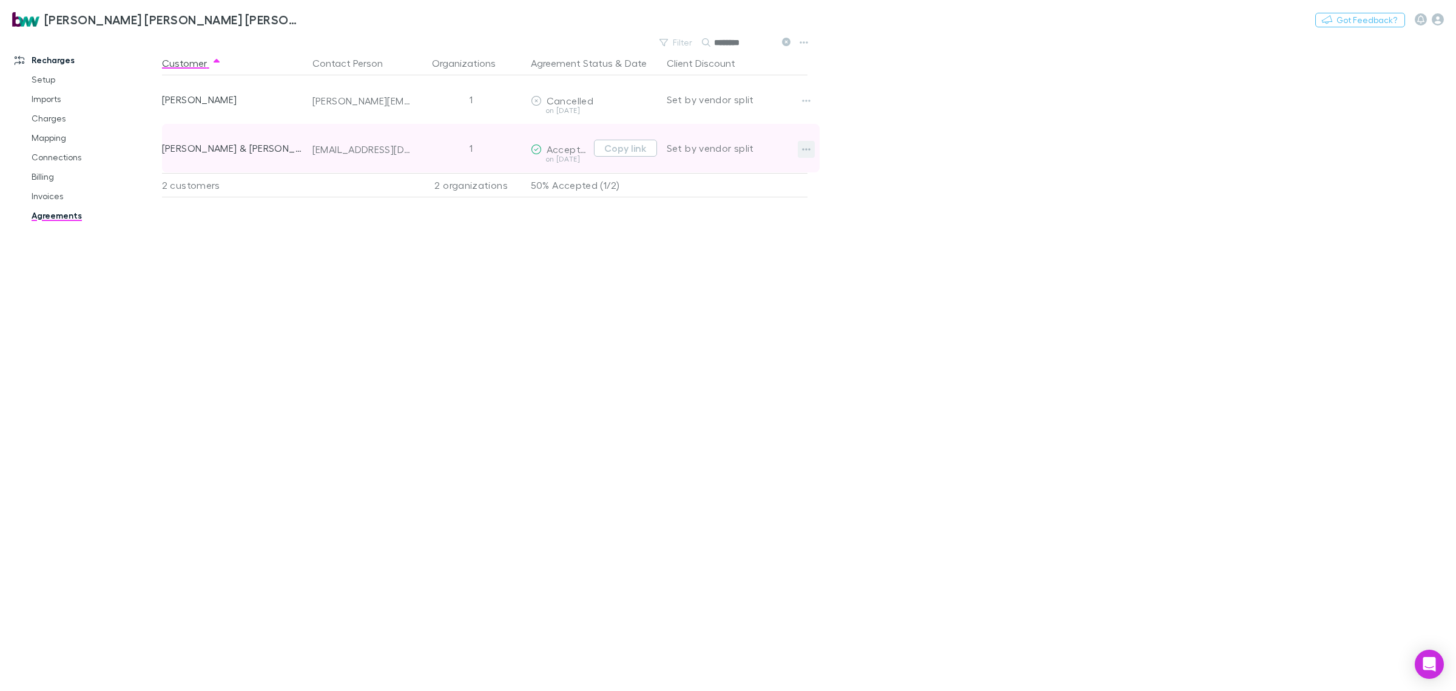
click at [810, 147] on icon "button" at bounding box center [806, 149] width 8 height 10
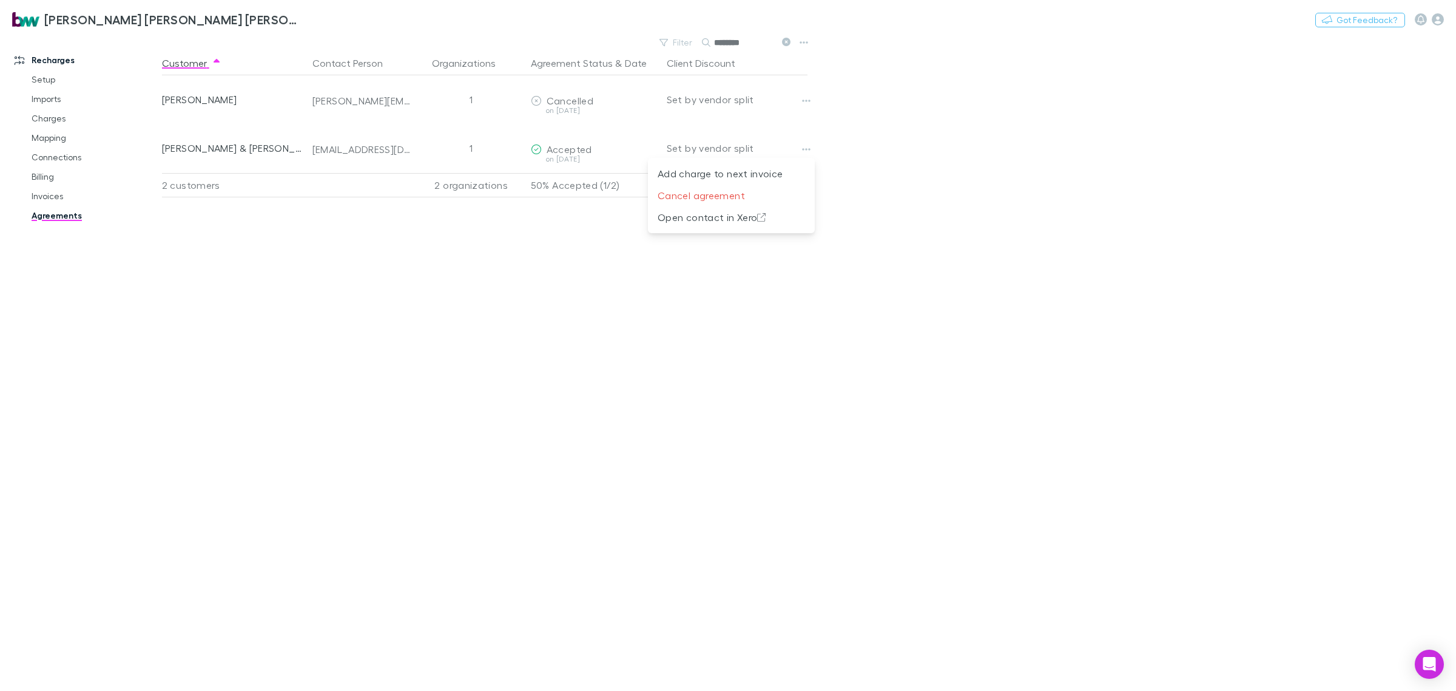
click at [532, 255] on div at bounding box center [728, 345] width 1456 height 691
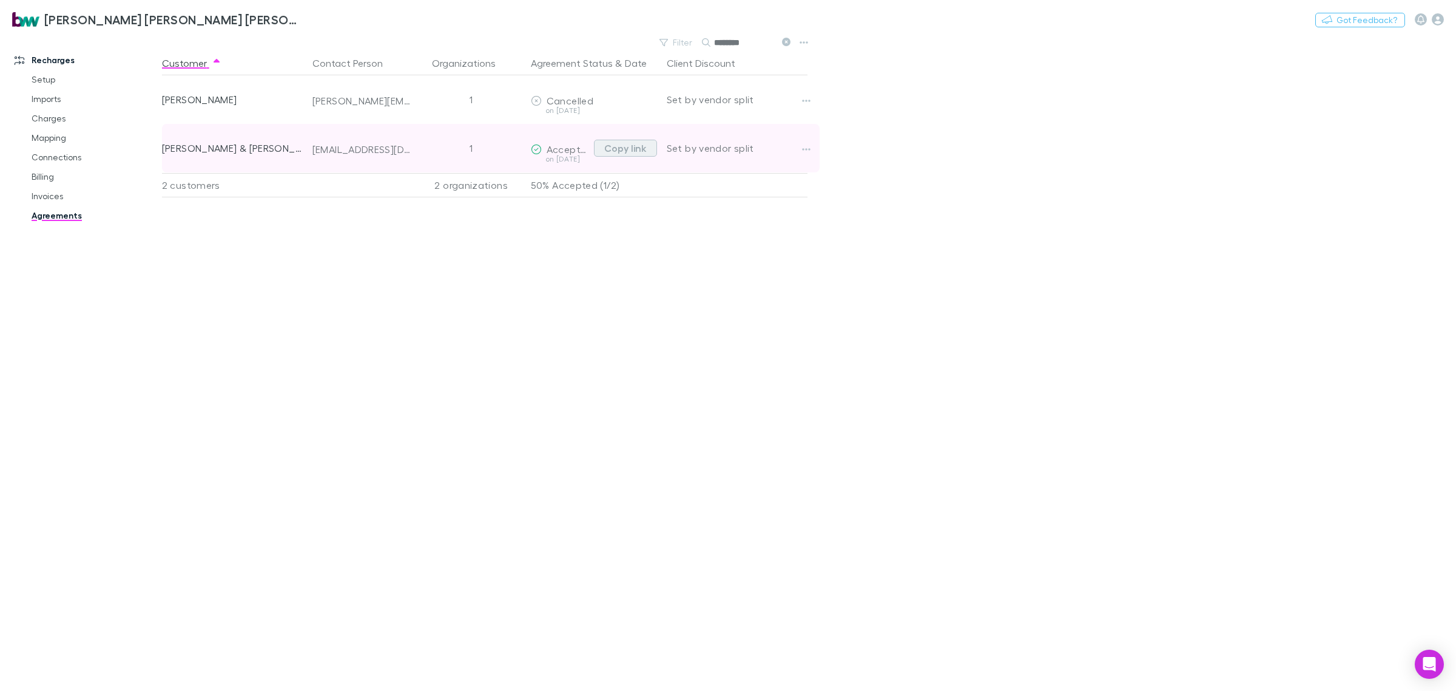
click at [625, 149] on button "Copy link" at bounding box center [625, 148] width 63 height 17
click at [384, 143] on div "hello@georginamorrison.au" at bounding box center [363, 149] width 100 height 12
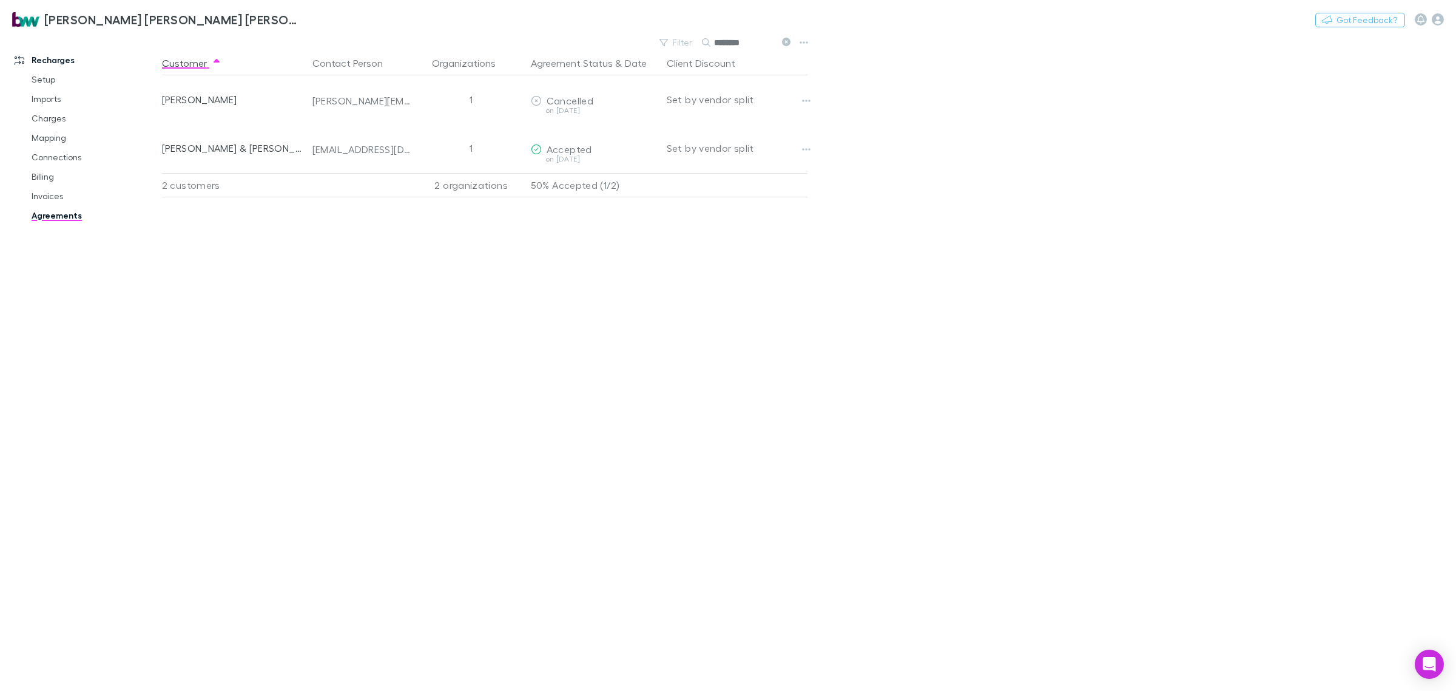
drag, startPoint x: 757, startPoint y: 44, endPoint x: 633, endPoint y: 46, distance: 123.8
click at [633, 46] on div "Filter Search ********" at bounding box center [487, 42] width 651 height 17
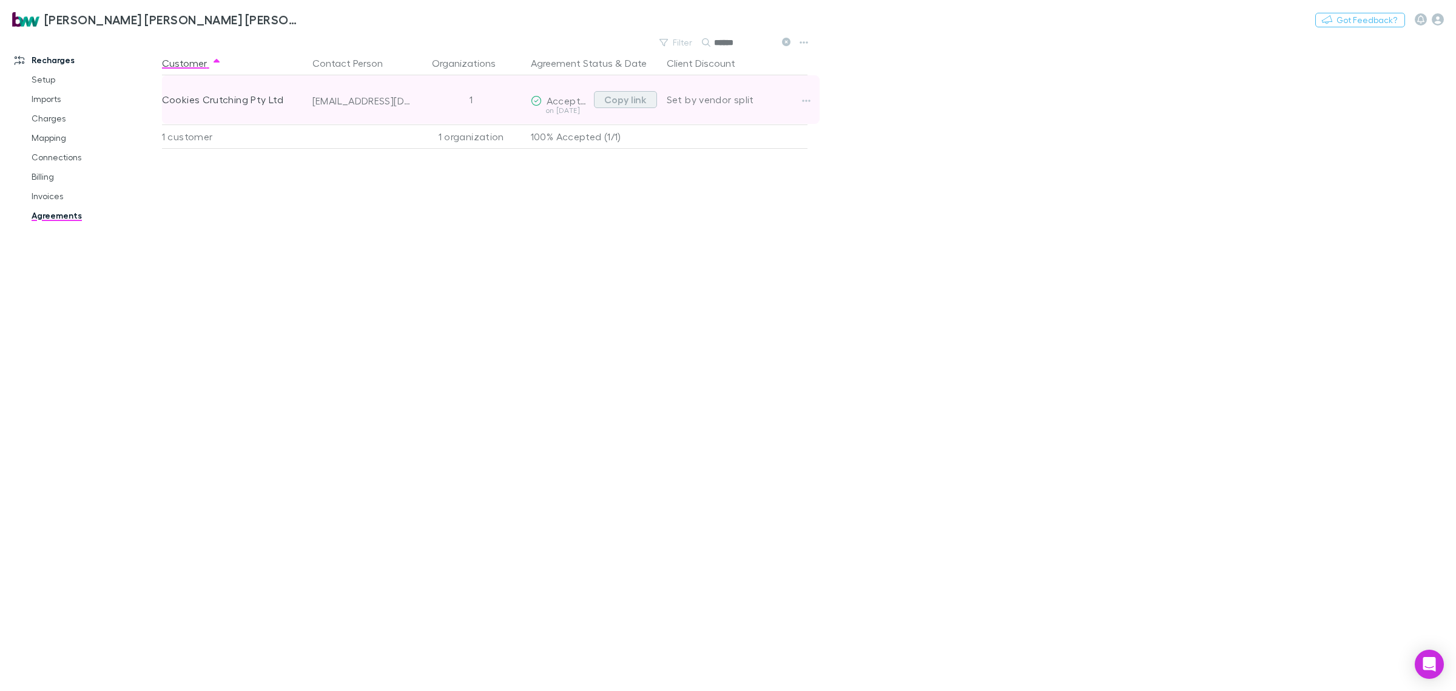
click at [628, 101] on button "Copy link" at bounding box center [625, 99] width 63 height 17
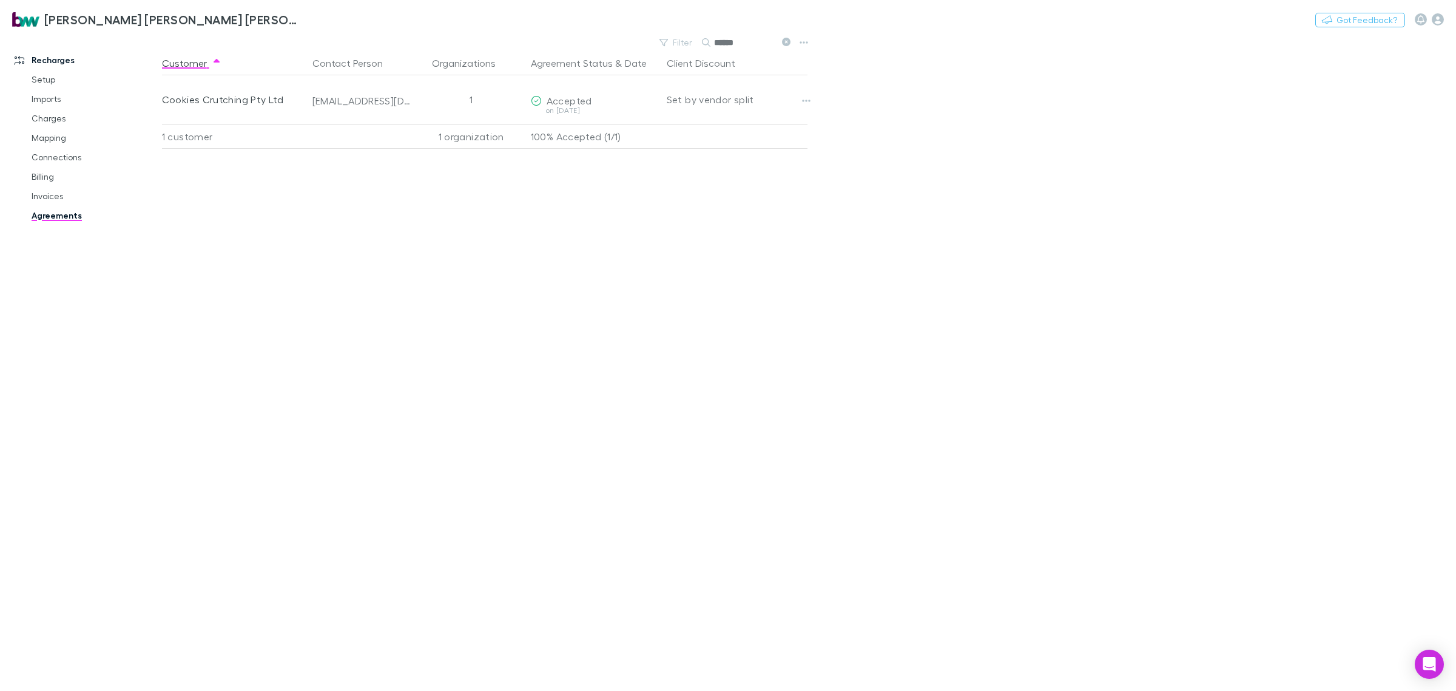
drag, startPoint x: 702, startPoint y: 41, endPoint x: 642, endPoint y: 49, distance: 60.7
click at [642, 46] on div "Filter Search ******" at bounding box center [487, 42] width 651 height 17
type input "******"
click at [780, 191] on div "Customer Contact Person Organizations Agreement Status & Date Client Discount N…" at bounding box center [496, 371] width 668 height 640
drag, startPoint x: 41, startPoint y: 195, endPoint x: 707, endPoint y: 217, distance: 666.1
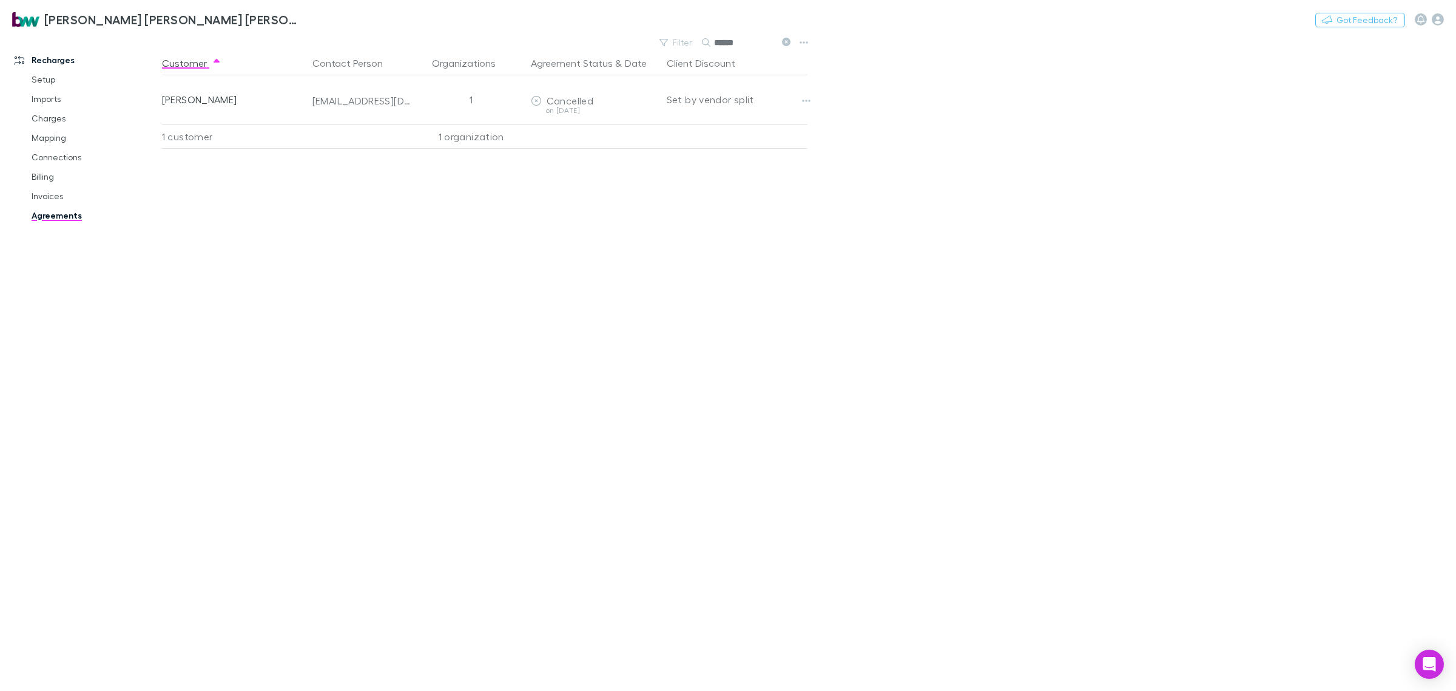
click at [42, 195] on link "Invoices" at bounding box center [95, 195] width 152 height 19
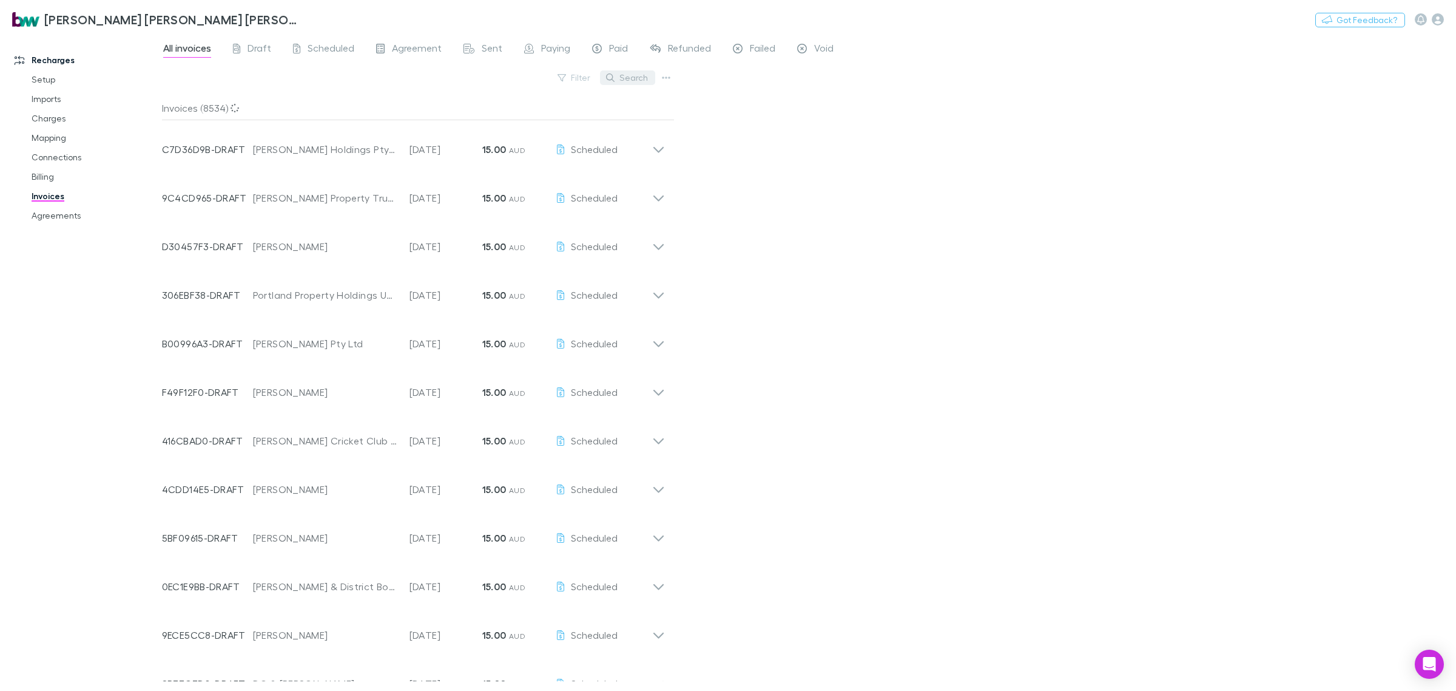
click at [631, 77] on button "Search" at bounding box center [627, 77] width 55 height 15
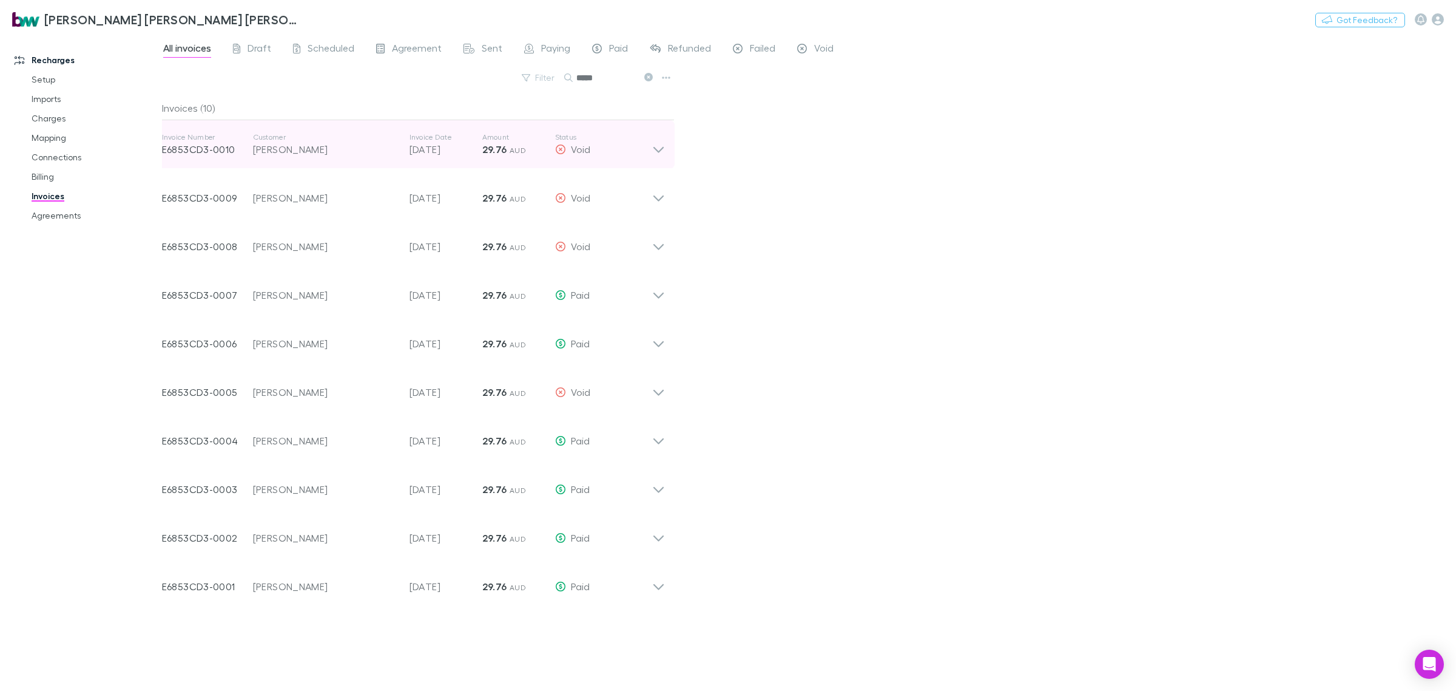
type input "*****"
click at [665, 150] on div "Invoice Number E6853CD3-0010 Customer Nicholas Dewhurst Invoice Date 15 Aug 202…" at bounding box center [413, 144] width 522 height 49
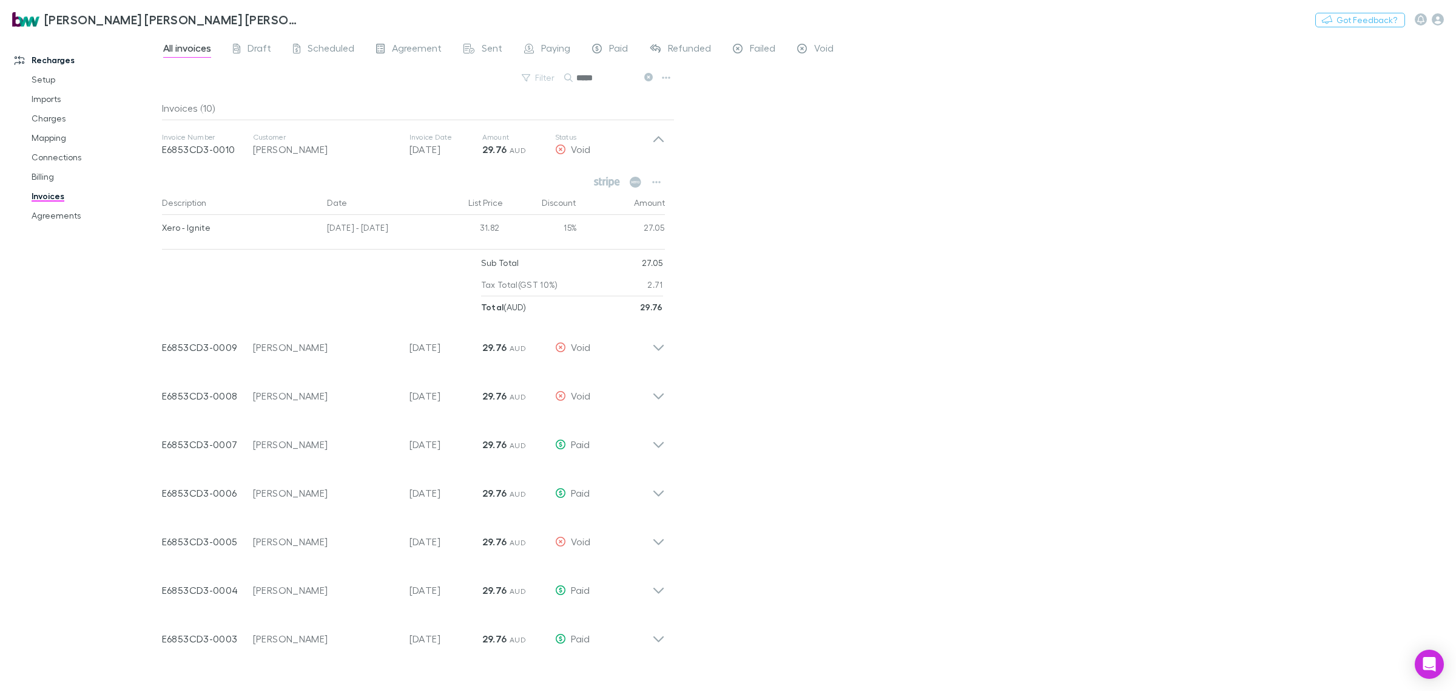
click at [840, 299] on div "All invoices Draft Scheduled Agreement Sent Paying Paid Refunded Failed Void Fi…" at bounding box center [809, 362] width 1294 height 657
click at [65, 218] on link "Agreements" at bounding box center [95, 215] width 152 height 19
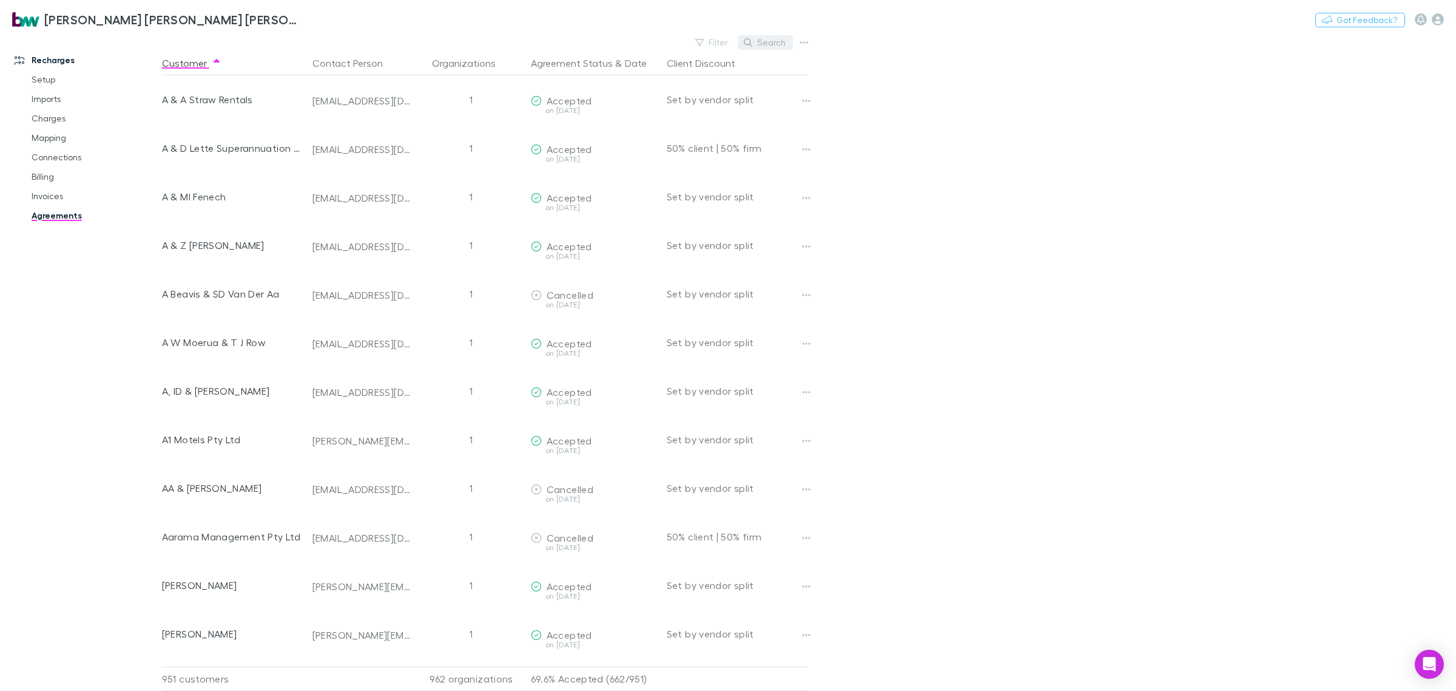
click at [772, 44] on button "Search" at bounding box center [765, 42] width 55 height 15
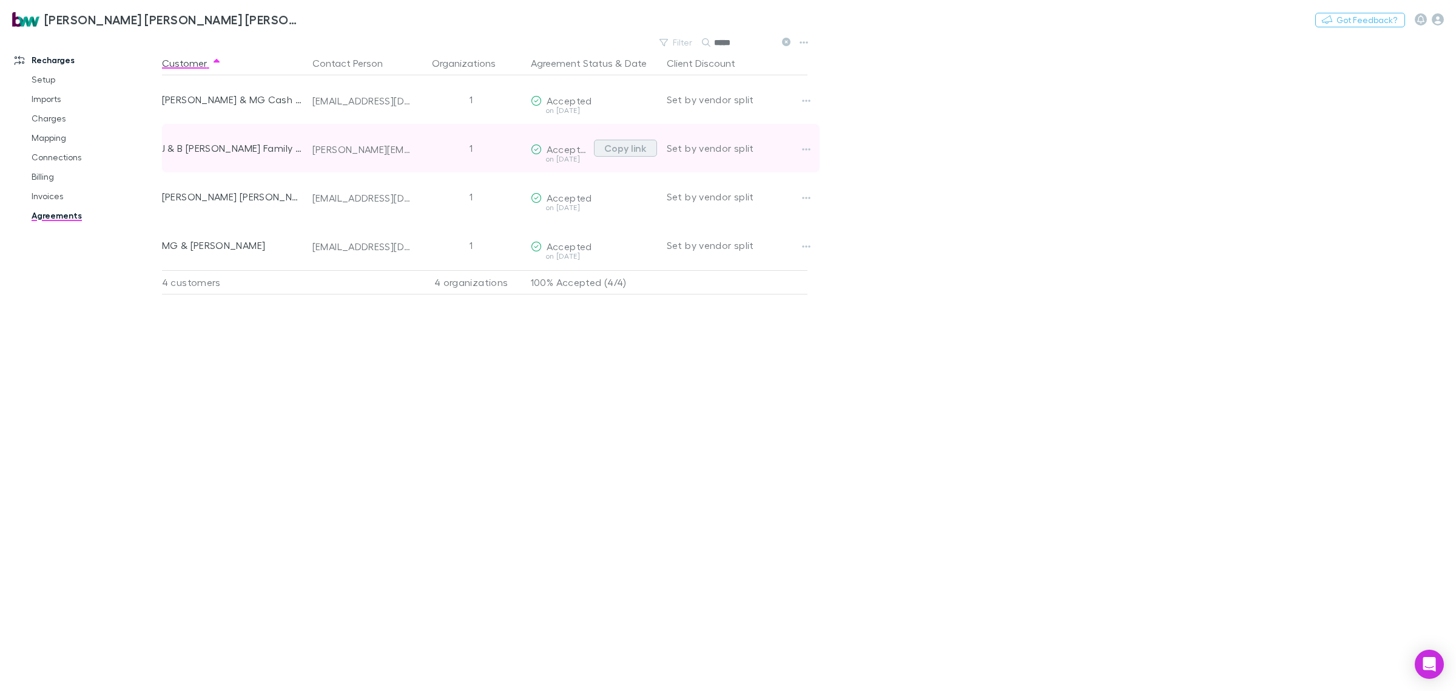
click at [626, 147] on button "Copy link" at bounding box center [625, 148] width 63 height 17
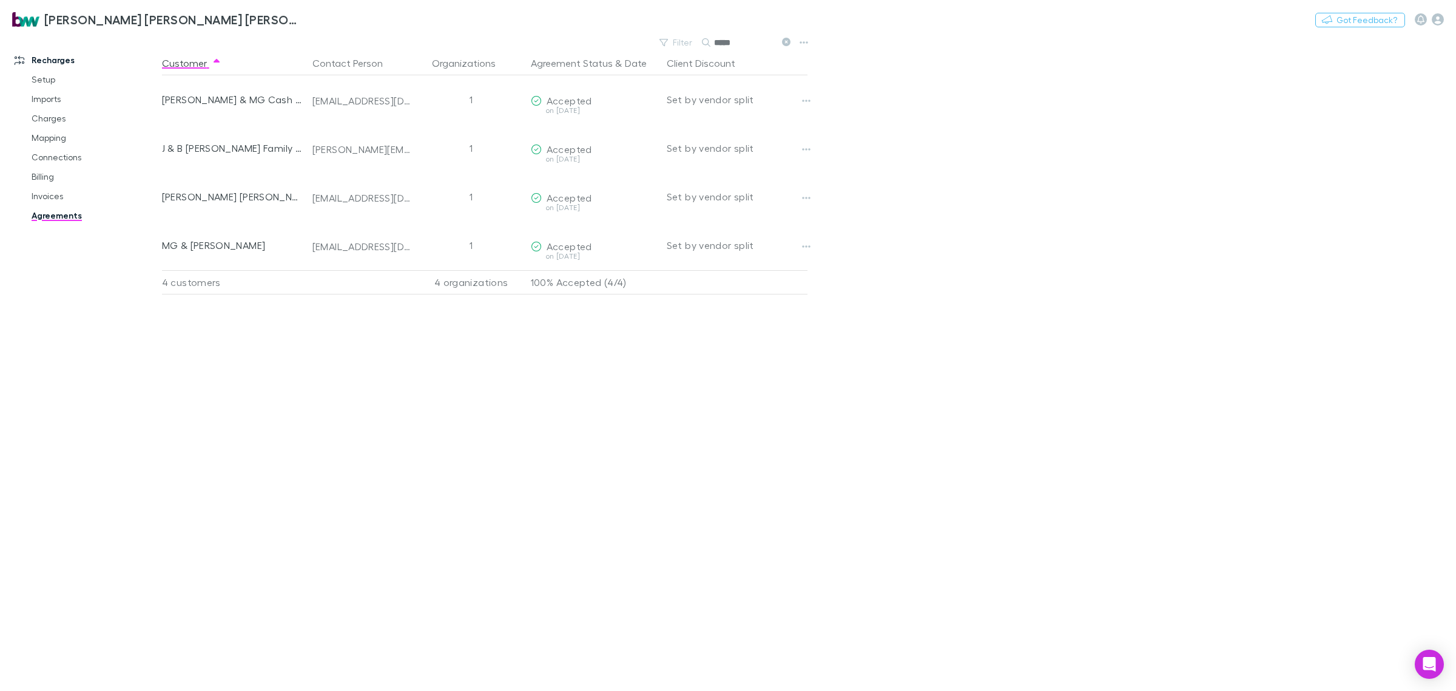
drag, startPoint x: 732, startPoint y: 40, endPoint x: 707, endPoint y: 39, distance: 25.5
click at [707, 39] on div "*****" at bounding box center [747, 42] width 91 height 15
click at [745, 37] on input "*****" at bounding box center [744, 42] width 61 height 17
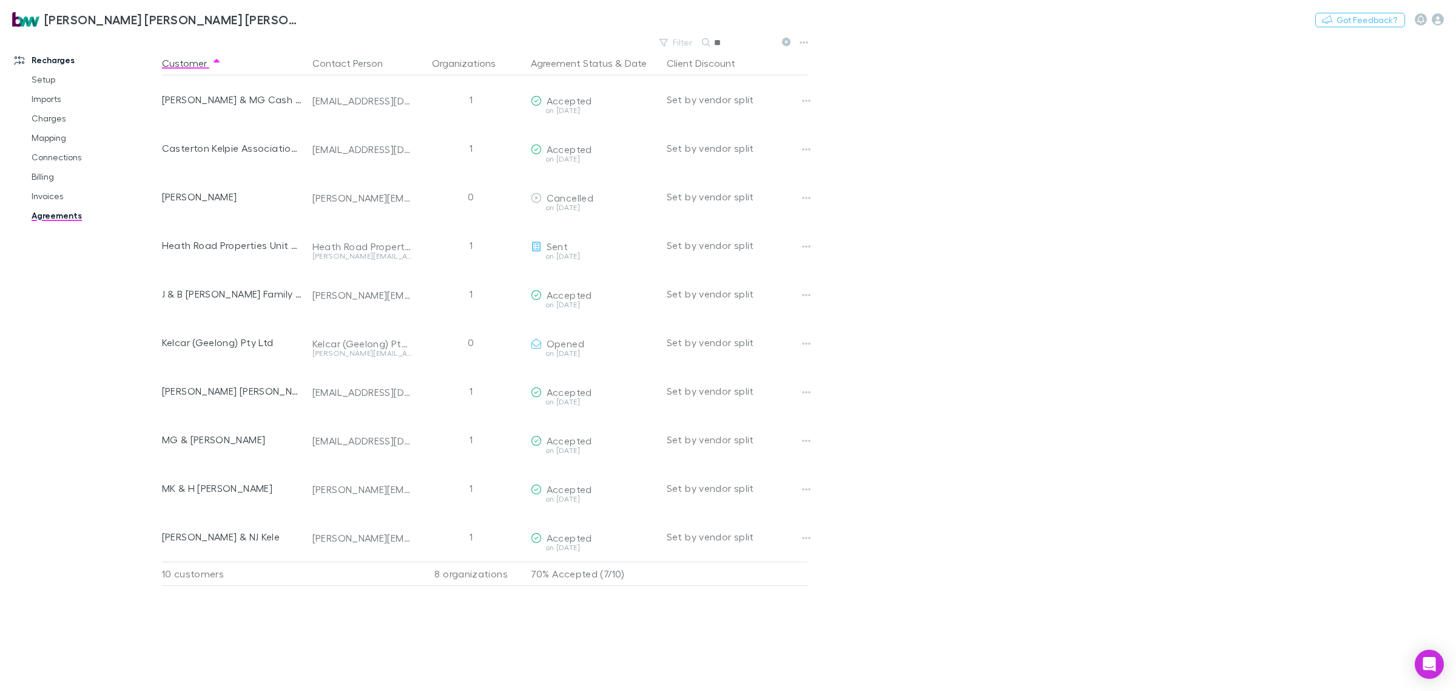
type input "*"
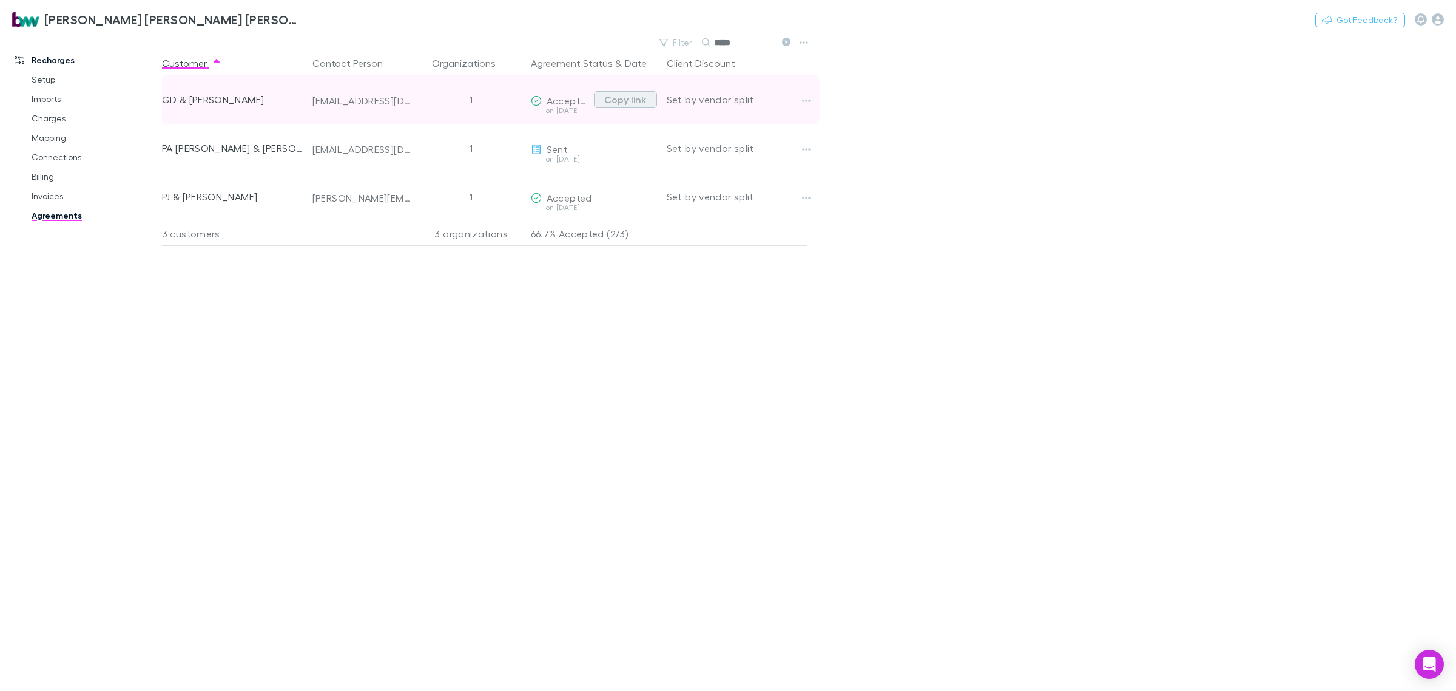
click at [638, 98] on button "Copy link" at bounding box center [625, 99] width 63 height 17
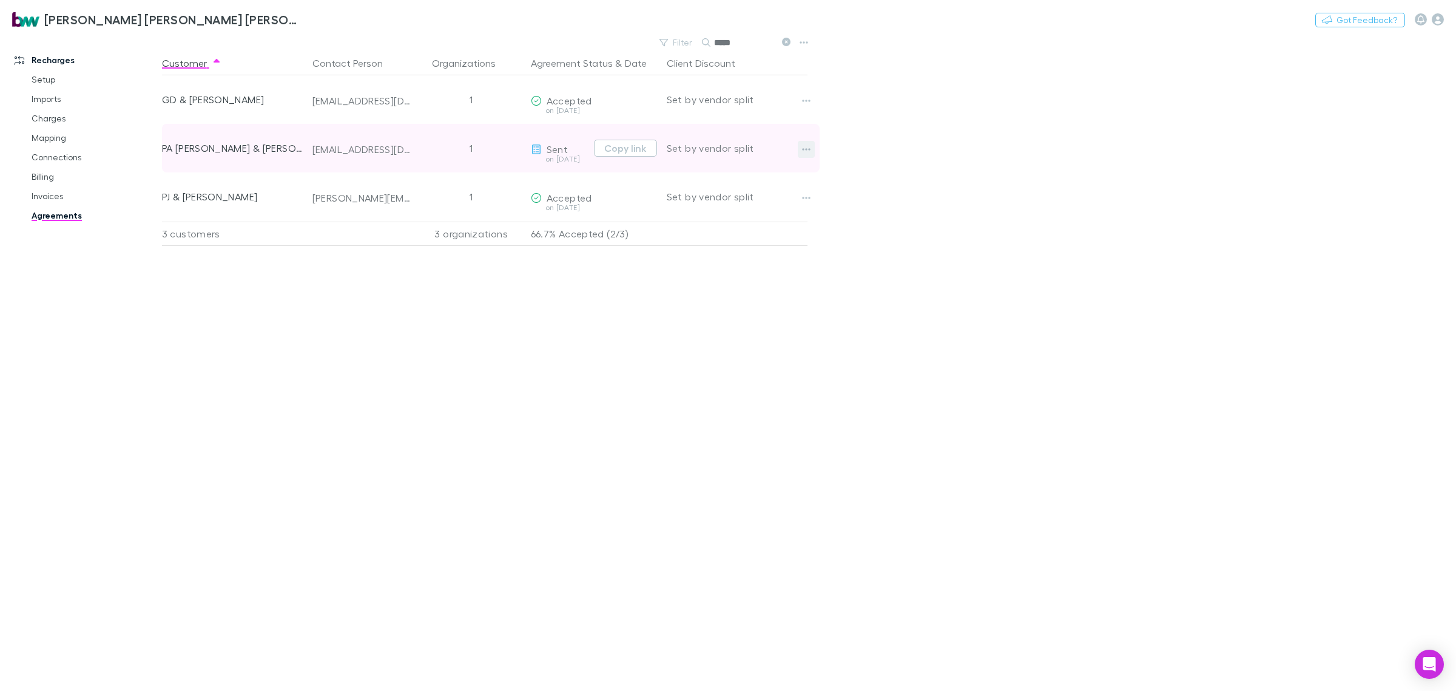
click at [812, 147] on button "button" at bounding box center [806, 149] width 17 height 17
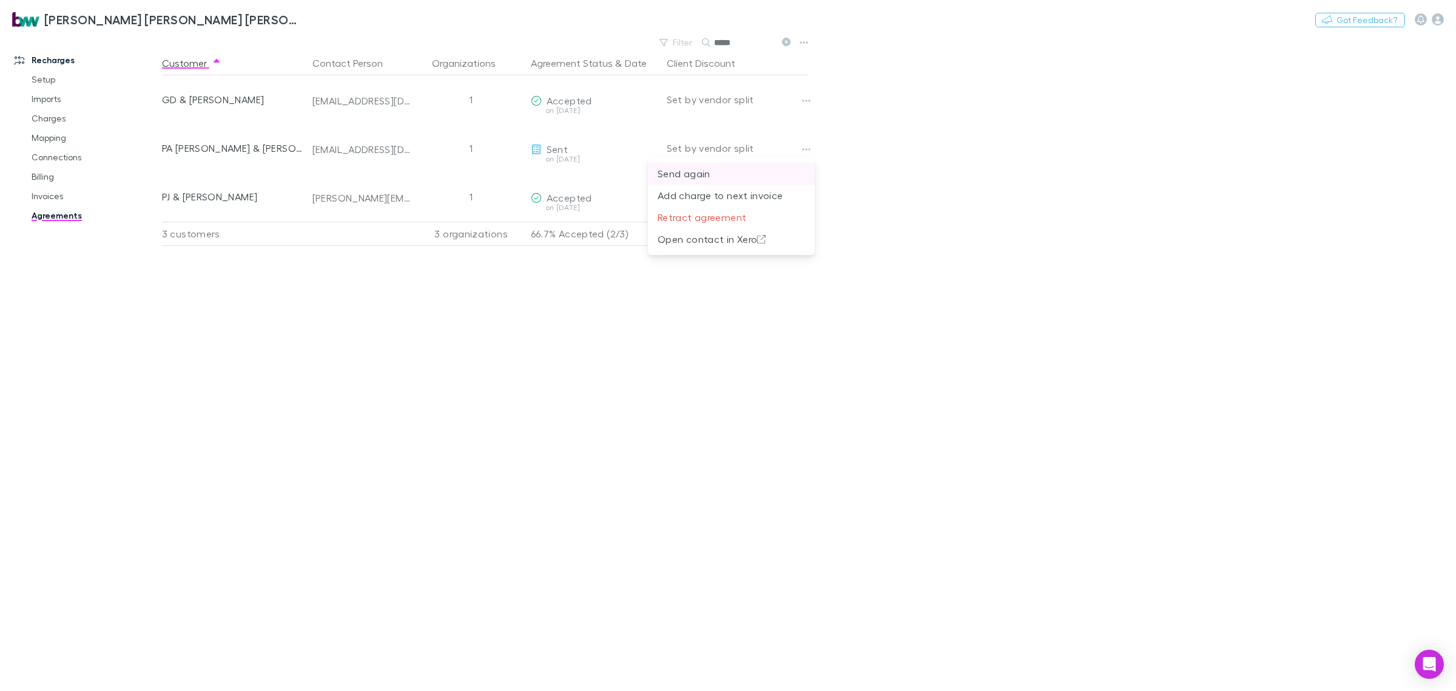
click at [766, 170] on p "Send again" at bounding box center [731, 173] width 147 height 15
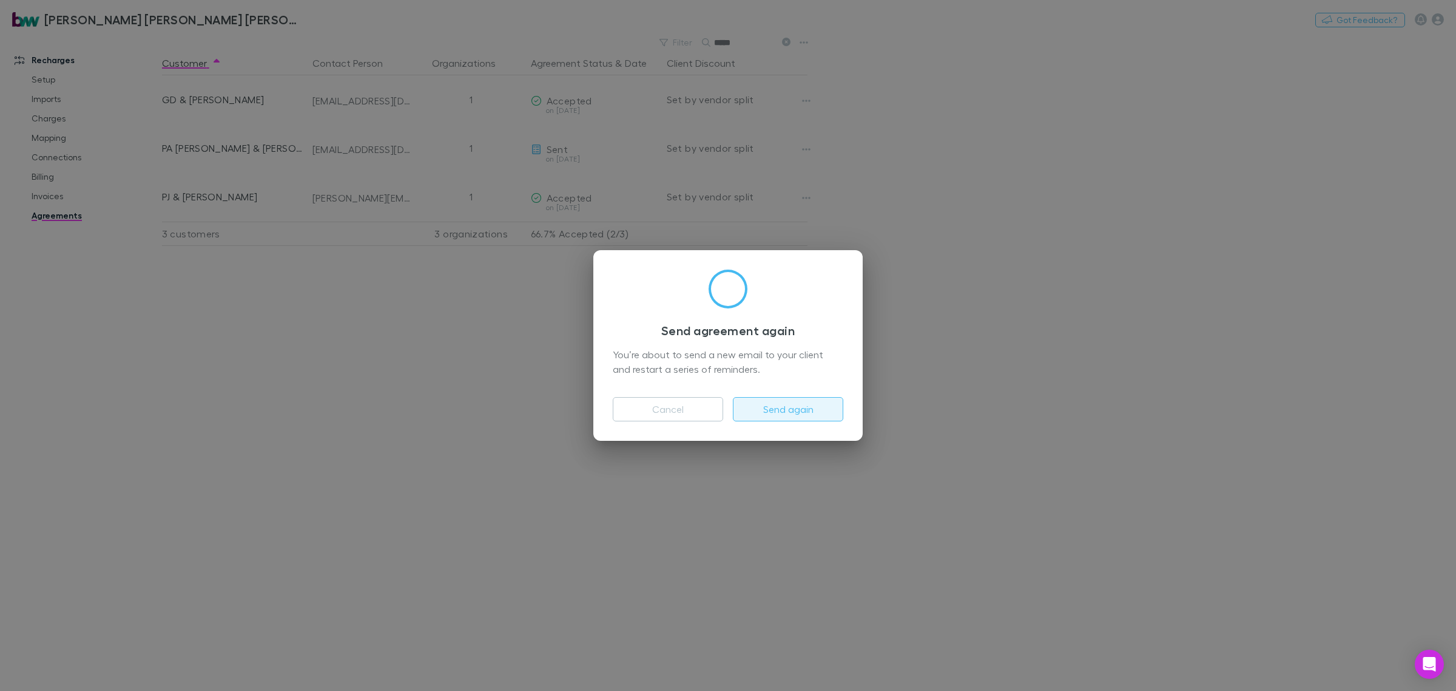
click at [805, 402] on button "Send again" at bounding box center [788, 409] width 110 height 24
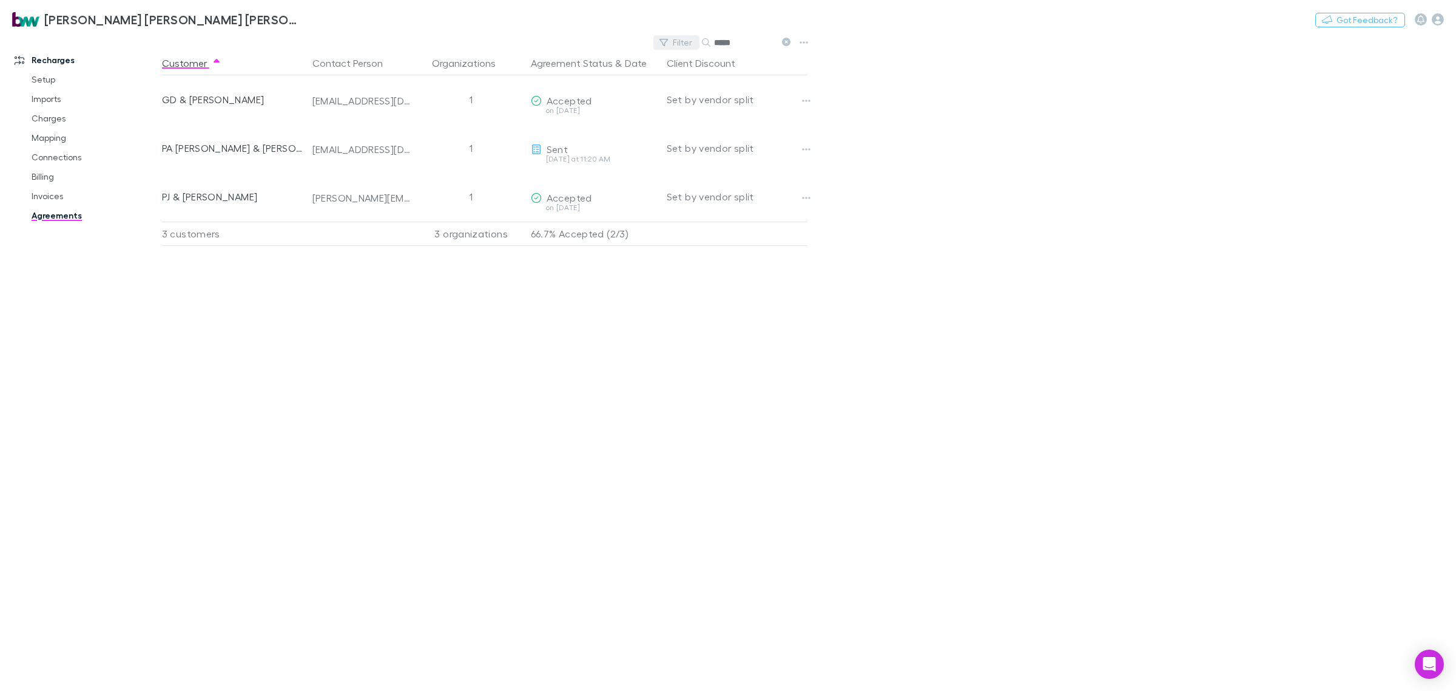
drag, startPoint x: 733, startPoint y: 41, endPoint x: 689, endPoint y: 49, distance: 44.9
click at [689, 47] on div "Filter Search *****" at bounding box center [725, 42] width 142 height 17
click at [485, 378] on div "Customer Contact Person Organizations Agreement Status & Date Client Discount K…" at bounding box center [496, 371] width 668 height 640
drag, startPoint x: 756, startPoint y: 35, endPoint x: 671, endPoint y: 50, distance: 86.3
click at [671, 49] on div "Filter Search ***" at bounding box center [725, 42] width 142 height 17
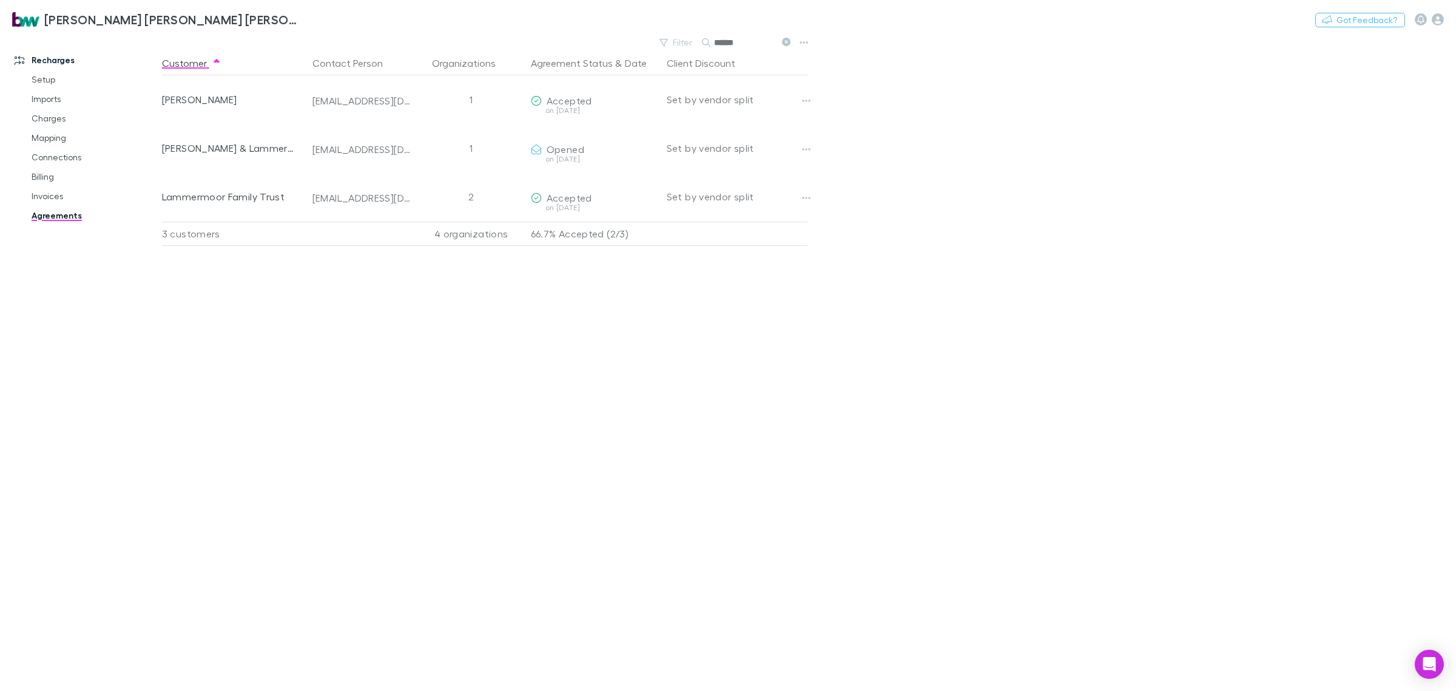
type input "******"
click at [405, 359] on div "Customer Contact Person Organizations Agreement Status & Date Client Discount C…" at bounding box center [496, 371] width 668 height 640
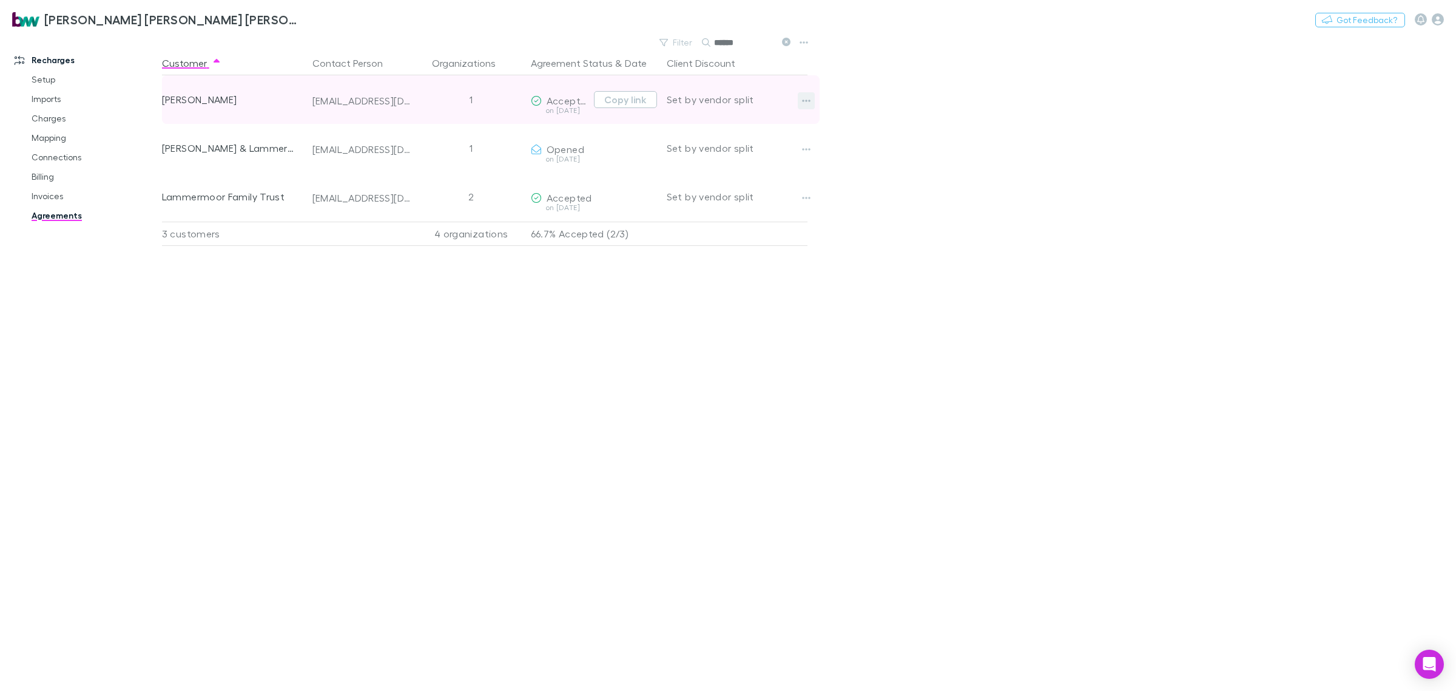
click at [802, 103] on icon "button" at bounding box center [806, 101] width 8 height 10
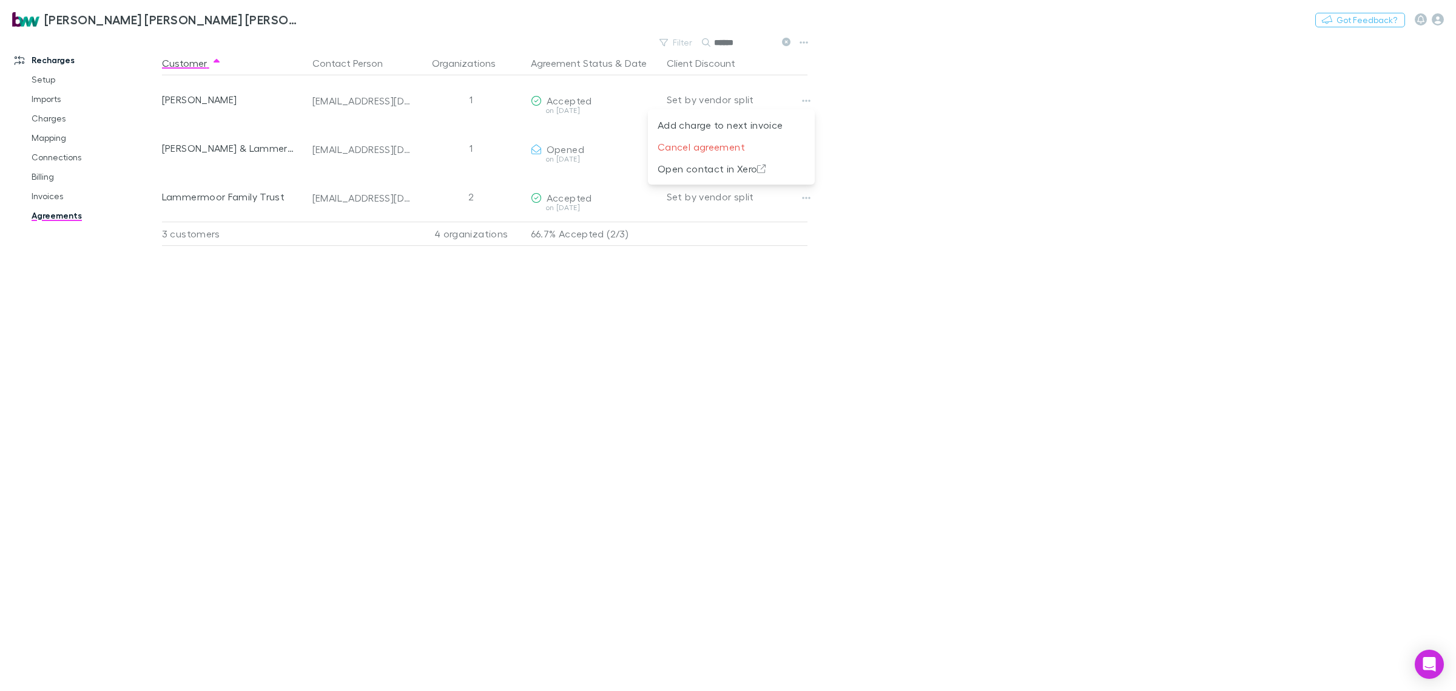
click at [711, 345] on div at bounding box center [728, 345] width 1456 height 691
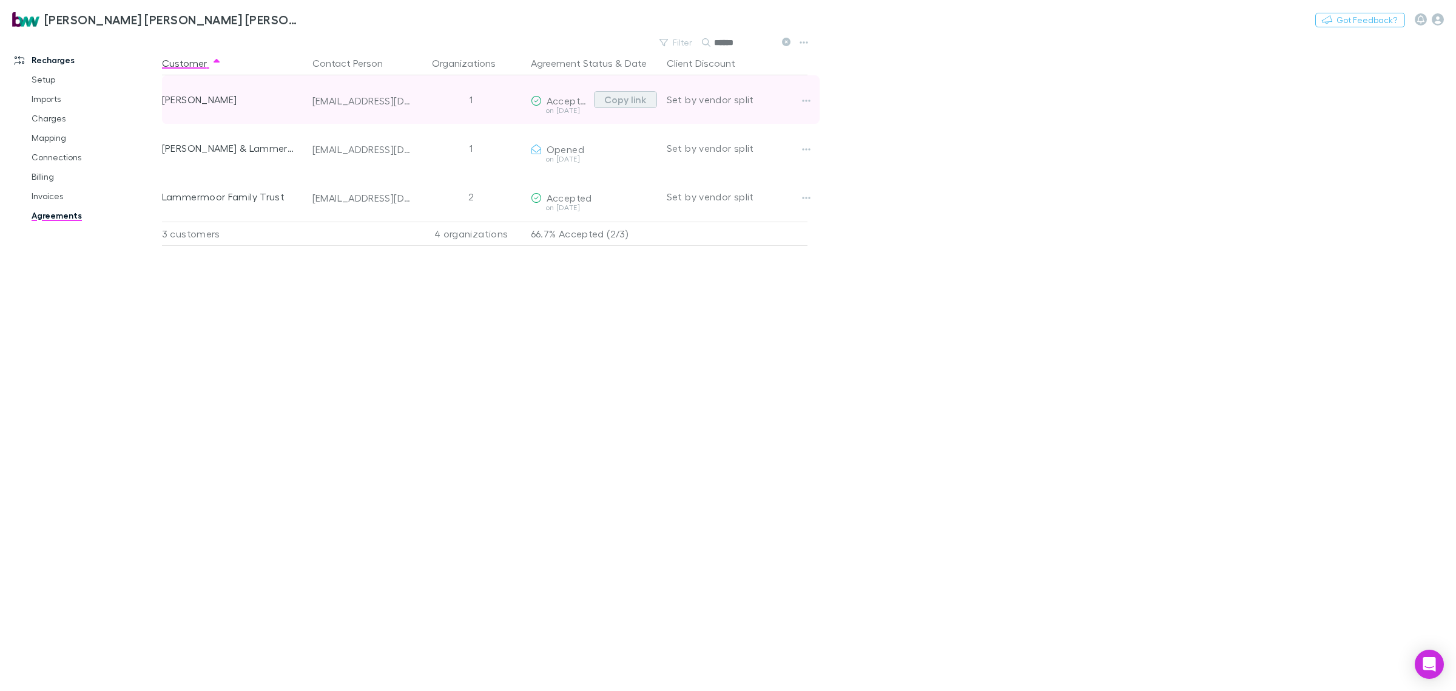
click at [631, 98] on button "Copy link" at bounding box center [625, 99] width 63 height 17
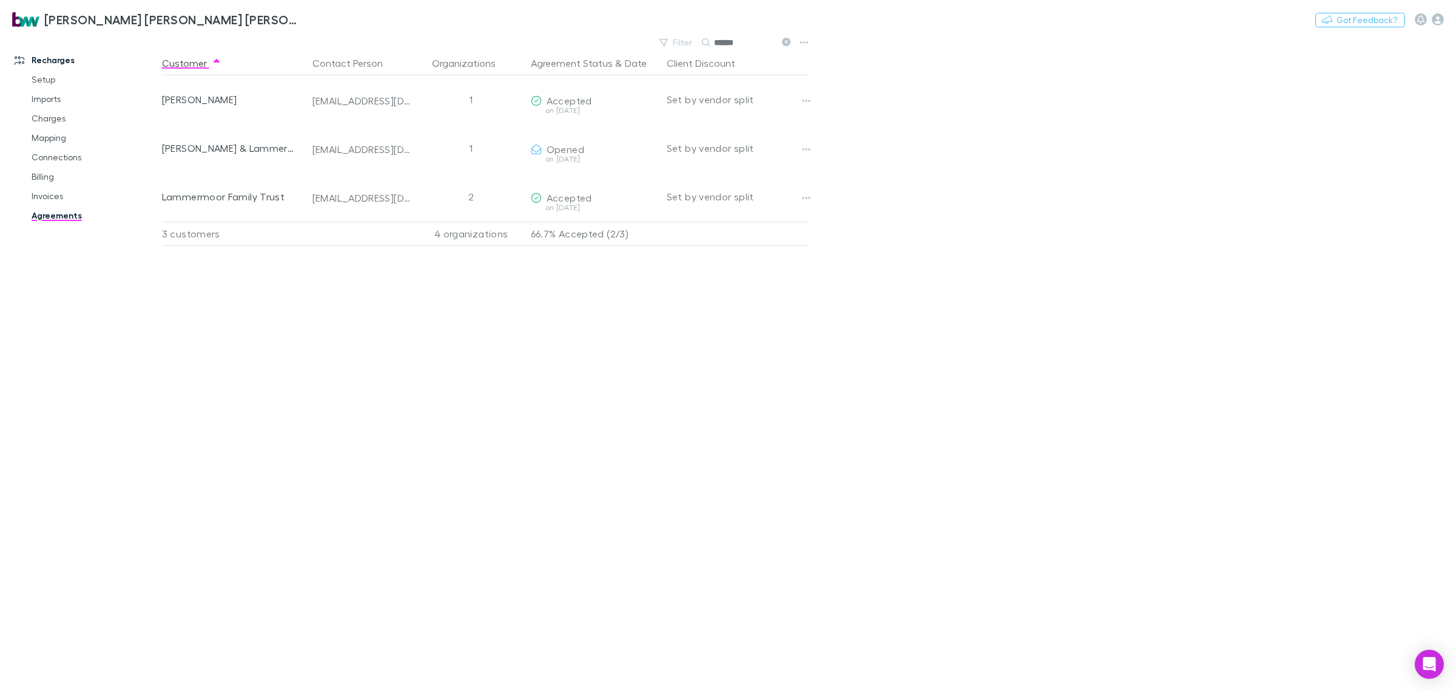
click at [717, 439] on div "Customer Contact Person Organizations Agreement Status & Date Client Discount C…" at bounding box center [496, 371] width 668 height 640
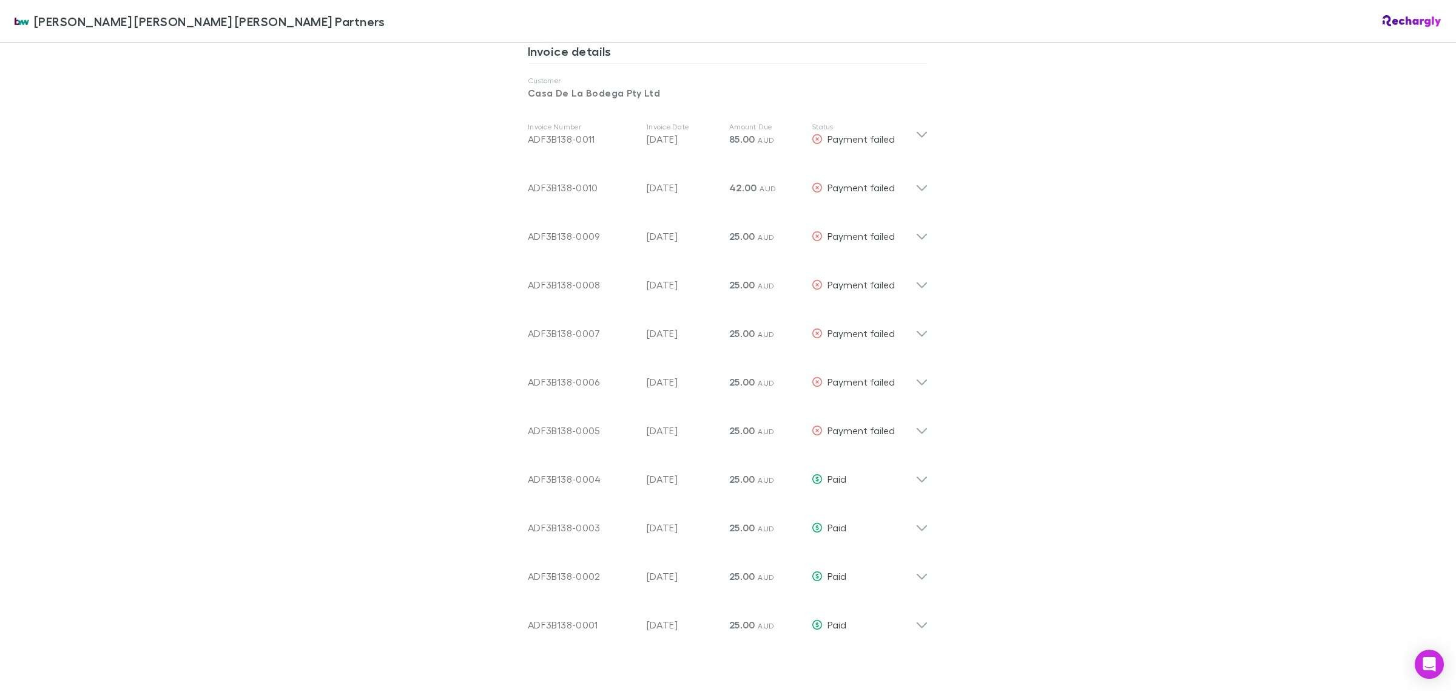
scroll to position [910, 0]
